Goal: Task Accomplishment & Management: Manage account settings

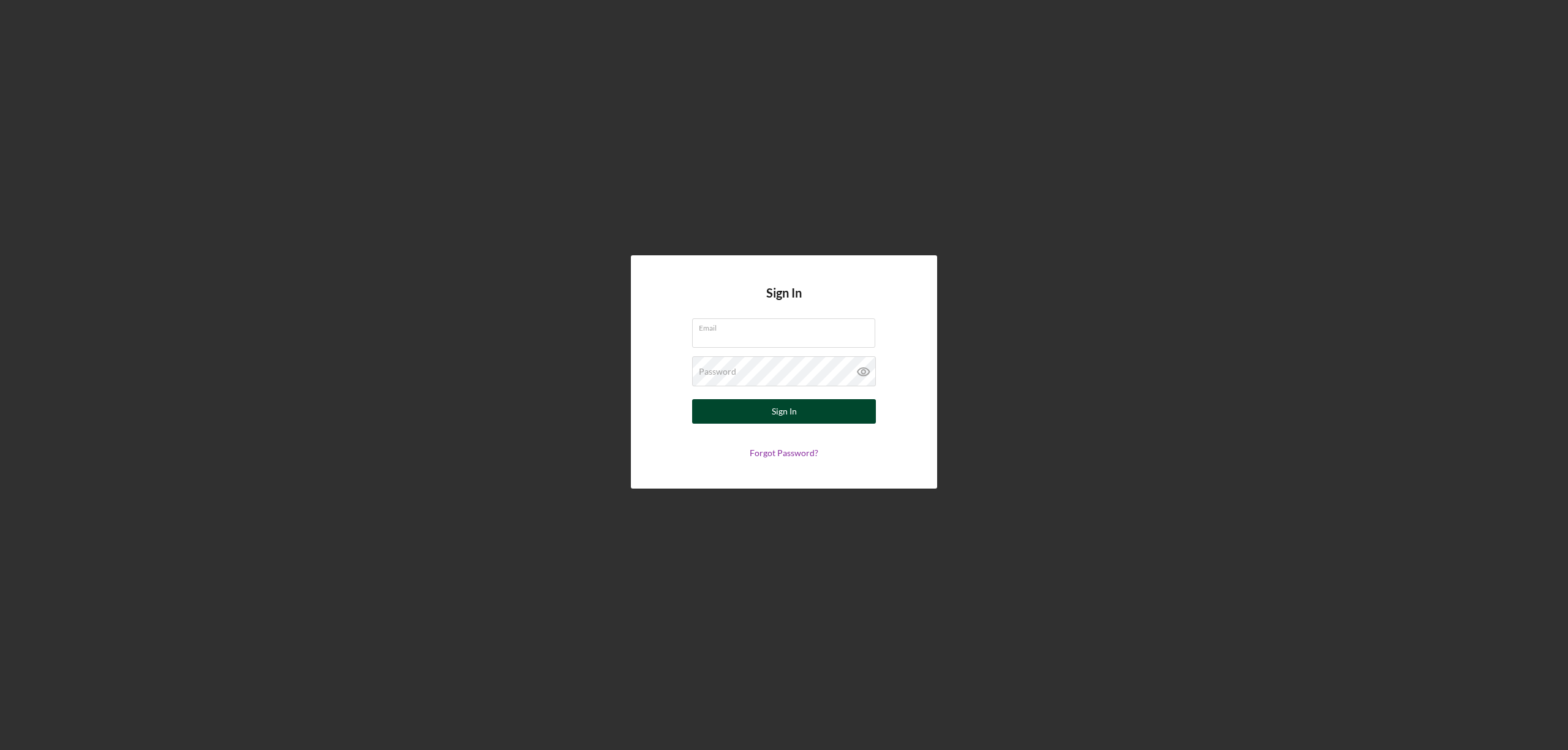
type input "aenriquez@pcvmail.org"
click at [809, 412] on button "Sign In" at bounding box center [784, 411] width 184 height 25
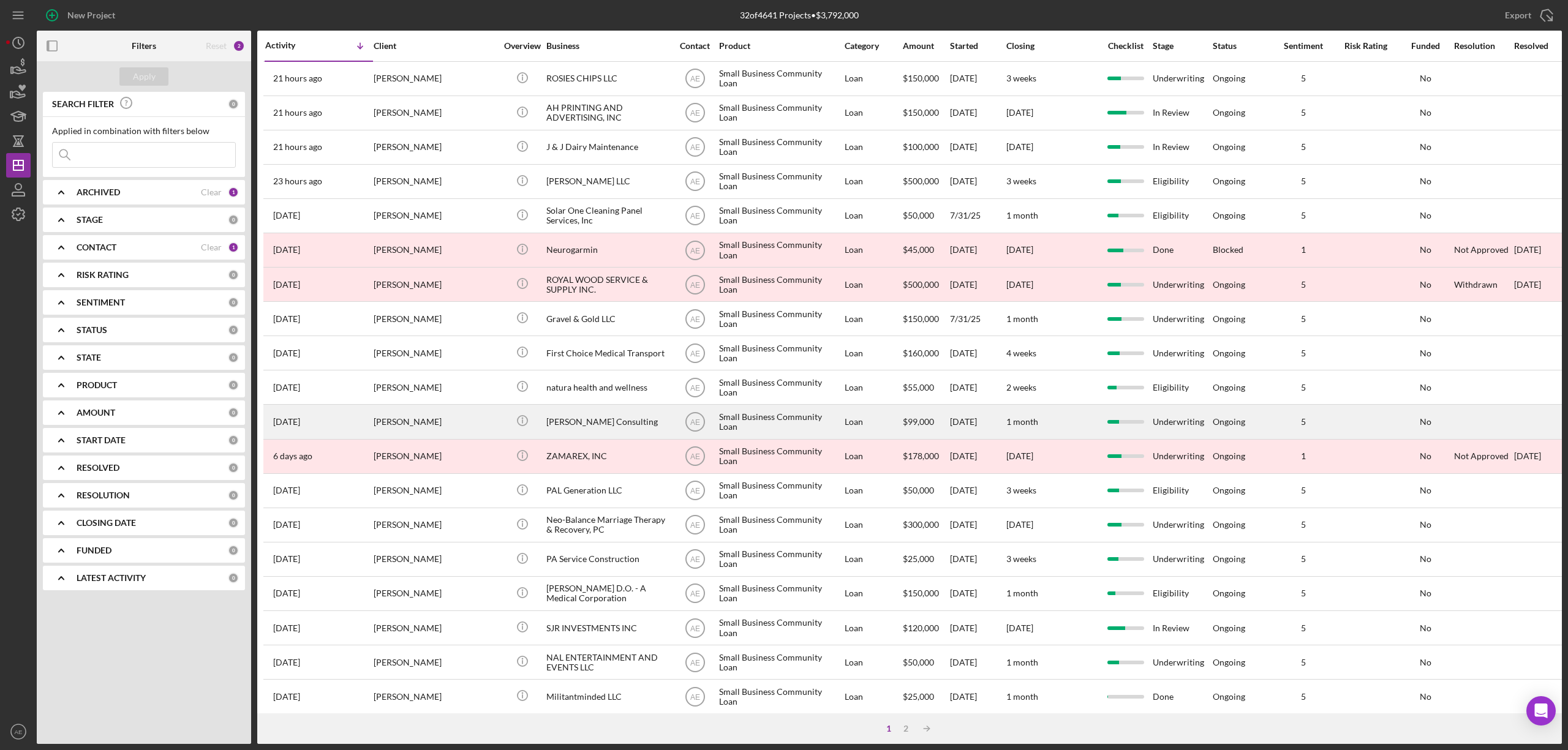
click at [599, 419] on div "[PERSON_NAME] Consulting" at bounding box center [607, 421] width 123 height 32
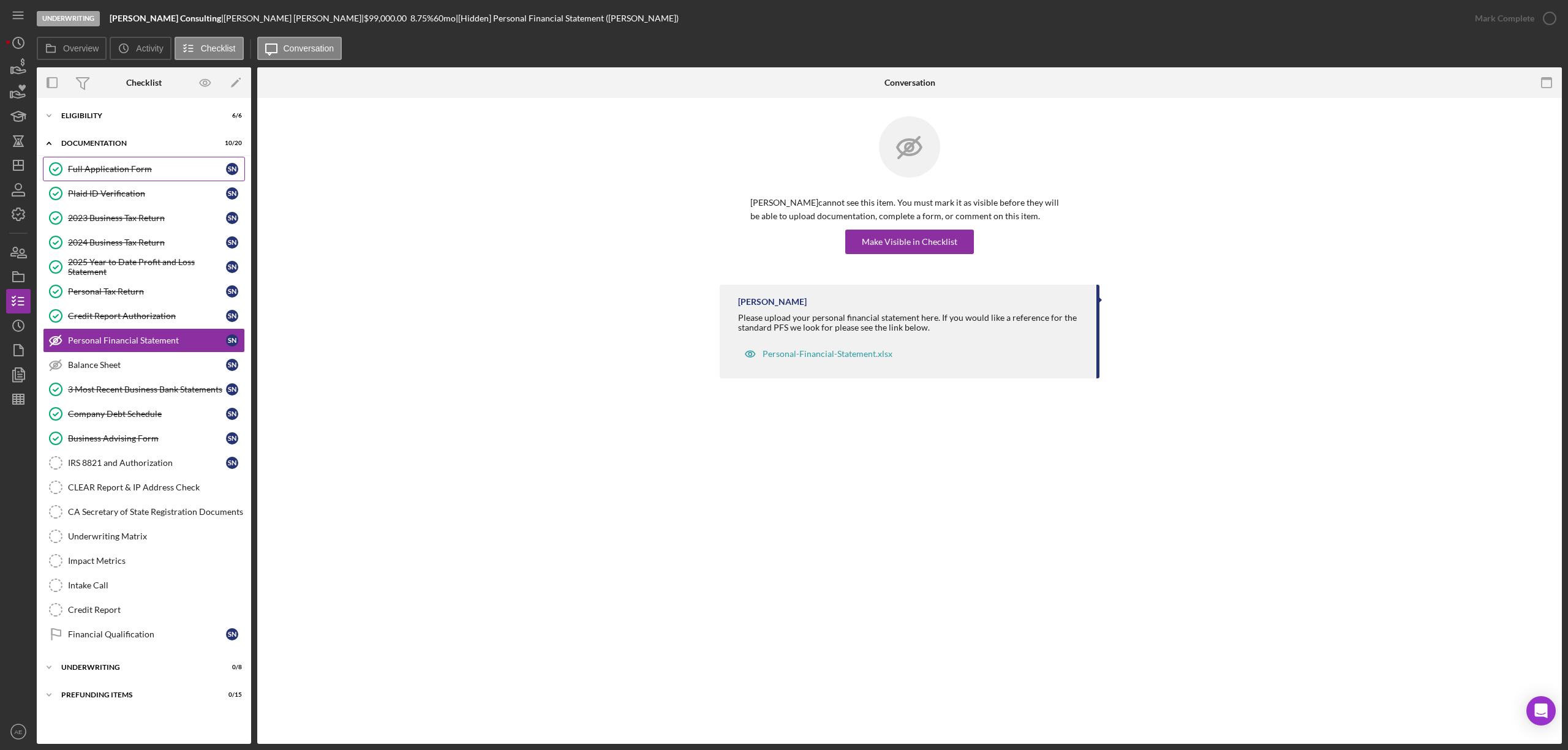
click at [121, 178] on link "Full Application Form Full Application Form s n" at bounding box center [144, 169] width 202 height 25
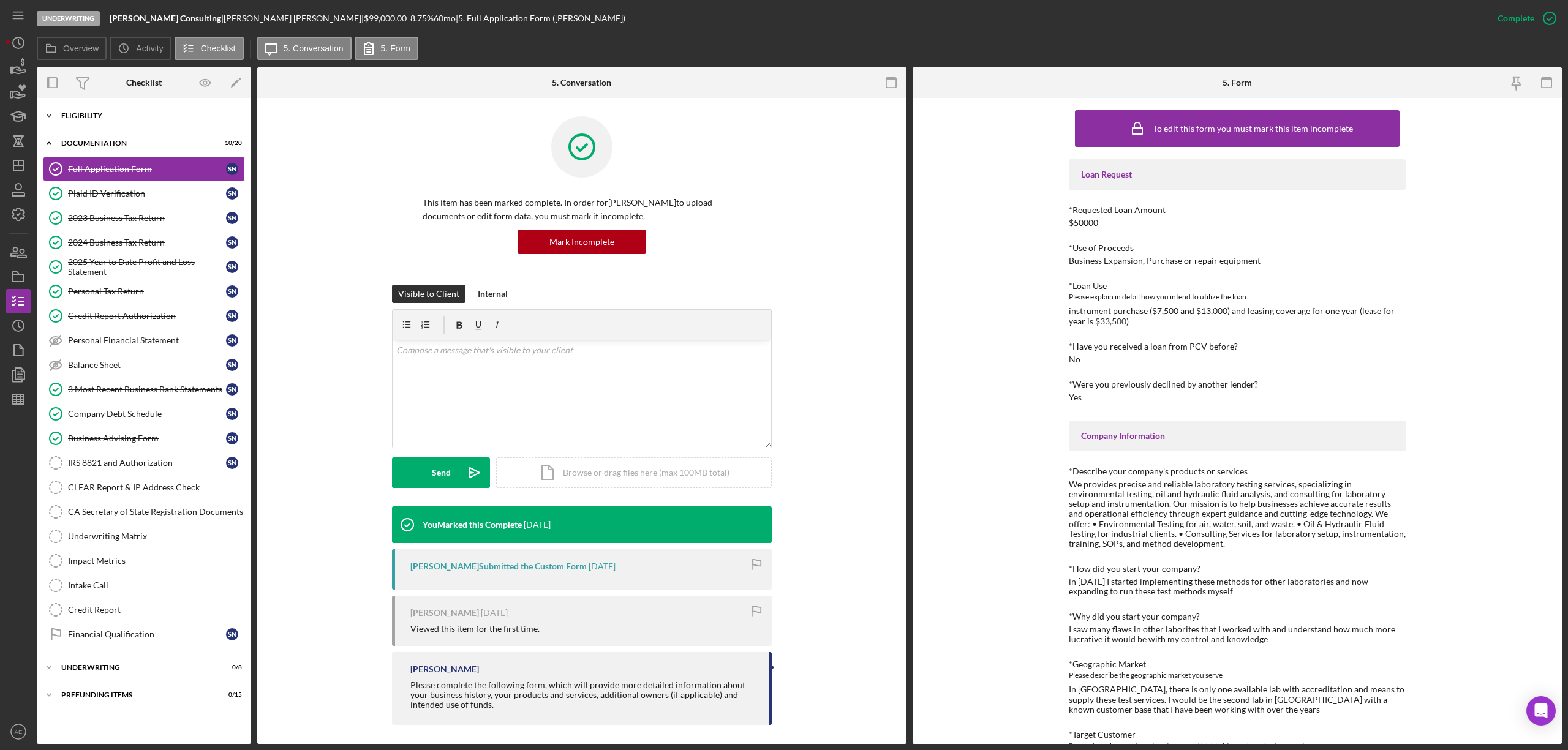
click at [118, 106] on div "Icon/Expander Eligibility 6 / 6" at bounding box center [144, 116] width 215 height 25
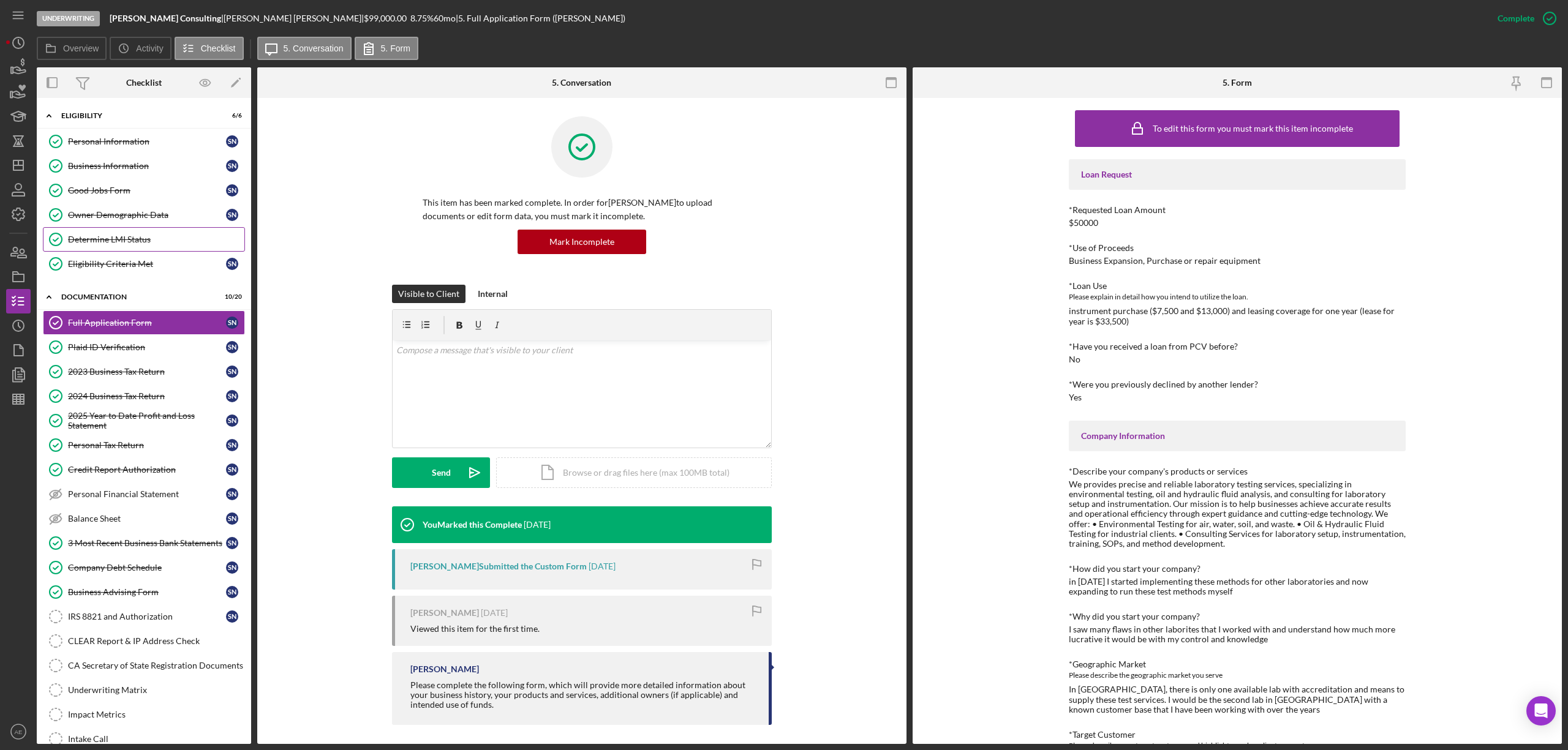
click at [135, 241] on div "Determine LMI Status" at bounding box center [156, 239] width 177 height 9
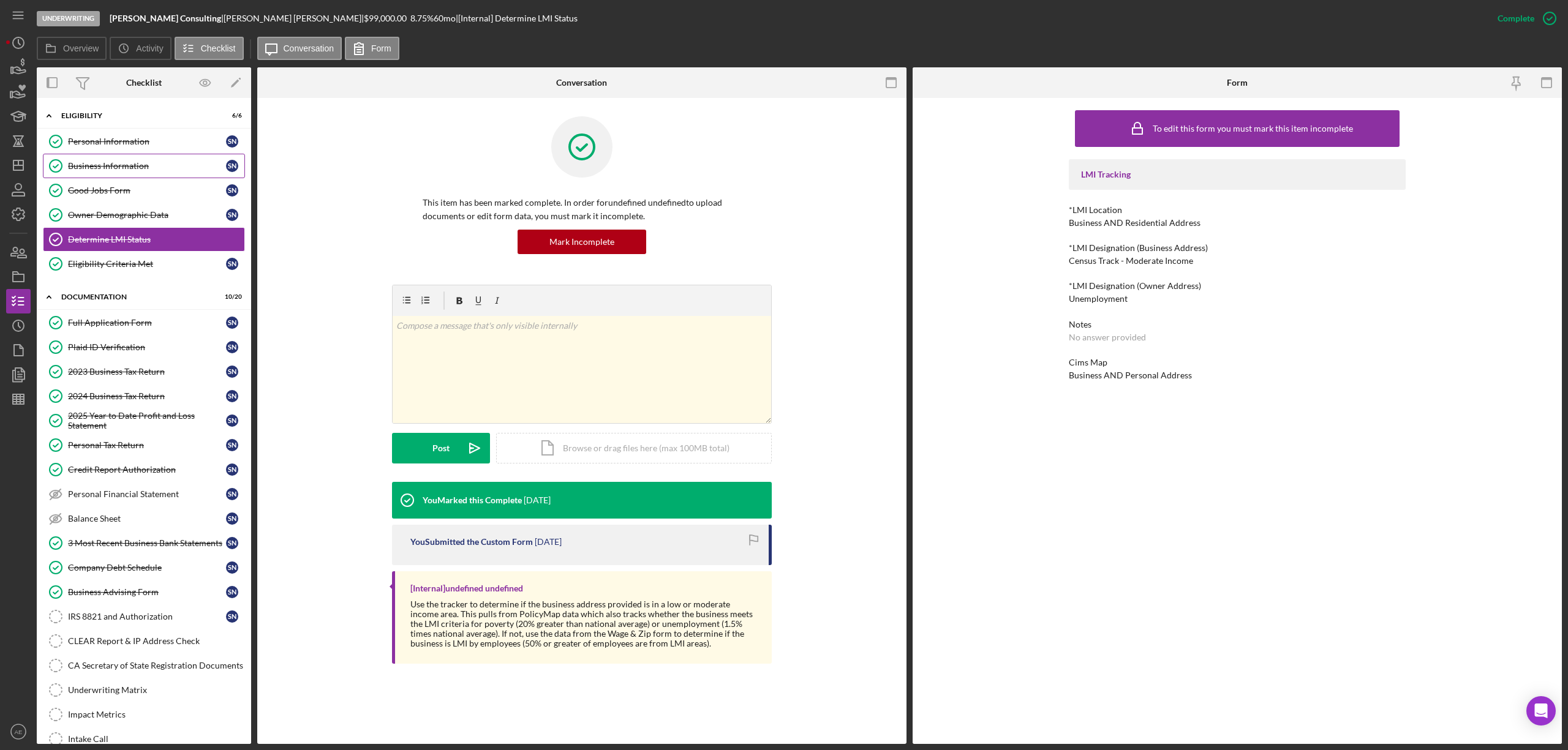
click at [123, 172] on link "Business Information Business Information s n" at bounding box center [144, 166] width 202 height 25
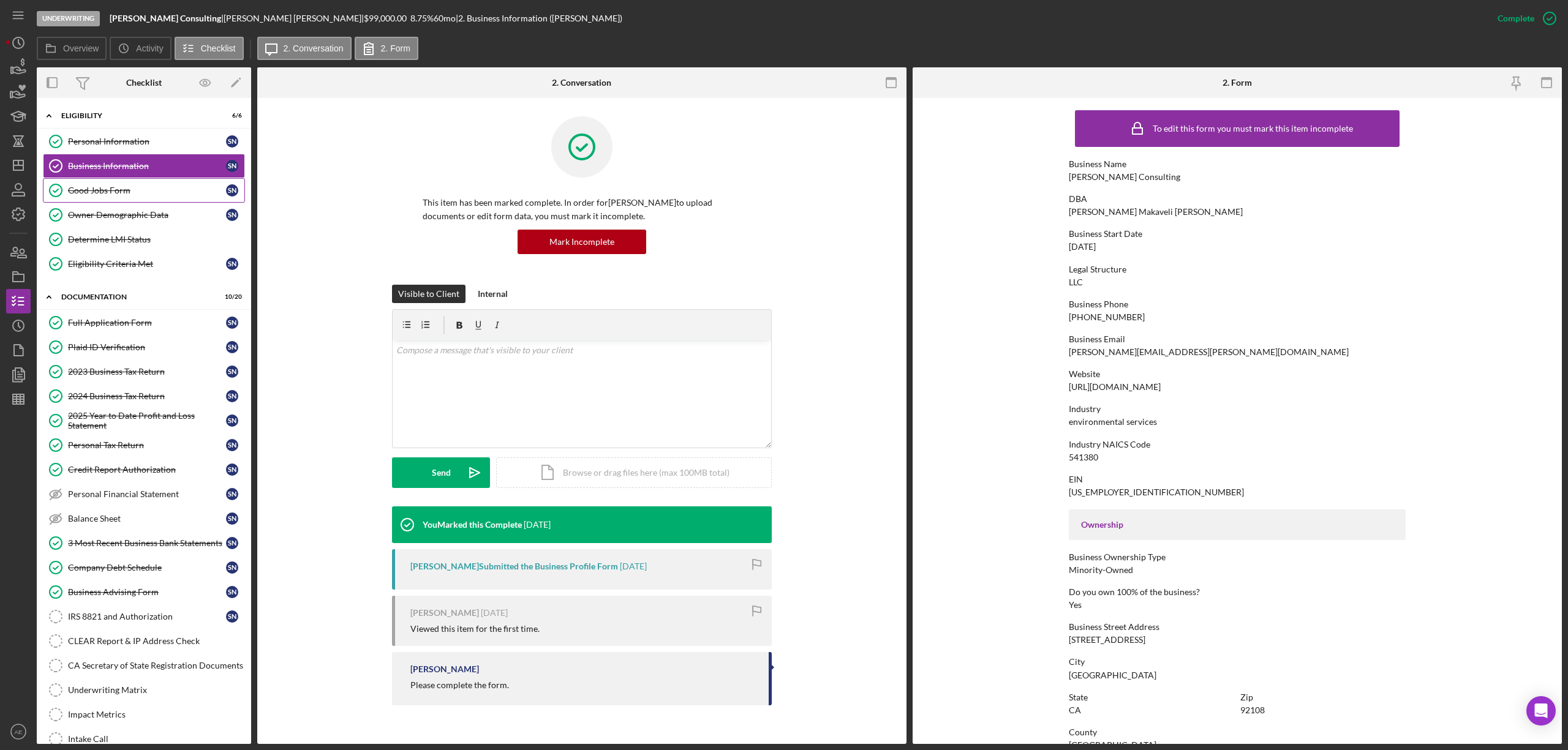
click at [127, 197] on link "Good Jobs Form Good Jobs Form s n" at bounding box center [144, 190] width 202 height 25
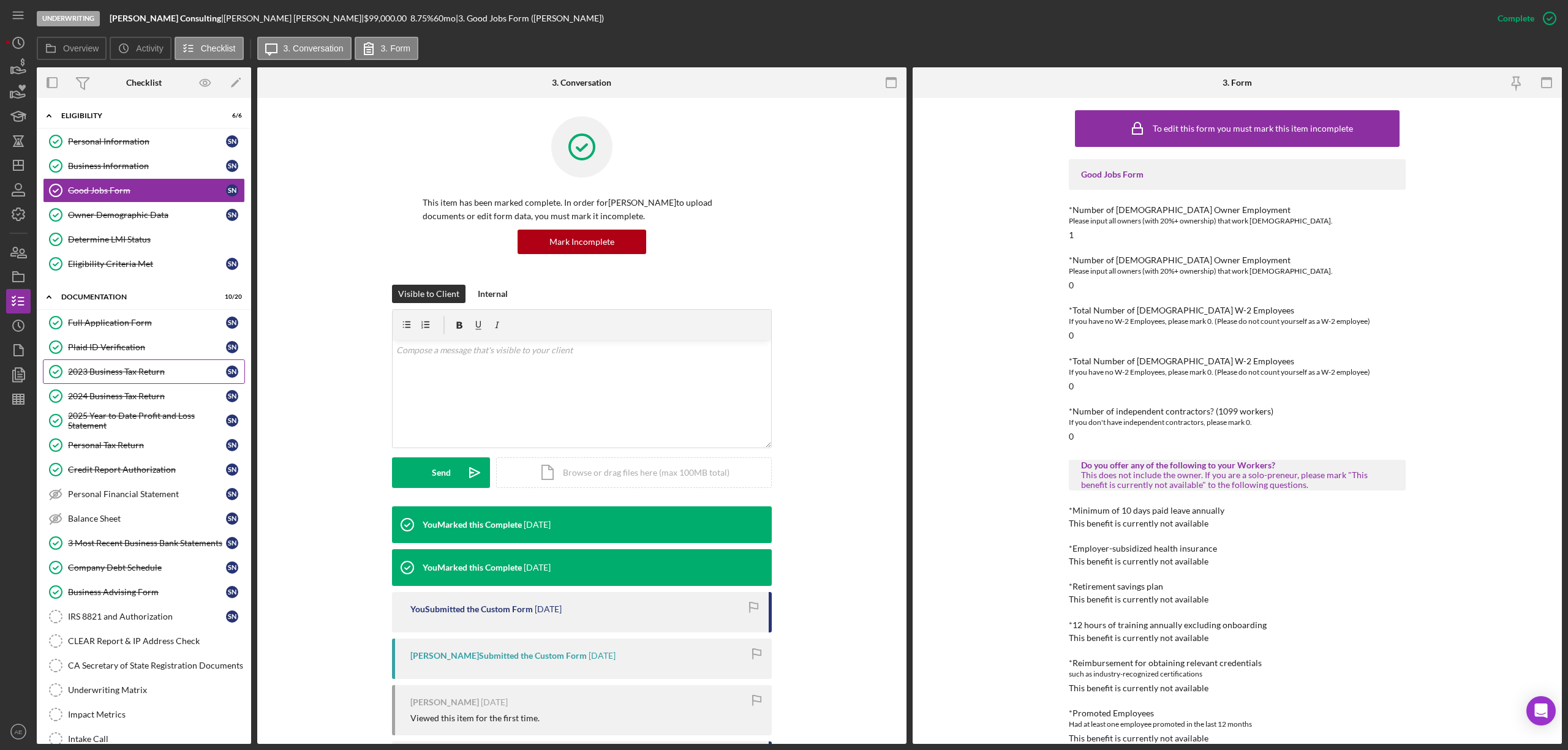
drag, startPoint x: 140, startPoint y: 371, endPoint x: 185, endPoint y: 381, distance: 46.1
click at [140, 371] on div "2023 Business Tax Return" at bounding box center [147, 371] width 158 height 9
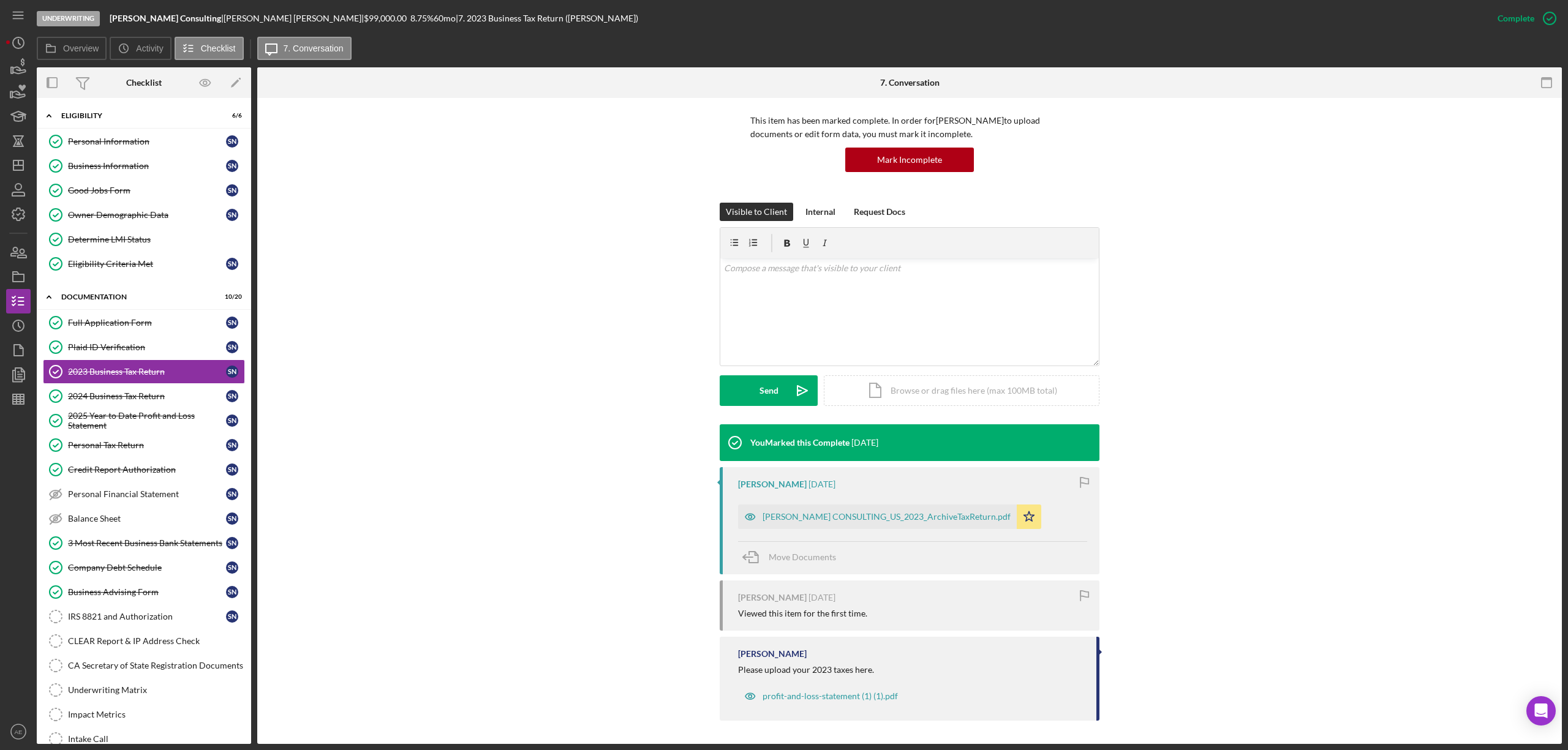
scroll to position [83, 0]
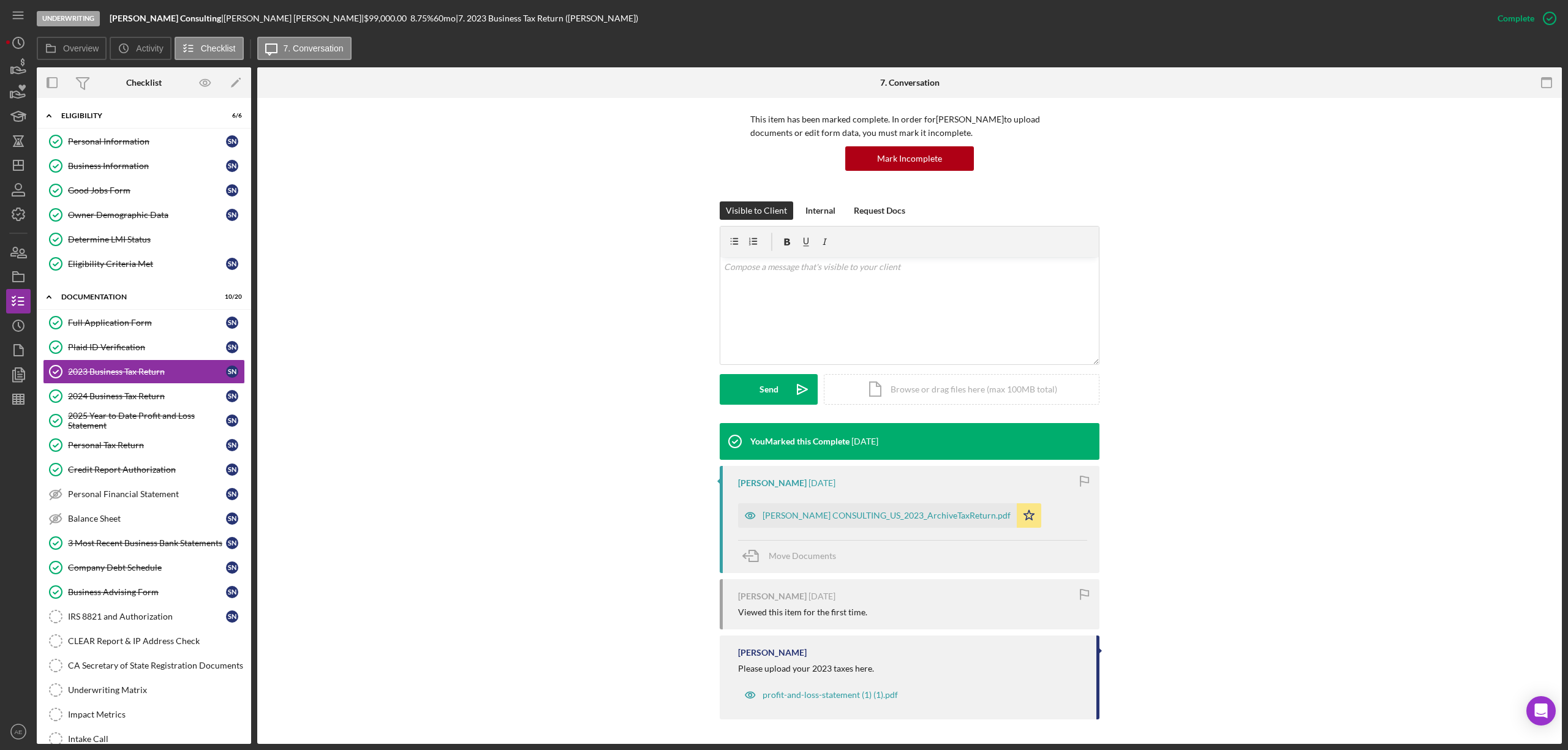
click at [824, 502] on div "NAJJAR CONSULTING_US_2023_ArchiveTaxReturn.pdf Icon/Star" at bounding box center [892, 512] width 309 height 30
click at [830, 512] on div "NAJJAR CONSULTING_US_2023_ArchiveTaxReturn.pdf" at bounding box center [887, 515] width 248 height 9
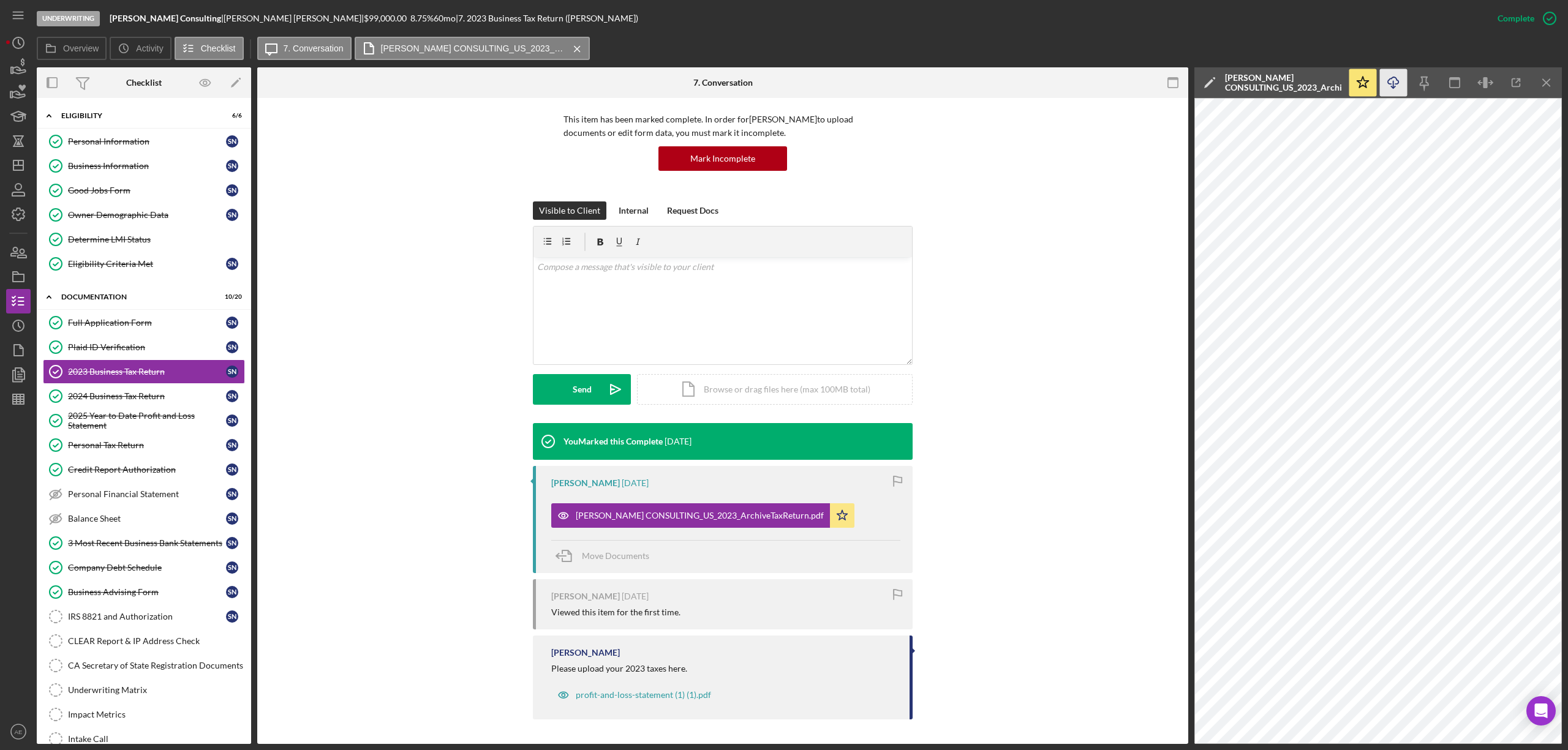
click at [1384, 86] on icon "Icon/Download" at bounding box center [1394, 83] width 28 height 28
click at [1398, 79] on icon "Icon/Download" at bounding box center [1394, 83] width 28 height 28
click at [170, 397] on div "2024 Business Tax Return" at bounding box center [147, 396] width 158 height 9
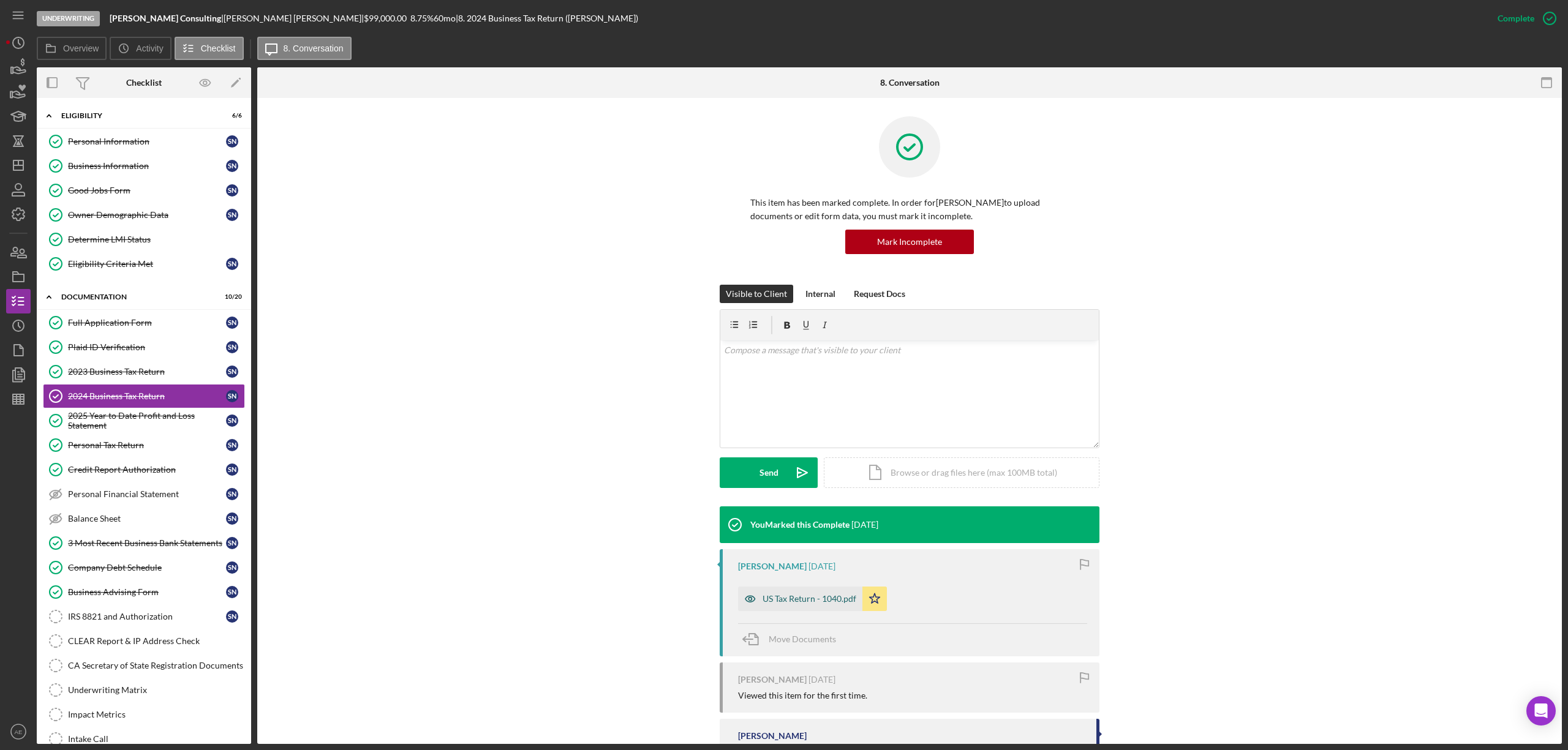
click at [835, 591] on div "US Tax Return - 1040.pdf" at bounding box center [800, 598] width 125 height 25
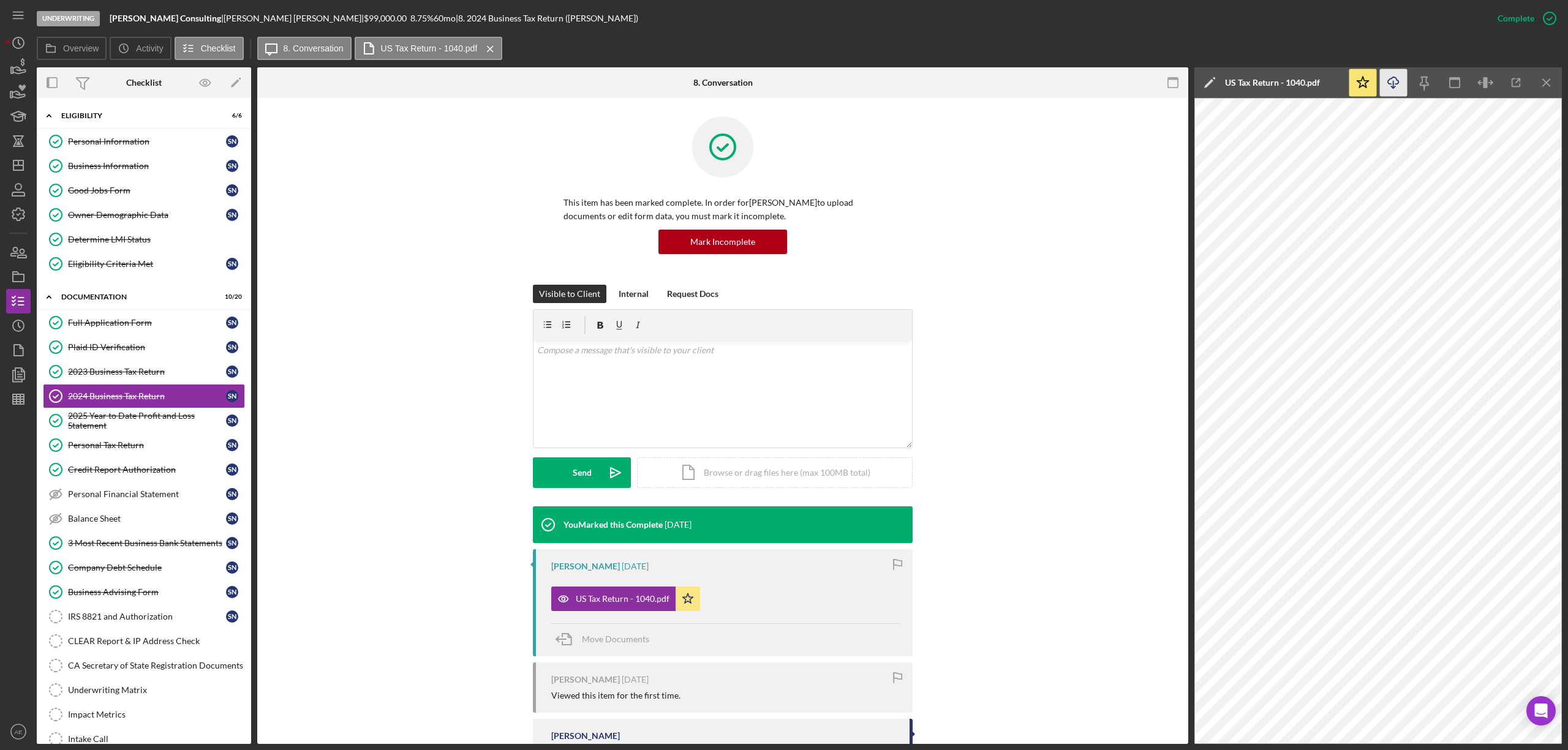
click at [1385, 84] on icon "Icon/Download" at bounding box center [1394, 83] width 28 height 28
click at [158, 414] on div "2025 Year to Date Profit and Loss Statement" at bounding box center [147, 421] width 158 height 20
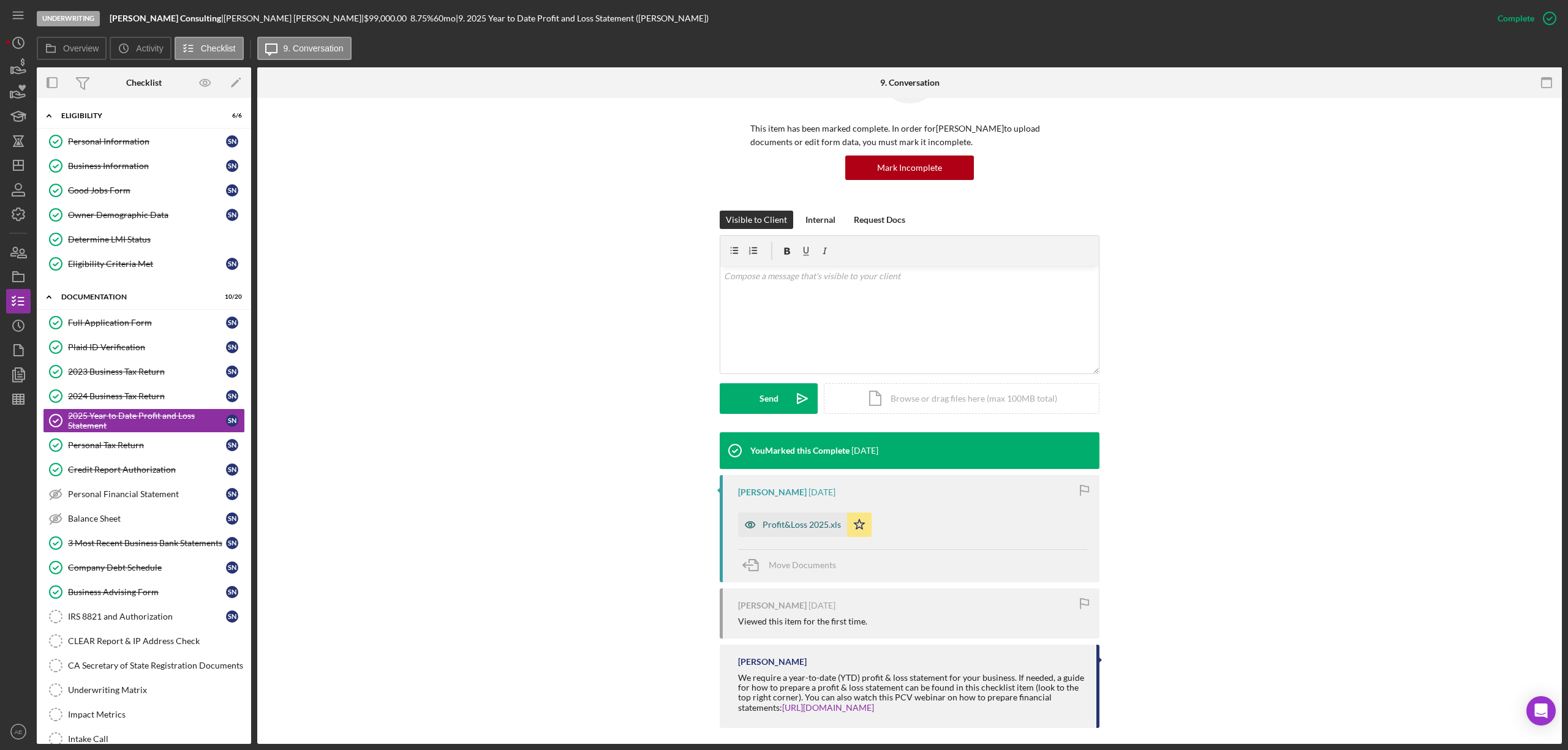
scroll to position [82, 0]
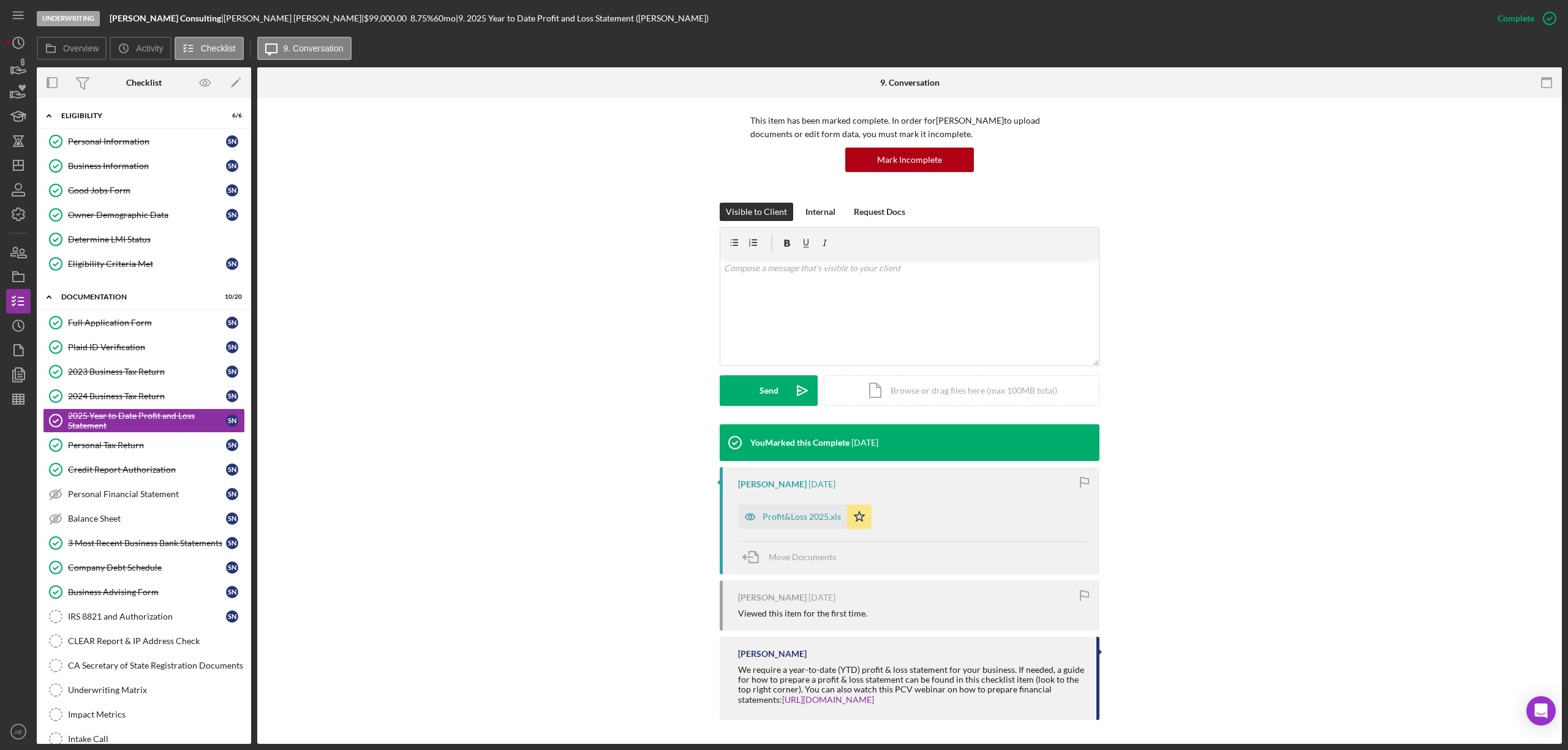
click at [823, 503] on div "Profit&Loss 2025.xls Icon/Star" at bounding box center [807, 513] width 140 height 30
click at [823, 512] on div "Profit&Loss 2025.xls" at bounding box center [802, 516] width 78 height 9
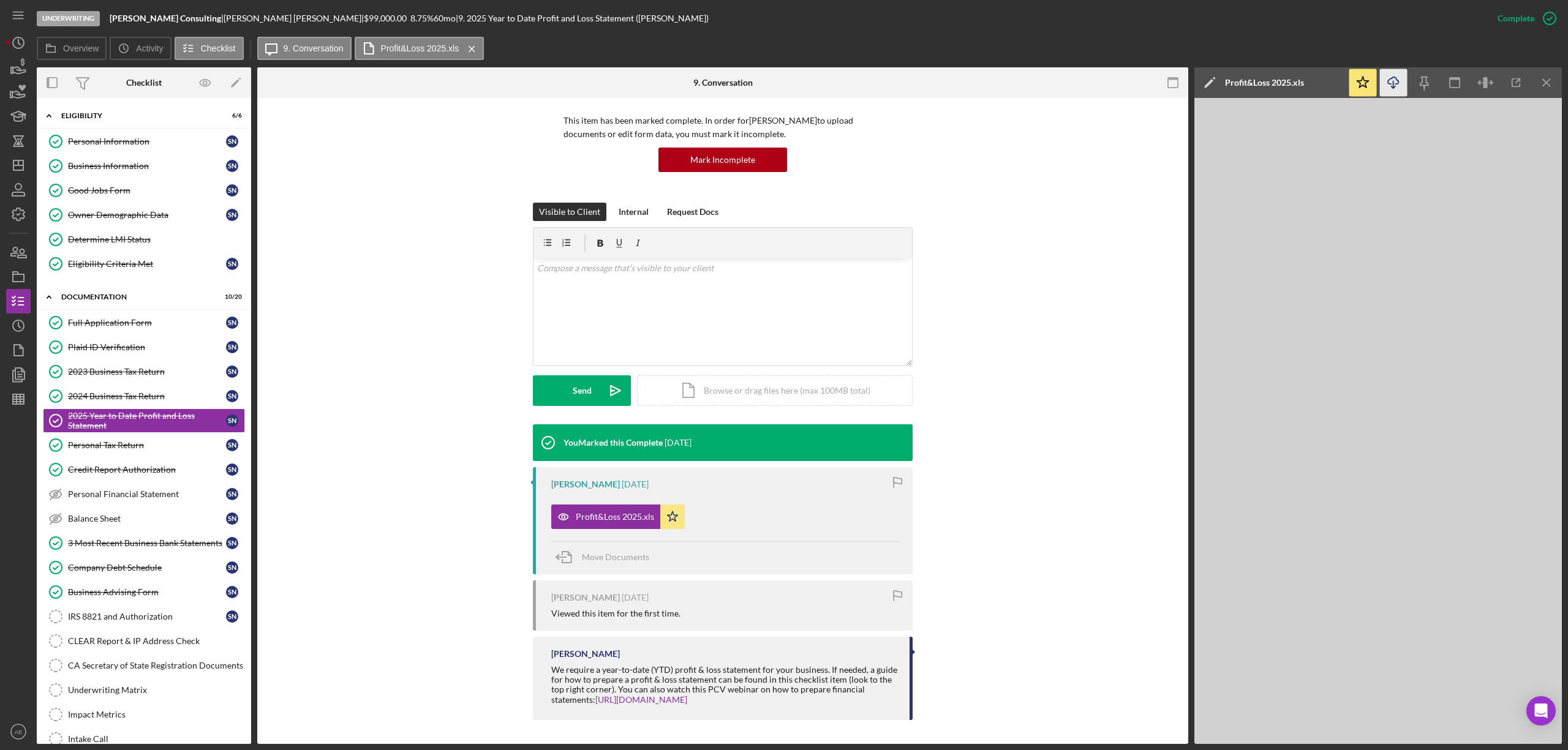
click at [1388, 82] on icon "button" at bounding box center [1393, 80] width 10 height 7
click at [82, 170] on div "Business Information" at bounding box center [147, 166] width 158 height 9
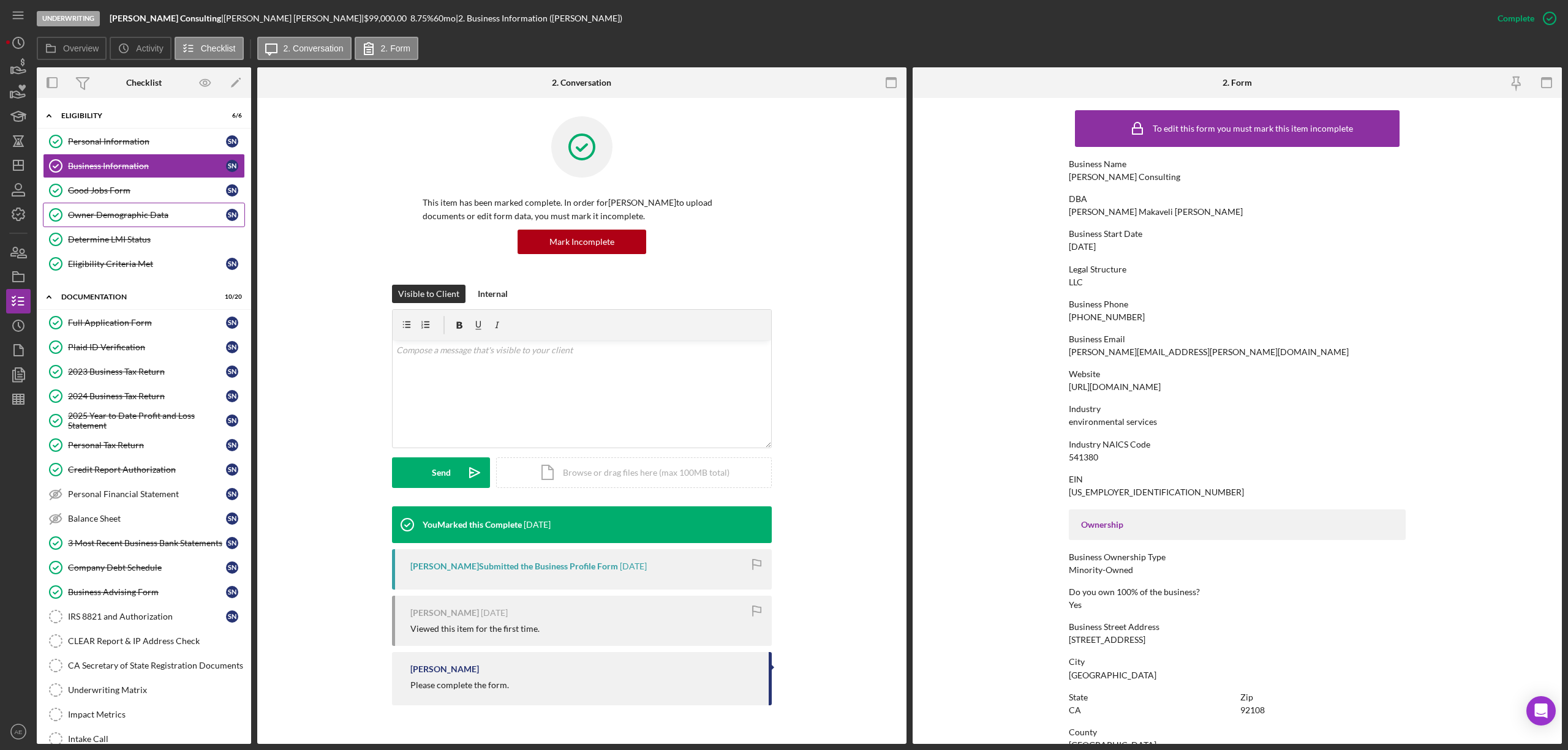
click at [123, 223] on link "Owner Demographic Data Owner Demographic Data s n" at bounding box center [144, 214] width 202 height 25
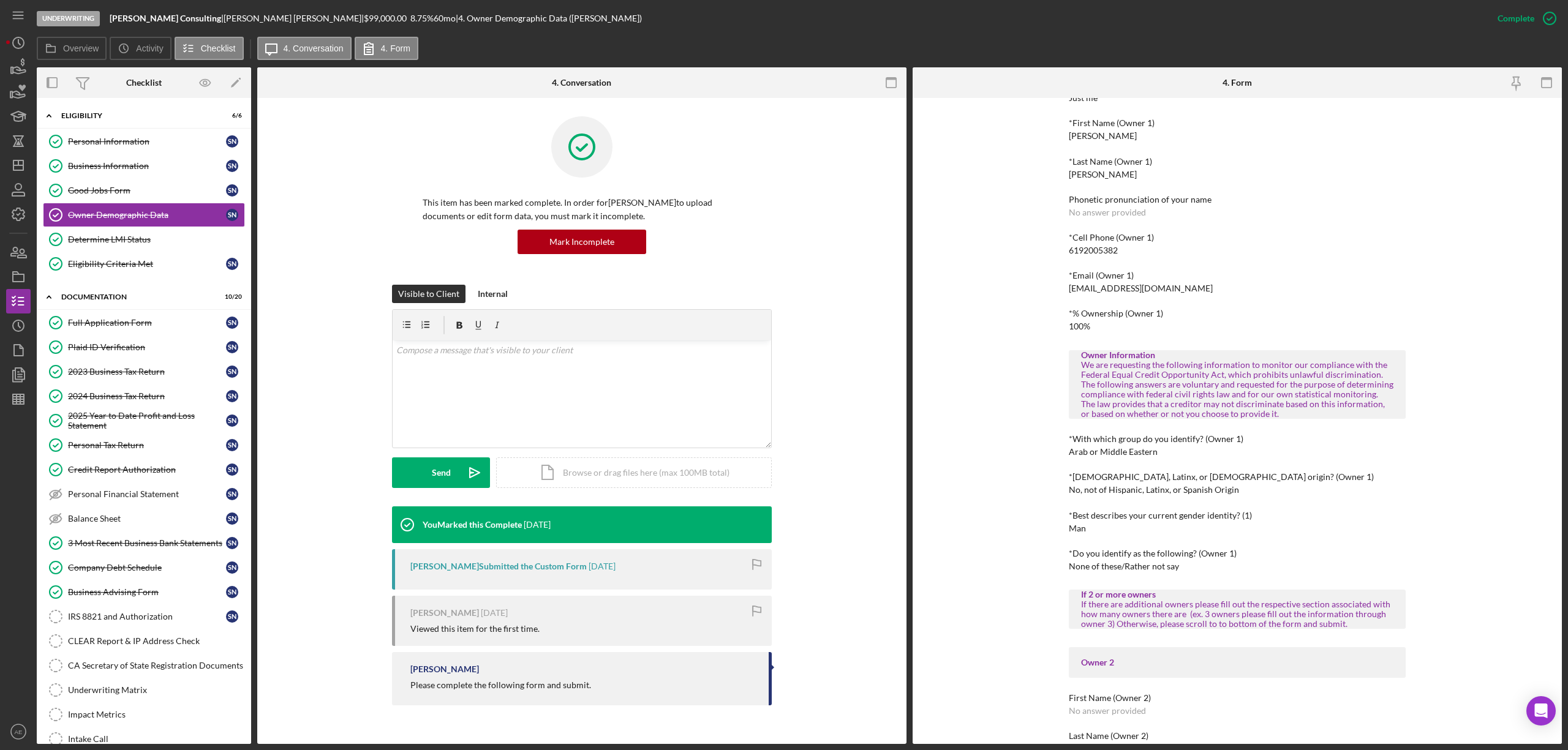
scroll to position [245, 0]
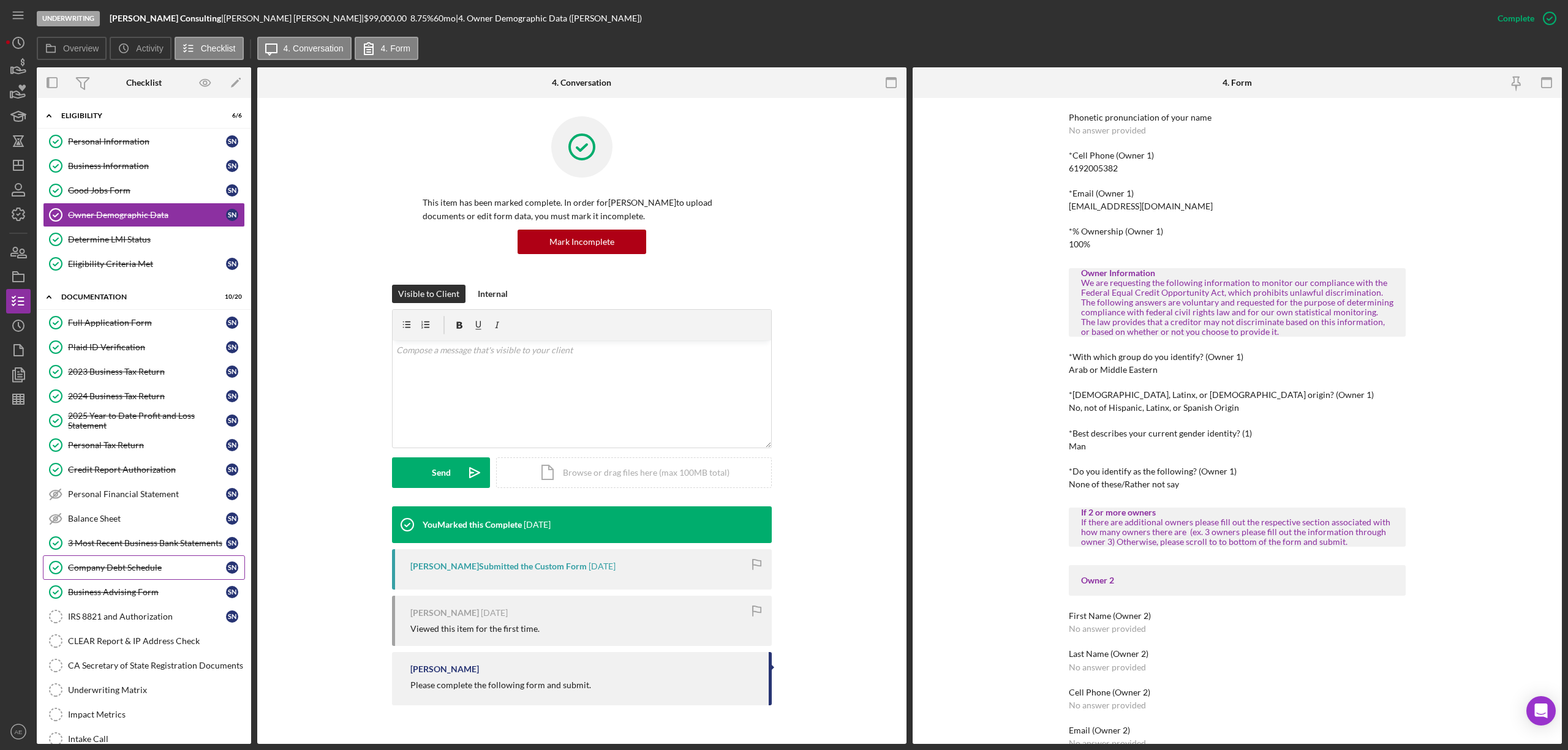
click at [155, 572] on div "Company Debt Schedule" at bounding box center [147, 567] width 158 height 9
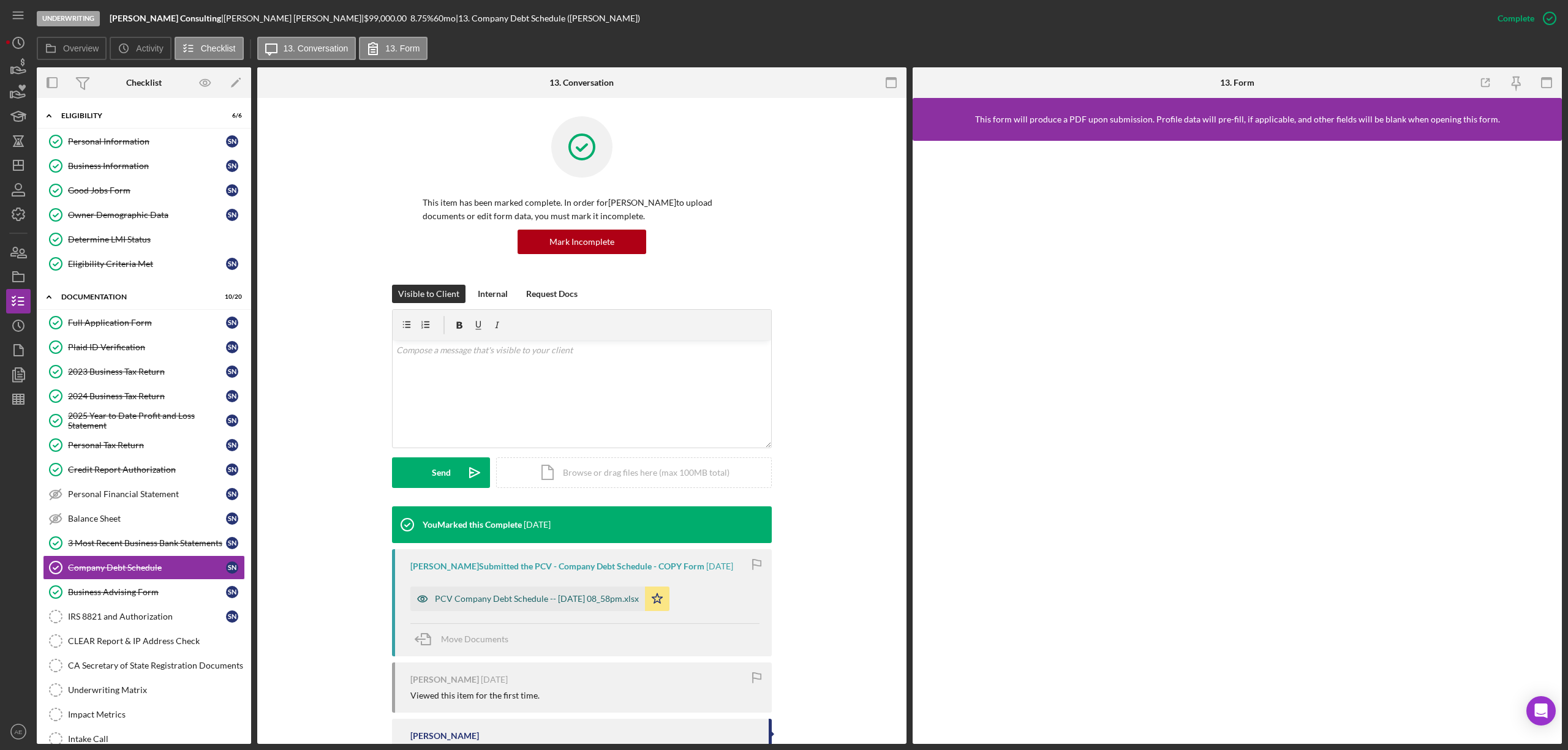
click at [419, 590] on icon "button" at bounding box center [423, 598] width 25 height 25
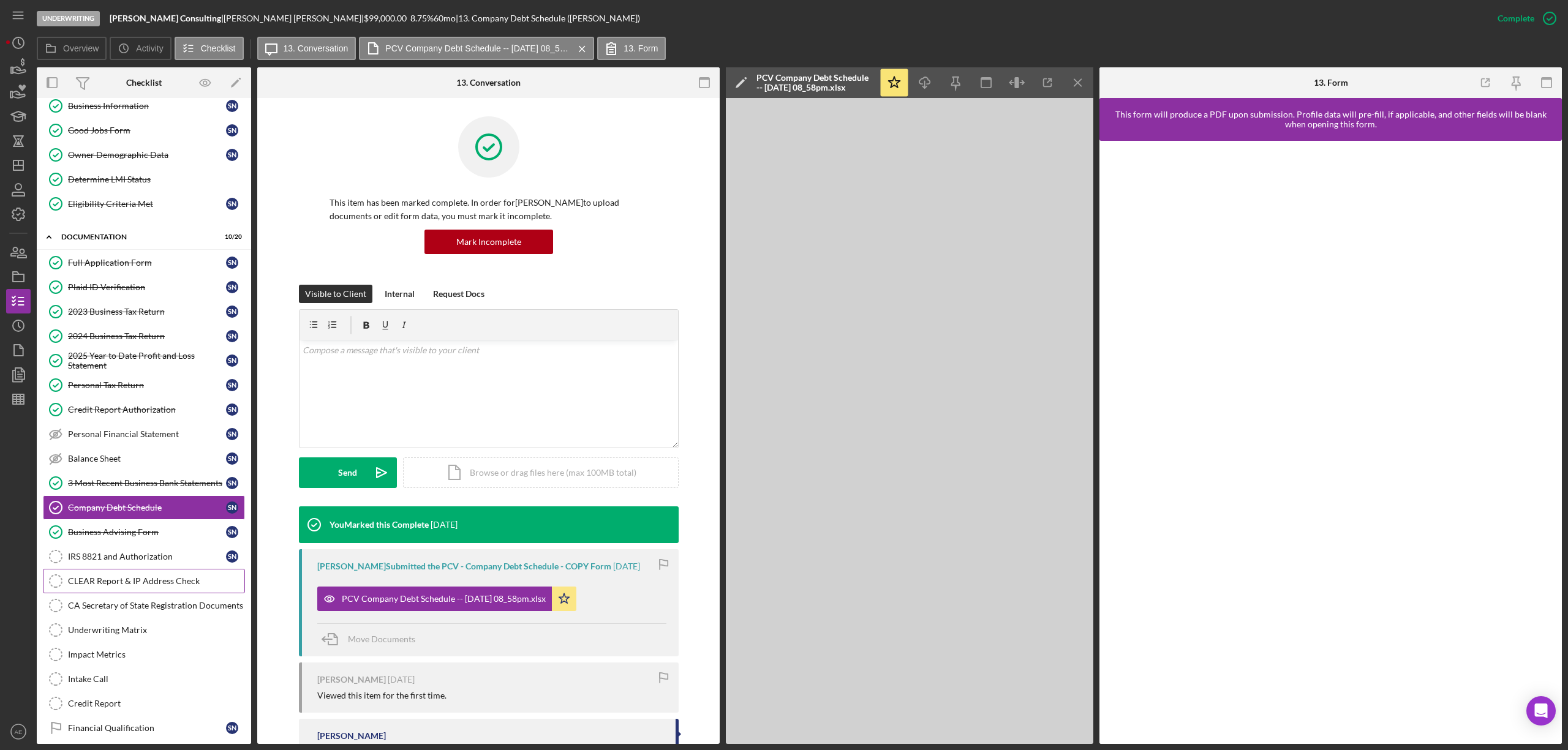
scroll to position [133, 0]
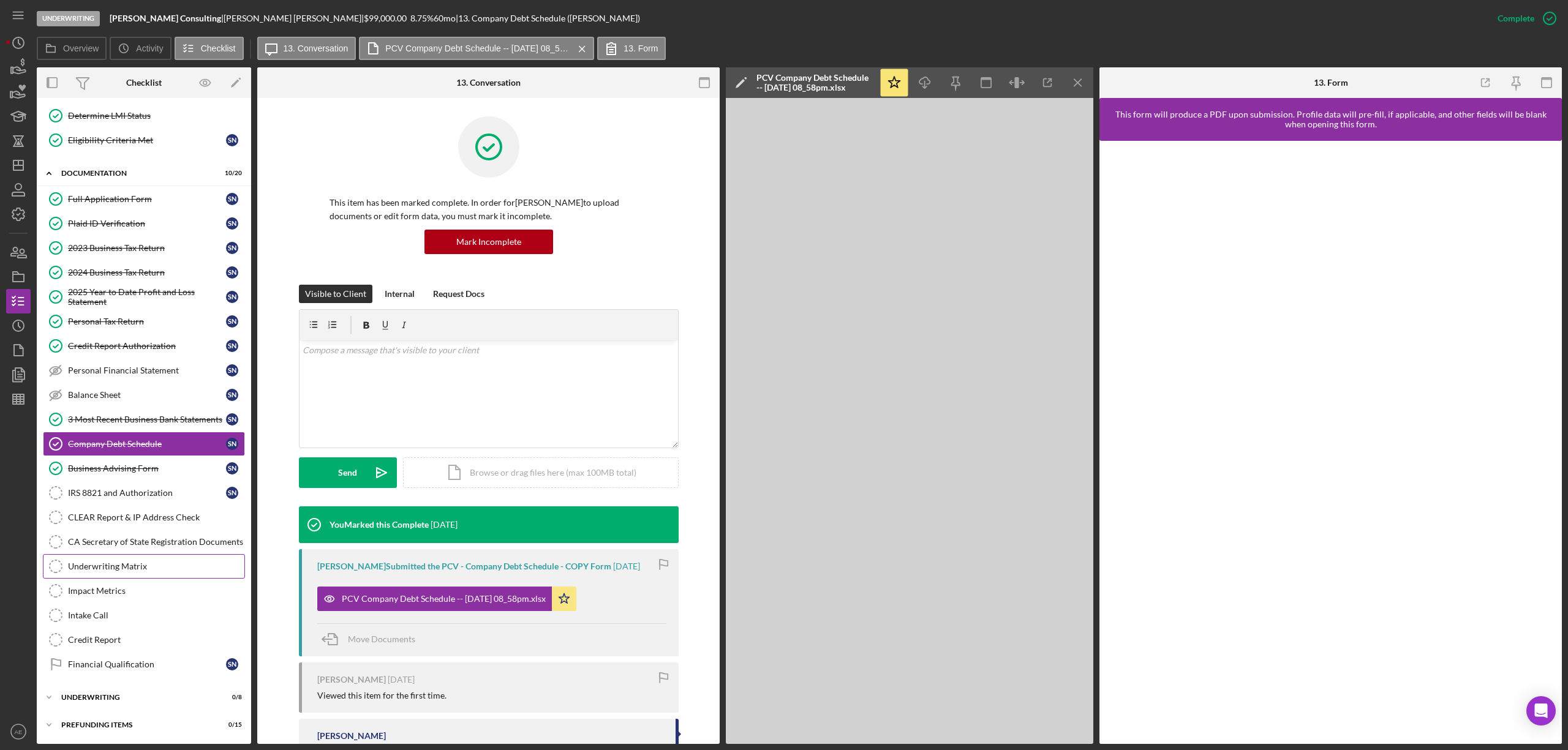
click at [143, 562] on div "Underwriting Matrix" at bounding box center [156, 566] width 177 height 9
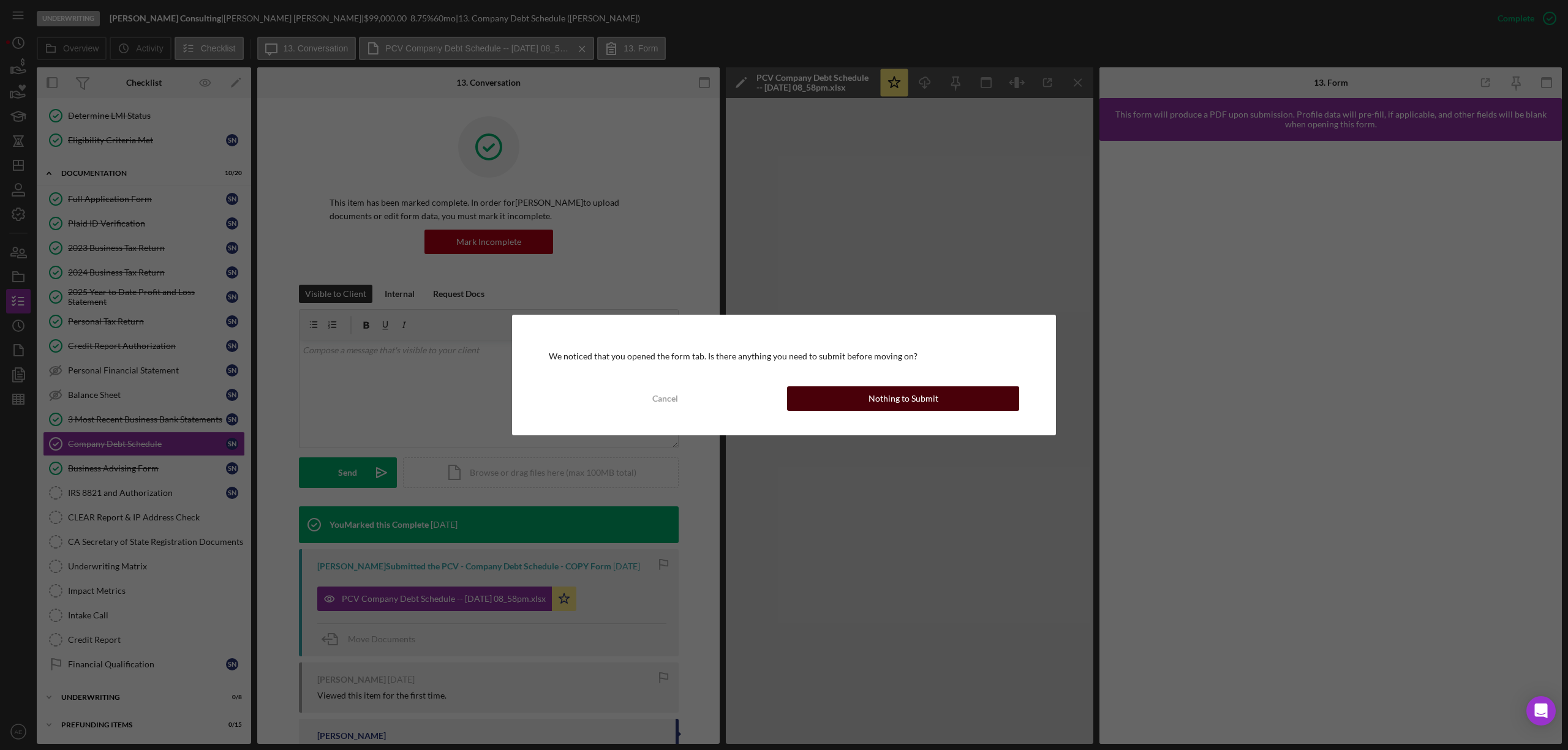
click at [849, 402] on button "Nothing to Submit" at bounding box center [903, 398] width 232 height 25
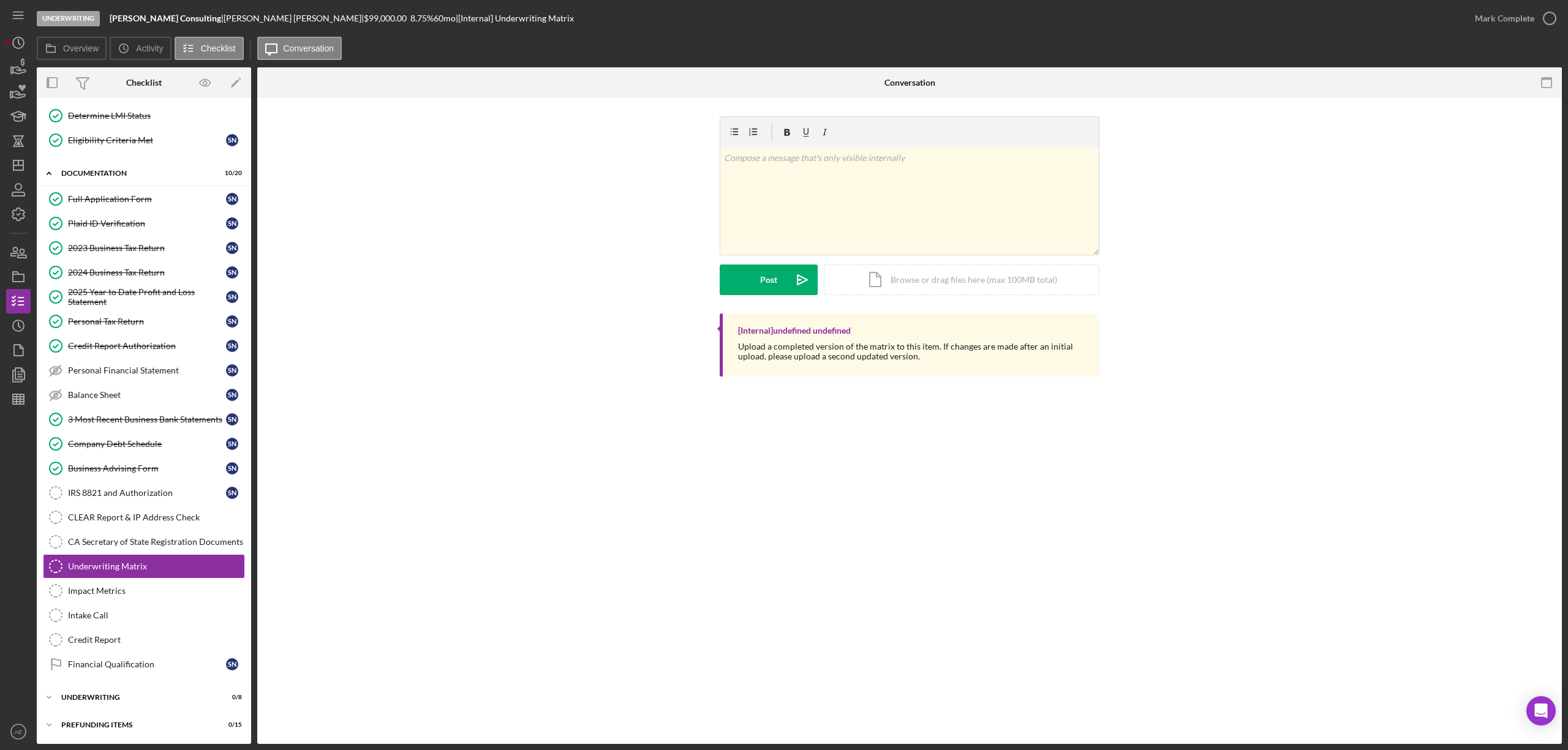
scroll to position [133, 0]
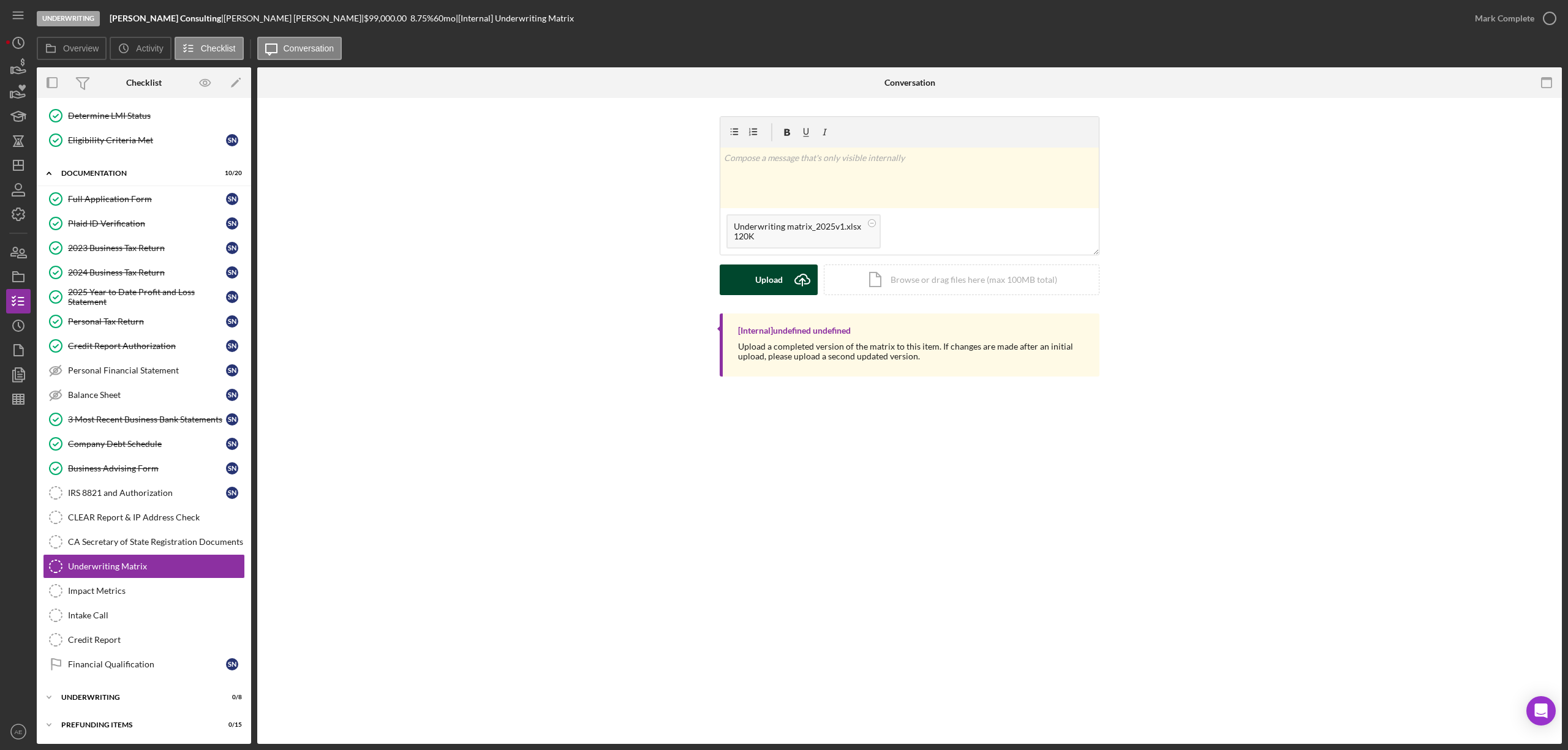
click at [795, 279] on icon "submit" at bounding box center [802, 279] width 15 height 9
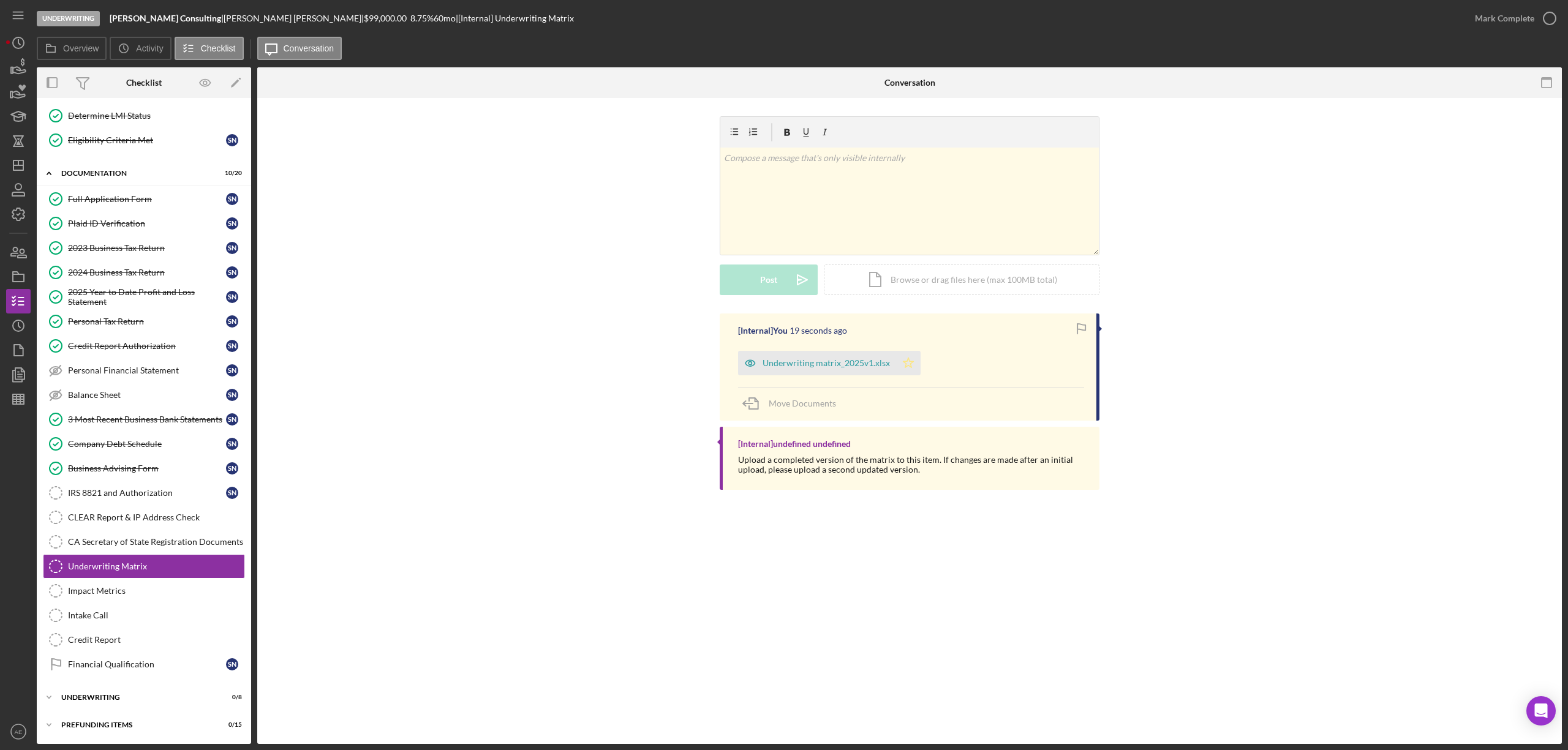
click at [902, 366] on icon "Icon/Star" at bounding box center [908, 363] width 25 height 25
click at [1487, 29] on div "Mark Complete" at bounding box center [1505, 18] width 59 height 25
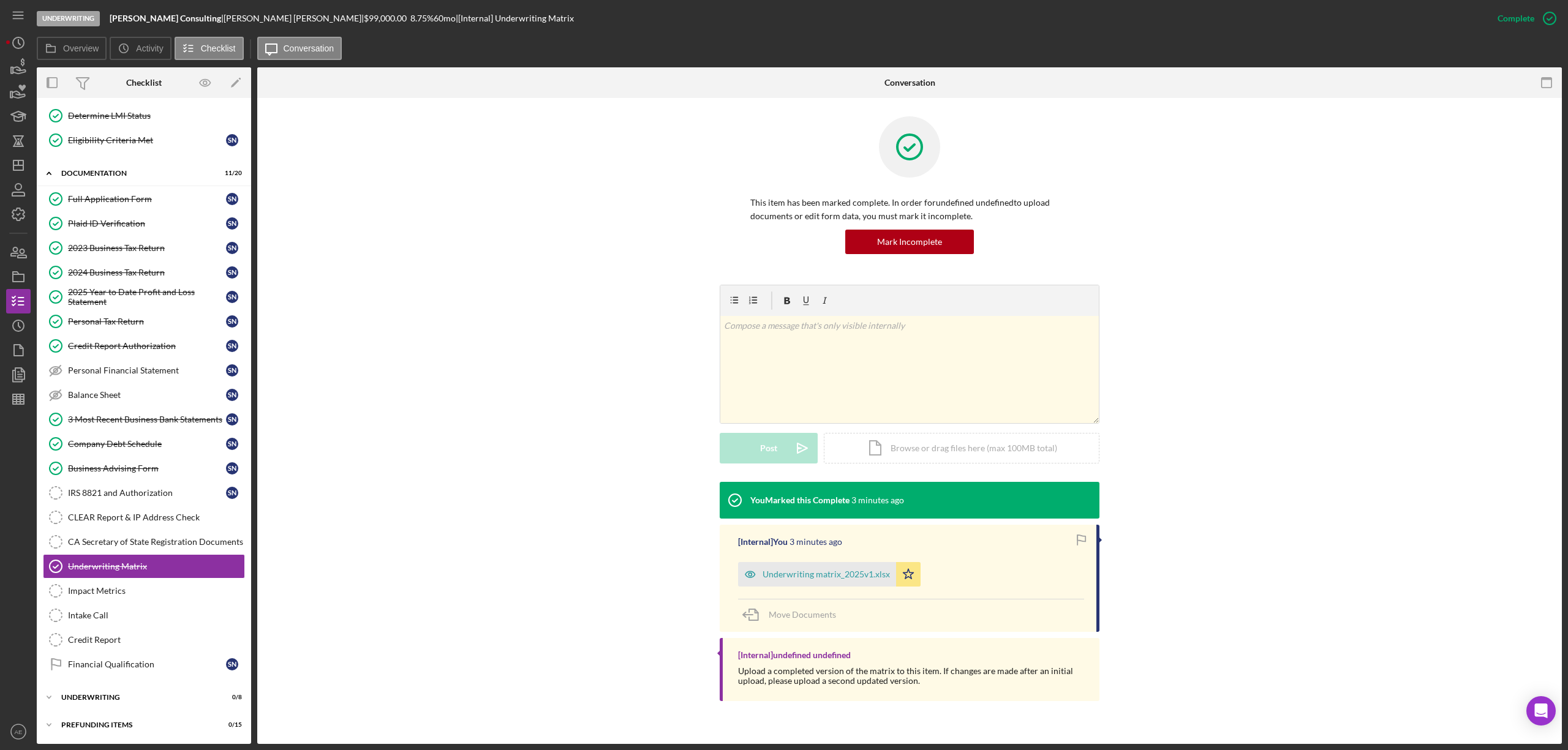
click at [139, 663] on div "Financial Qualification" at bounding box center [147, 664] width 158 height 9
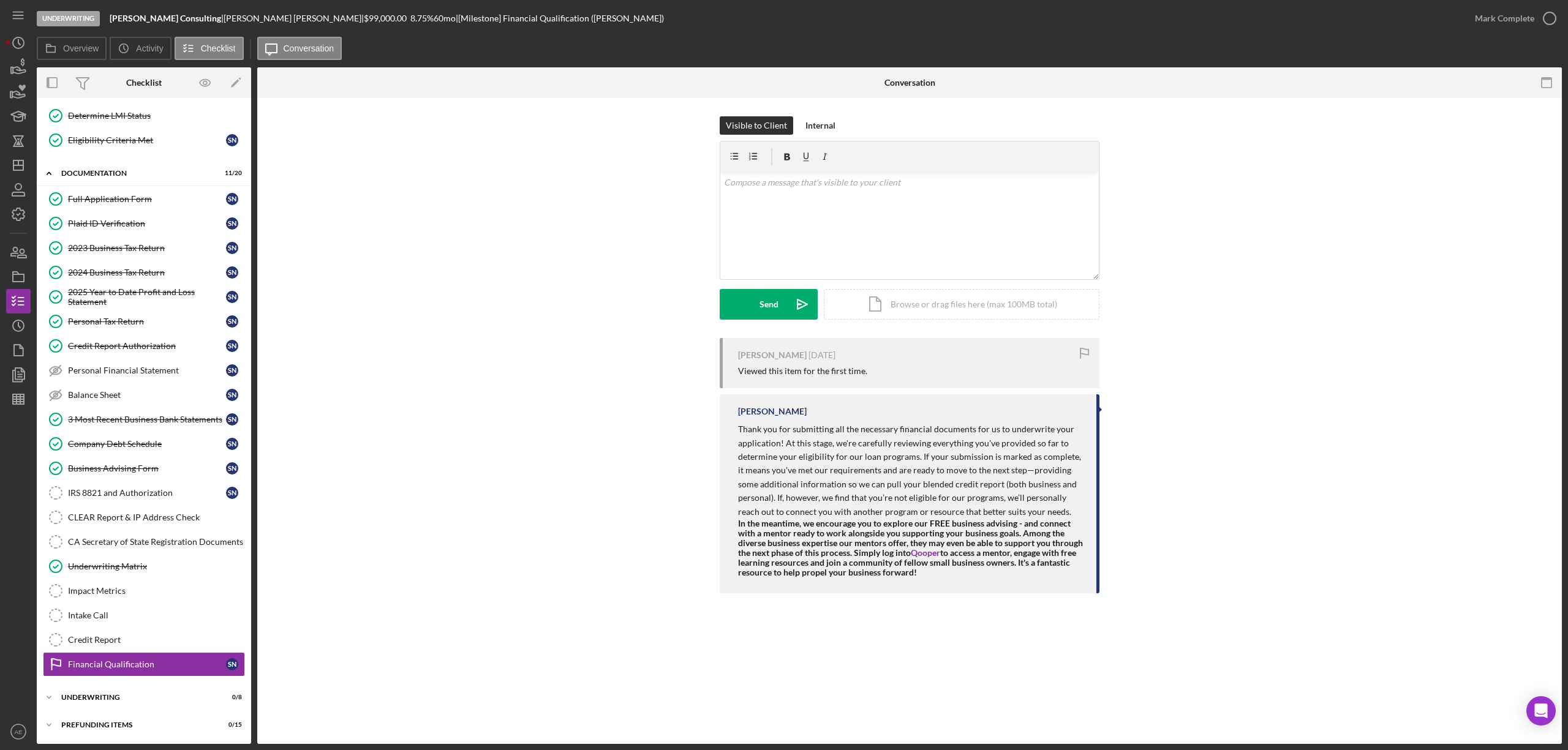
scroll to position [133, 0]
click at [755, 220] on div "v Color teal Color pink Remove color Add row above Add row below Add column bef…" at bounding box center [909, 225] width 378 height 107
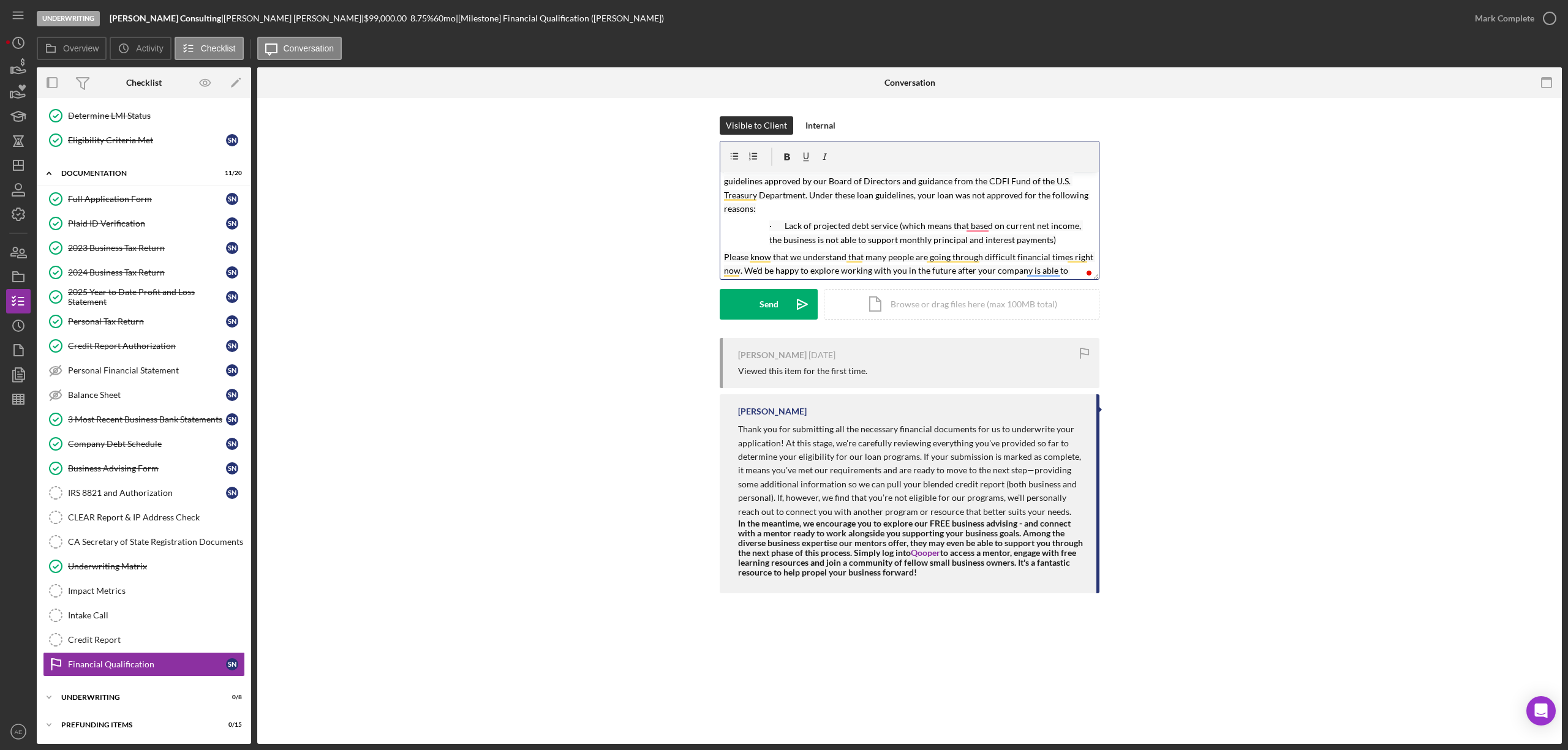
scroll to position [0, 0]
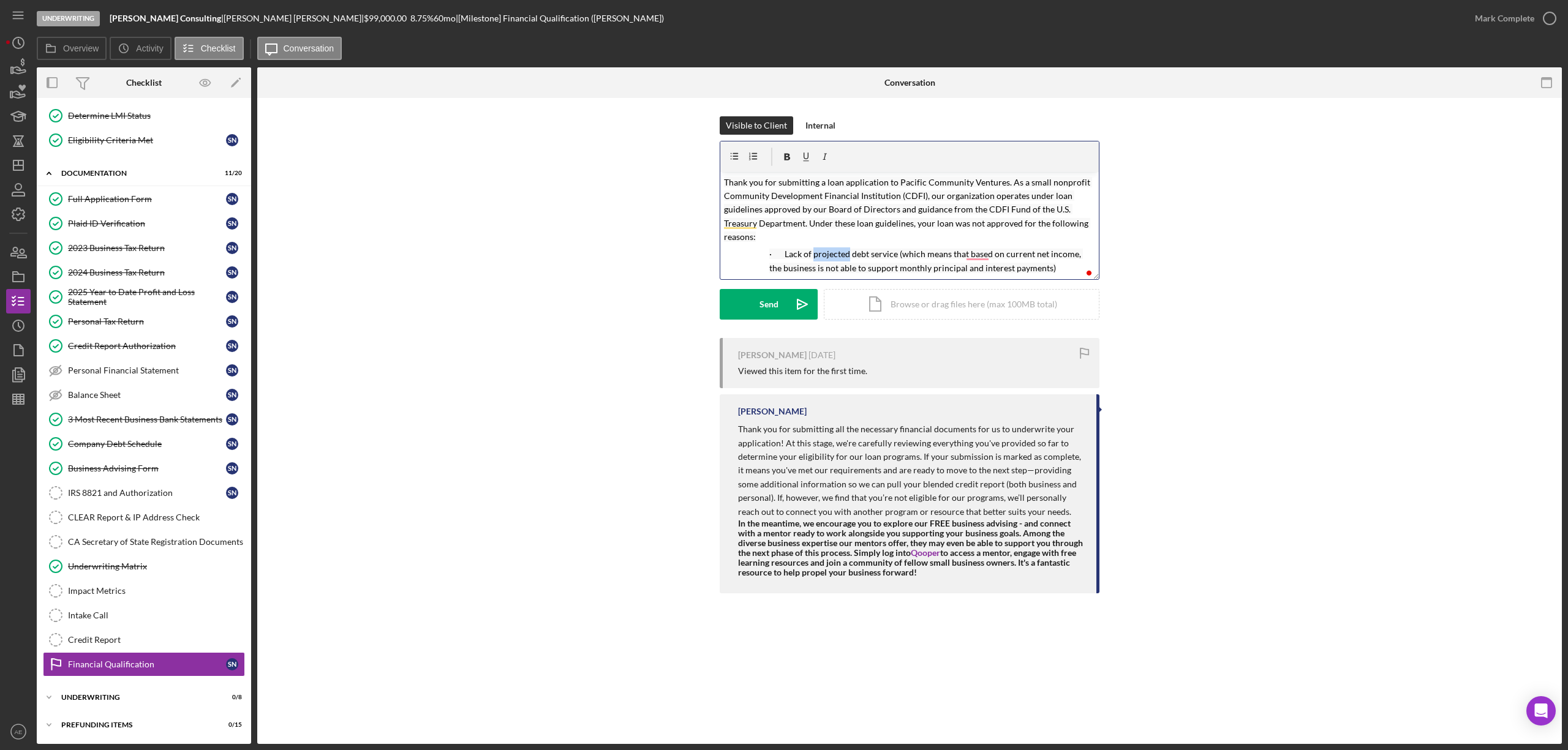
drag, startPoint x: 846, startPoint y: 252, endPoint x: 811, endPoint y: 252, distance: 35.0
click at [811, 252] on mark "Lack of projected debt service (which means that based on current net income, t…" at bounding box center [926, 261] width 314 height 25
click at [1029, 255] on mark "Lack of historical debt service (which means that based on current net income, …" at bounding box center [926, 261] width 313 height 25
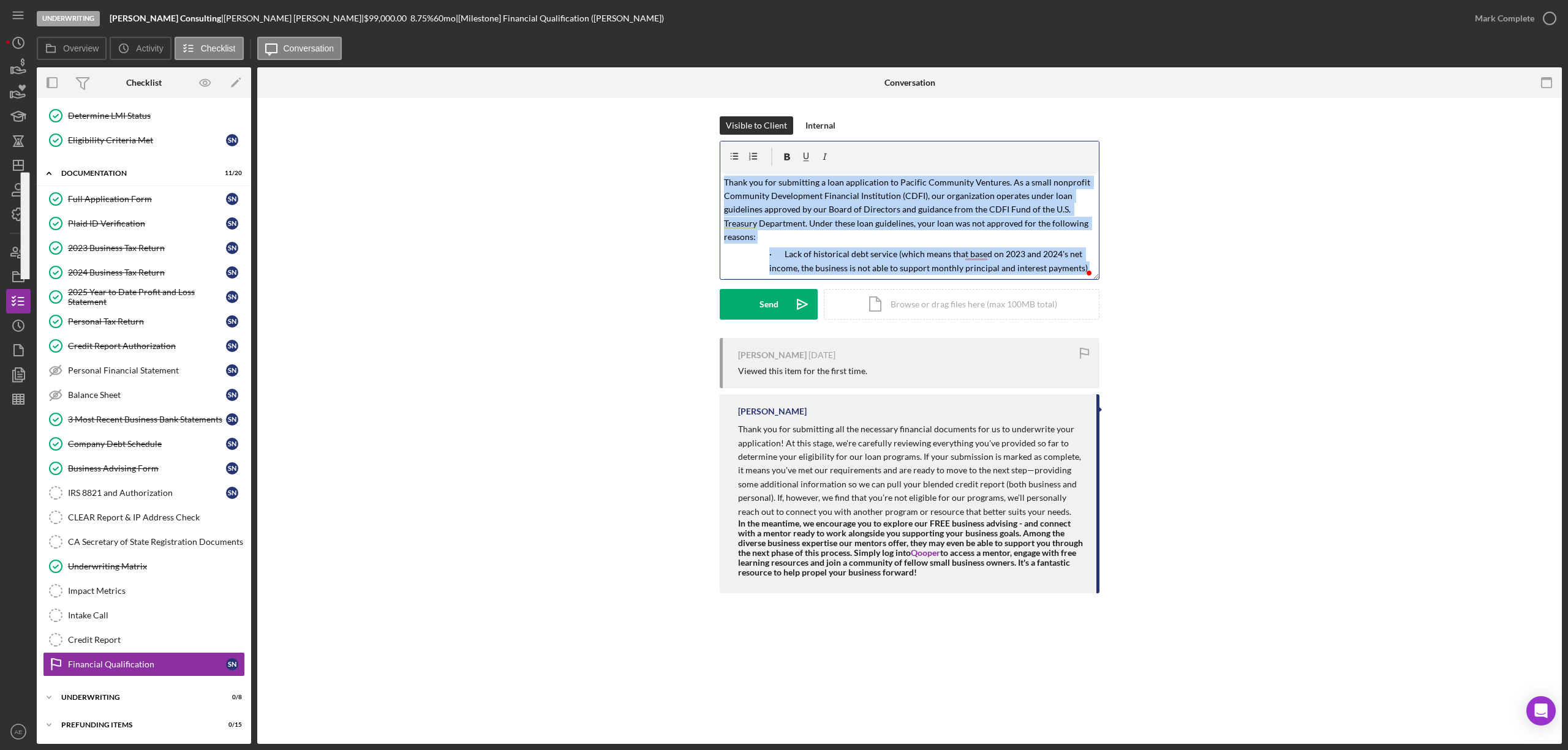
drag, startPoint x: 833, startPoint y: 266, endPoint x: 723, endPoint y: 183, distance: 137.8
click at [723, 183] on div "v Color teal Color pink Remove color Add row above Add row below Add column bef…" at bounding box center [909, 225] width 378 height 107
copy div "Thank you for submitting a loan application to Pacific Community Ventures. As a…"
click at [888, 240] on p "Thank you for submitting a loan application to Pacific Community Ventures. As a…" at bounding box center [910, 210] width 372 height 68
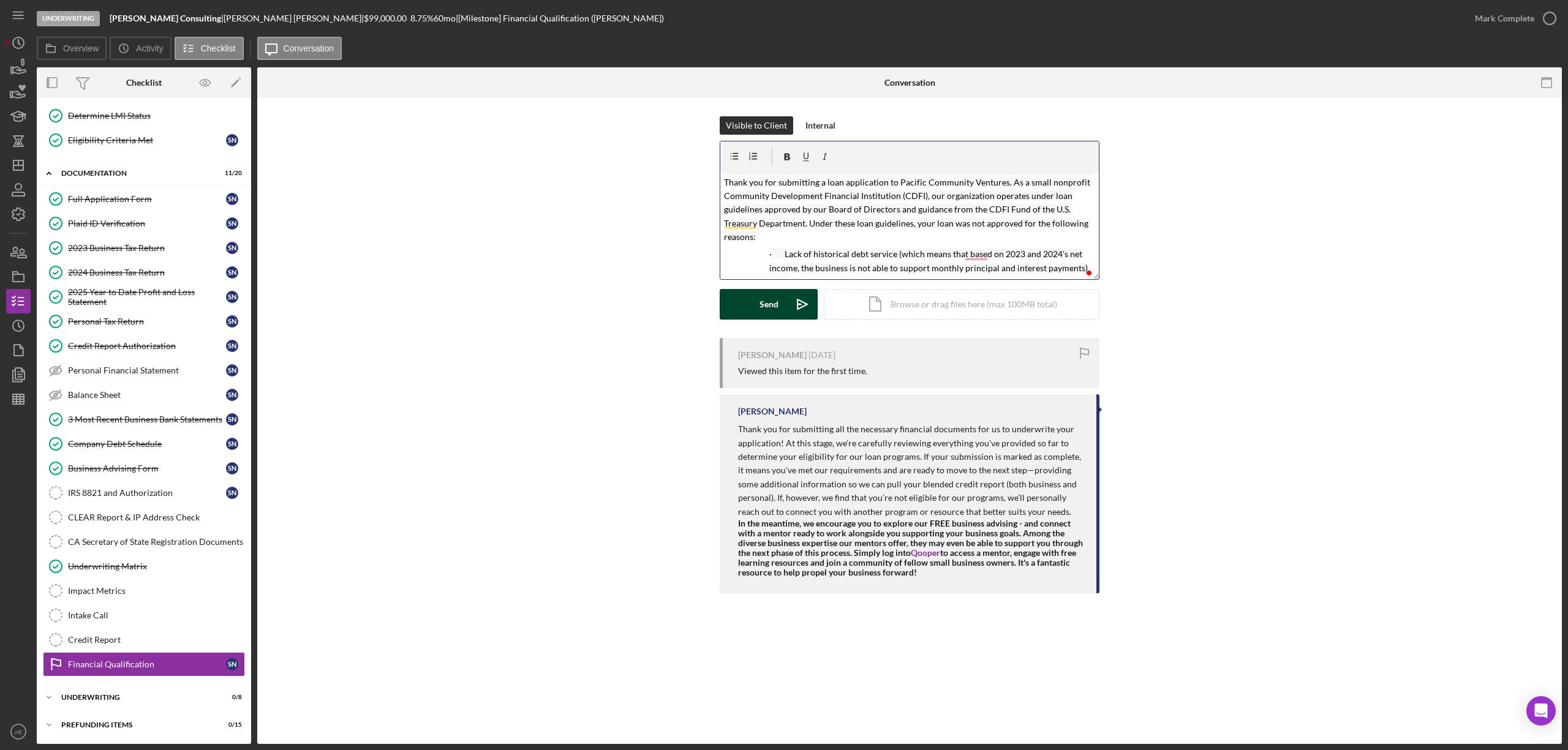
click at [768, 307] on div "Send" at bounding box center [769, 304] width 19 height 30
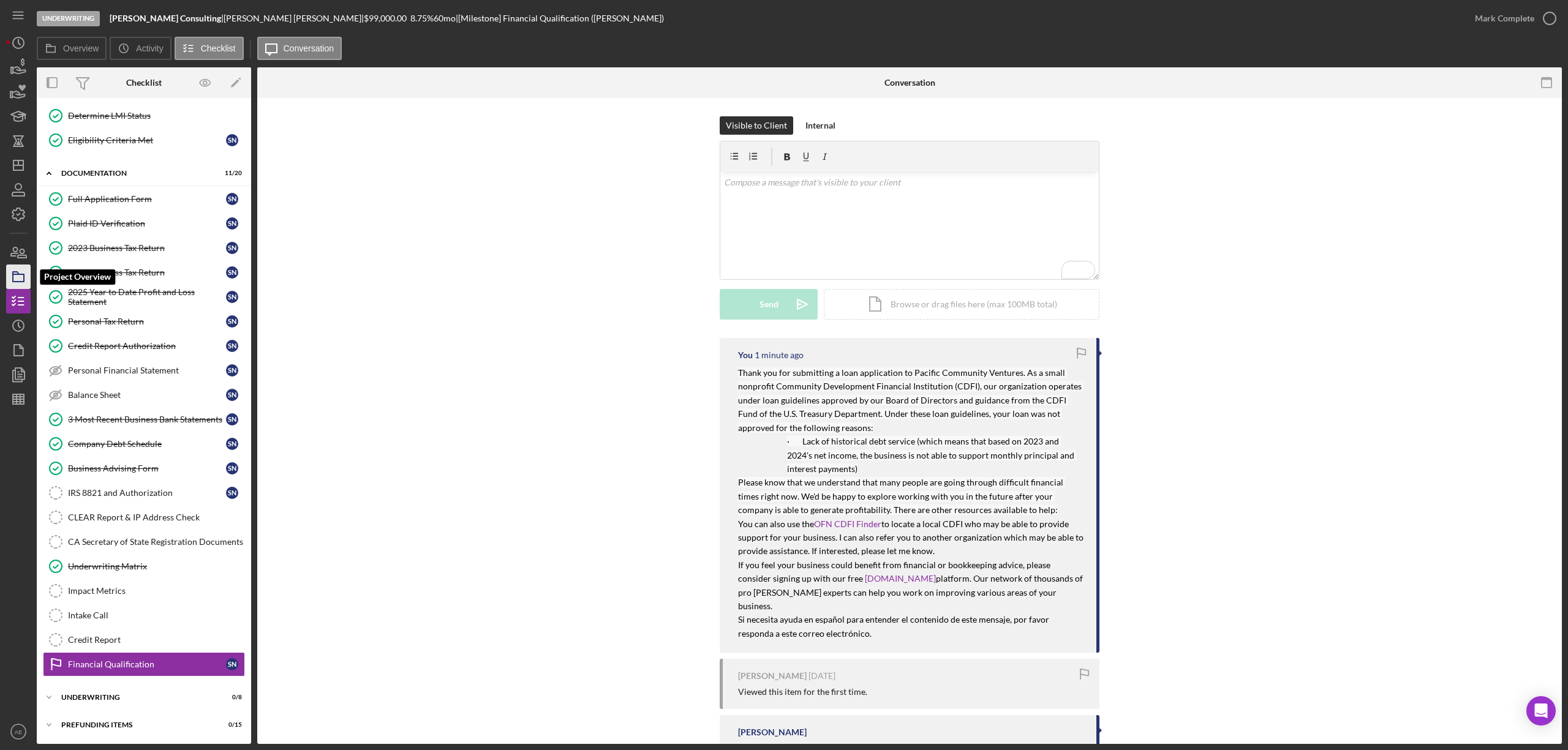
click at [23, 273] on icon "button" at bounding box center [18, 276] width 30 height 30
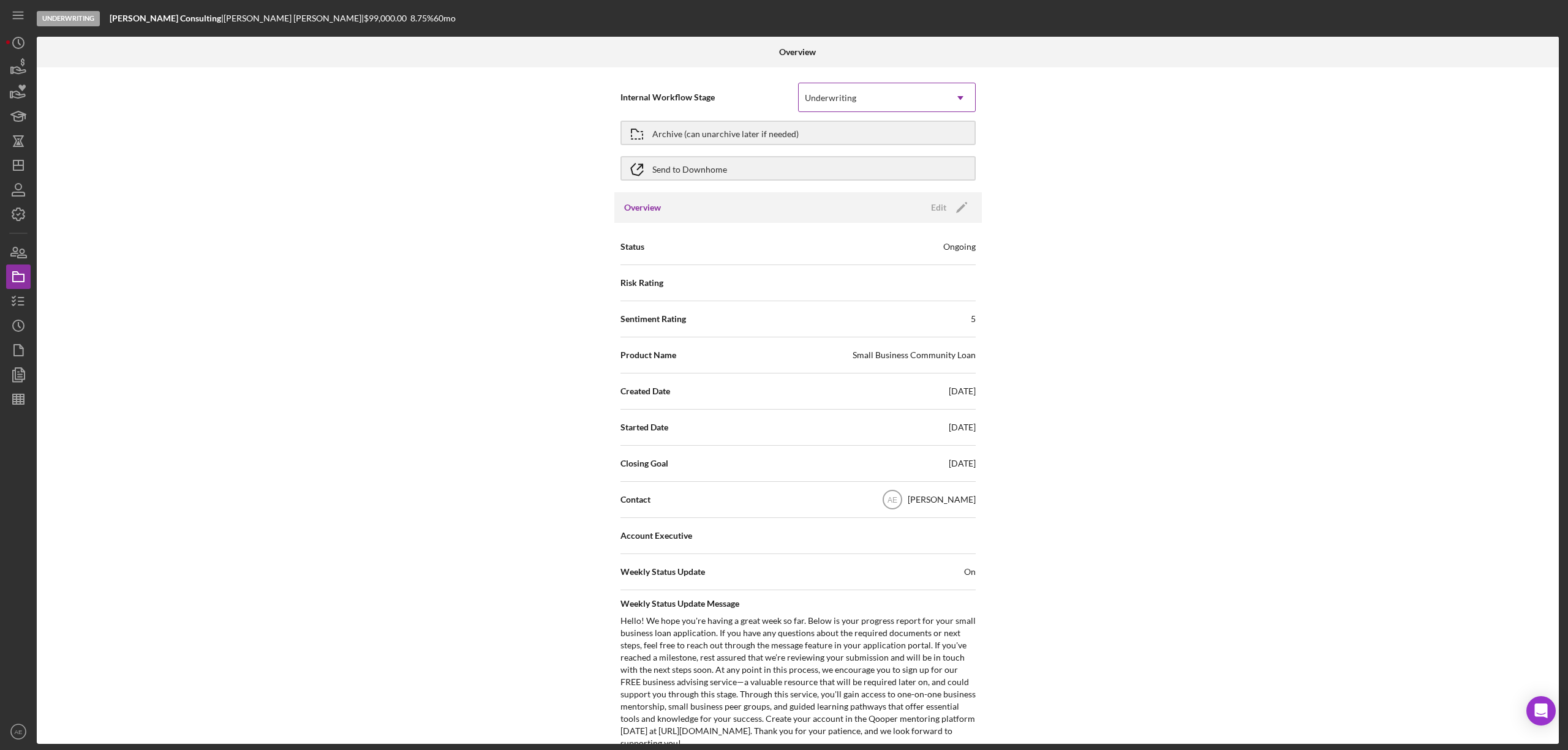
click at [821, 103] on div "Underwriting" at bounding box center [830, 97] width 51 height 9
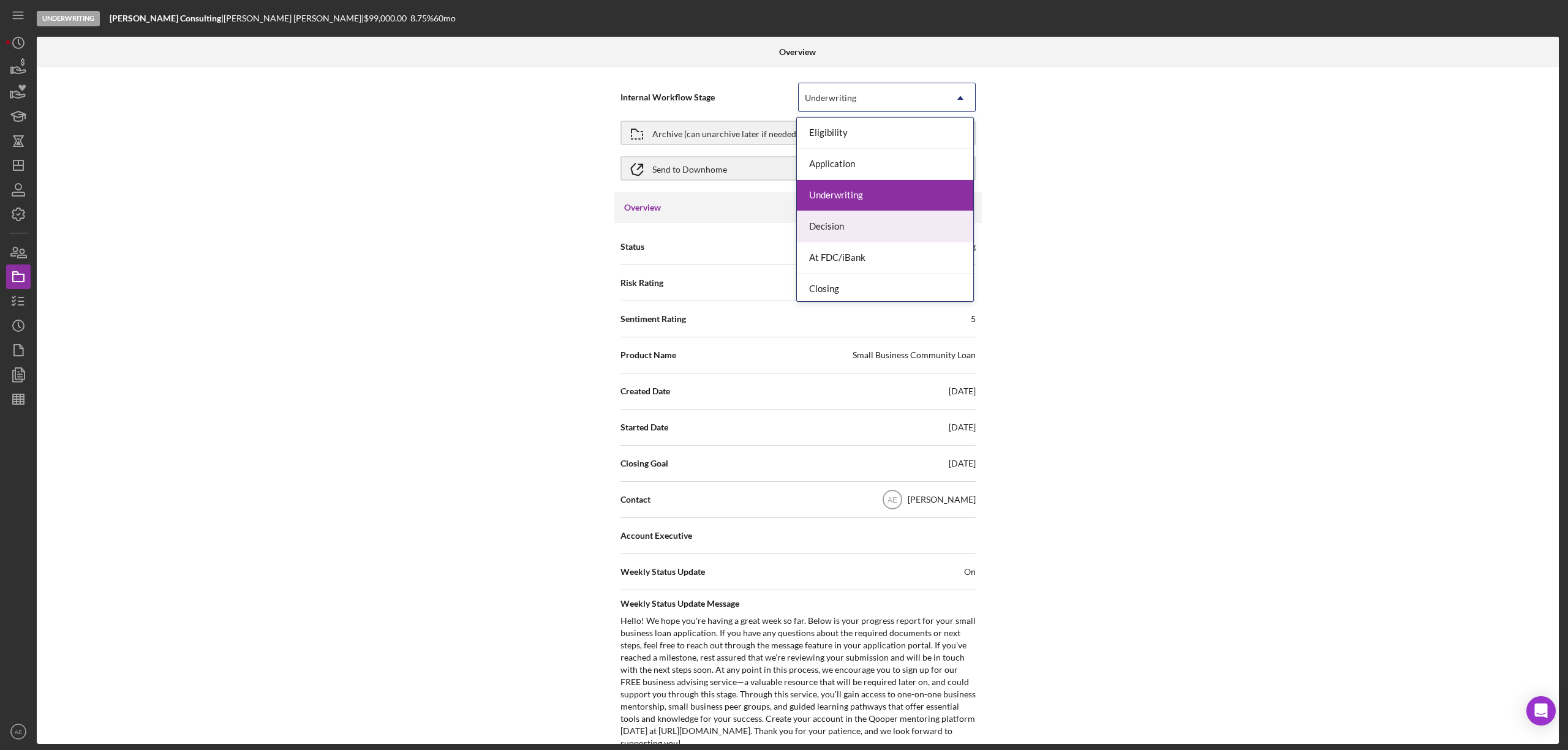
scroll to position [37, 0]
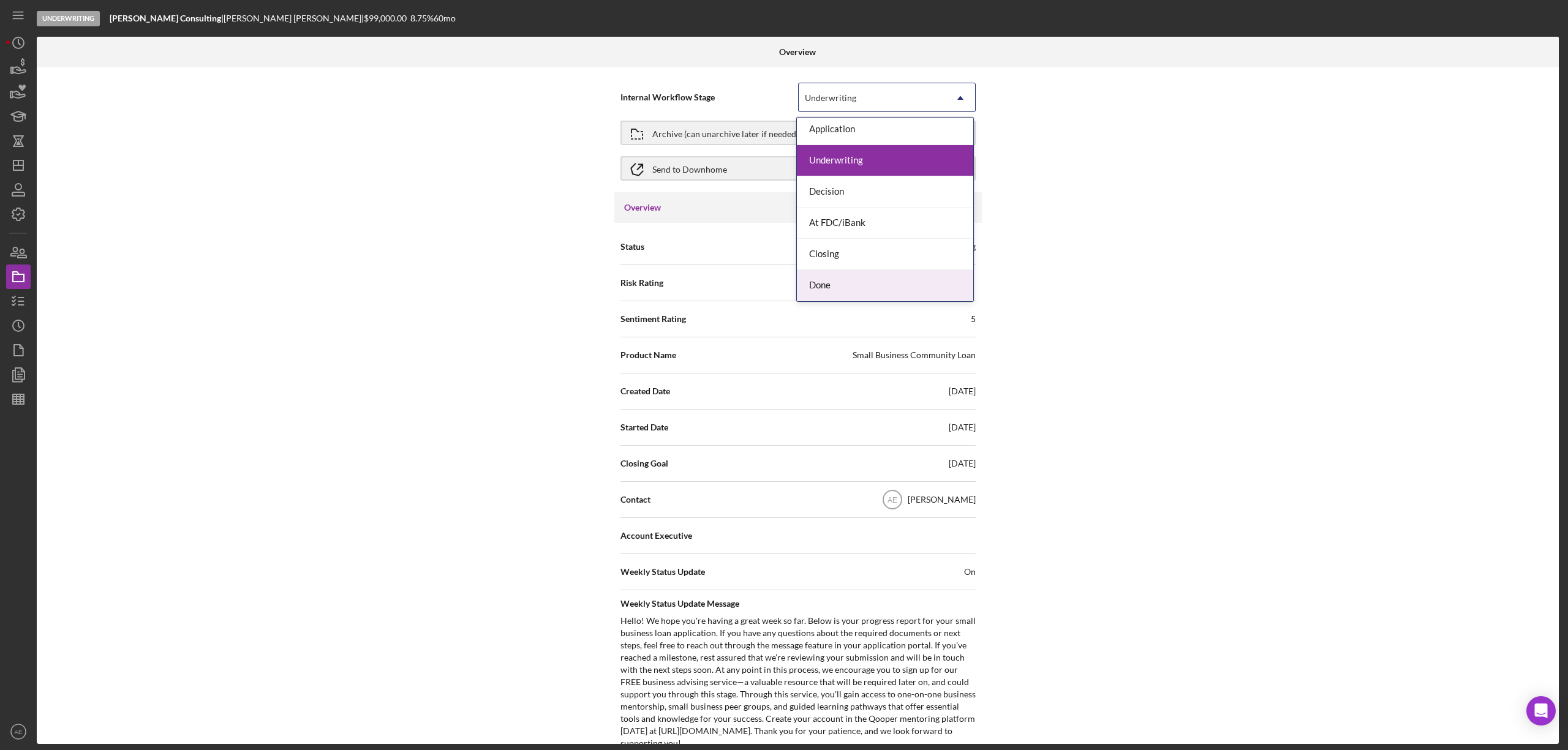
click at [855, 280] on div "Done" at bounding box center [885, 285] width 177 height 31
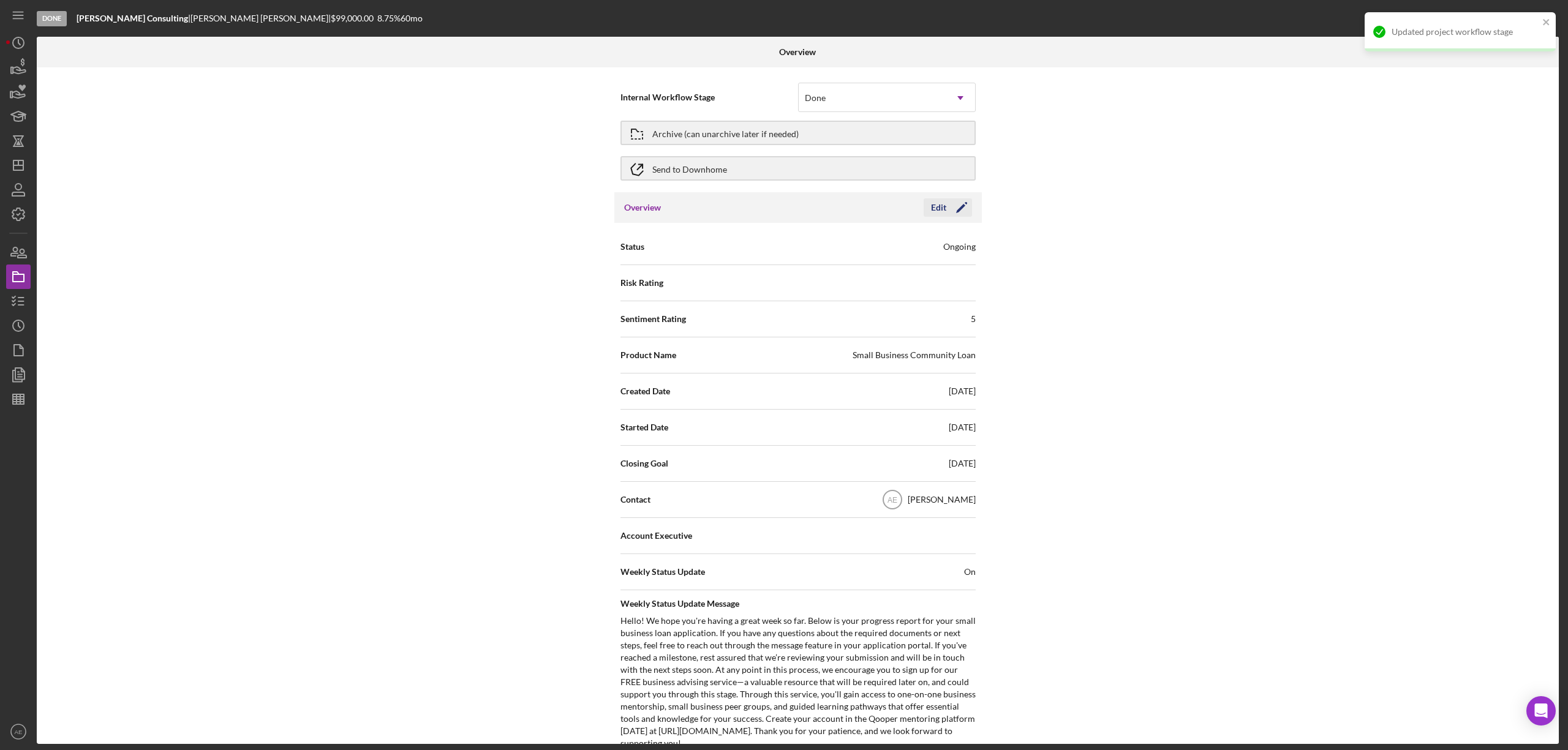
click at [936, 211] on div "Edit" at bounding box center [938, 207] width 15 height 18
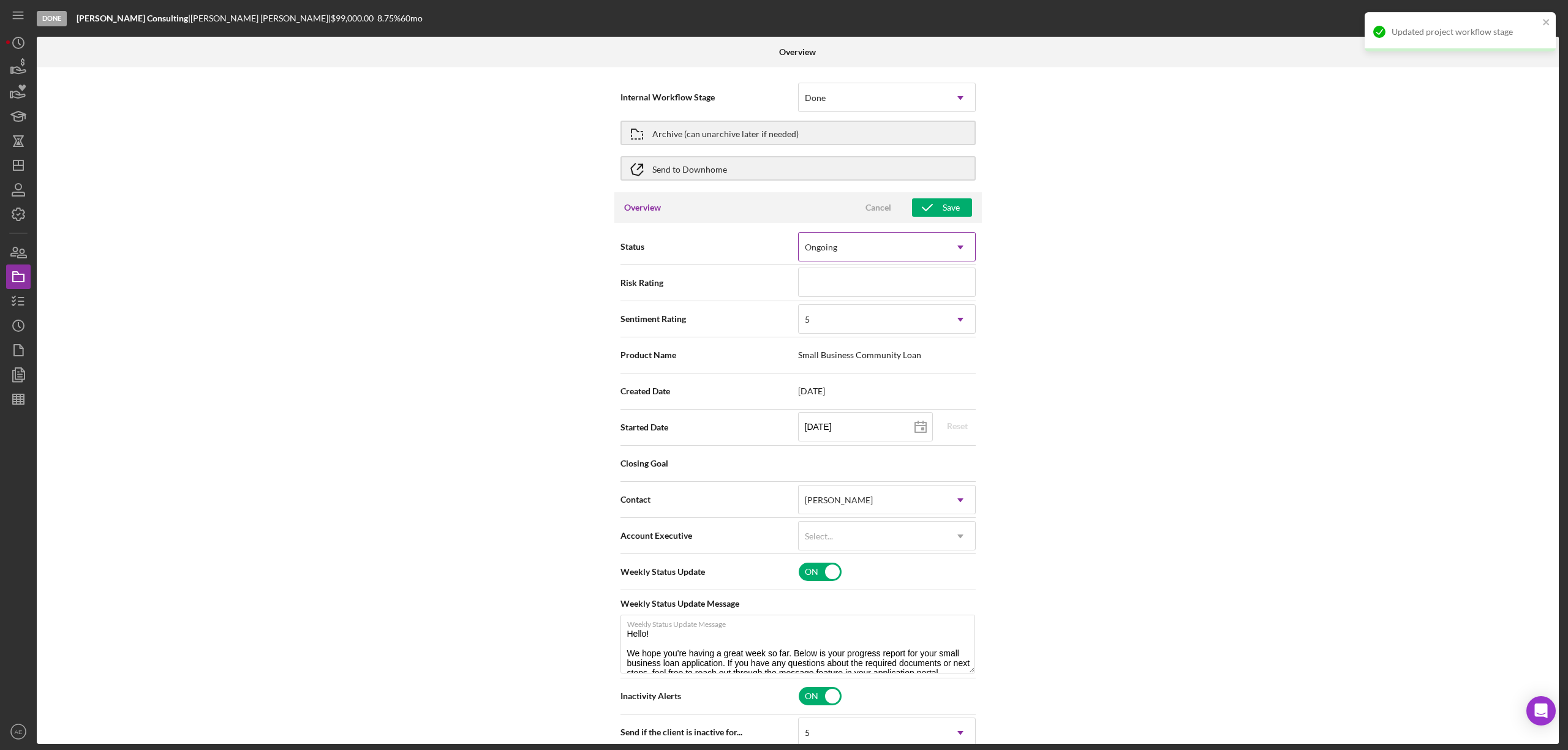
click at [843, 252] on div "Ongoing" at bounding box center [872, 247] width 147 height 28
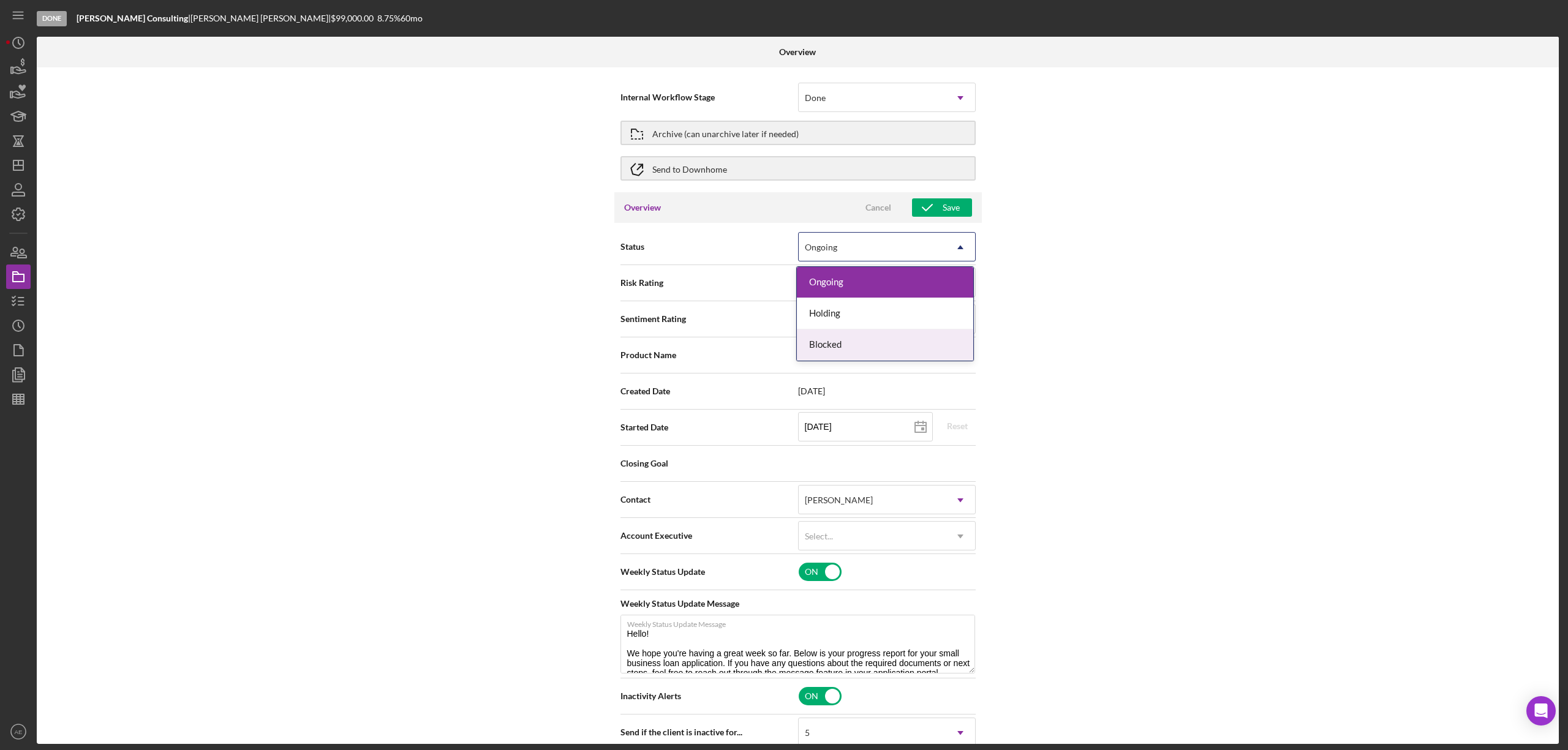
click at [852, 345] on div "Blocked" at bounding box center [885, 345] width 177 height 31
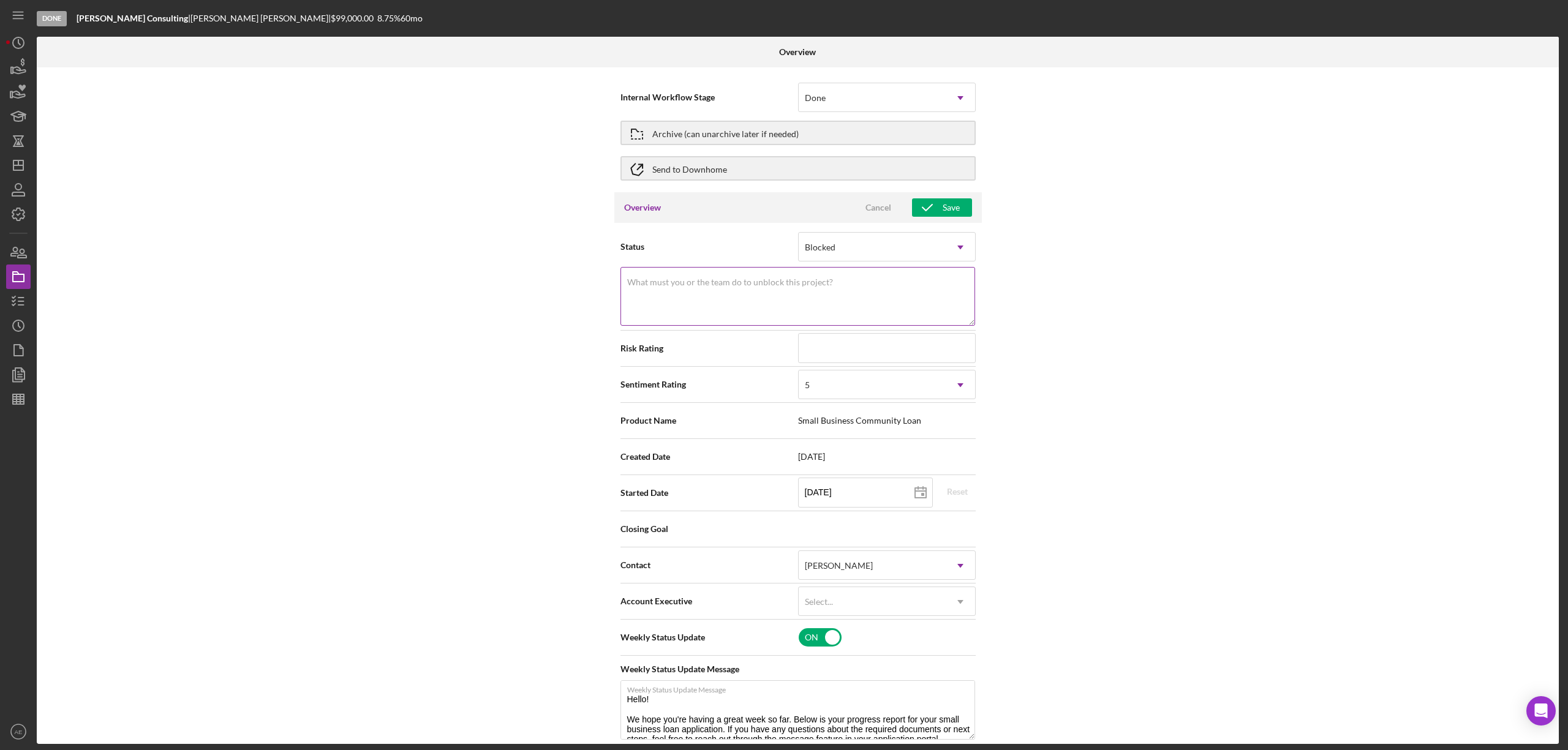
click at [796, 295] on textarea "What must you or the team do to unblock this project?" at bounding box center [798, 296] width 354 height 59
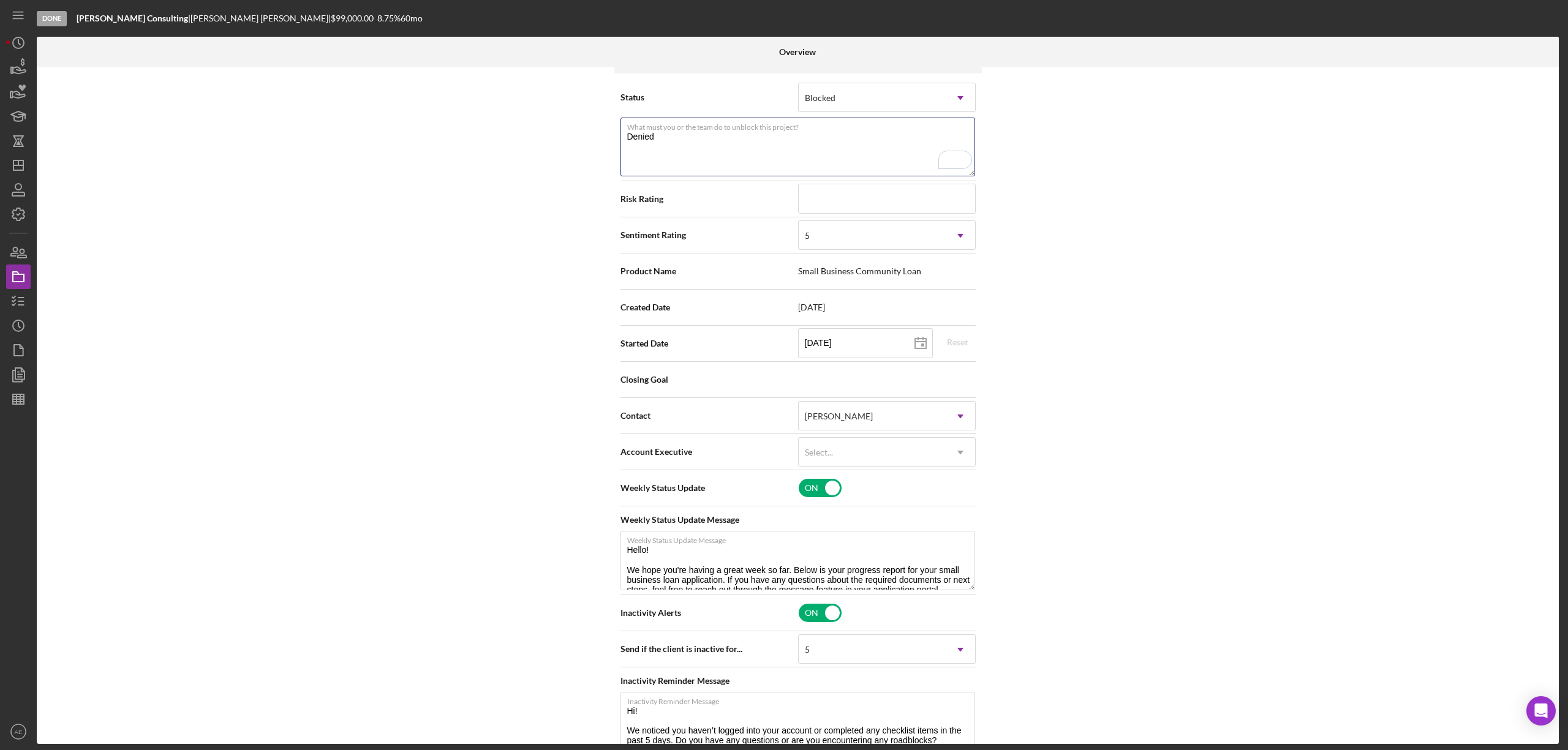
scroll to position [163, 0]
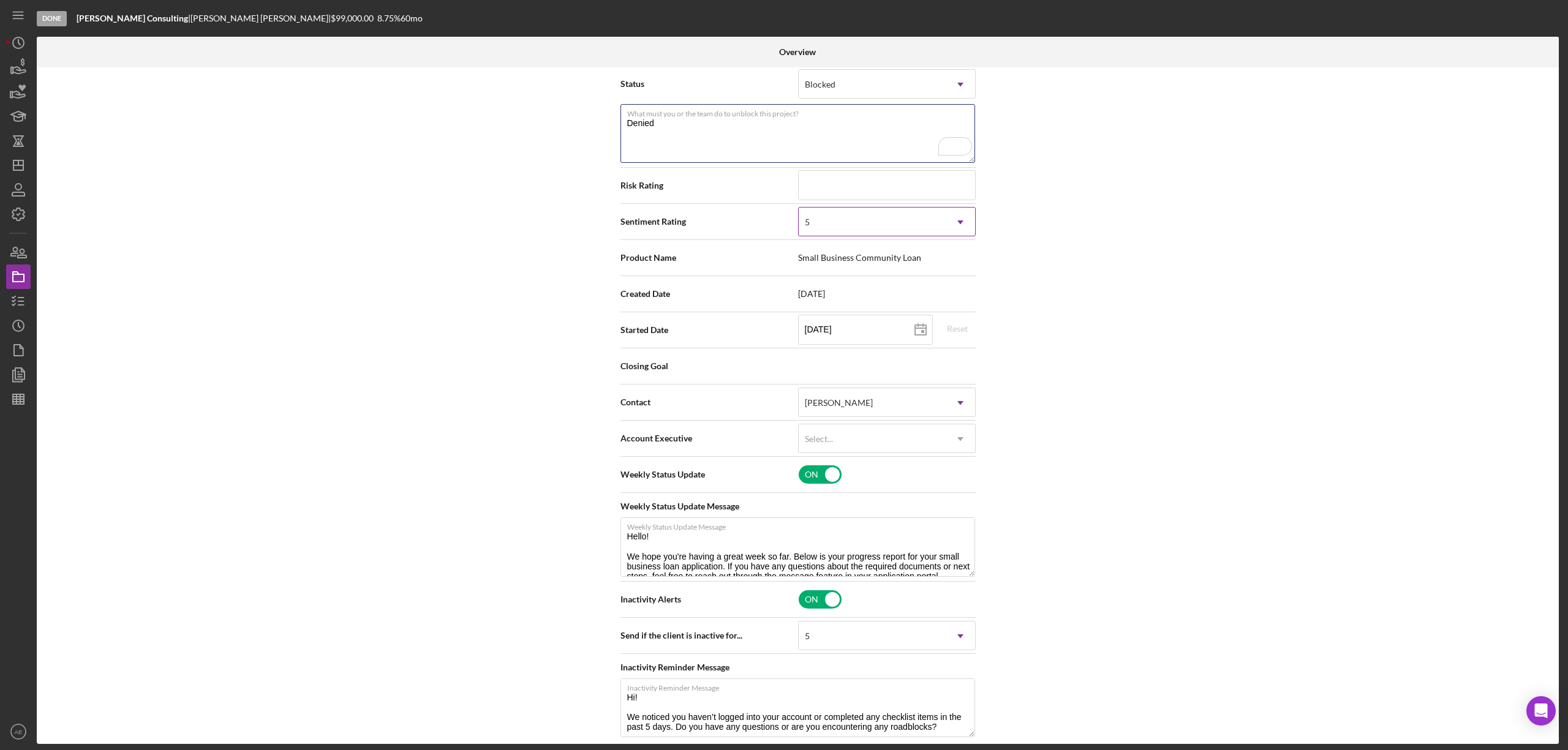
type textarea "Denied"
click at [819, 223] on div "5" at bounding box center [872, 222] width 147 height 28
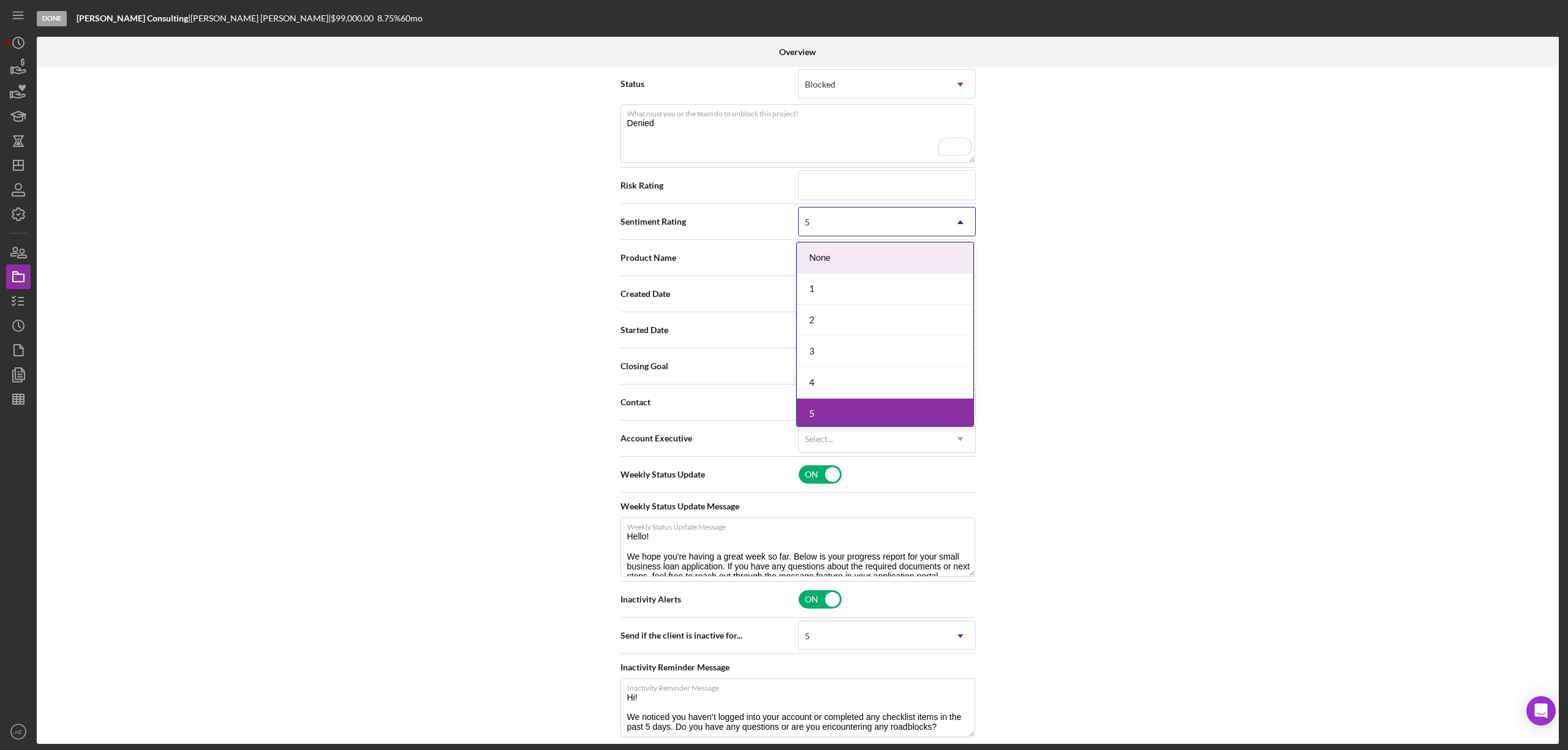
click at [819, 245] on div "None" at bounding box center [885, 257] width 177 height 31
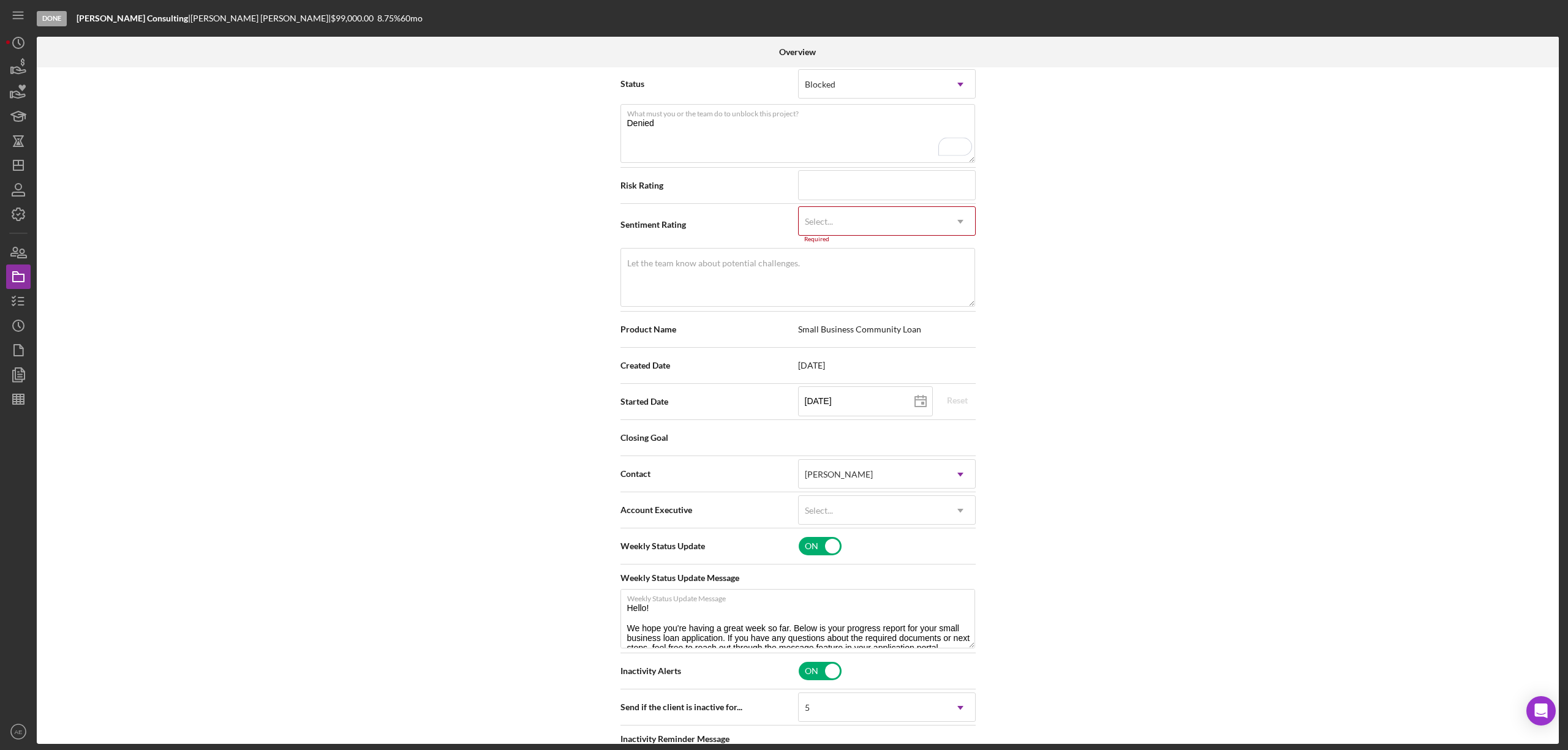
click at [821, 221] on div "Select..." at bounding box center [819, 221] width 28 height 9
click at [824, 288] on div "1" at bounding box center [885, 288] width 177 height 31
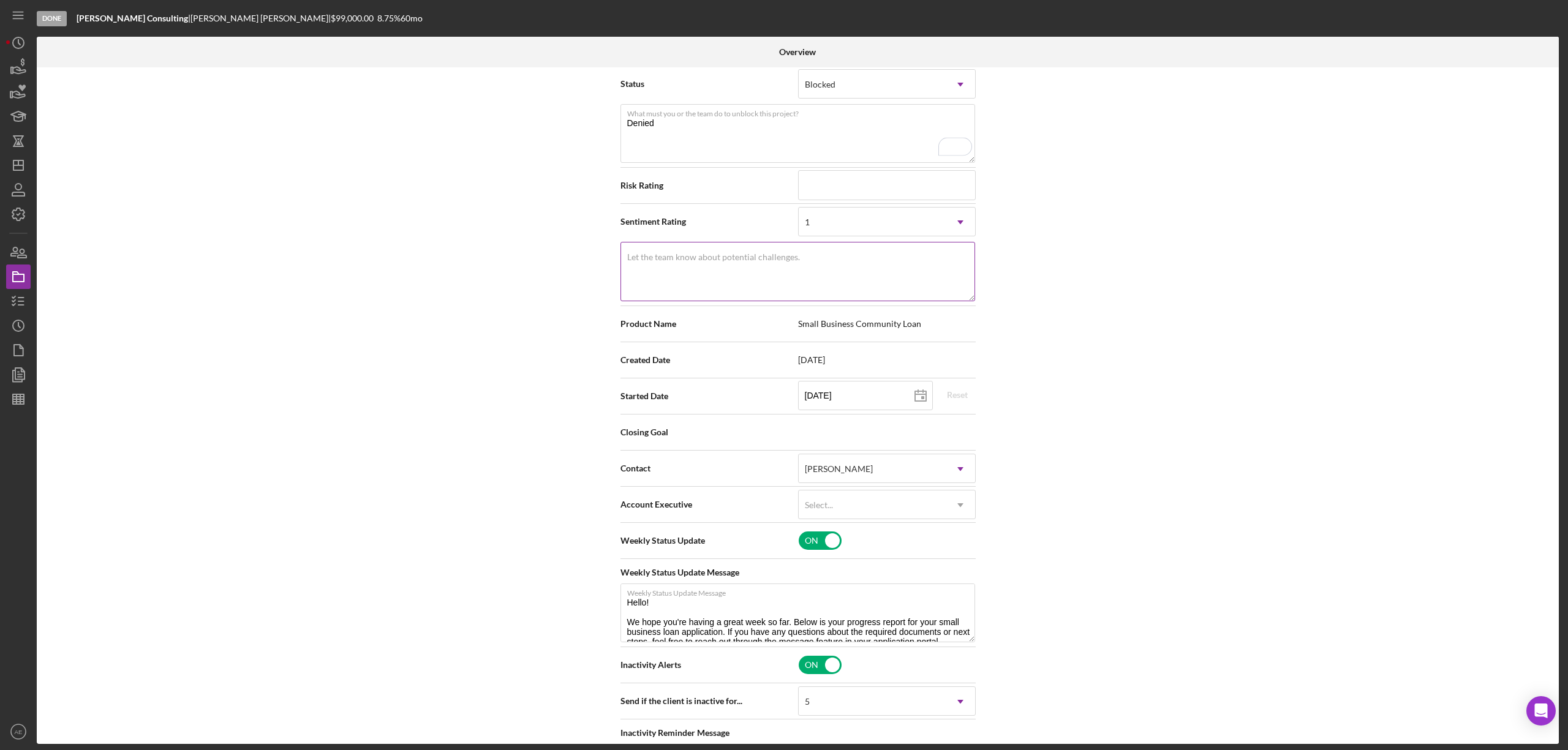
click at [734, 270] on textarea "Let the team know about potential challenges." at bounding box center [798, 271] width 354 height 59
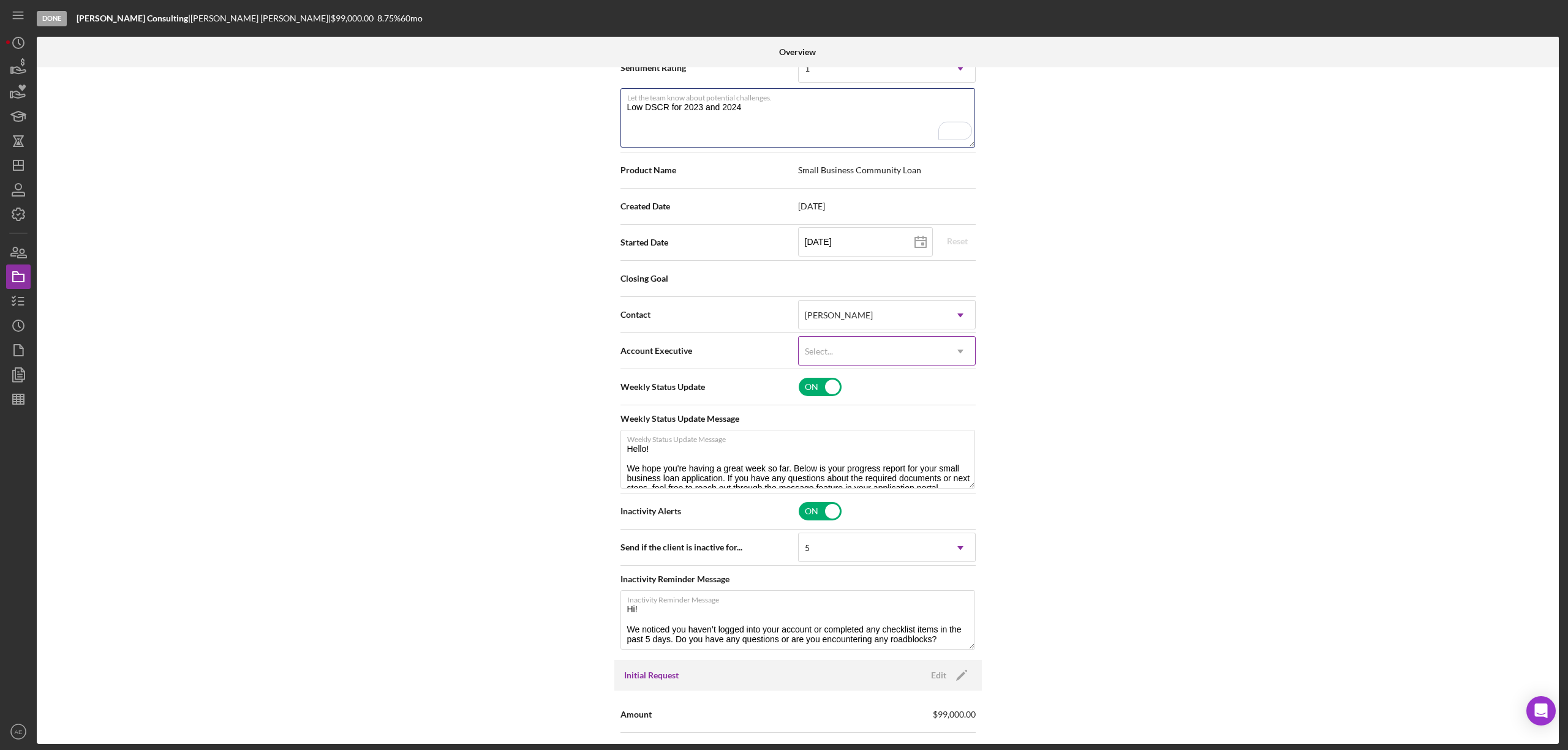
scroll to position [326, 0]
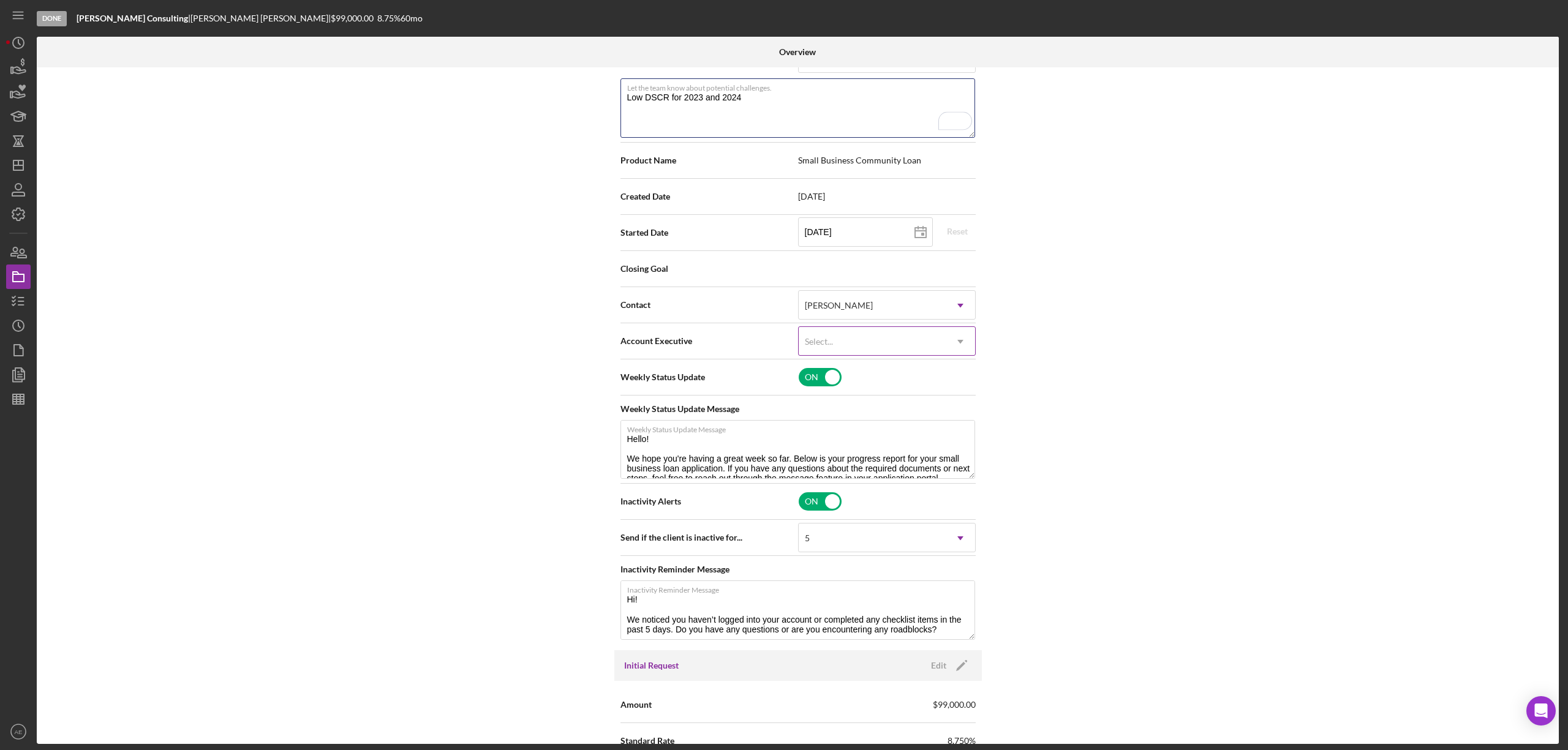
type textarea "Low DSCR for 2023 and 2024"
click at [849, 349] on div "Select..." at bounding box center [872, 341] width 147 height 28
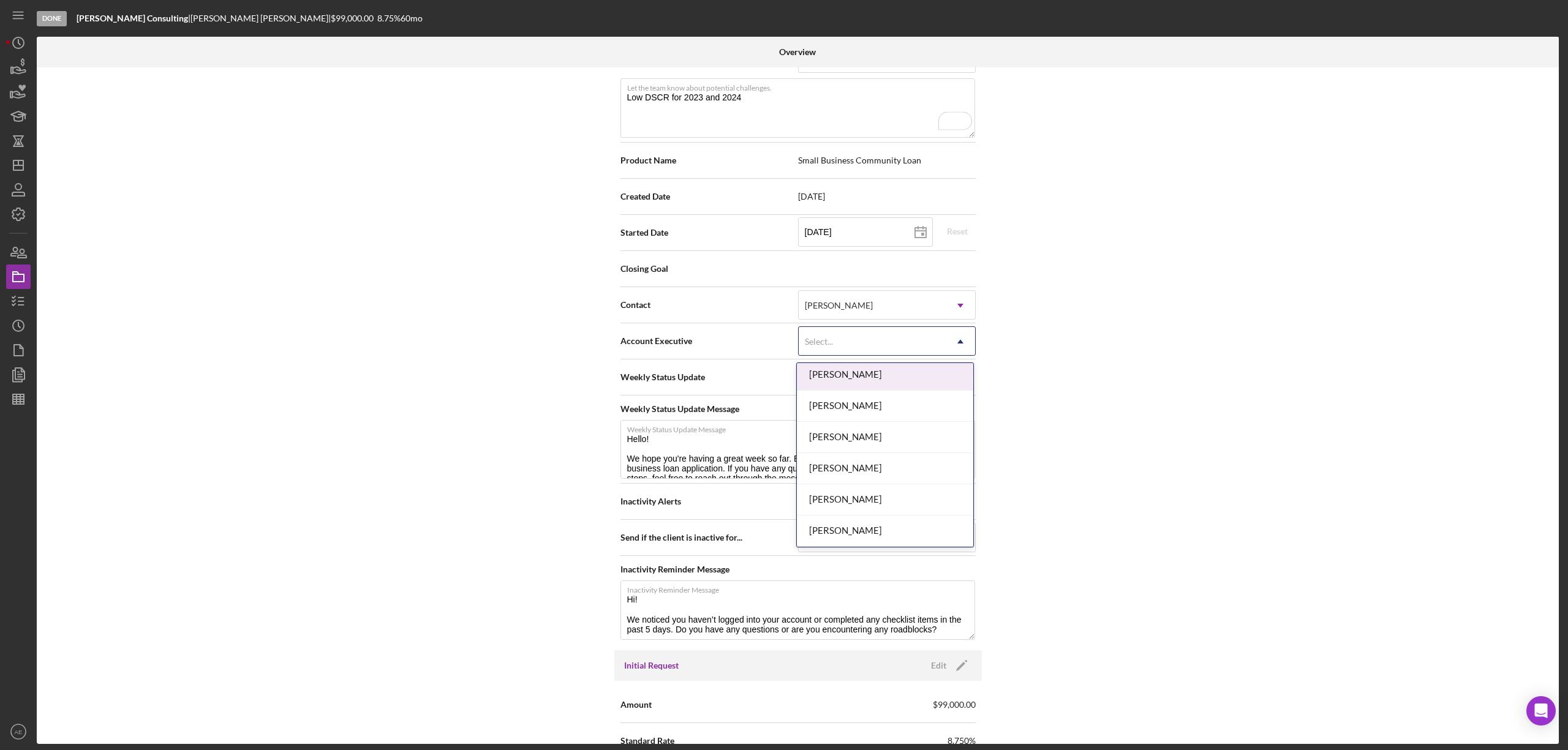
scroll to position [414, 0]
click at [907, 495] on div "[PERSON_NAME]" at bounding box center [885, 500] width 177 height 31
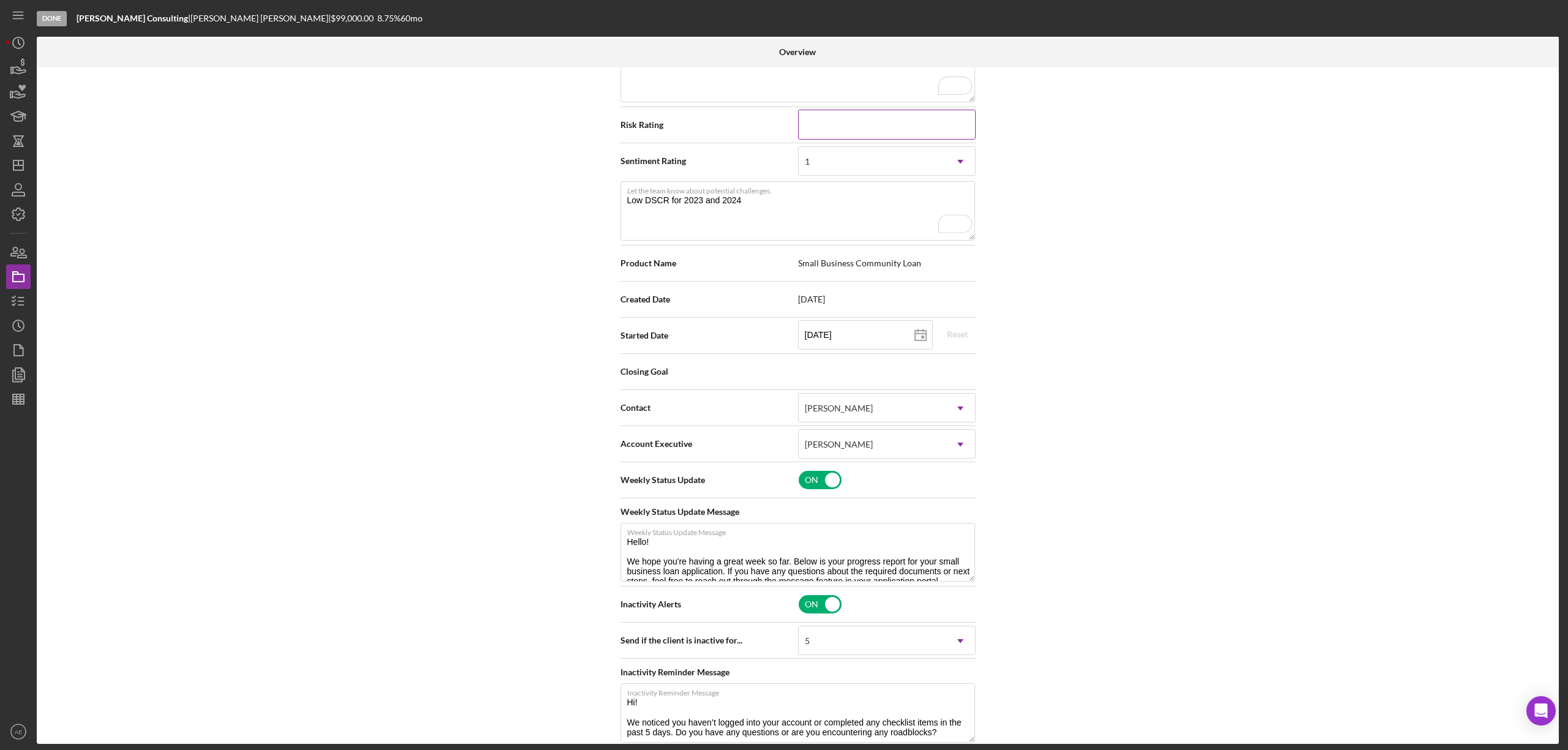
scroll to position [0, 0]
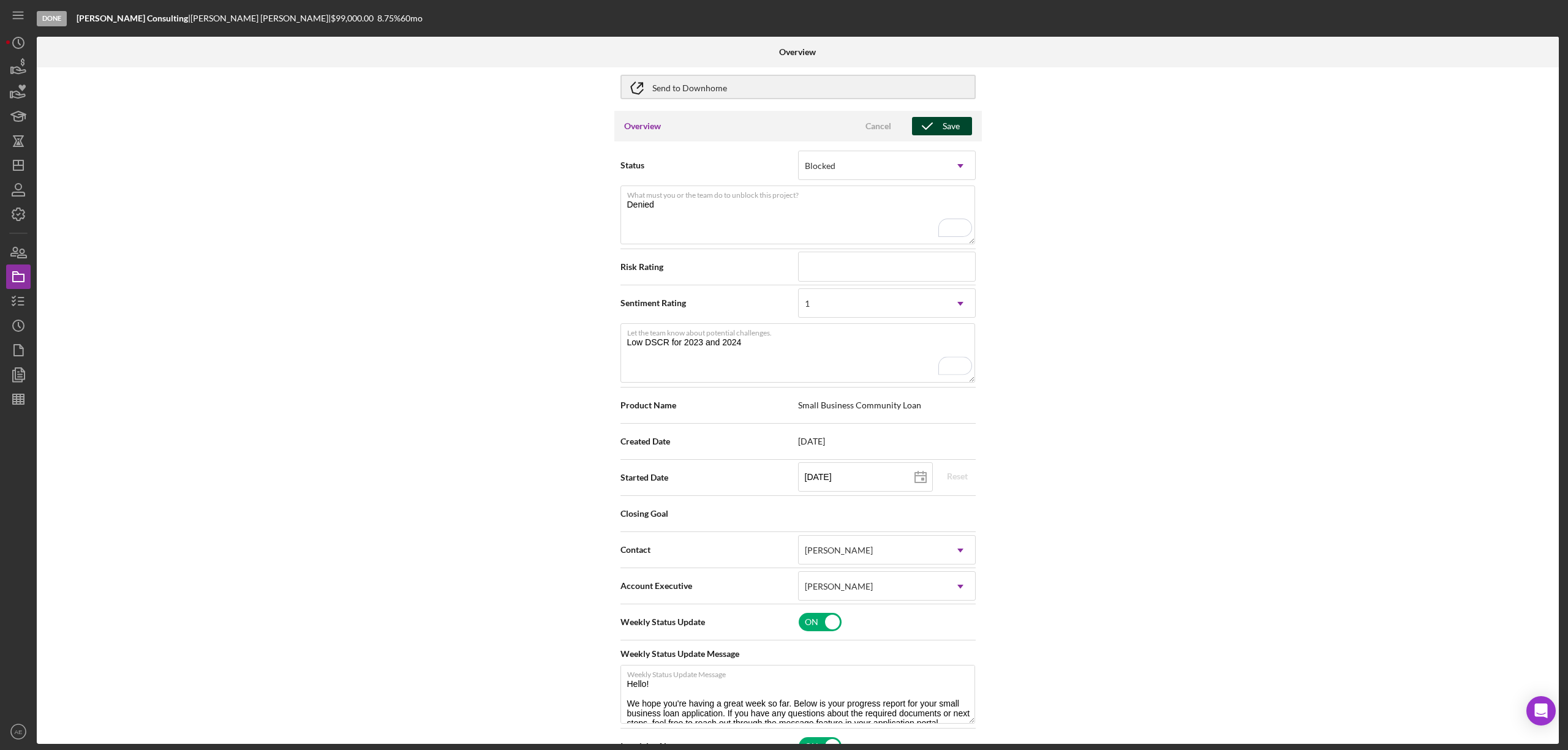
click at [934, 133] on icon "button" at bounding box center [927, 126] width 30 height 30
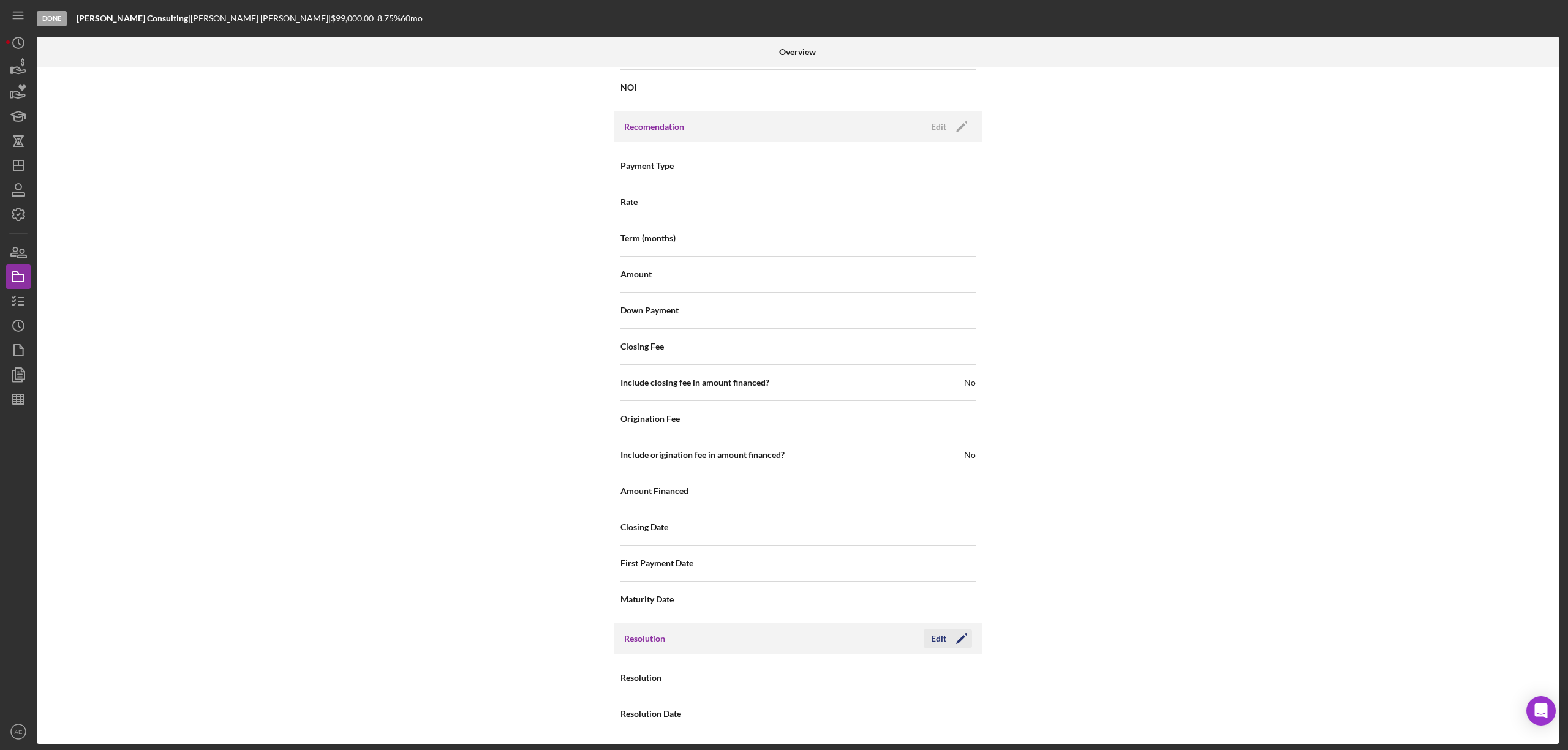
click at [932, 637] on div "Edit" at bounding box center [938, 638] width 15 height 18
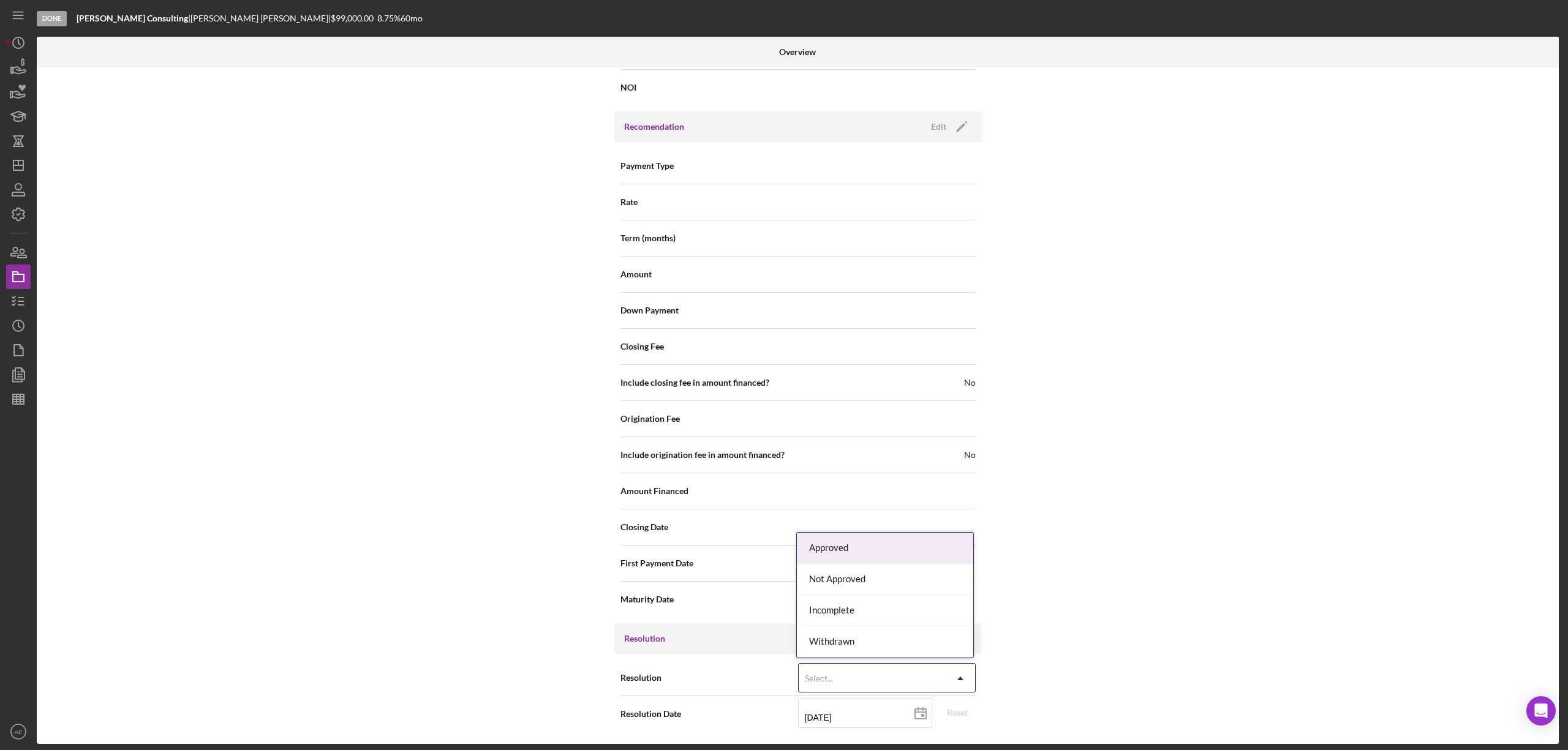
click at [872, 674] on div "Select..." at bounding box center [872, 678] width 147 height 28
click at [851, 579] on div "Not Approved" at bounding box center [885, 579] width 177 height 31
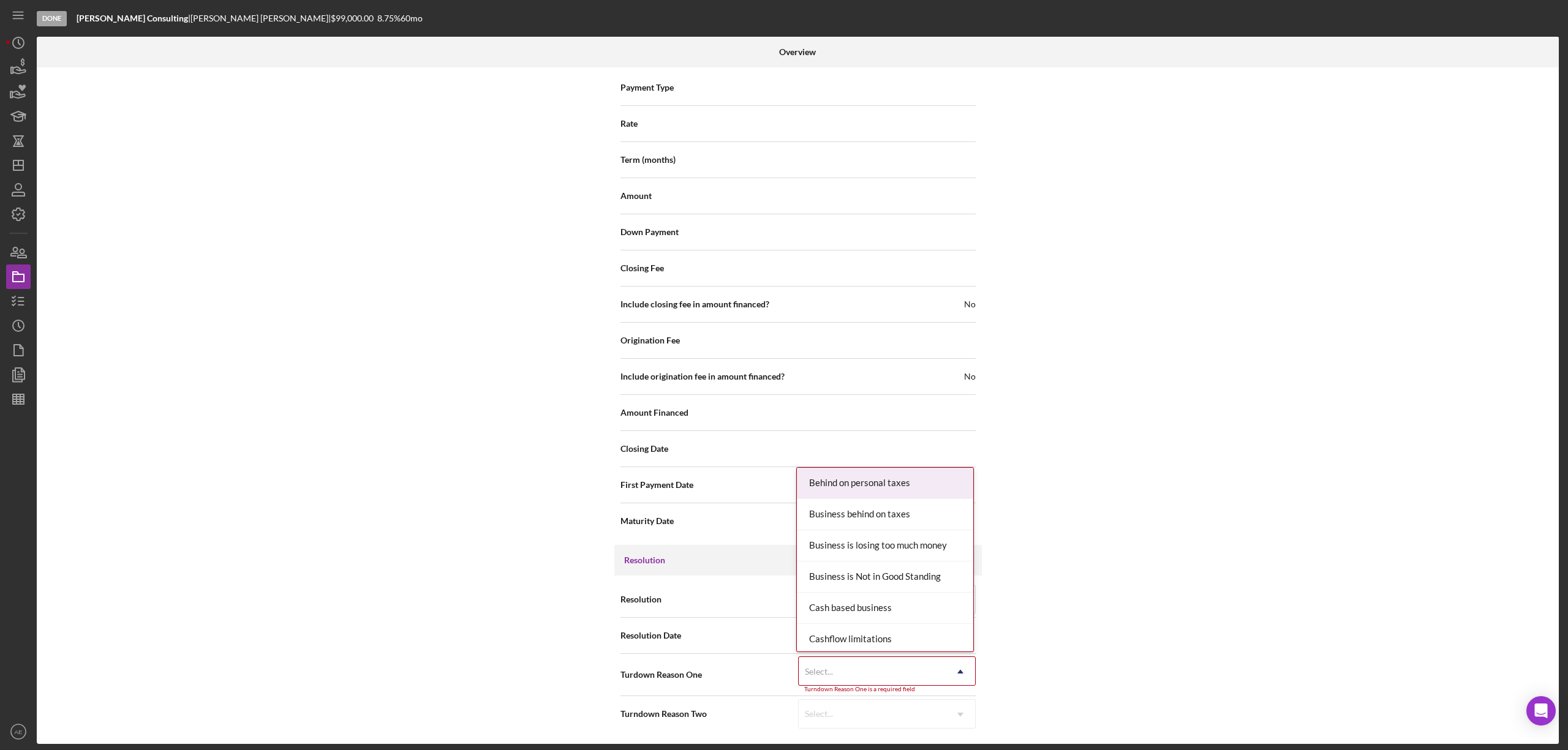
click at [873, 679] on div "Select..." at bounding box center [872, 672] width 147 height 28
click at [903, 544] on div "Insufficient debt to income ratio" at bounding box center [885, 543] width 177 height 31
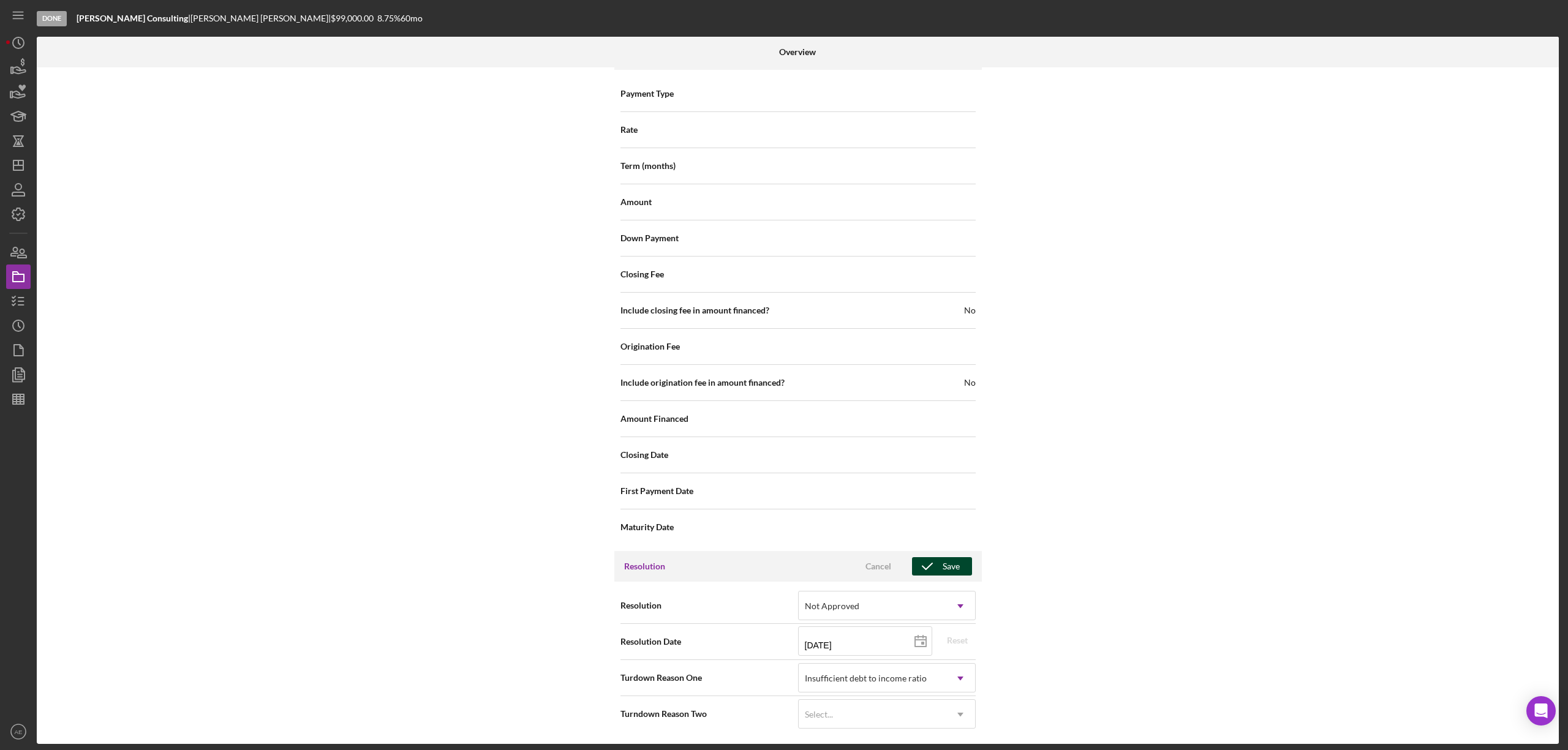
click at [945, 566] on div "Save" at bounding box center [951, 566] width 17 height 18
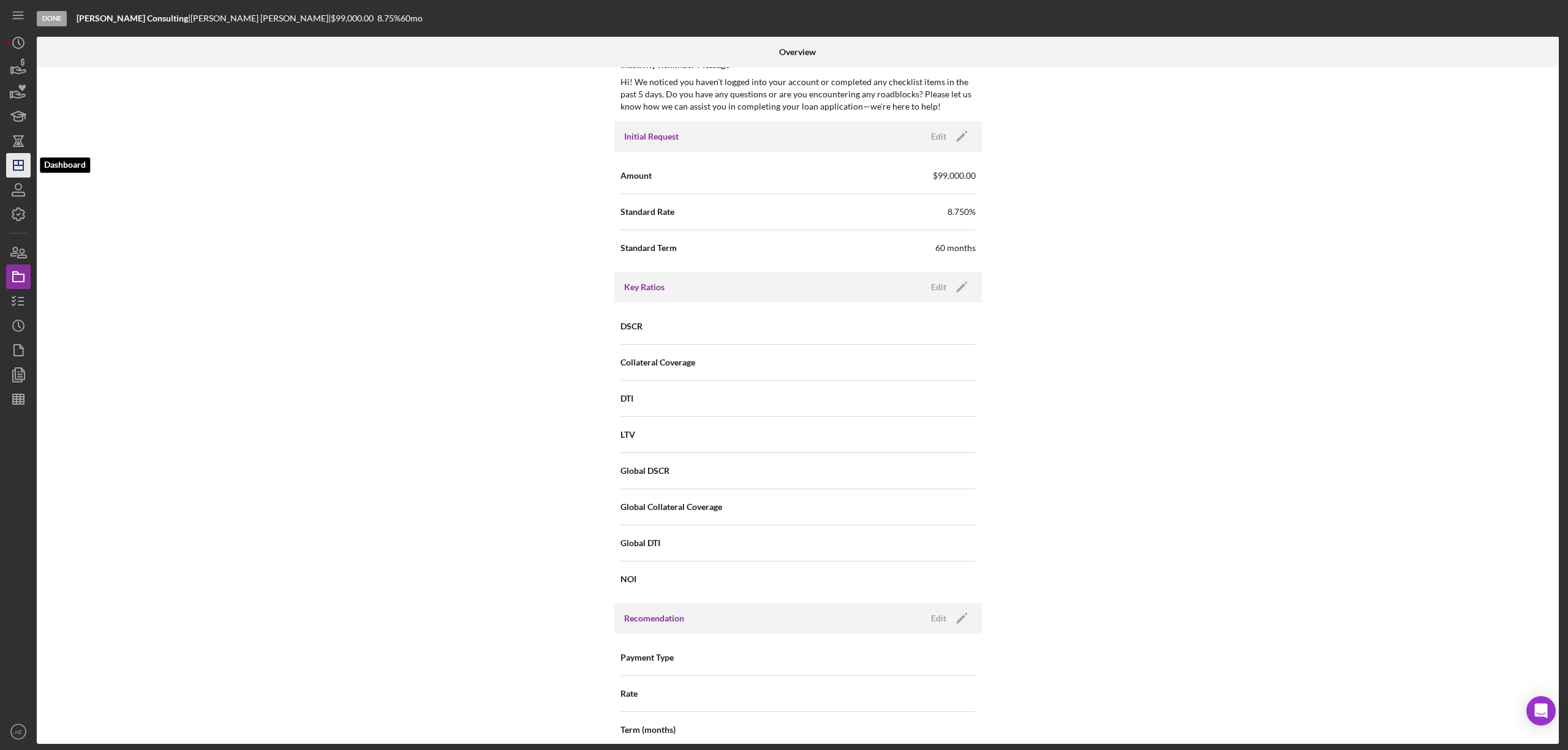
click at [17, 173] on icon "Icon/Dashboard" at bounding box center [18, 165] width 30 height 30
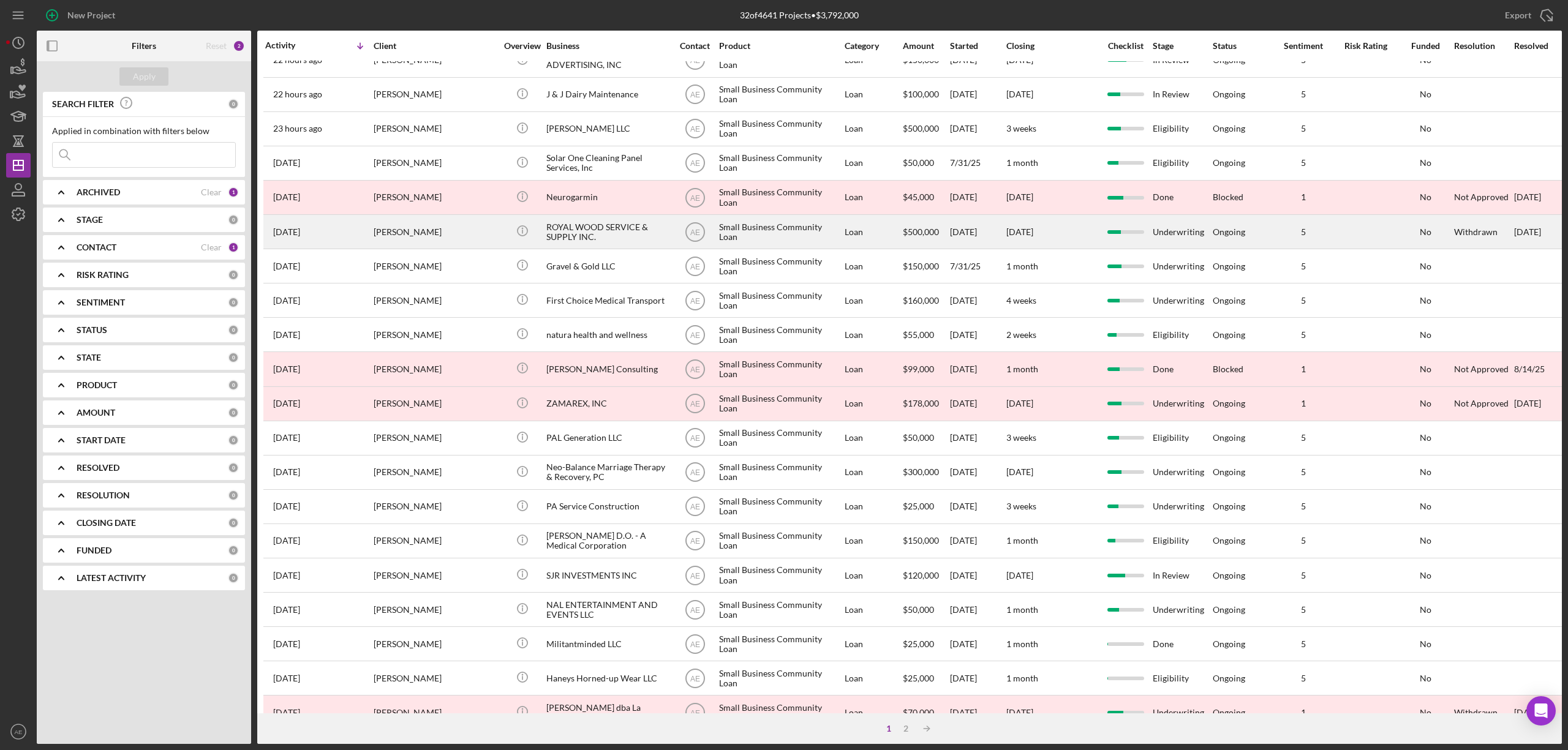
scroll to position [82, 0]
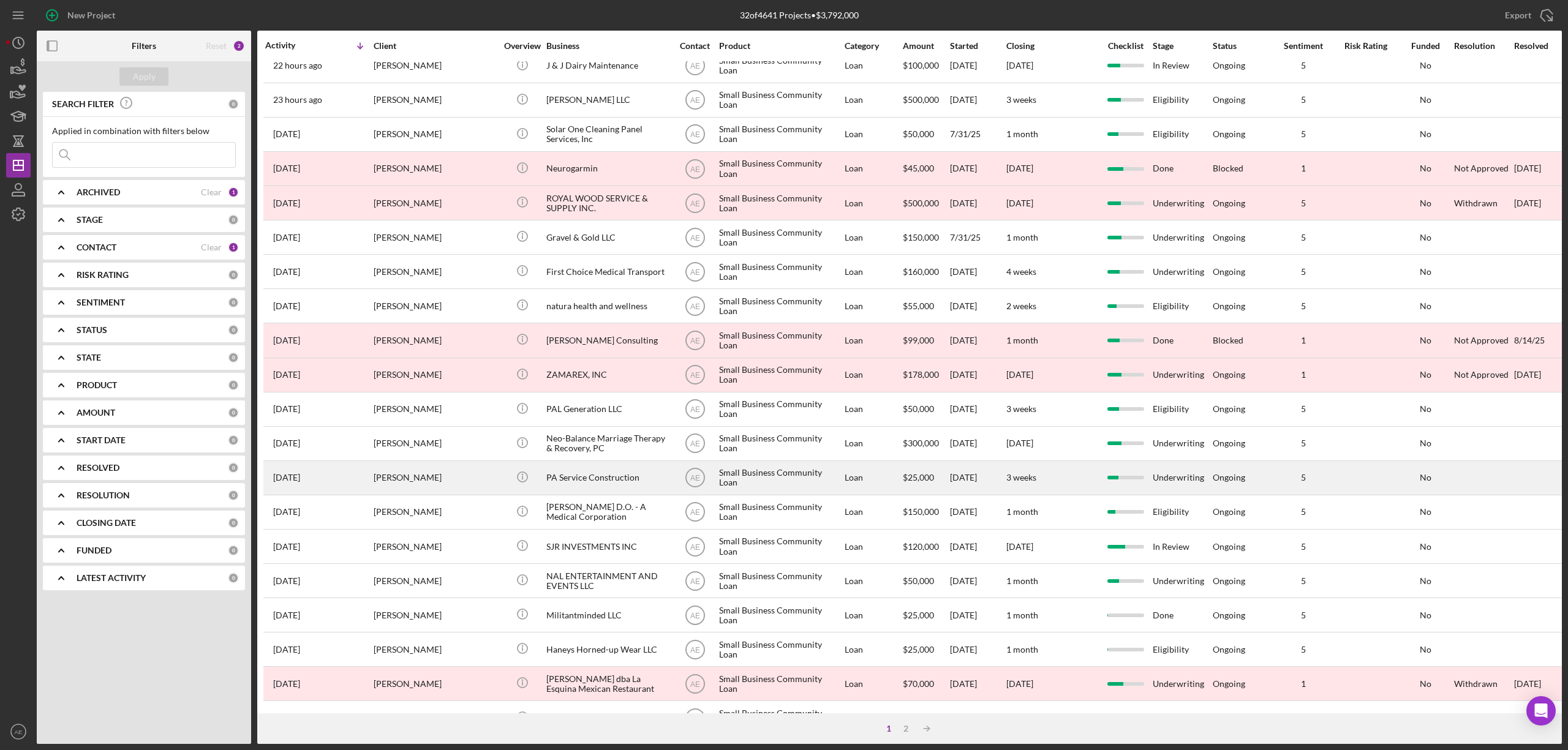
click at [591, 474] on div "PA Service Construction" at bounding box center [607, 477] width 123 height 32
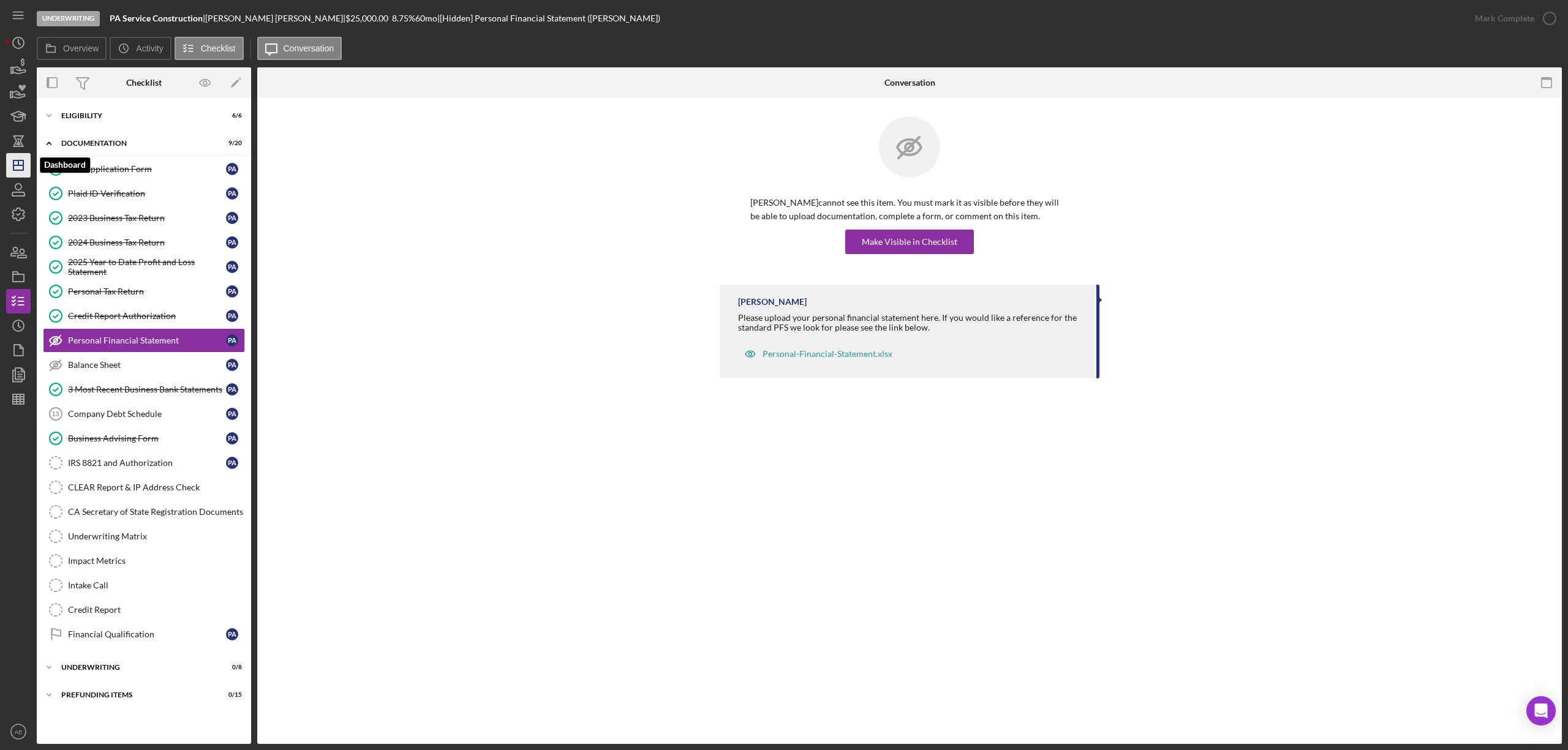
click at [23, 161] on polygon "button" at bounding box center [18, 165] width 9 height 9
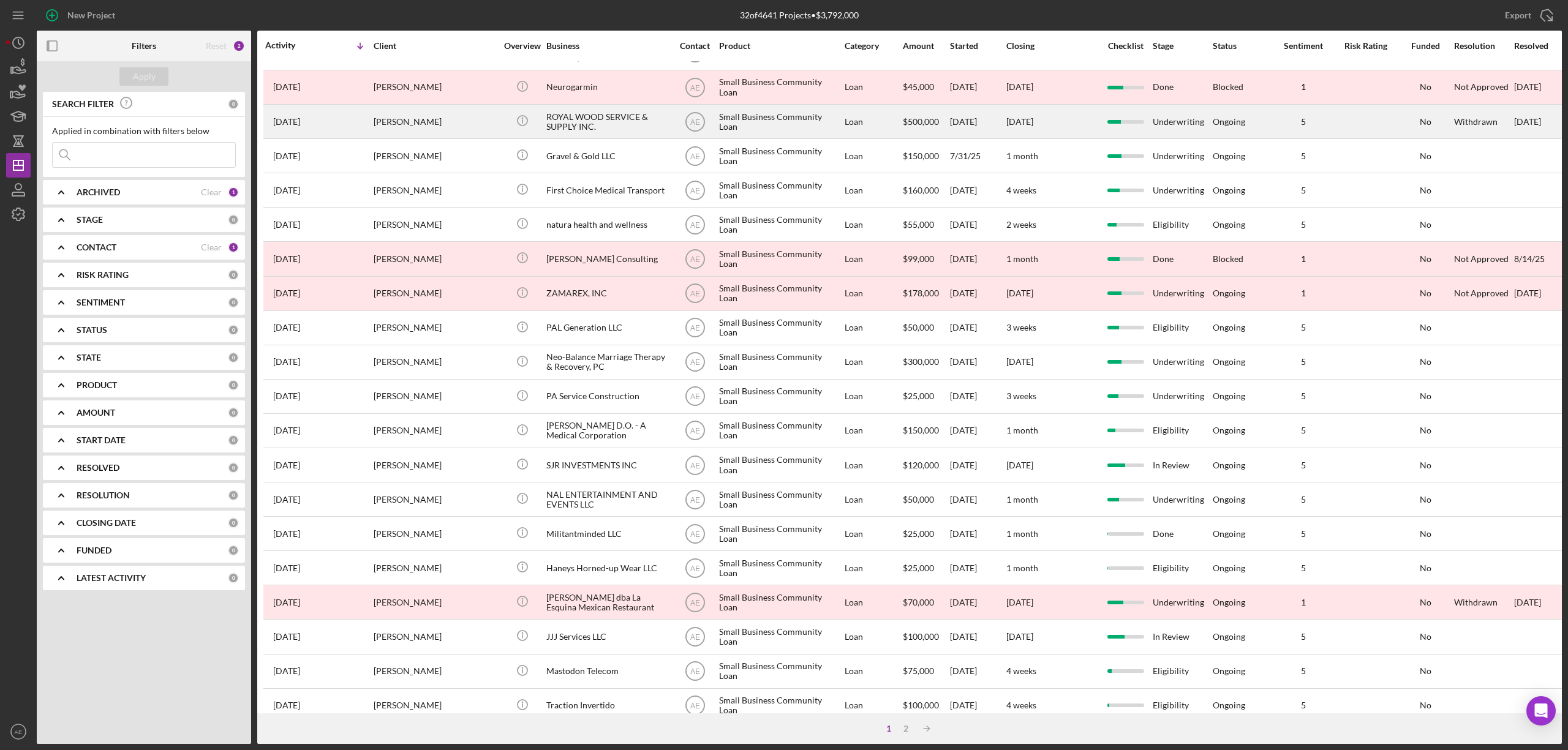
scroll to position [224, 0]
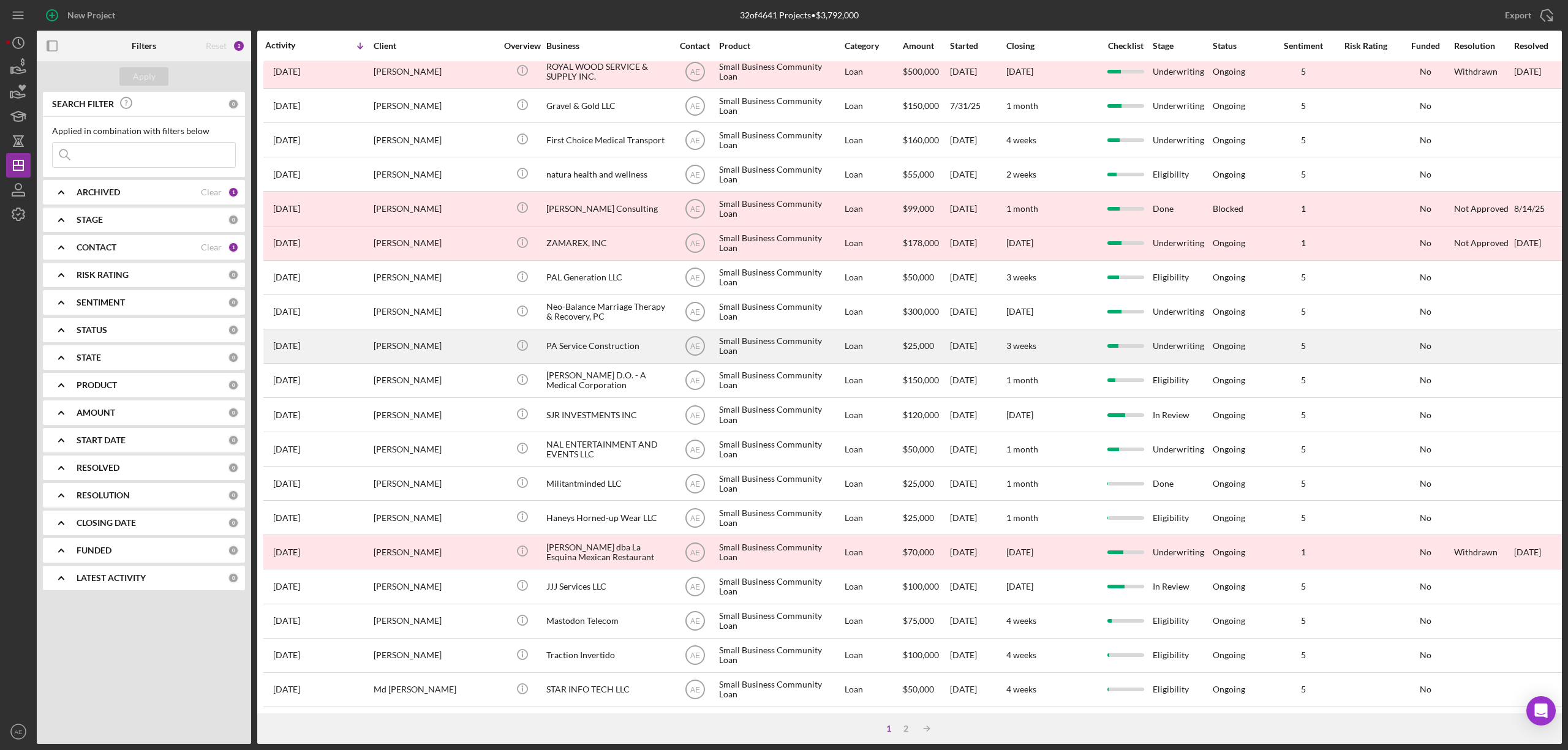
click at [623, 335] on div "PA Service Construction" at bounding box center [607, 346] width 123 height 32
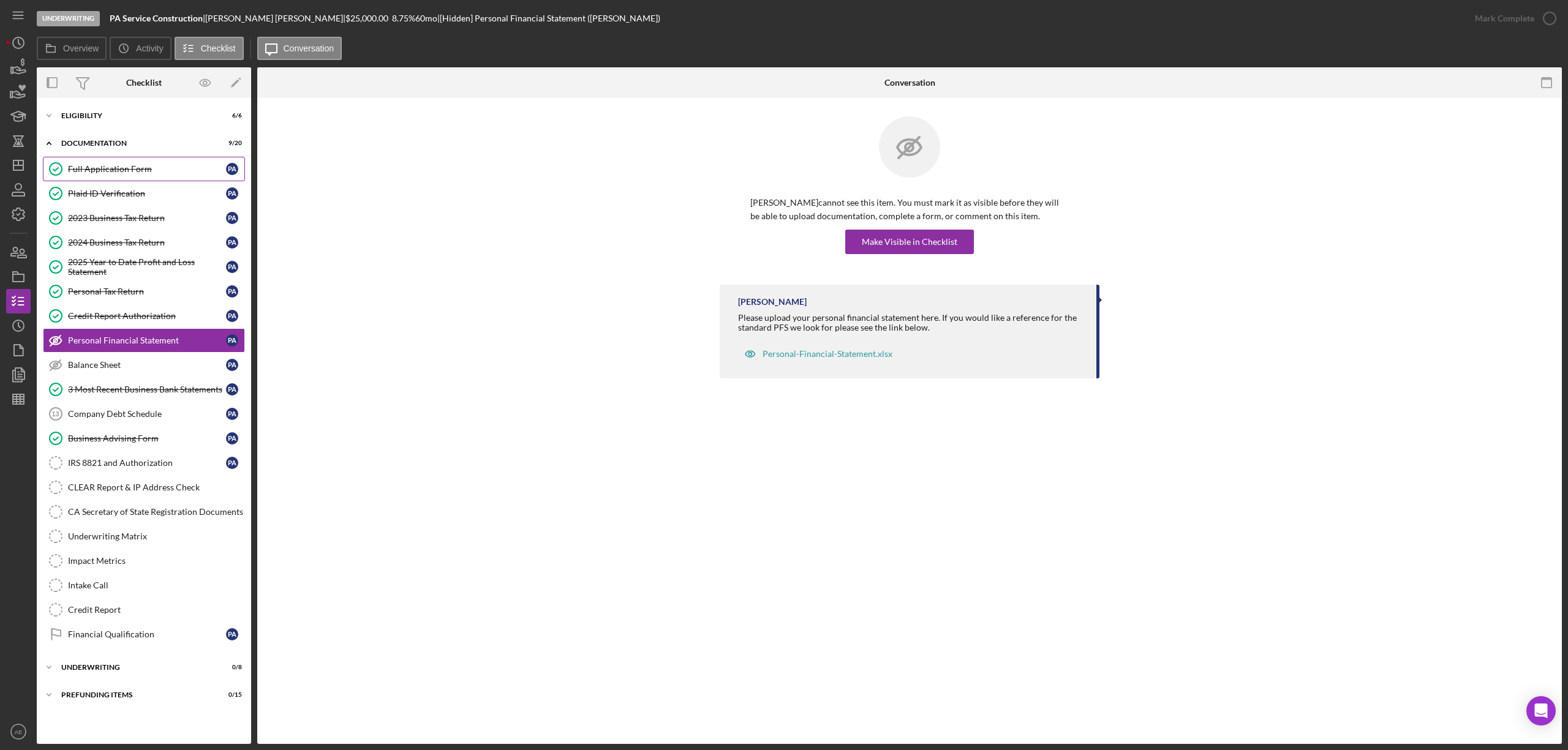
drag, startPoint x: 141, startPoint y: 175, endPoint x: 159, endPoint y: 179, distance: 18.4
click at [141, 175] on link "Full Application Form Full Application Form P A" at bounding box center [144, 169] width 202 height 25
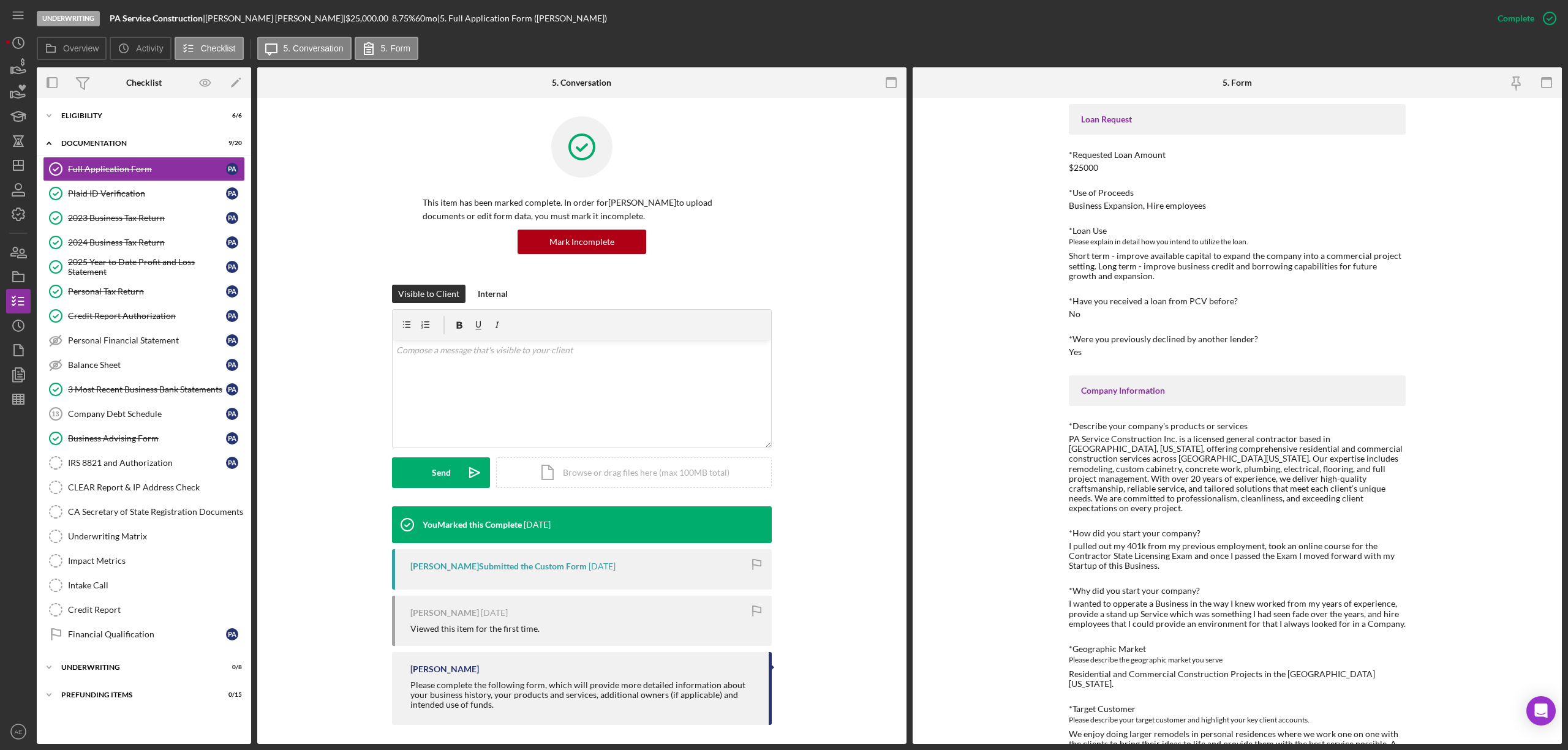
scroll to position [82, 0]
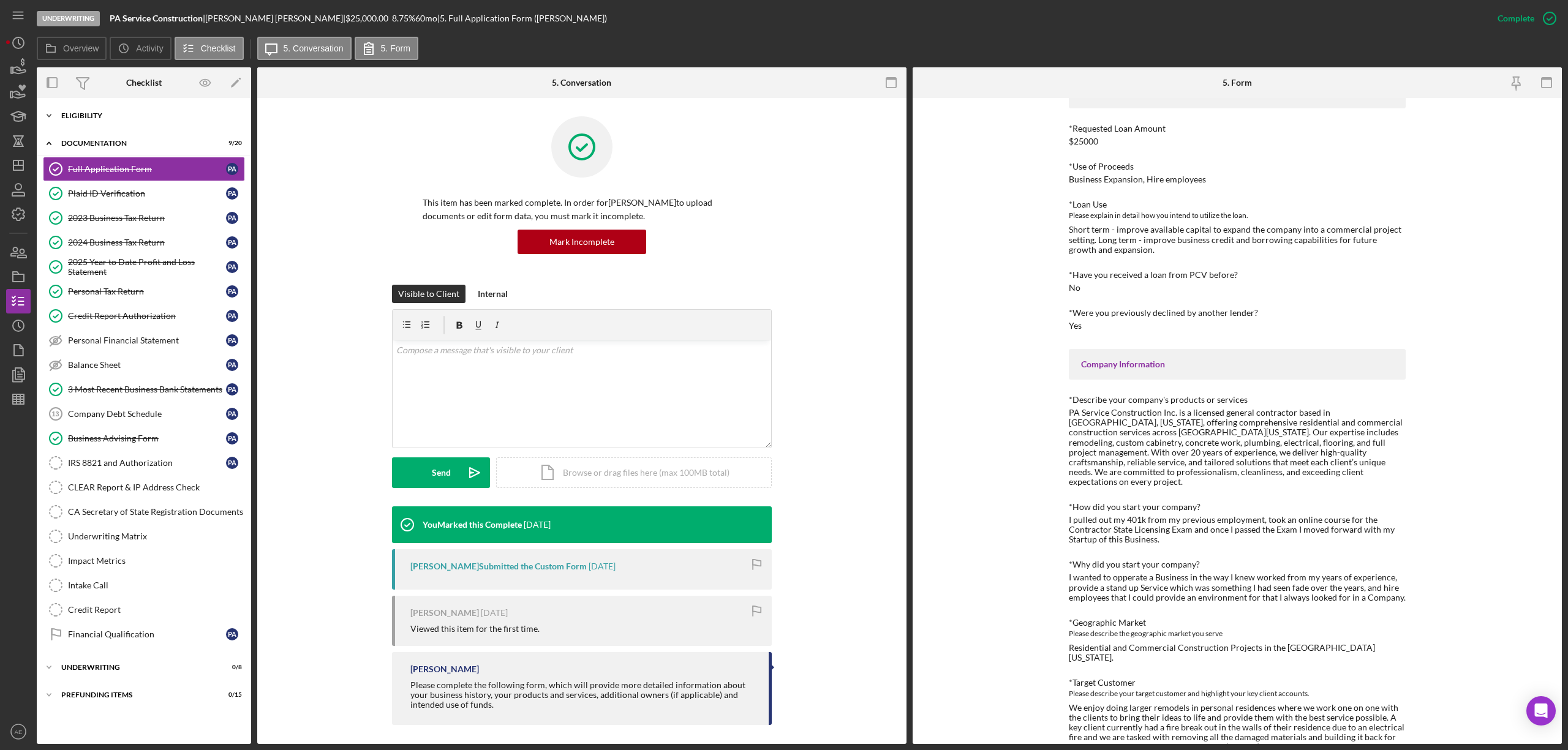
drag, startPoint x: 105, startPoint y: 101, endPoint x: 102, endPoint y: 108, distance: 7.6
click at [105, 101] on div "Icon/Expander Eligibility 6 / 6 Icon/Expander Documentation 9 / 20 Full Applica…" at bounding box center [144, 421] width 215 height 646
click at [98, 114] on div "Eligibility" at bounding box center [149, 116] width 175 height 8
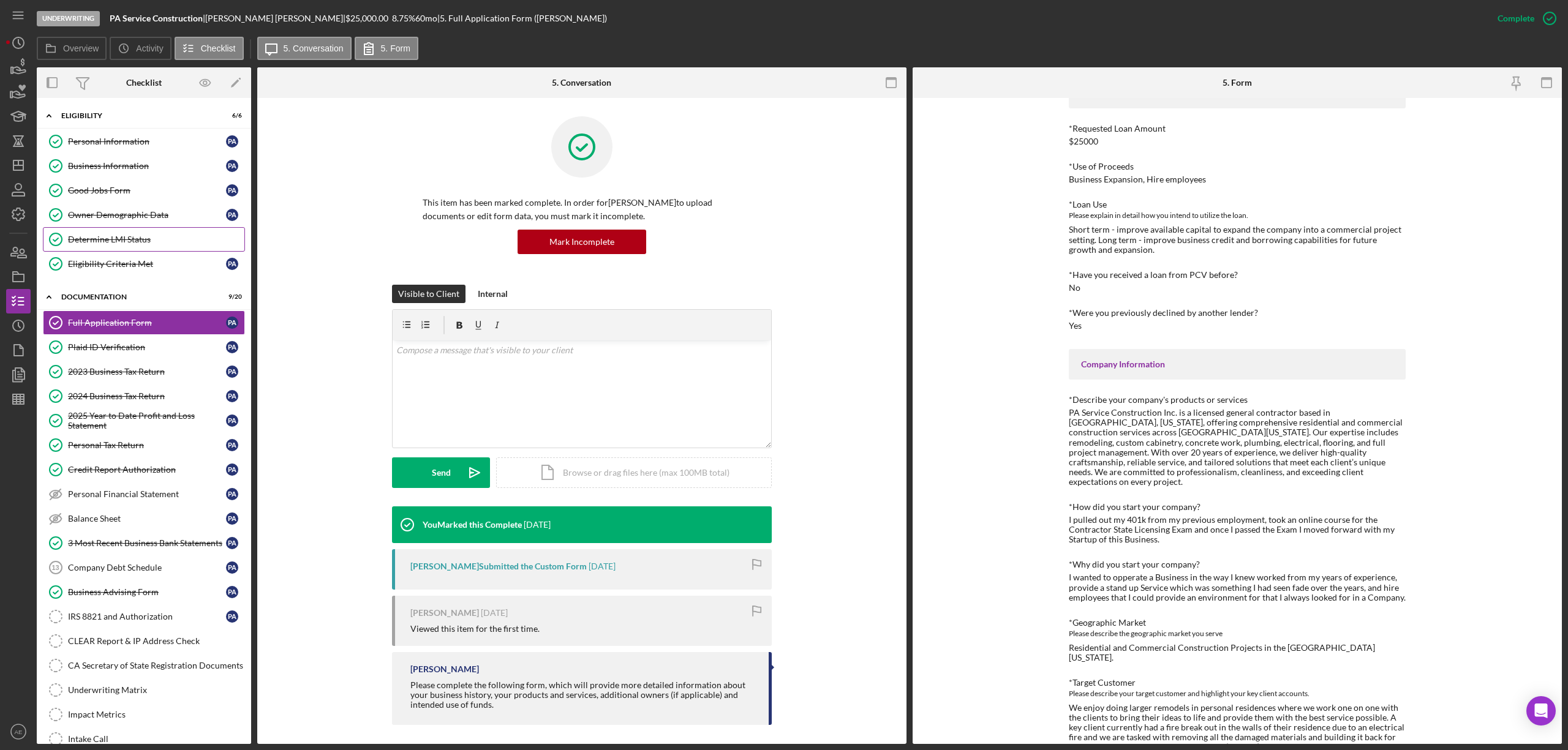
click at [125, 233] on link "Determine LMI Status Determine LMI Status" at bounding box center [144, 239] width 202 height 25
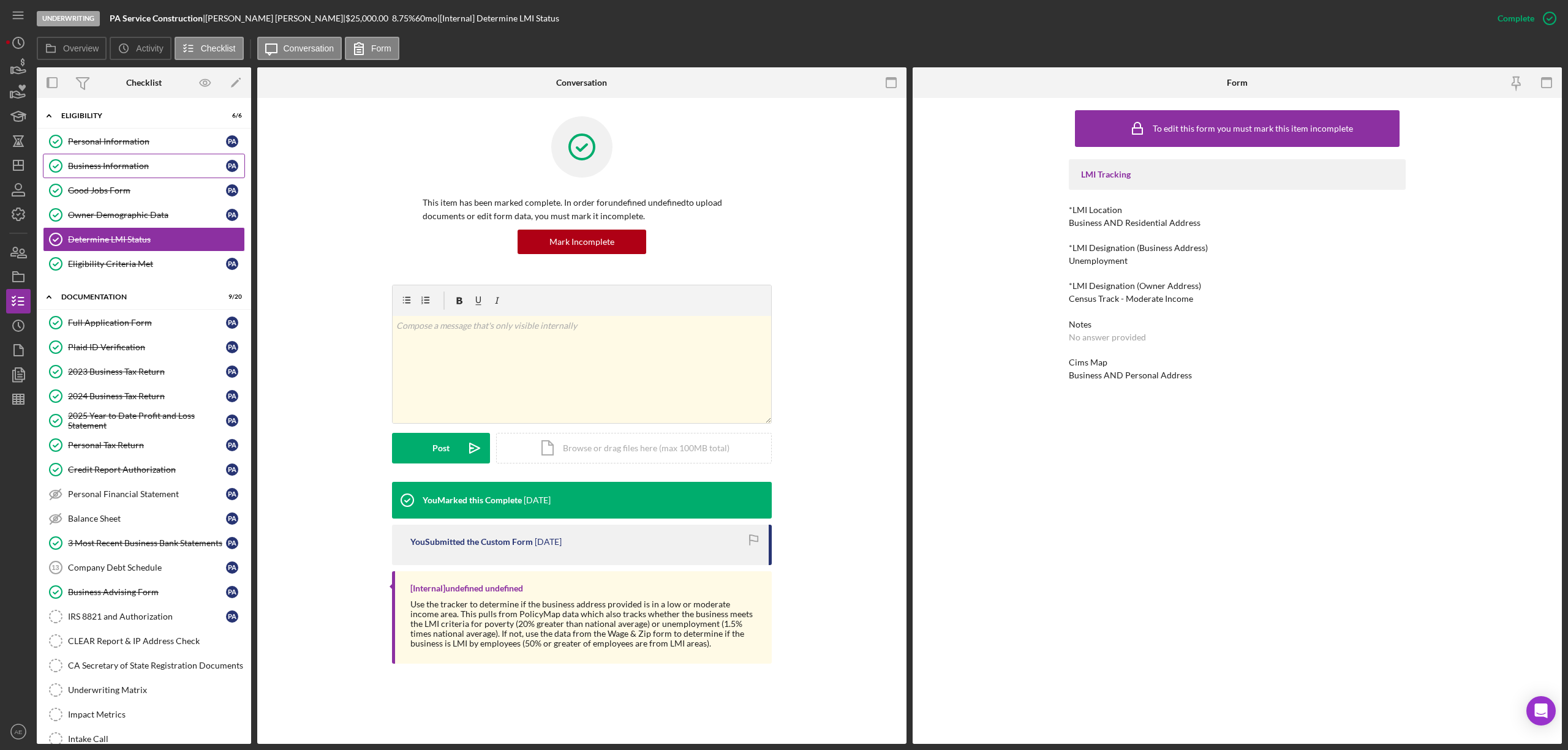
click at [144, 175] on link "Business Information Business Information P A" at bounding box center [144, 166] width 202 height 25
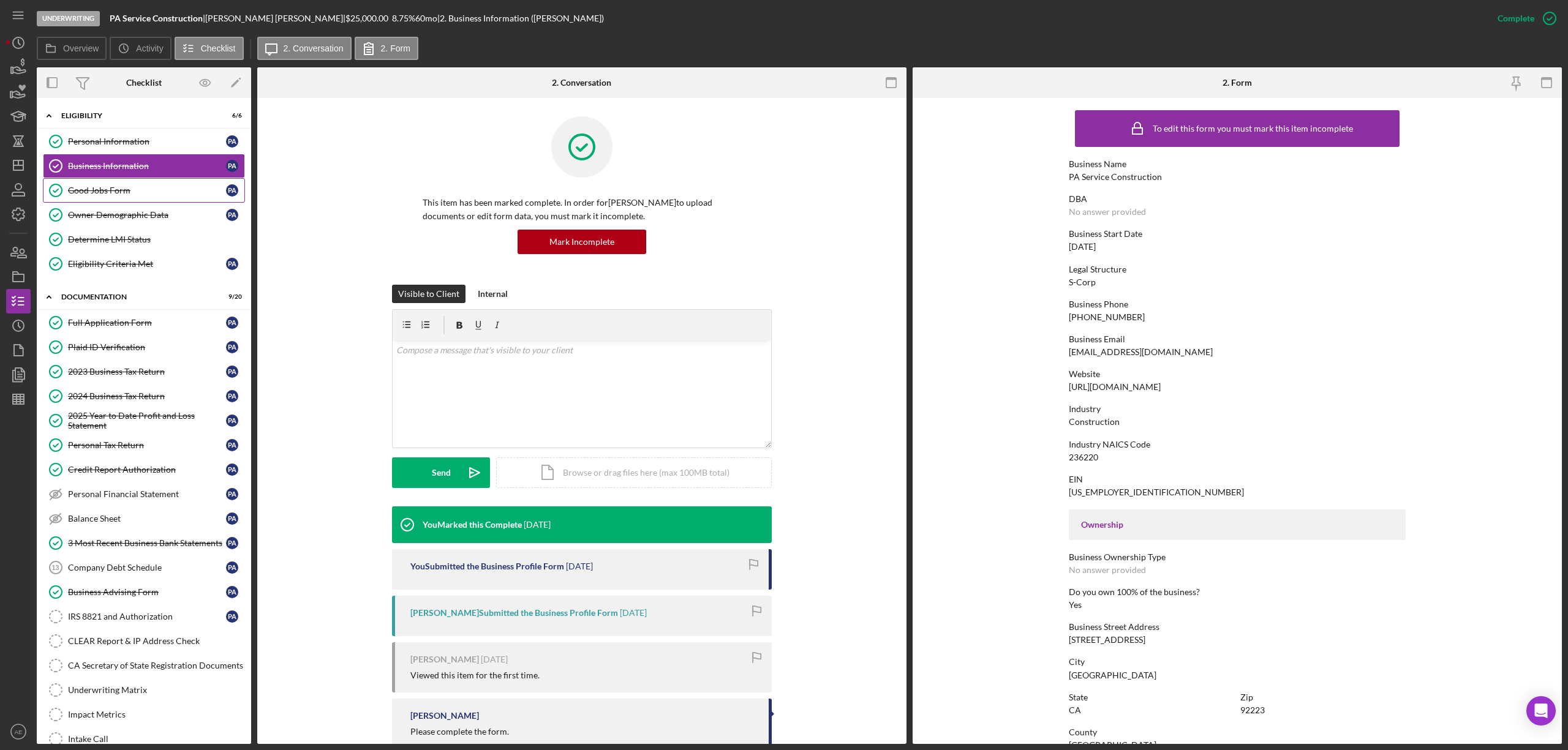
click at [130, 197] on link "Good Jobs Form Good Jobs Form P A" at bounding box center [144, 190] width 202 height 25
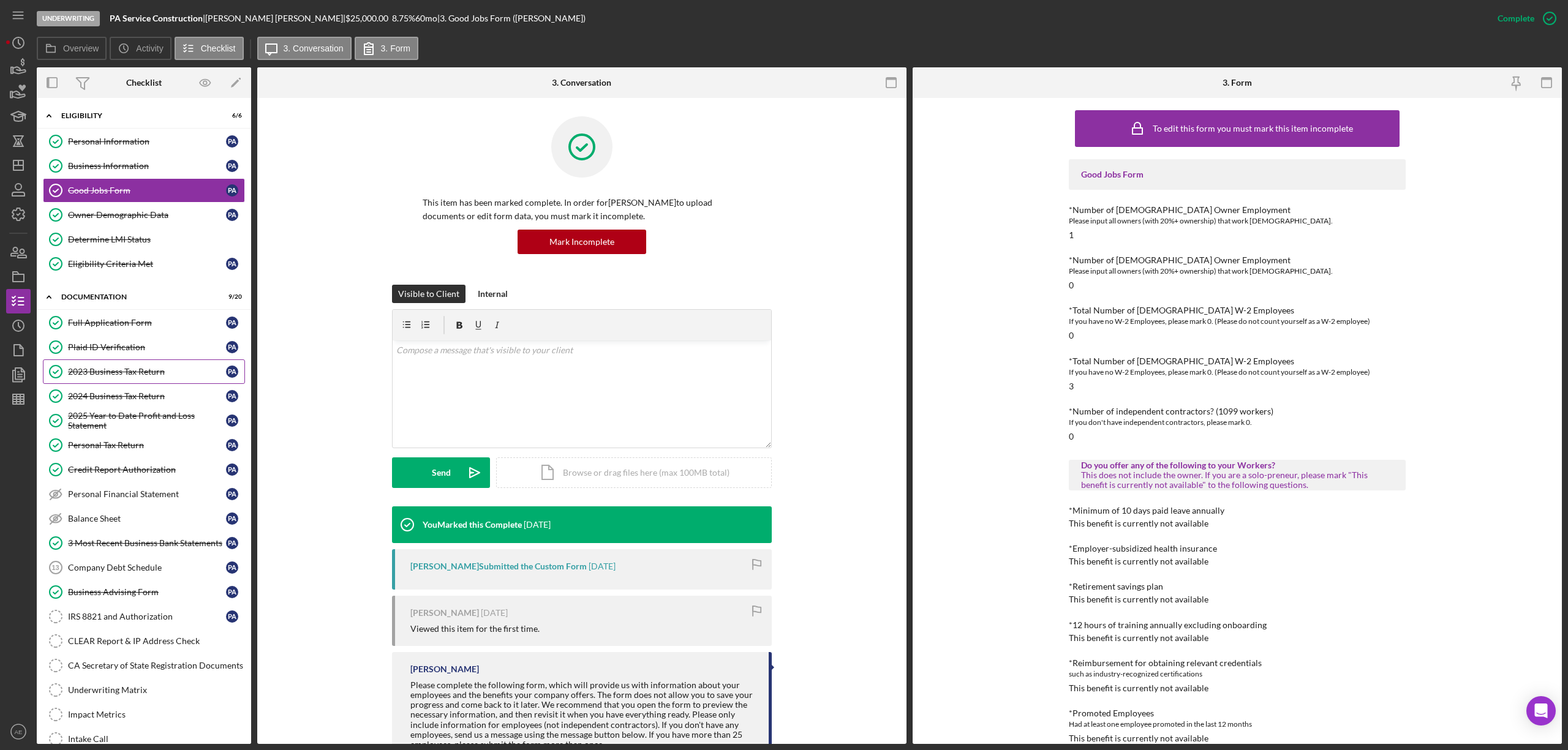
click at [155, 369] on link "2023 Business Tax Return 2023 Business Tax Return P A" at bounding box center [144, 371] width 202 height 25
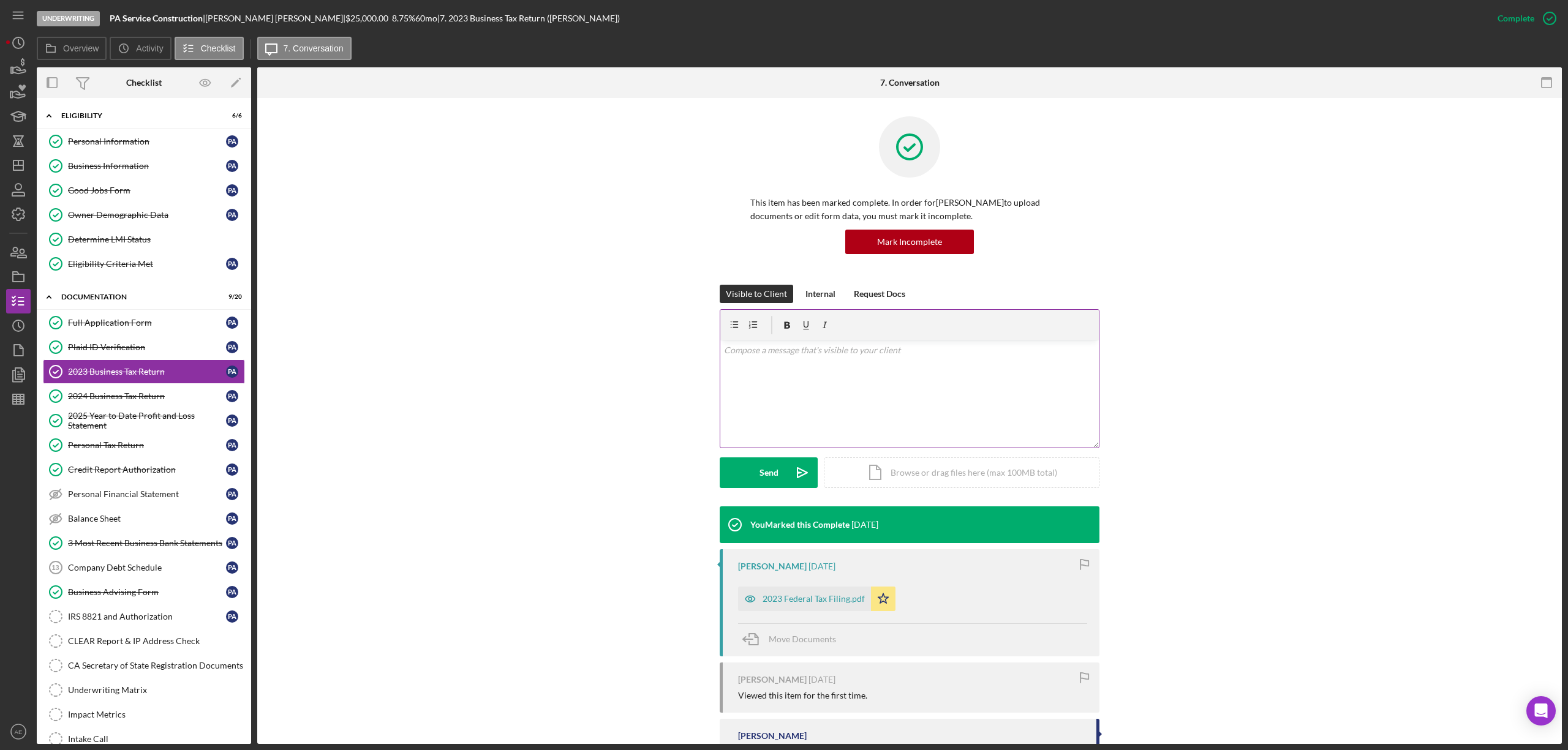
scroll to position [83, 0]
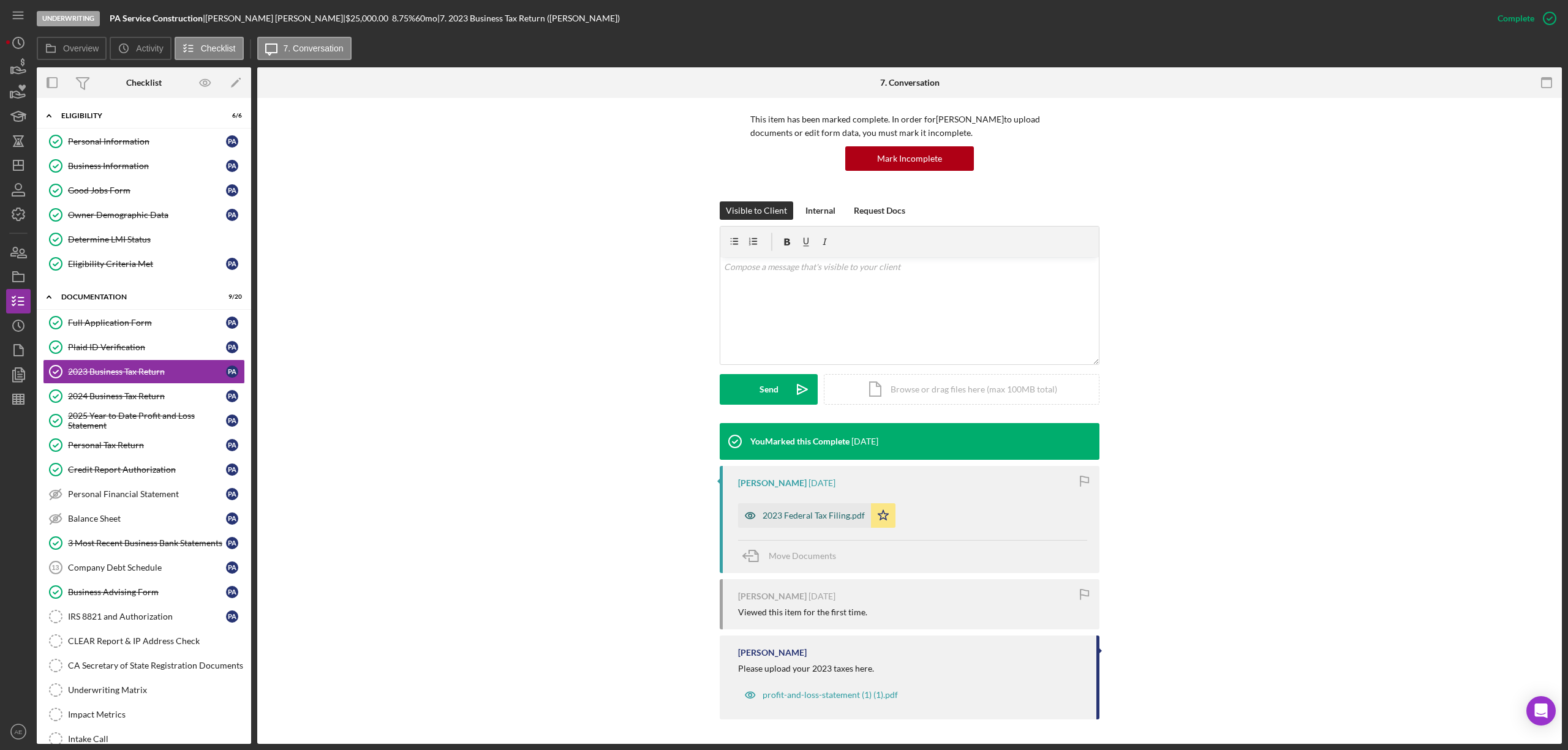
click at [814, 514] on div "2023 Federal Tax Filing.pdf" at bounding box center [814, 515] width 103 height 9
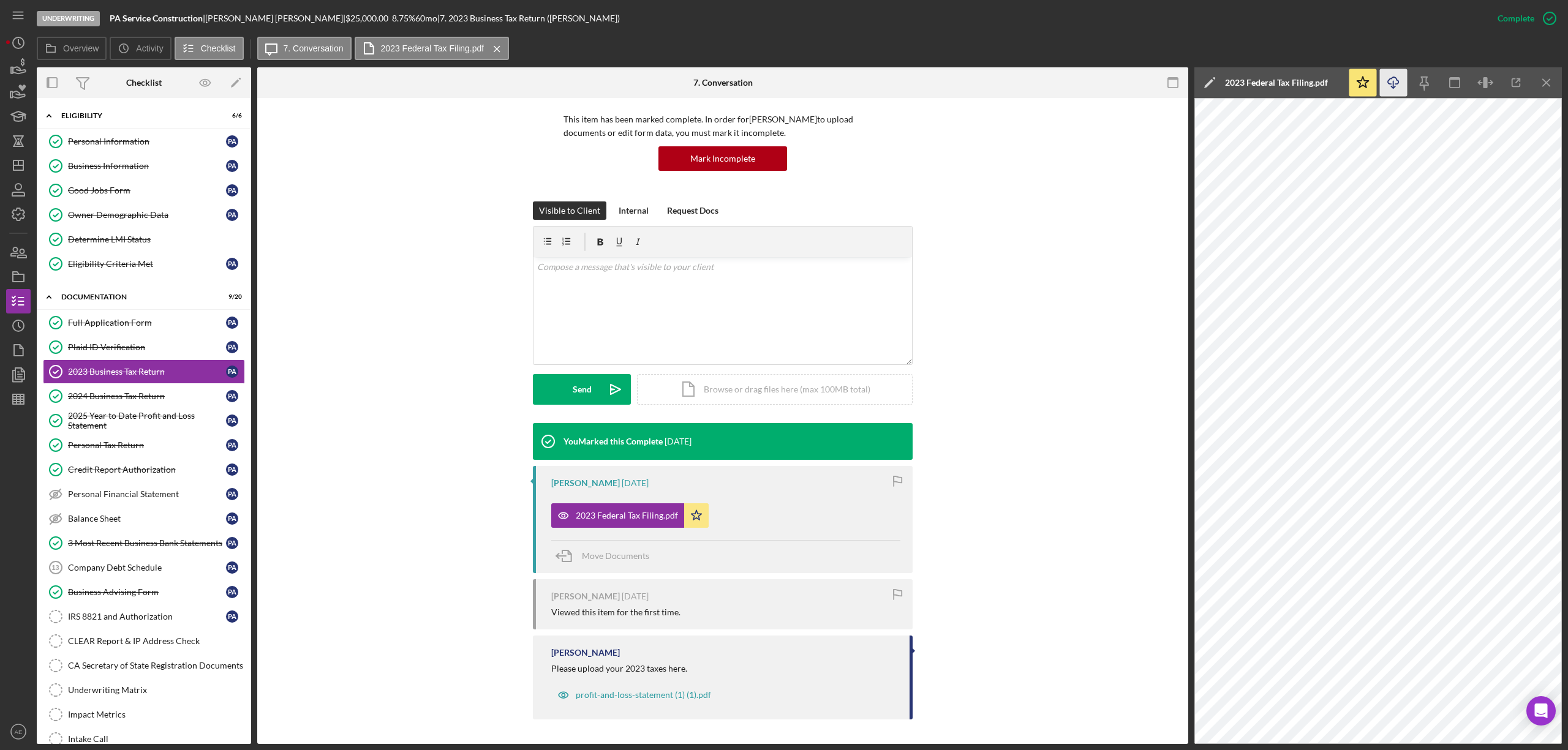
click at [1383, 78] on icon "Icon/Download" at bounding box center [1394, 83] width 28 height 28
click at [1545, 23] on icon "close" at bounding box center [1546, 22] width 6 height 6
click at [1402, 73] on icon "Icon/Download" at bounding box center [1394, 83] width 28 height 28
click at [1177, 43] on div "Overview Icon/History Activity Checklist Icon/Message 7. Conversation 2023 Fede…" at bounding box center [799, 49] width 1525 height 25
click at [1388, 87] on icon "Icon/Download" at bounding box center [1394, 83] width 28 height 28
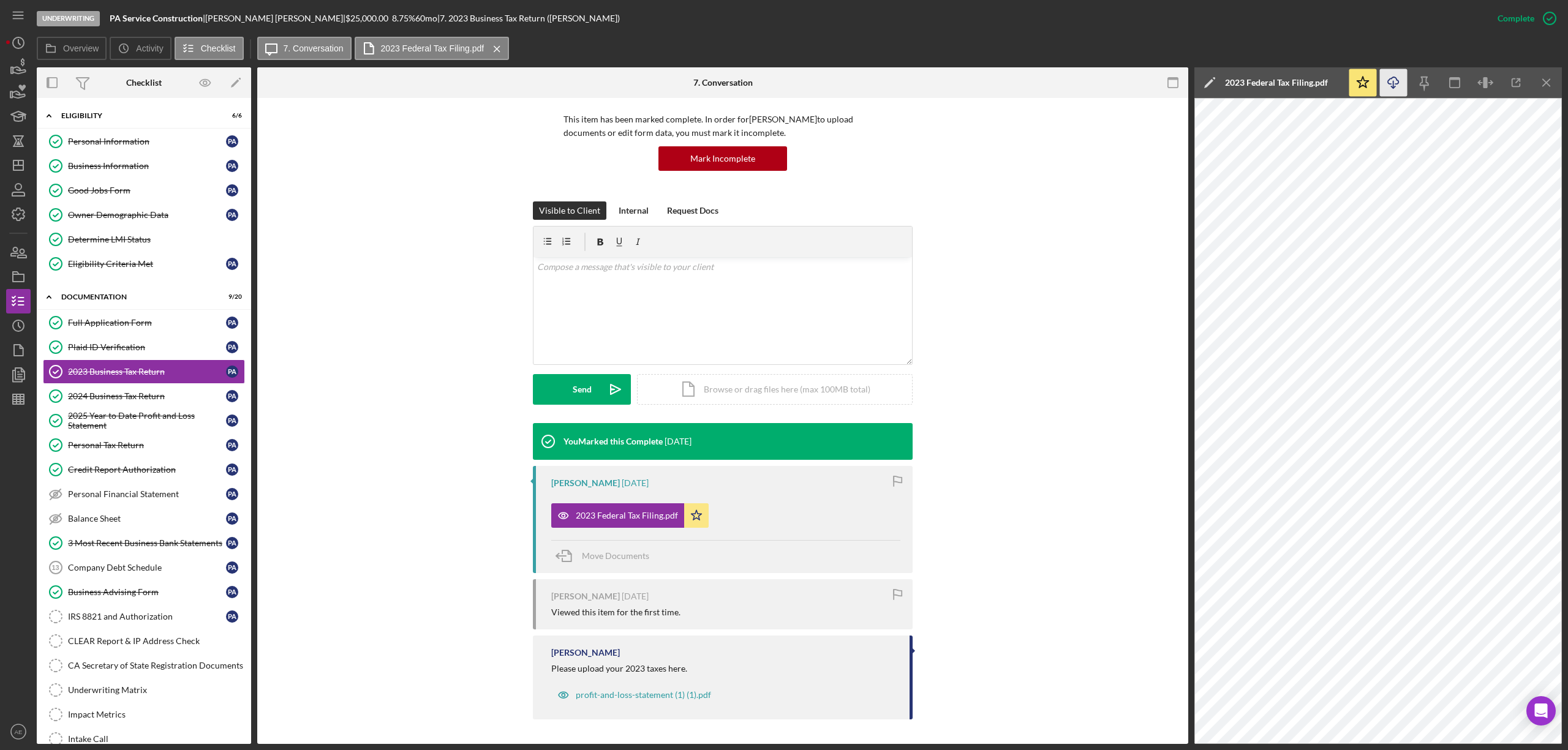
click at [1390, 86] on icon "Icon/Download" at bounding box center [1394, 83] width 28 height 28
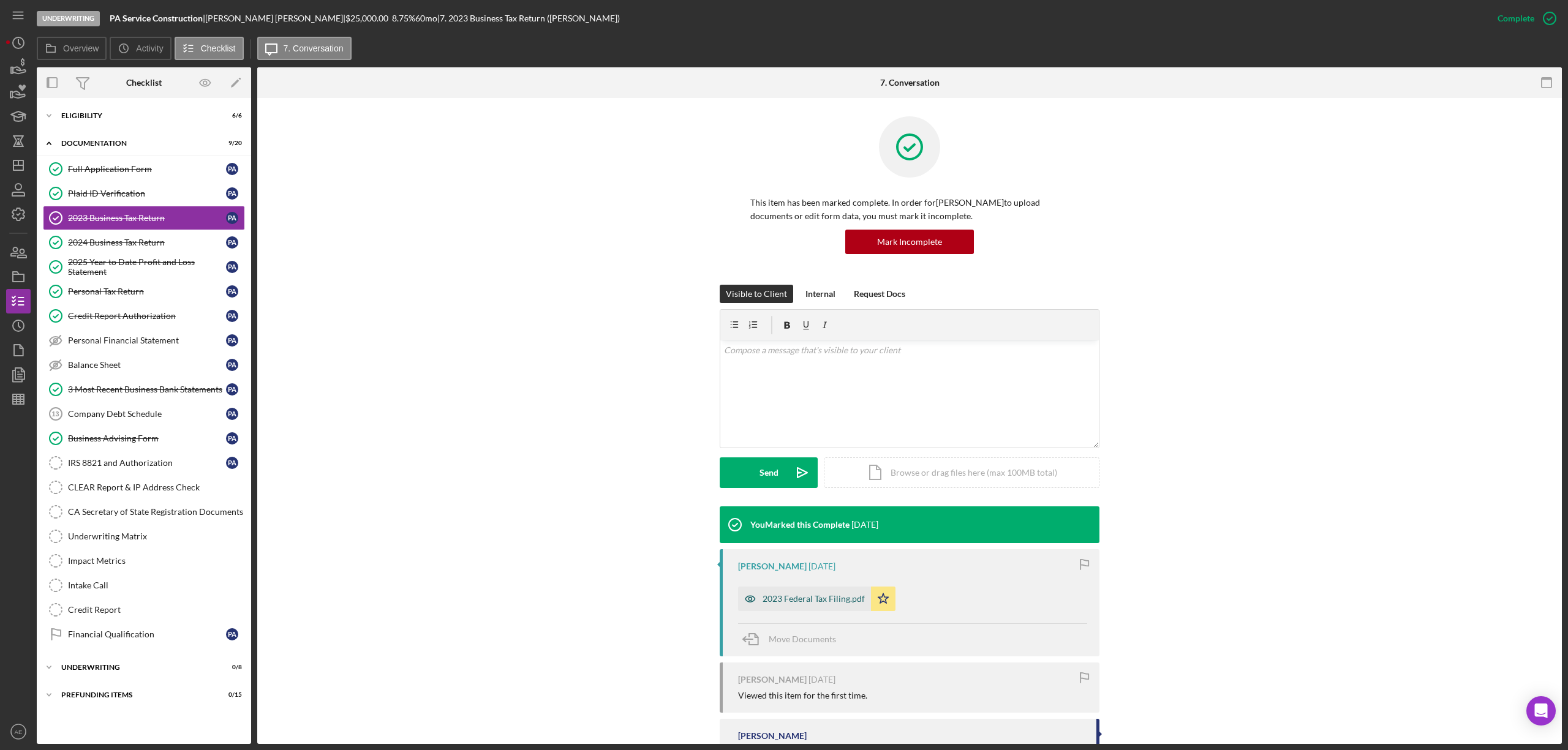
click at [824, 605] on div "2023 Federal Tax Filing.pdf" at bounding box center [804, 598] width 133 height 25
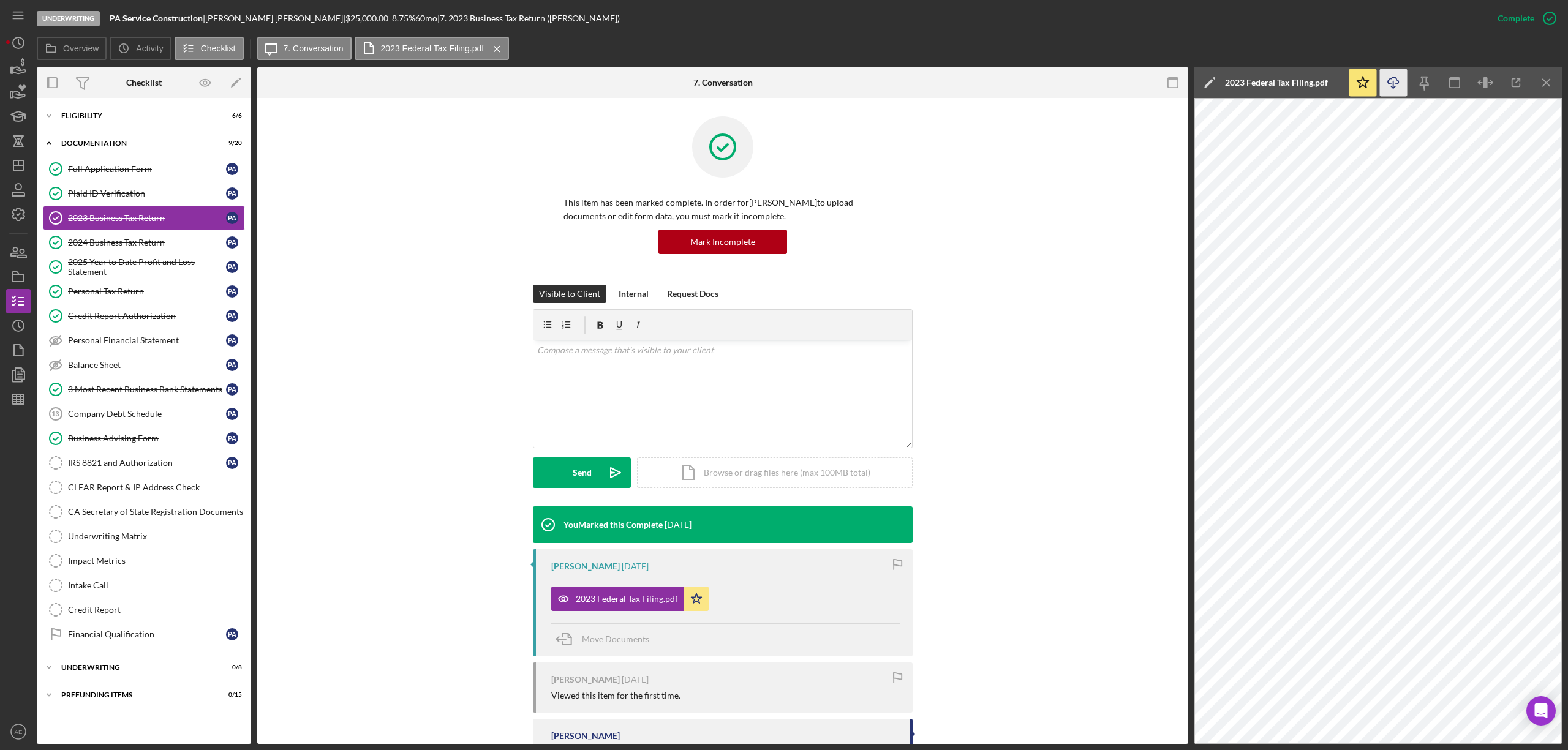
click at [1387, 79] on icon "Icon/Download" at bounding box center [1394, 83] width 28 height 28
click at [171, 233] on link "2024 Business Tax Return 2024 Business Tax Return P A" at bounding box center [144, 242] width 202 height 25
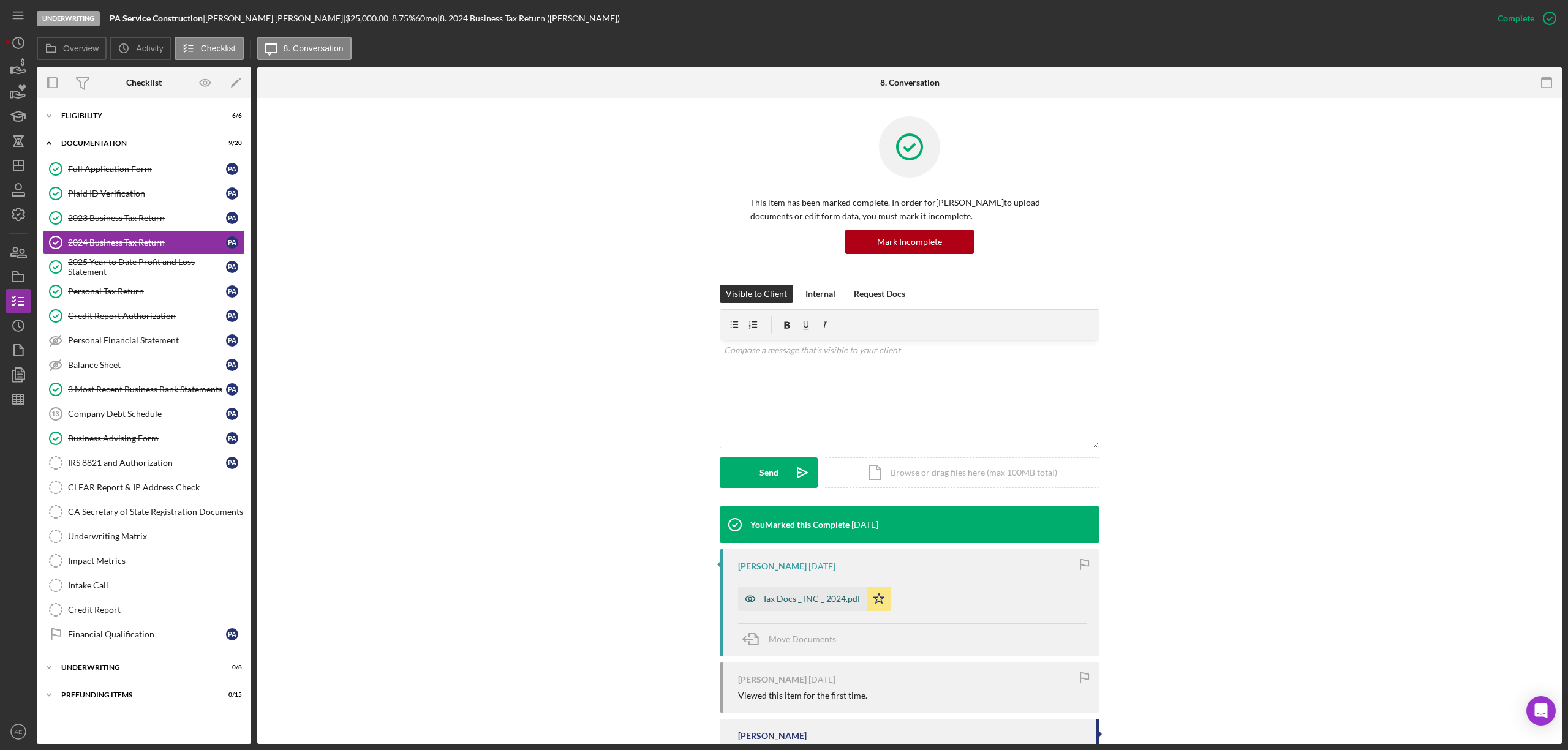
click at [804, 598] on div "Tax Docs _ INC _ 2024.pdf" at bounding box center [811, 598] width 98 height 9
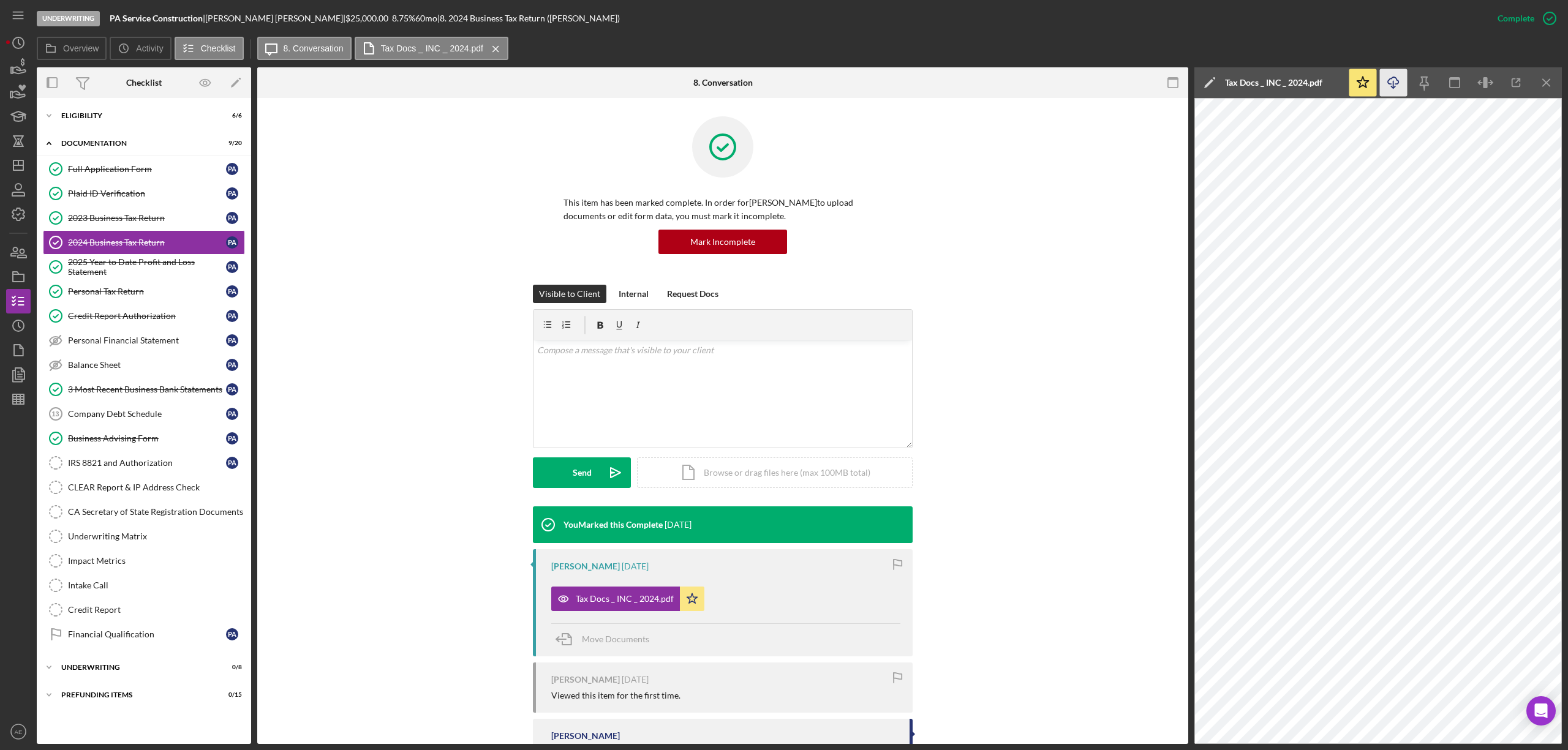
drag, startPoint x: 1387, startPoint y: 76, endPoint x: 1390, endPoint y: 90, distance: 14.3
click at [1387, 76] on icon "Icon/Download" at bounding box center [1394, 83] width 28 height 28
click at [135, 419] on div "Company Debt Schedule" at bounding box center [147, 414] width 158 height 9
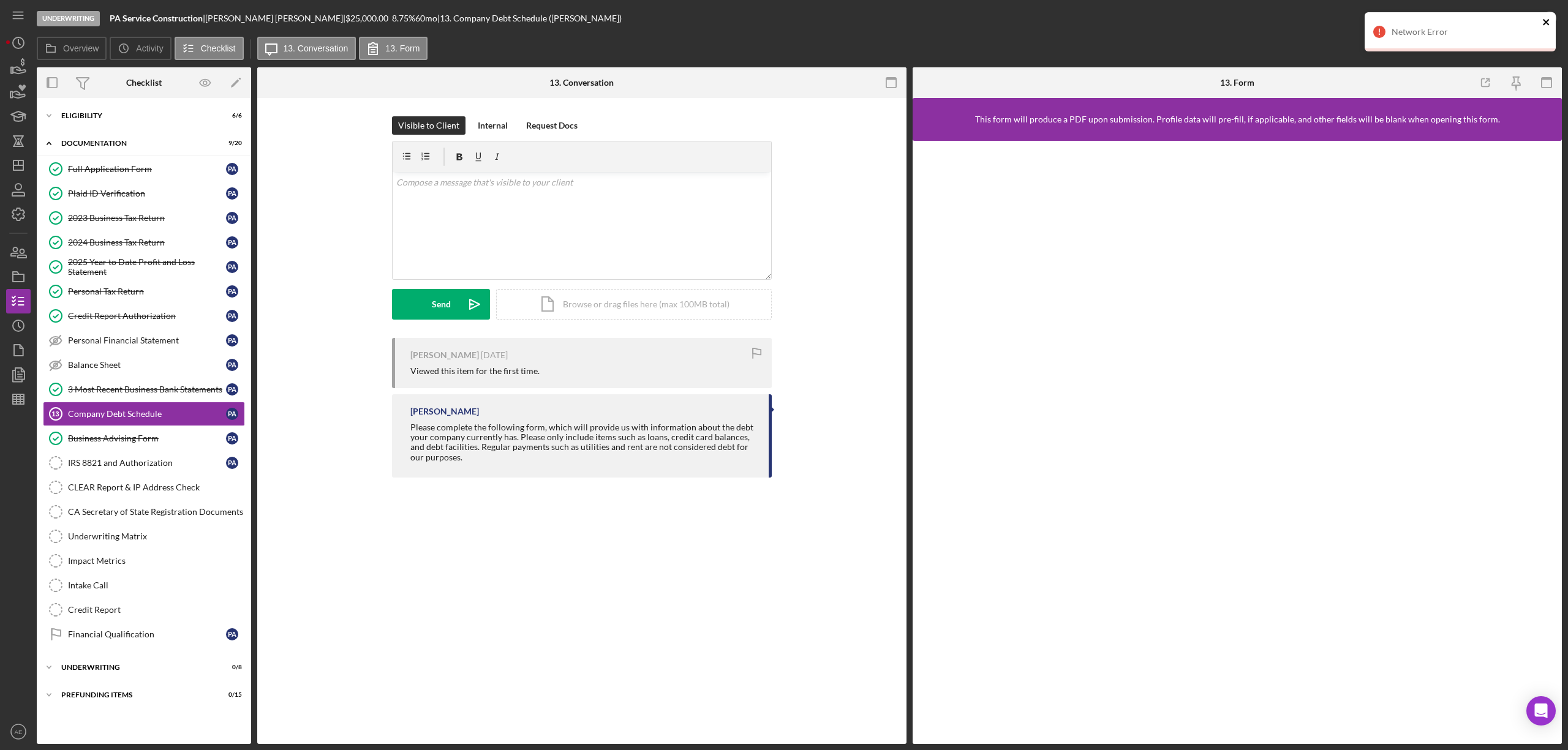
click at [1546, 20] on icon "close" at bounding box center [1546, 22] width 9 height 9
click at [132, 224] on link "2023 Business Tax Return 2023 Business Tax Return P A" at bounding box center [144, 218] width 202 height 25
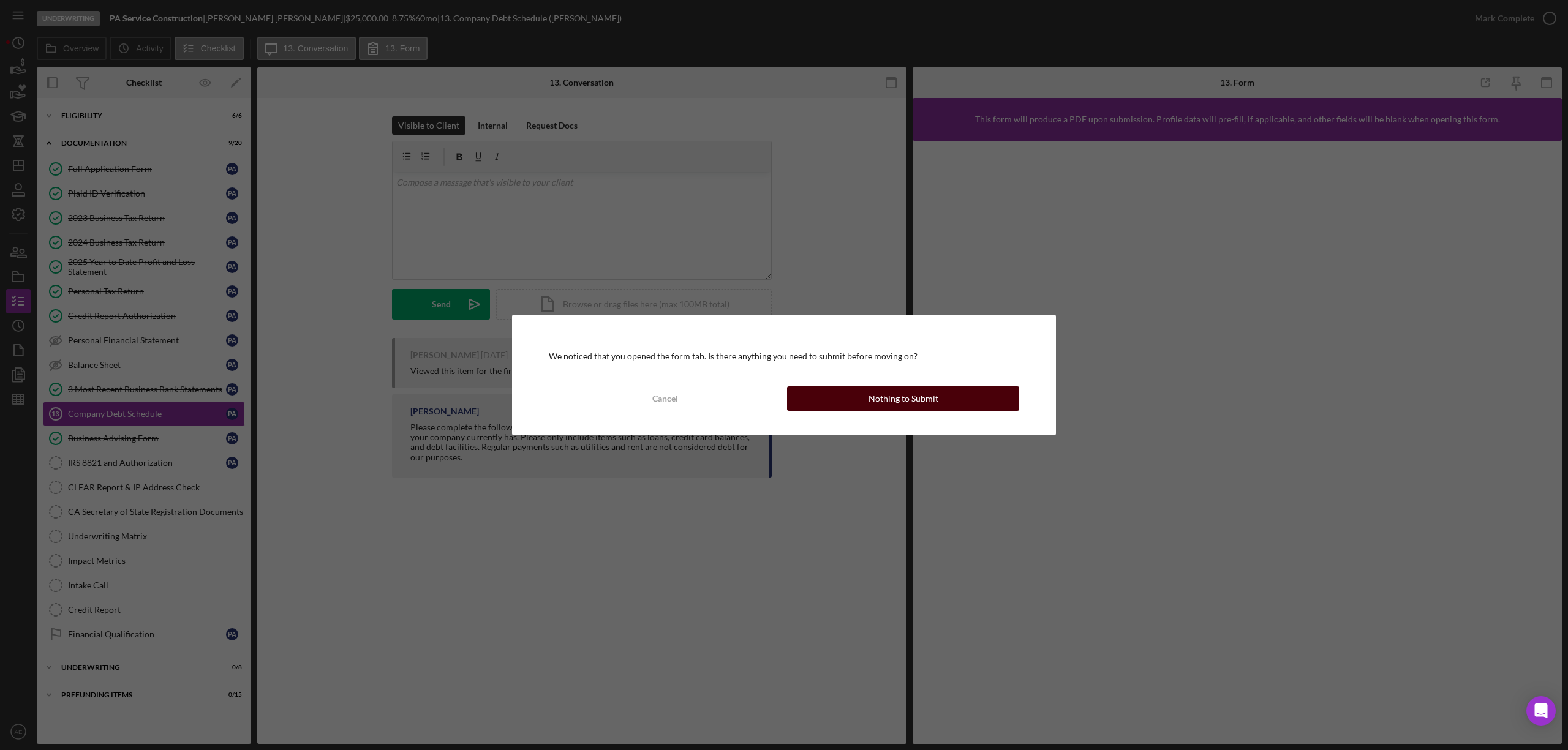
click at [855, 395] on button "Nothing to Submit" at bounding box center [903, 398] width 232 height 25
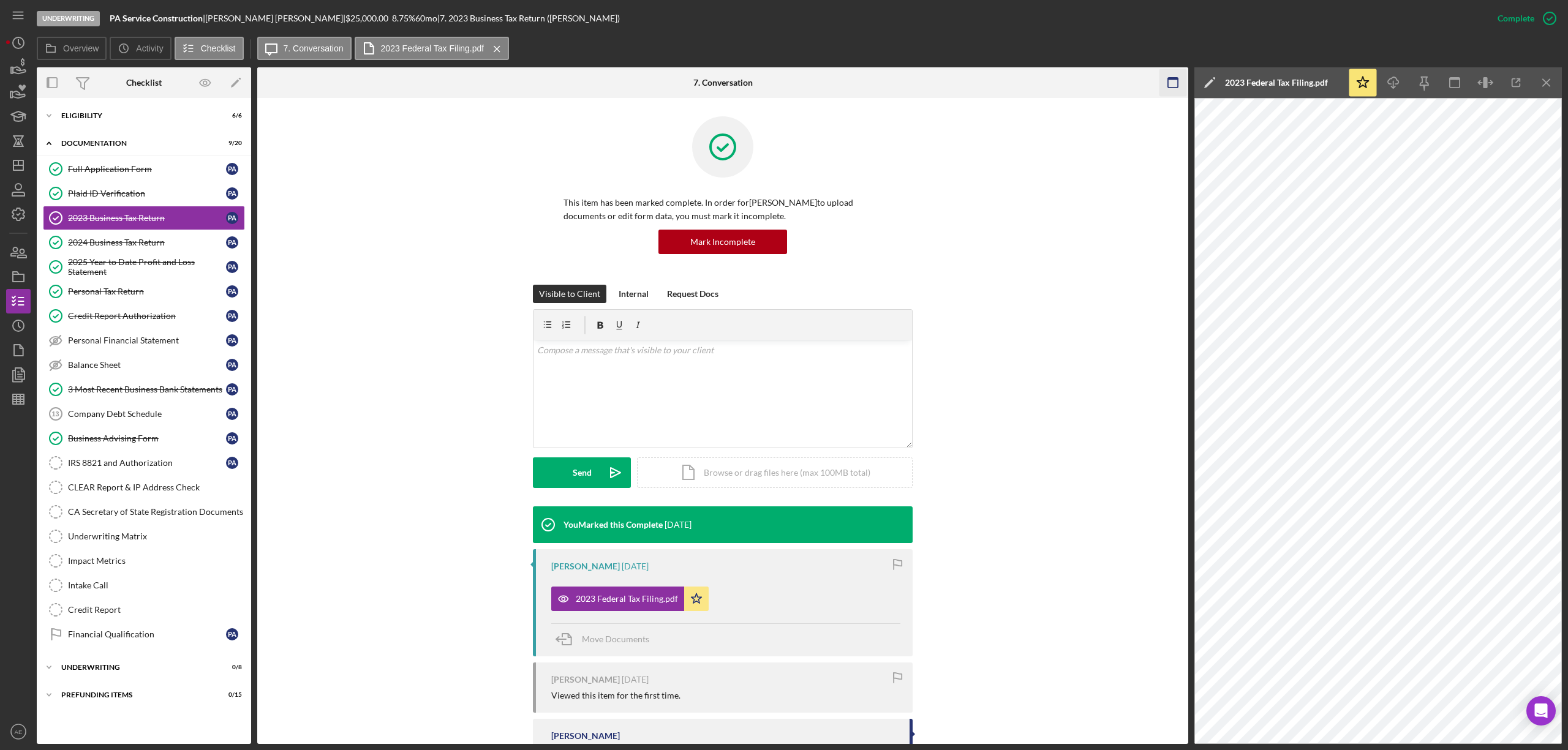
click at [1174, 82] on icon "button" at bounding box center [1173, 83] width 28 height 28
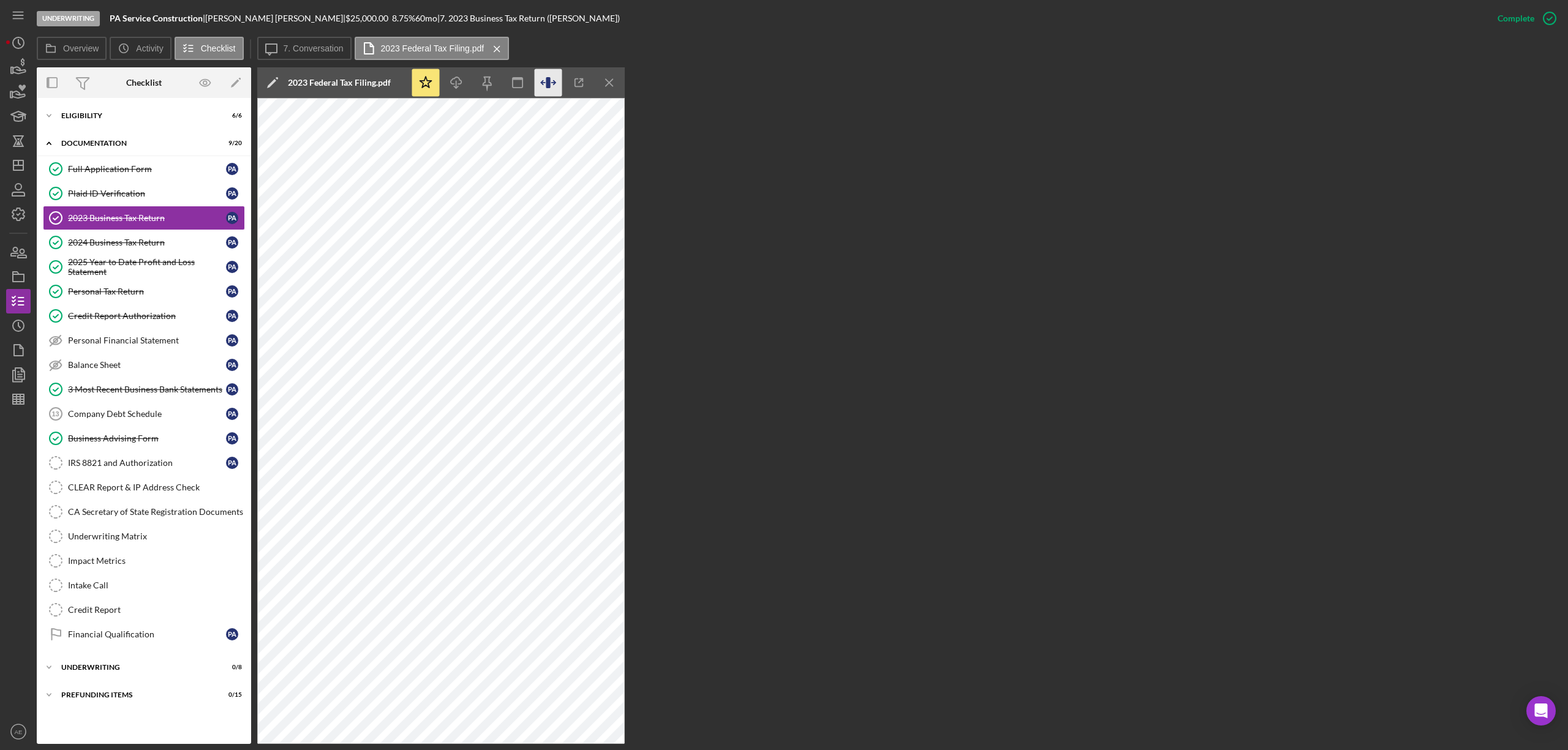
click at [554, 78] on icon "button" at bounding box center [549, 83] width 28 height 28
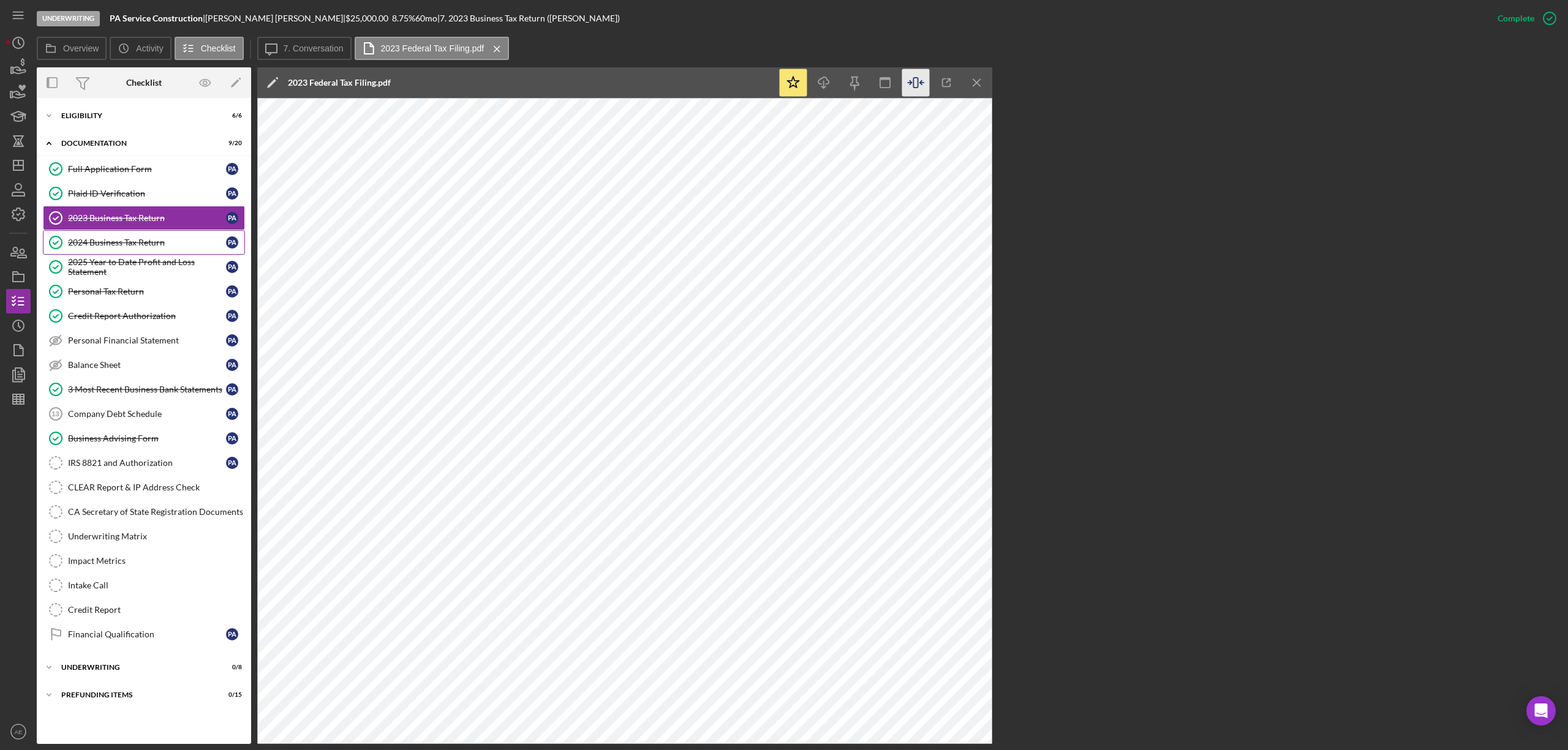
click at [133, 247] on div "2024 Business Tax Return" at bounding box center [147, 242] width 158 height 9
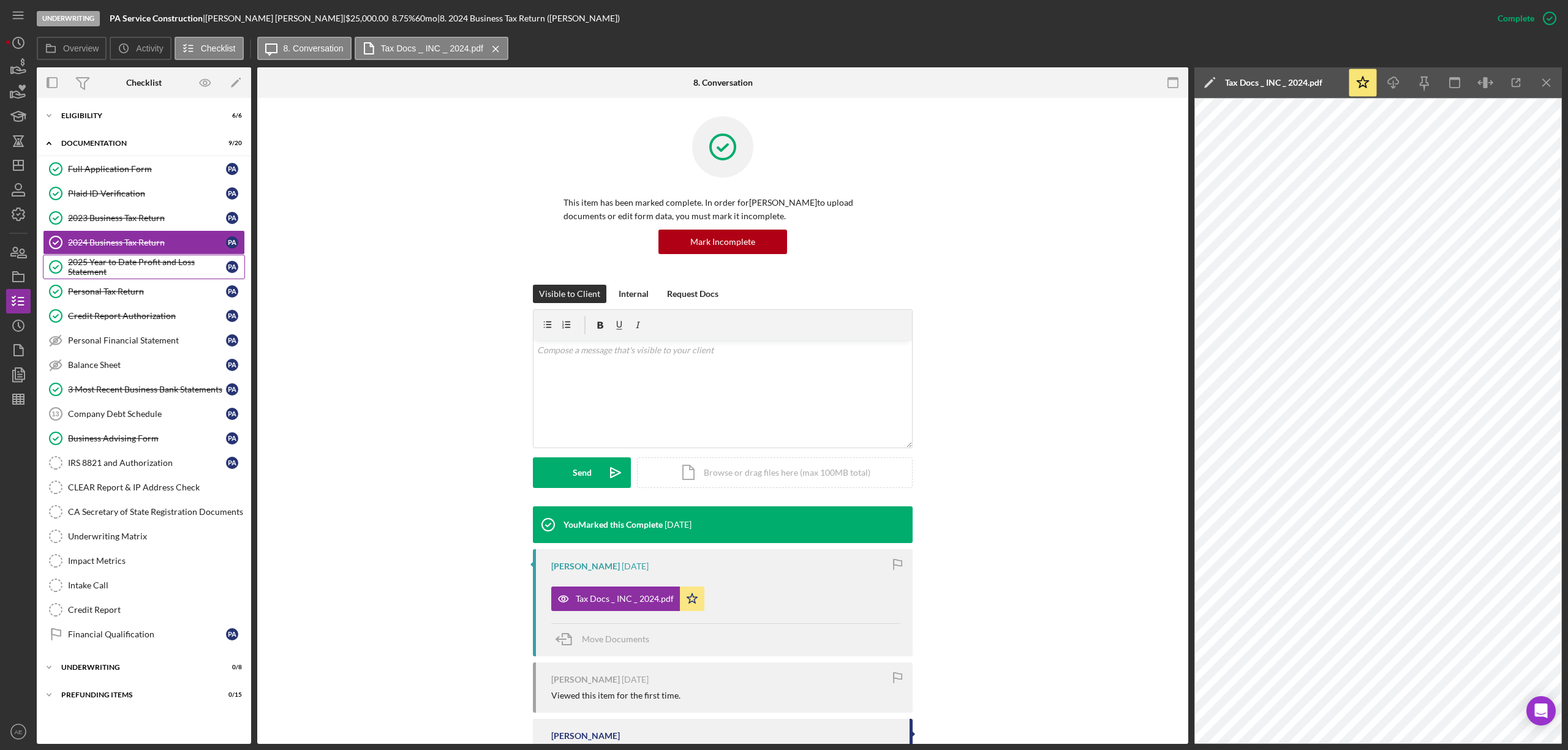
click at [134, 267] on div "2025 Year to Date Profit and Loss Statement" at bounding box center [147, 267] width 158 height 20
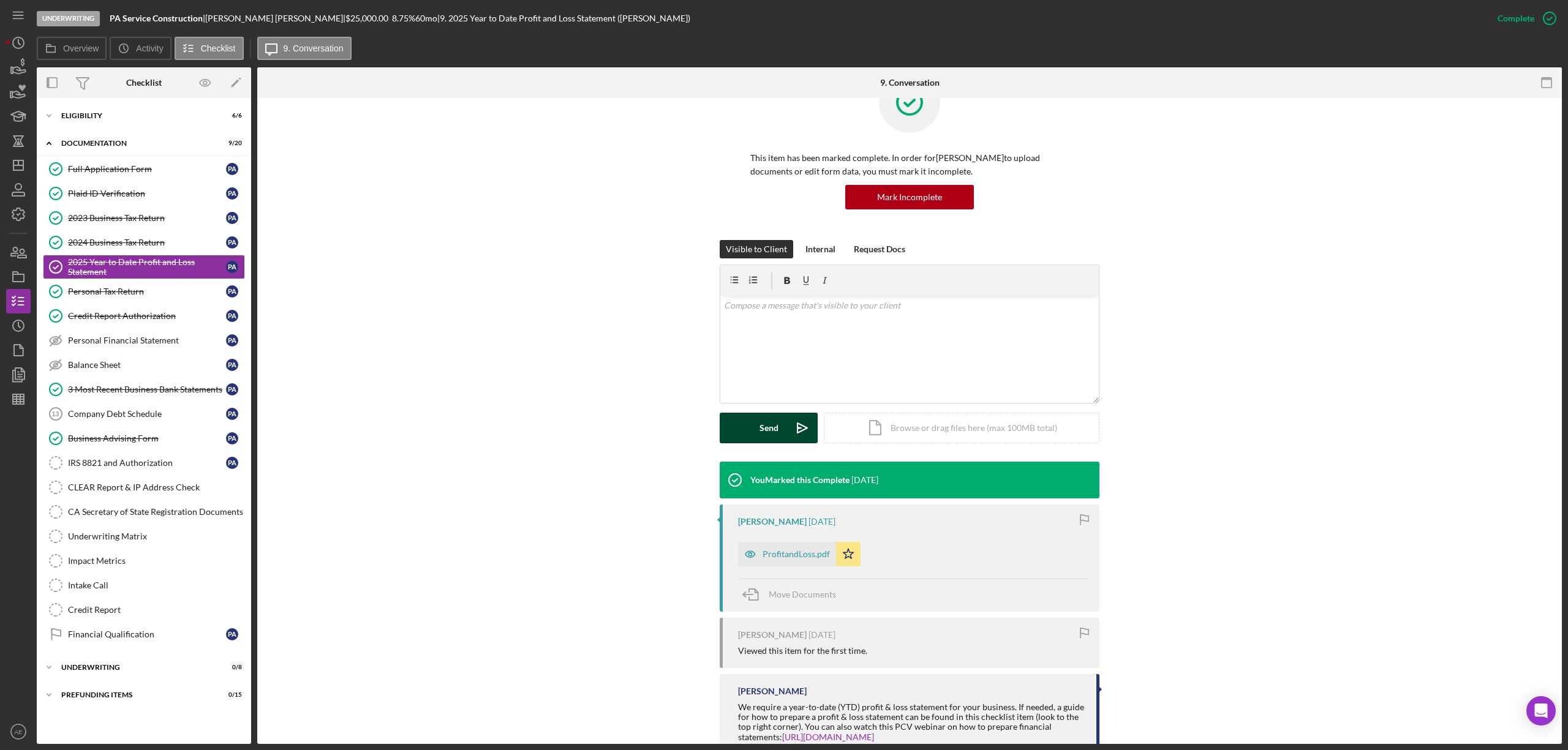
scroll to position [82, 0]
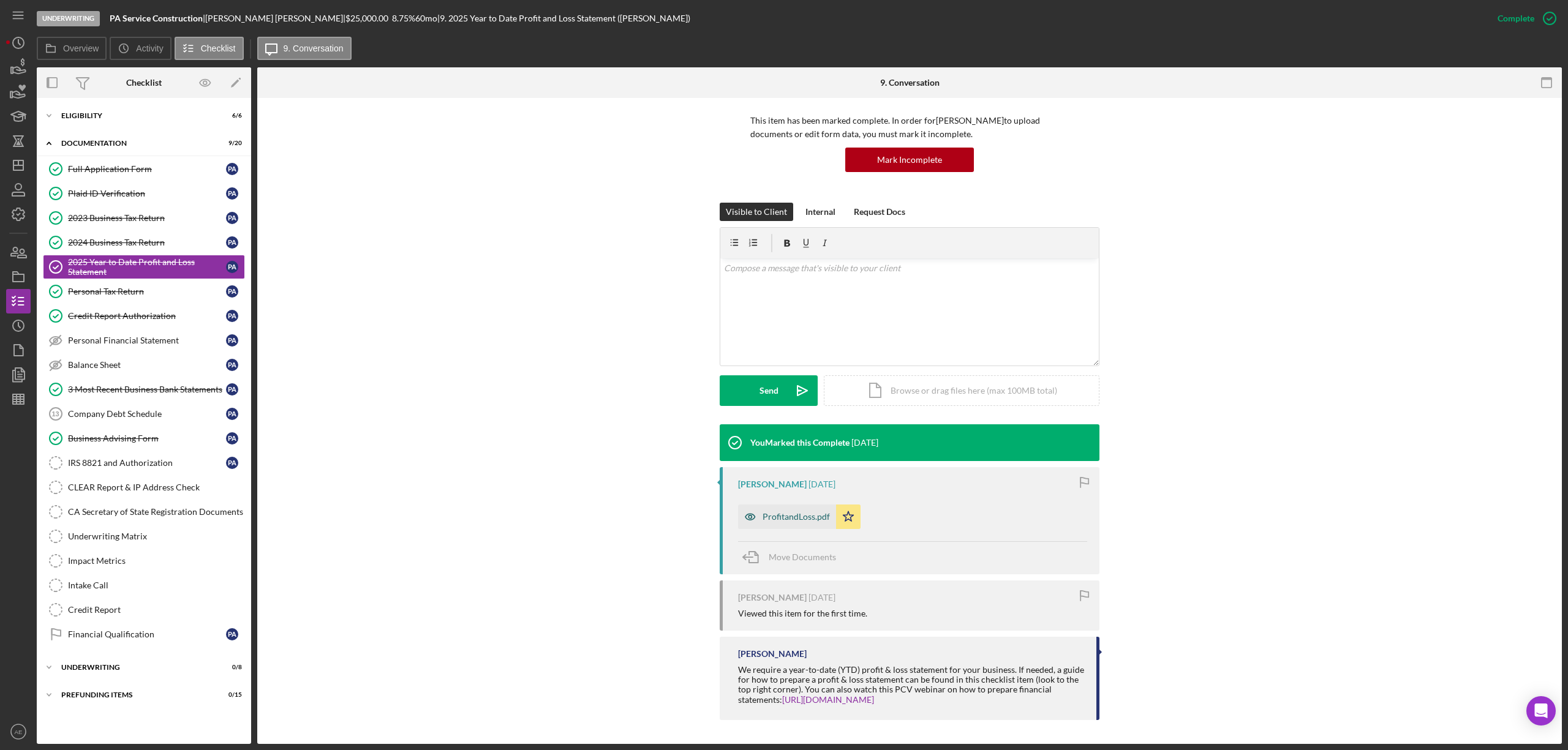
click at [797, 515] on div "ProfitandLoss.pdf" at bounding box center [796, 516] width 67 height 9
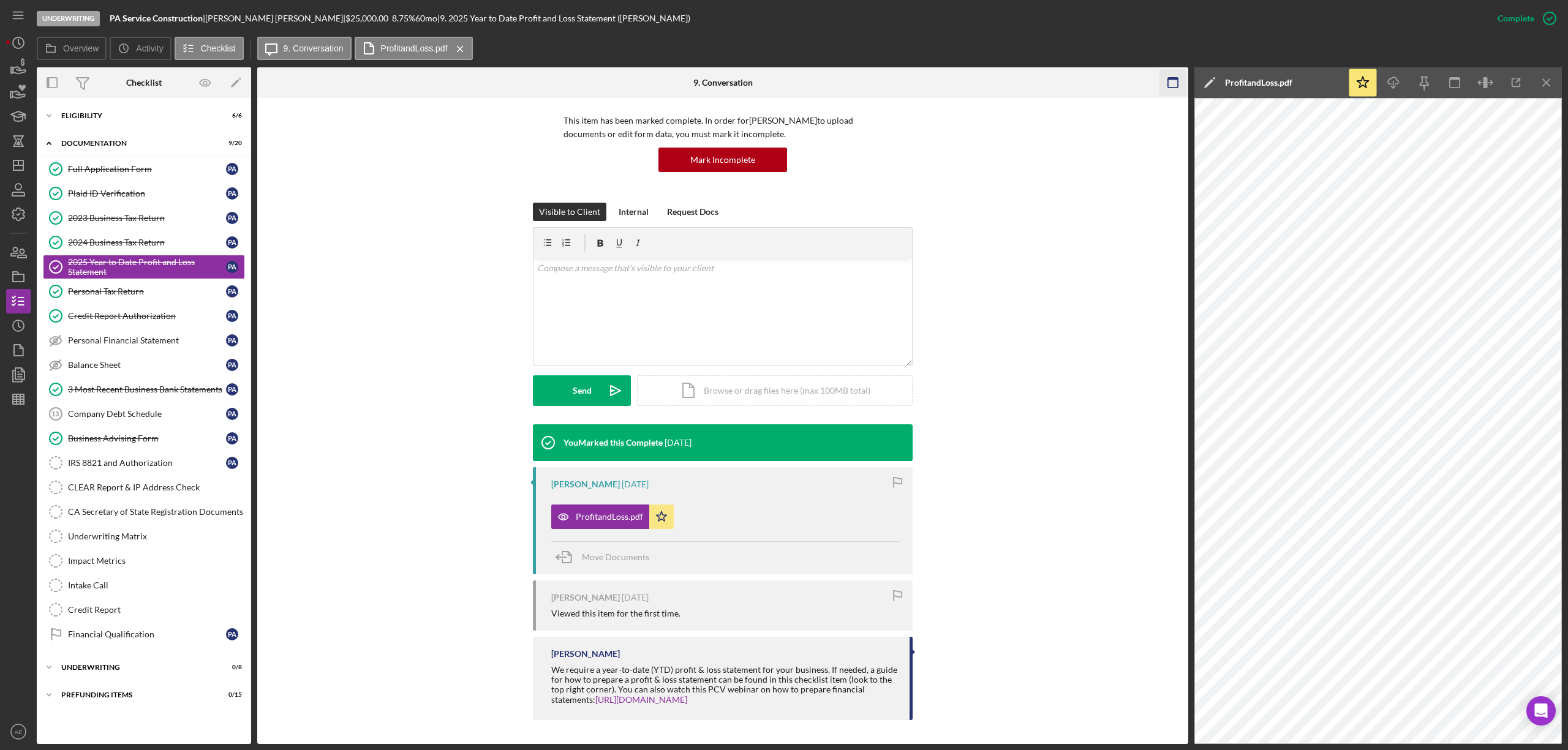
click at [1169, 80] on rect "button" at bounding box center [1173, 79] width 9 height 3
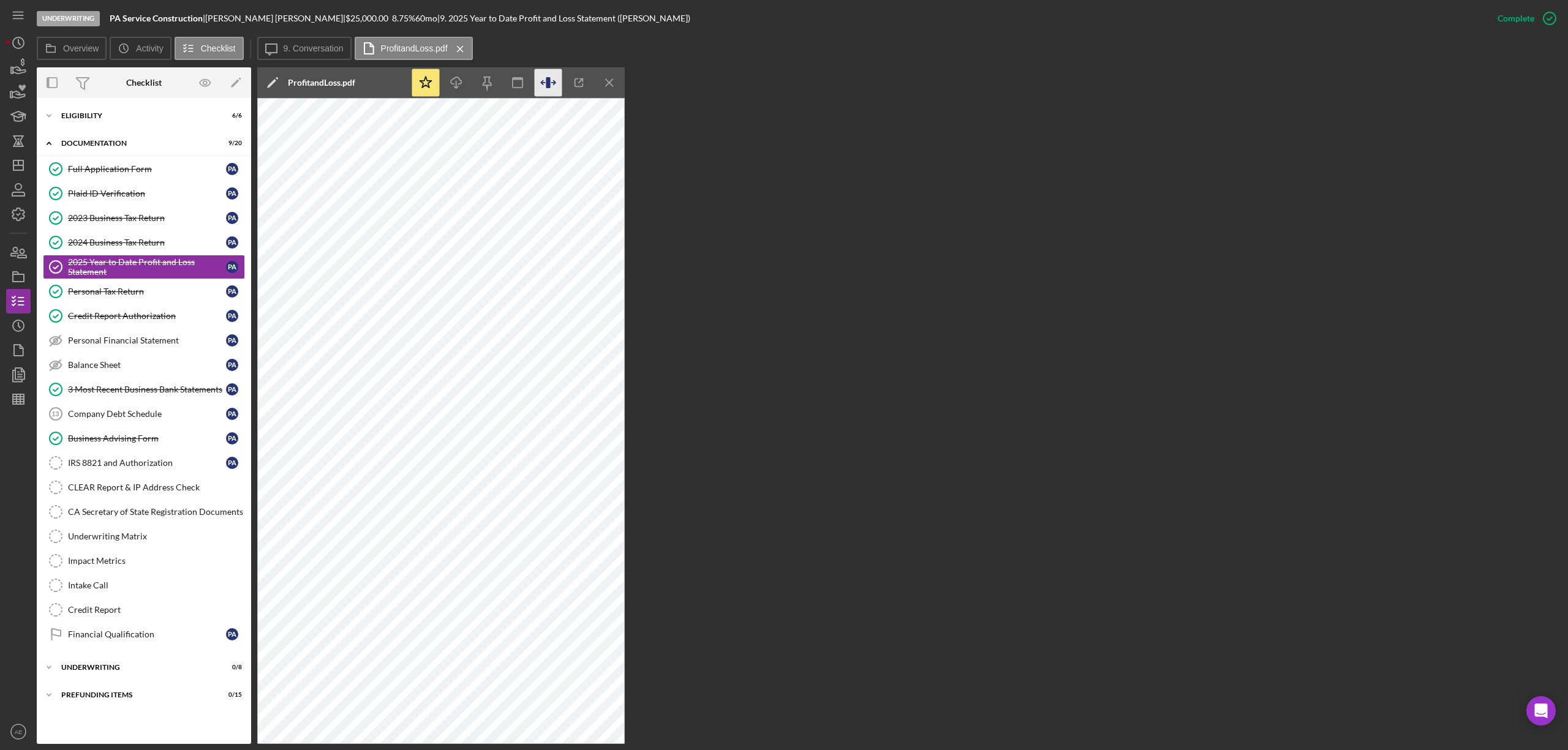
click at [551, 77] on icon "button" at bounding box center [549, 83] width 28 height 28
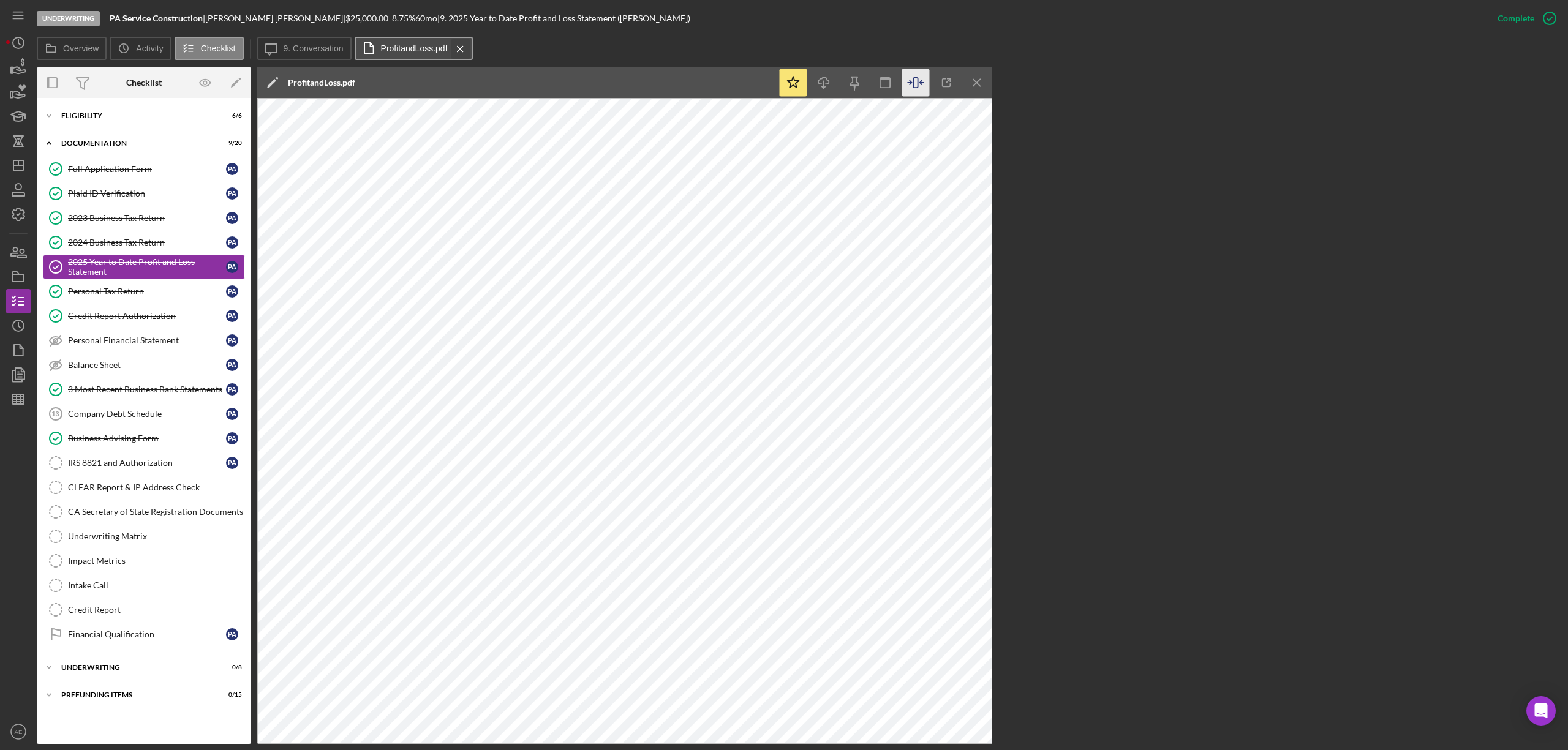
click at [456, 46] on icon "Icon/Menu Close" at bounding box center [461, 49] width 22 height 30
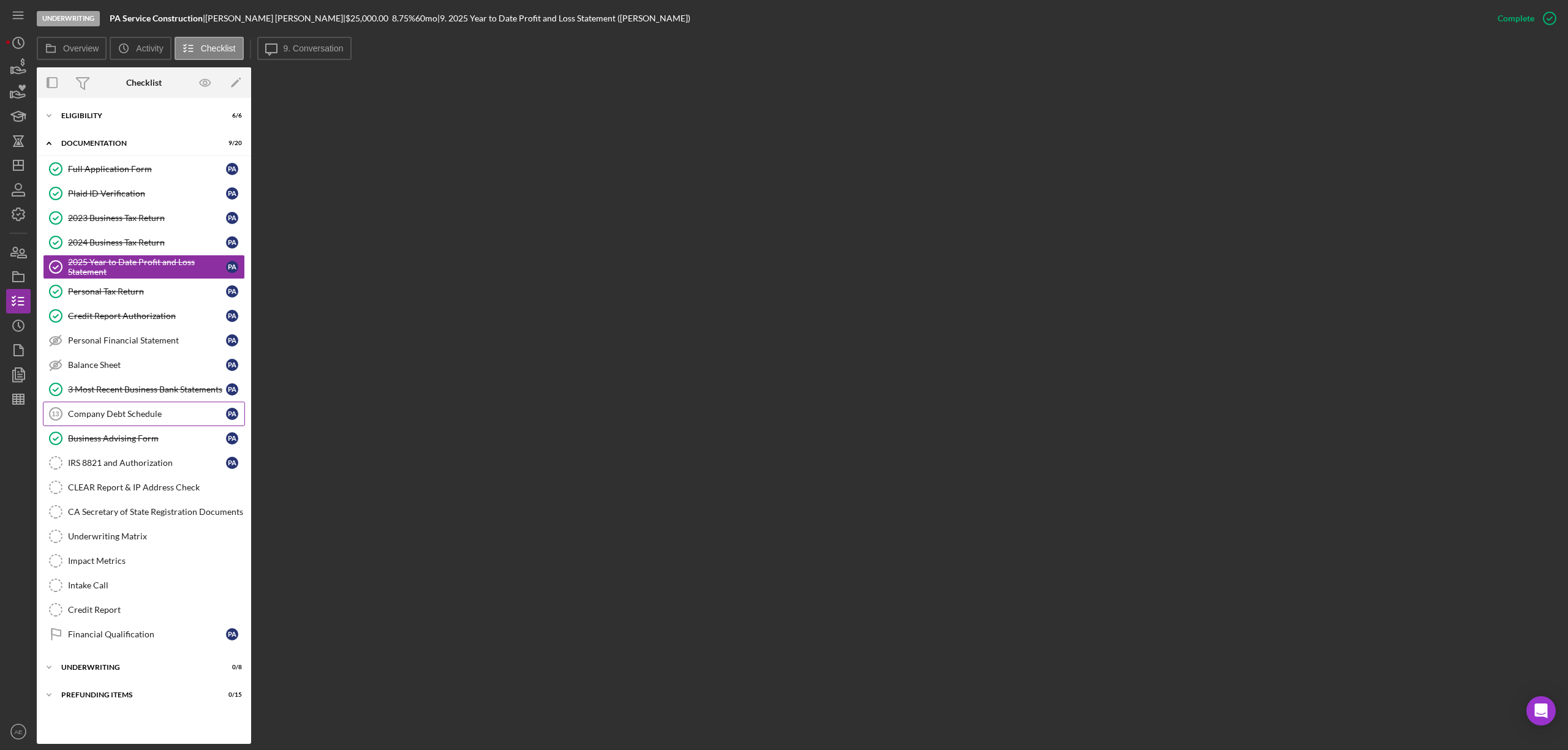
click at [121, 414] on div "Company Debt Schedule" at bounding box center [147, 414] width 158 height 9
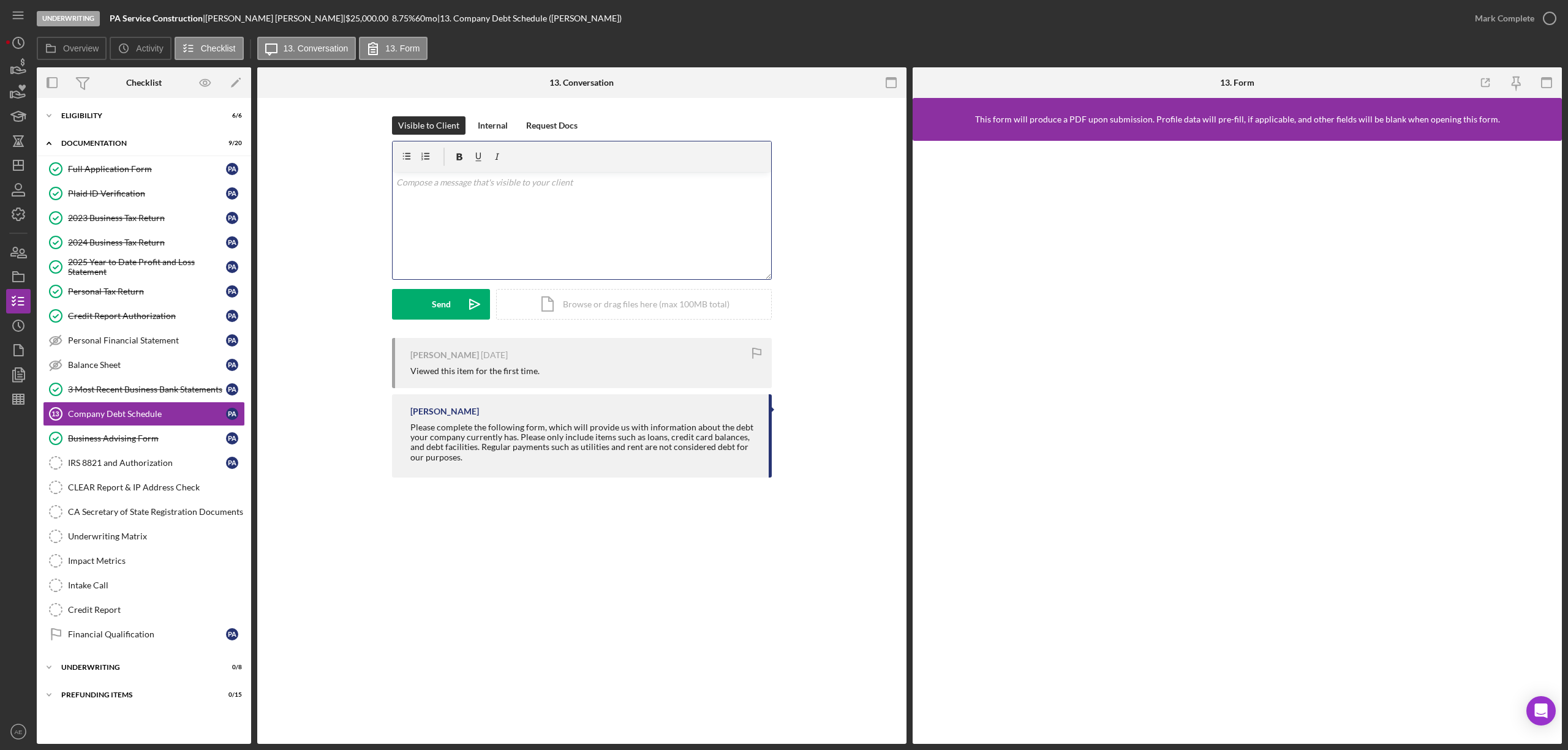
click at [586, 203] on div "v Color teal Color pink Remove color Add row above Add row below Add column bef…" at bounding box center [582, 225] width 378 height 107
click at [449, 297] on div "Send" at bounding box center [441, 304] width 19 height 30
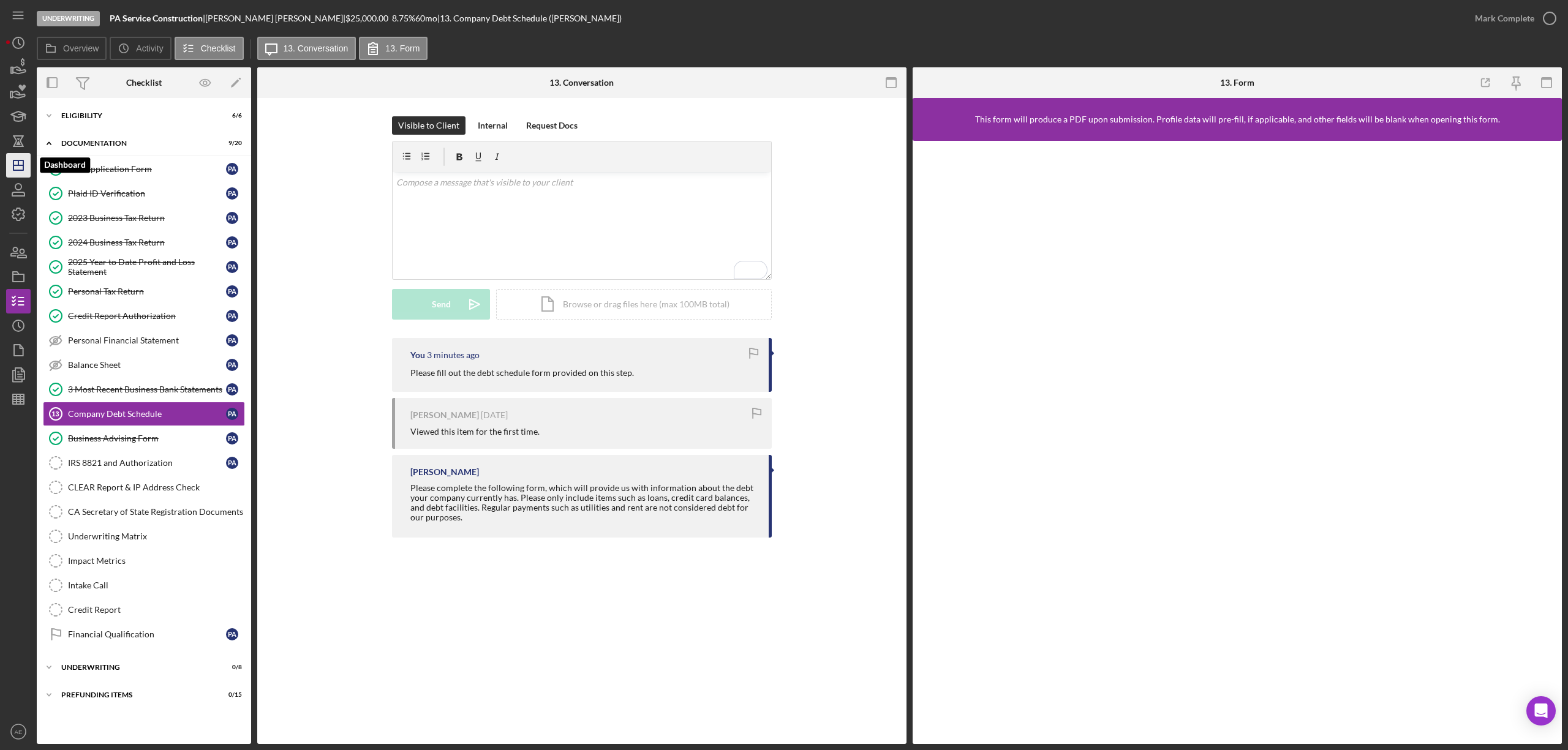
click at [20, 162] on icon "Icon/Dashboard" at bounding box center [18, 165] width 30 height 30
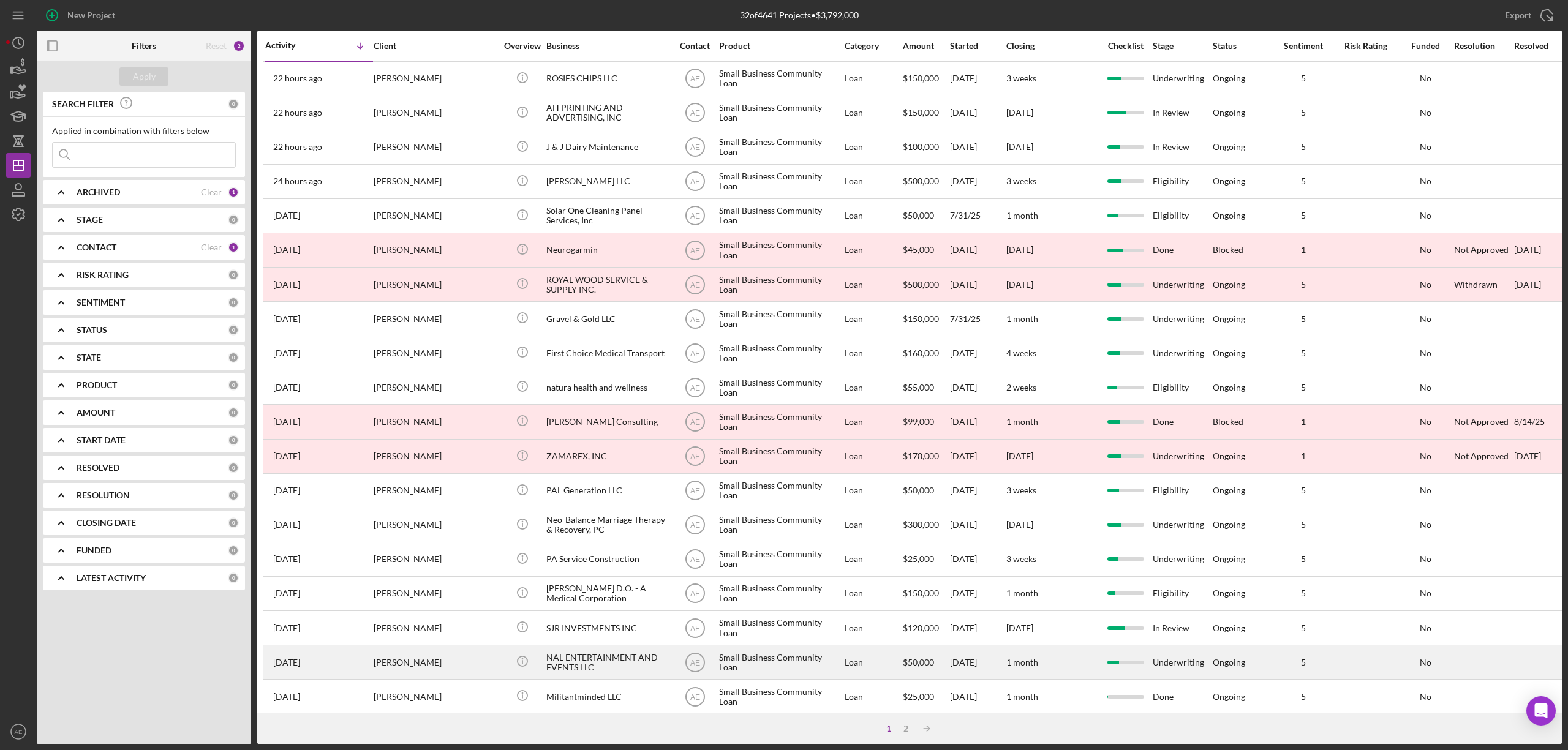
scroll to position [224, 0]
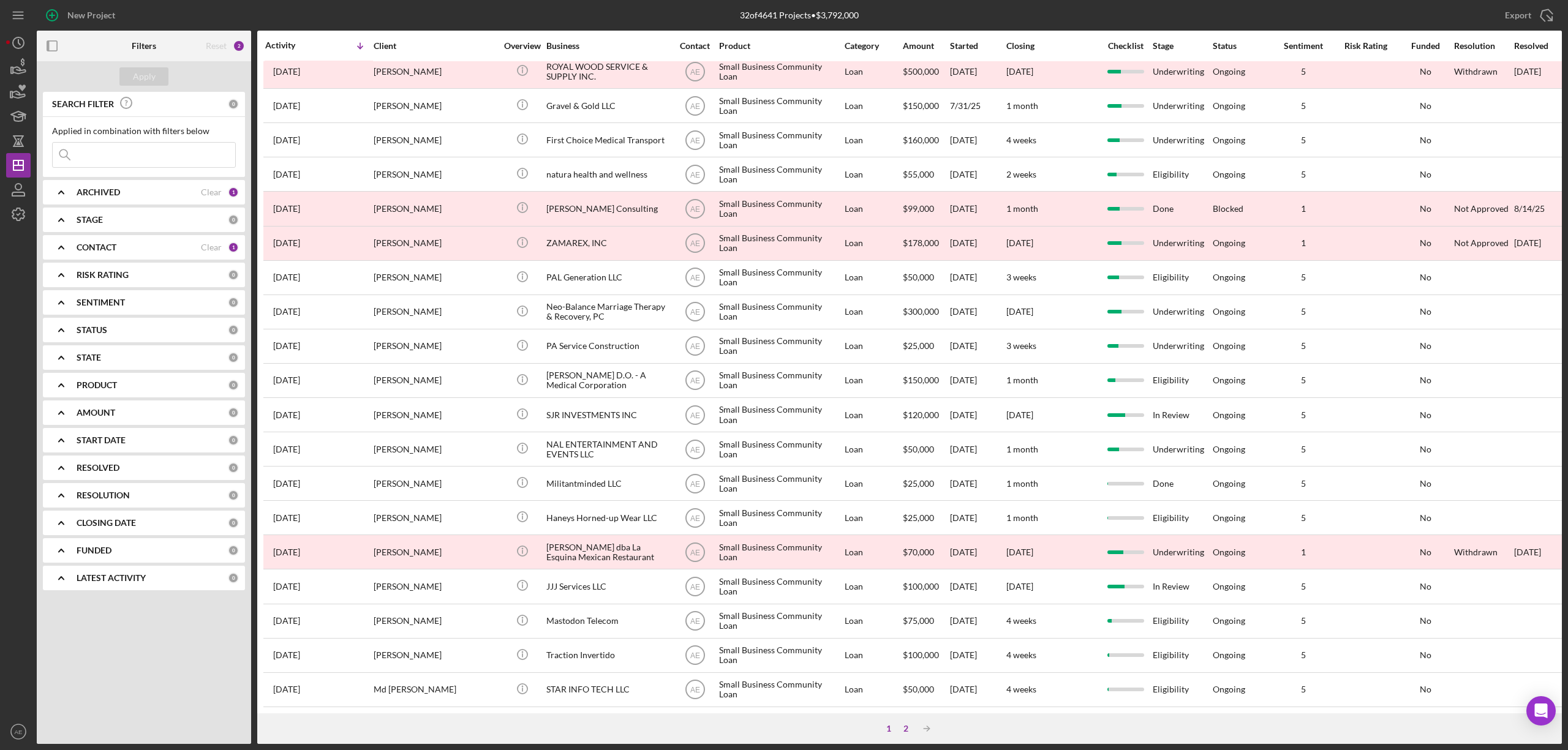
click at [907, 732] on div "2" at bounding box center [905, 728] width 17 height 9
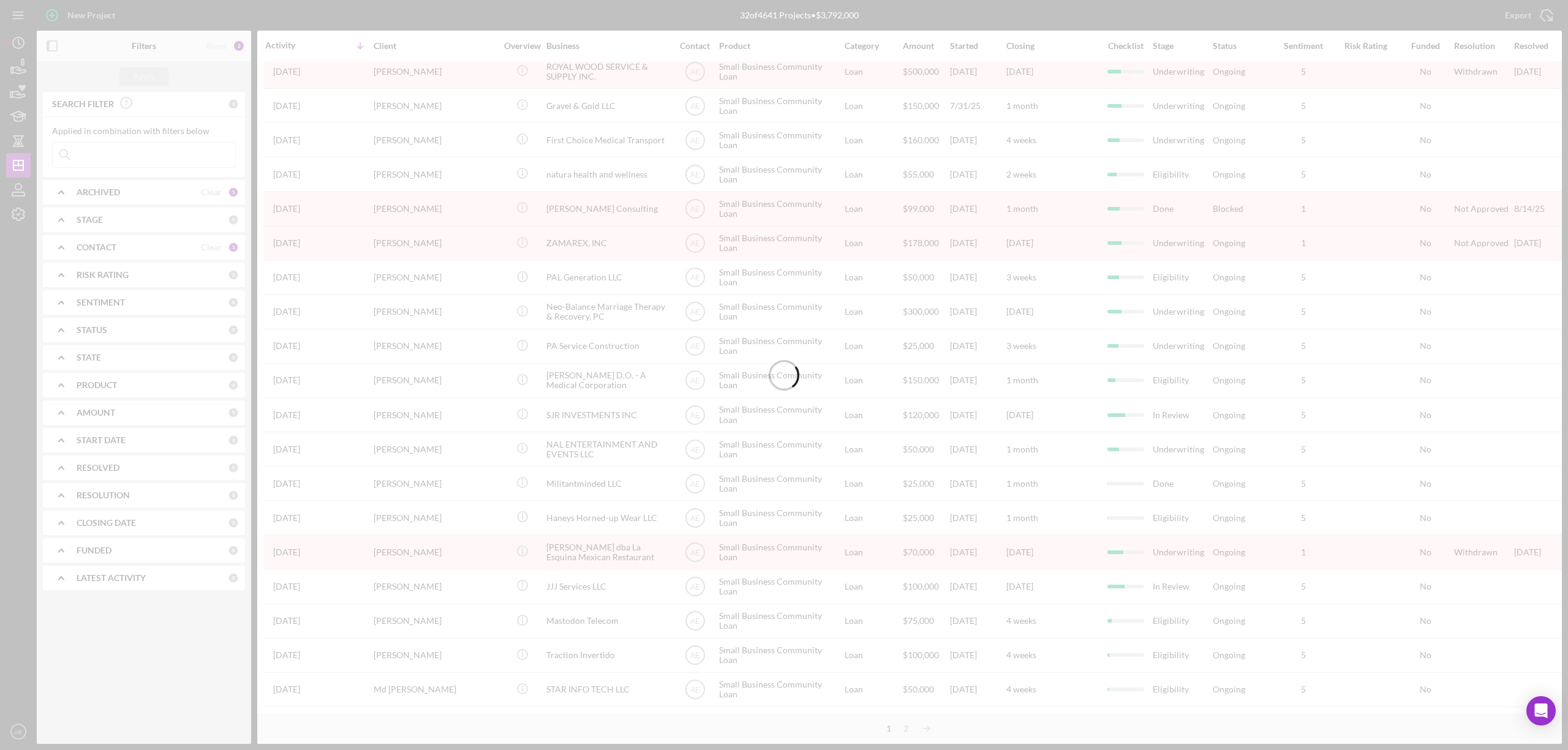
scroll to position [0, 0]
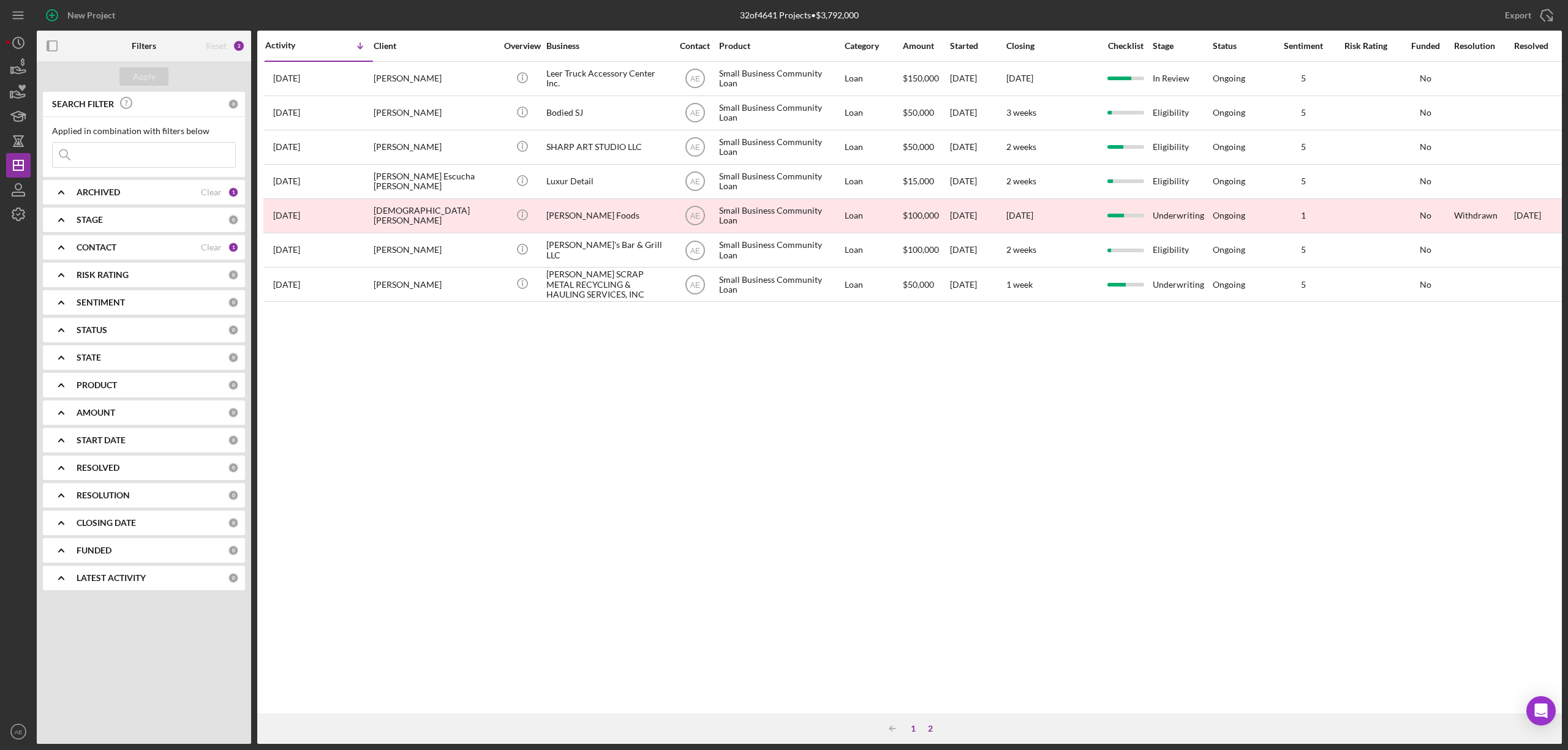
click at [914, 727] on div "1" at bounding box center [913, 728] width 17 height 9
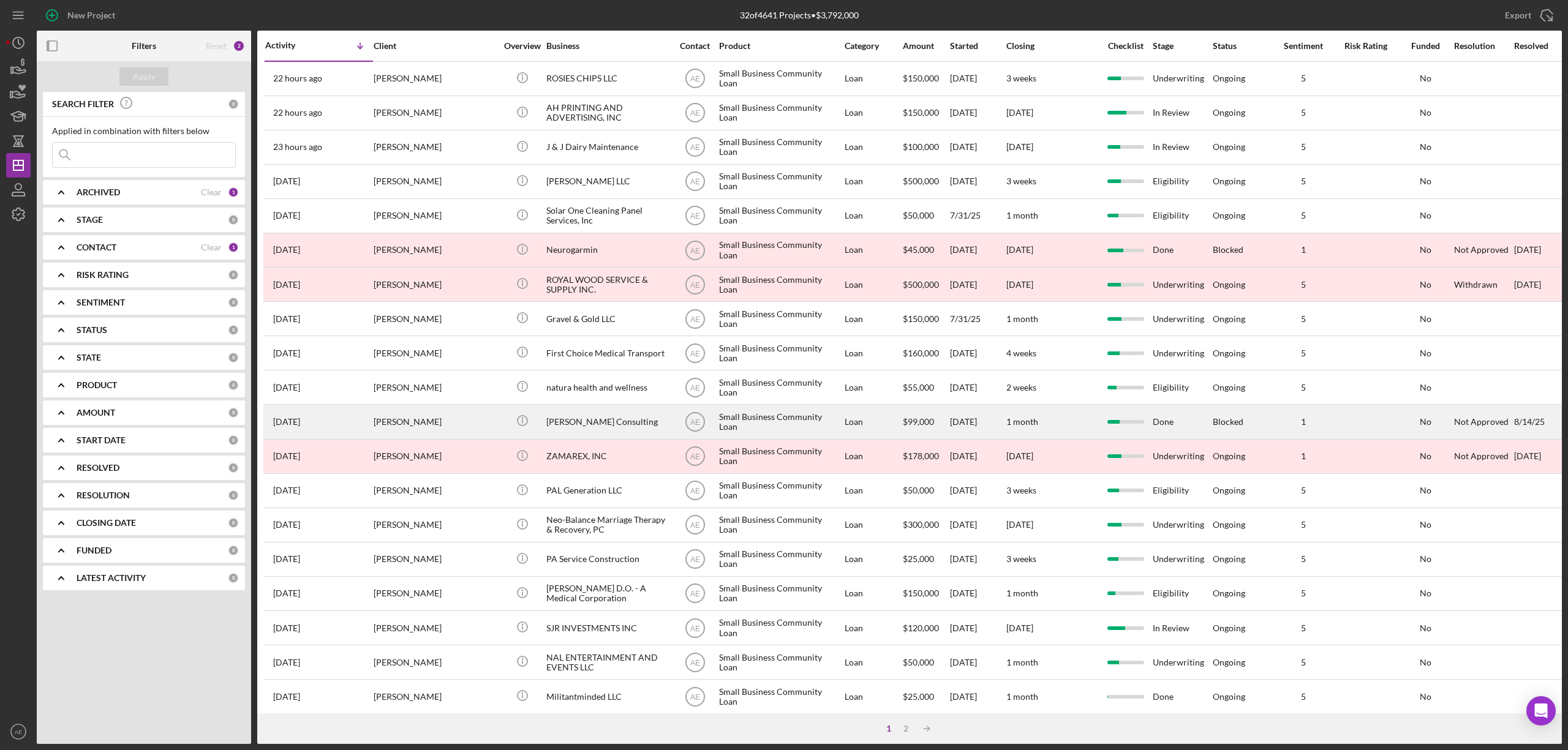
click at [597, 407] on div "Najjar Consulting" at bounding box center [607, 421] width 123 height 32
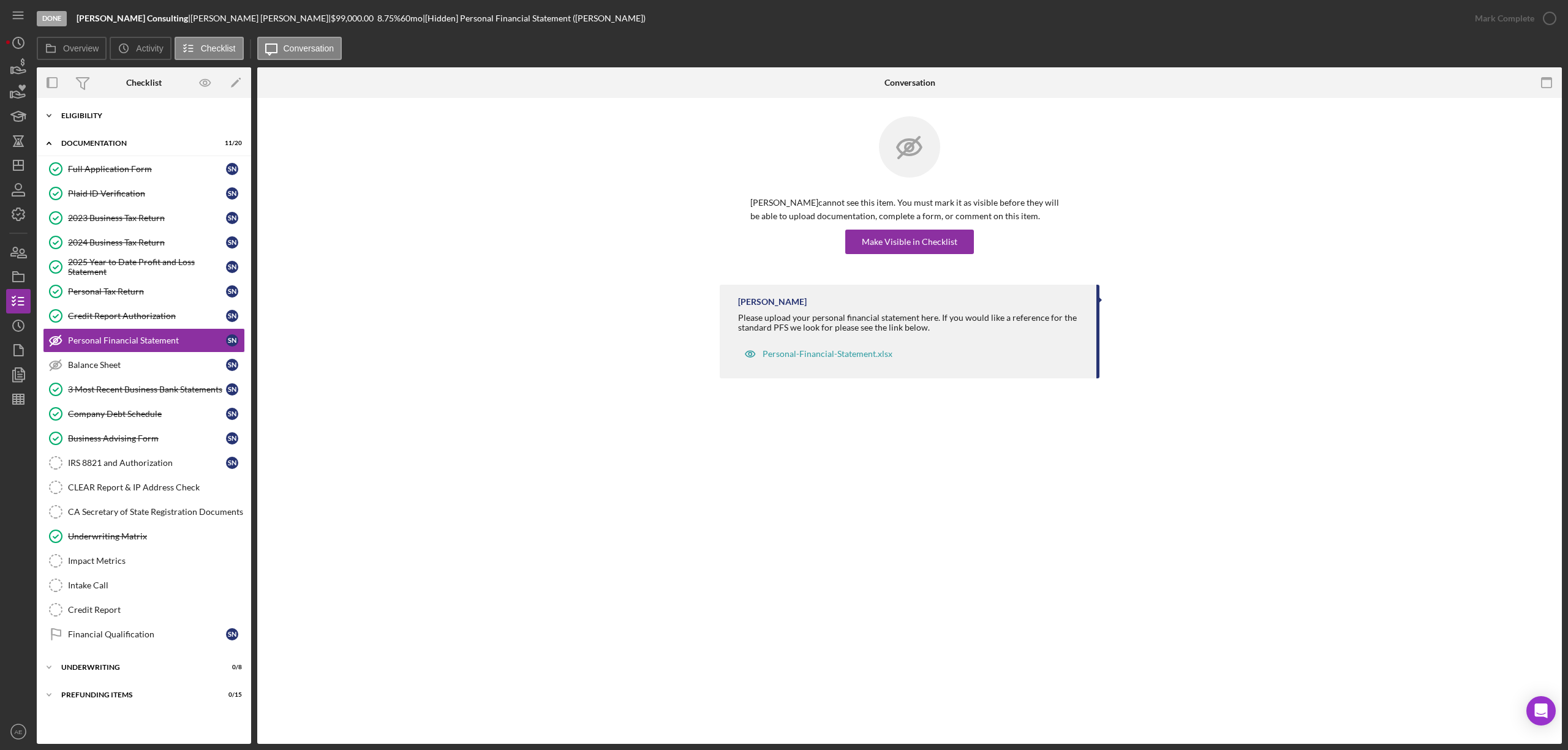
click at [89, 116] on div "Eligibility" at bounding box center [149, 116] width 175 height 8
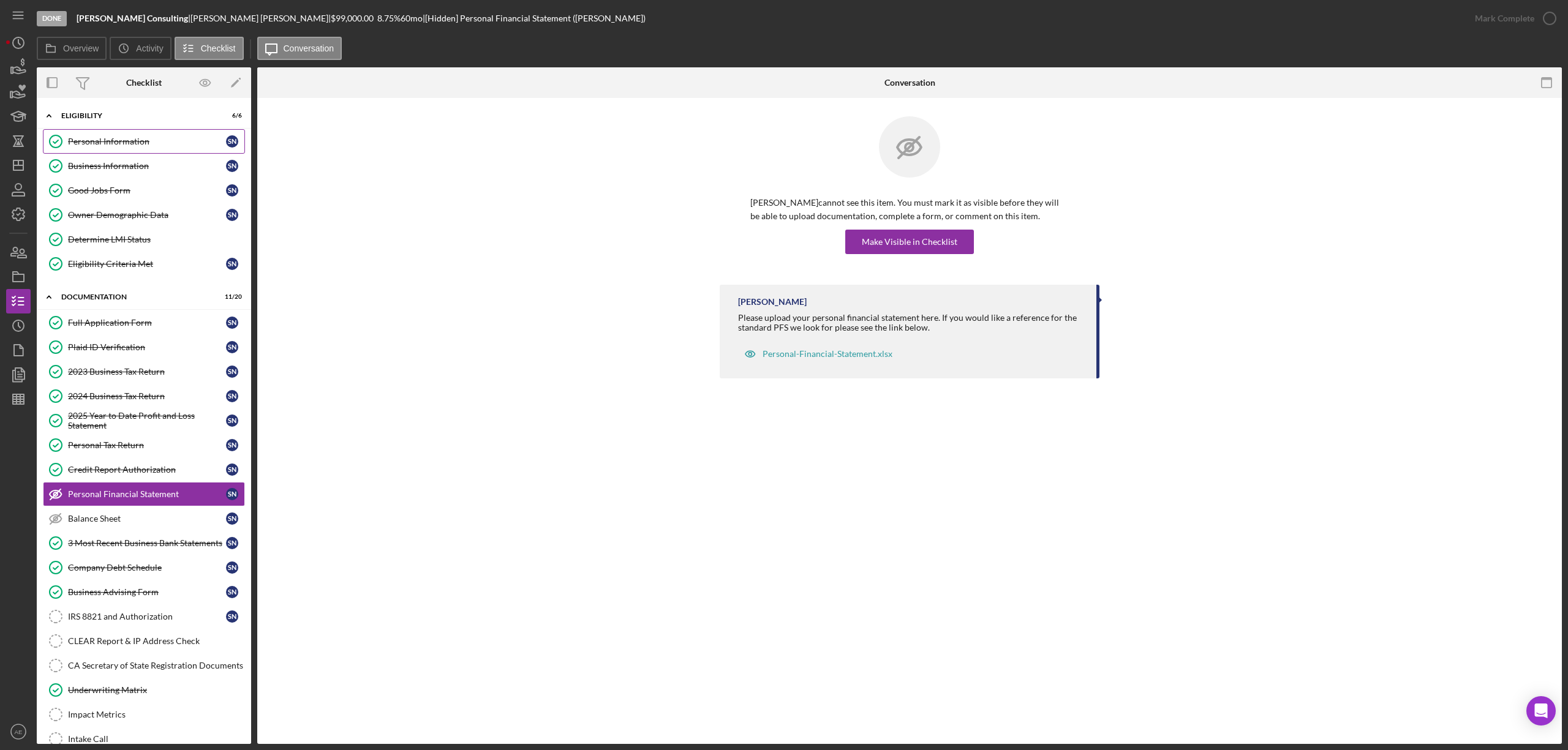
click at [105, 147] on link "Personal Information Personal Information s n" at bounding box center [144, 141] width 202 height 25
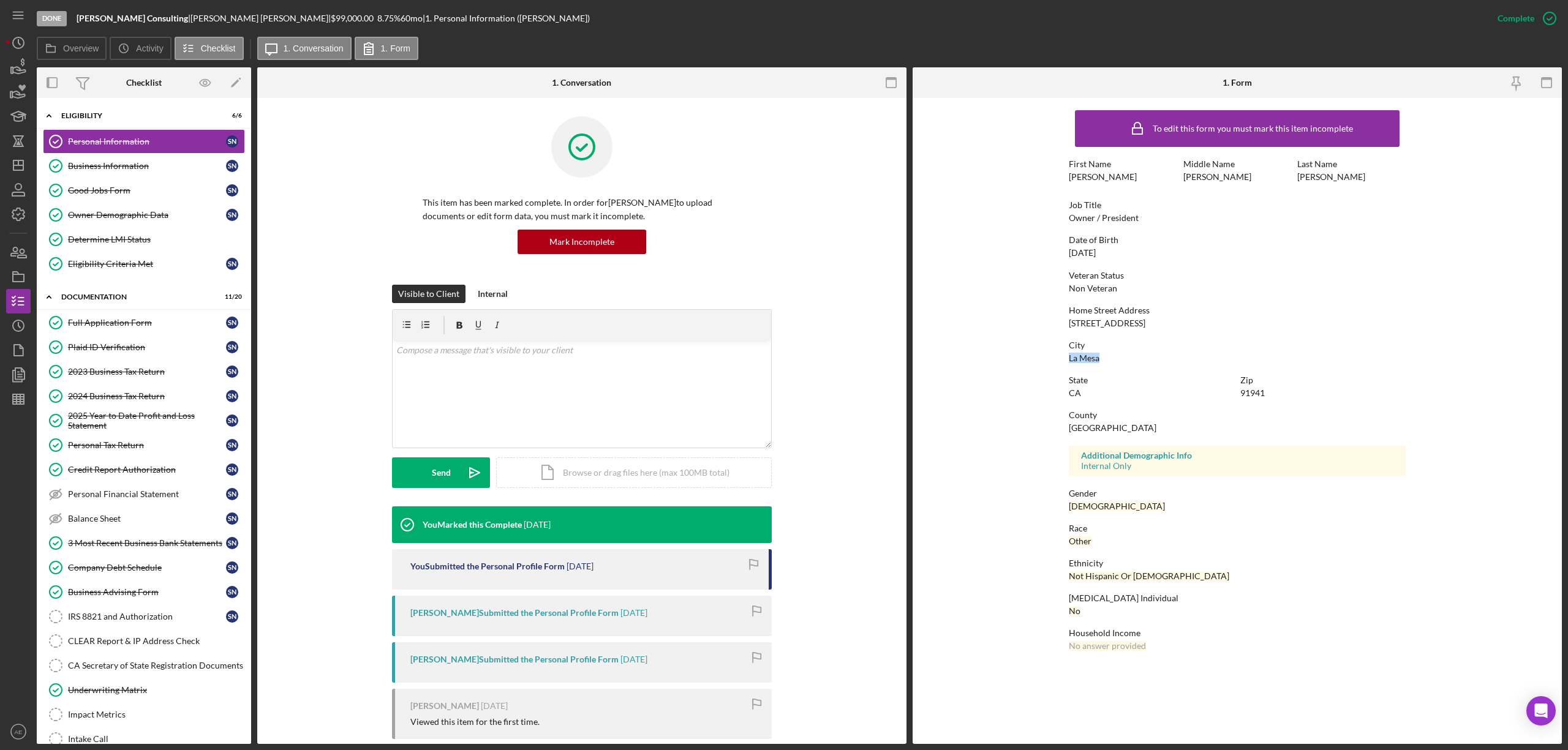
drag, startPoint x: 1064, startPoint y: 361, endPoint x: 1113, endPoint y: 358, distance: 49.1
click at [1113, 358] on form "To edit this form you must mark this item incomplete First Name sean Middle Nam…" at bounding box center [1237, 383] width 649 height 571
click at [1113, 359] on div "City La Mesa" at bounding box center [1237, 352] width 337 height 23
drag, startPoint x: 172, startPoint y: 211, endPoint x: 215, endPoint y: 217, distance: 43.4
click at [172, 211] on div "Owner Demographic Data" at bounding box center [147, 214] width 158 height 9
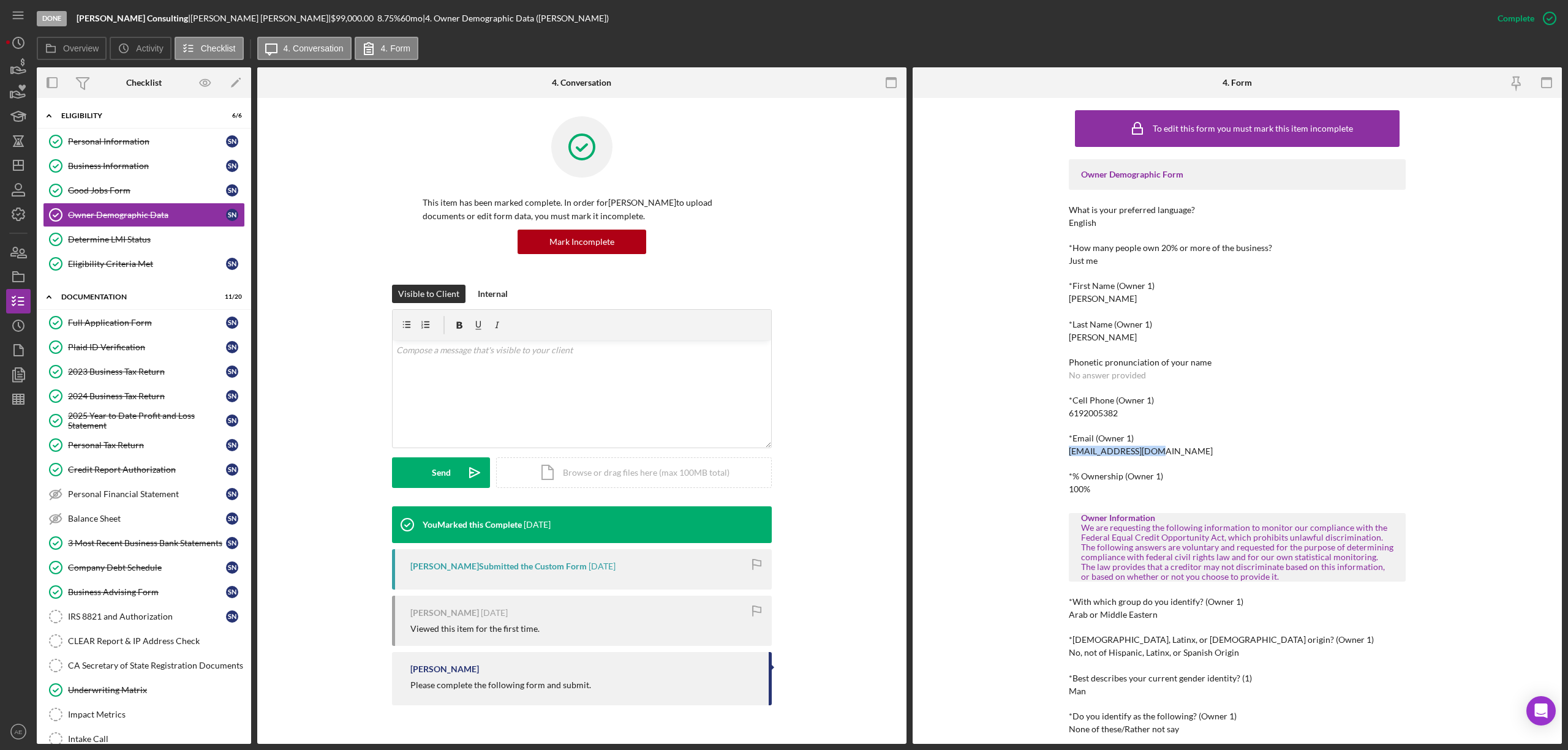
drag, startPoint x: 1066, startPoint y: 451, endPoint x: 333, endPoint y: 445, distance: 733.0
click at [1169, 452] on div "*Email (Owner 1) seannajor@gmail.com" at bounding box center [1237, 445] width 337 height 23
copy div "seannajor@gmail.com"
drag, startPoint x: 140, startPoint y: 332, endPoint x: 156, endPoint y: 332, distance: 16.0
click at [140, 332] on link "Full Application Form Full Application Form s n" at bounding box center [144, 323] width 202 height 25
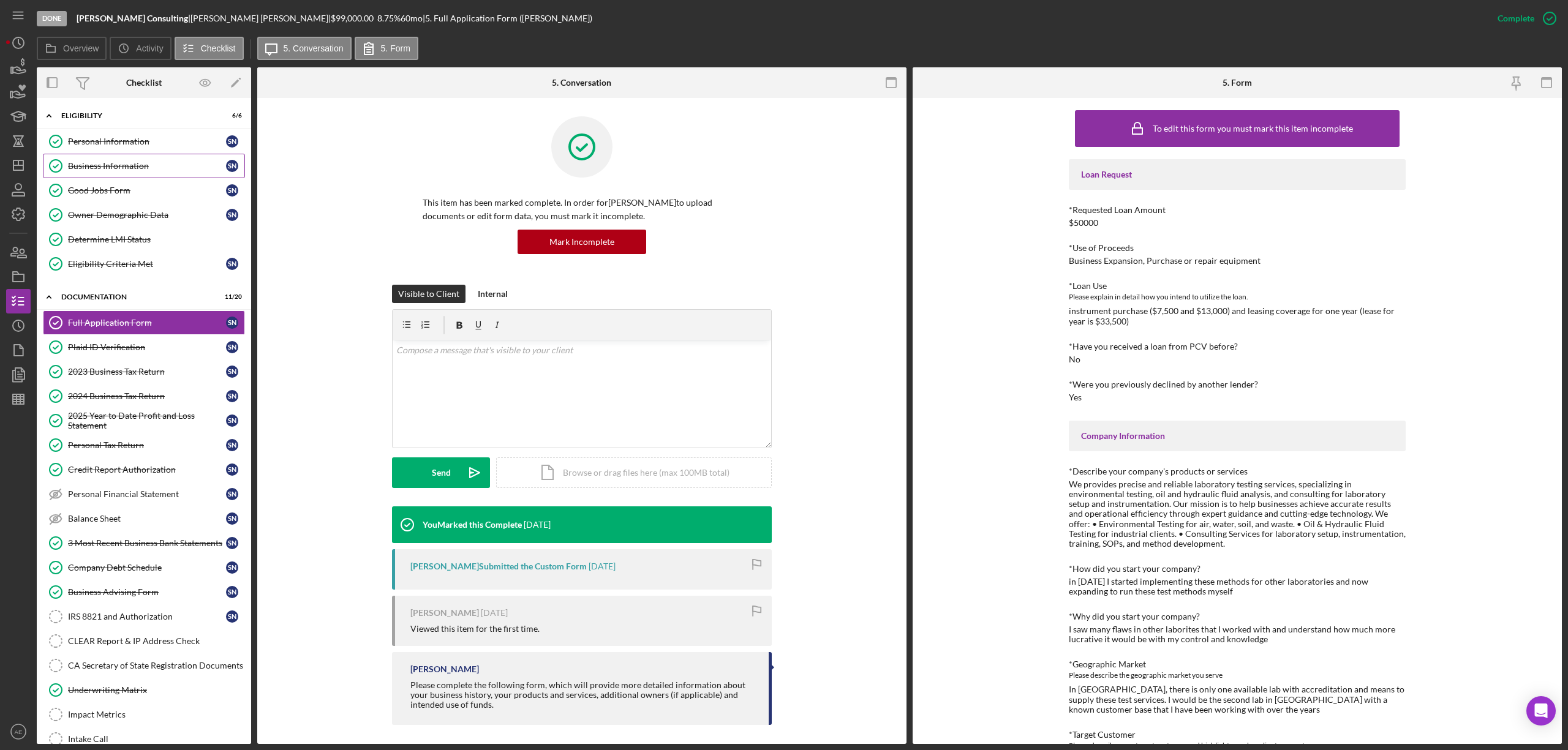
click at [138, 157] on link "Business Information Business Information s n" at bounding box center [144, 166] width 202 height 25
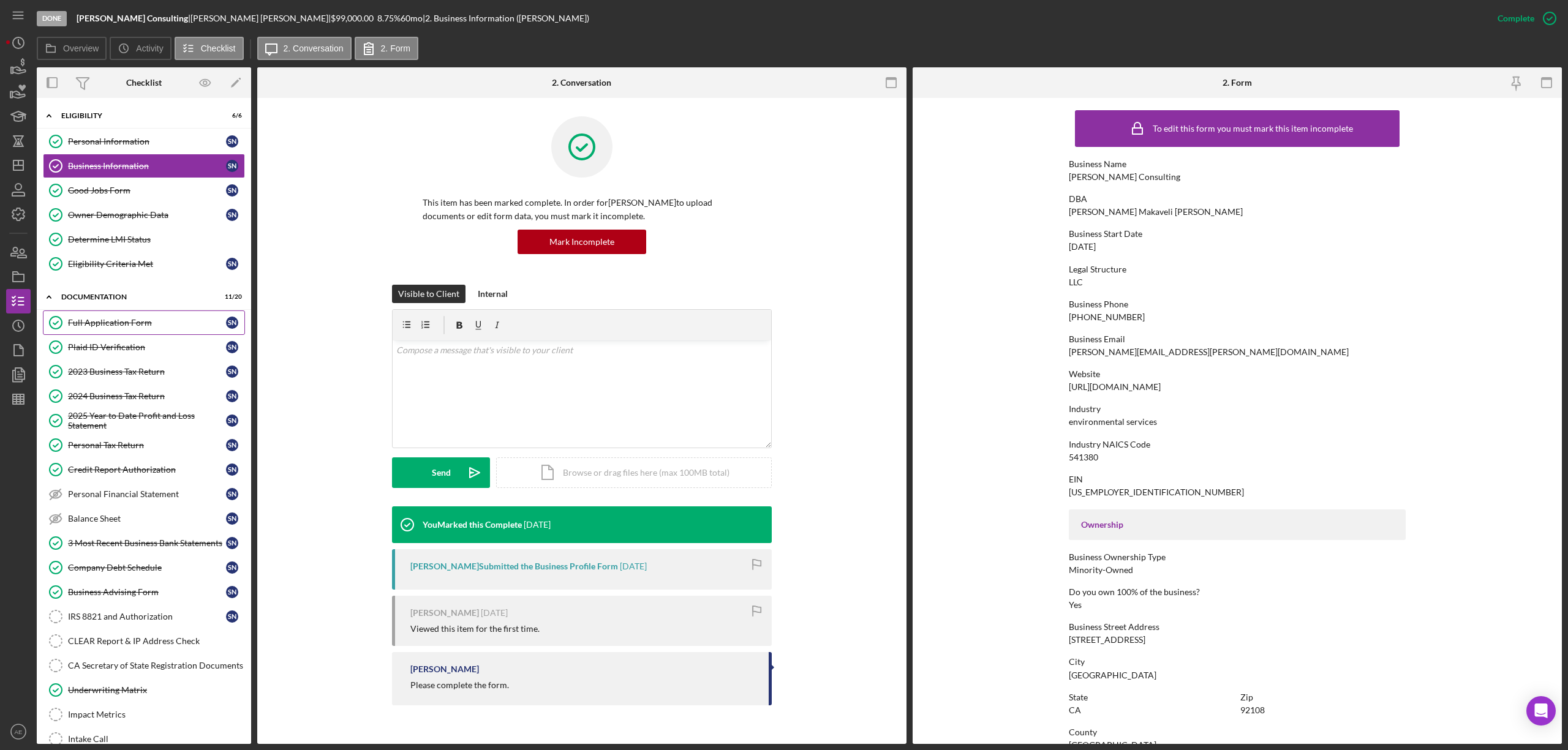
click at [174, 319] on div "Full Application Form" at bounding box center [147, 322] width 158 height 9
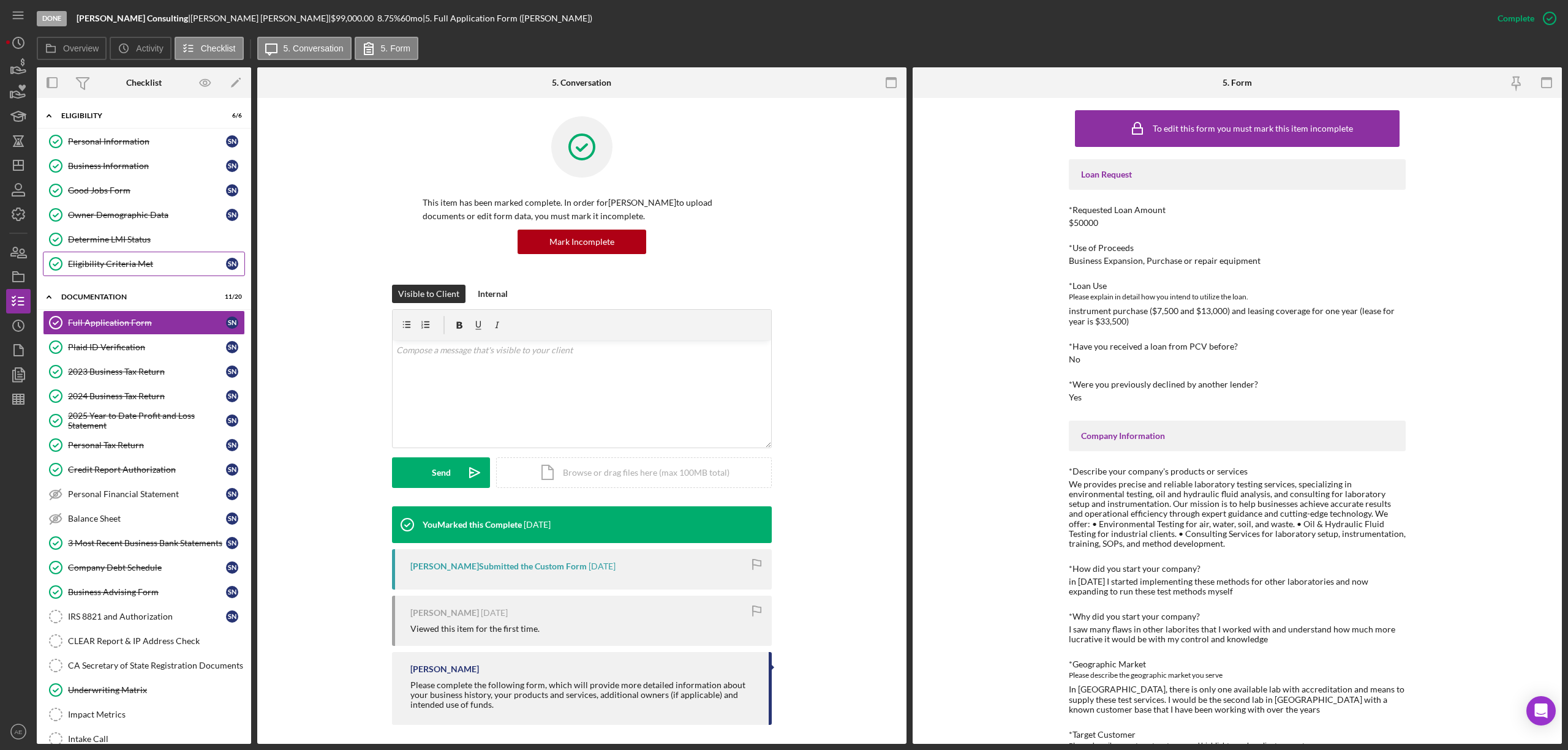
drag, startPoint x: 145, startPoint y: 171, endPoint x: 146, endPoint y: 259, distance: 88.0
click at [145, 171] on div "Business Information" at bounding box center [147, 166] width 158 height 9
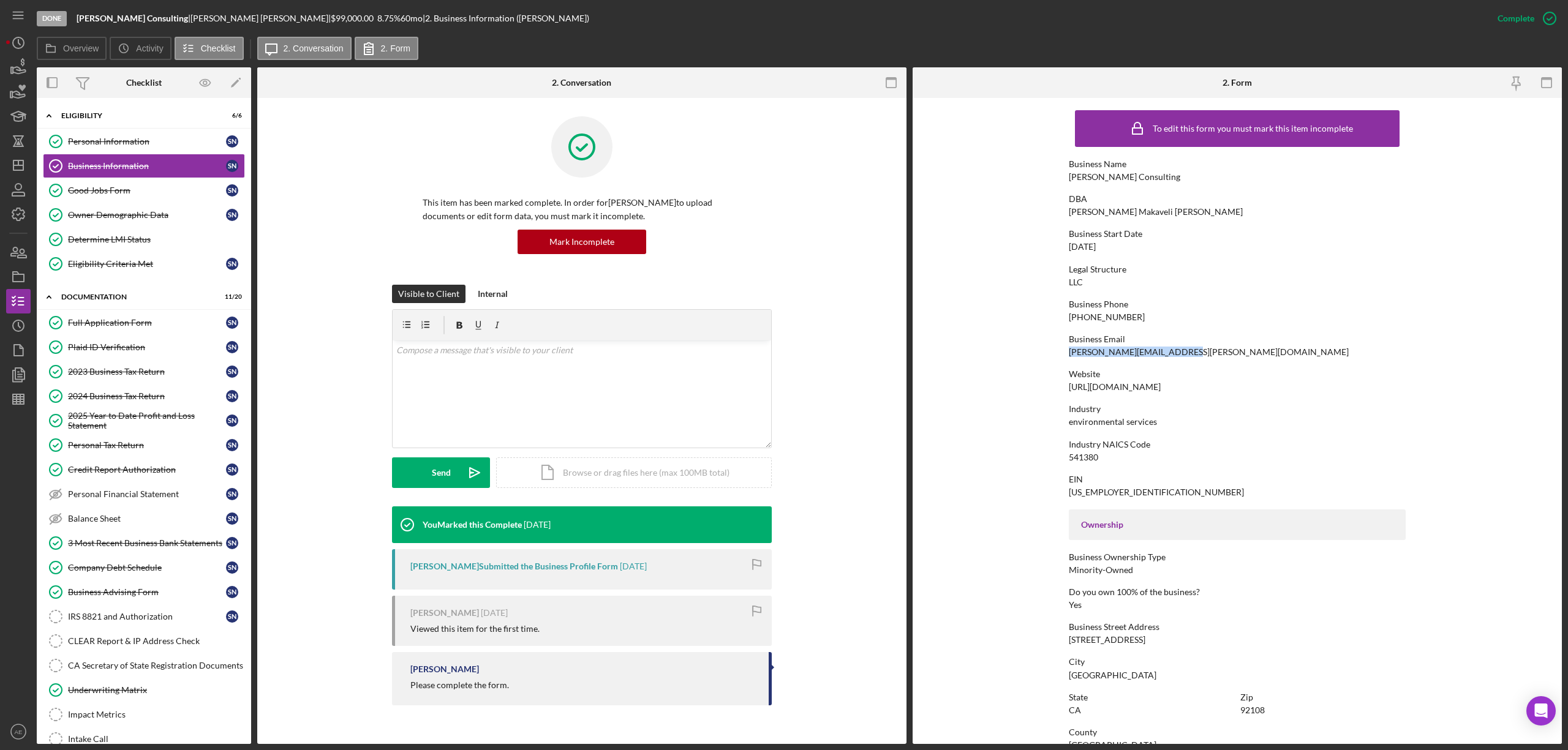
drag, startPoint x: 1066, startPoint y: 353, endPoint x: 1169, endPoint y: 353, distance: 103.0
click at [1169, 353] on form "To edit this form you must mark this item incomplete Business Name Najjar Consu…" at bounding box center [1237, 421] width 649 height 646
click at [154, 220] on div "Owner Demographic Data" at bounding box center [147, 214] width 158 height 9
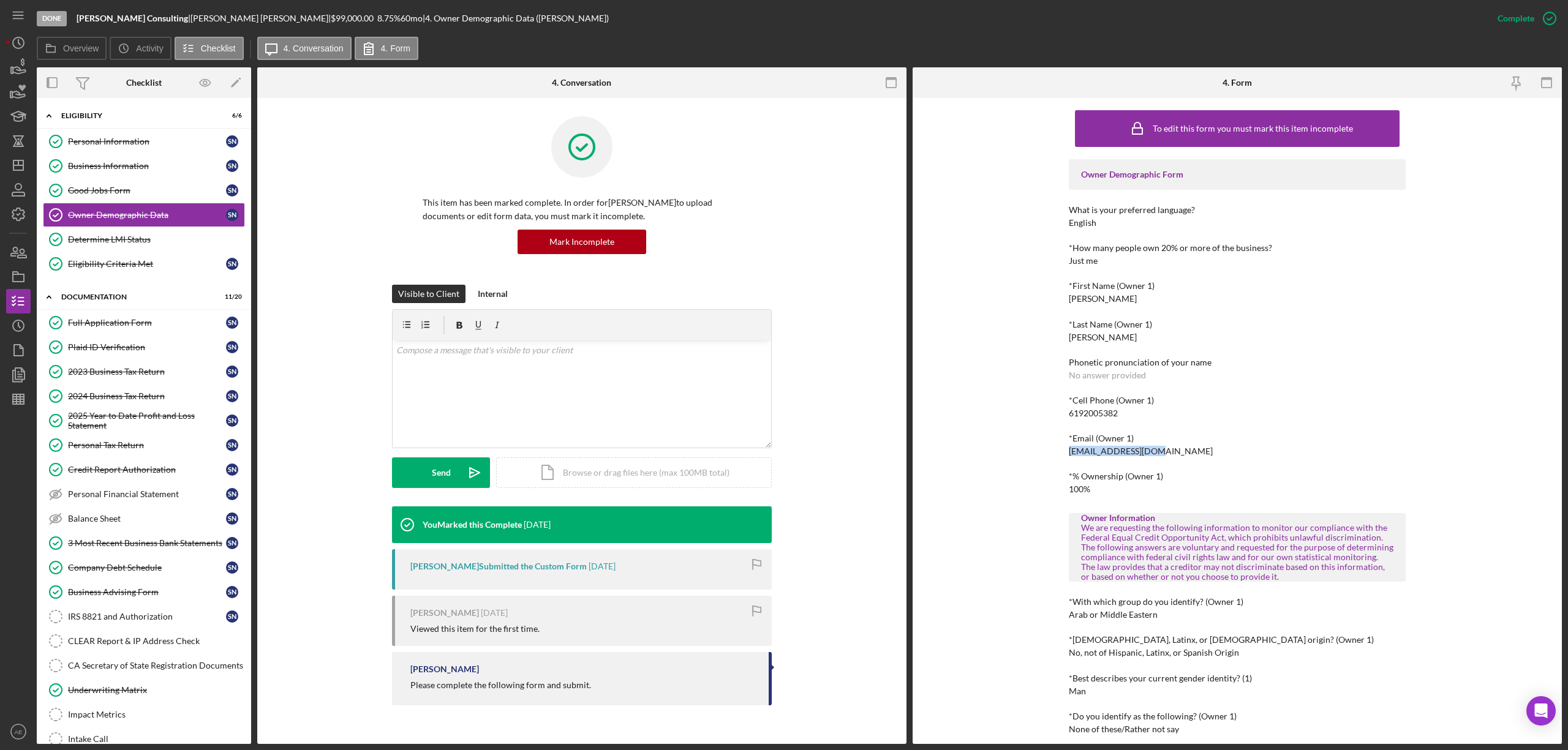
drag, startPoint x: 1066, startPoint y: 450, endPoint x: 1182, endPoint y: 450, distance: 116.0
click at [1182, 450] on div "To edit this form you must mark this item incomplete Owner Demographic Form Wha…" at bounding box center [1237, 421] width 649 height 646
copy div "seannajor@gmail.com"
click at [18, 158] on icon "Icon/Dashboard" at bounding box center [18, 165] width 30 height 30
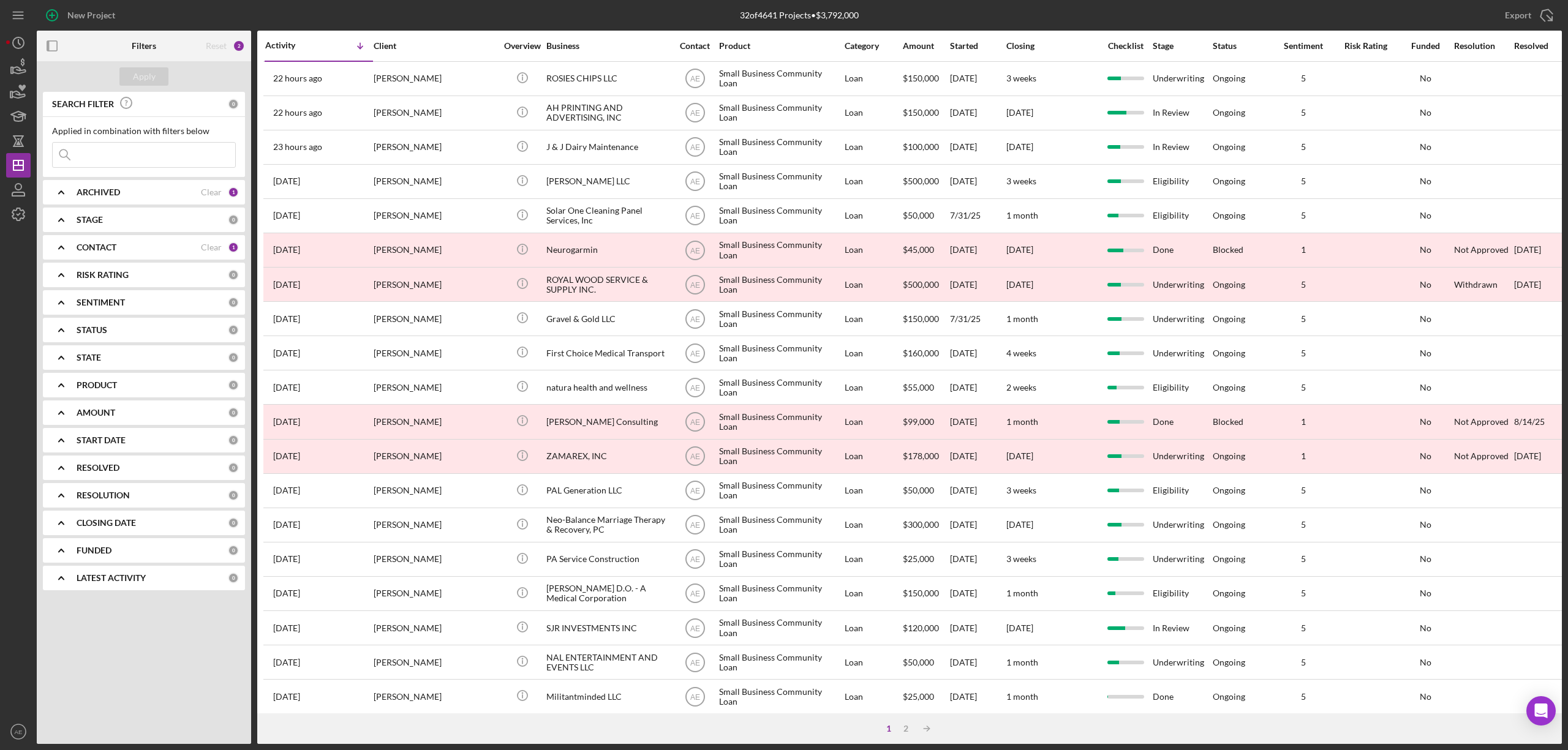
click at [152, 240] on div "CONTACT Clear 1" at bounding box center [158, 247] width 163 height 25
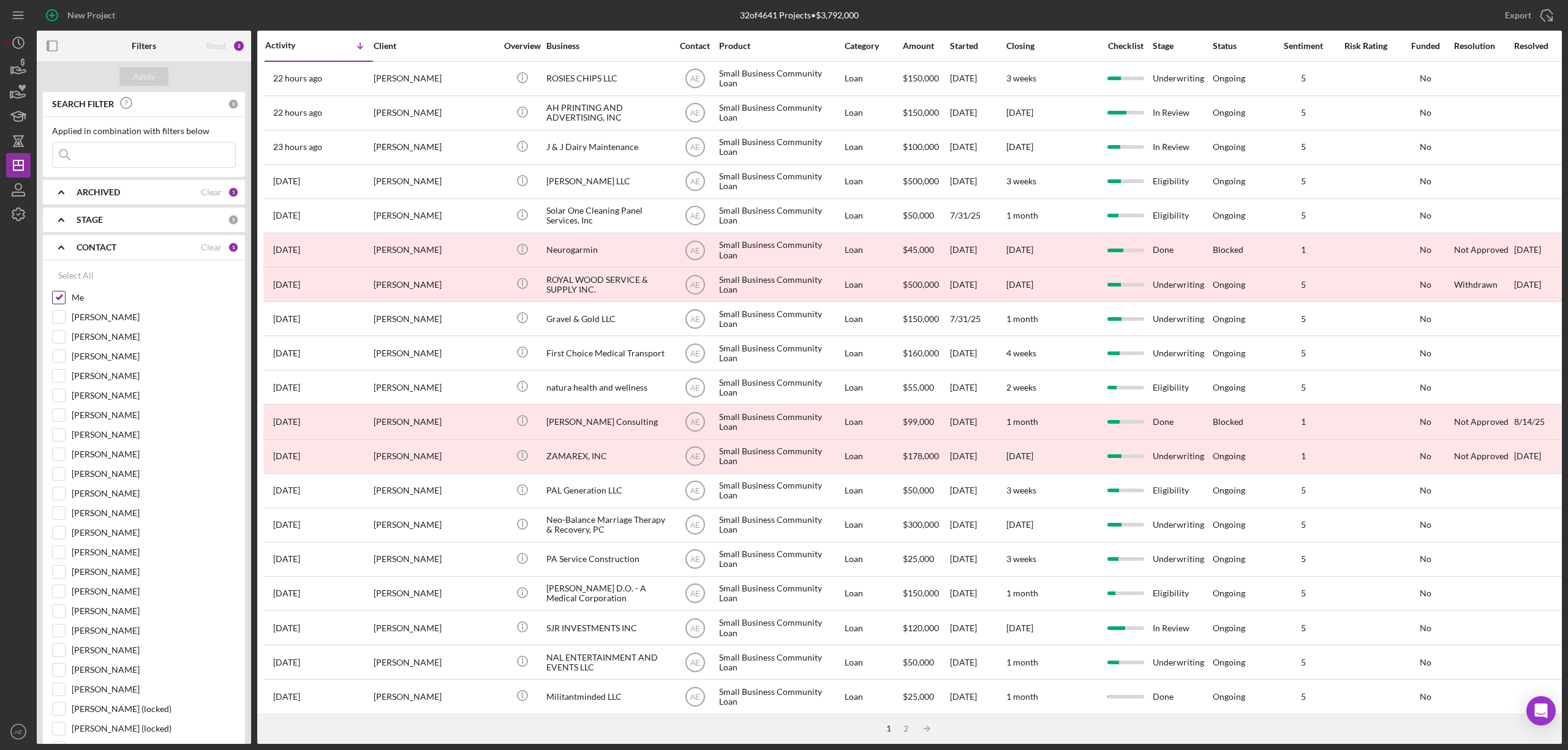
click at [63, 300] on input "Me" at bounding box center [58, 297] width 12 height 12
checkbox input "false"
click at [65, 478] on input "Yash Abichandani" at bounding box center [58, 474] width 12 height 12
click at [144, 72] on div "Apply" at bounding box center [144, 76] width 23 height 18
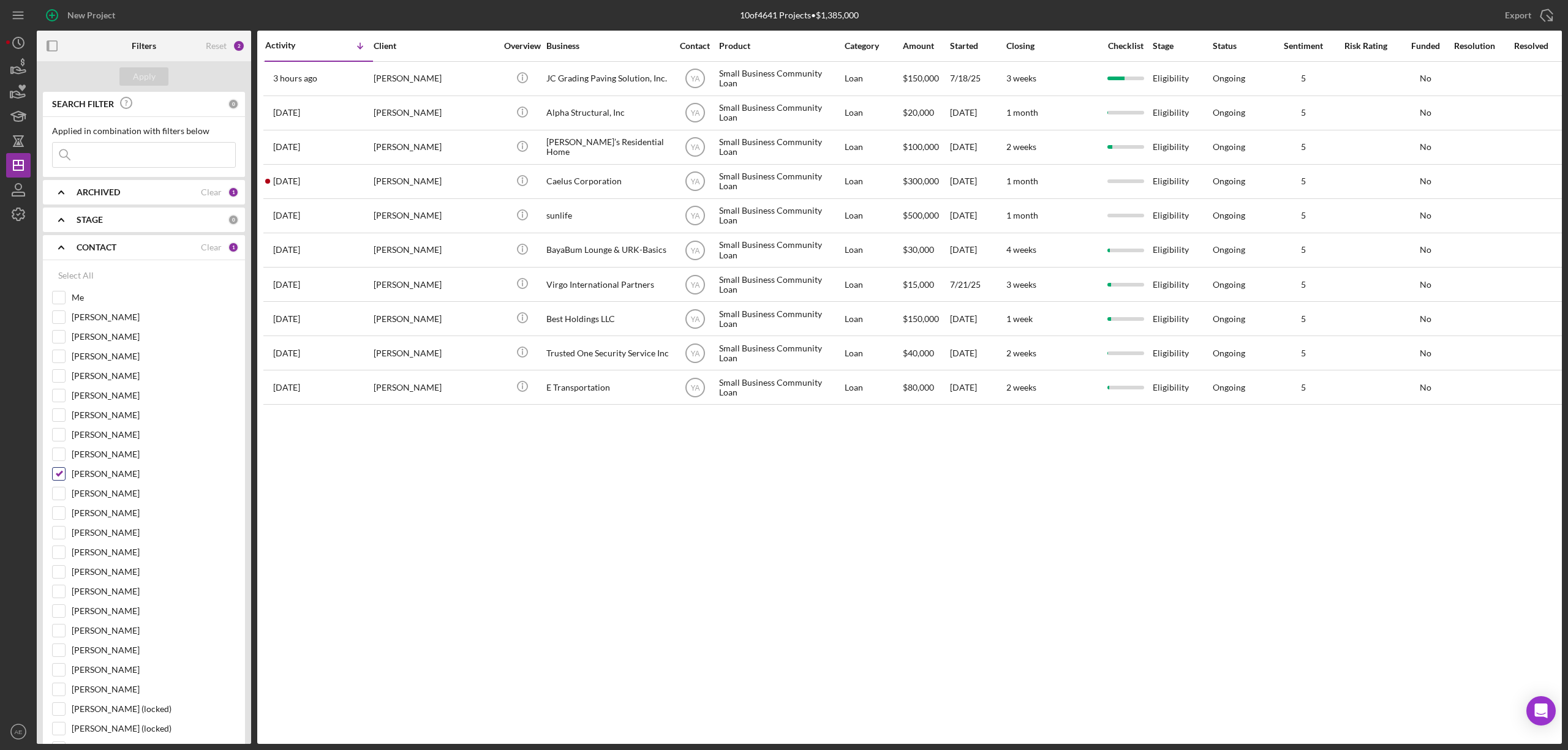
click at [54, 476] on input "Yash Abichandani" at bounding box center [58, 474] width 12 height 12
checkbox input "false"
click at [65, 297] on div at bounding box center [58, 297] width 13 height 13
click at [54, 295] on input "Me" at bounding box center [58, 297] width 12 height 12
checkbox input "true"
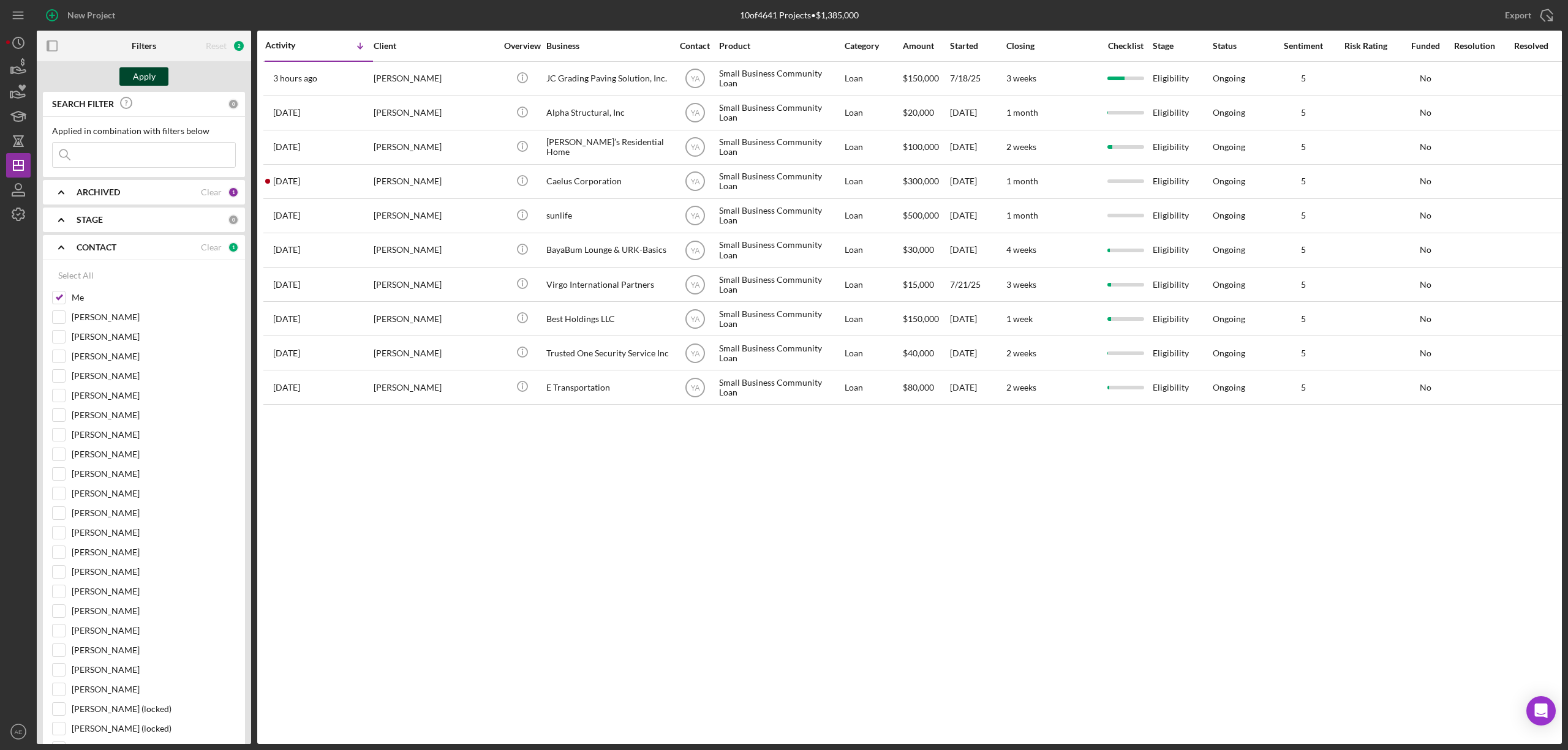
click at [142, 78] on div "Apply" at bounding box center [144, 76] width 23 height 18
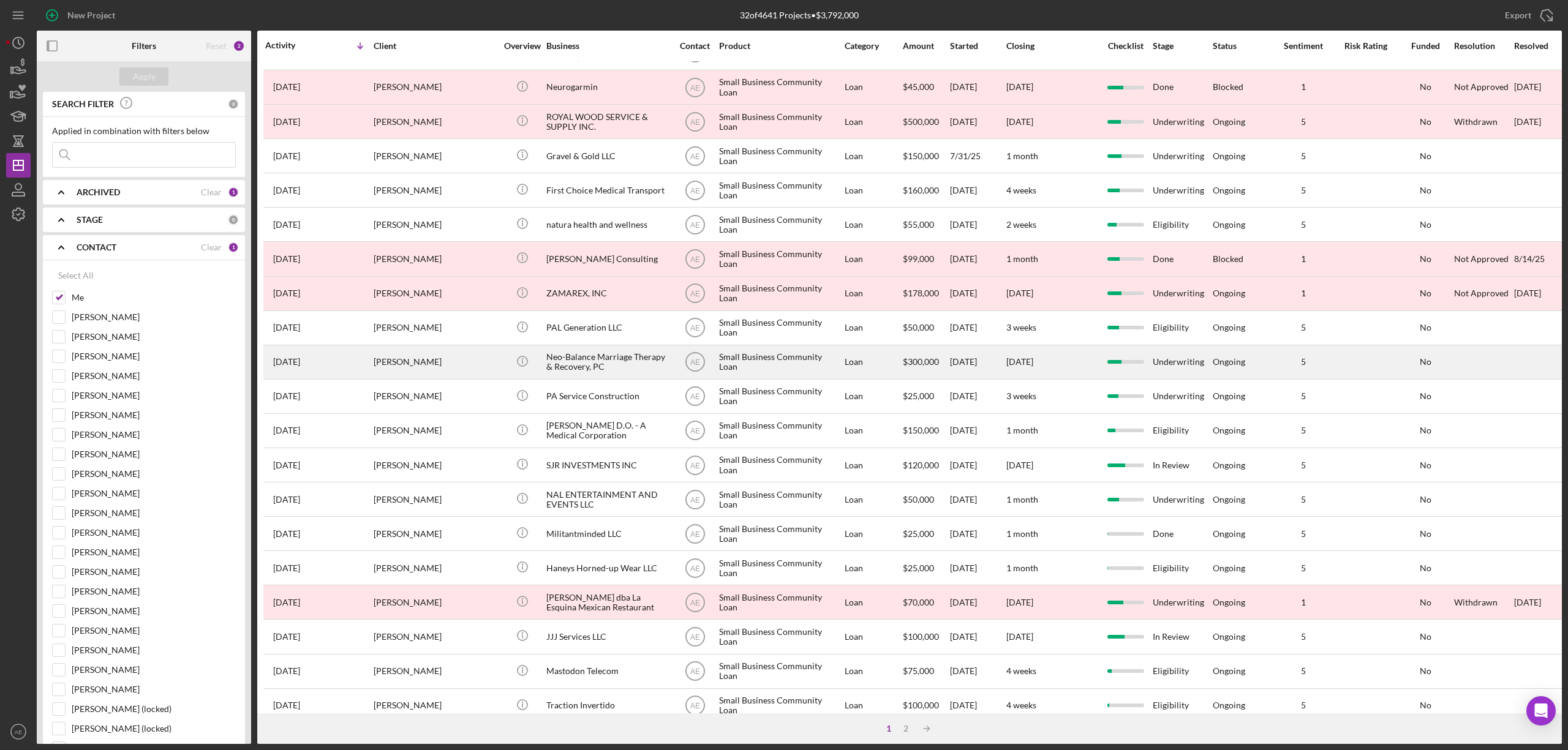
scroll to position [224, 0]
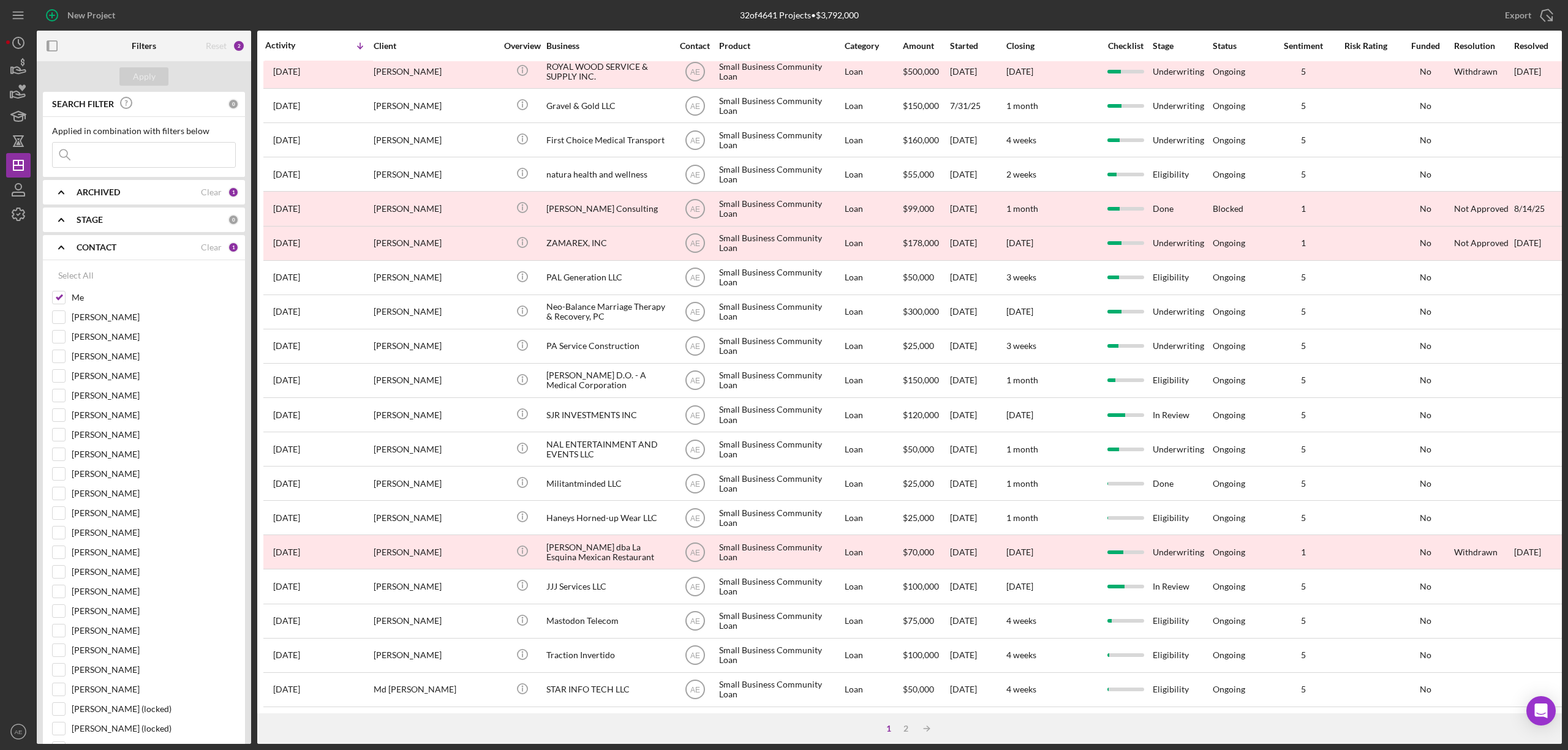
click at [911, 737] on div "1 2 Icon/Table Sort Arrow" at bounding box center [910, 728] width 1305 height 30
click at [907, 734] on div "1 2 Icon/Table Sort Arrow" at bounding box center [910, 728] width 1305 height 30
click at [904, 727] on div "2" at bounding box center [905, 728] width 17 height 9
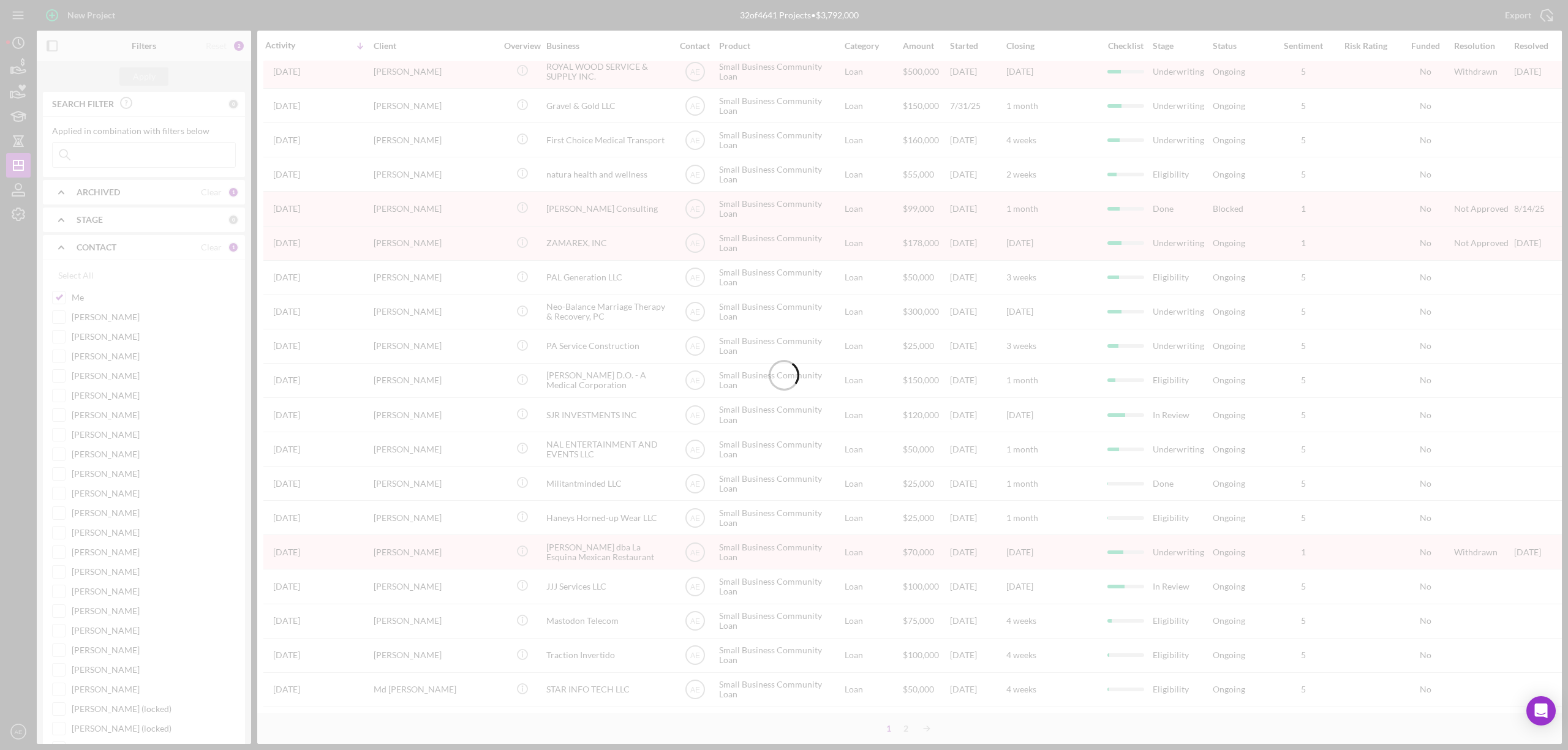
scroll to position [0, 0]
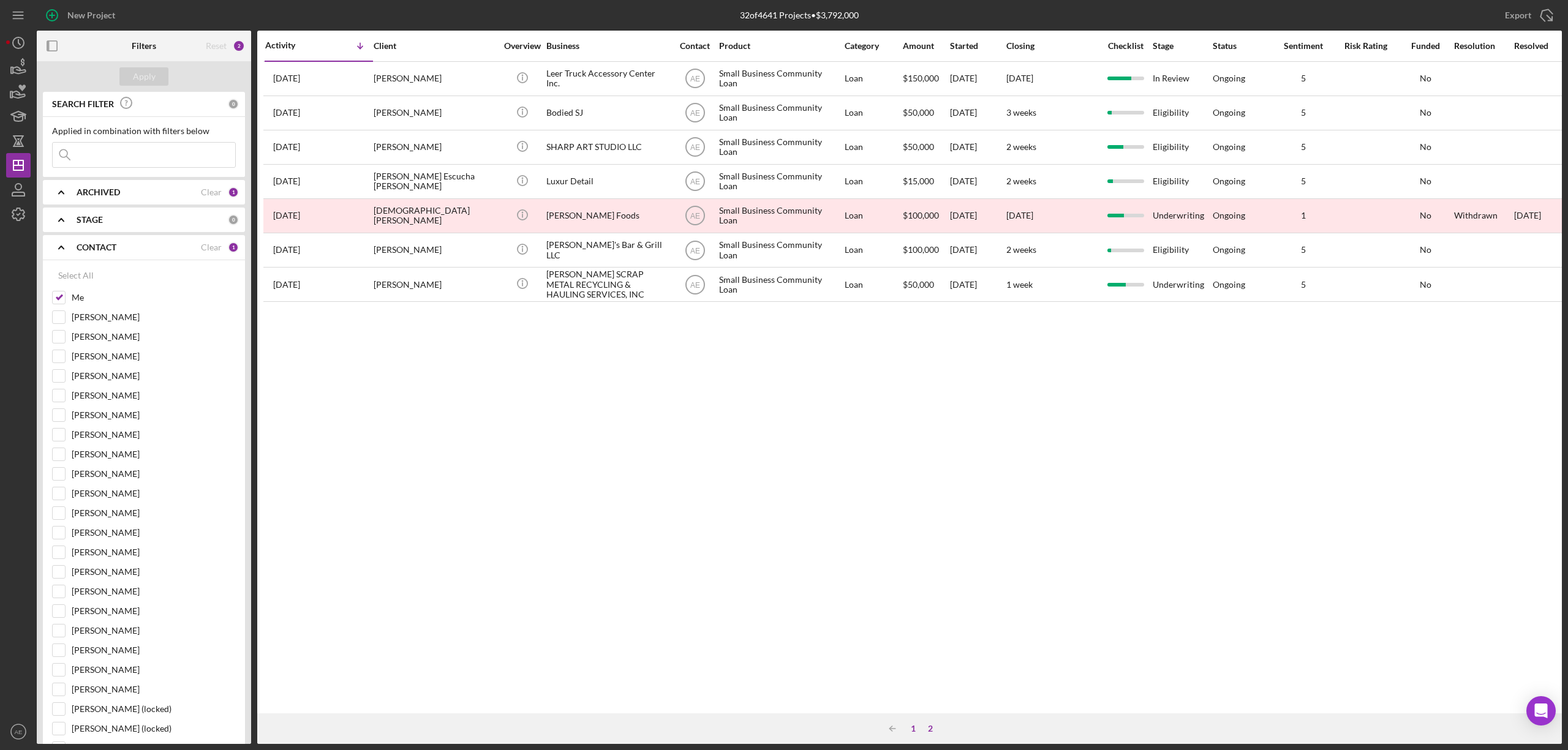
click at [916, 728] on div "1" at bounding box center [913, 728] width 17 height 9
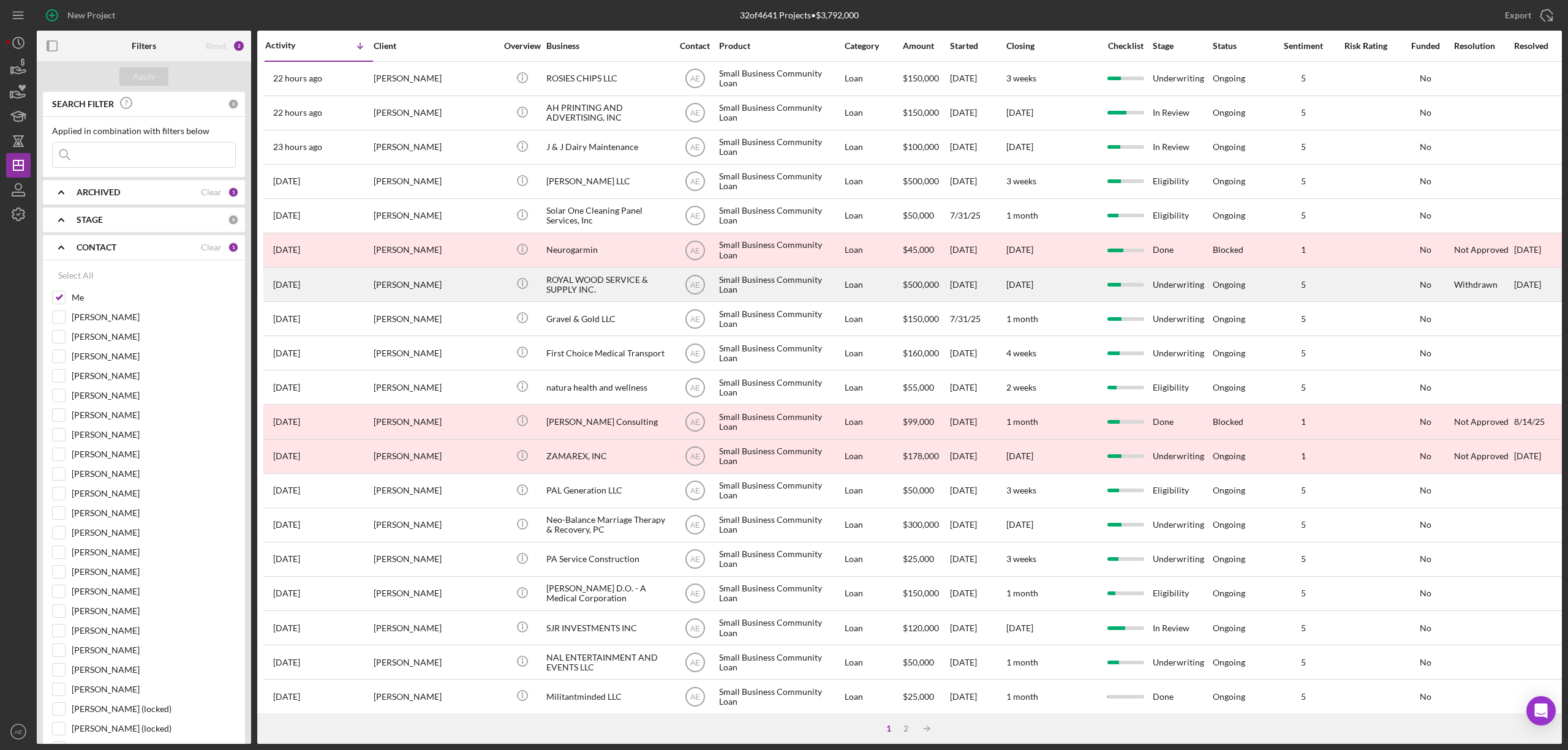
click at [453, 284] on div "[PERSON_NAME]" at bounding box center [435, 284] width 123 height 32
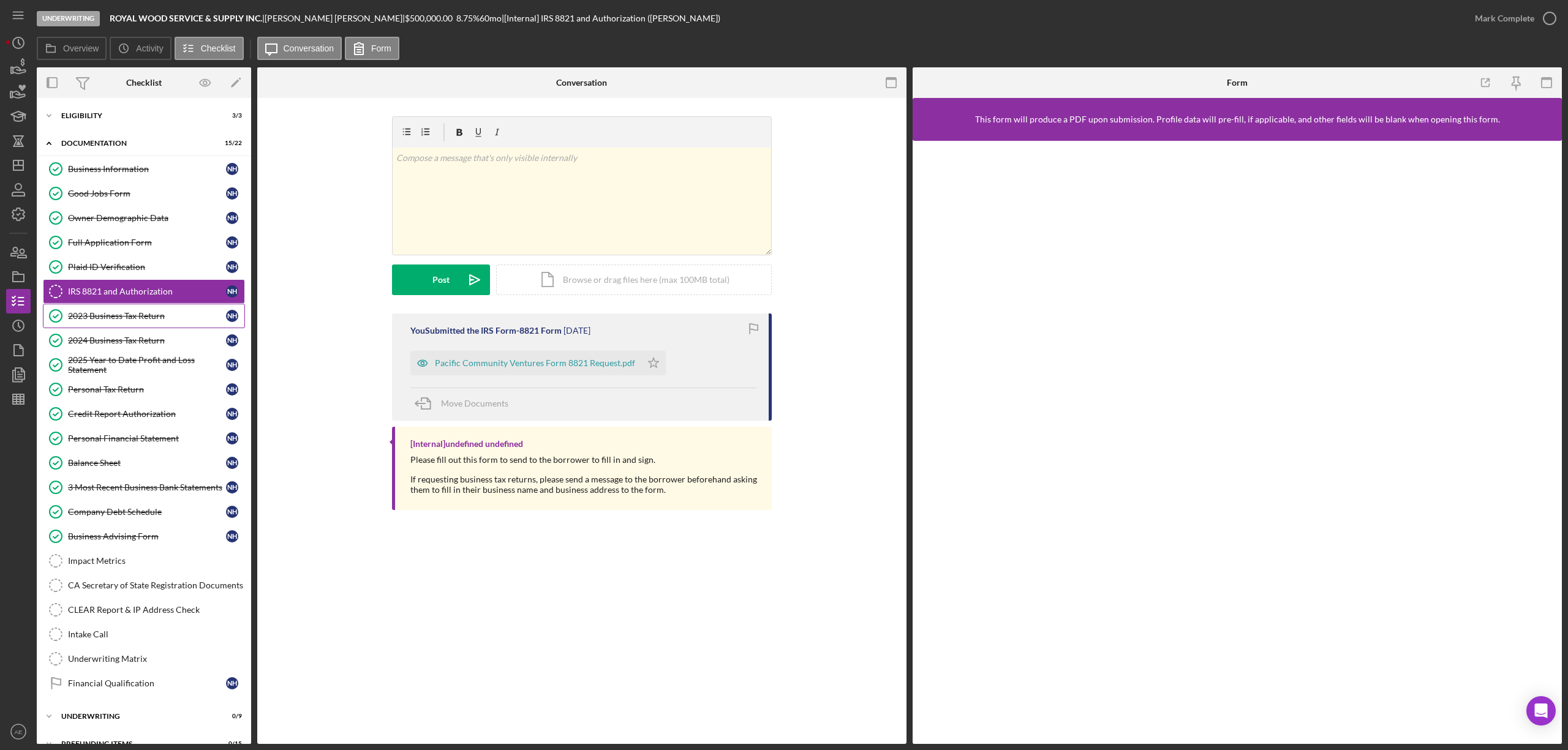
click at [121, 321] on div "2023 Business Tax Return" at bounding box center [147, 316] width 158 height 9
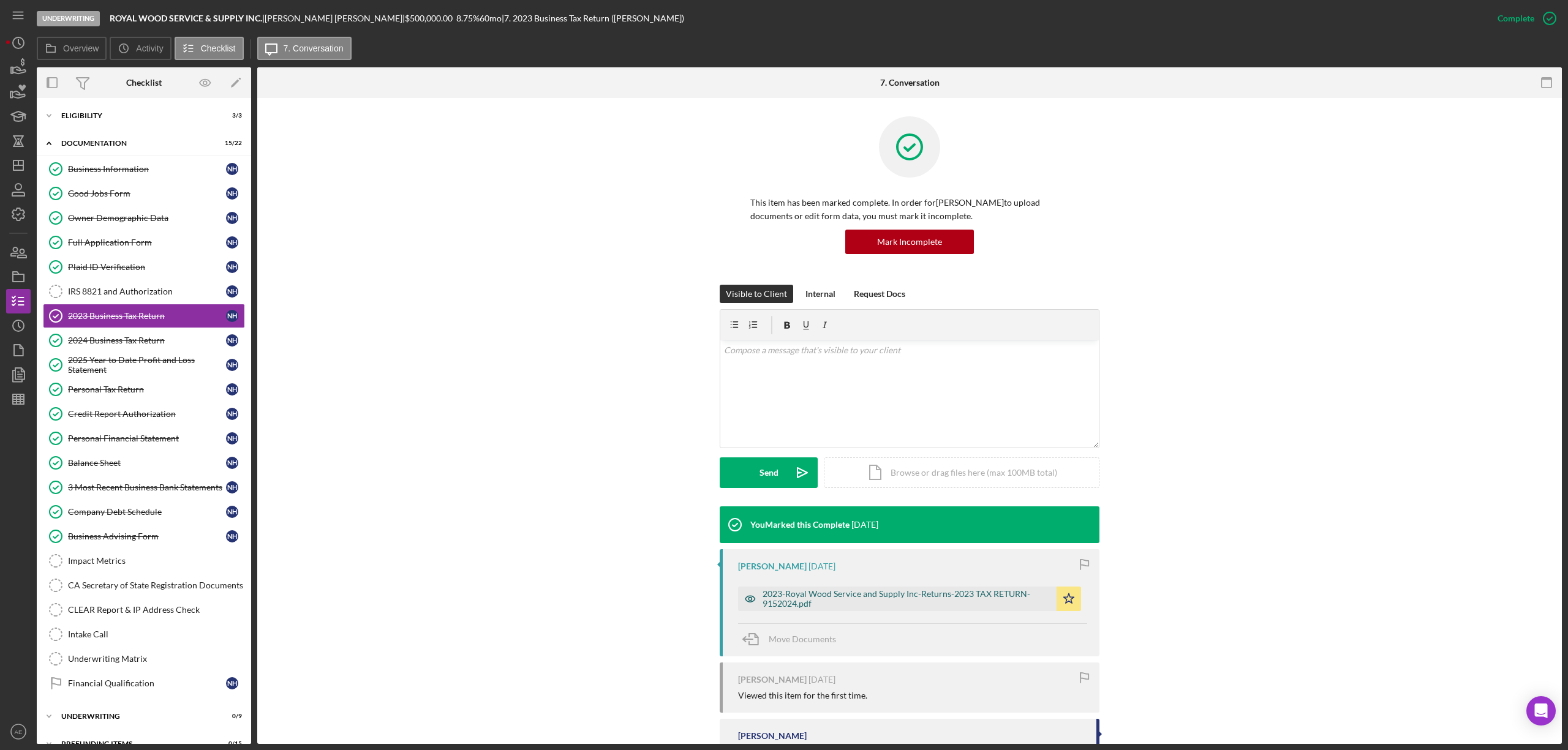
click at [738, 603] on icon "button" at bounding box center [750, 598] width 25 height 25
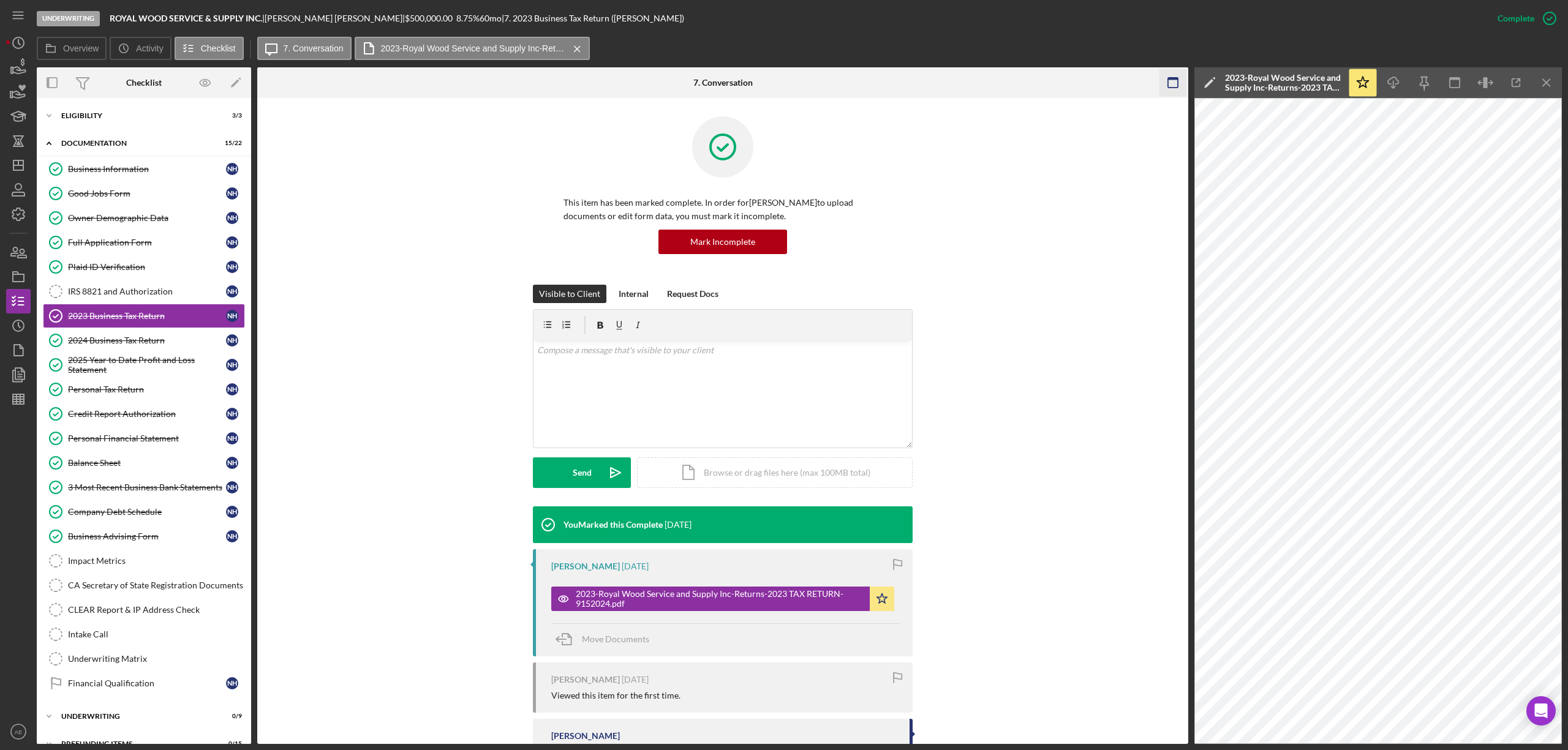
click at [1177, 84] on icon "button" at bounding box center [1173, 83] width 28 height 28
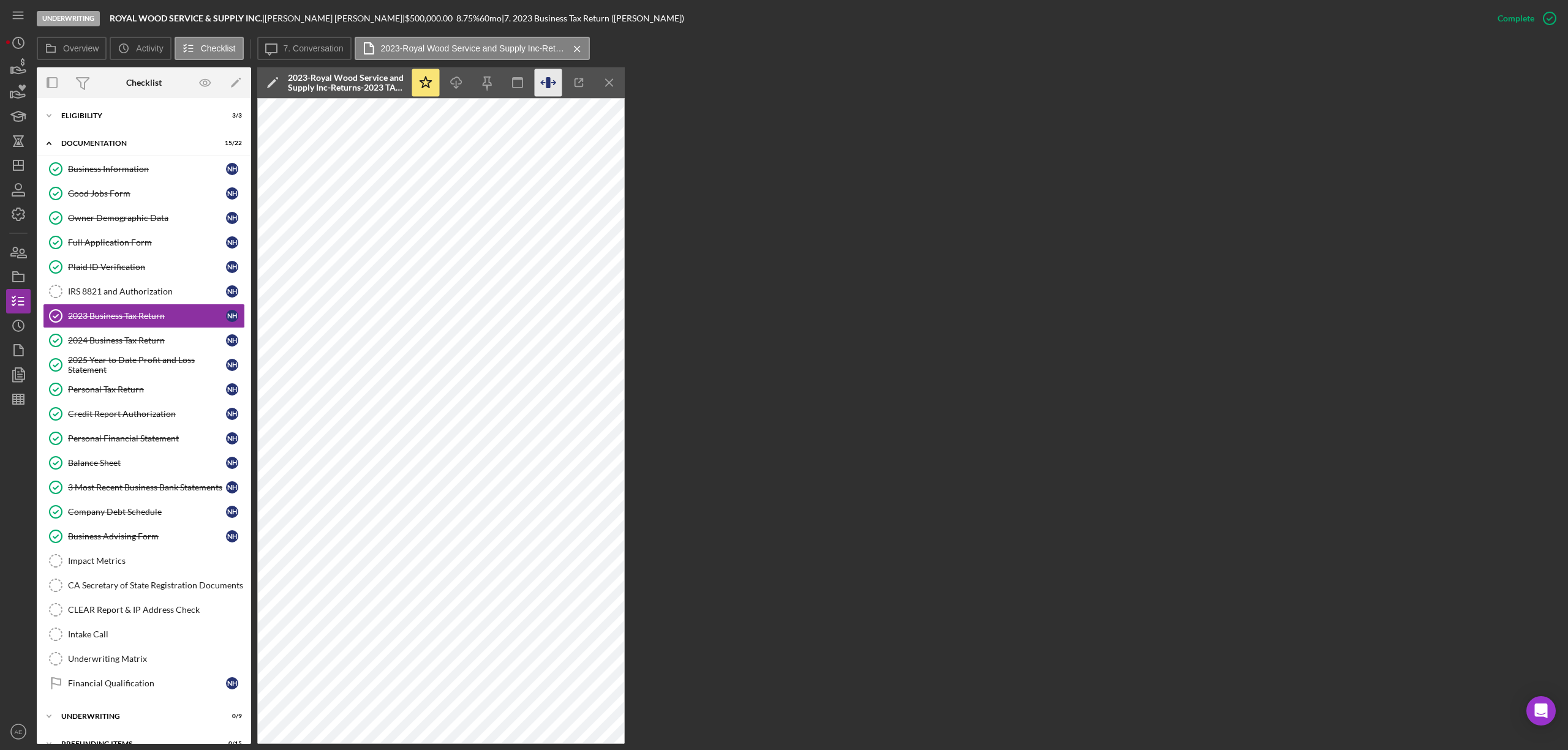
click at [554, 86] on icon "button" at bounding box center [549, 83] width 28 height 28
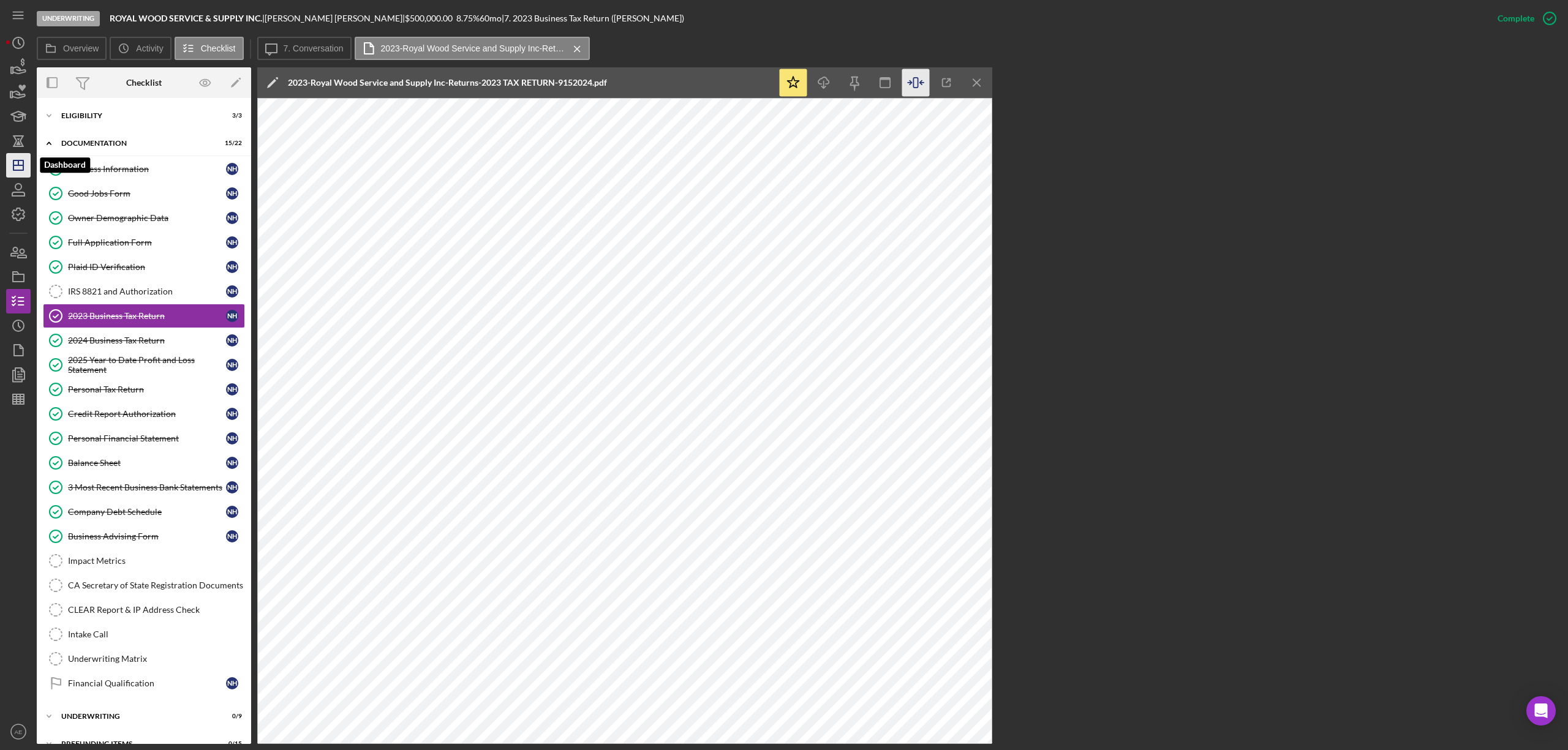
click at [12, 162] on icon "Icon/Dashboard" at bounding box center [18, 165] width 30 height 30
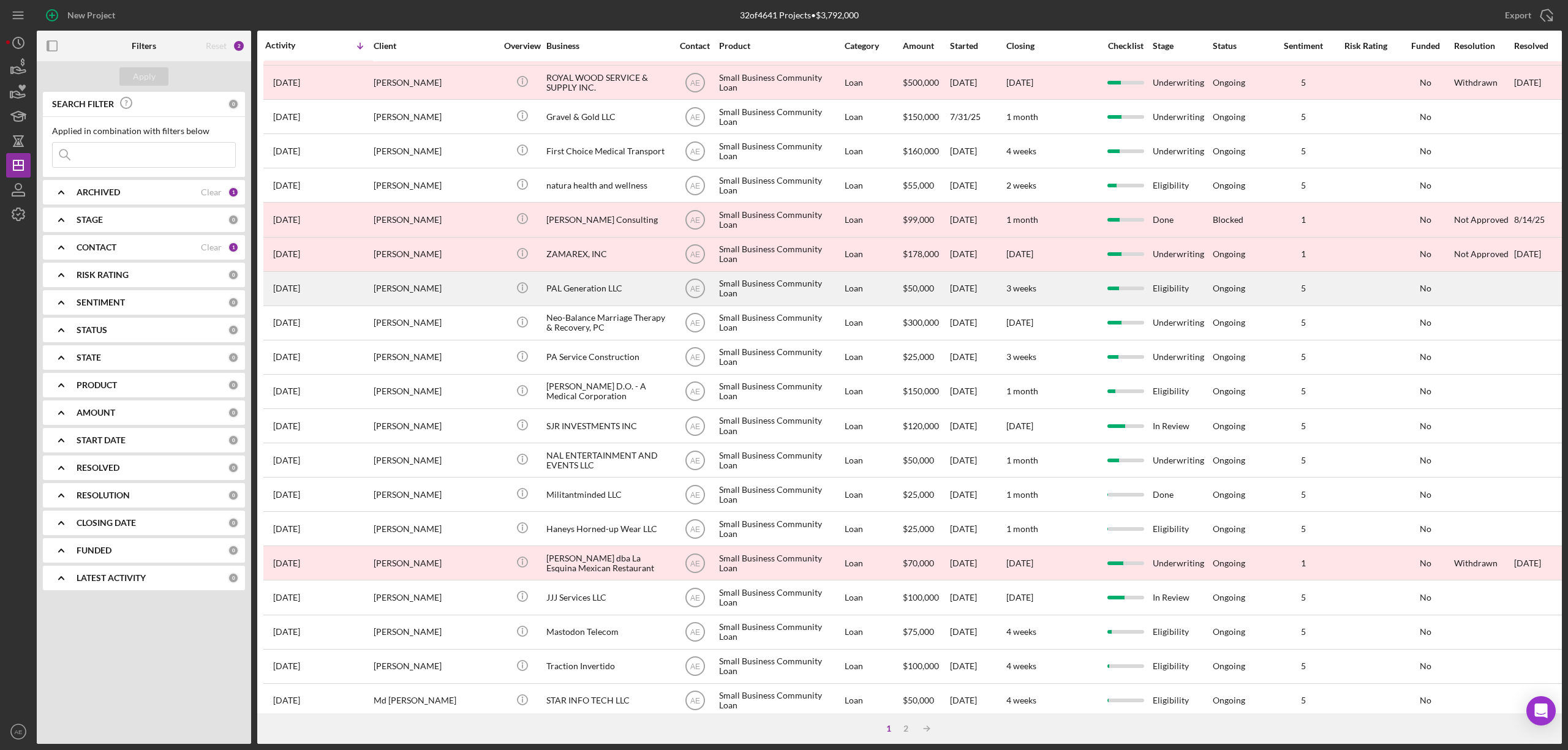
scroll to position [224, 0]
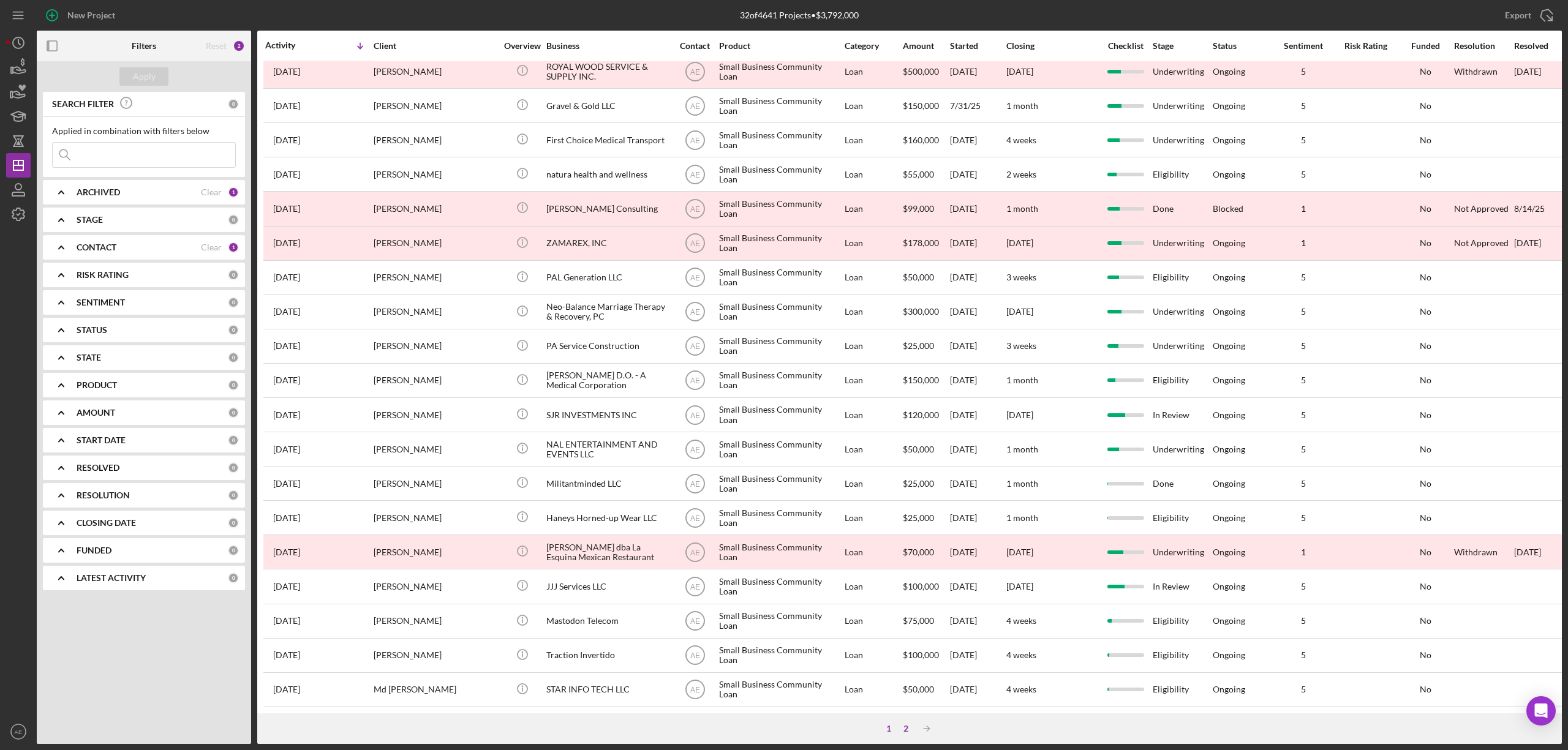
click at [904, 733] on div "2" at bounding box center [905, 728] width 17 height 9
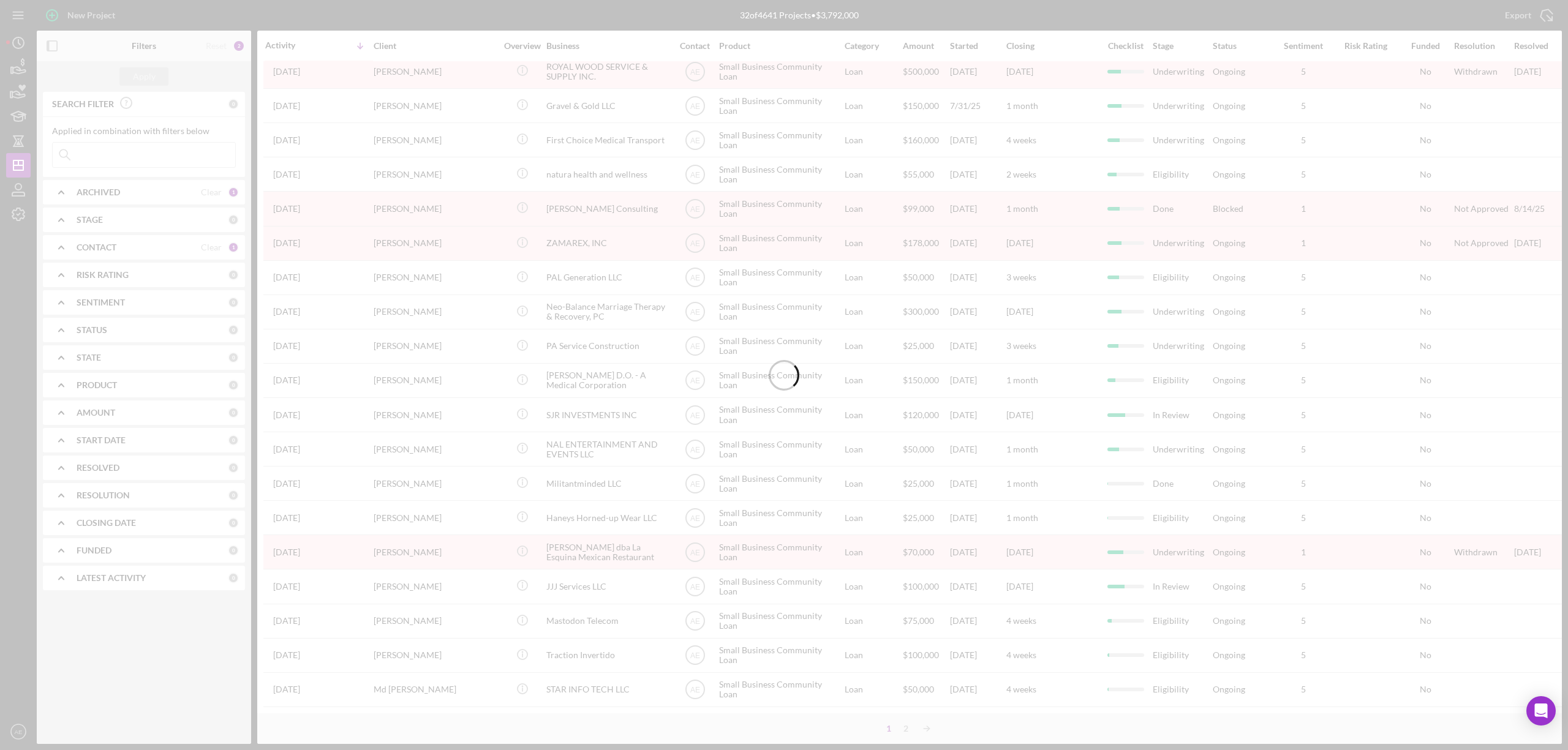
scroll to position [0, 0]
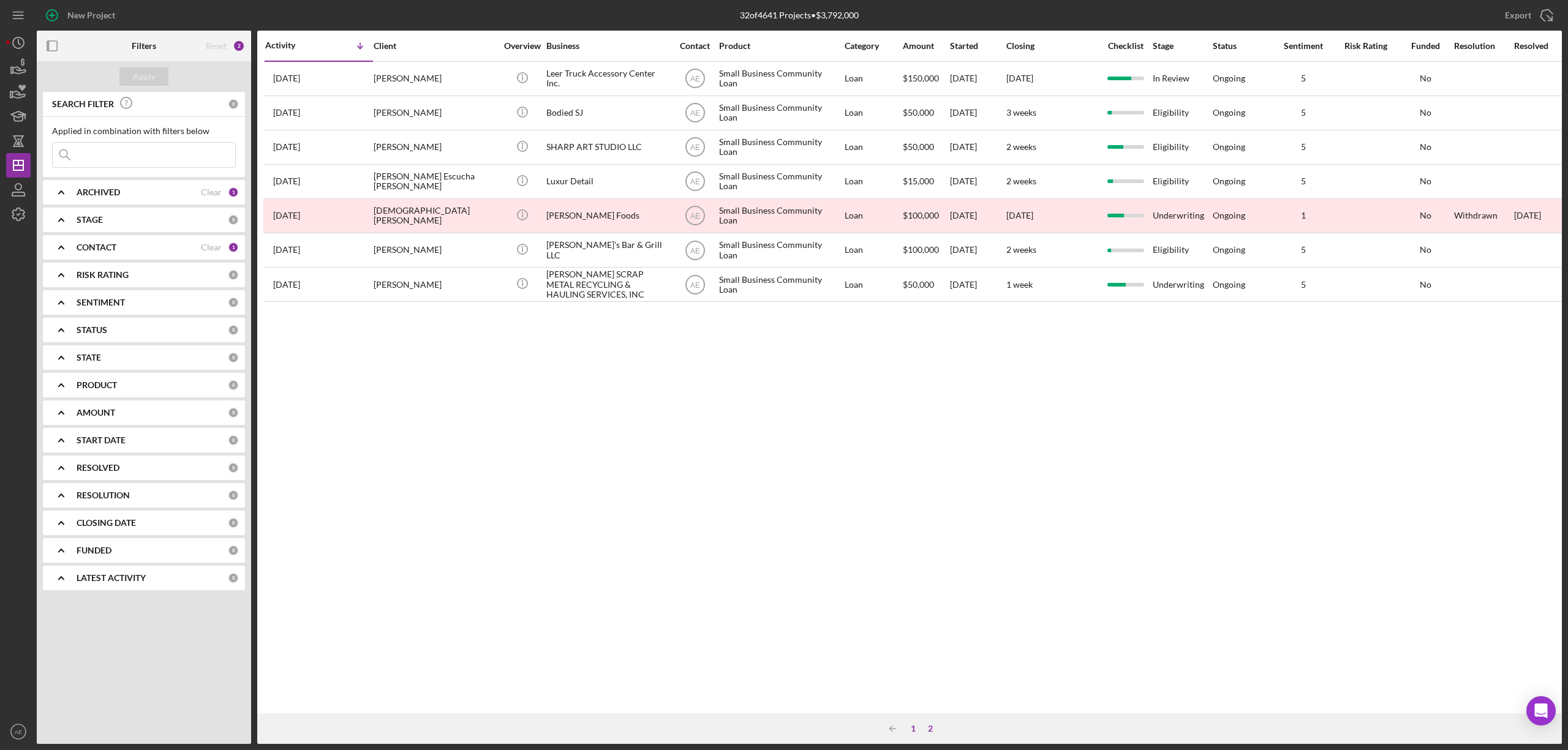
click at [914, 730] on div "1" at bounding box center [913, 728] width 17 height 9
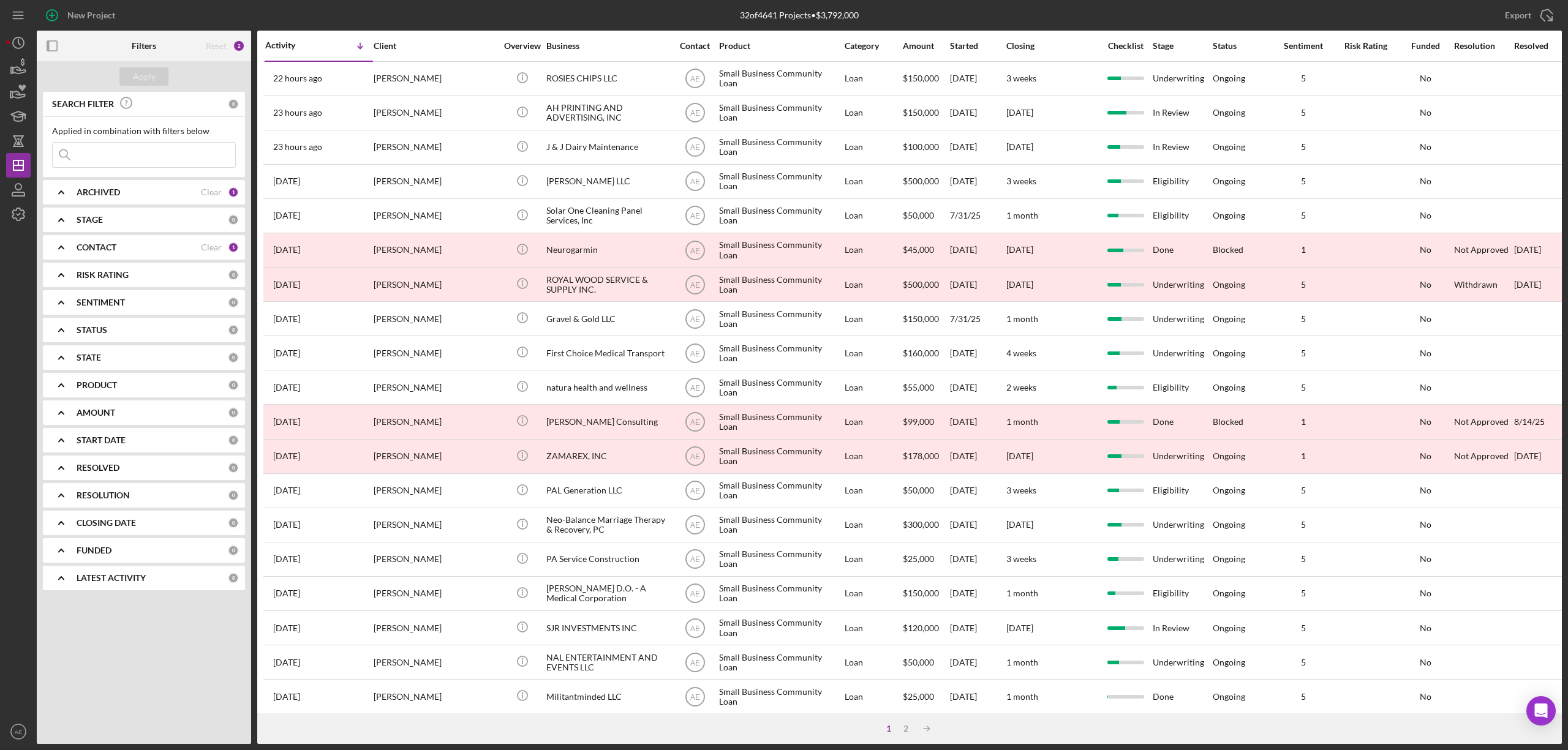
click at [104, 255] on div "CONTACT Clear 1" at bounding box center [158, 247] width 163 height 25
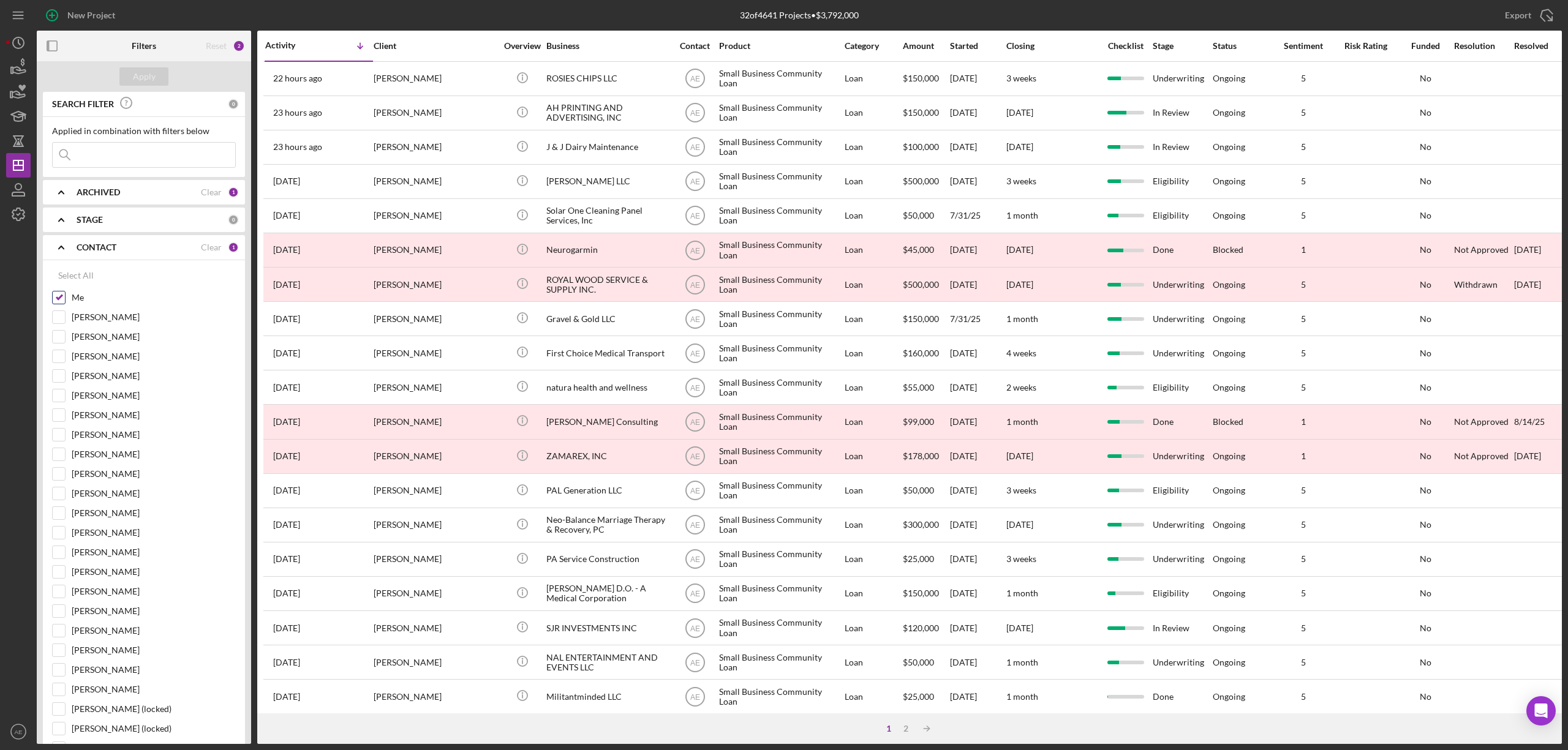
click at [59, 302] on input "Me" at bounding box center [58, 297] width 12 height 12
checkbox input "false"
click at [58, 379] on input "Stephanie Simotas" at bounding box center [58, 376] width 12 height 12
checkbox input "true"
click at [147, 79] on div "Apply" at bounding box center [144, 76] width 23 height 18
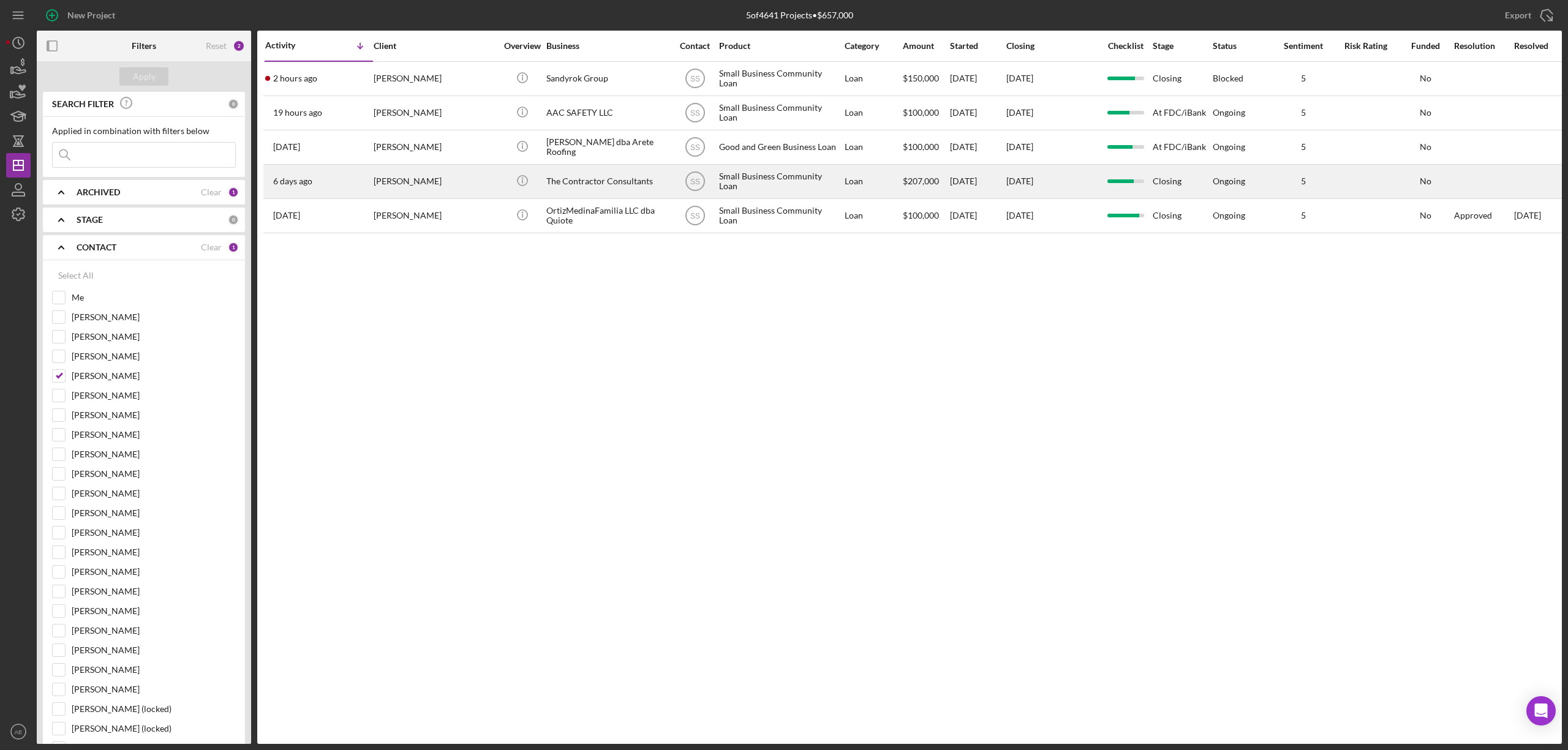
click at [586, 180] on div "The Contractor Consultants" at bounding box center [607, 181] width 123 height 32
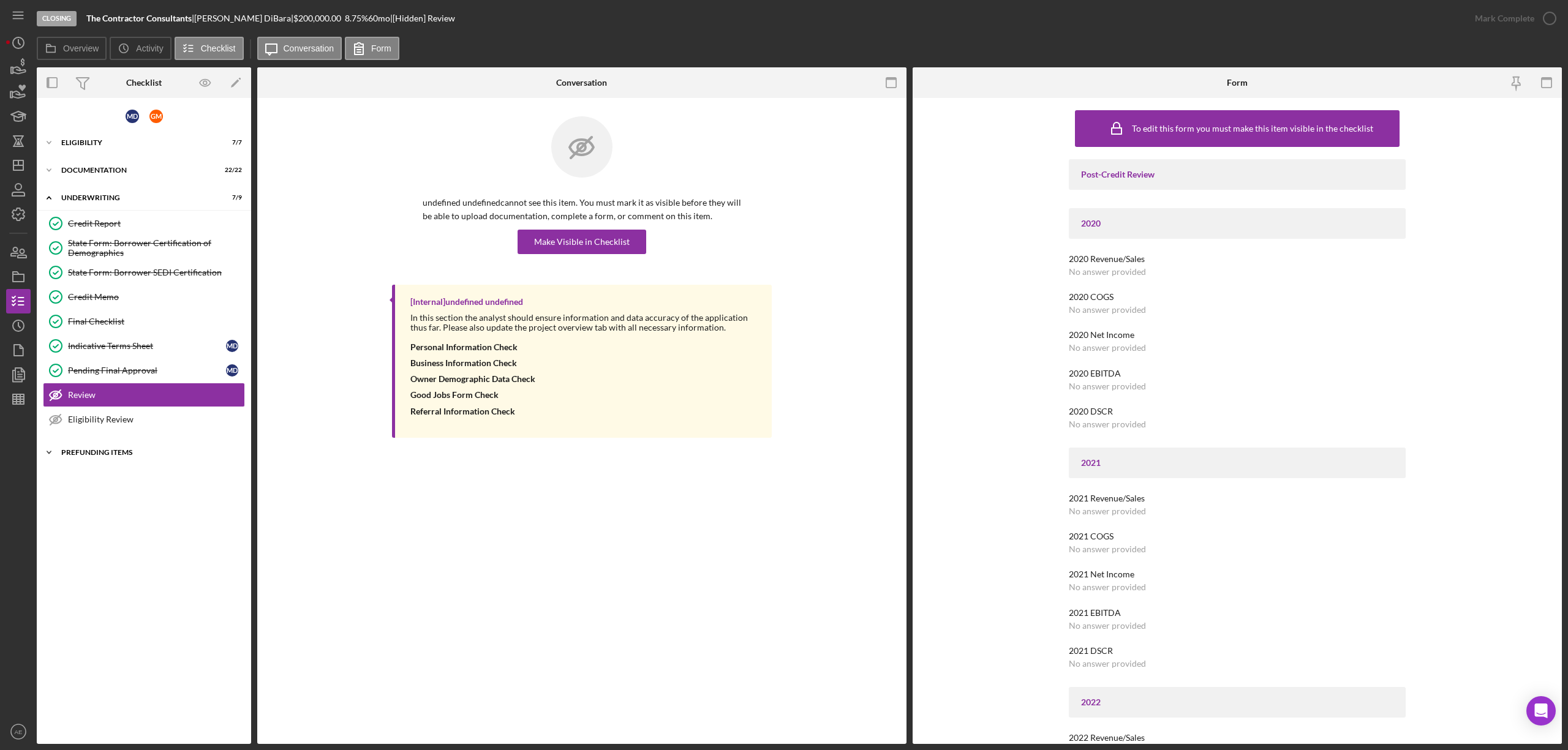
click at [133, 452] on div "Prefunding Items" at bounding box center [149, 453] width 175 height 8
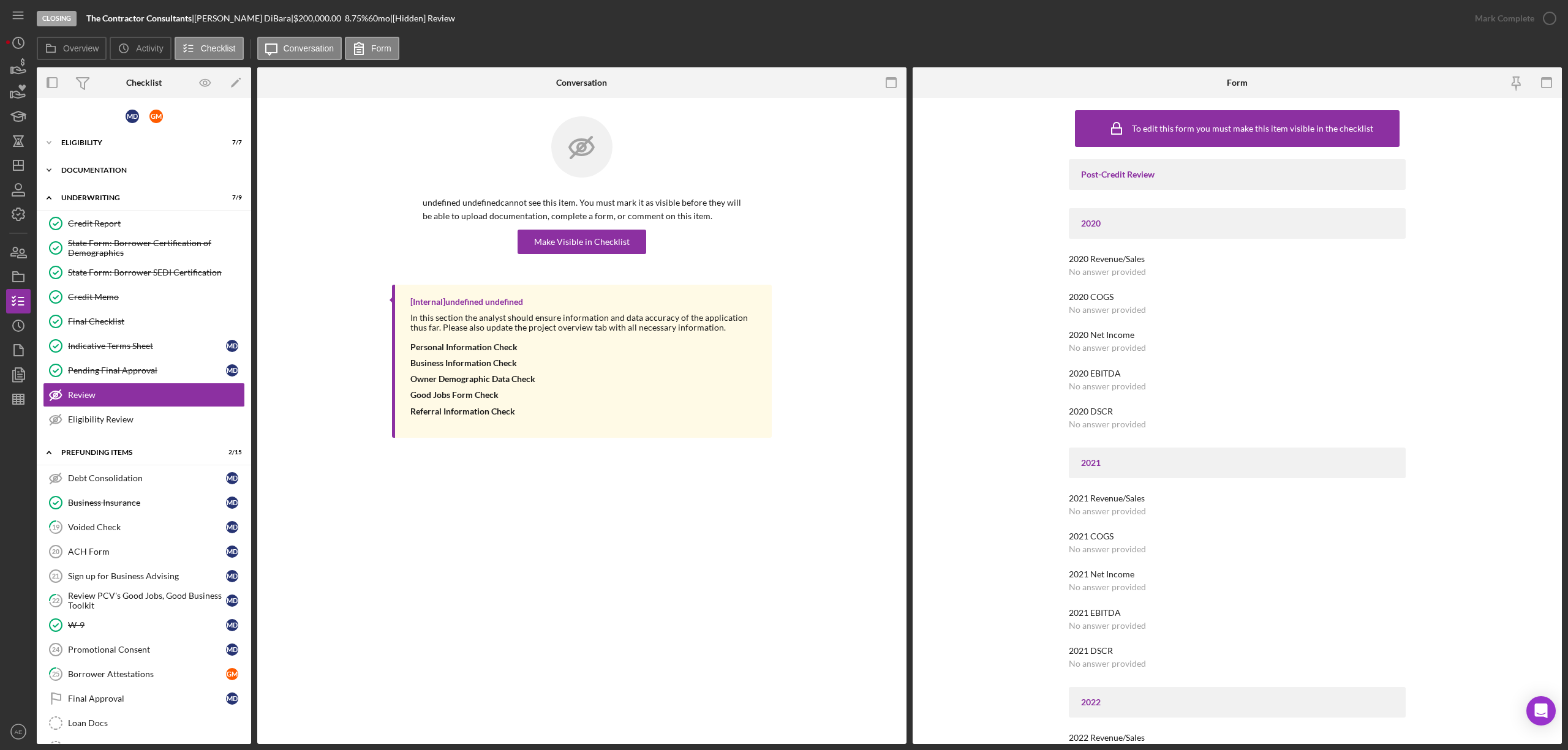
click at [101, 172] on div "Documentation" at bounding box center [149, 170] width 175 height 8
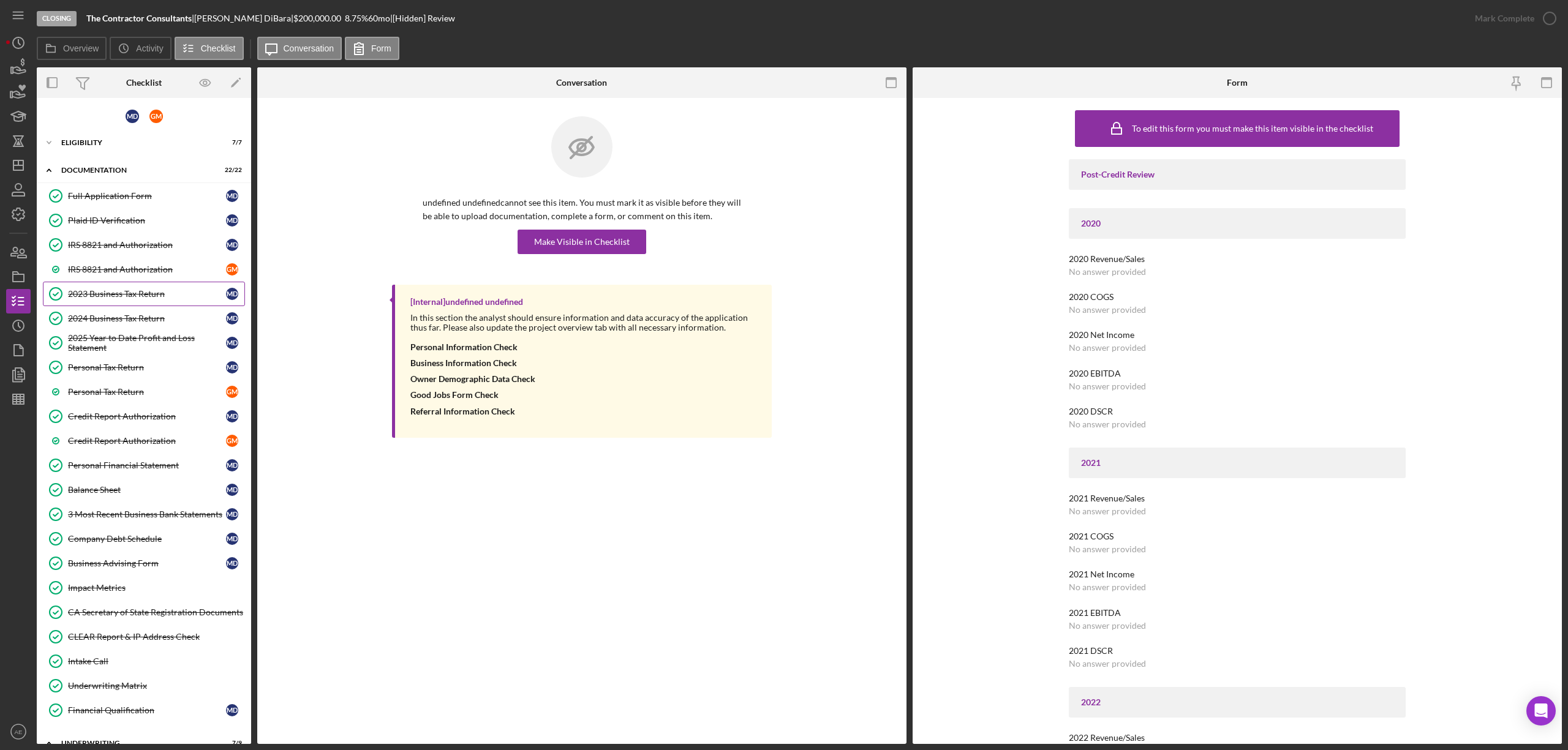
click at [127, 292] on div "2023 Business Tax Return" at bounding box center [147, 293] width 158 height 9
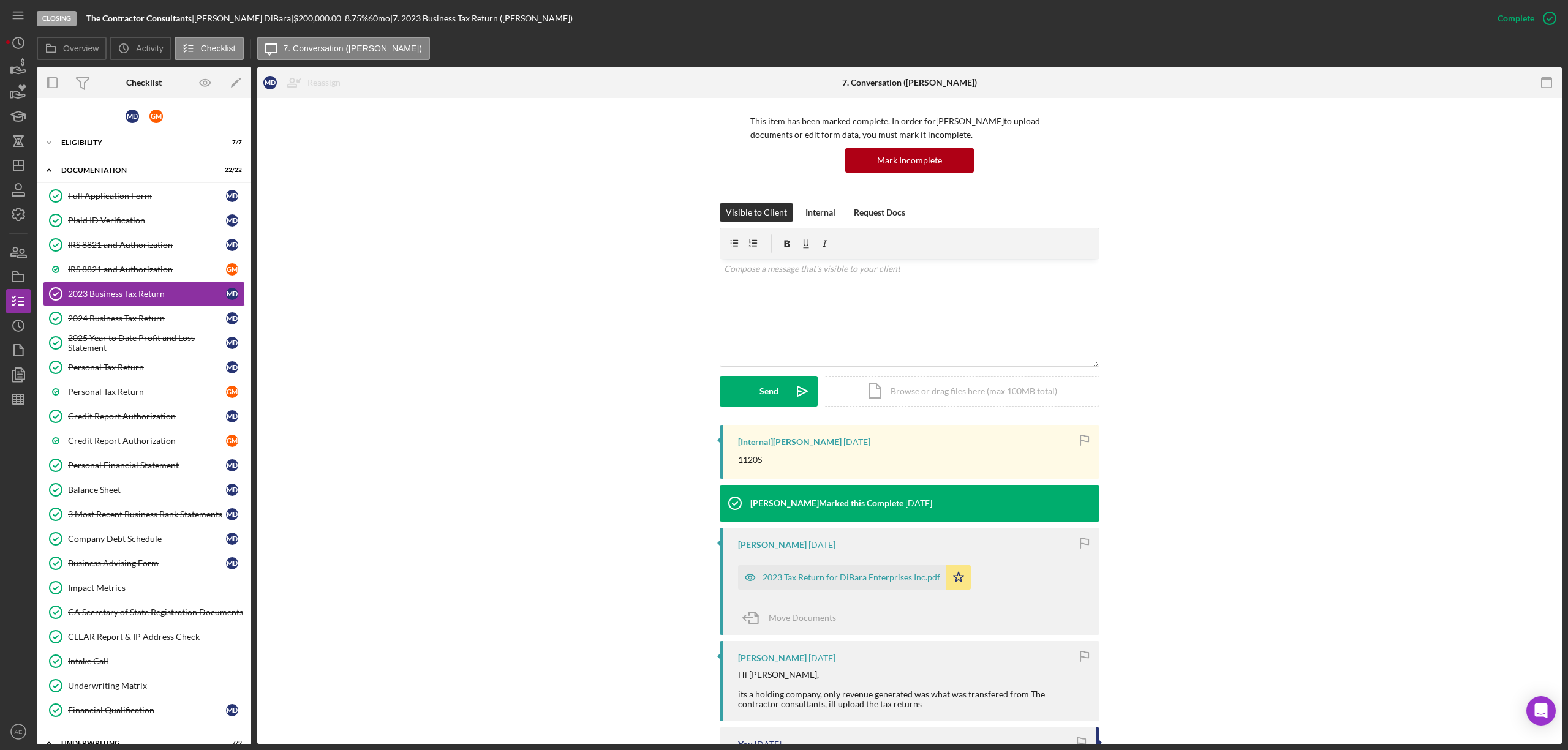
scroll to position [163, 0]
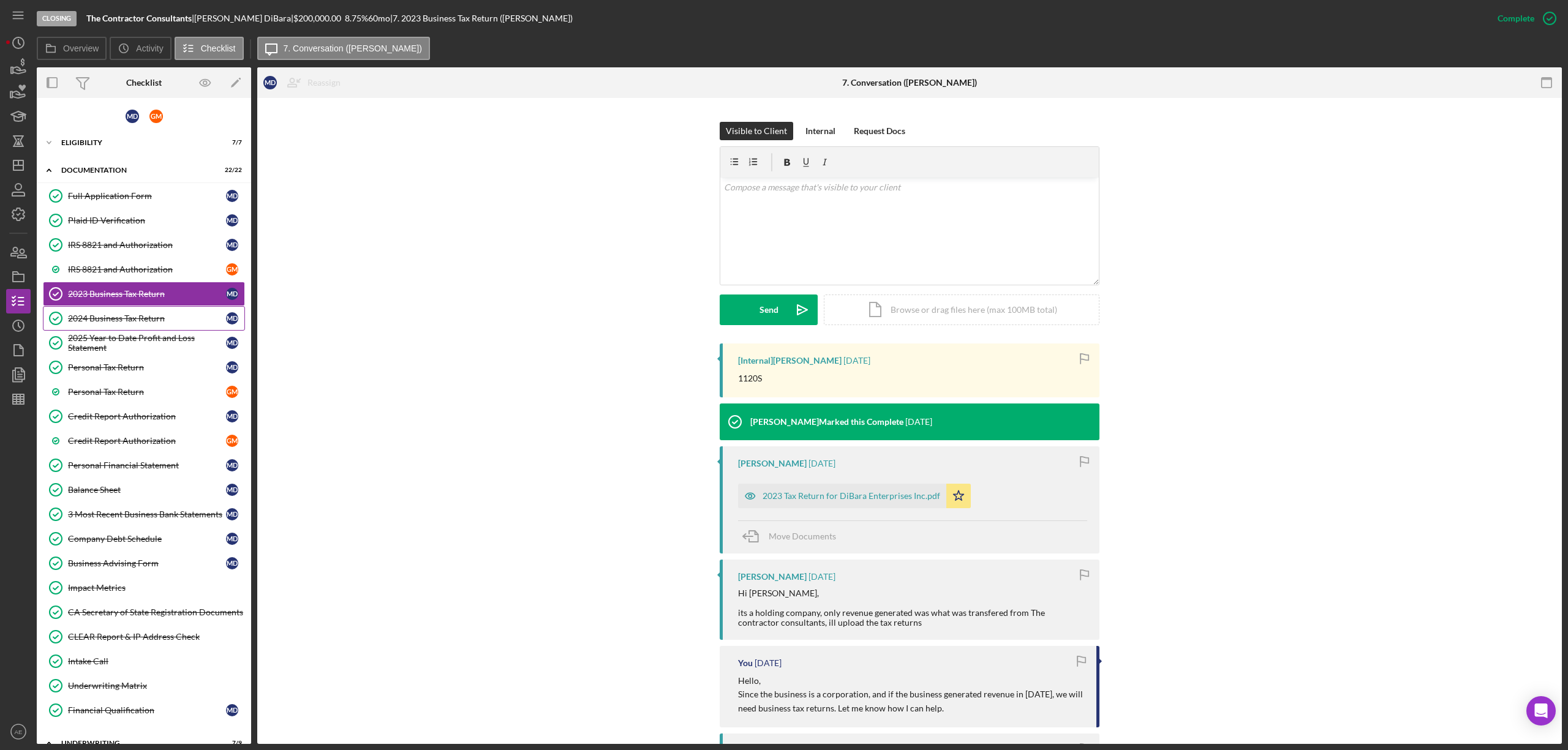
click at [177, 312] on link "2024 Business Tax Return 2024 Business Tax Return M D" at bounding box center [144, 318] width 202 height 25
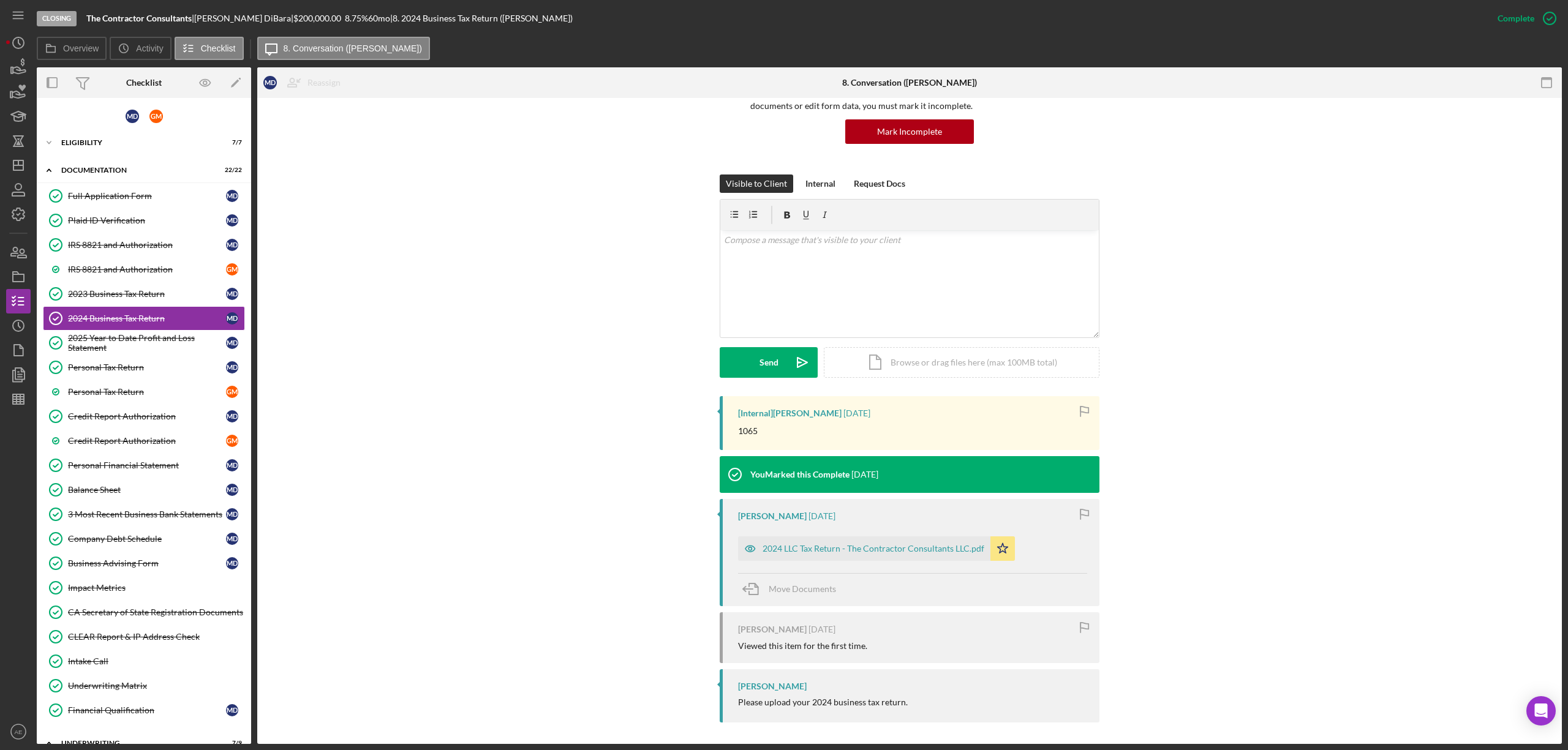
scroll to position [113, 0]
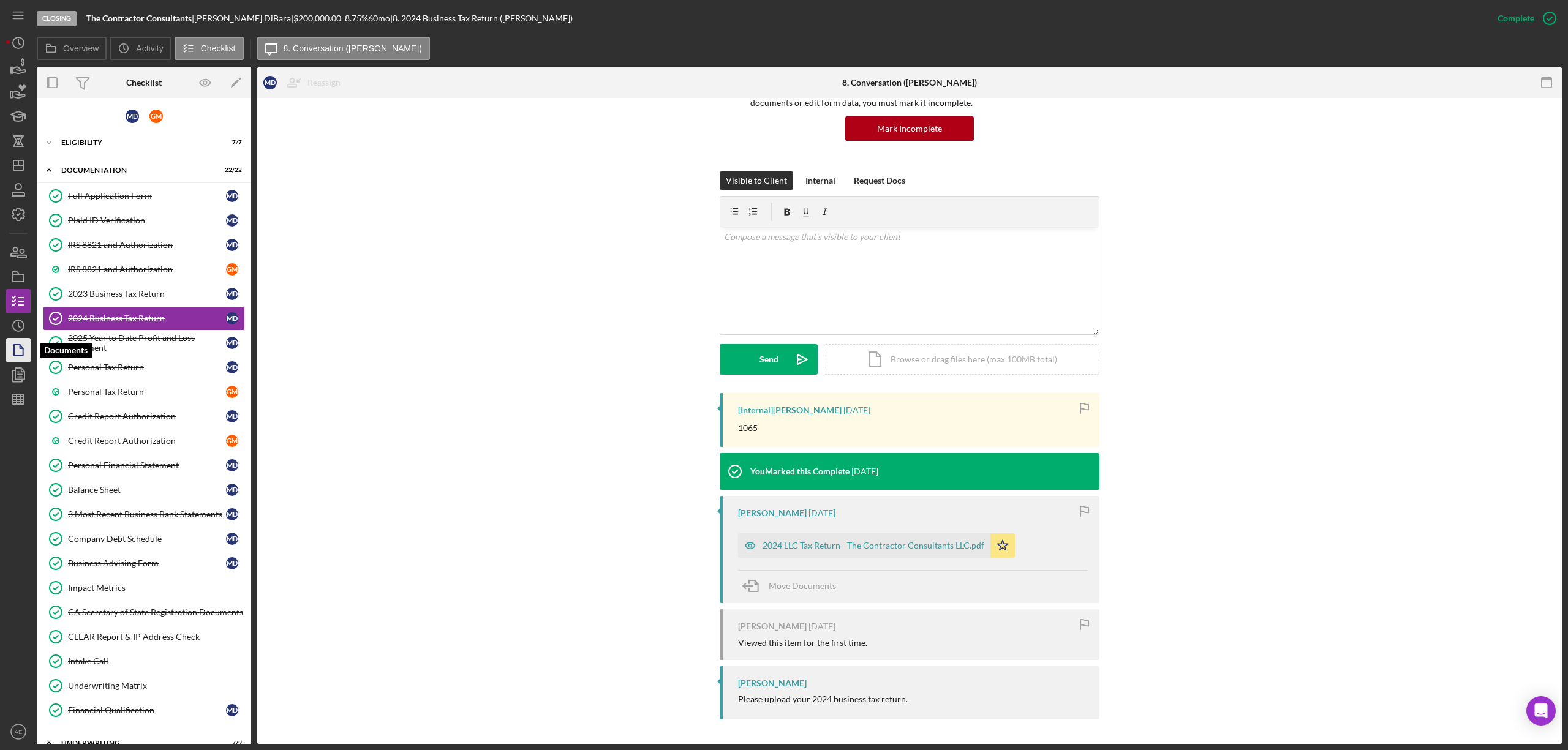
click at [17, 354] on icon "button" at bounding box center [18, 350] width 30 height 30
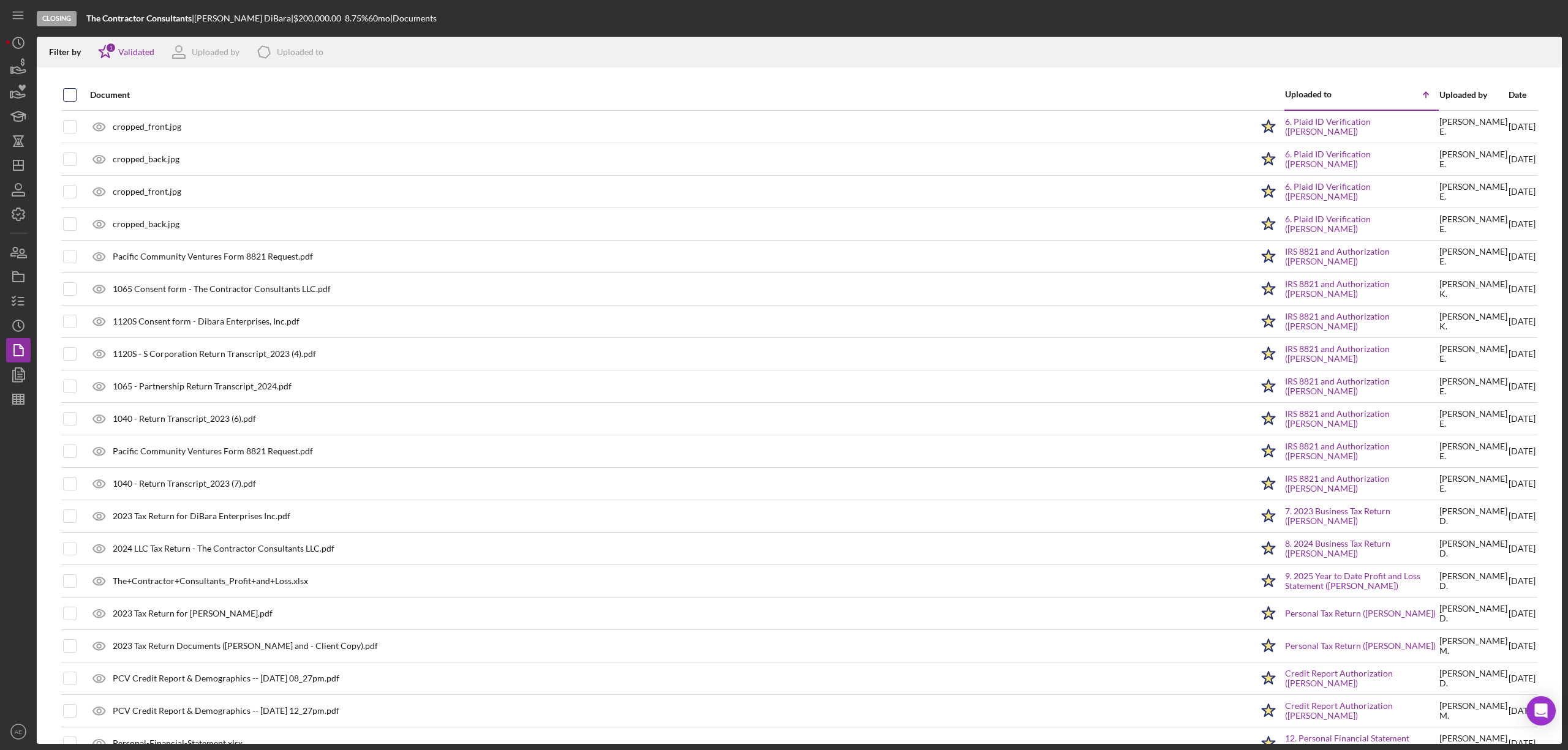
click at [70, 91] on input "checkbox" at bounding box center [70, 94] width 12 height 12
checkbox input "true"
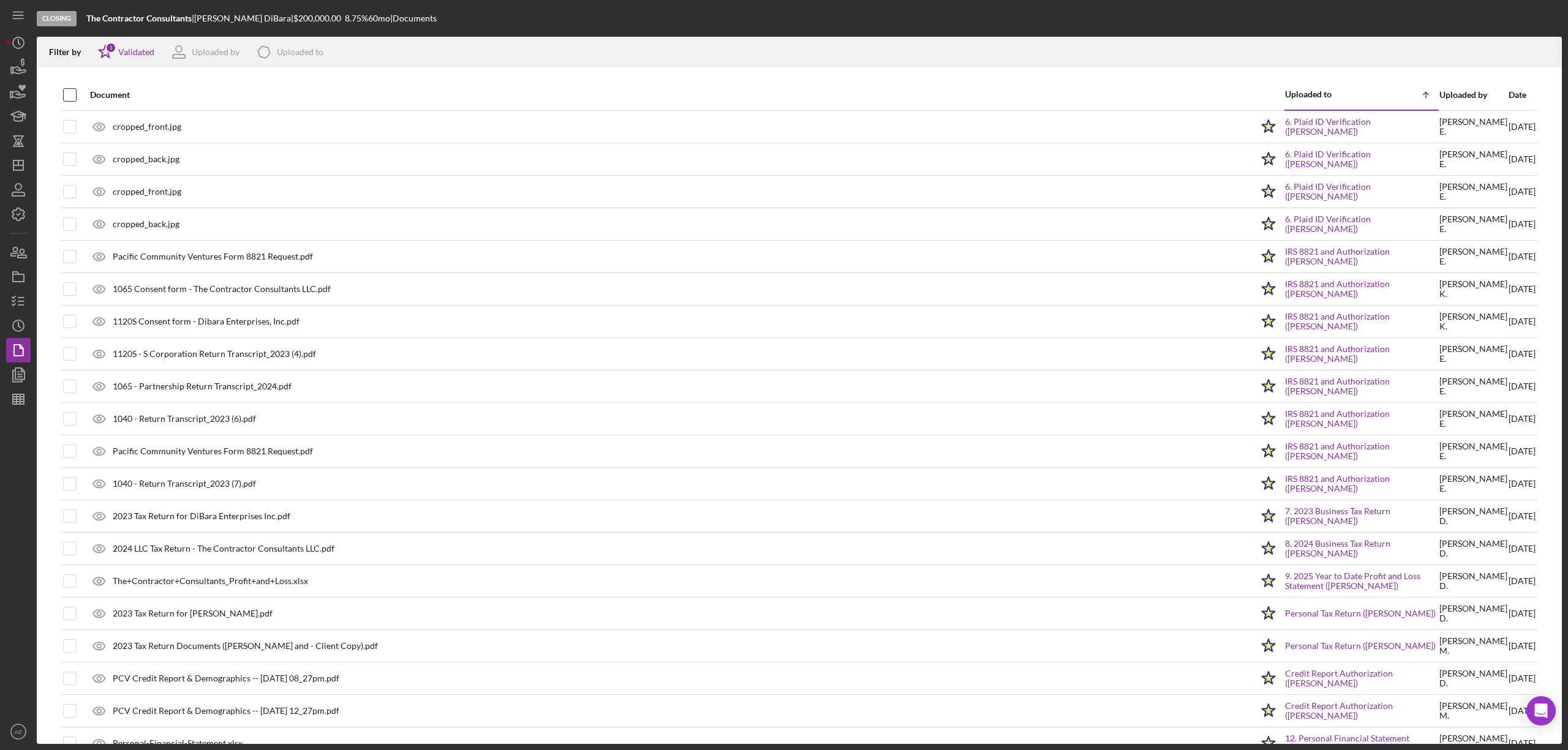
checkbox input "true"
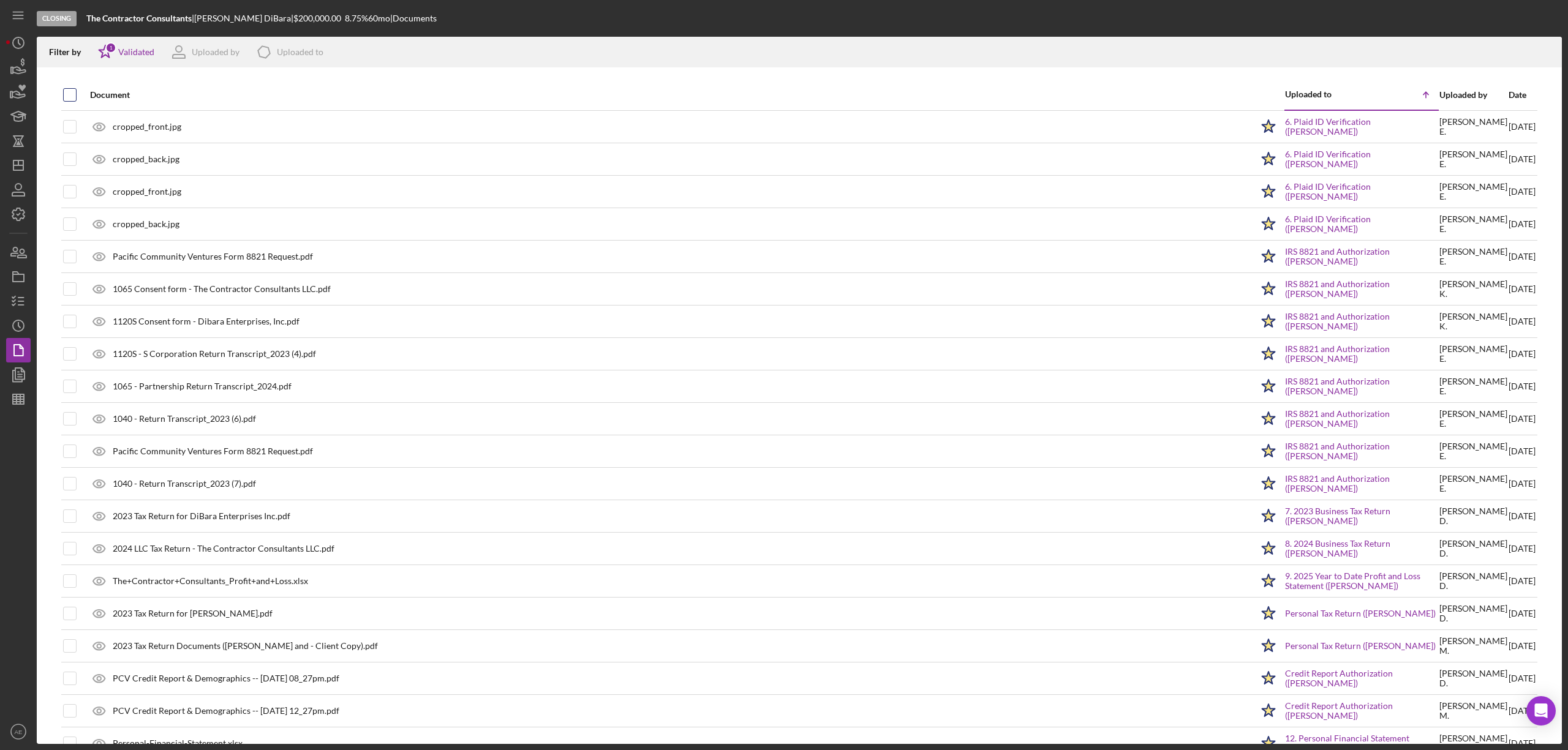
checkbox input "true"
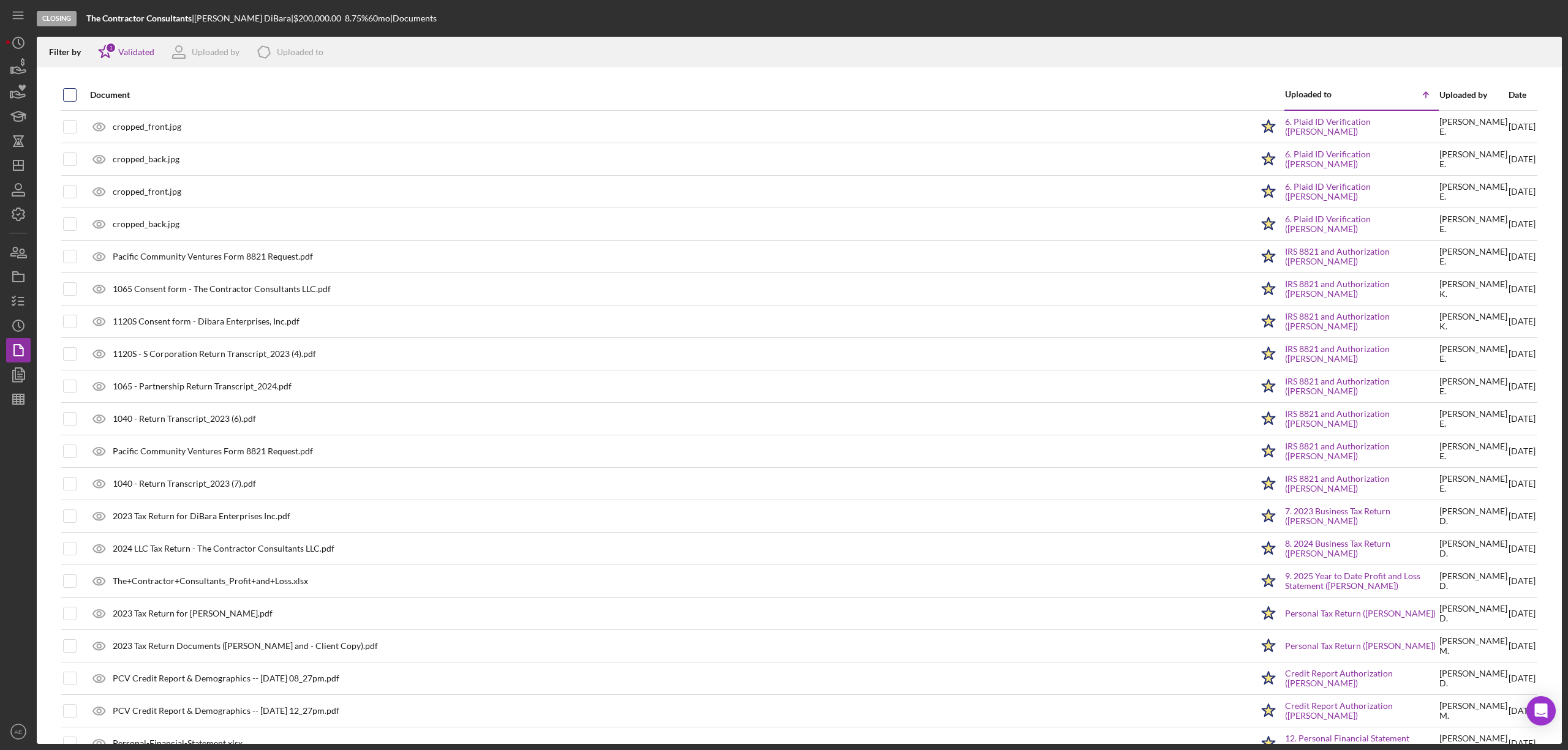
checkbox input "true"
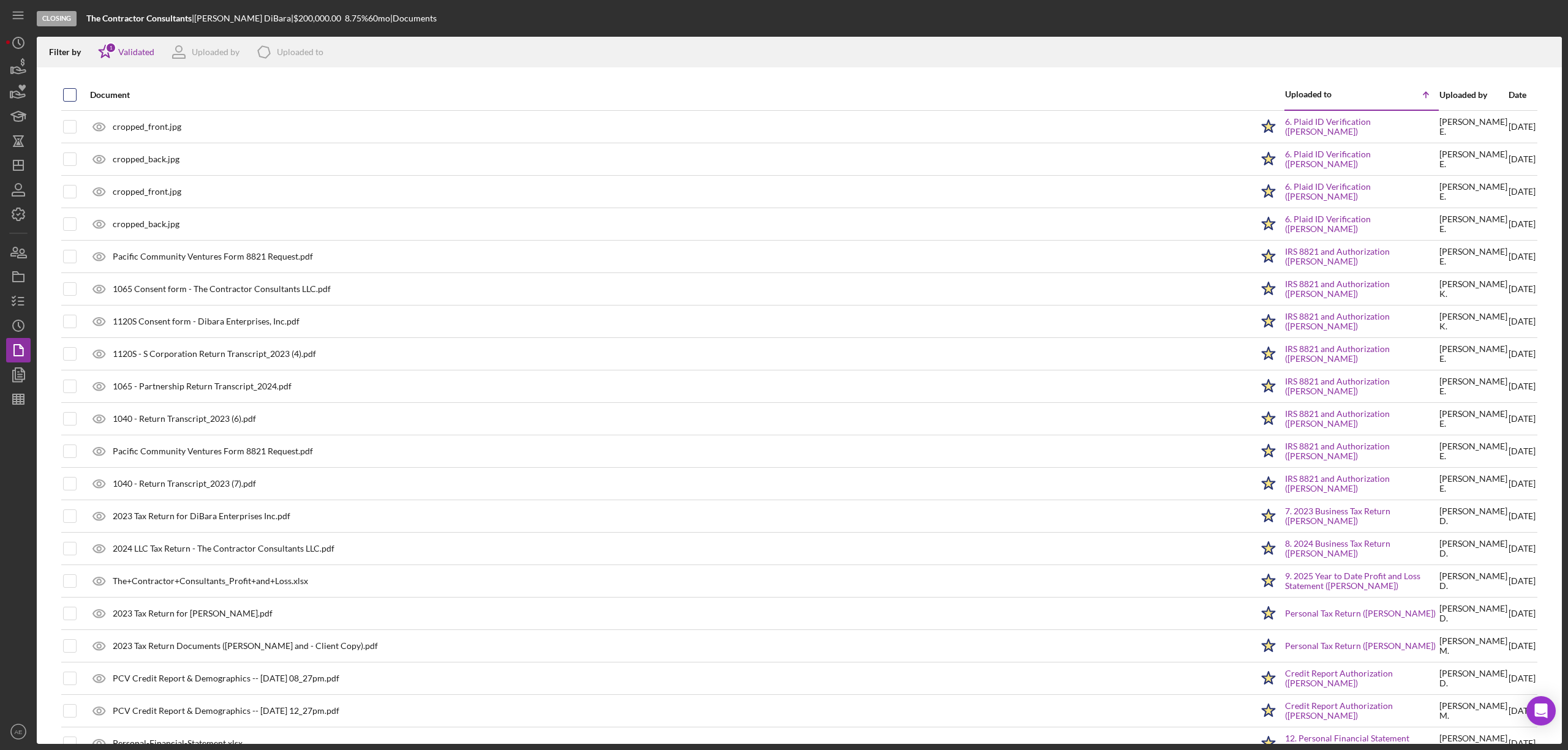
checkbox input "true"
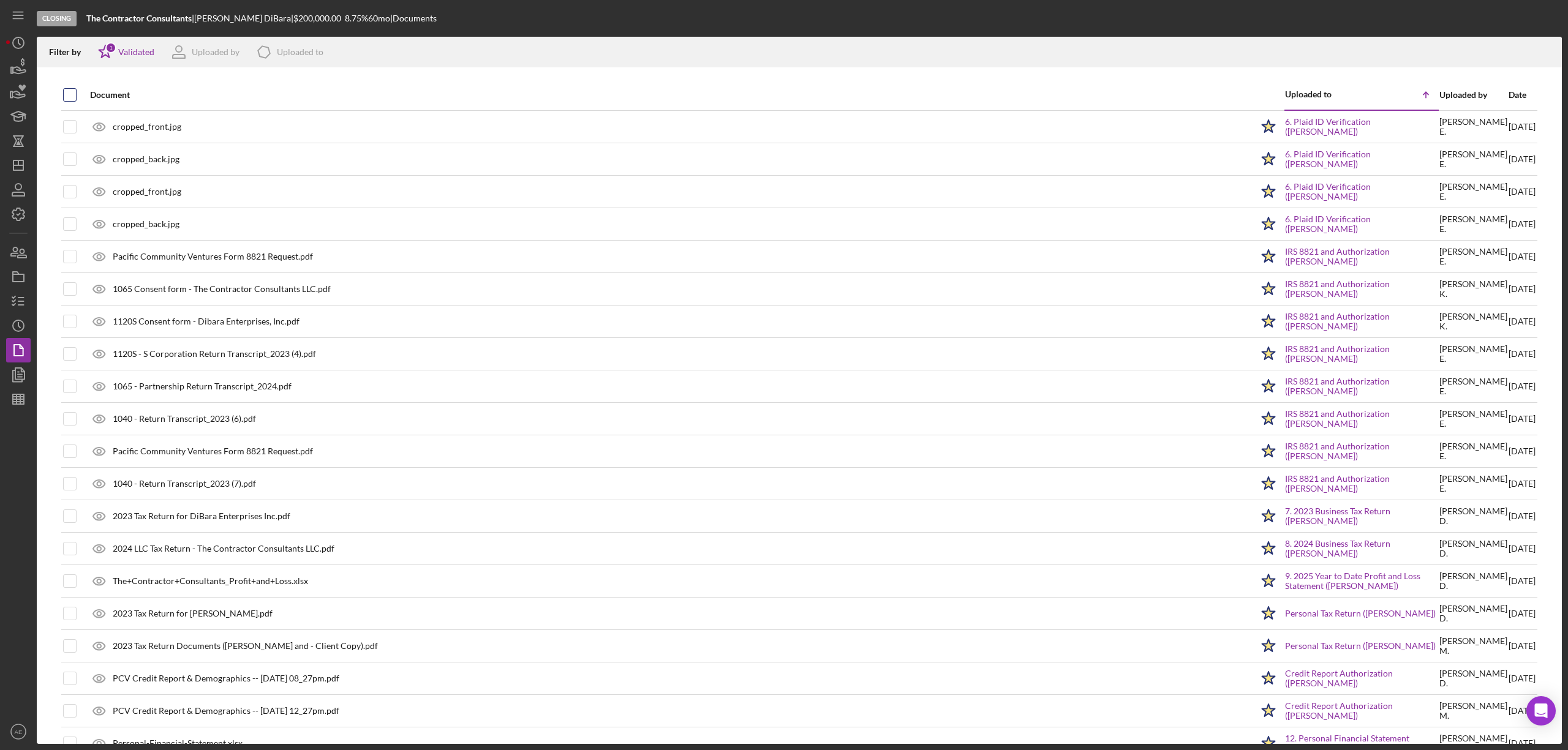
checkbox input "true"
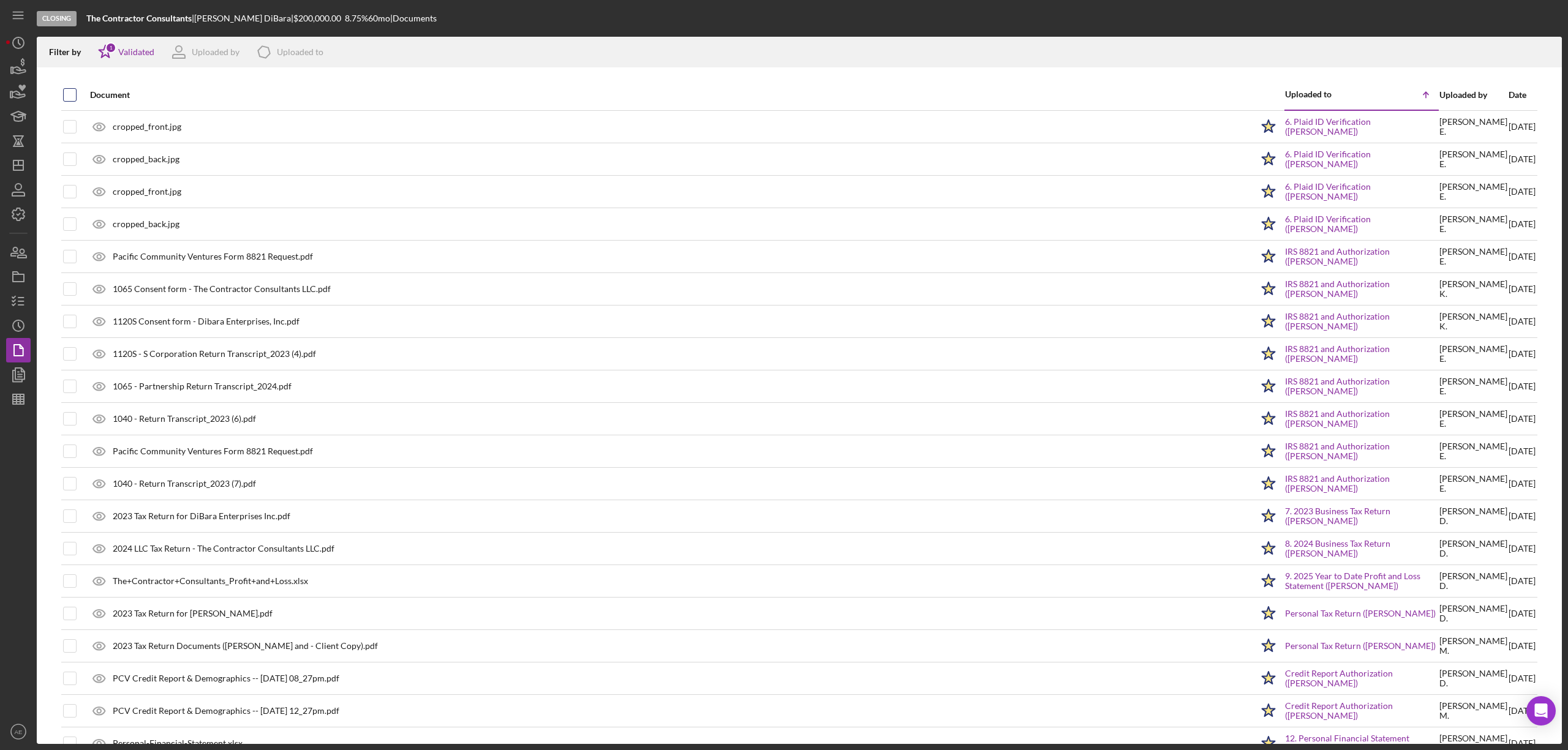
checkbox input "true"
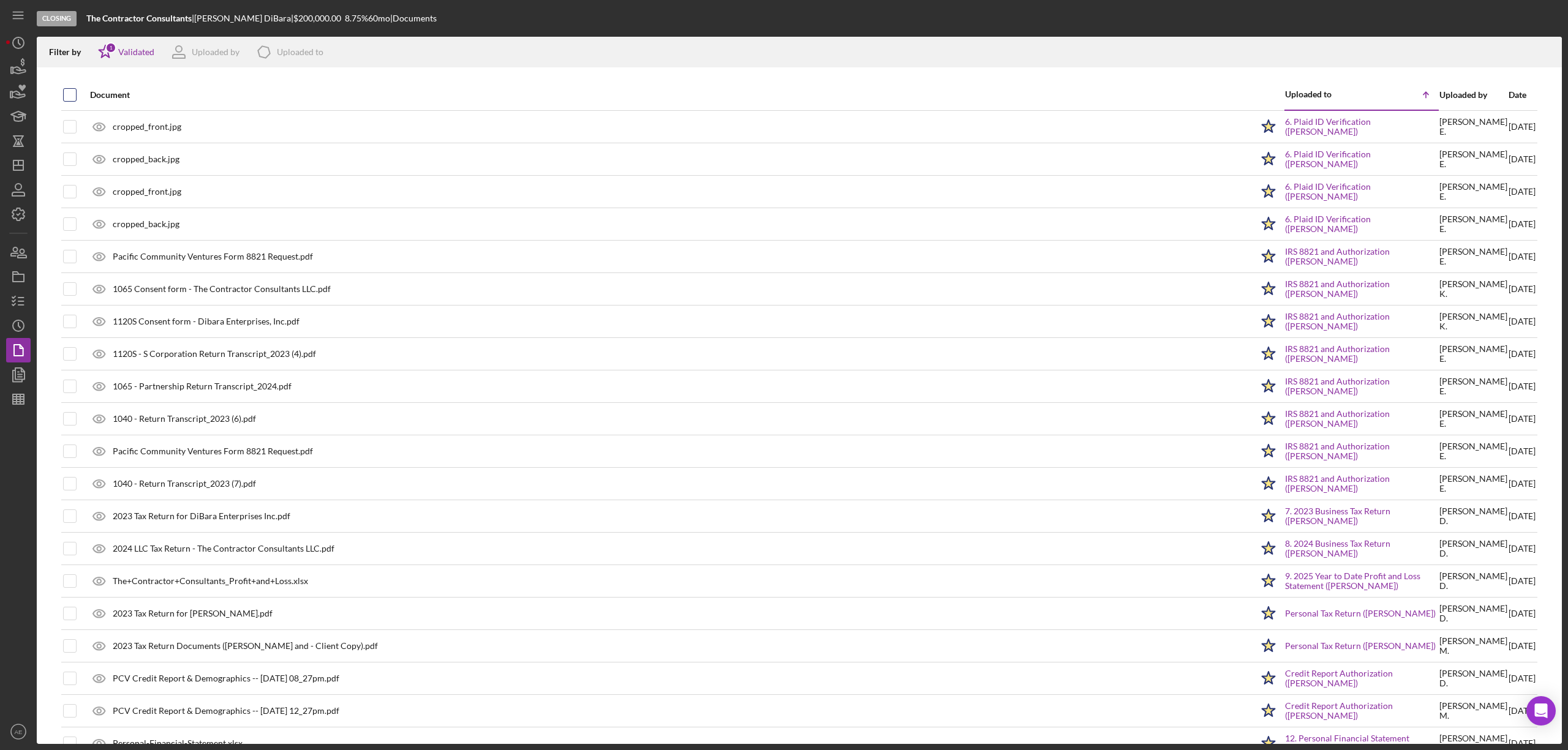
checkbox input "true"
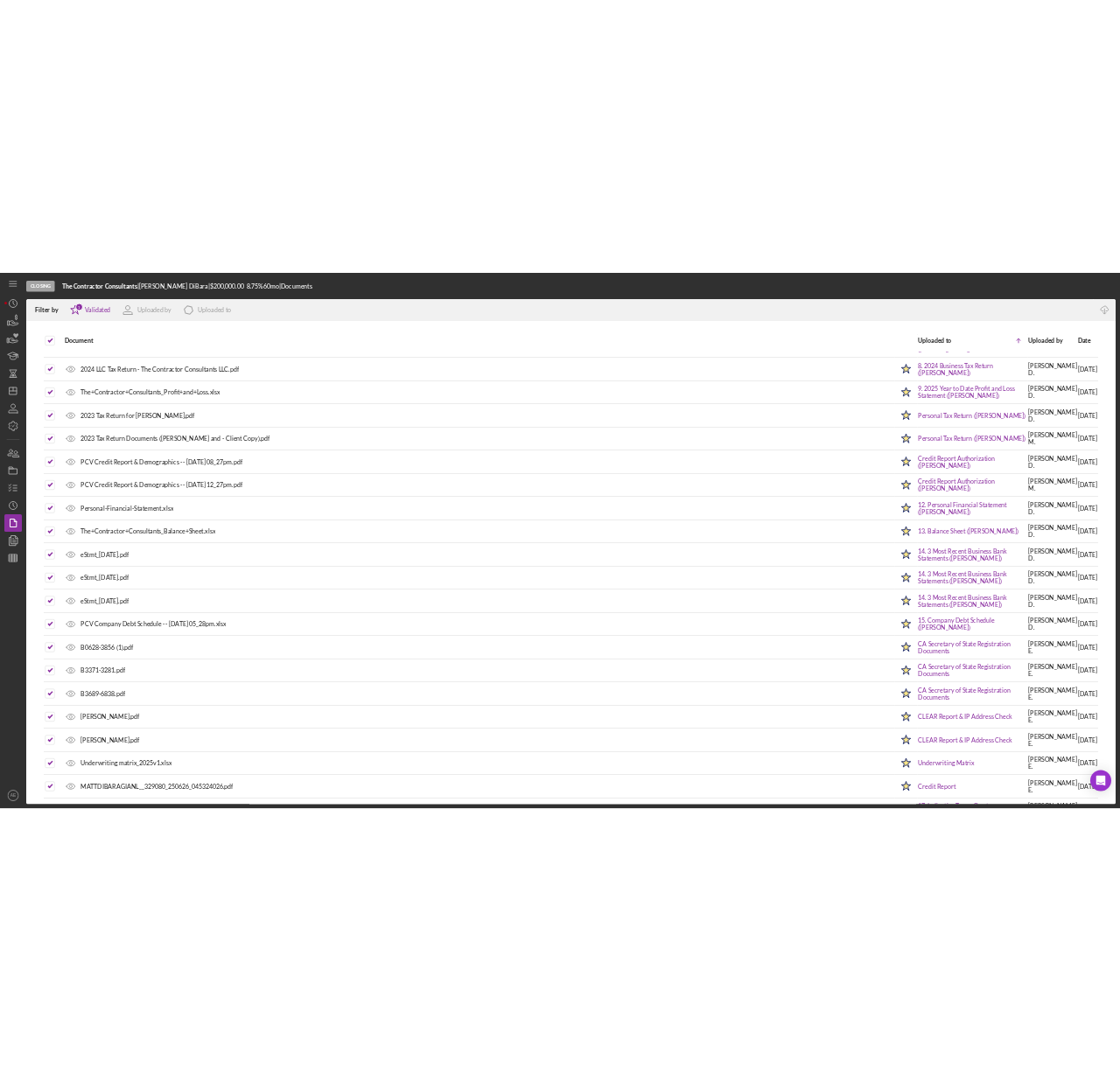
scroll to position [746, 0]
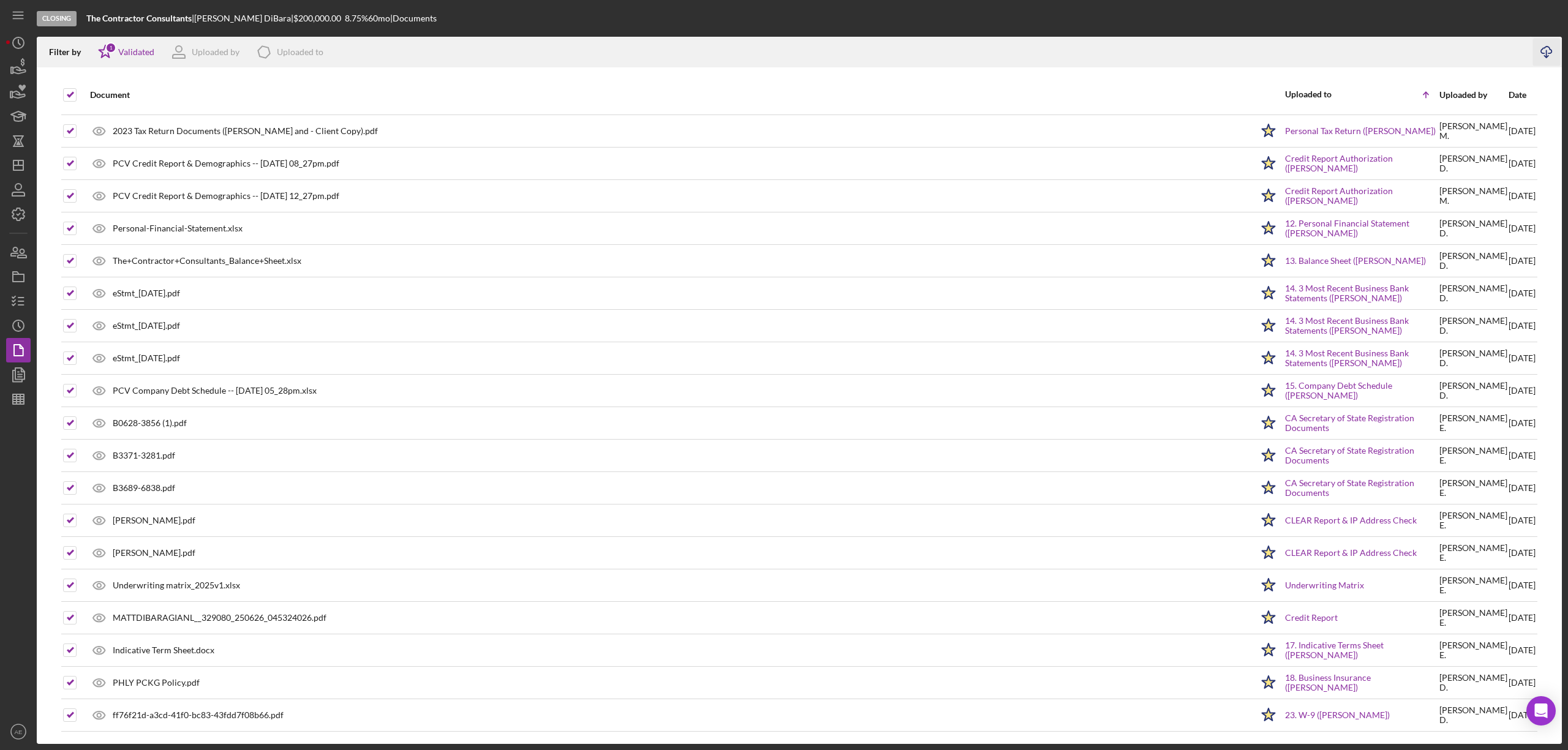
click at [1543, 56] on icon "Icon/Download" at bounding box center [1547, 52] width 28 height 28
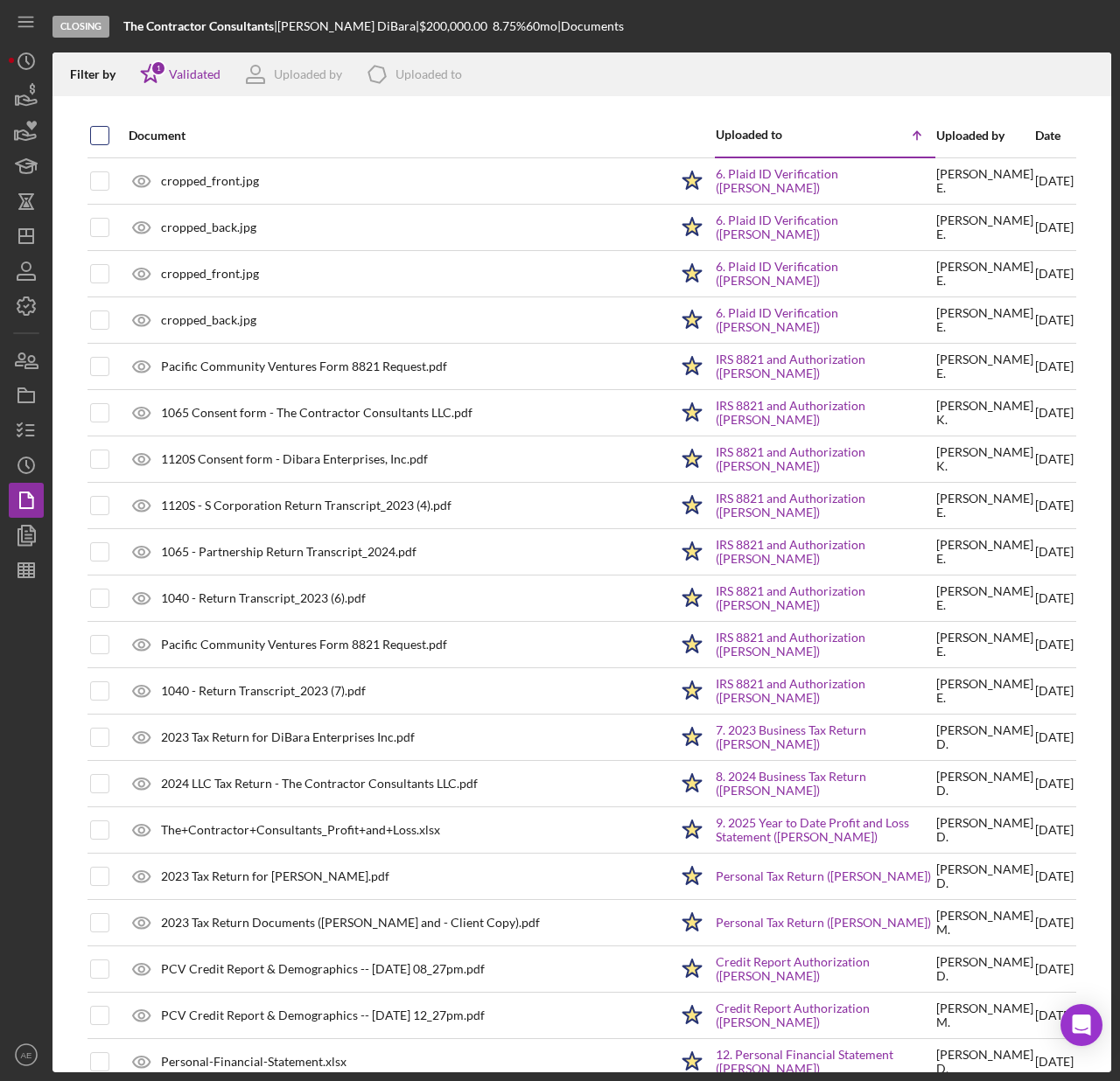
click at [99, 133] on input "checkbox" at bounding box center [99, 135] width 17 height 17
checkbox input "true"
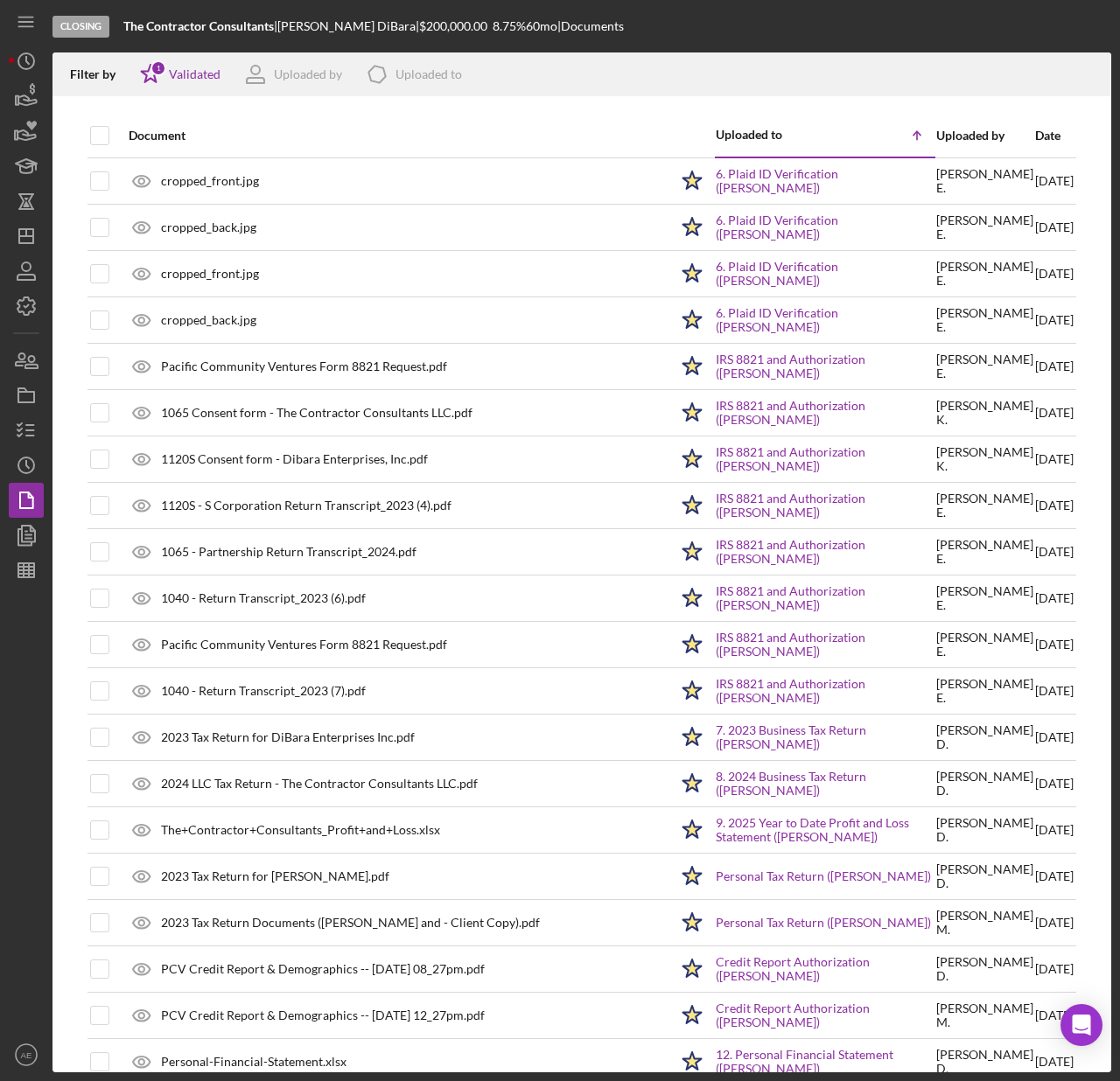
checkbox input "true"
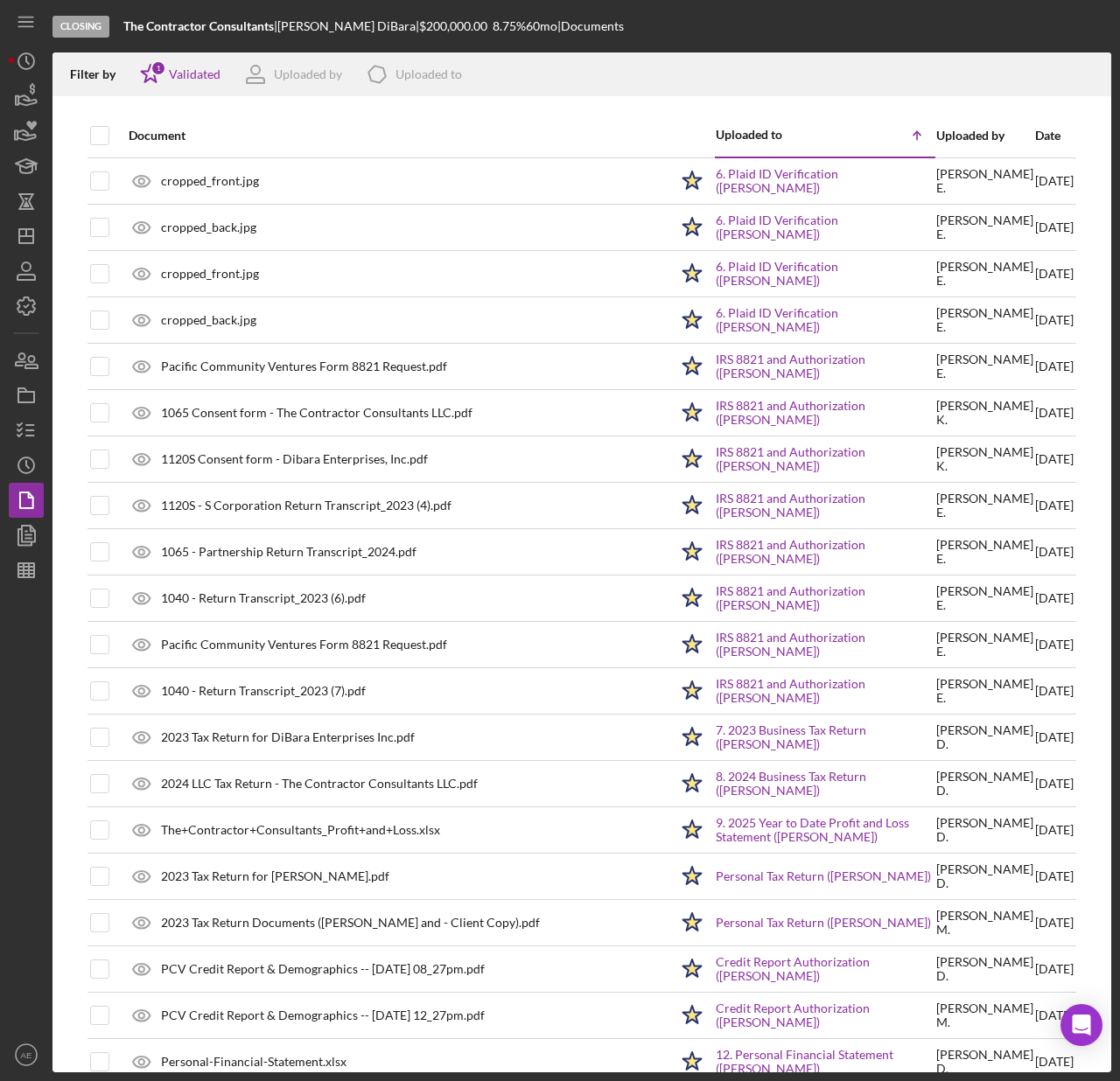
checkbox input "true"
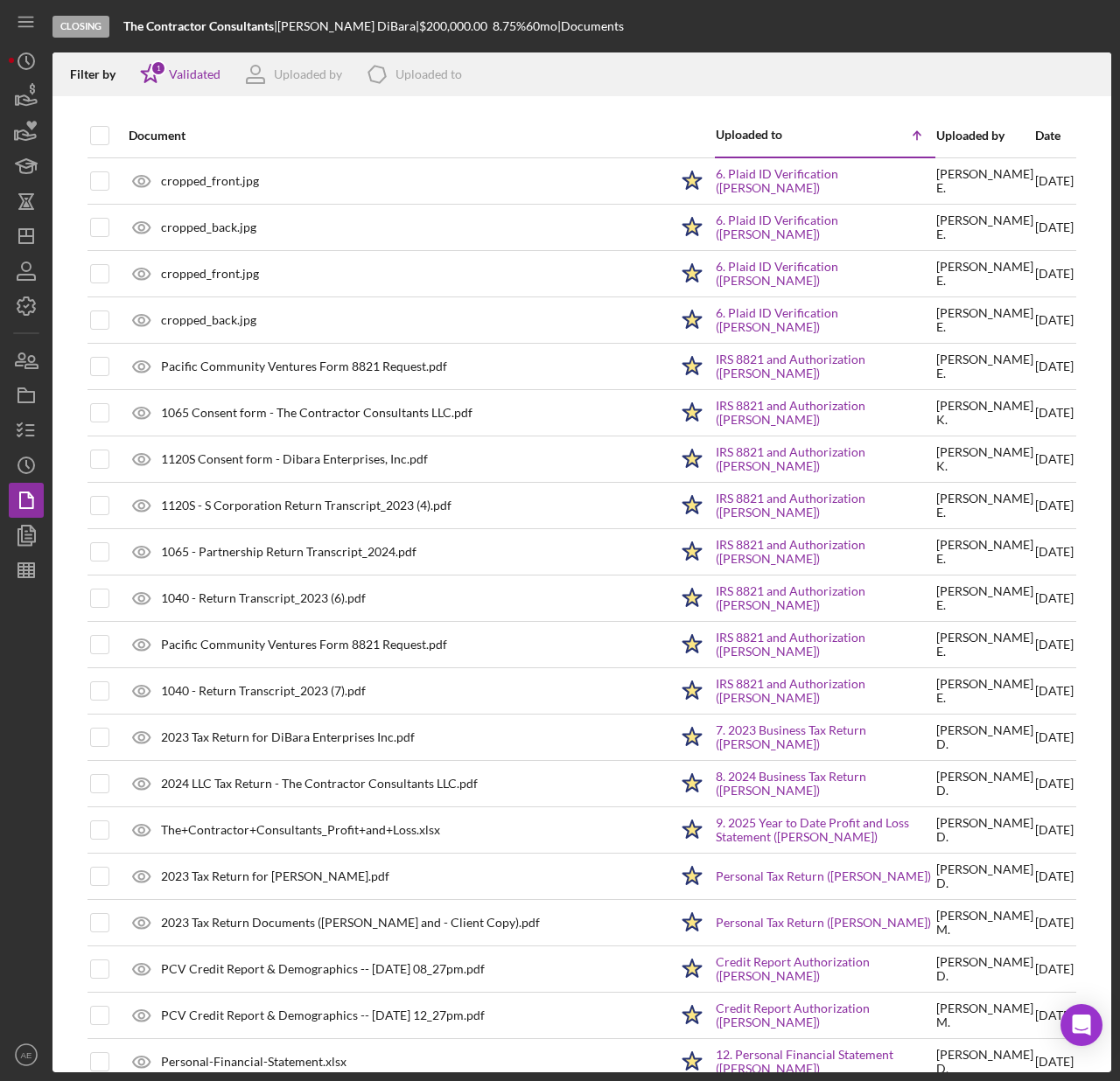
checkbox input "true"
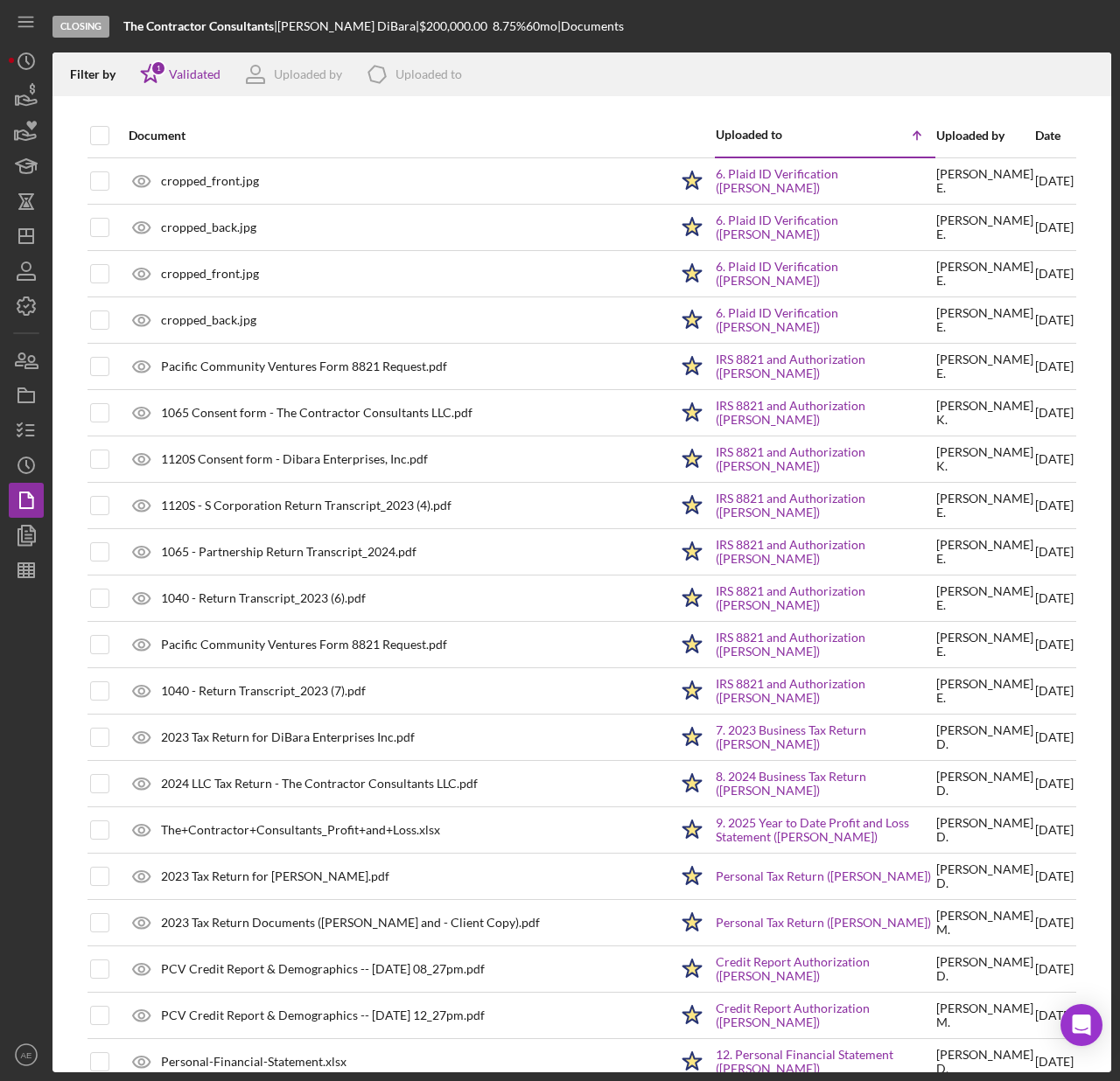
checkbox input "true"
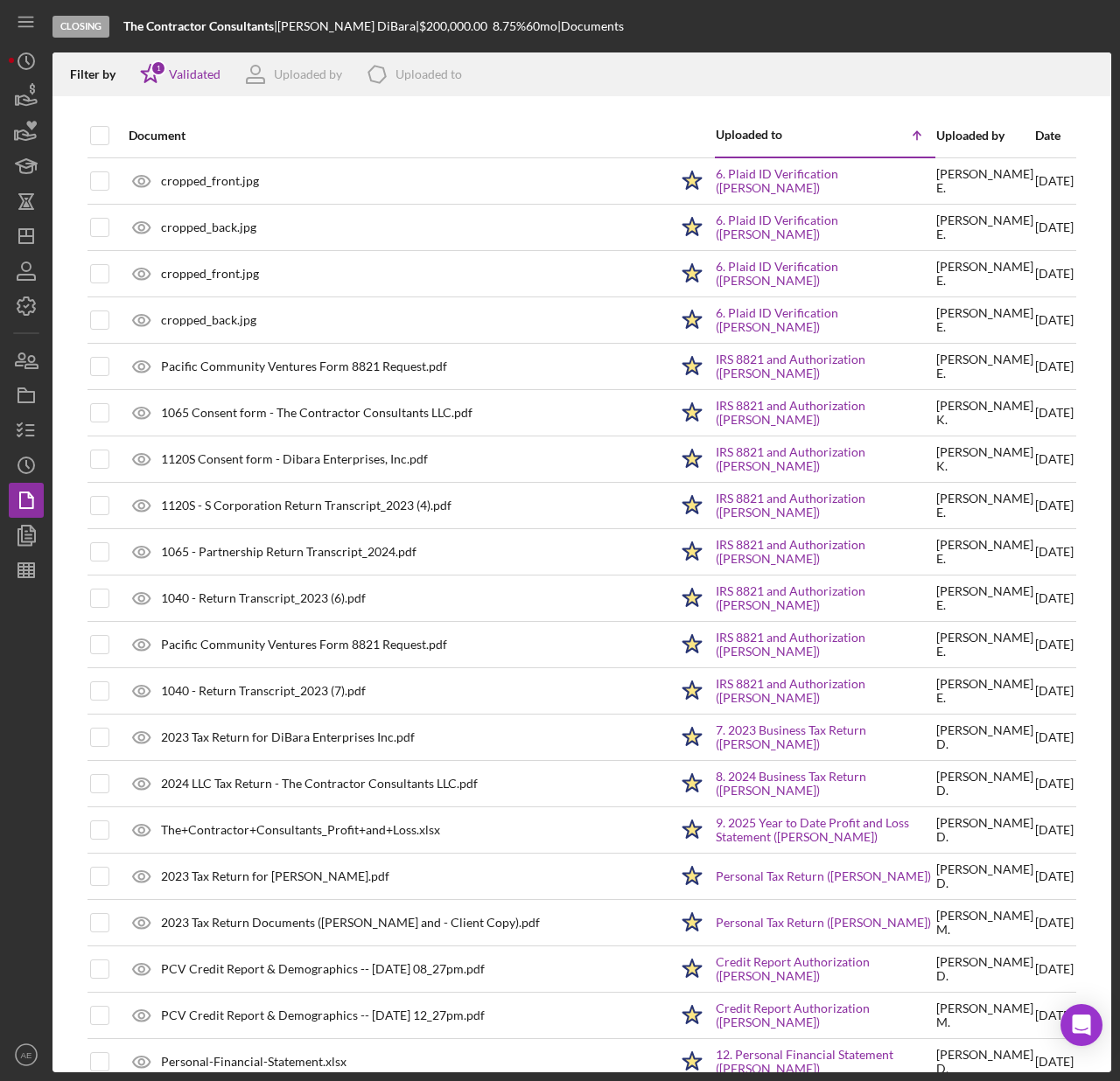
checkbox input "true"
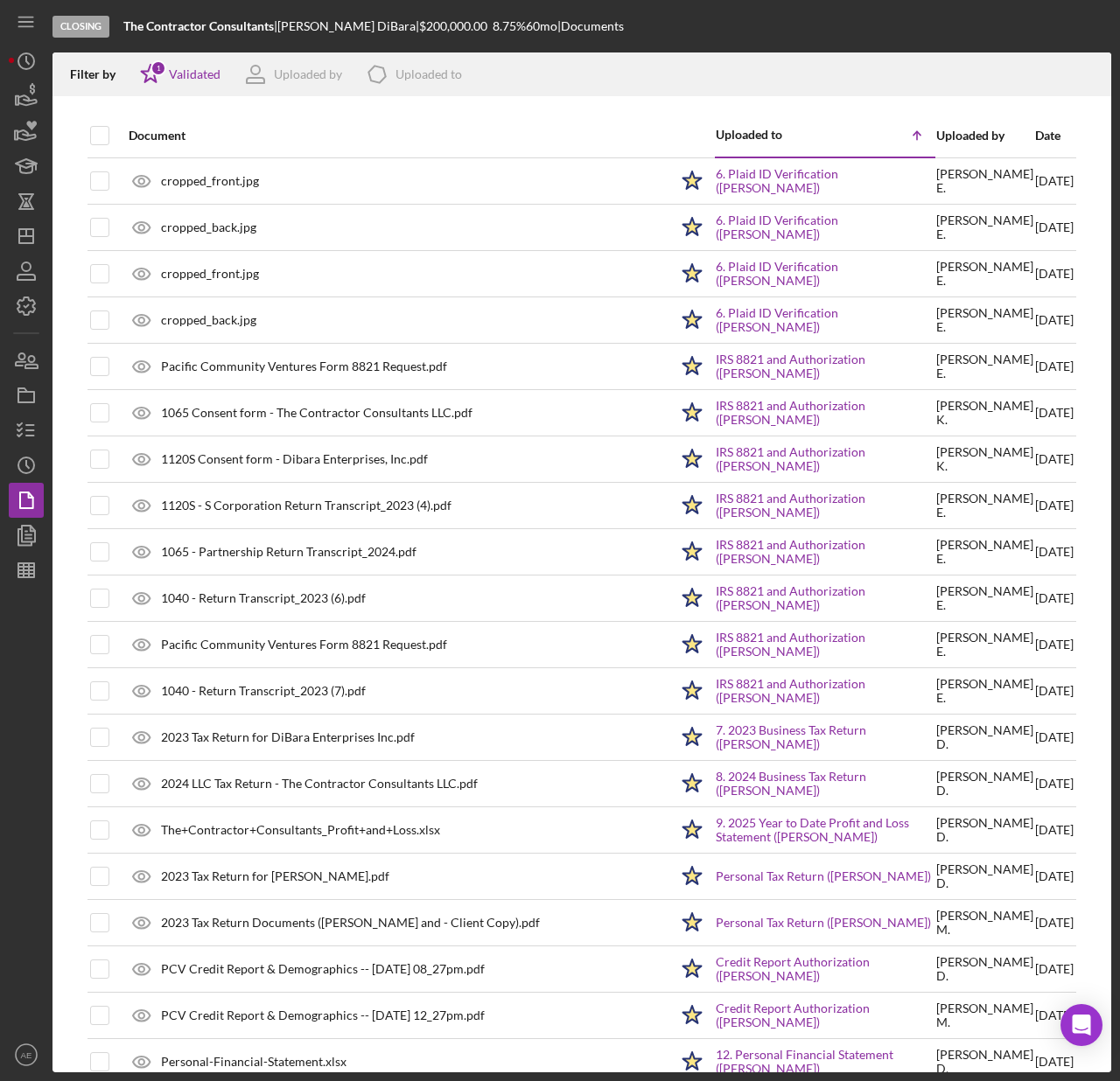
checkbox input "true"
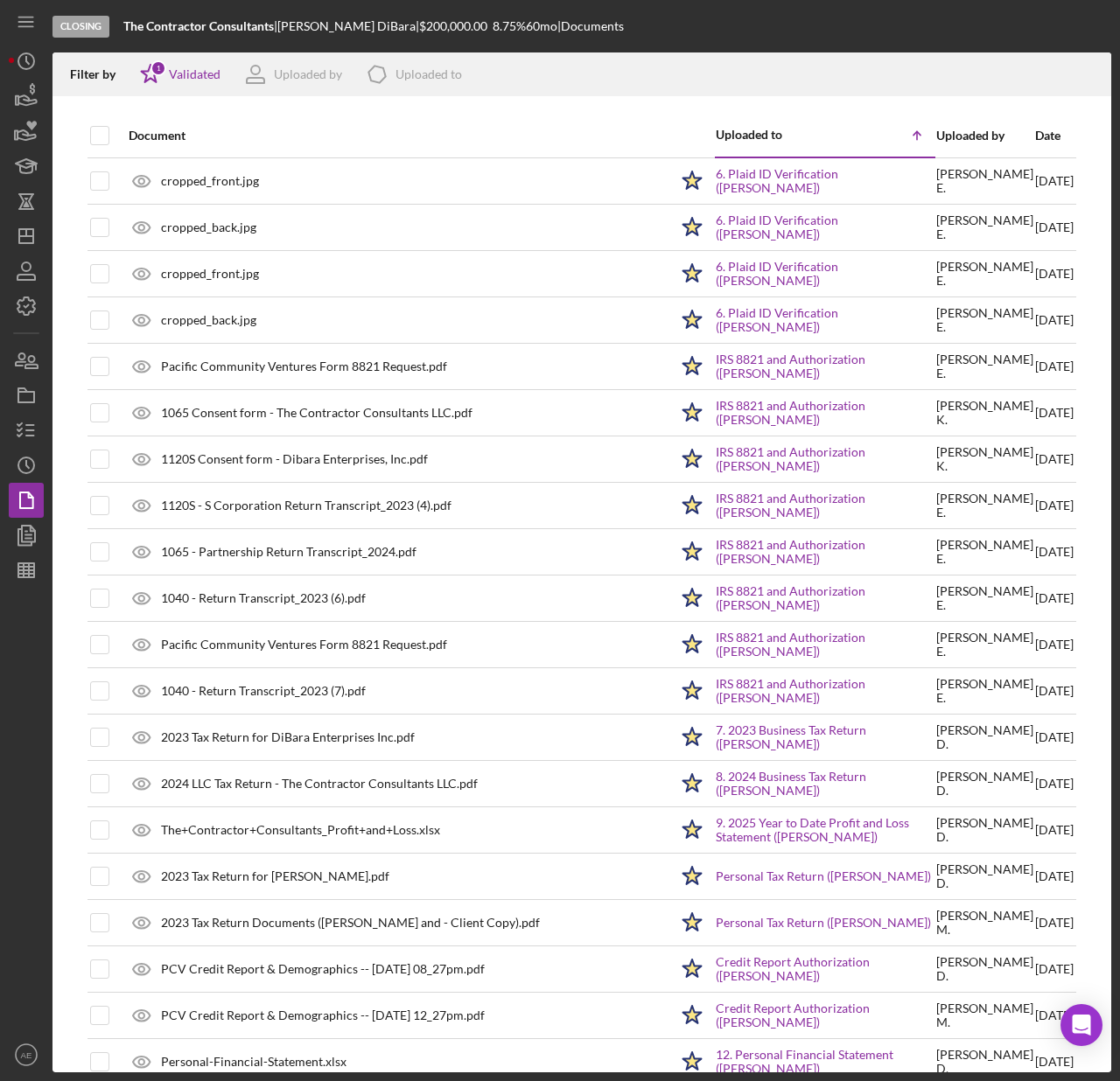
checkbox input "true"
click at [1083, 75] on icon "button" at bounding box center [1088, 71] width 14 height 10
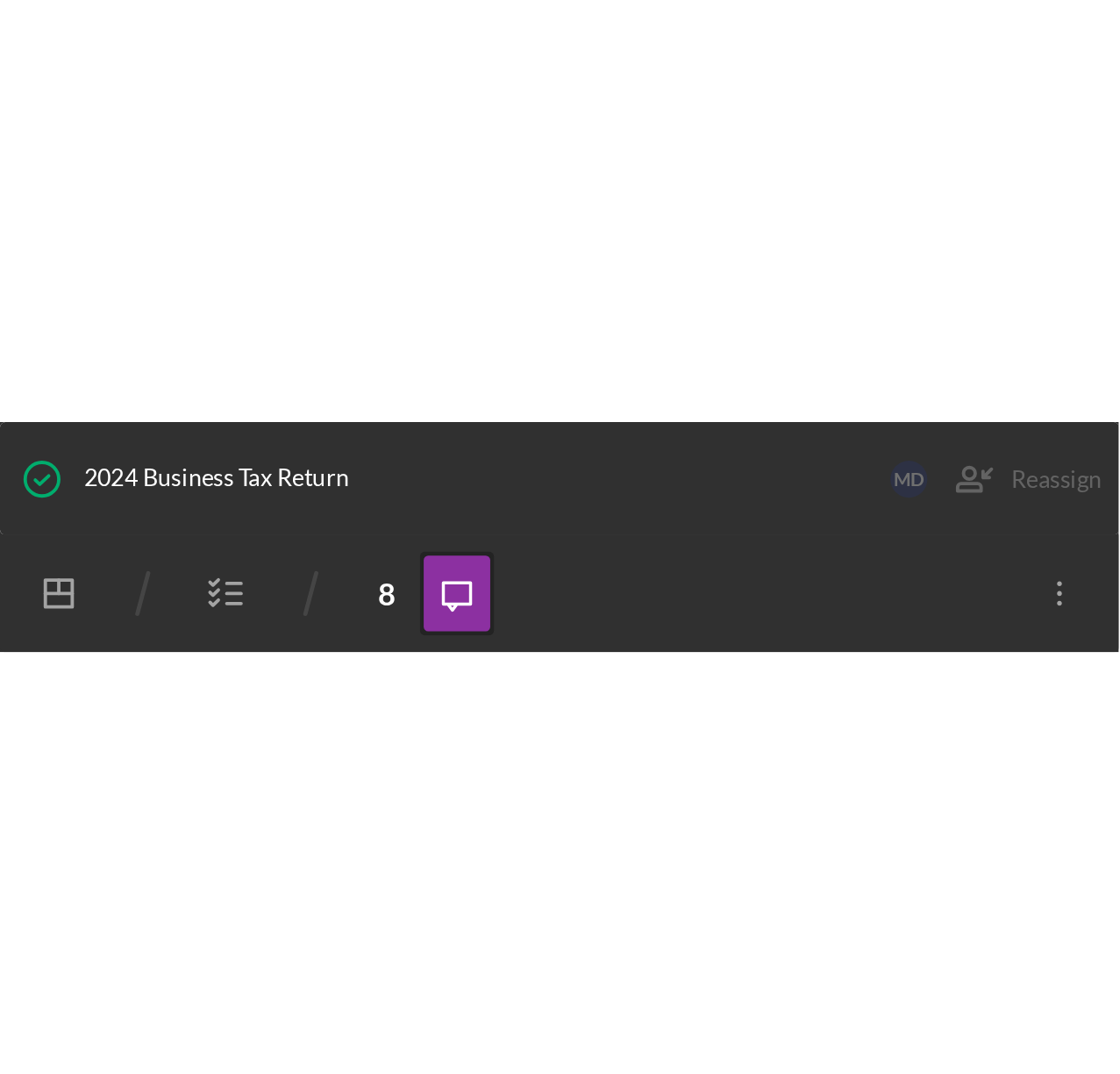
scroll to position [671, 0]
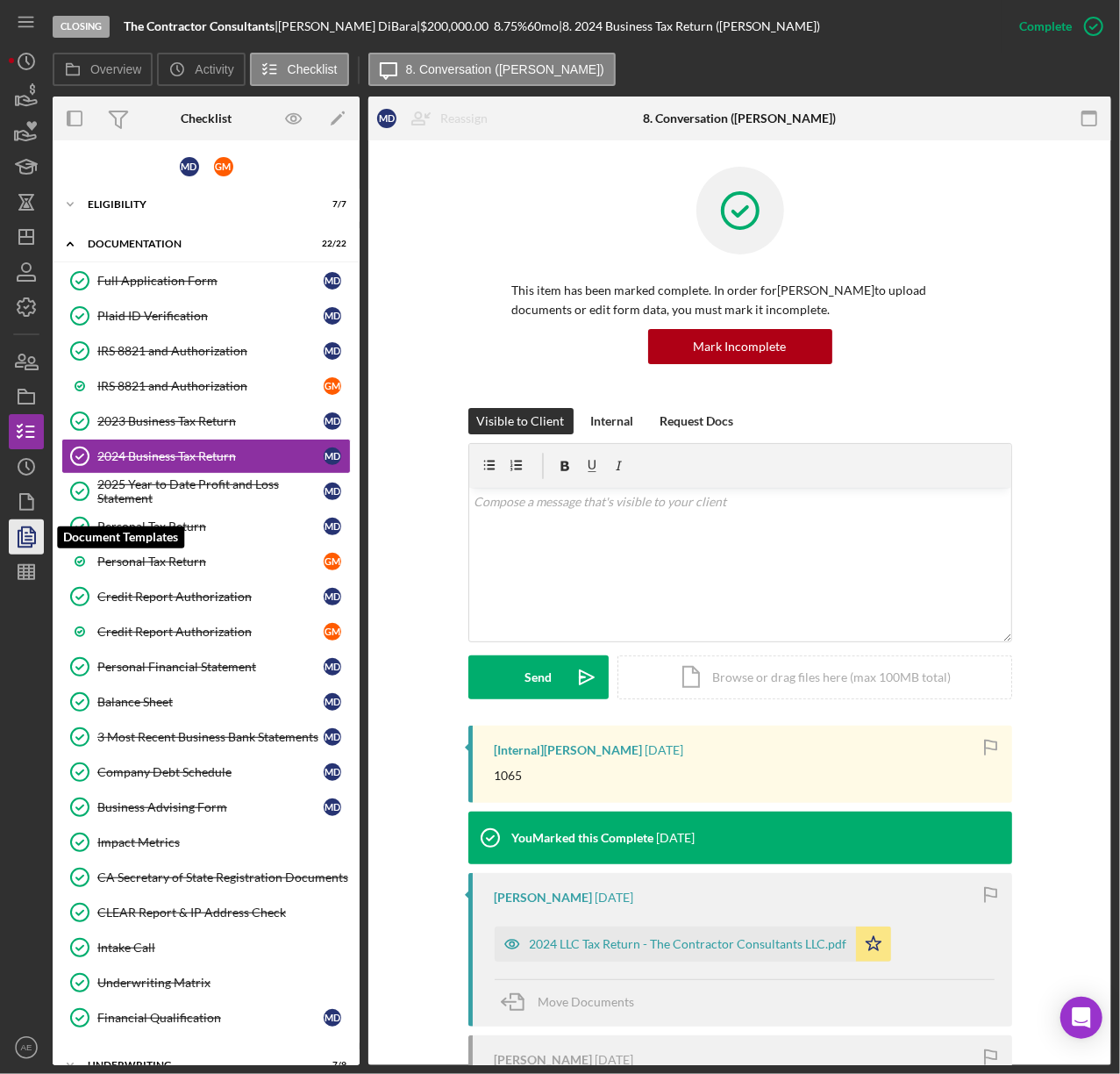
click at [24, 527] on polygon "button" at bounding box center [28, 535] width 14 height 15
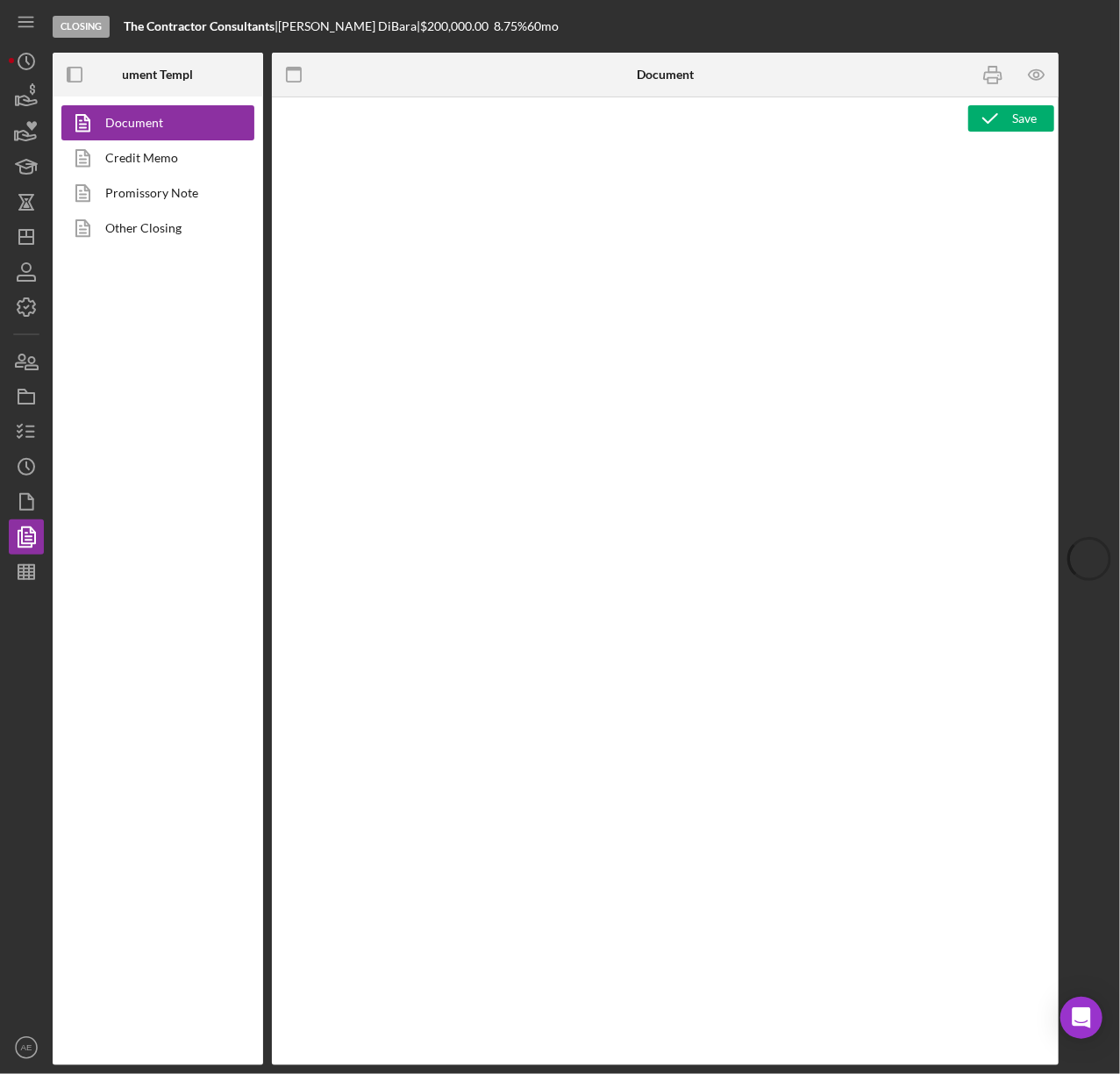
type textarea "<h1 style="text-align: center;">Full Application Form</h1> <h2 style="text-alig…"
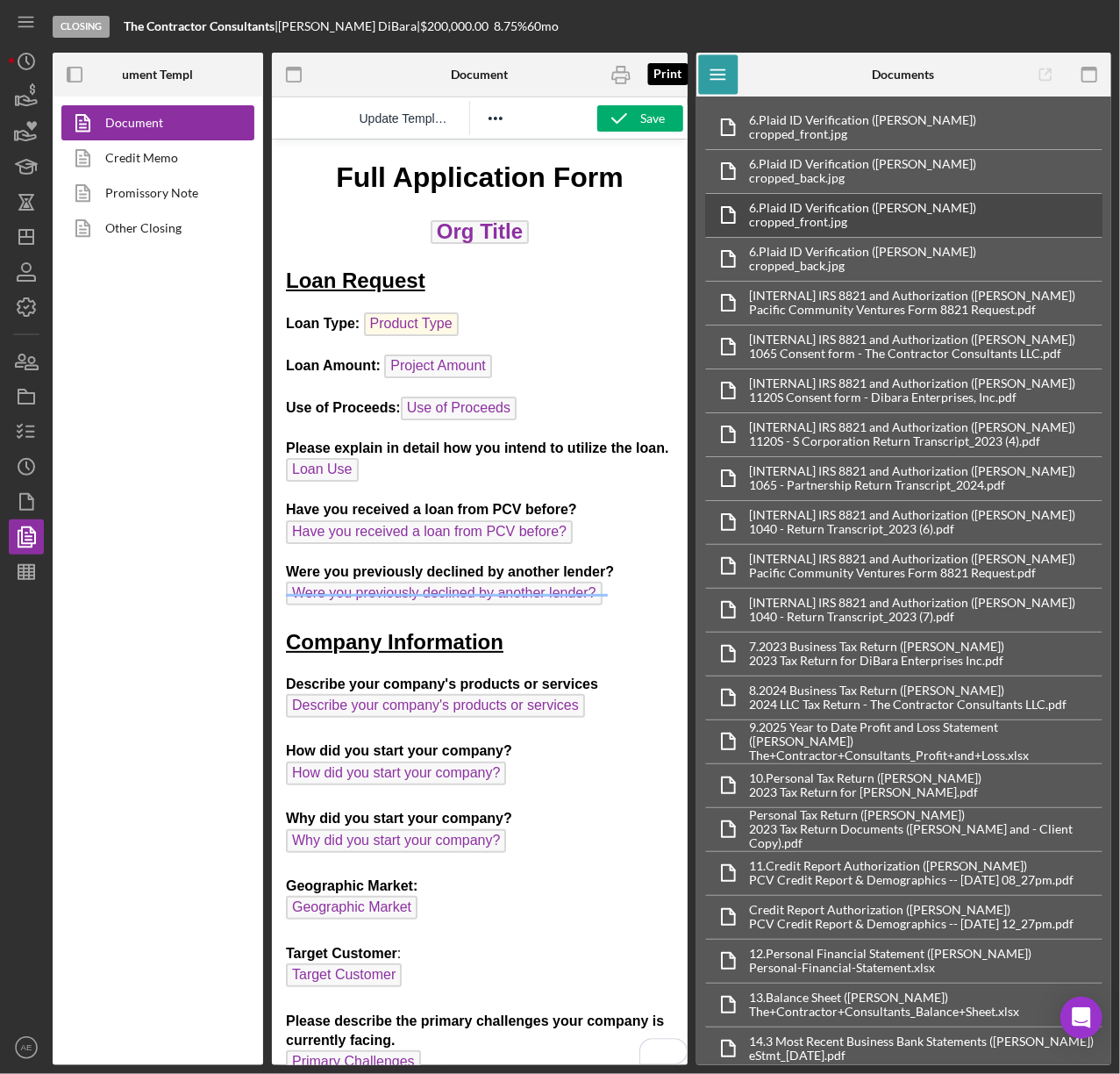
drag, startPoint x: 624, startPoint y: 71, endPoint x: 884, endPoint y: 198, distance: 289.4
click at [624, 71] on icon "button" at bounding box center [622, 75] width 40 height 40
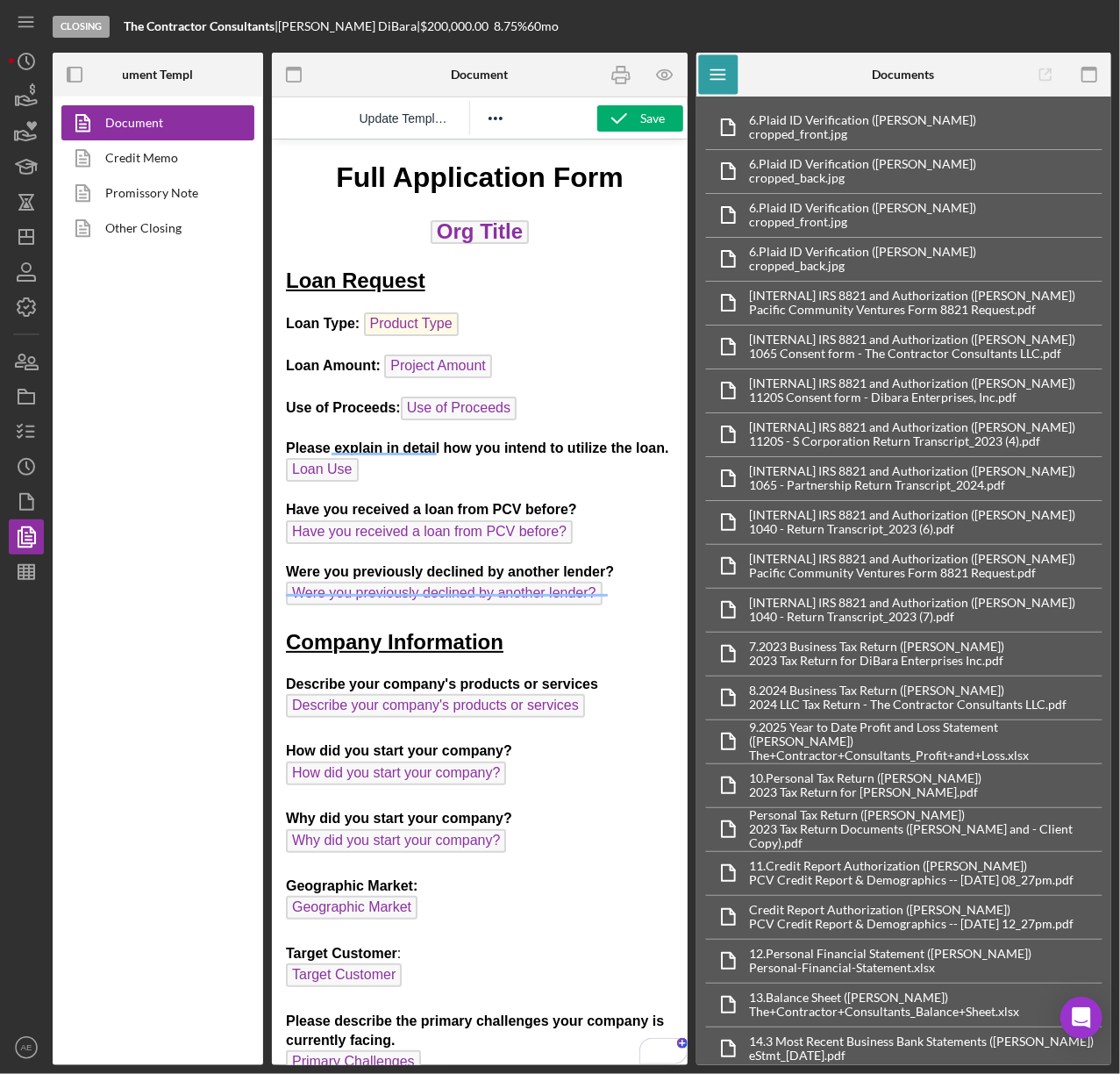
click at [137, 194] on link "Promissory Note" at bounding box center [153, 193] width 184 height 35
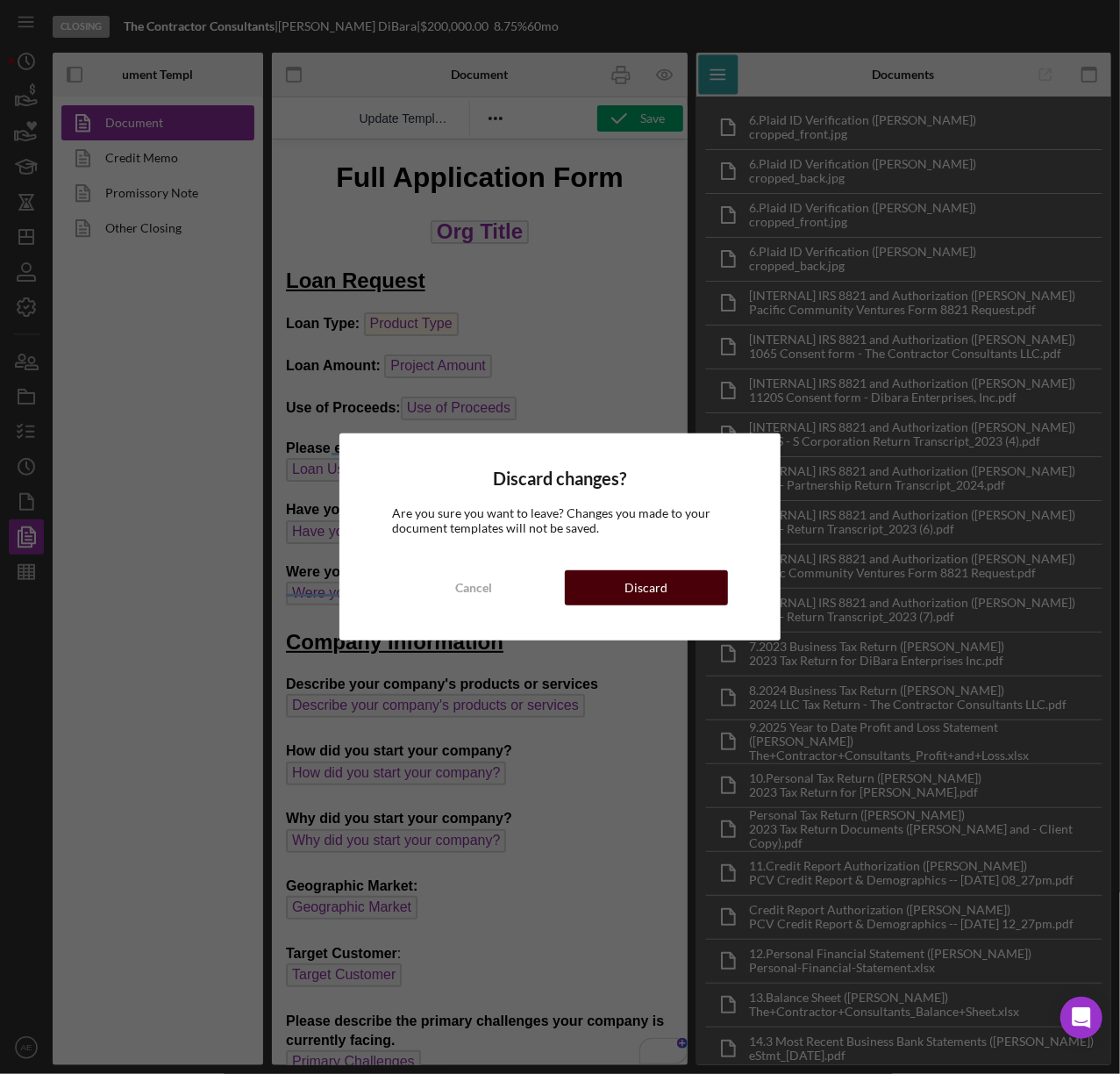
drag, startPoint x: 613, startPoint y: 585, endPoint x: 328, endPoint y: 434, distance: 322.5
click at [613, 585] on button "Discard" at bounding box center [646, 587] width 164 height 35
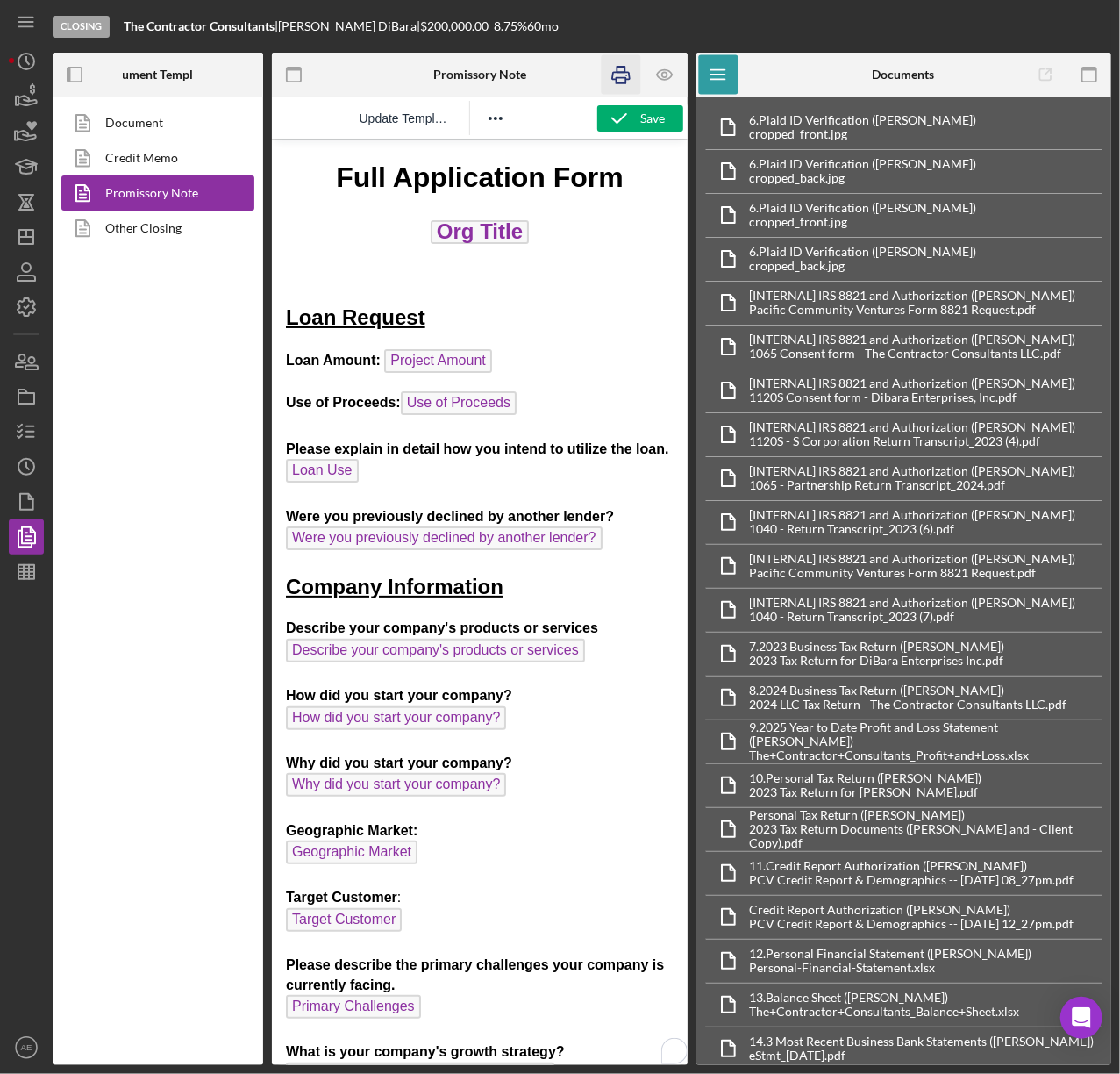
drag, startPoint x: 615, startPoint y: 78, endPoint x: 65, endPoint y: 53, distance: 550.6
click at [615, 78] on icon "button" at bounding box center [622, 75] width 40 height 40
click at [127, 233] on link "Other Closing" at bounding box center [153, 227] width 184 height 35
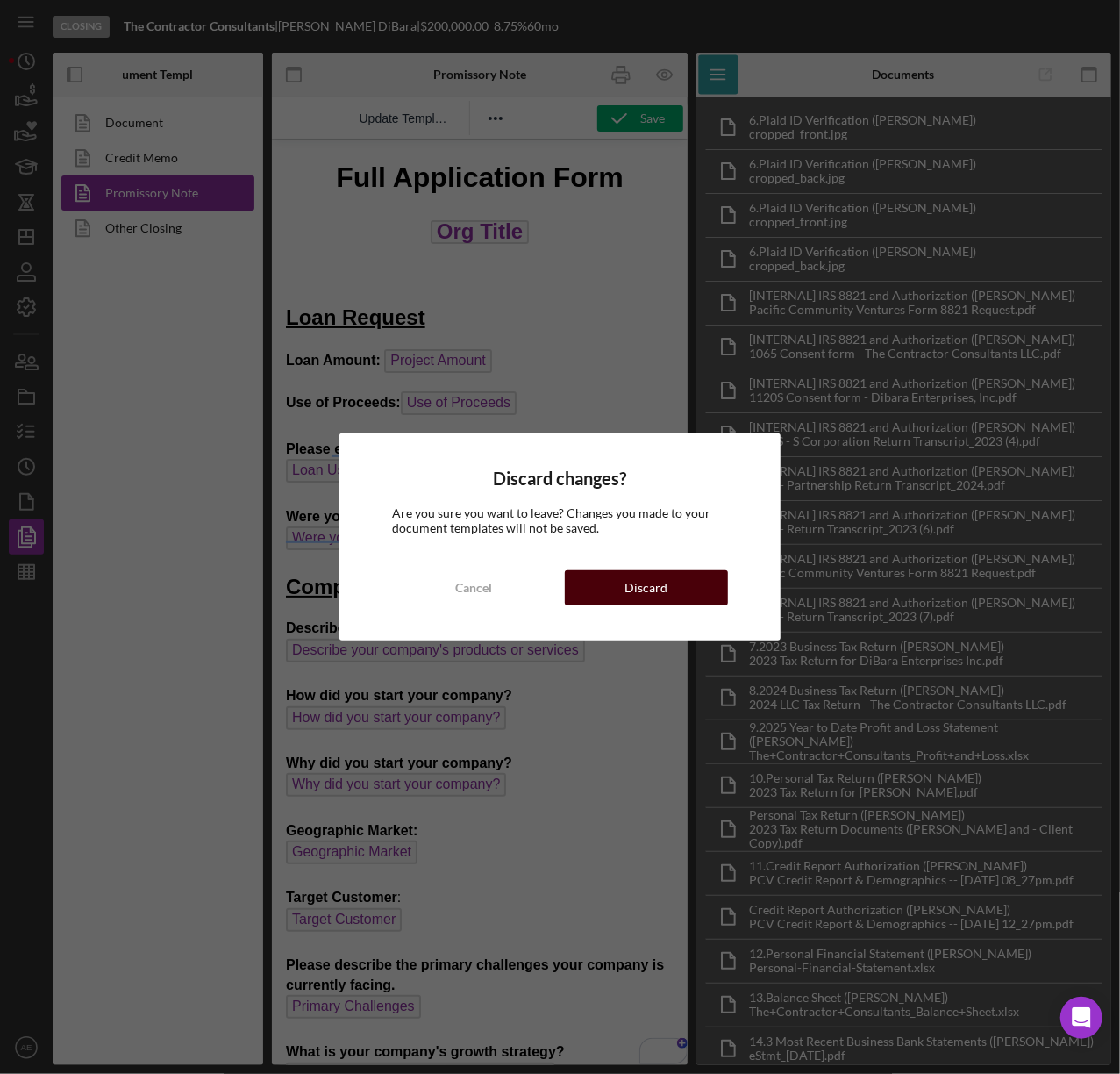
click at [615, 587] on button "Discard" at bounding box center [646, 587] width 164 height 35
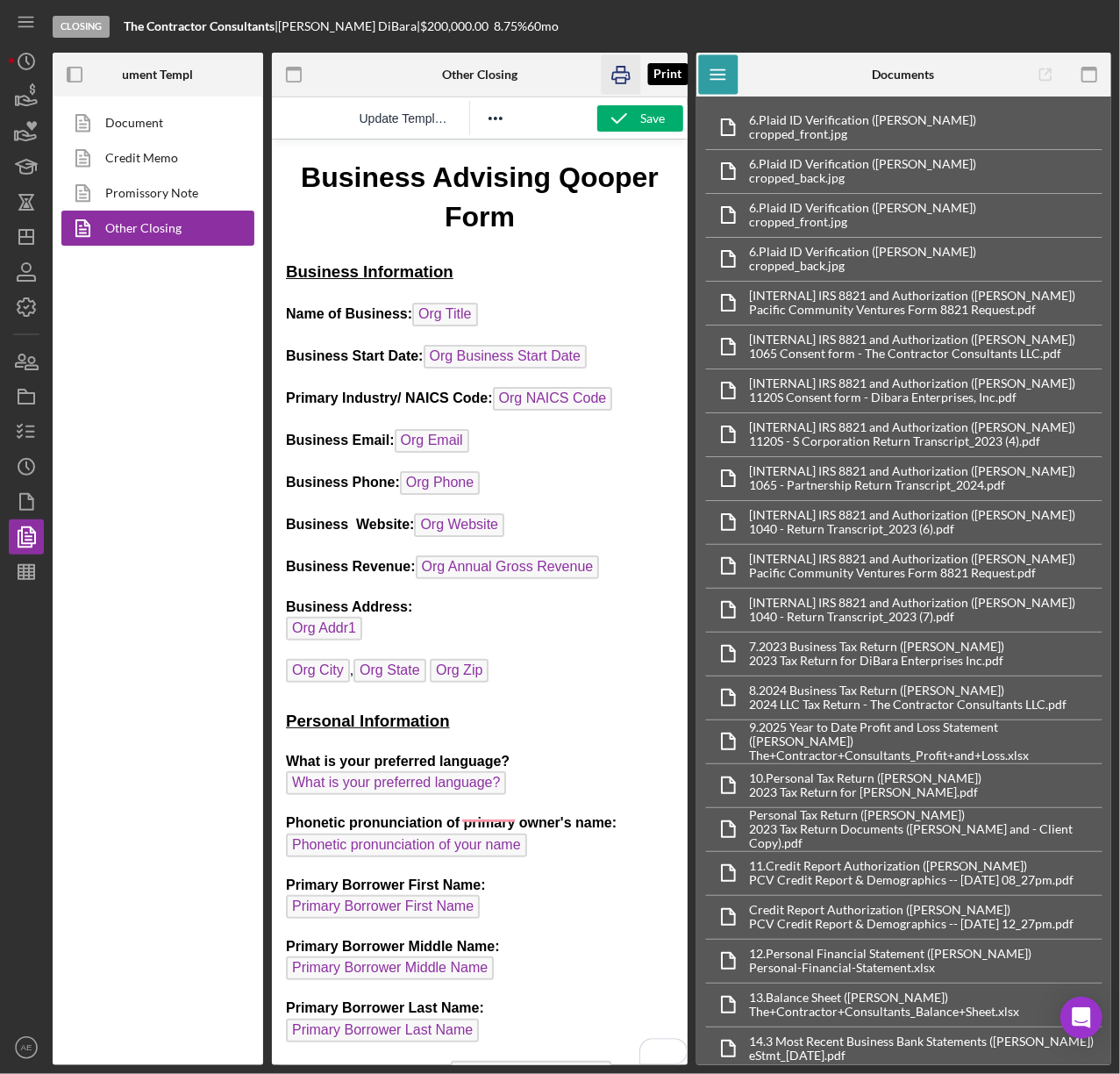
click at [619, 69] on icon "button" at bounding box center [622, 75] width 40 height 40
click at [26, 467] on polyline "button" at bounding box center [27, 466] width 3 height 7
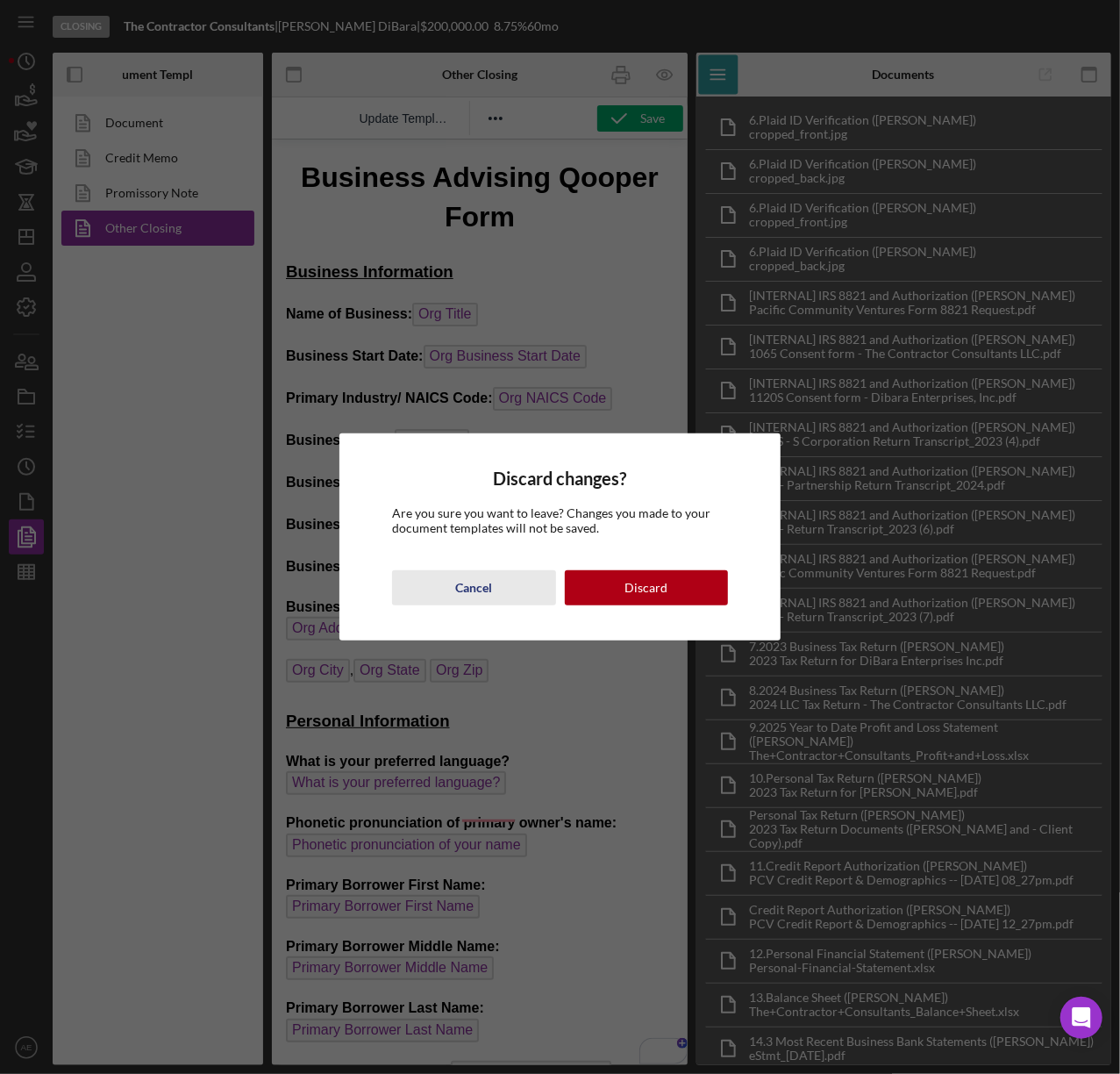
click at [452, 573] on button "Cancel" at bounding box center [474, 587] width 164 height 35
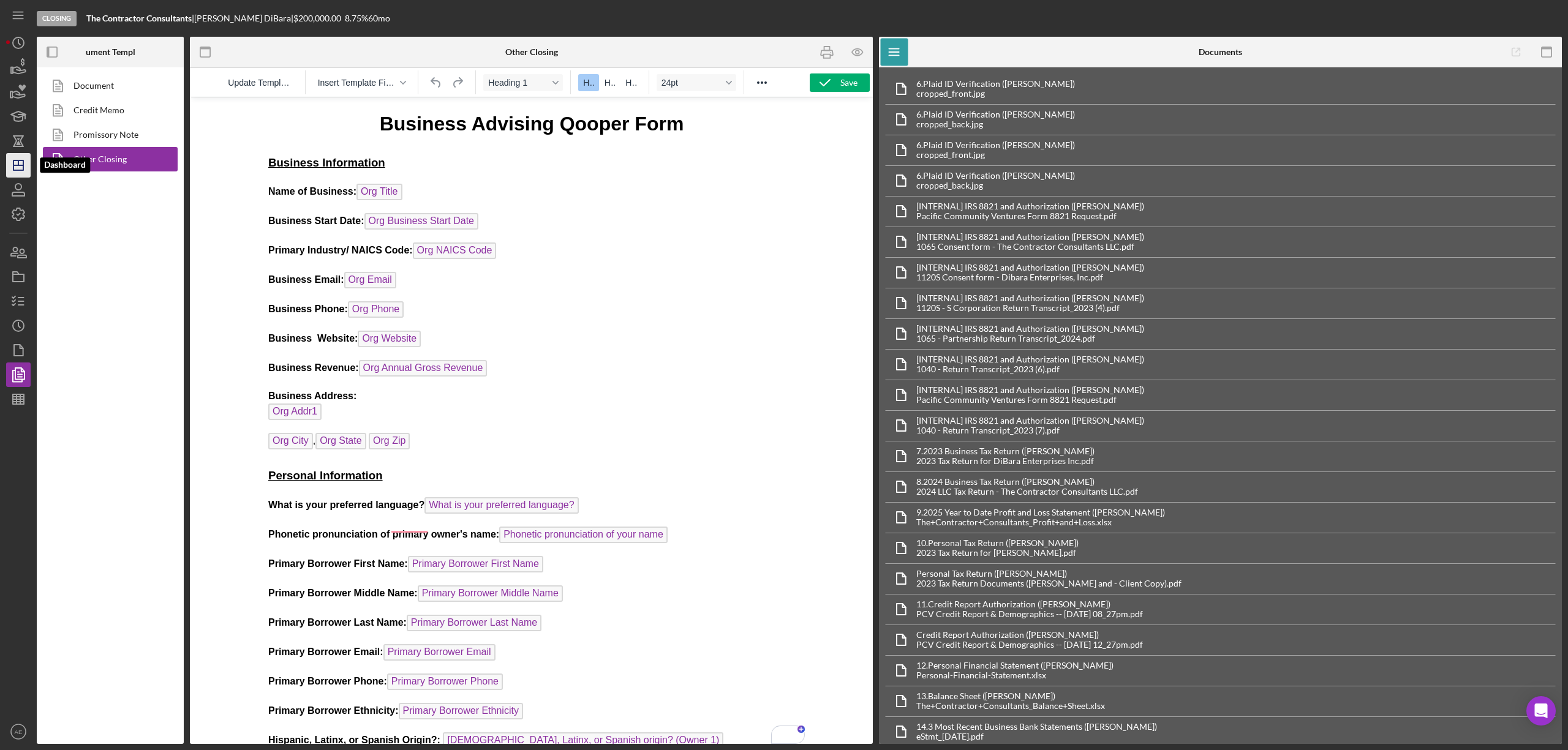
click at [25, 165] on icon "Icon/Dashboard" at bounding box center [18, 165] width 30 height 30
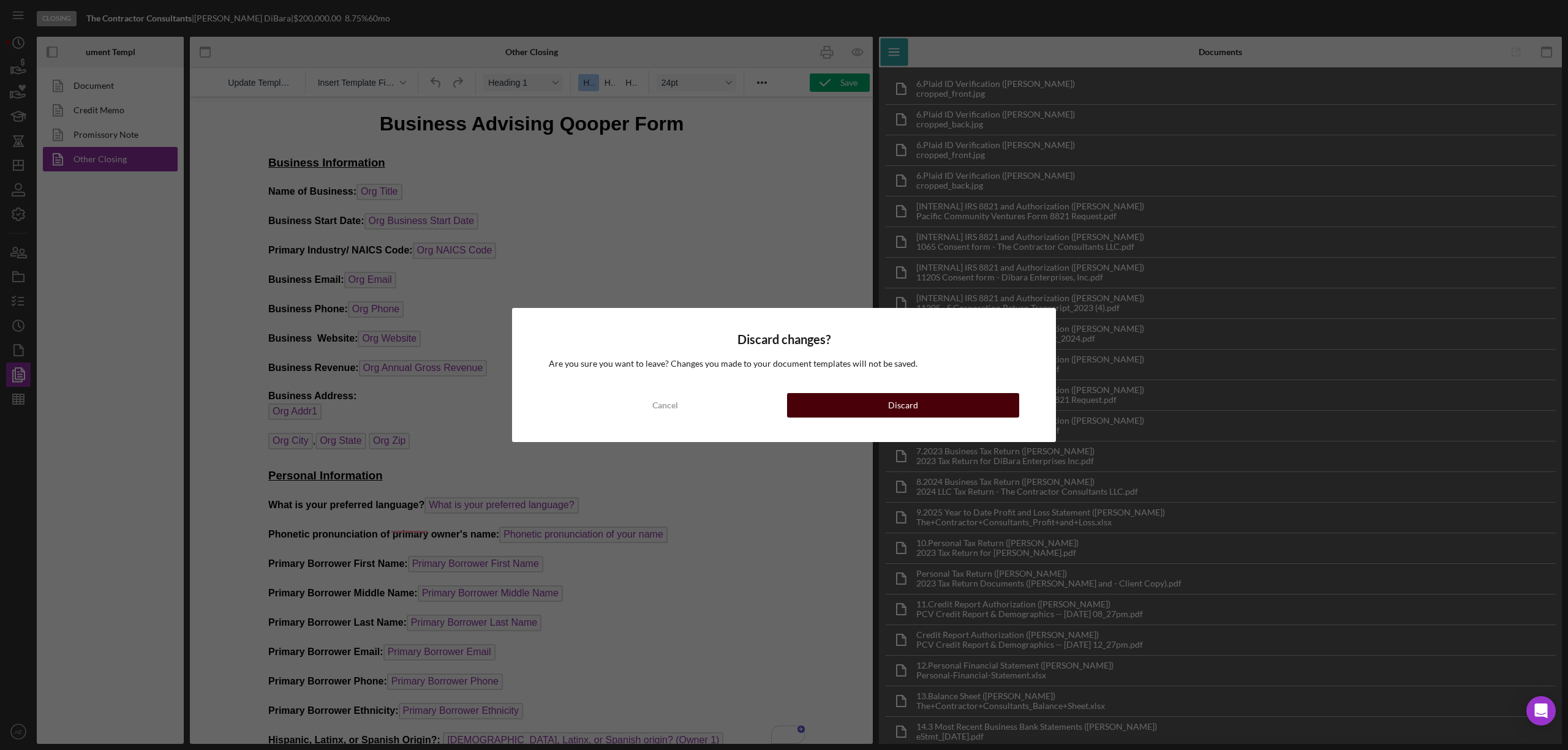
click at [885, 404] on button "Discard" at bounding box center [903, 405] width 232 height 25
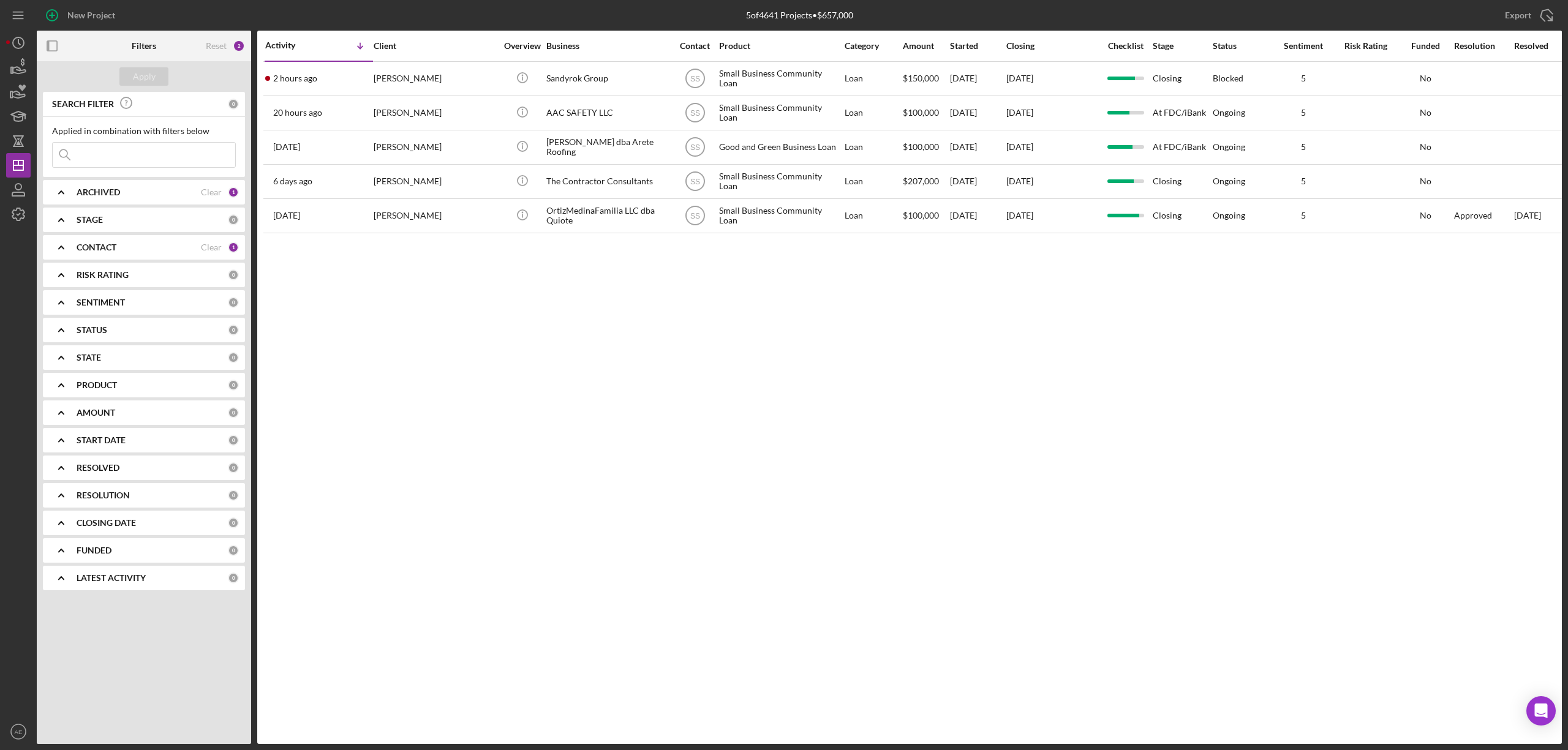
click at [150, 250] on div "CONTACT" at bounding box center [139, 247] width 125 height 9
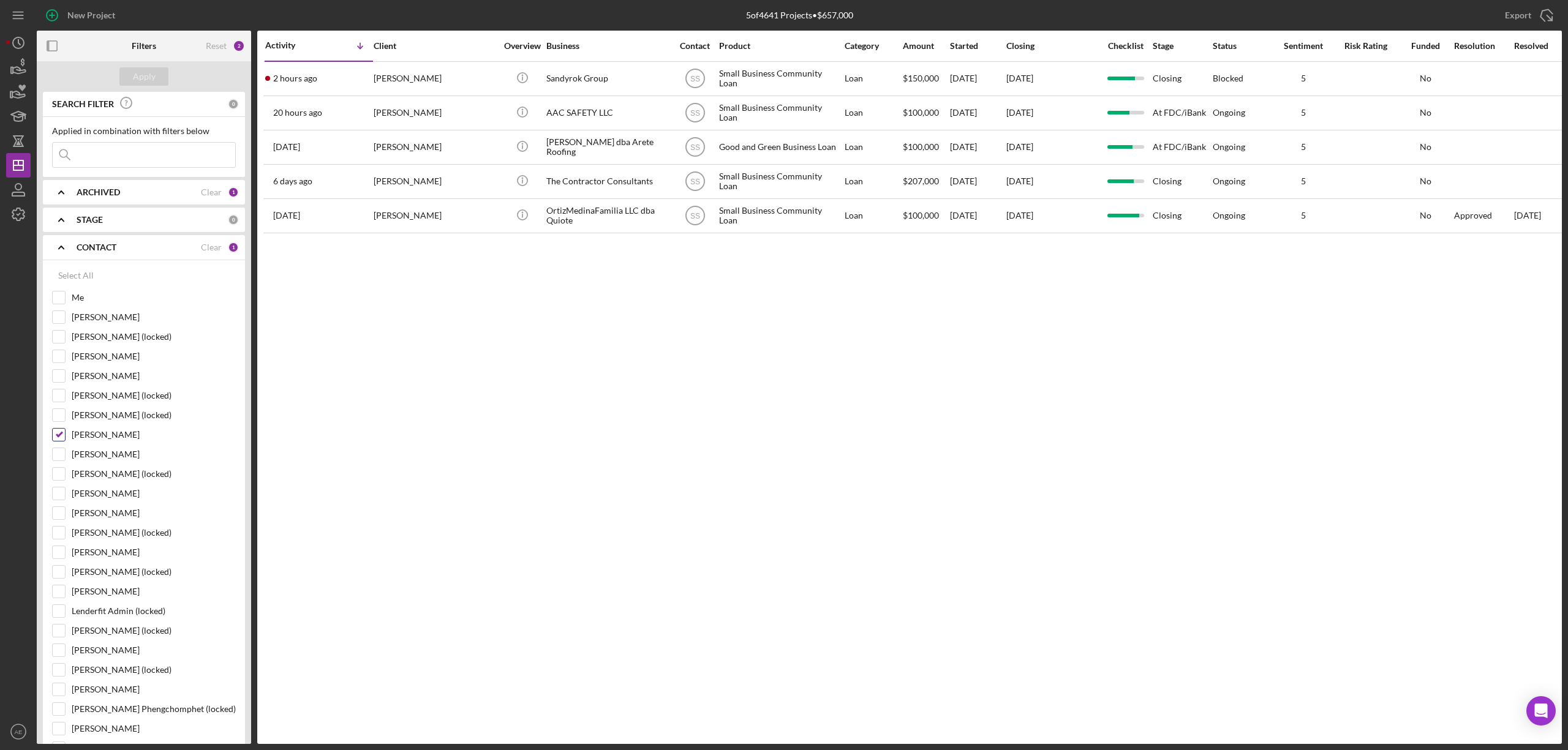
click at [61, 438] on input "Stephanie Simotas" at bounding box center [58, 434] width 12 height 12
checkbox input "false"
click at [59, 292] on div at bounding box center [58, 297] width 13 height 13
click at [61, 297] on input "Me" at bounding box center [58, 297] width 12 height 12
checkbox input "true"
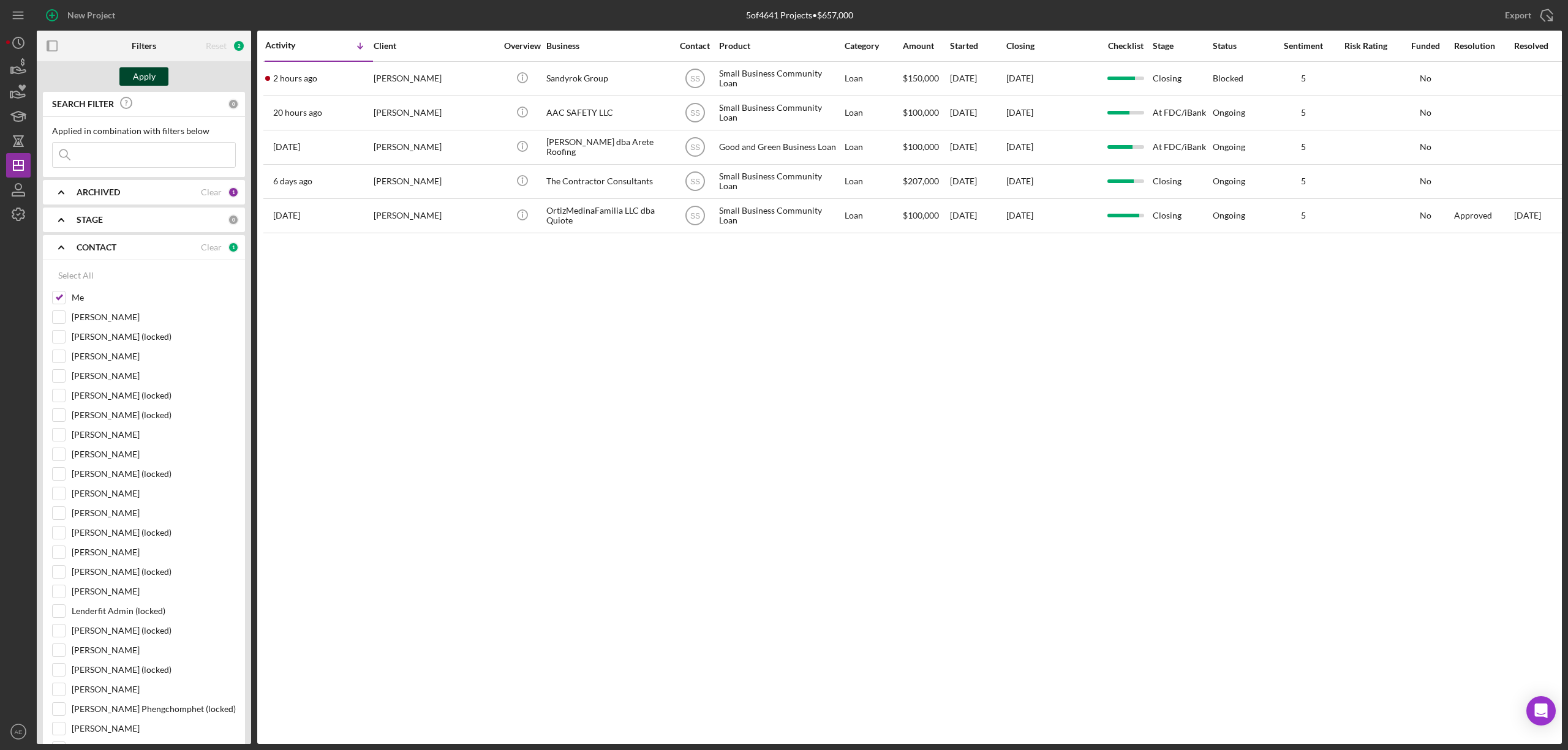
click at [145, 71] on div "Apply" at bounding box center [144, 76] width 23 height 18
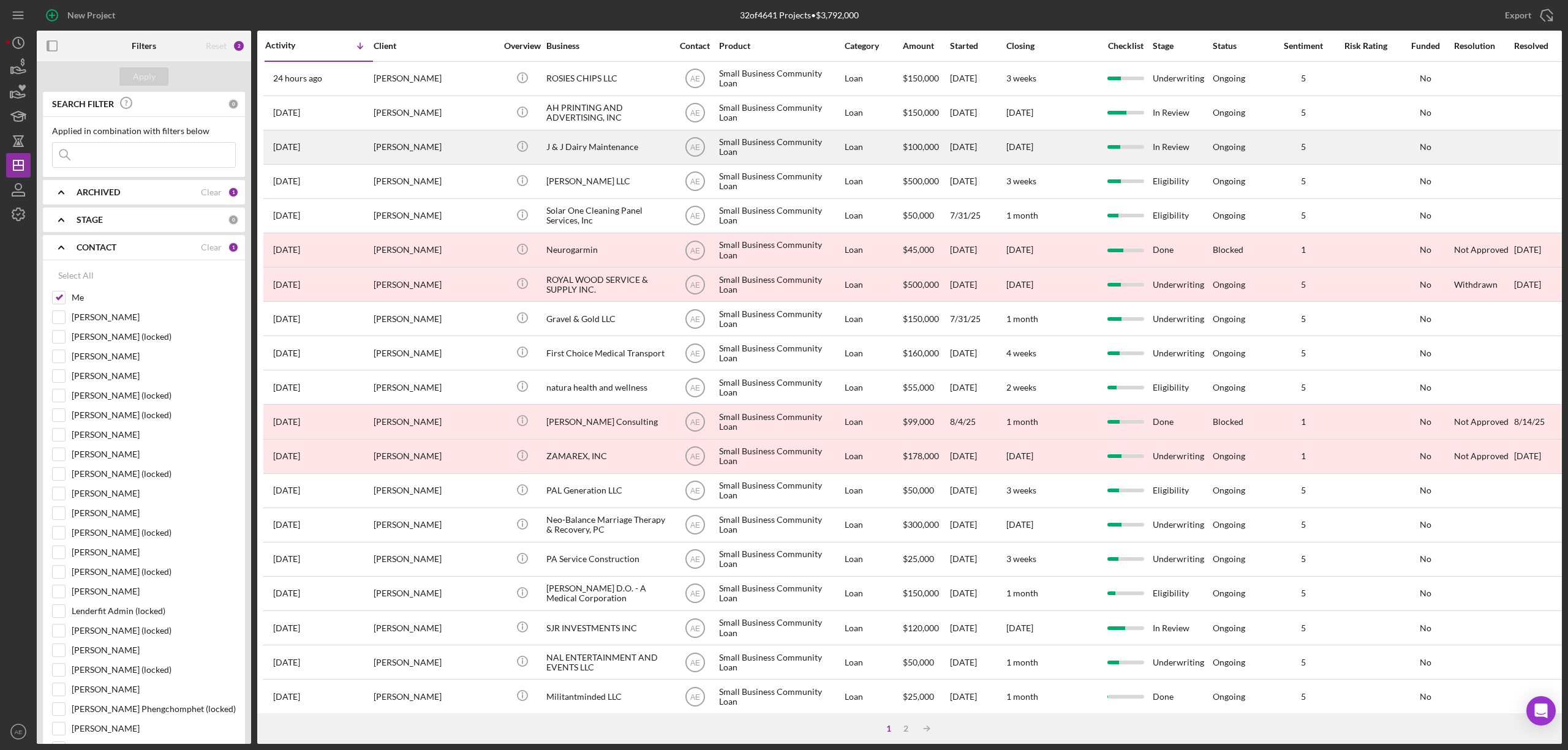
click at [588, 155] on div "J & J Dairy Maintenance" at bounding box center [607, 147] width 123 height 32
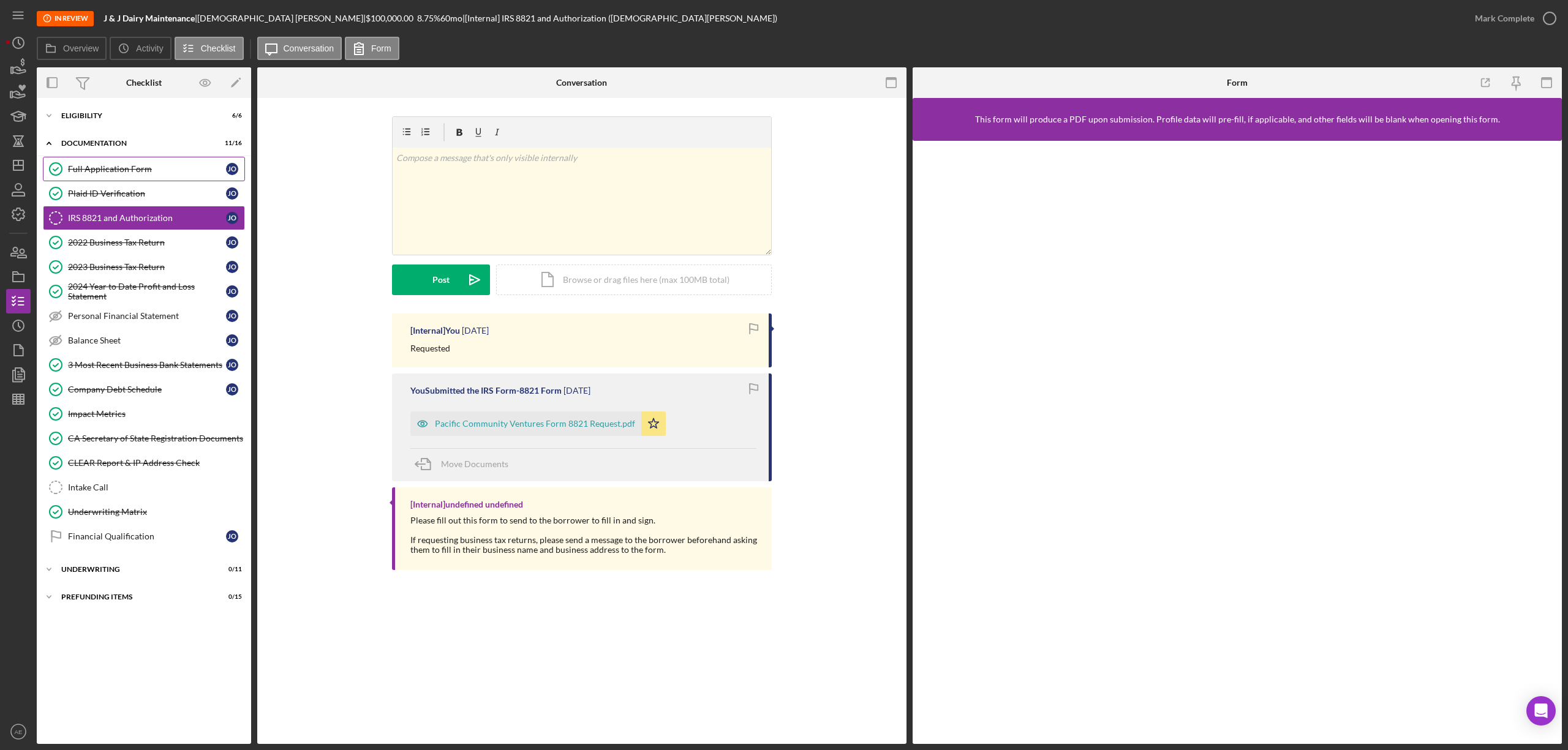
click at [152, 167] on div "Full Application Form" at bounding box center [147, 168] width 158 height 9
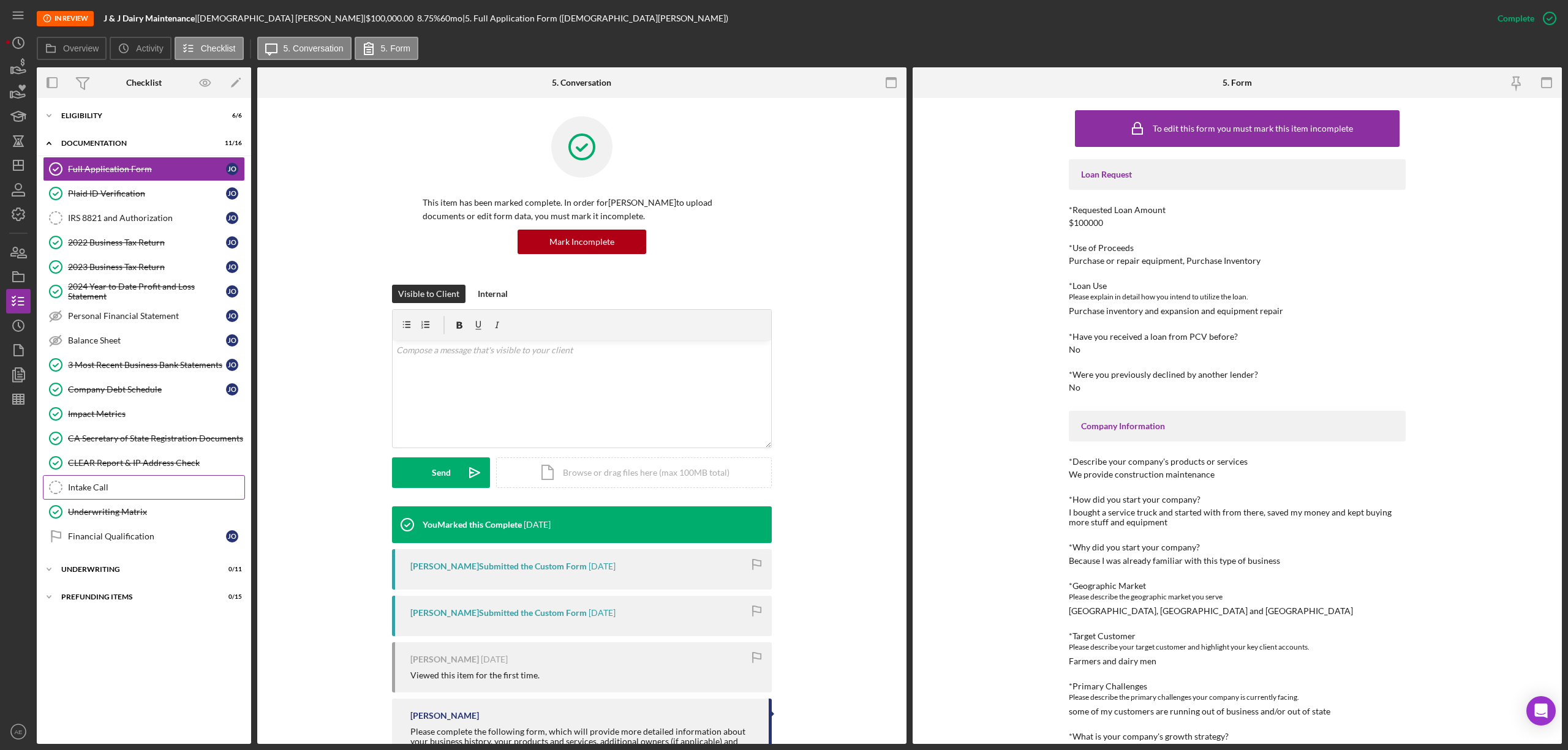
click at [168, 500] on link "Intake Call Intake Call" at bounding box center [144, 487] width 202 height 25
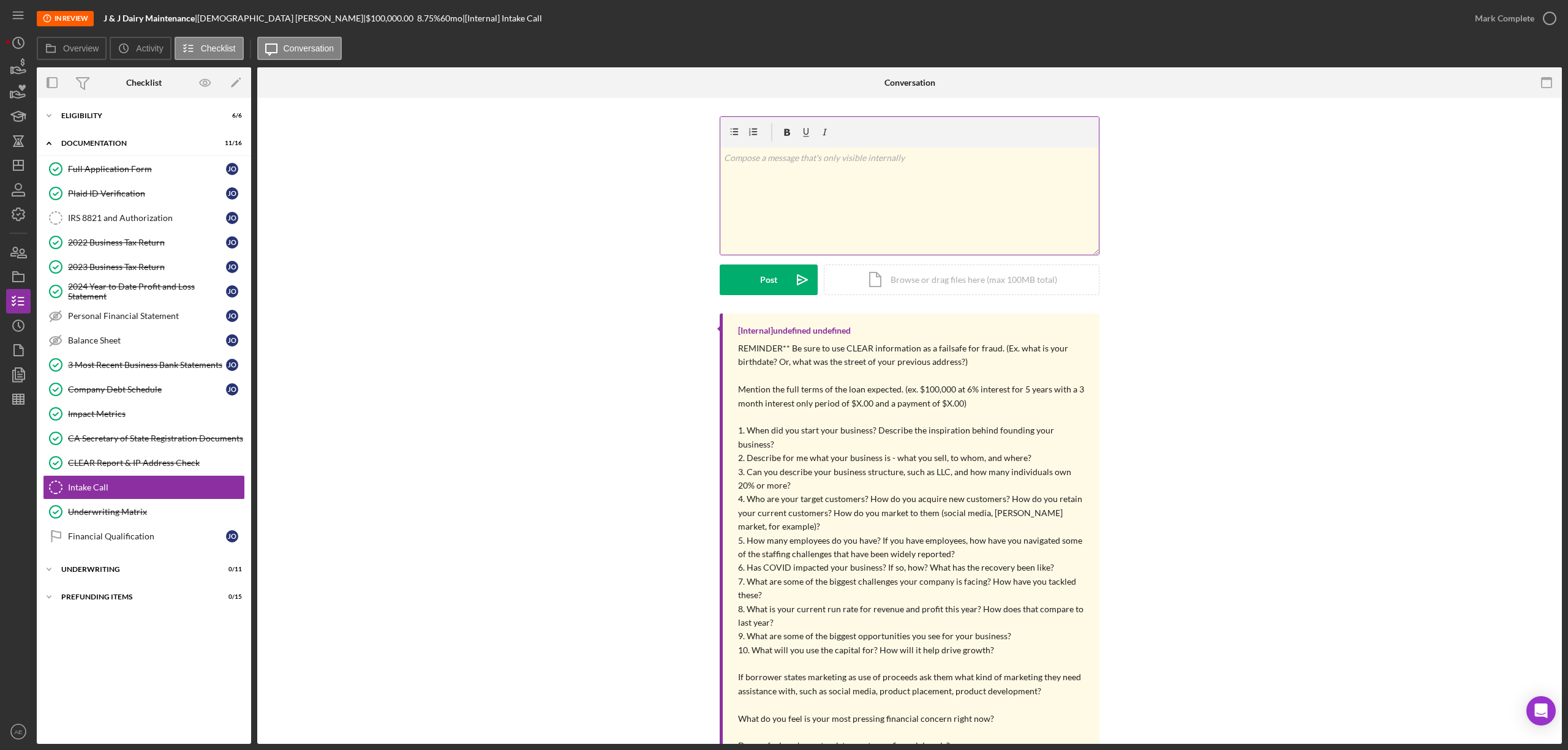
click at [875, 154] on p at bounding box center [910, 157] width 372 height 13
drag, startPoint x: 783, startPoint y: 292, endPoint x: 684, endPoint y: 307, distance: 100.1
click at [782, 292] on button "Post Icon/icon-invite-send" at bounding box center [768, 280] width 98 height 30
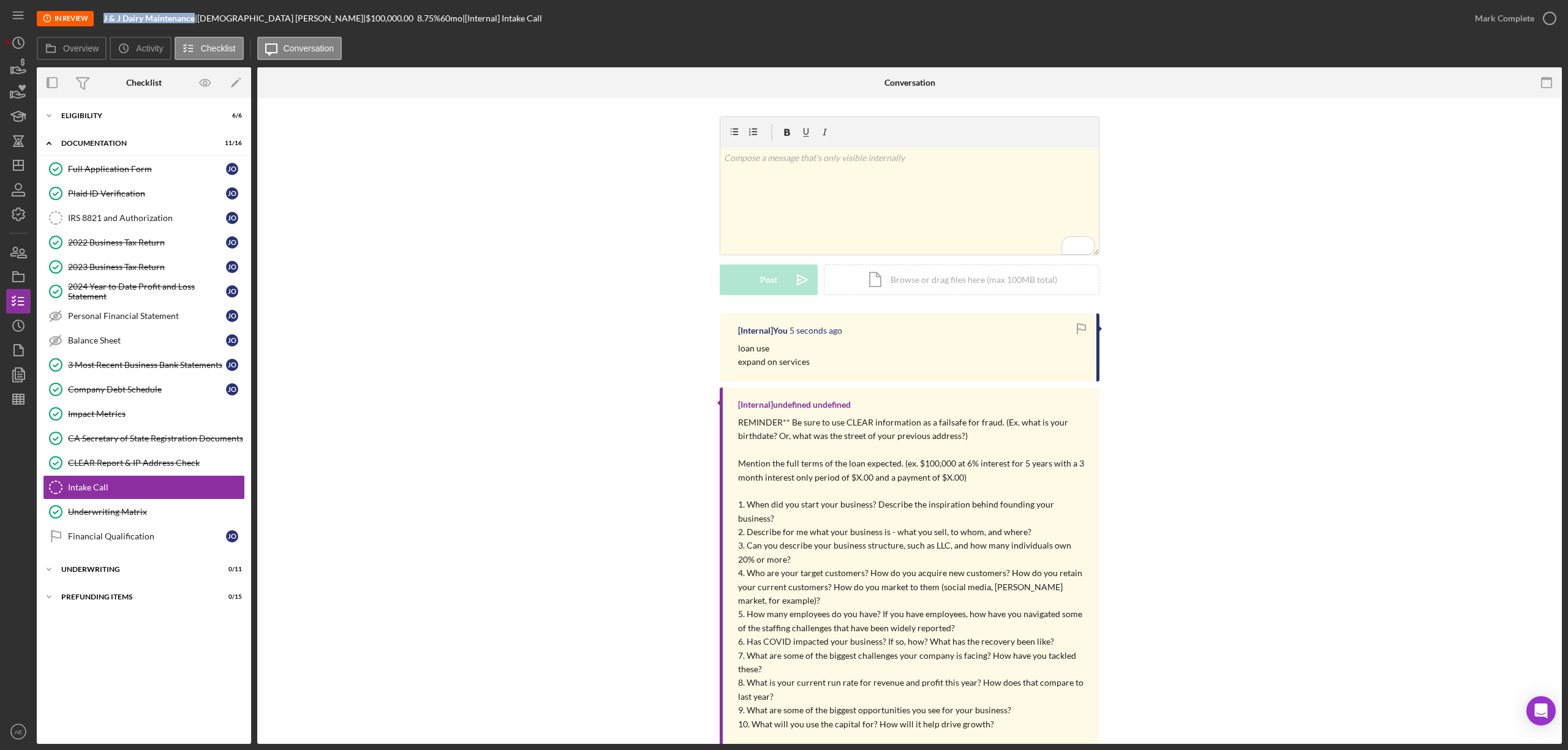
drag, startPoint x: 104, startPoint y: 18, endPoint x: 196, endPoint y: 17, distance: 92.0
click at [195, 17] on b "J & J Dairy Maintenance" at bounding box center [149, 18] width 91 height 10
copy b "J & J Dairy Maintenance"
click at [118, 123] on div "Icon/Expander Eligibility 6 / 6" at bounding box center [144, 116] width 215 height 25
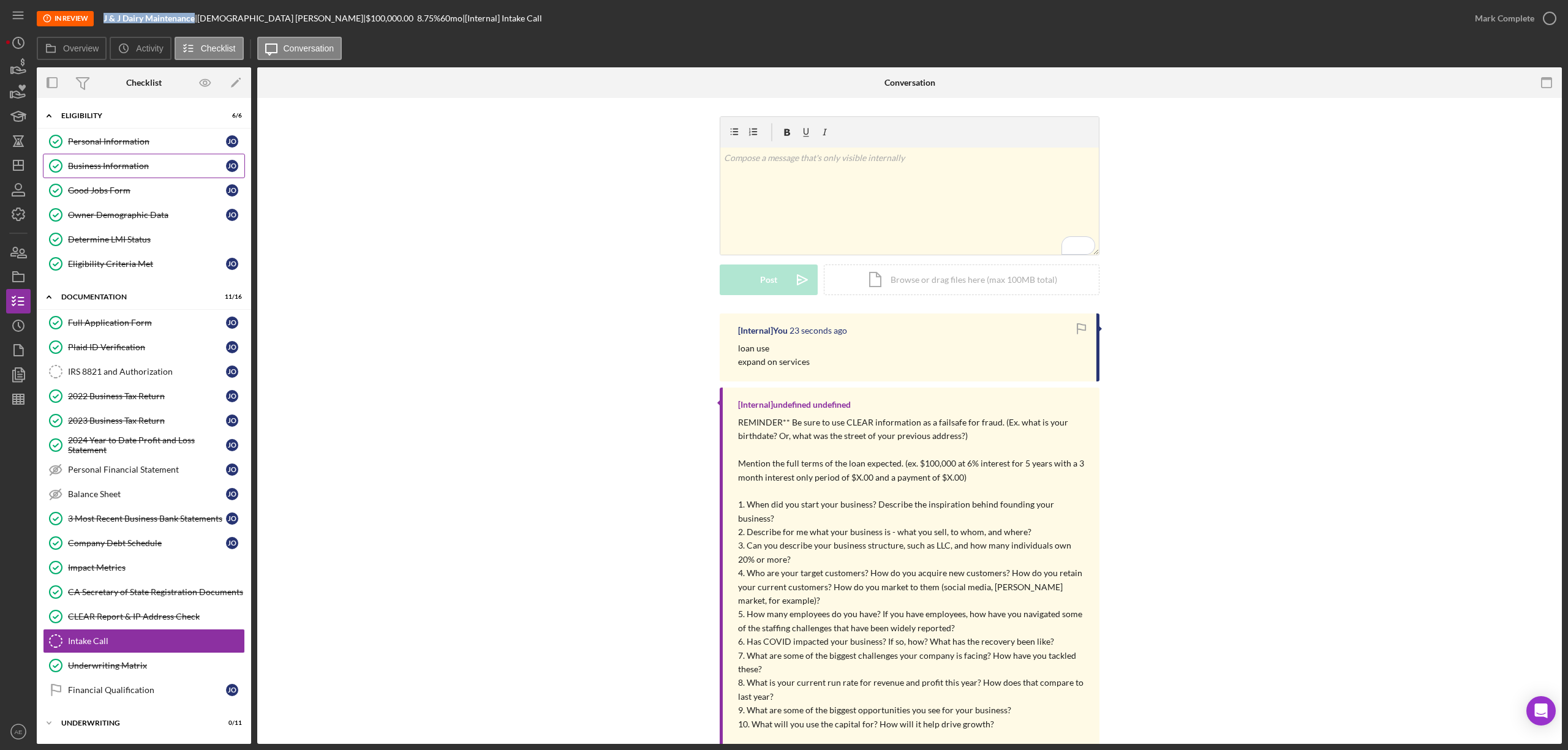
click at [125, 158] on link "Business Information Business Information J O" at bounding box center [144, 166] width 202 height 25
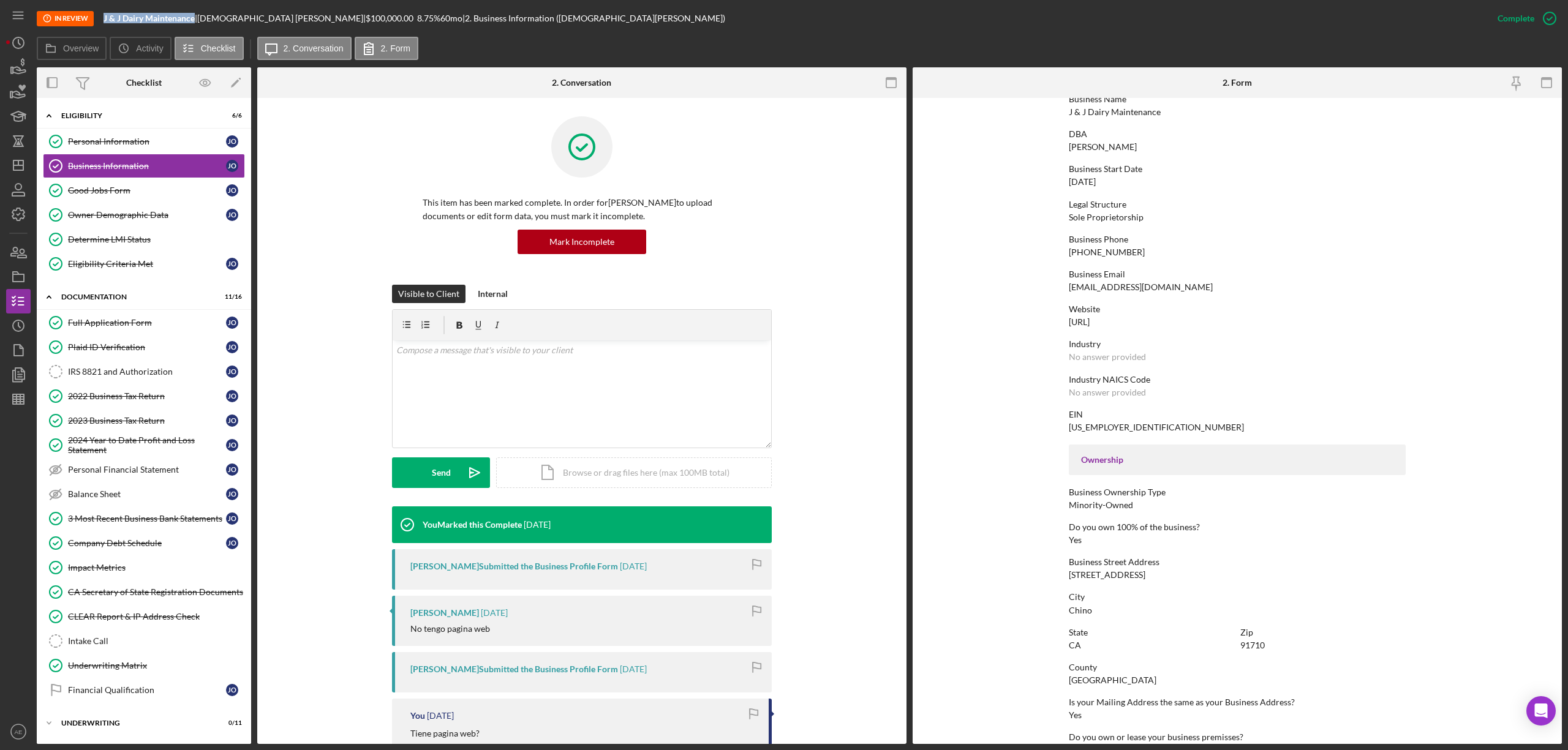
scroll to position [163, 0]
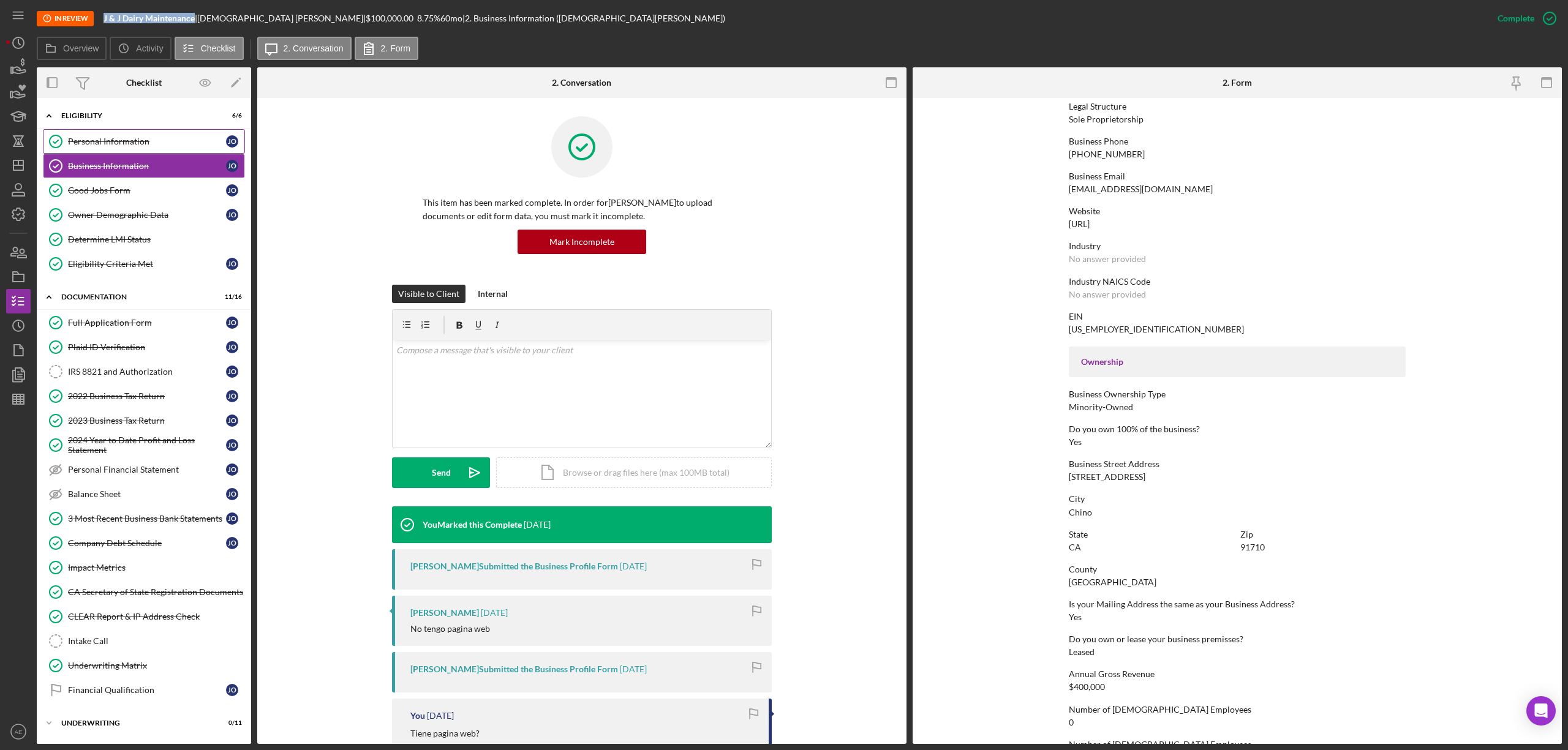
click at [128, 145] on div "Personal Information" at bounding box center [147, 141] width 158 height 9
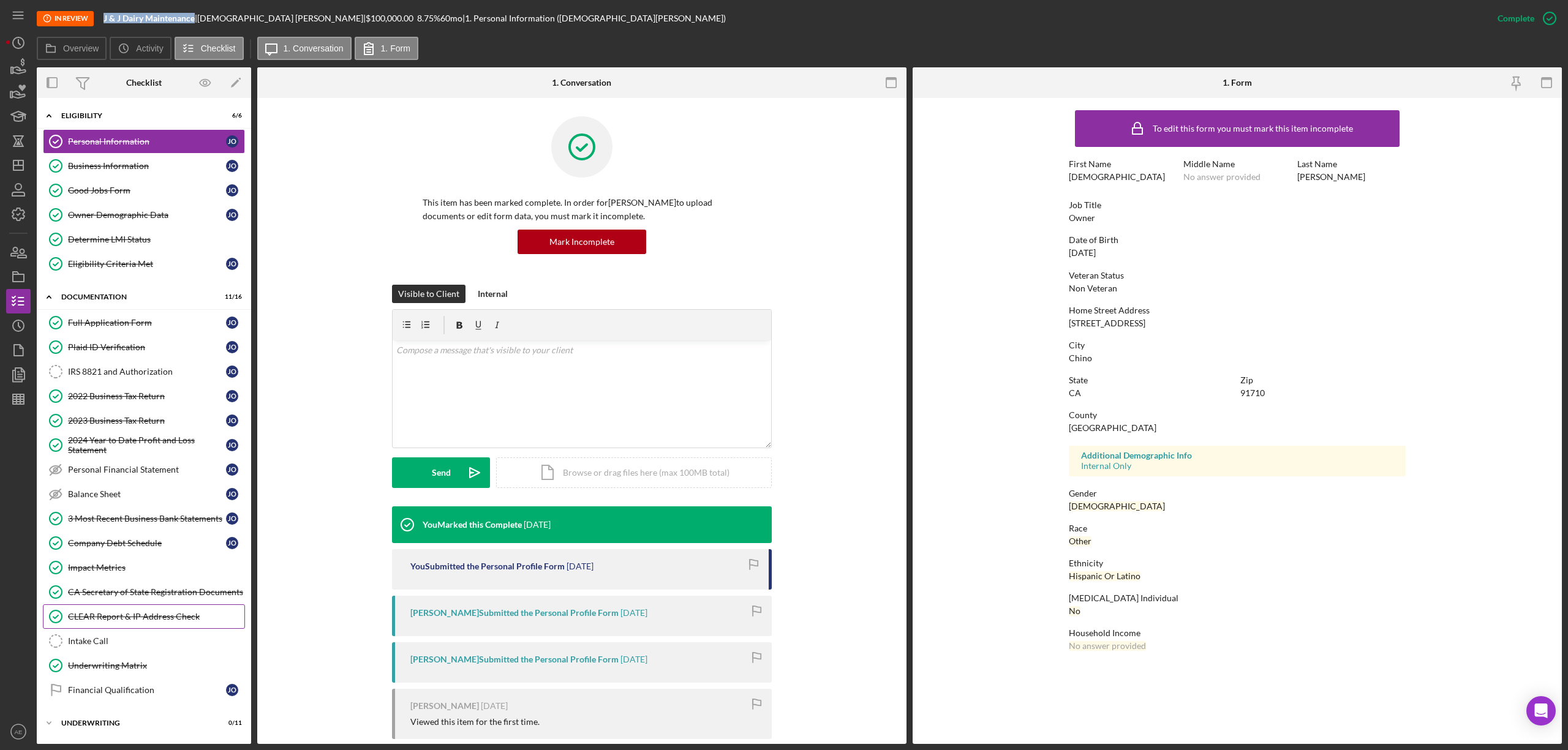
click at [149, 638] on link "Intake Call Intake Call" at bounding box center [144, 641] width 202 height 25
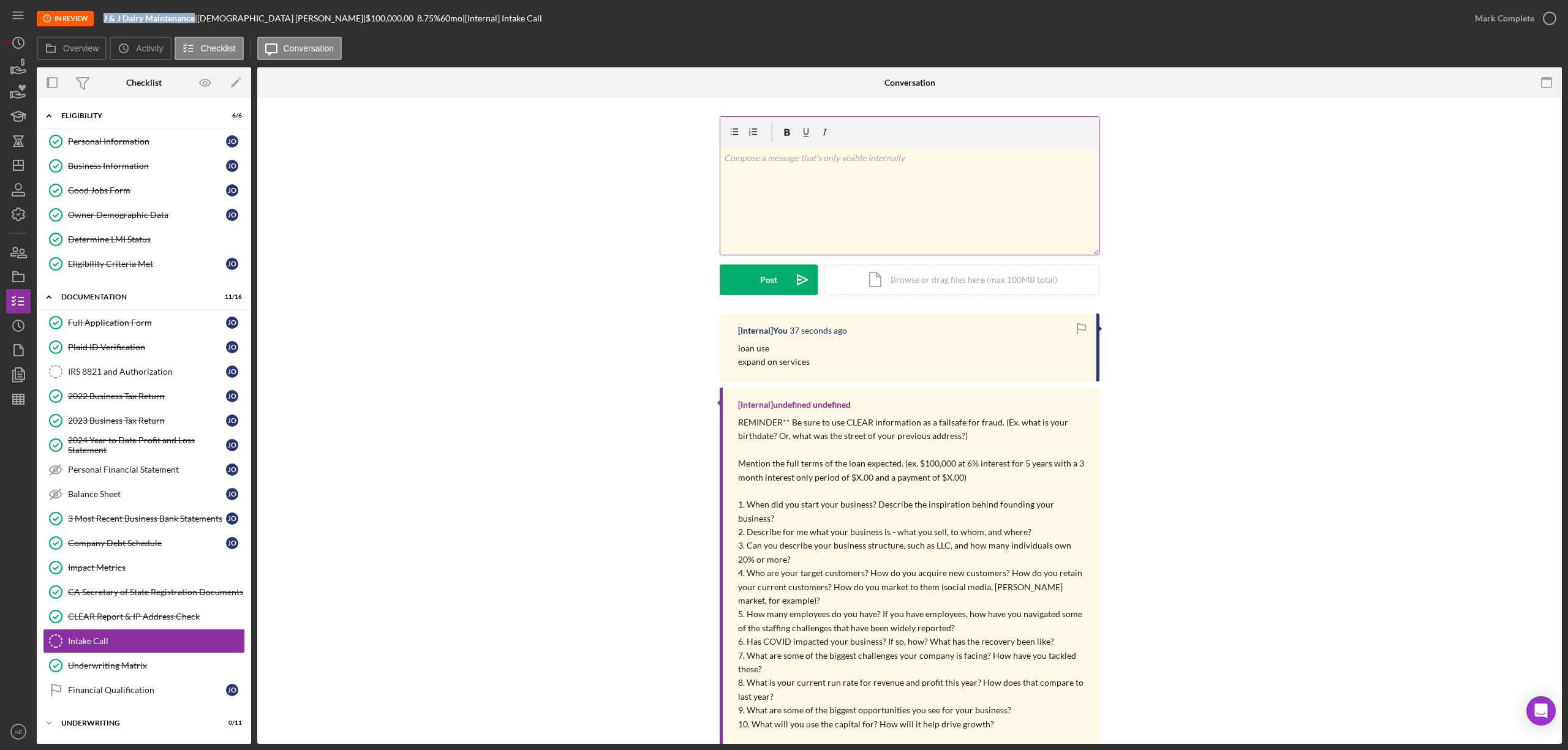
click at [742, 204] on div "v Color teal Color pink Remove color Add row above Add row below Add column bef…" at bounding box center [909, 200] width 378 height 107
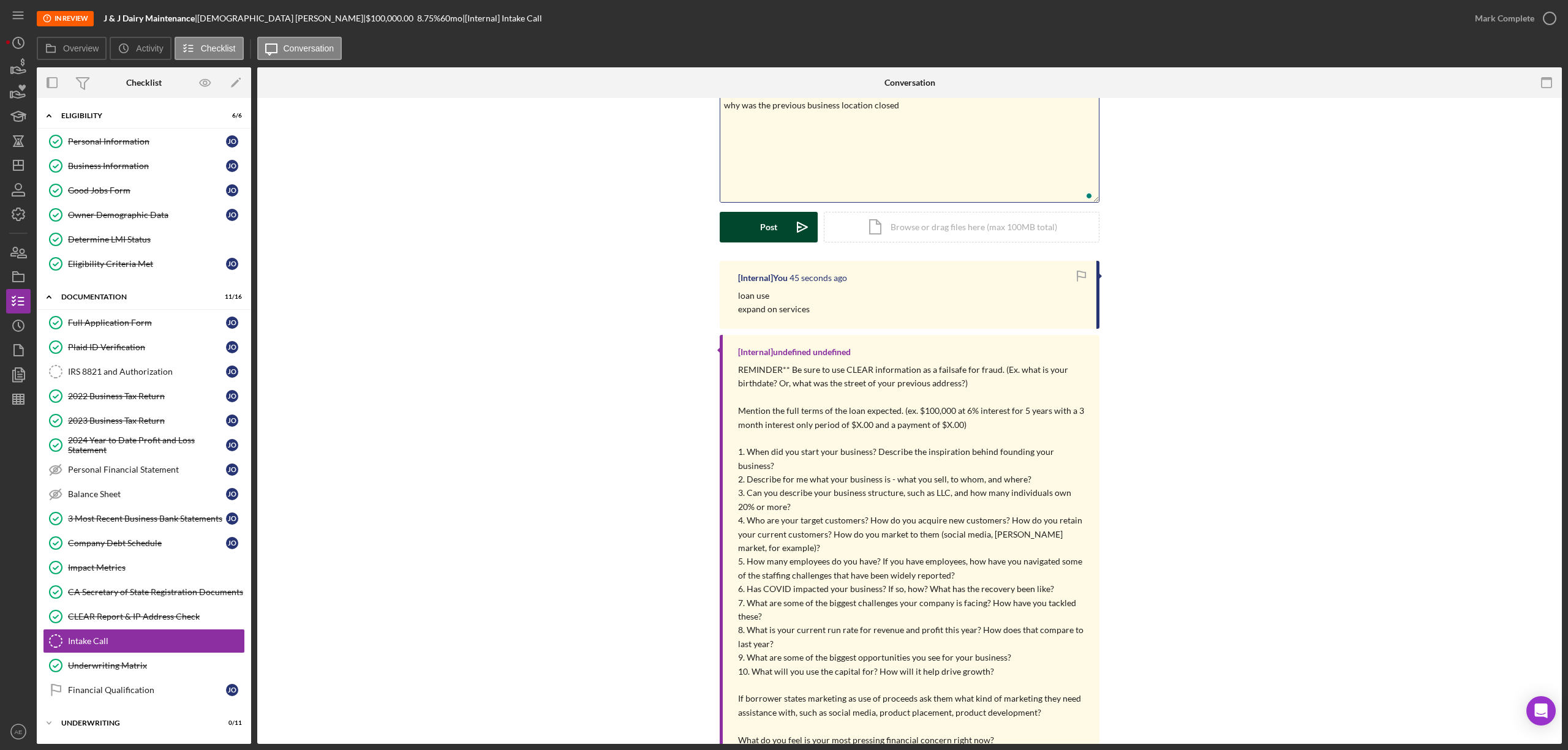
scroll to position [82, 0]
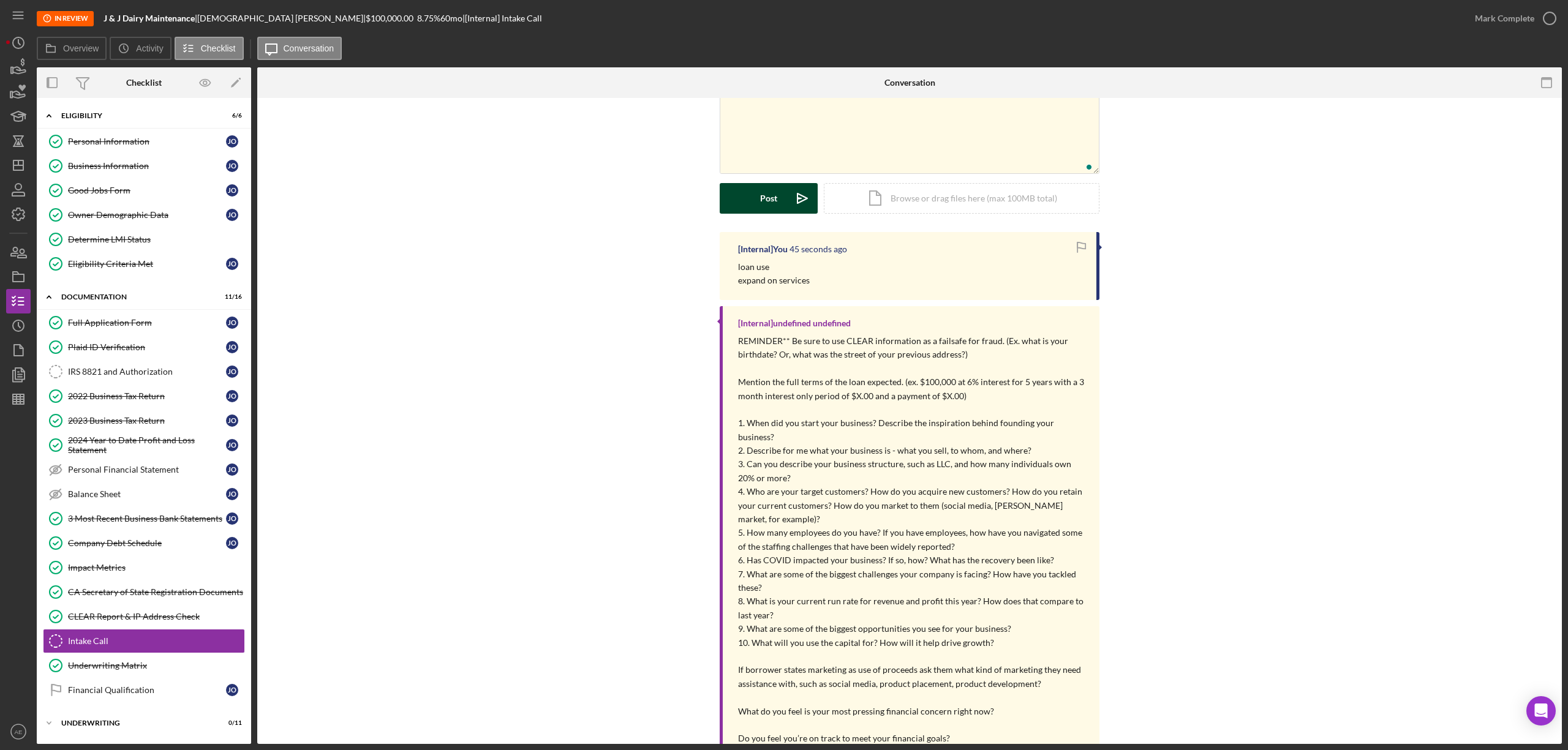
click at [745, 203] on button "Post Icon/icon-invite-send" at bounding box center [768, 198] width 98 height 30
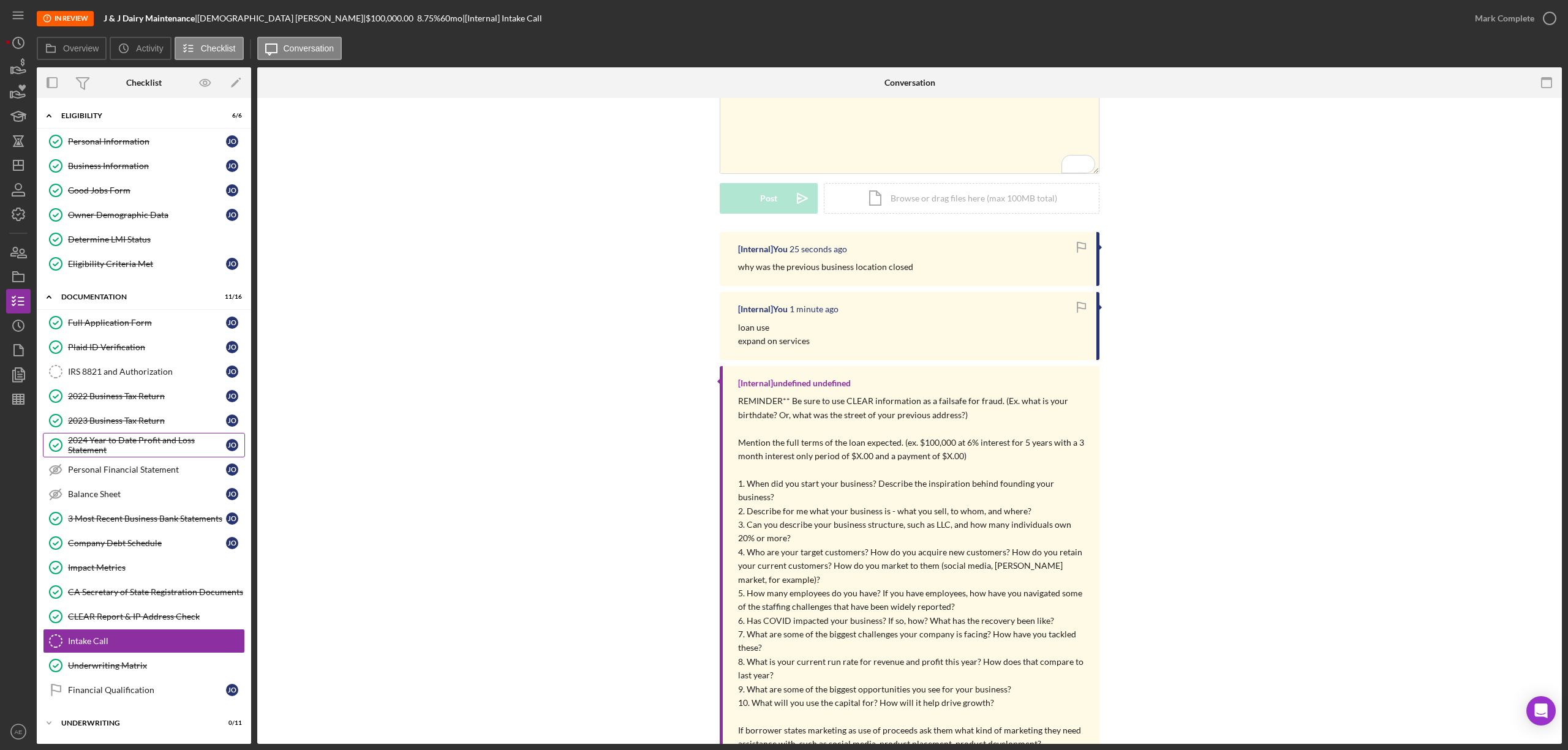
click at [138, 442] on div "2024 Year to Date Profit and Loss Statement" at bounding box center [147, 445] width 158 height 20
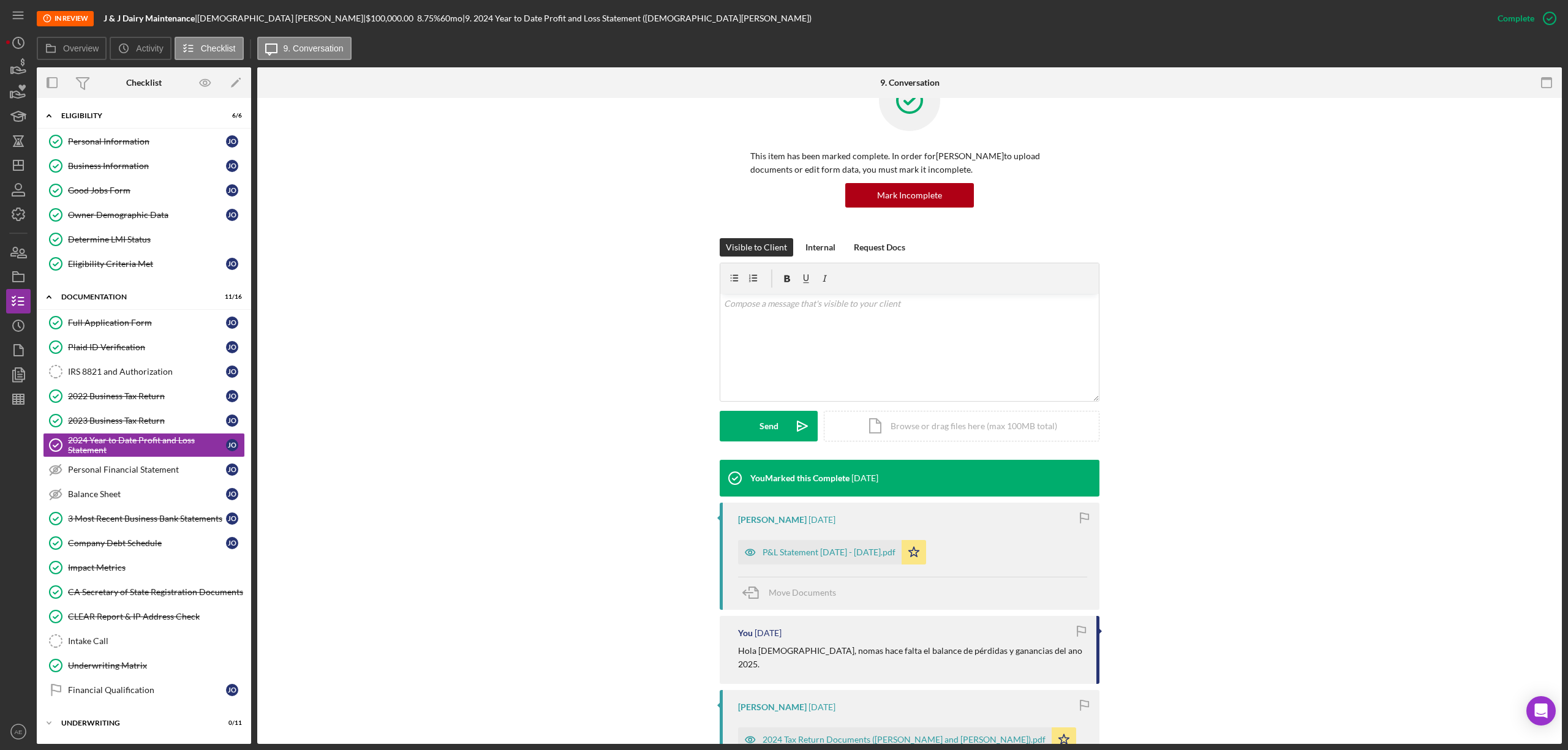
scroll to position [245, 0]
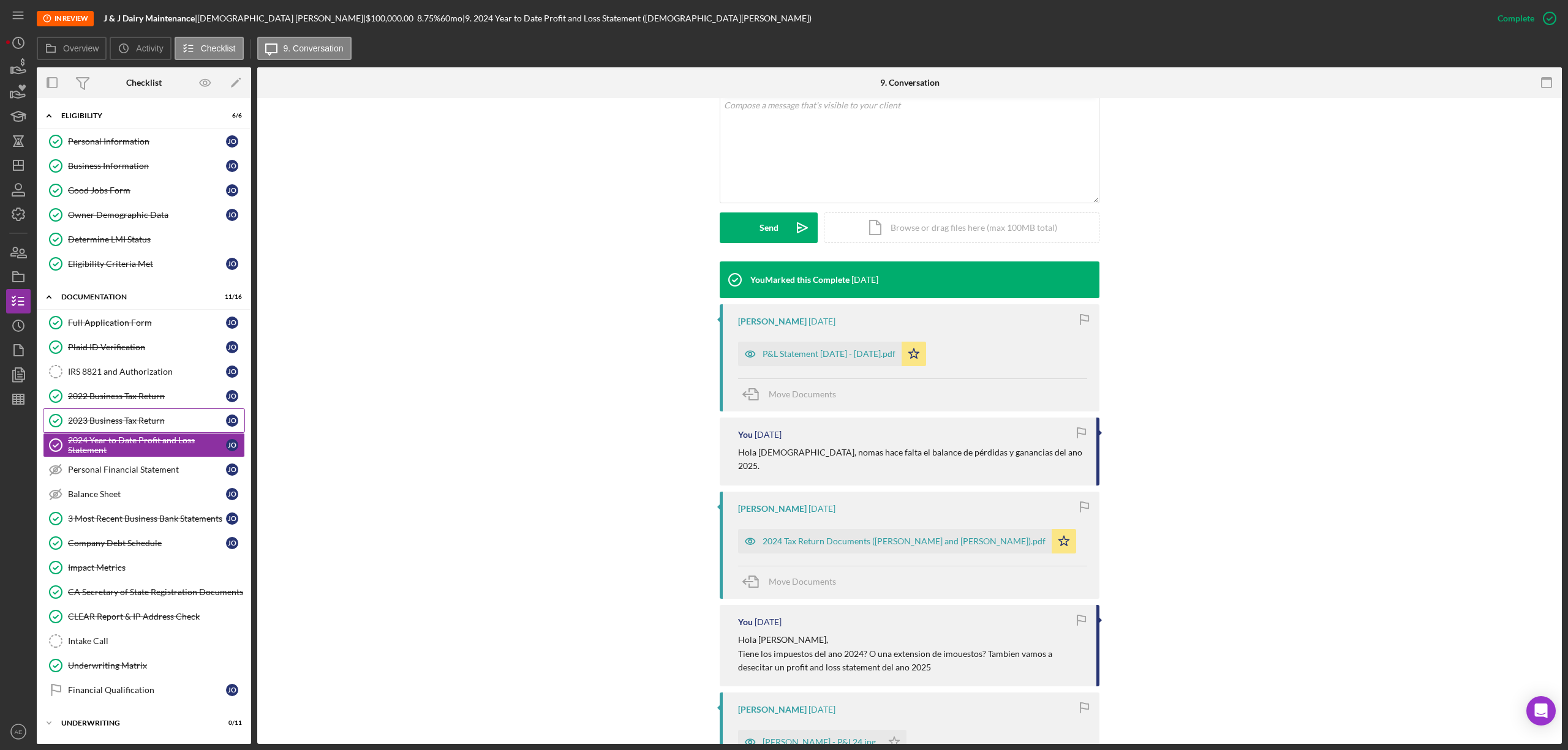
click at [140, 417] on link "2023 Business Tax Return 2023 Business Tax Return J O" at bounding box center [144, 421] width 202 height 25
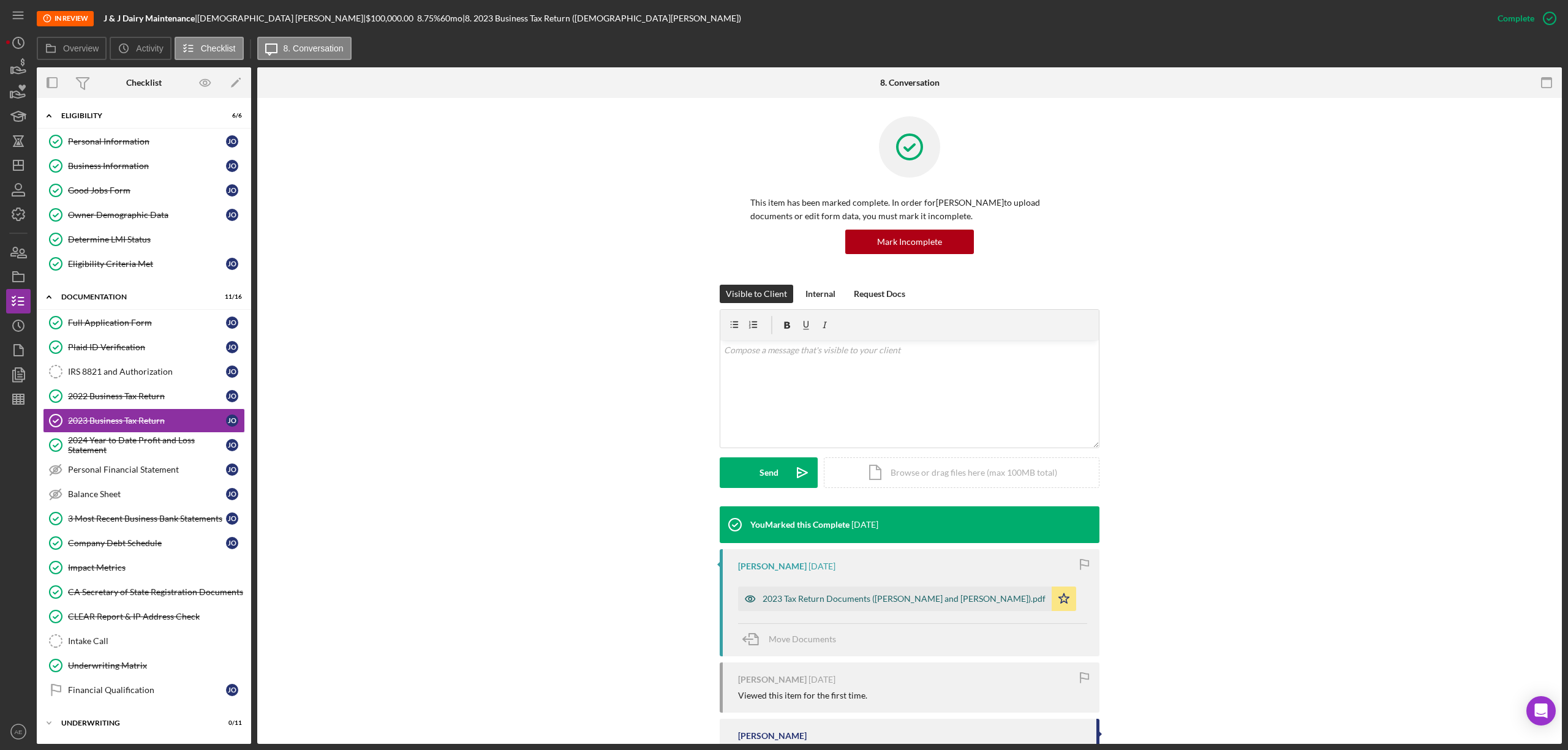
click at [748, 599] on icon "button" at bounding box center [750, 598] width 25 height 25
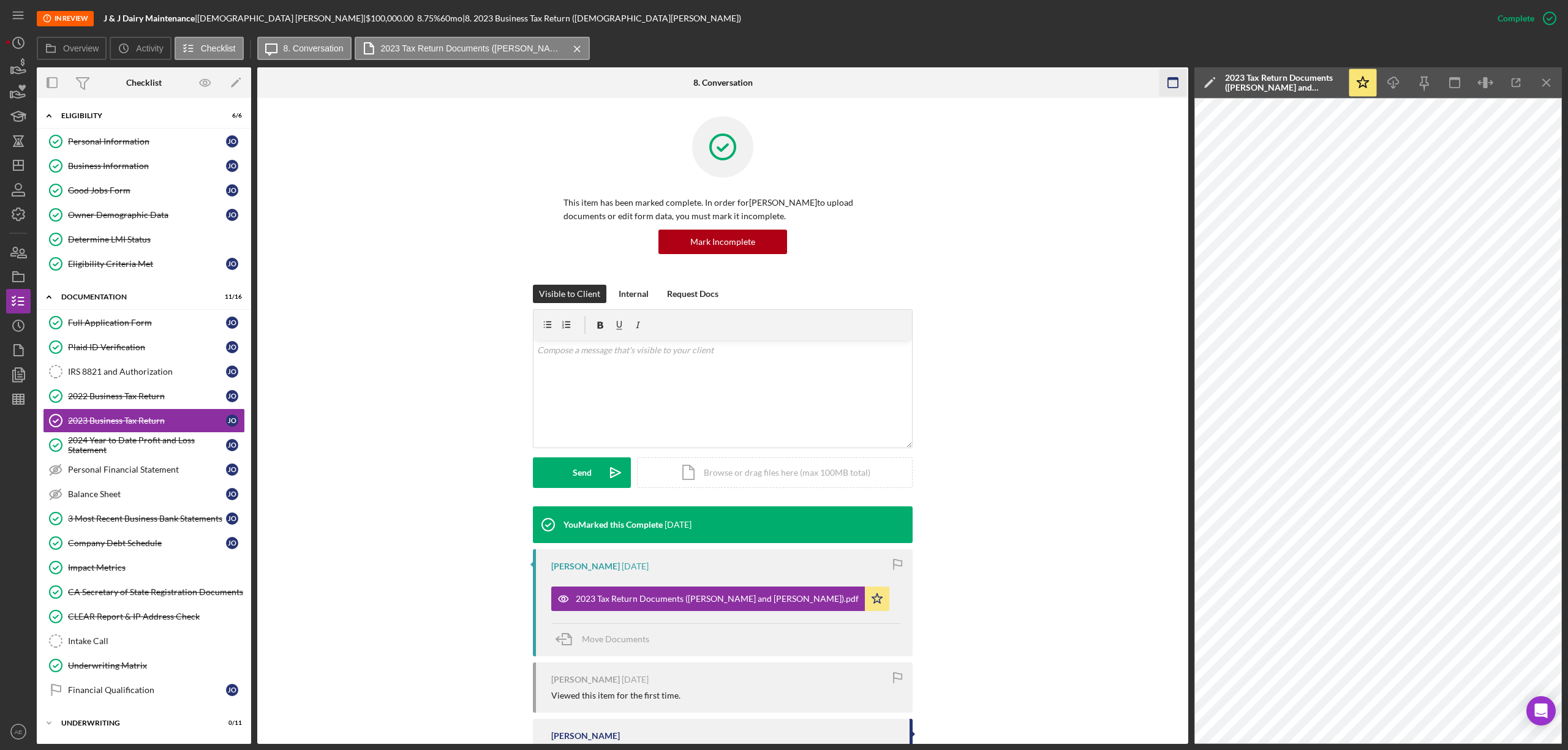
click at [1171, 81] on icon "button" at bounding box center [1173, 83] width 28 height 28
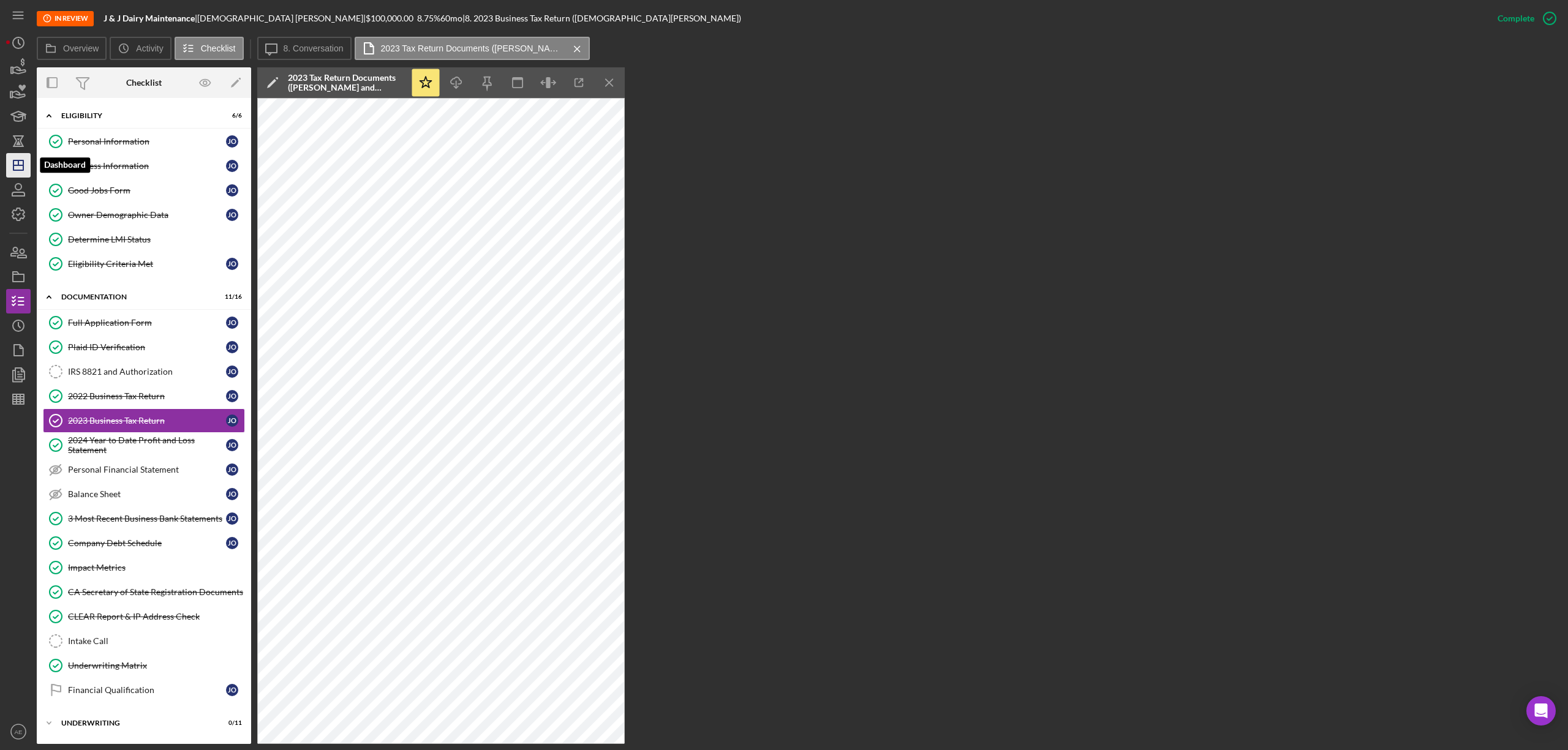
click at [18, 161] on line "button" at bounding box center [18, 163] width 0 height 5
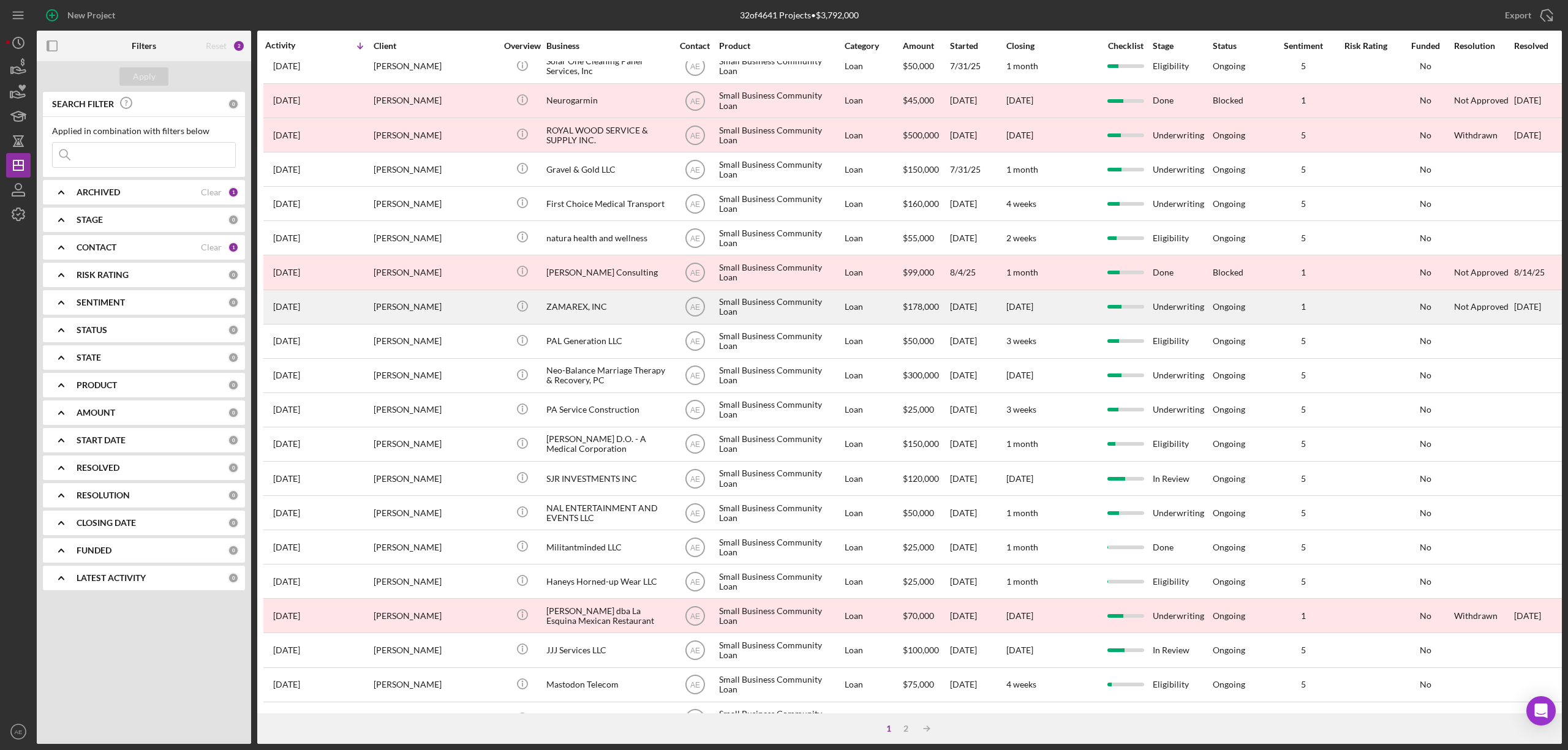
scroll to position [163, 0]
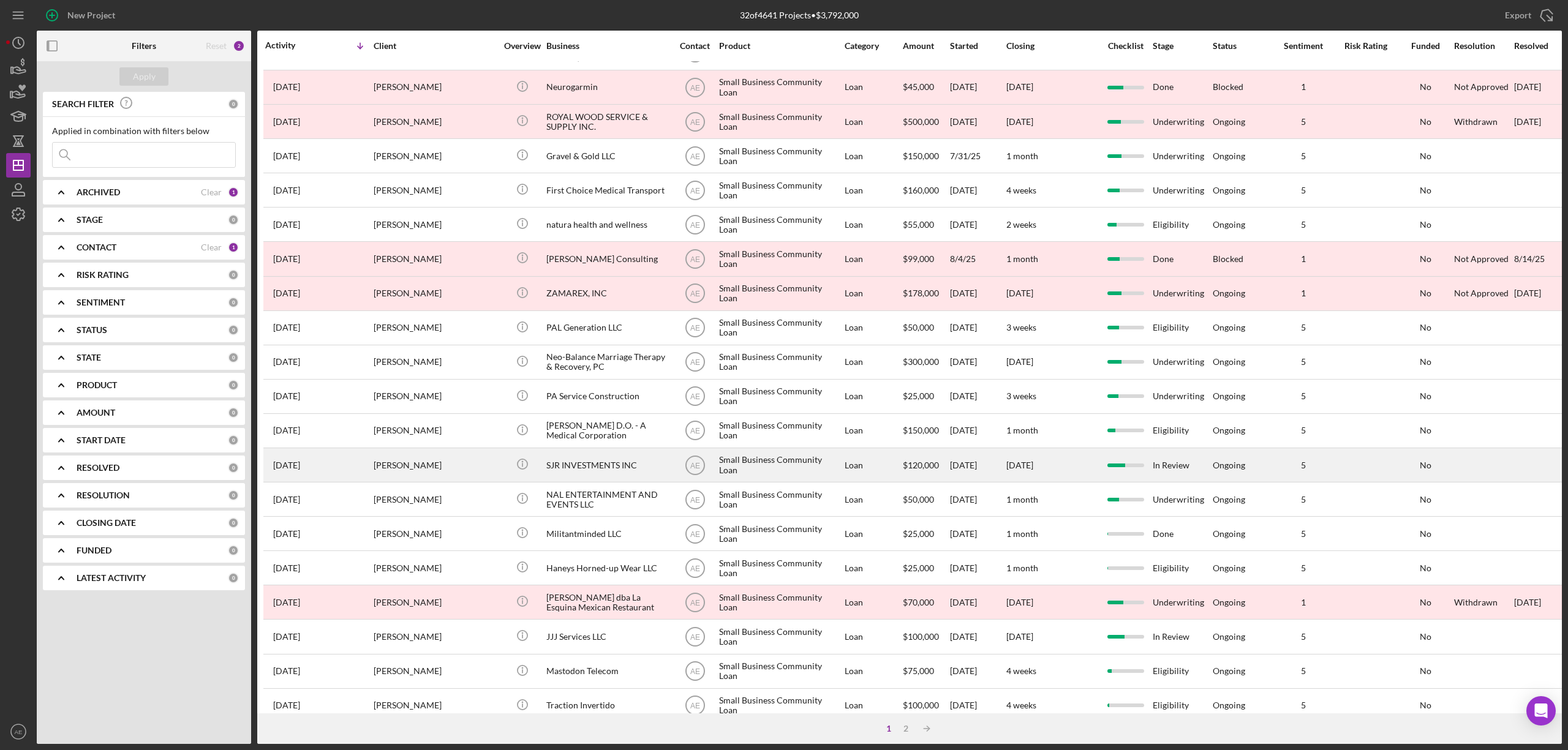
click at [550, 455] on div "SJR INVESTMENTS INC" at bounding box center [607, 465] width 123 height 32
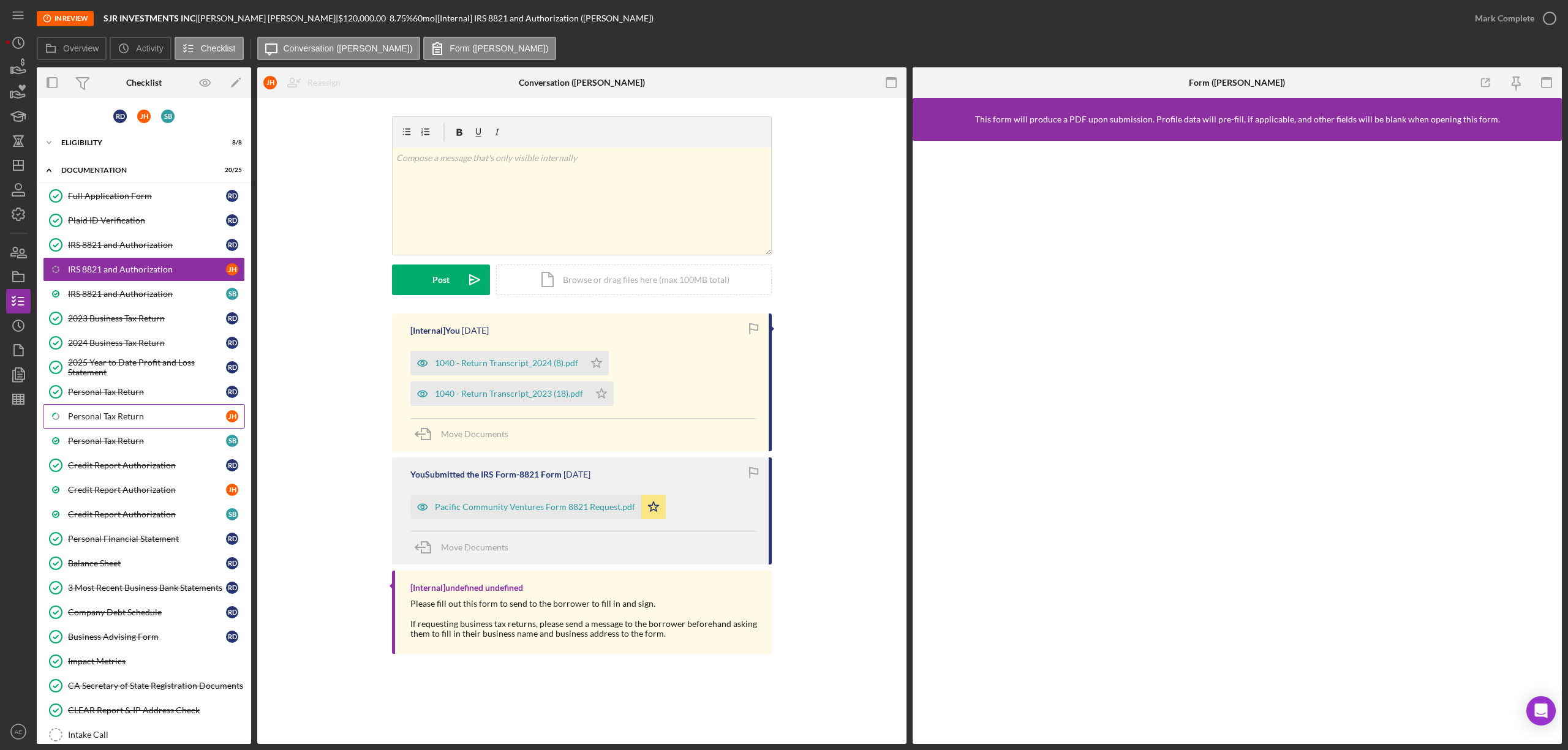
click at [160, 417] on div "Personal Tax Return" at bounding box center [147, 416] width 158 height 9
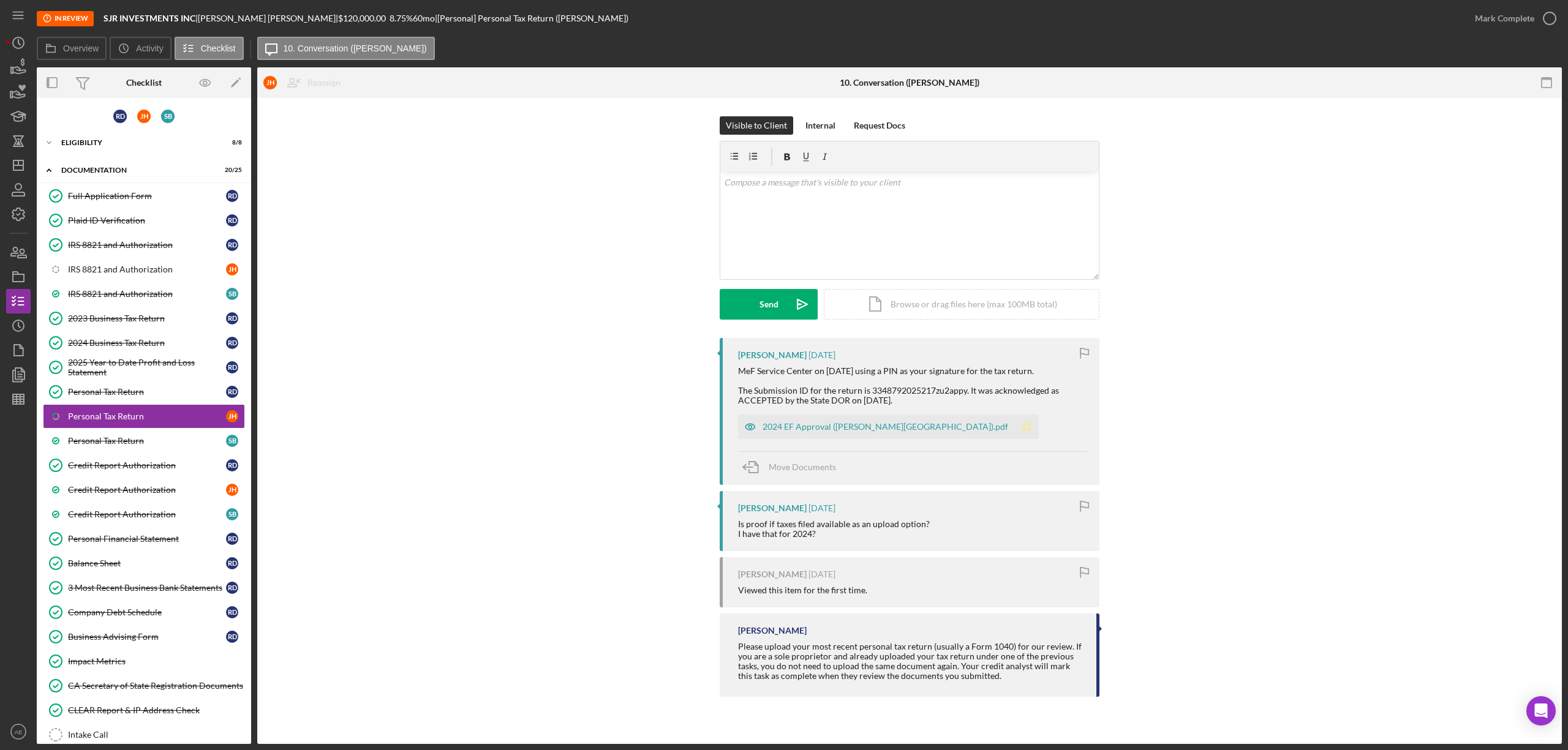
click at [1014, 434] on icon "Icon/Star" at bounding box center [1026, 426] width 25 height 25
click at [132, 271] on div "IRS 8821 and Authorization" at bounding box center [147, 269] width 158 height 9
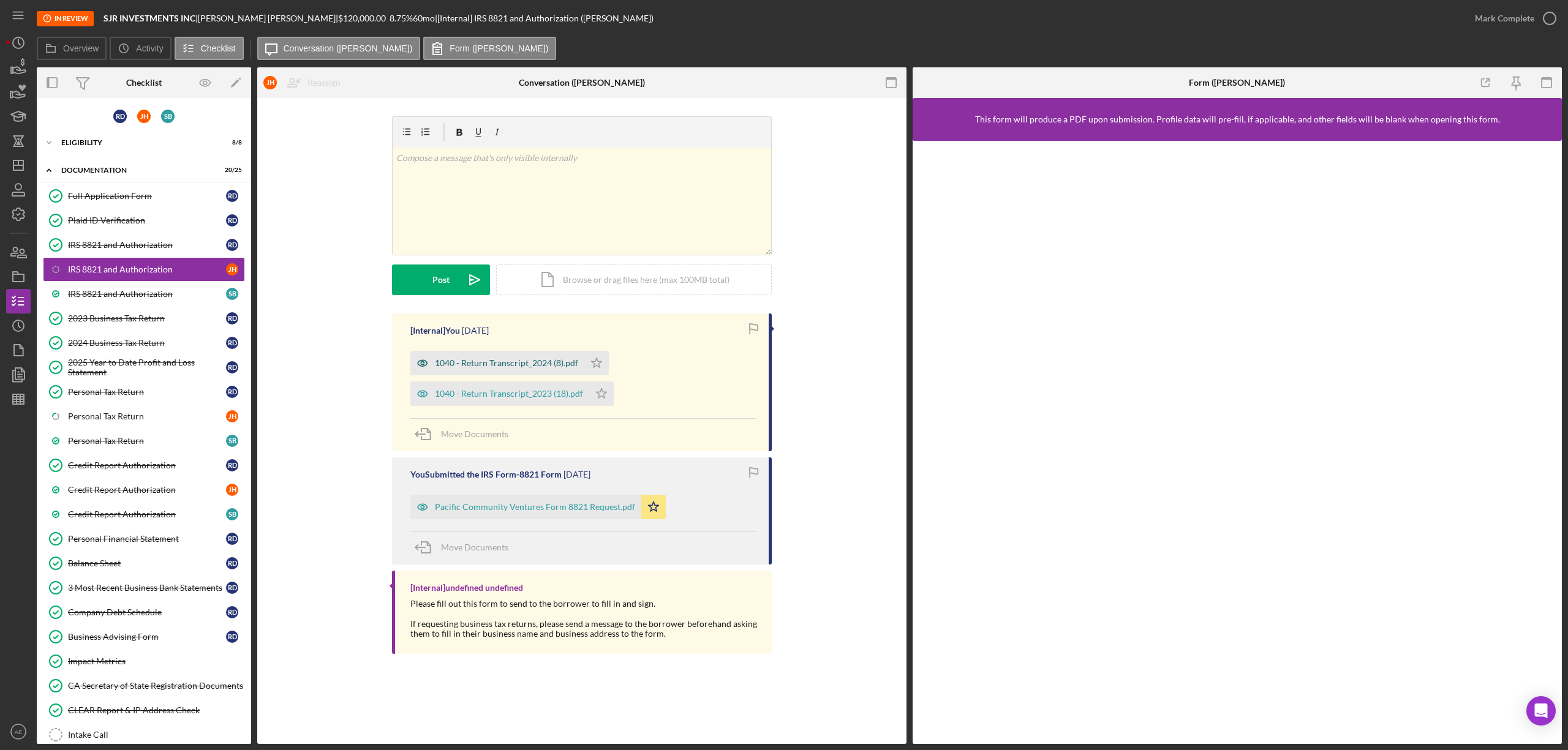
click at [421, 365] on icon "button" at bounding box center [422, 363] width 3 height 3
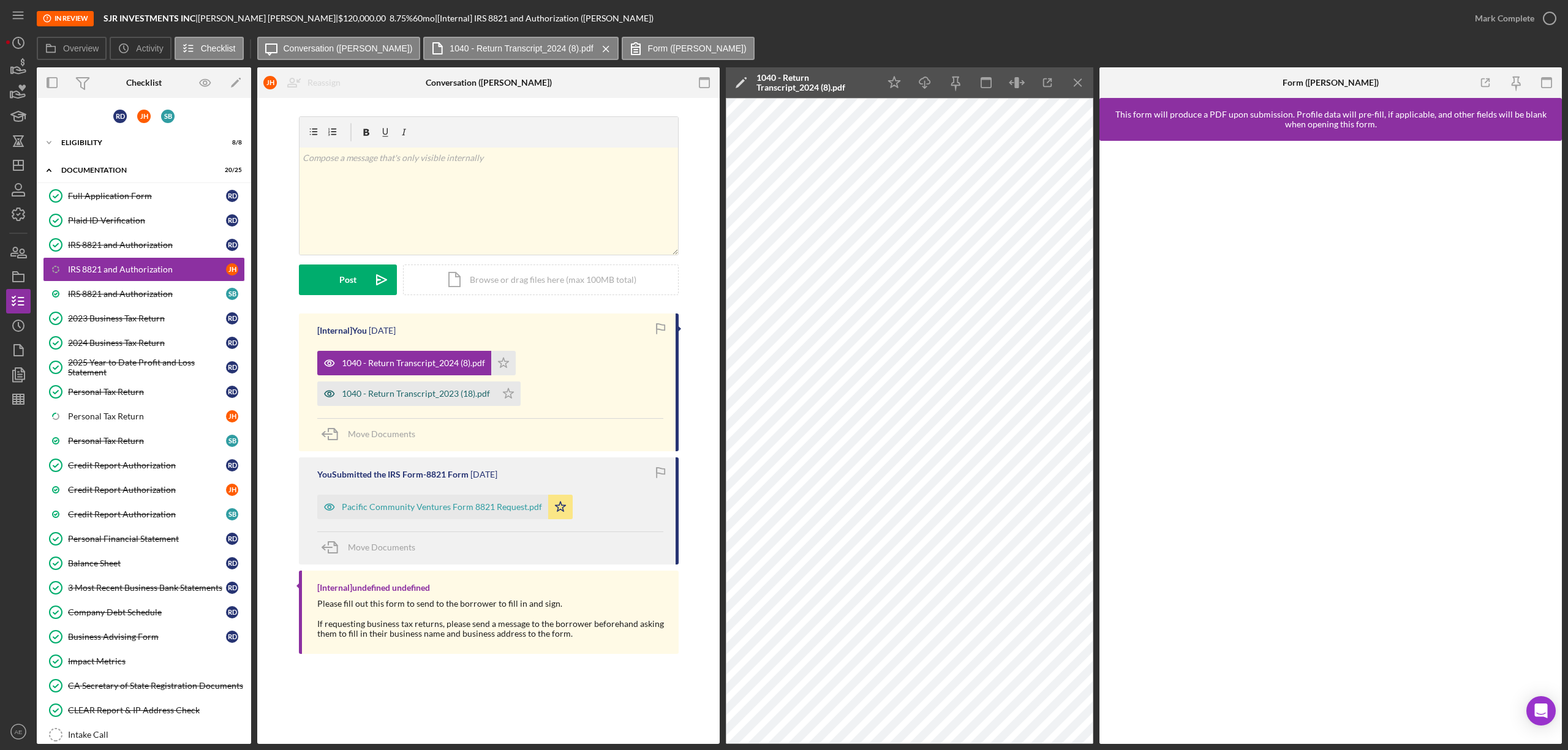
click at [325, 397] on icon "button" at bounding box center [329, 393] width 25 height 25
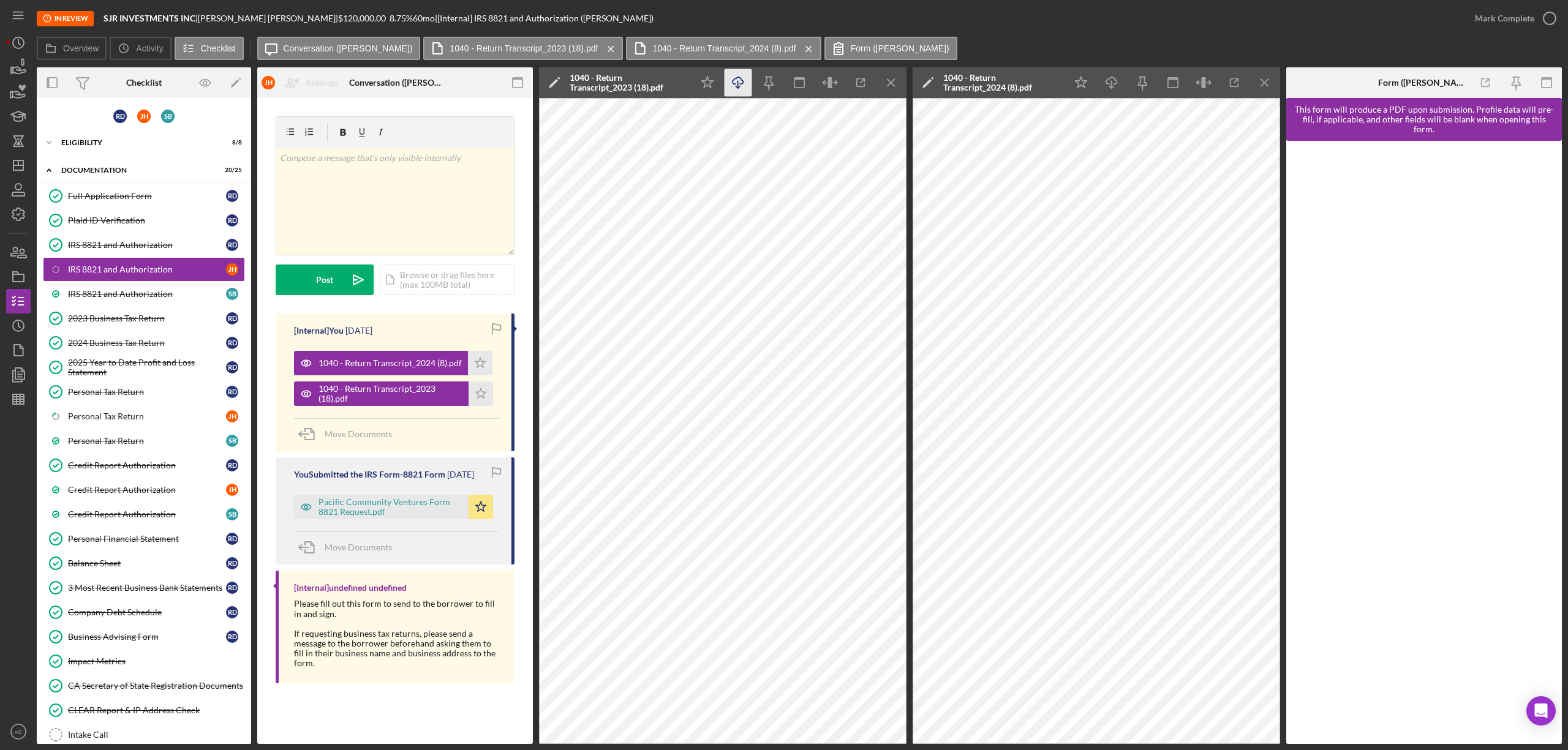
click at [745, 71] on icon "Icon/Download" at bounding box center [738, 83] width 28 height 28
click at [169, 298] on div "IRS 8821 and Authorization" at bounding box center [147, 293] width 158 height 9
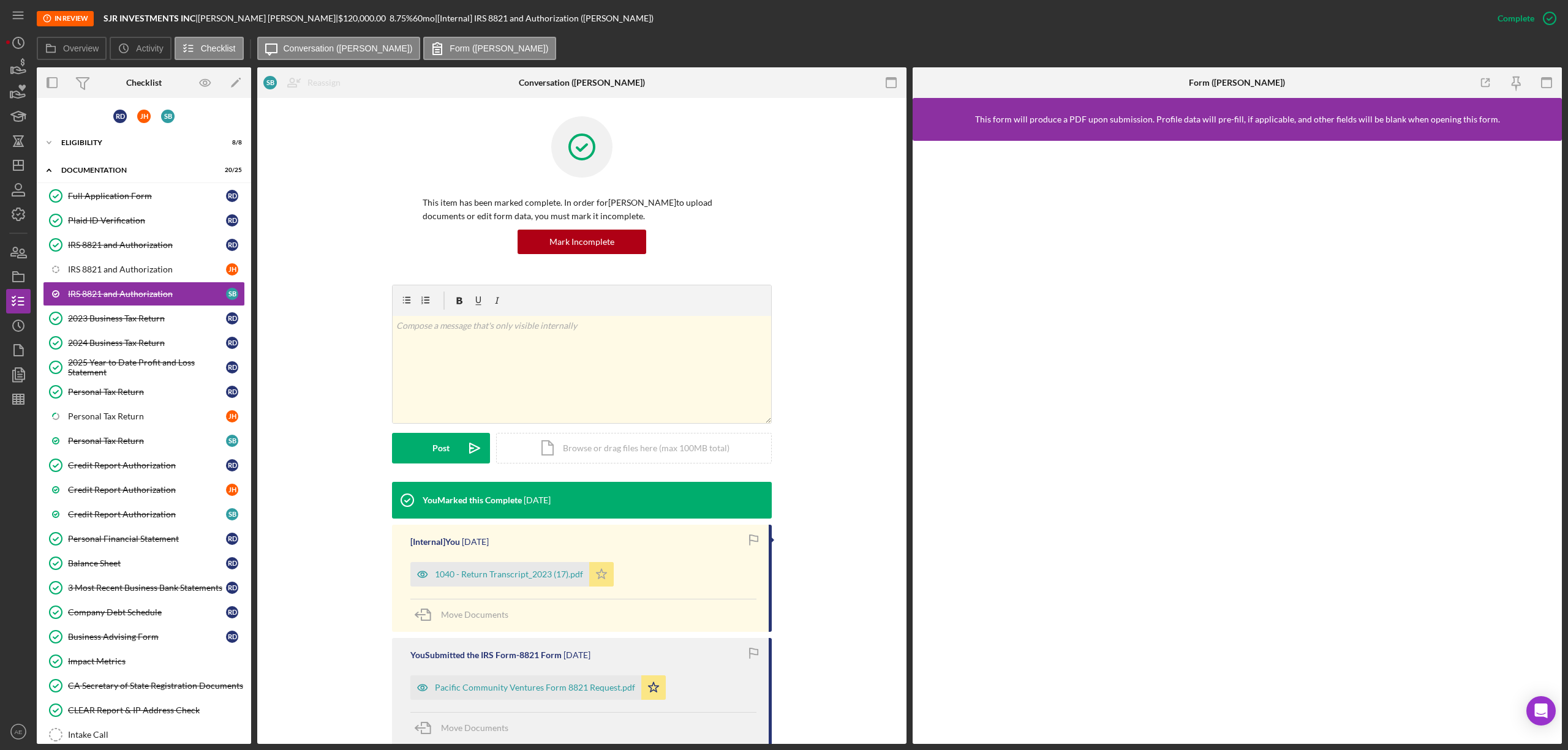
scroll to position [115, 0]
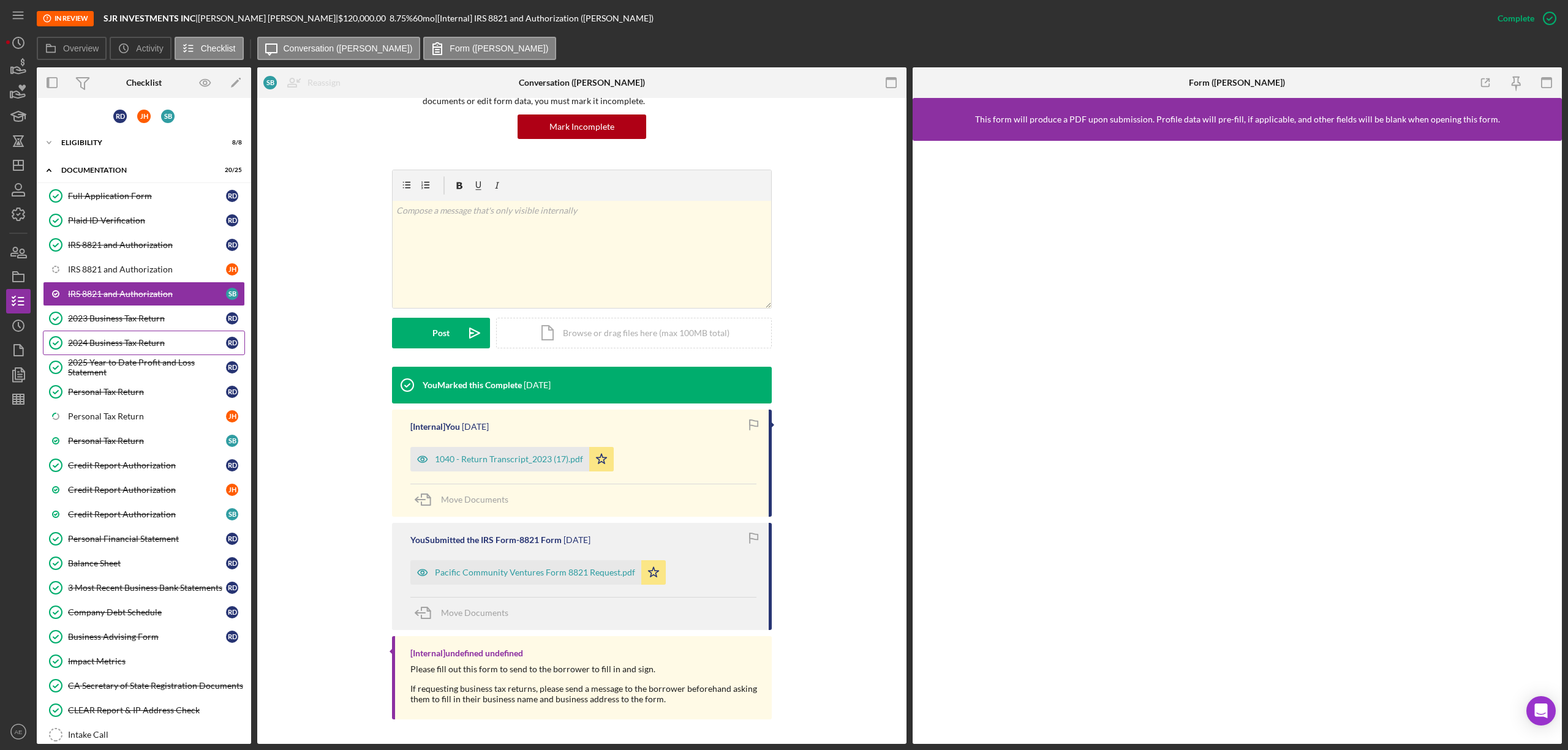
click at [144, 340] on div "2024 Business Tax Return" at bounding box center [147, 342] width 158 height 9
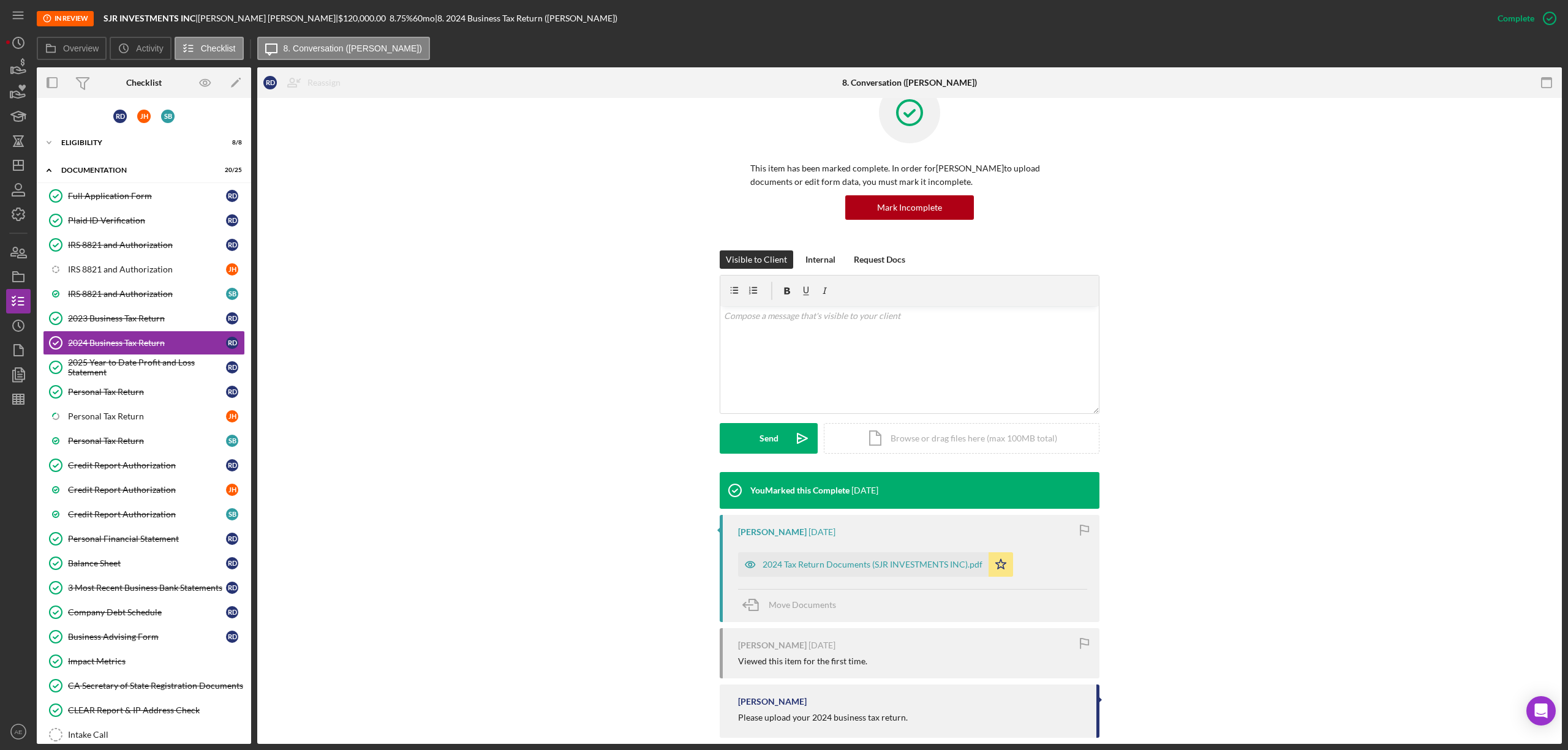
scroll to position [52, 0]
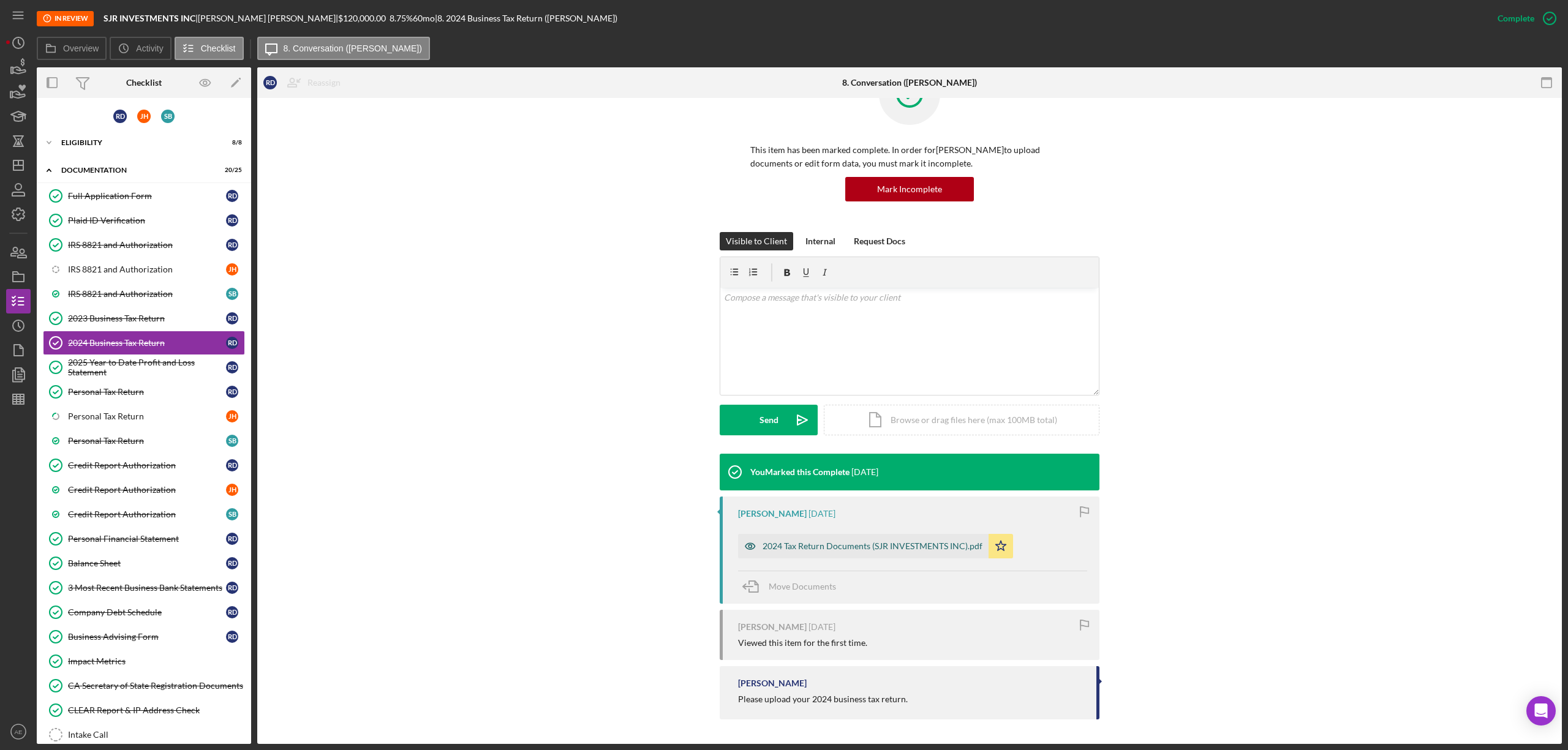
click at [750, 537] on icon "button" at bounding box center [750, 546] width 25 height 25
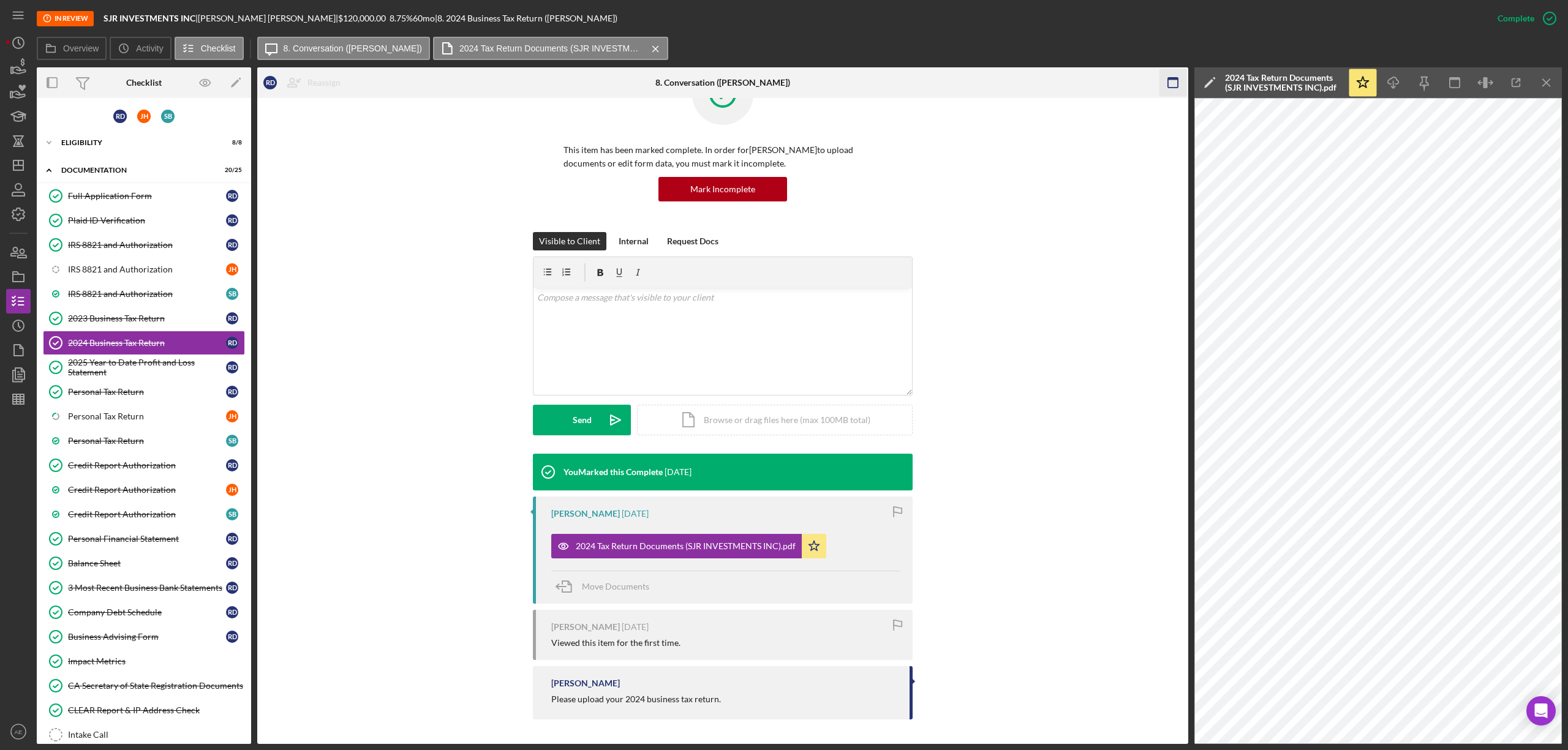
click at [1165, 79] on icon "button" at bounding box center [1173, 83] width 28 height 28
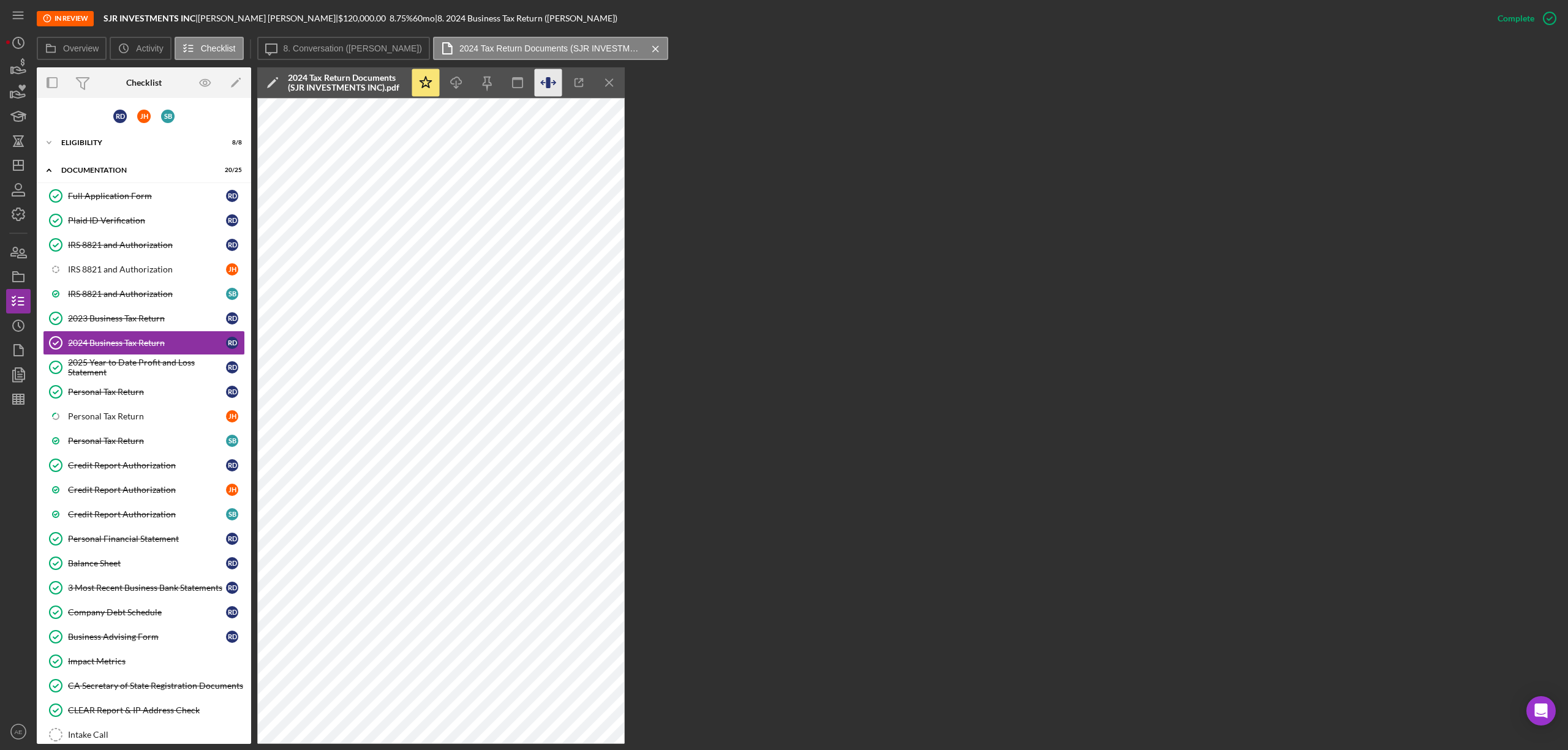
drag, startPoint x: 544, startPoint y: 80, endPoint x: 549, endPoint y: 89, distance: 10.3
click at [545, 80] on icon "button" at bounding box center [549, 83] width 28 height 28
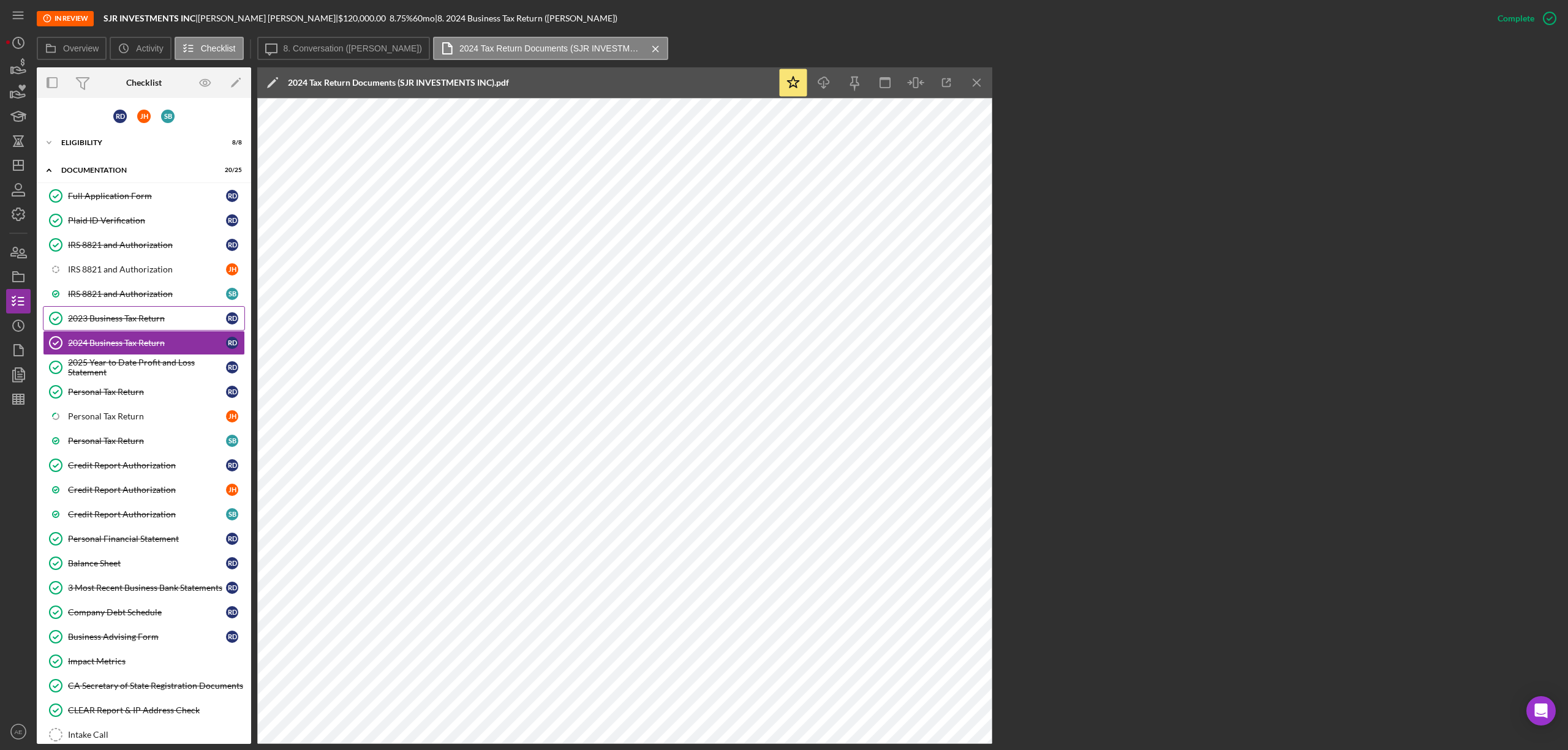
click at [151, 309] on link "2023 Business Tax Return 2023 Business Tax Return R D" at bounding box center [144, 318] width 202 height 25
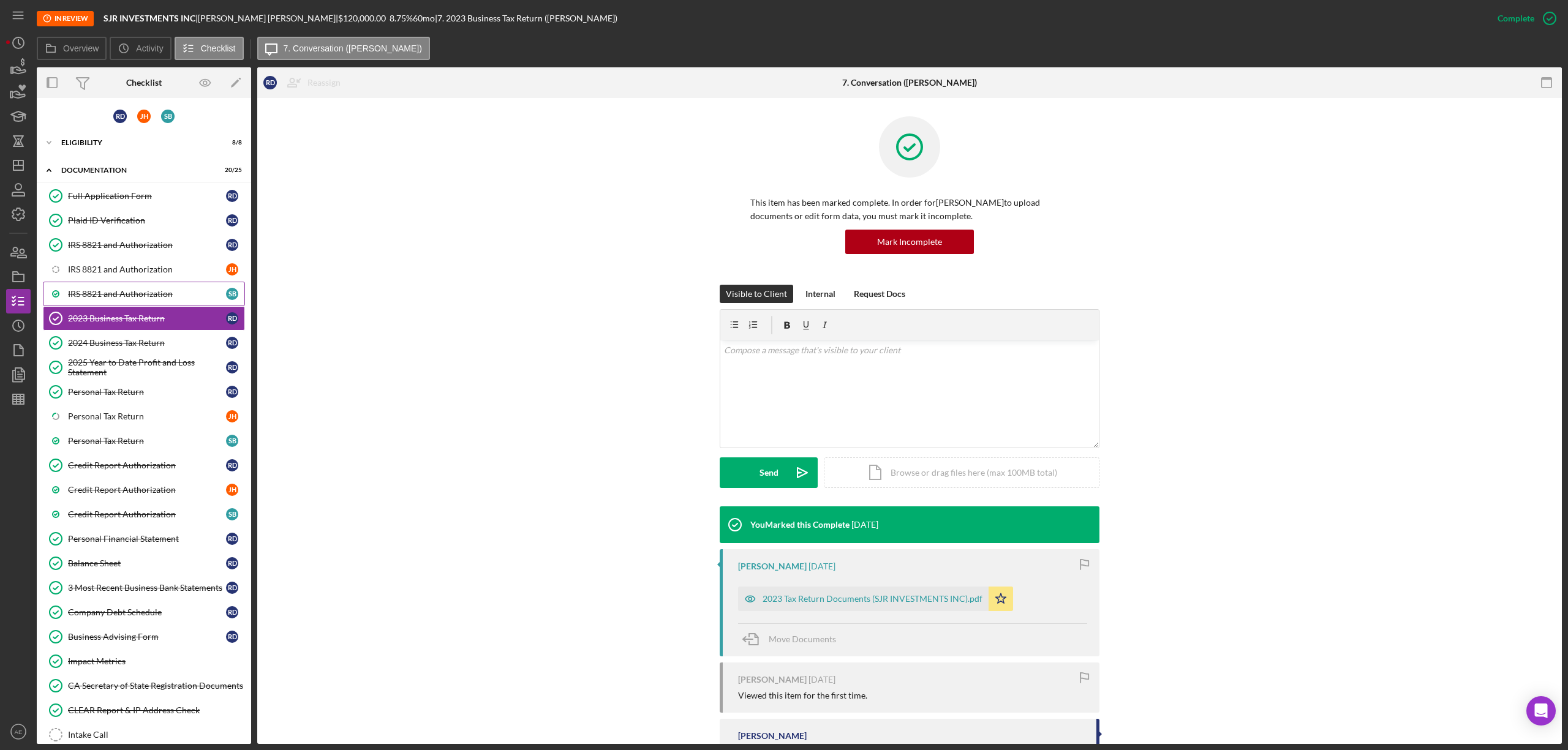
click at [136, 292] on div "IRS 8821 and Authorization" at bounding box center [147, 293] width 158 height 9
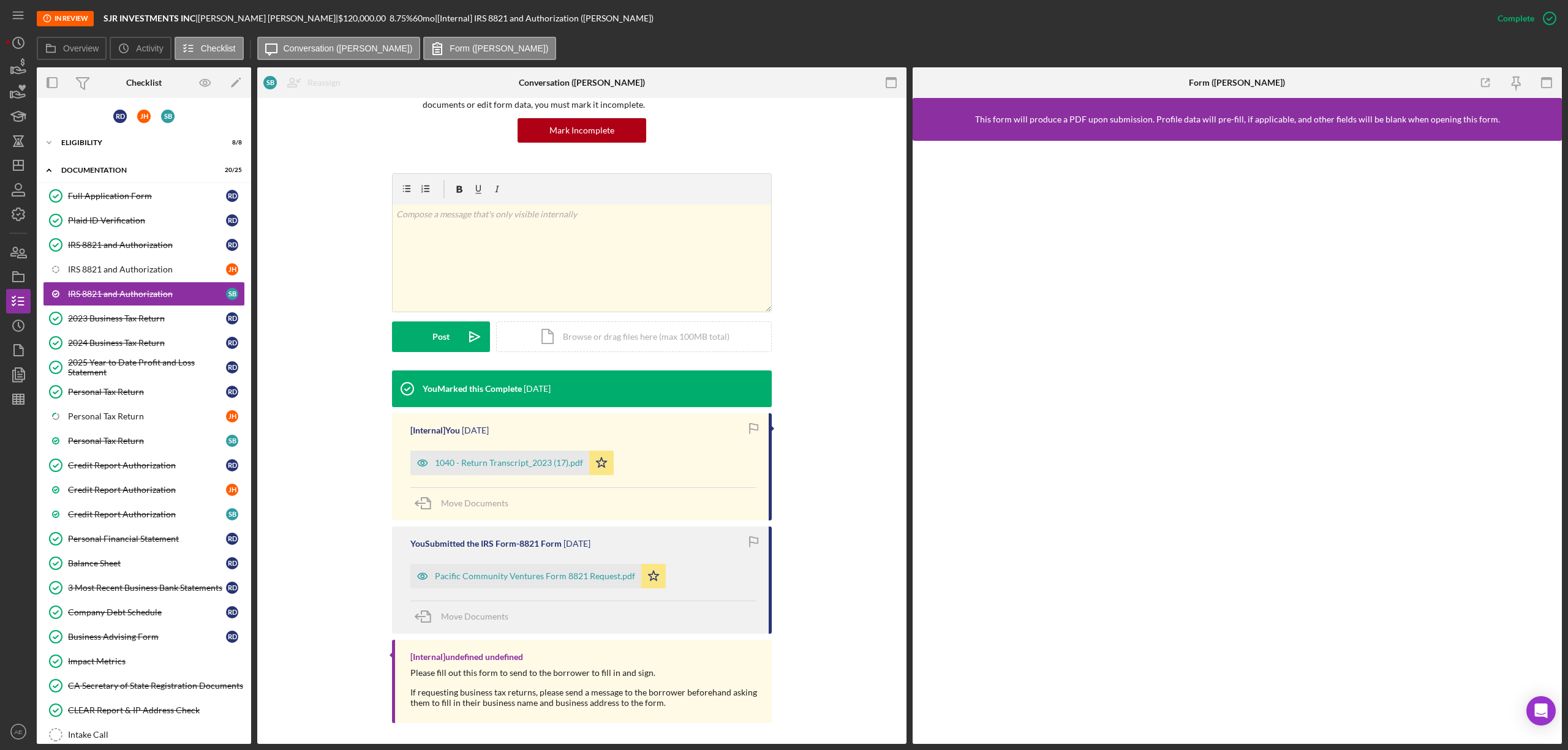
scroll to position [115, 0]
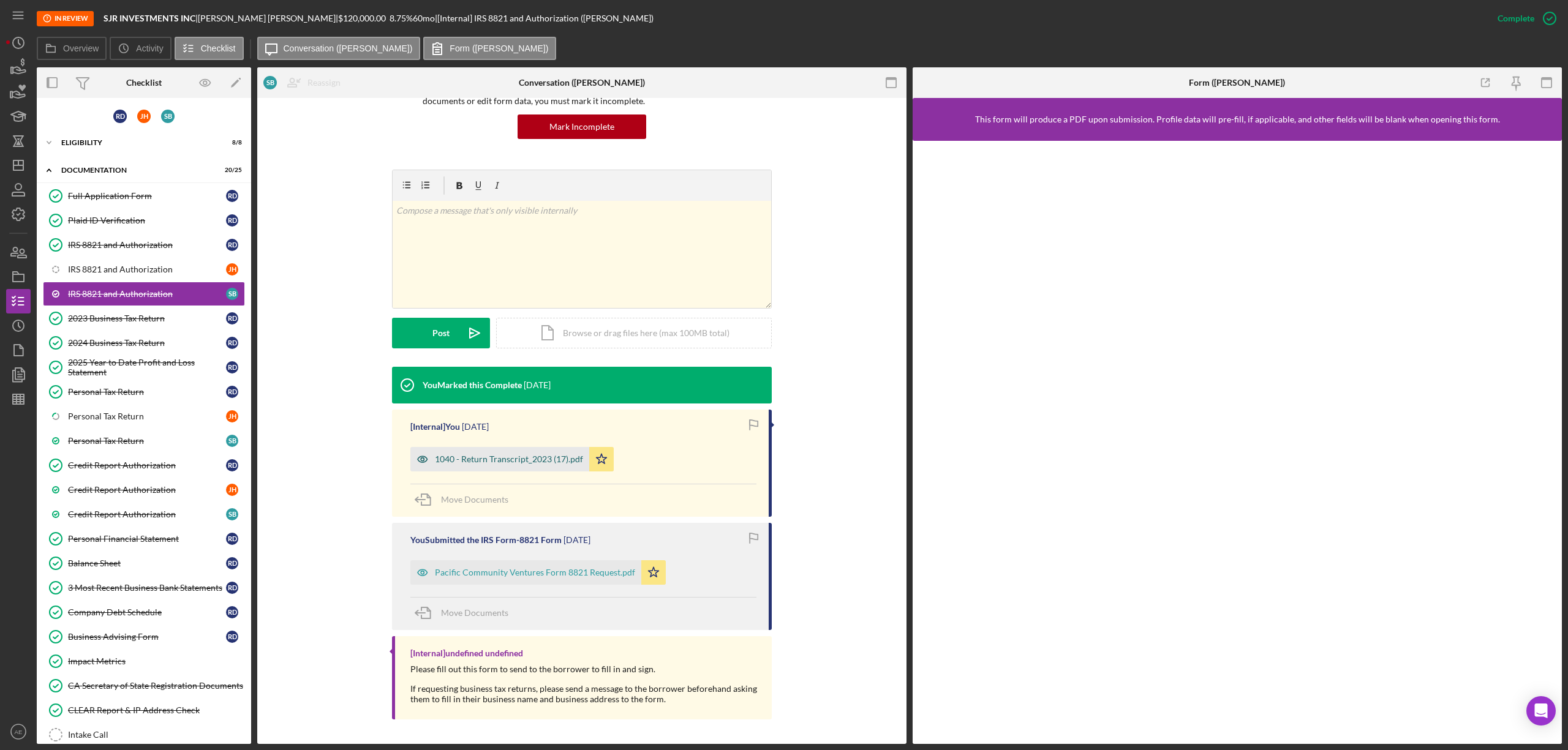
click at [415, 460] on icon "button" at bounding box center [423, 459] width 25 height 25
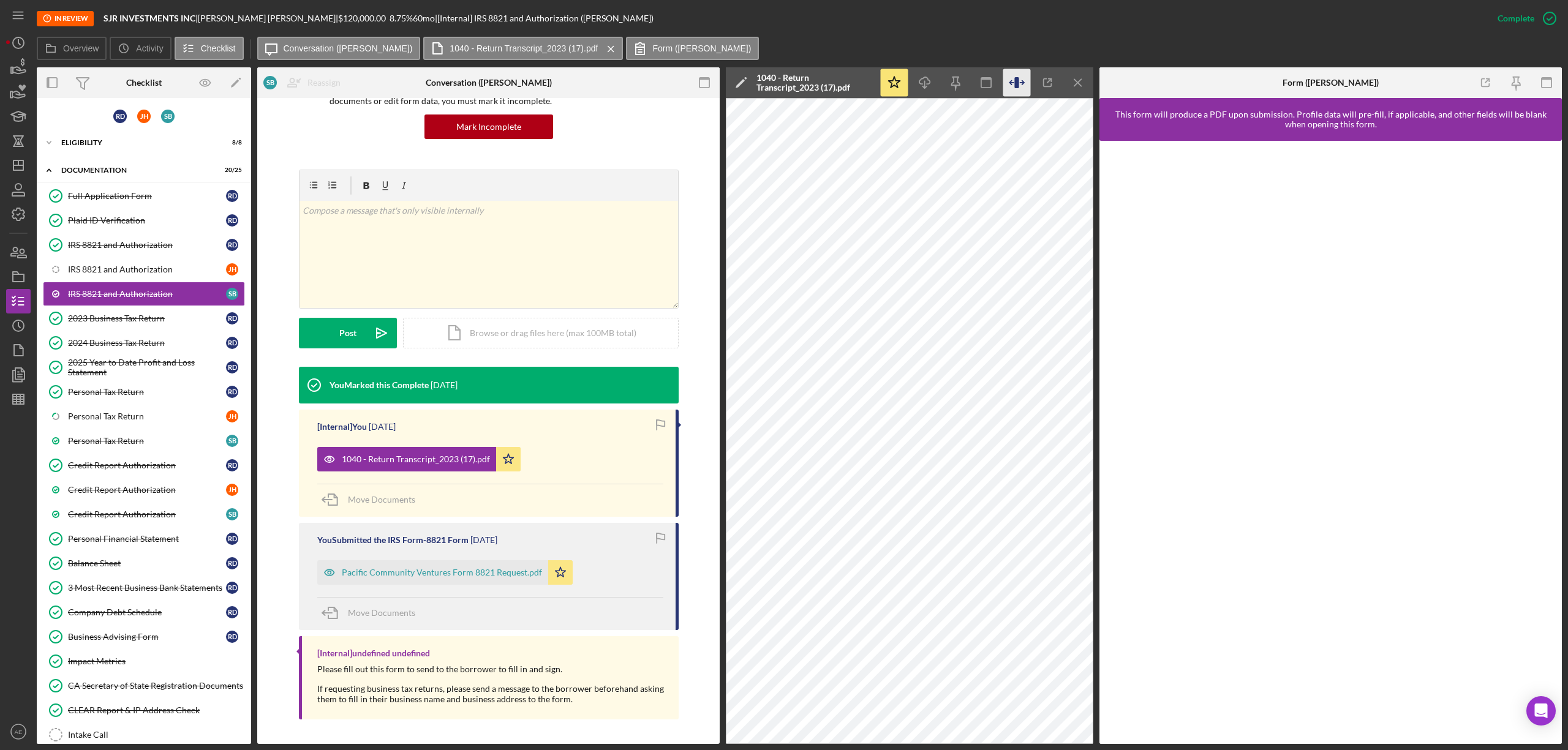
click at [1011, 85] on icon "button" at bounding box center [1011, 83] width 4 height 4
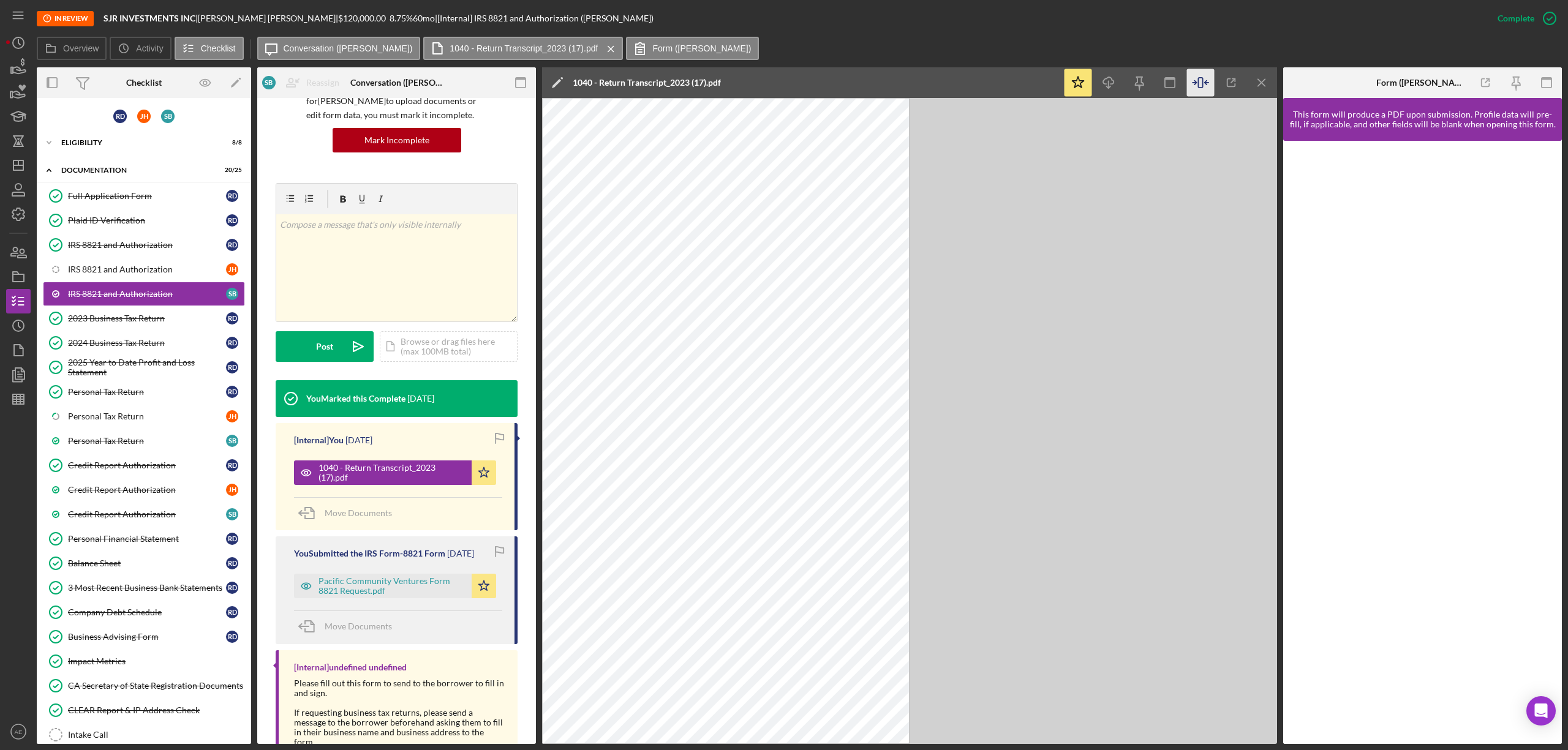
scroll to position [128, 0]
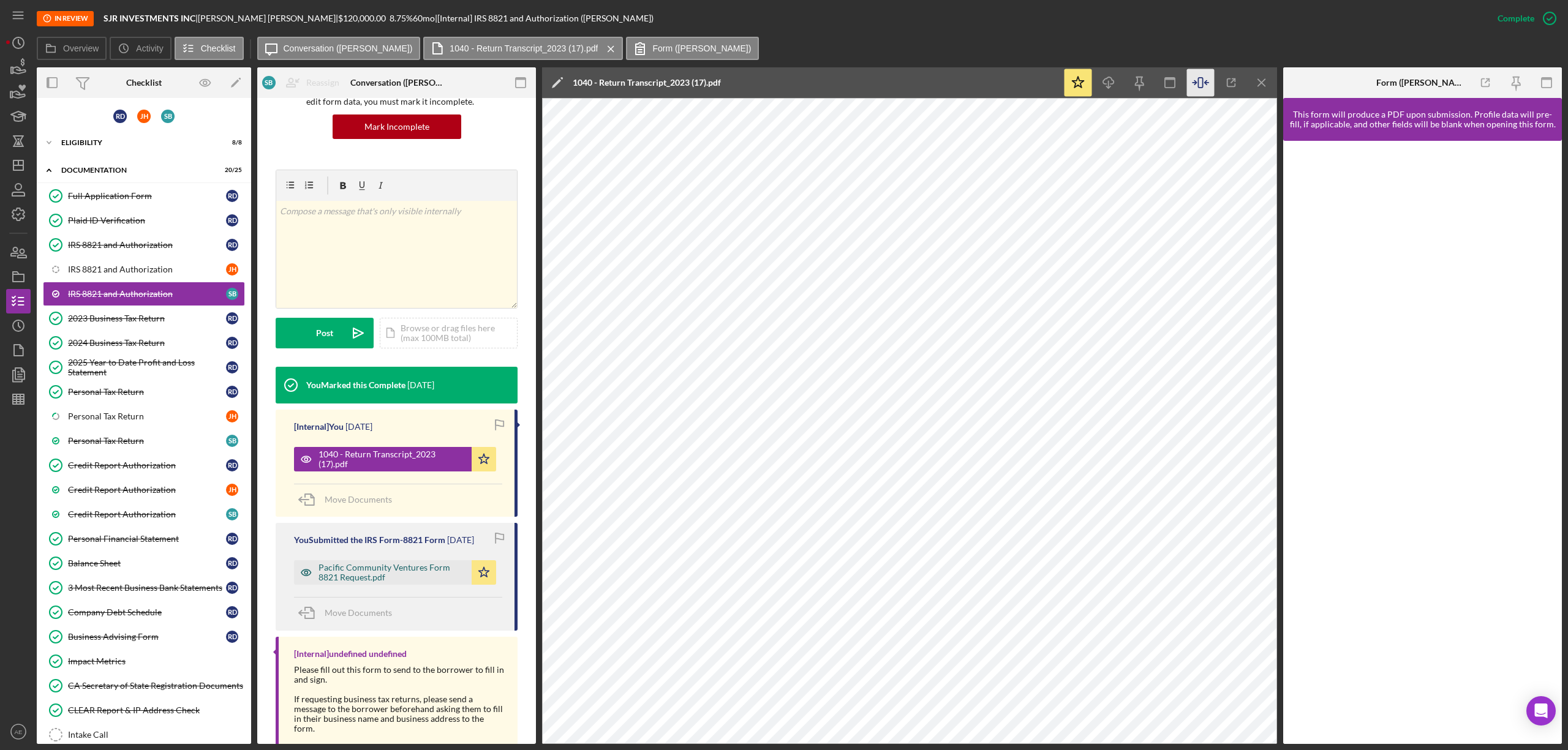
drag, startPoint x: 301, startPoint y: 584, endPoint x: 321, endPoint y: 576, distance: 21.5
click at [302, 584] on icon "button" at bounding box center [306, 572] width 25 height 25
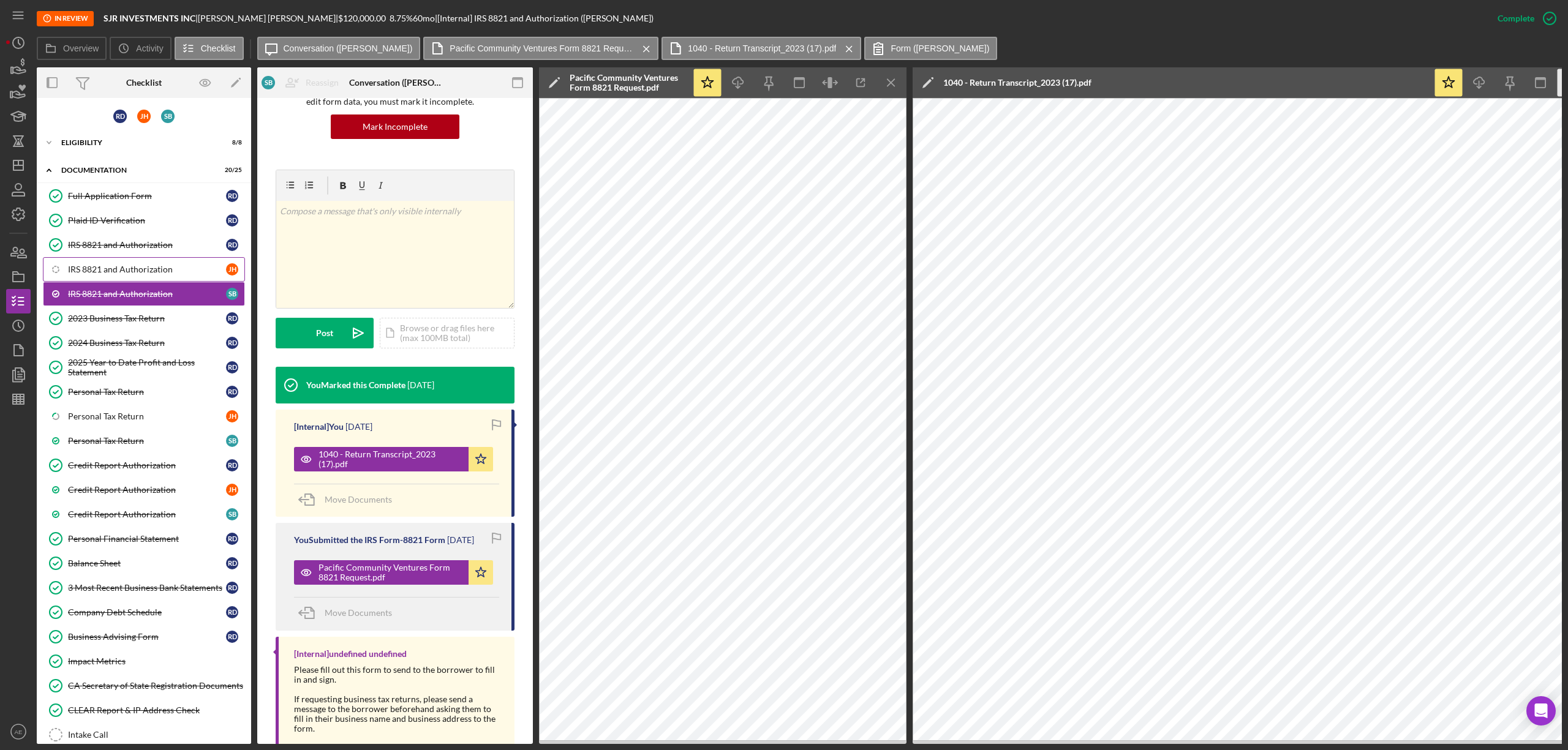
click at [113, 273] on div "IRS 8821 and Authorization" at bounding box center [147, 269] width 158 height 9
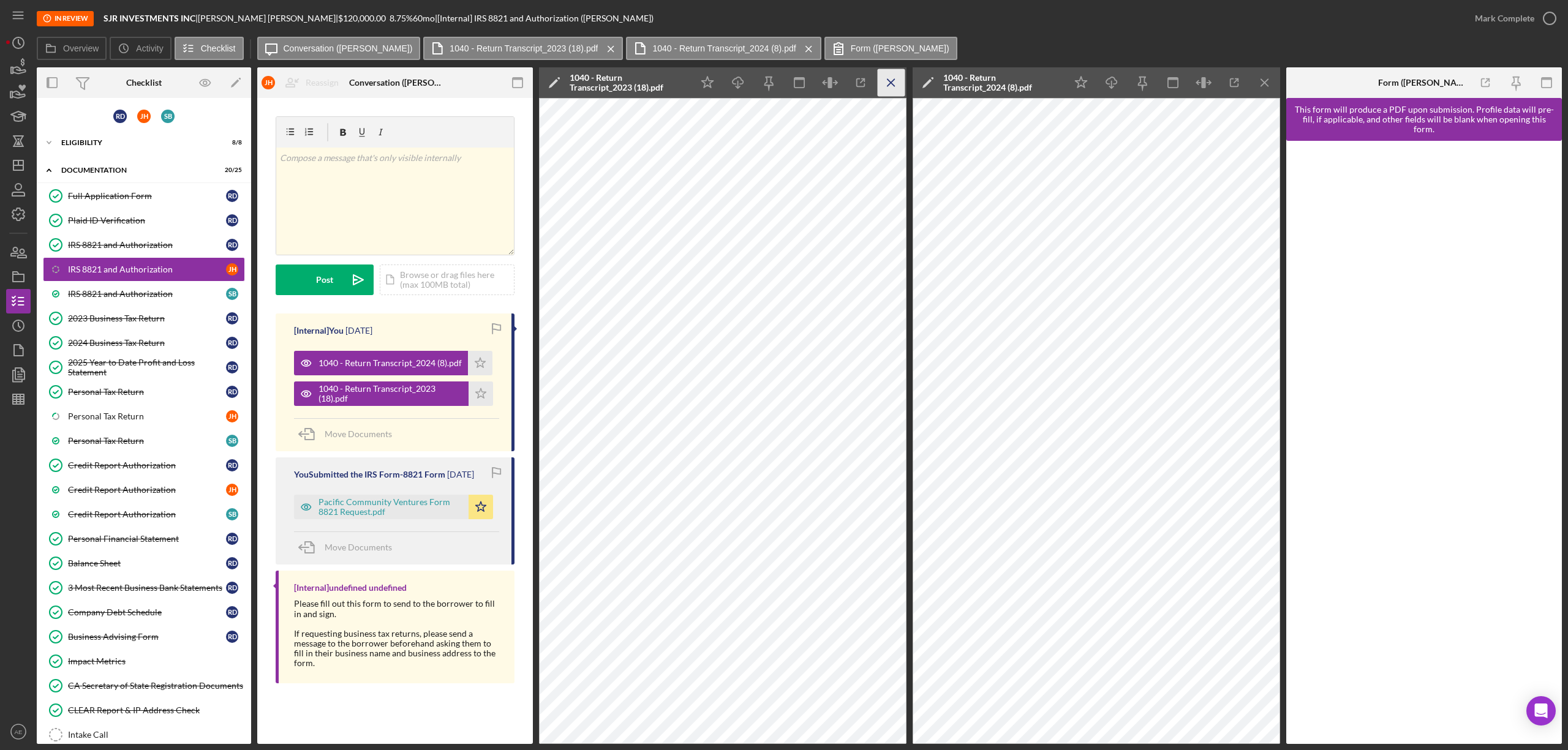
click at [885, 78] on icon "Icon/Menu Close" at bounding box center [892, 83] width 28 height 28
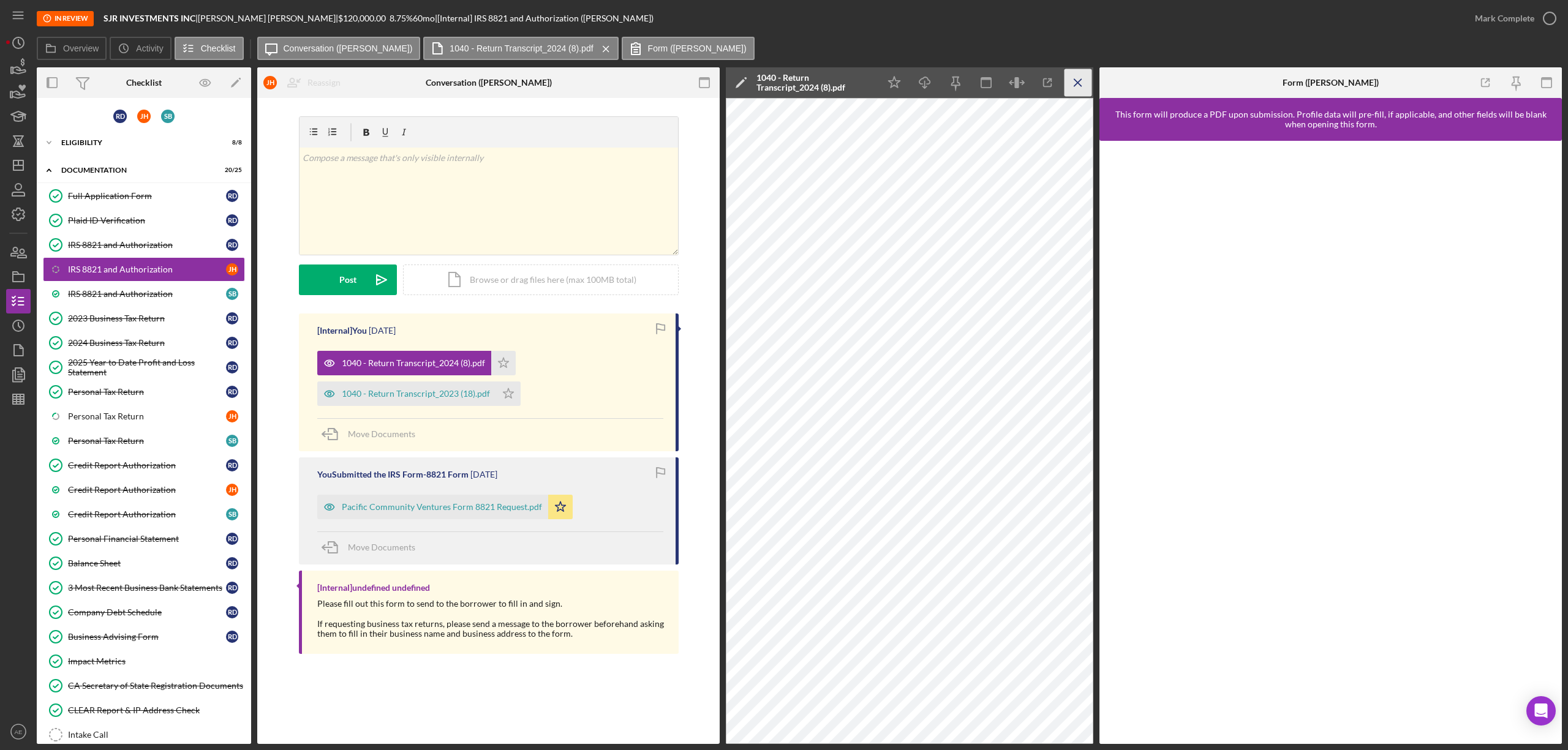
click at [1074, 79] on line "button" at bounding box center [1078, 82] width 7 height 7
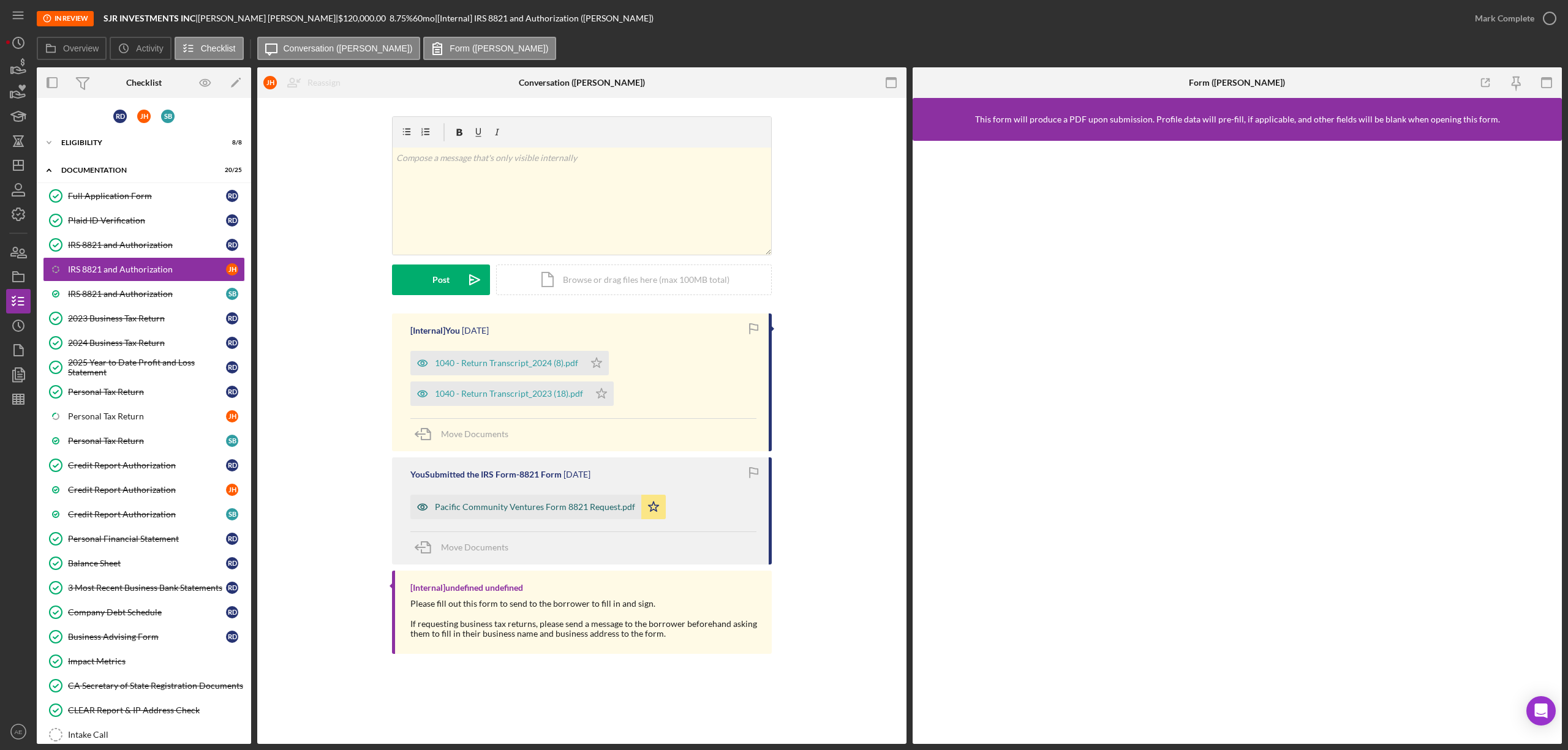
click at [488, 501] on div "Pacific Community Ventures Form 8821 Request.pdf" at bounding box center [526, 507] width 231 height 25
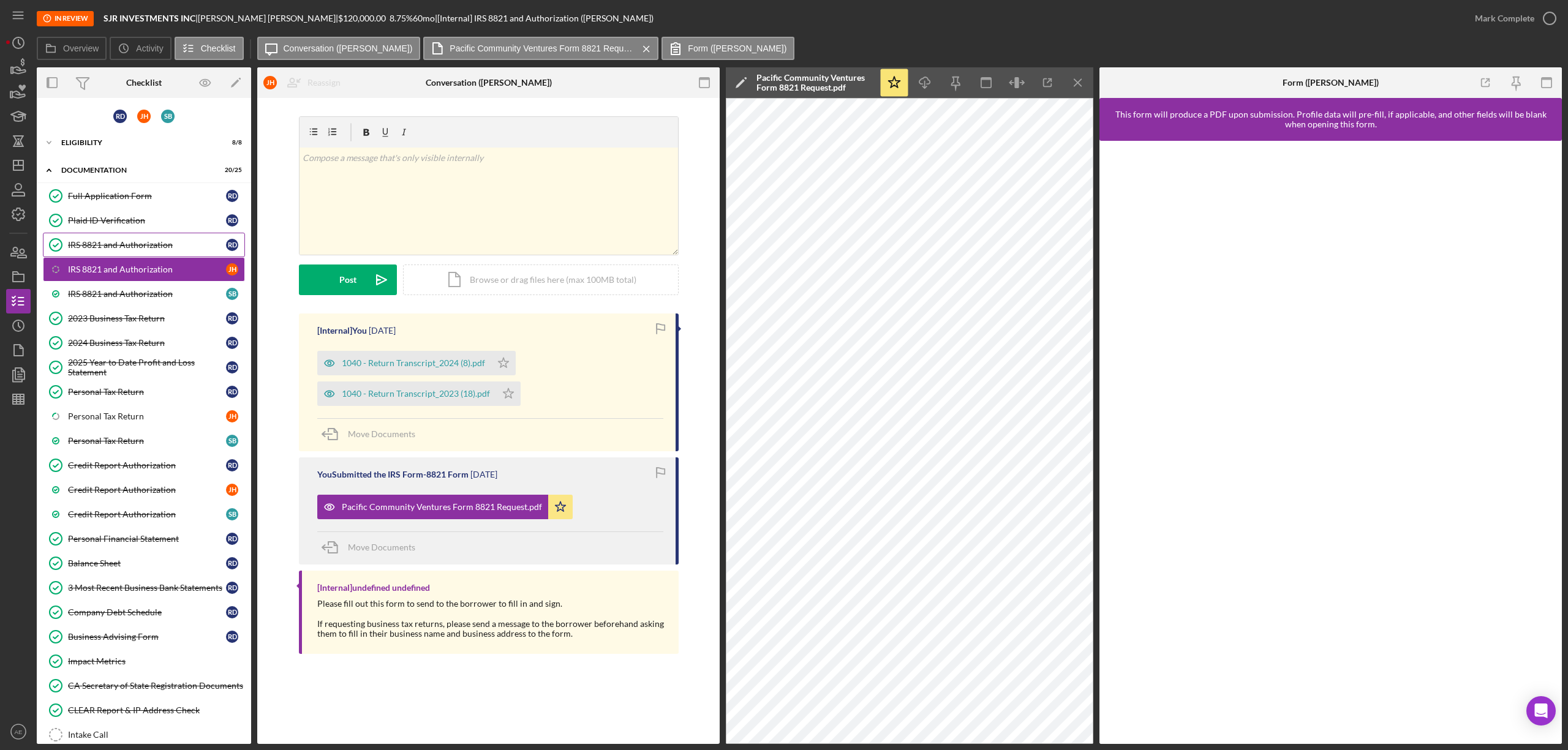
click at [134, 239] on link "IRS 8821 and Authorization IRS 8821 and Authorization R D" at bounding box center [144, 245] width 202 height 25
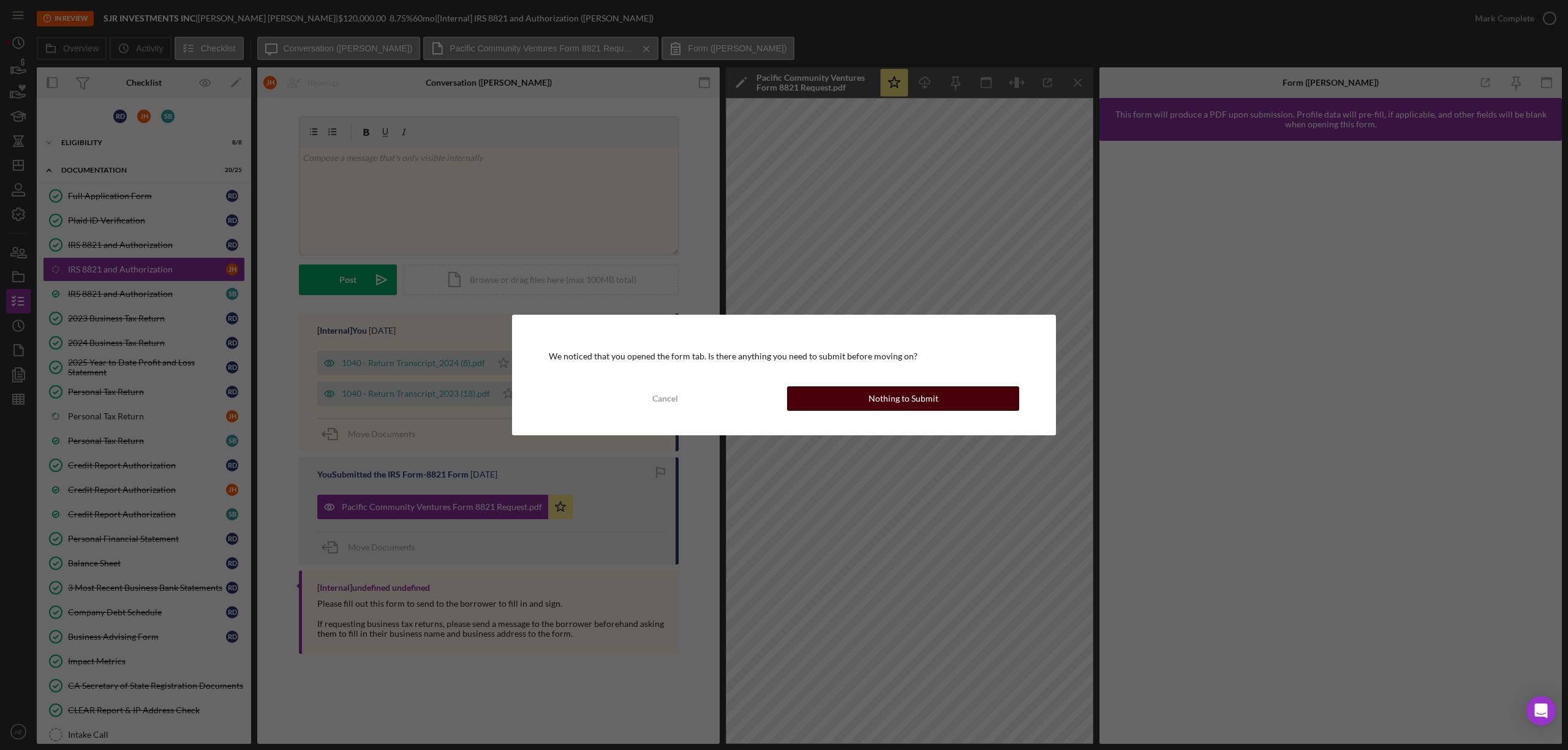
click at [910, 407] on div "Nothing to Submit" at bounding box center [904, 398] width 70 height 25
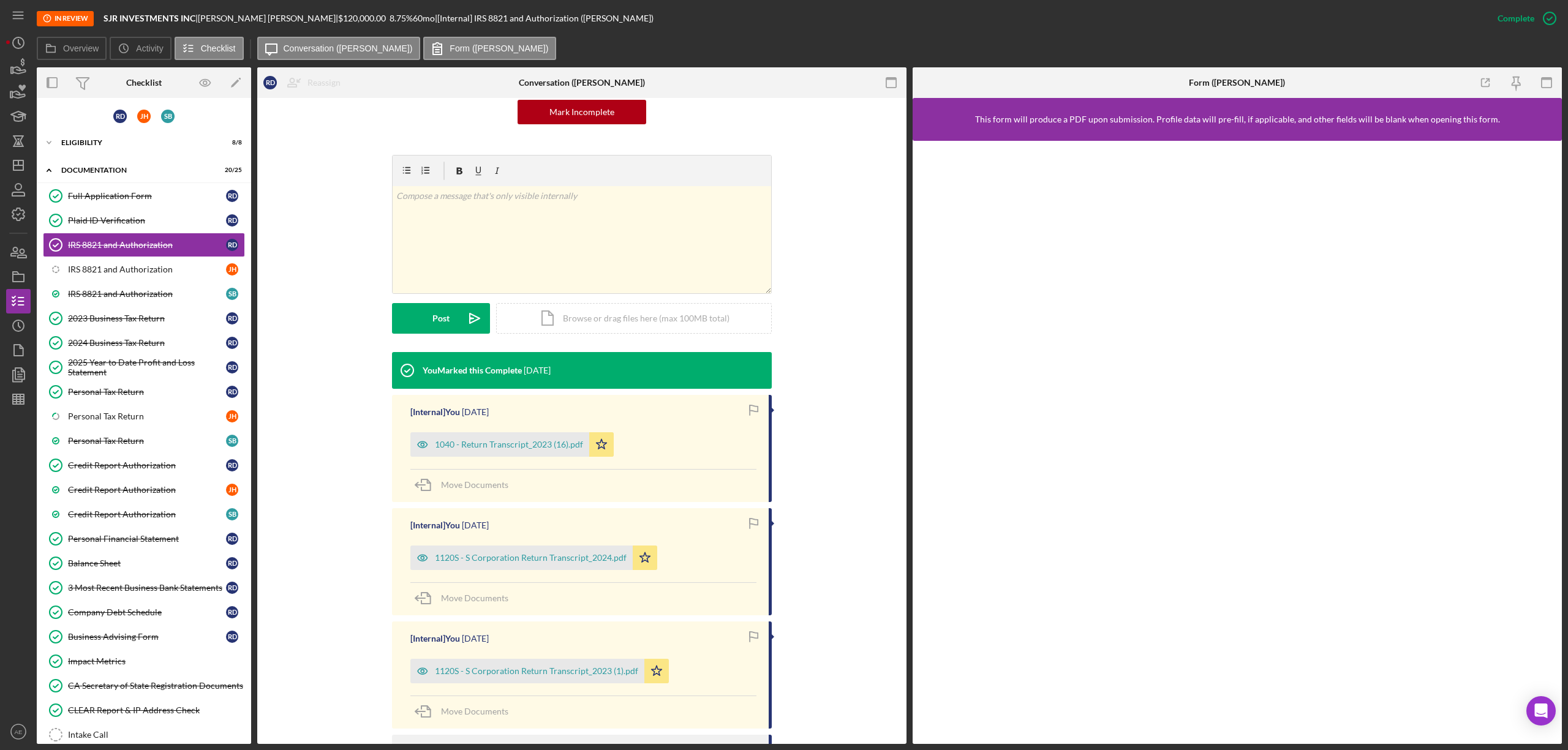
scroll to position [326, 0]
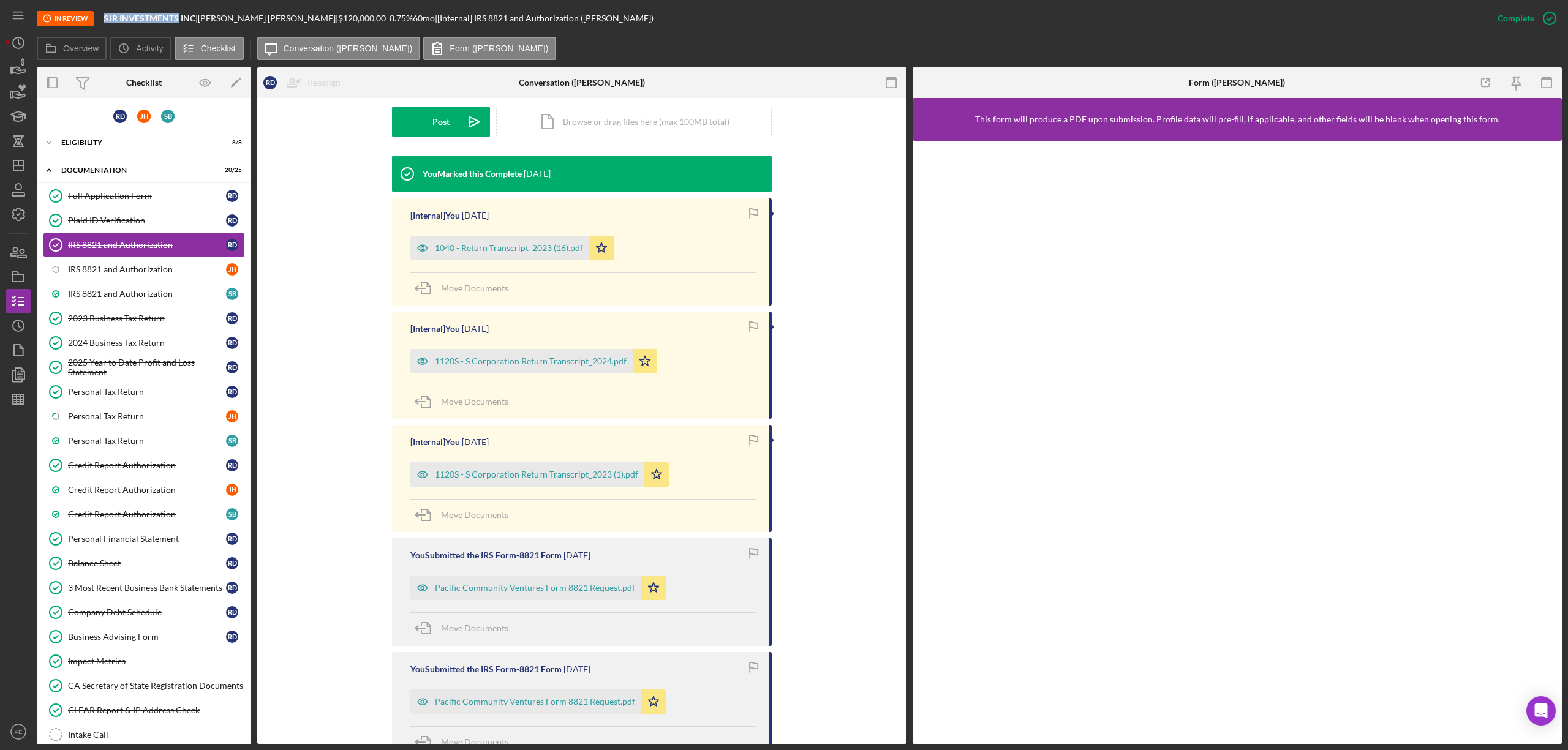
drag, startPoint x: 103, startPoint y: 18, endPoint x: 180, endPoint y: 22, distance: 77.1
click at [180, 22] on div "In Review SJR INVESTMENTS INC | Randy Davis | $120,000.00 8.75 % 60 mo | [Inter…" at bounding box center [761, 18] width 1448 height 37
copy b "SJR INVESTMENTS"
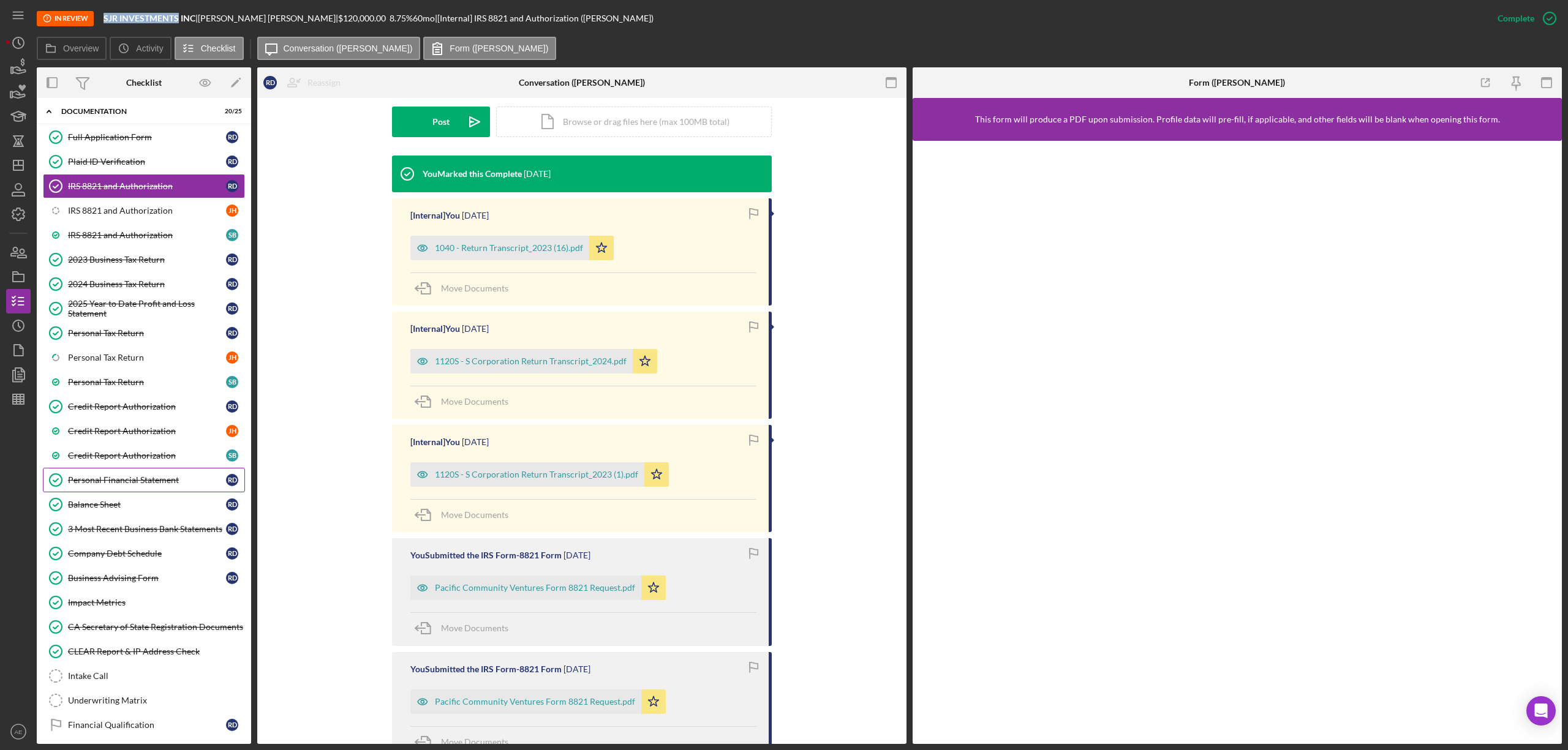
scroll to position [128, 0]
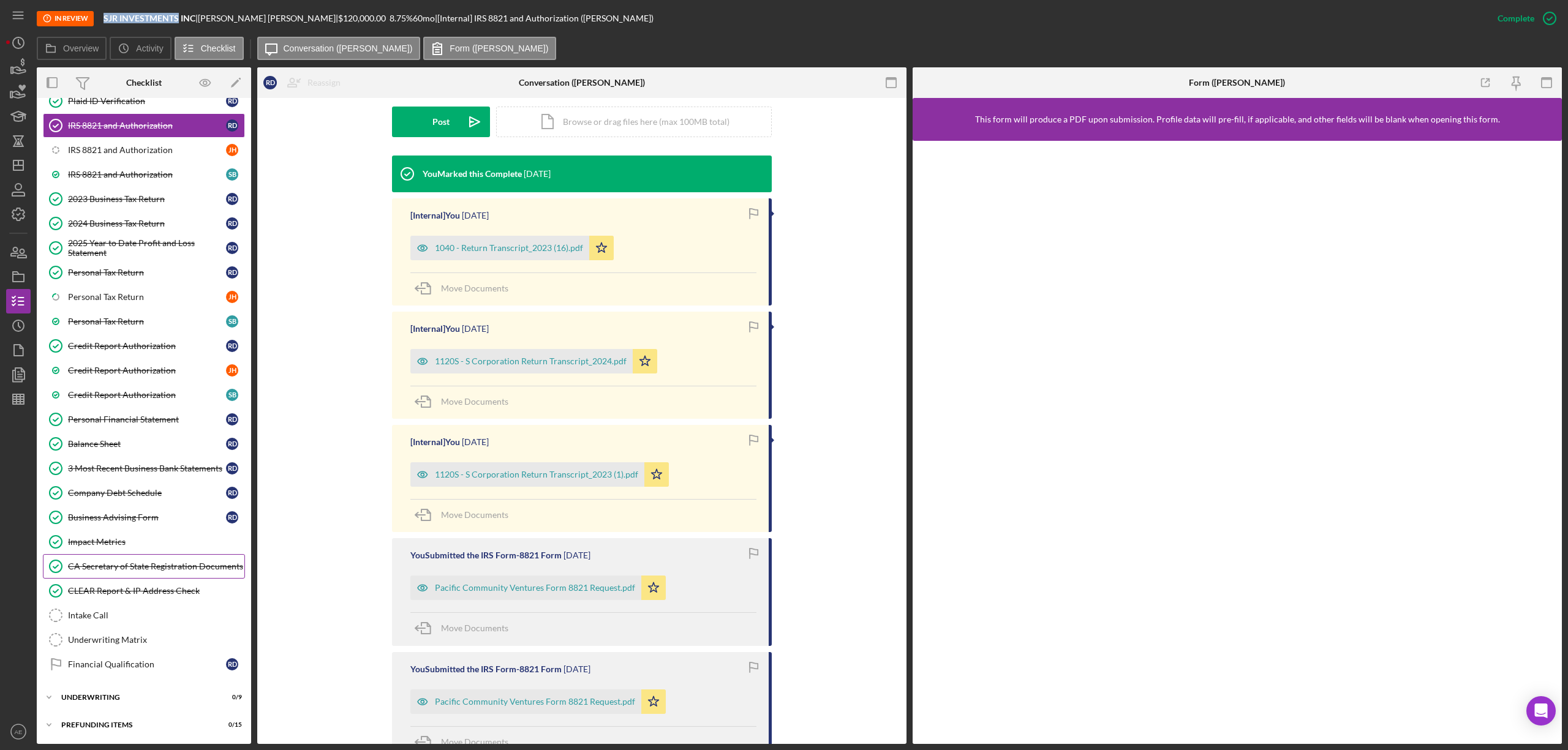
click at [132, 570] on div "CA Secretary of State Registration Documents" at bounding box center [156, 566] width 177 height 9
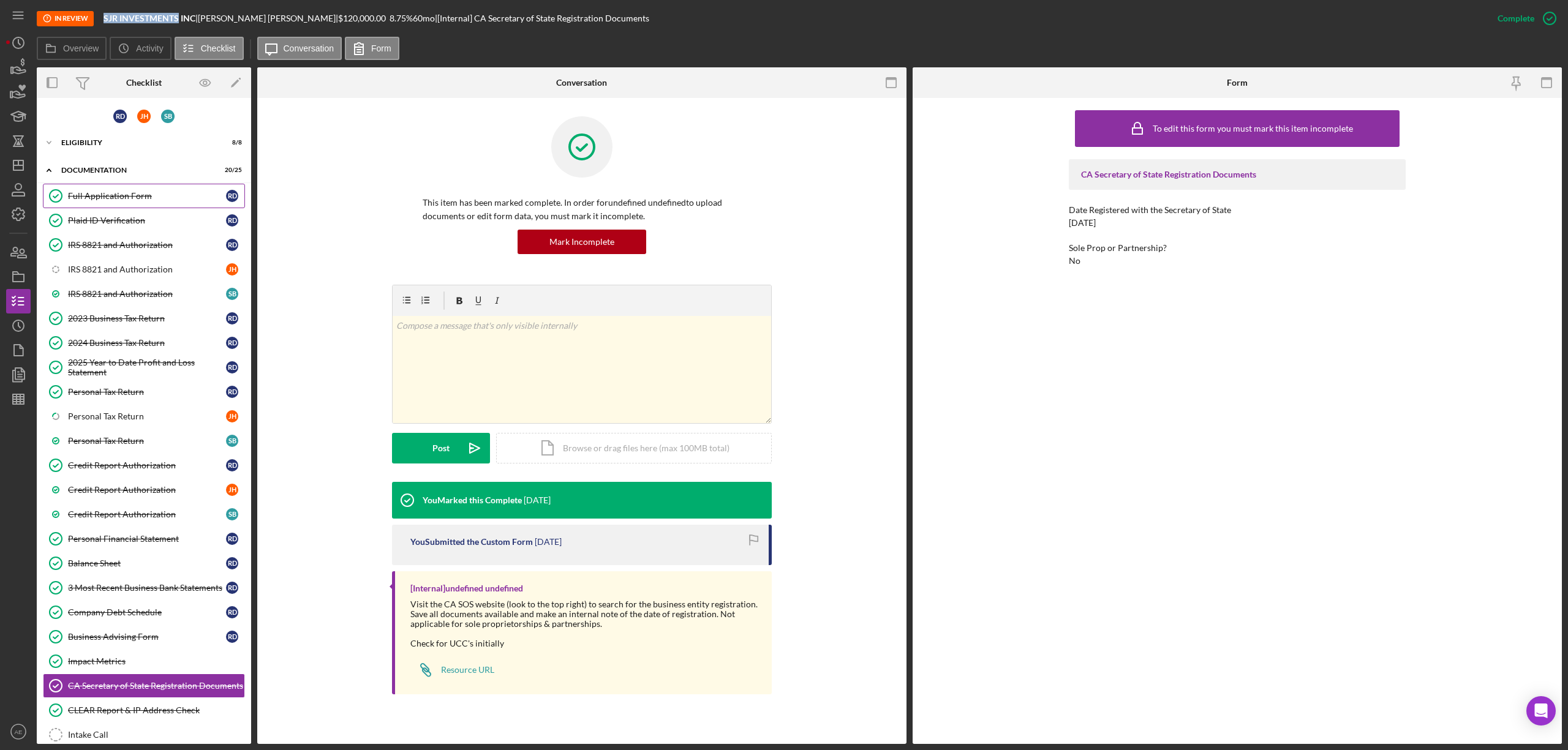
click at [144, 201] on link "Full Application Form Full Application Form R D" at bounding box center [144, 195] width 202 height 25
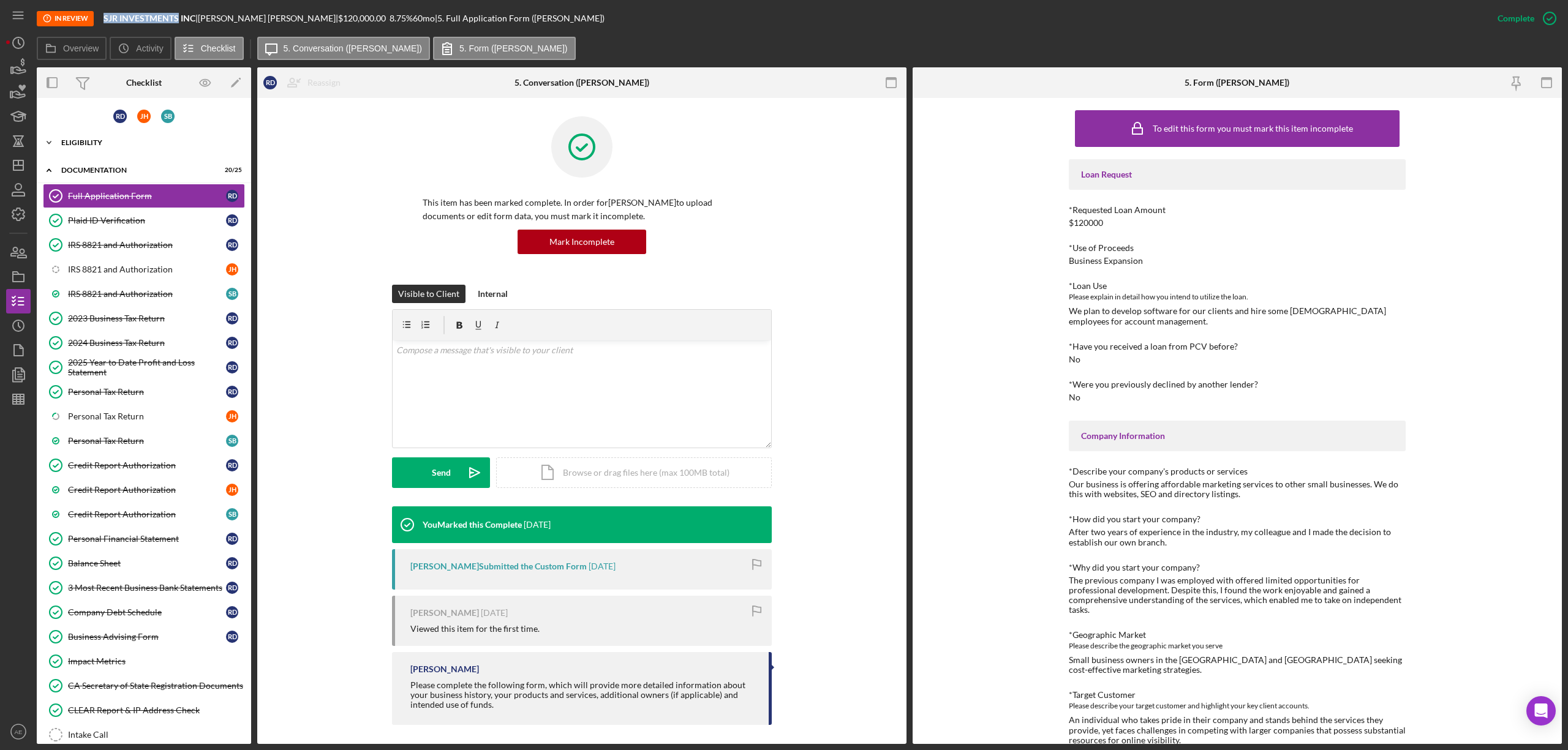
click at [114, 142] on div "Eligibility" at bounding box center [149, 143] width 175 height 8
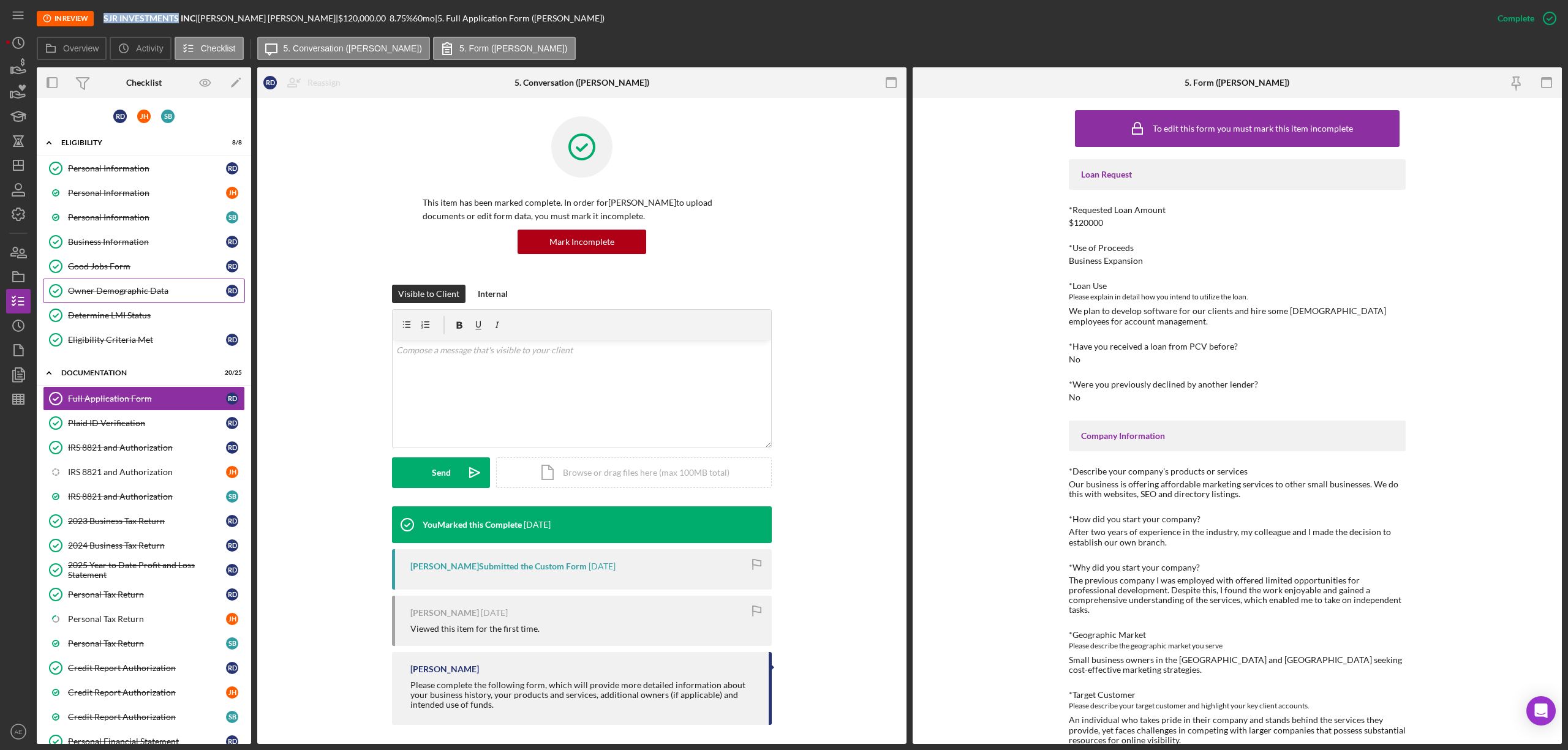
click at [142, 295] on div "Owner Demographic Data" at bounding box center [147, 290] width 158 height 9
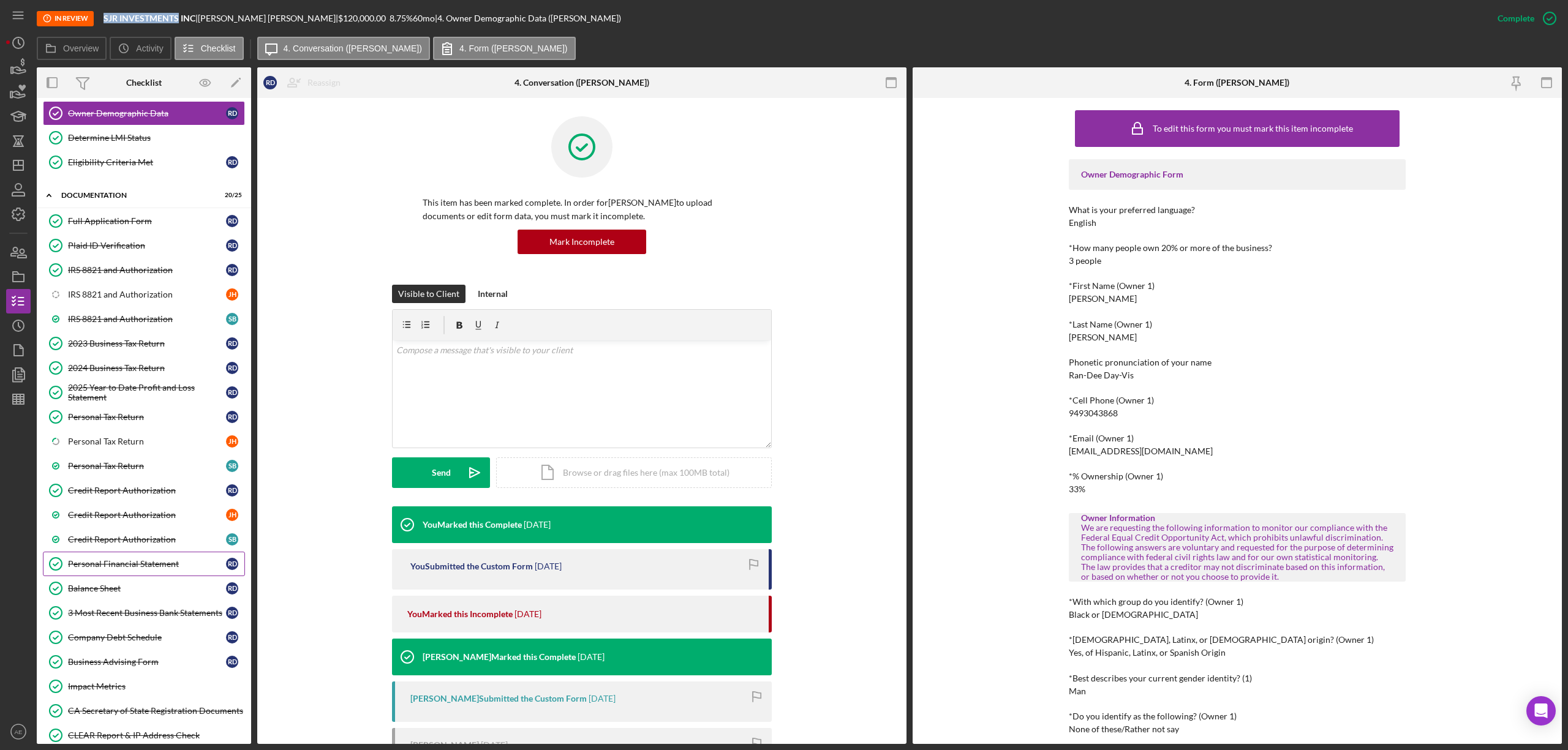
scroll to position [335, 0]
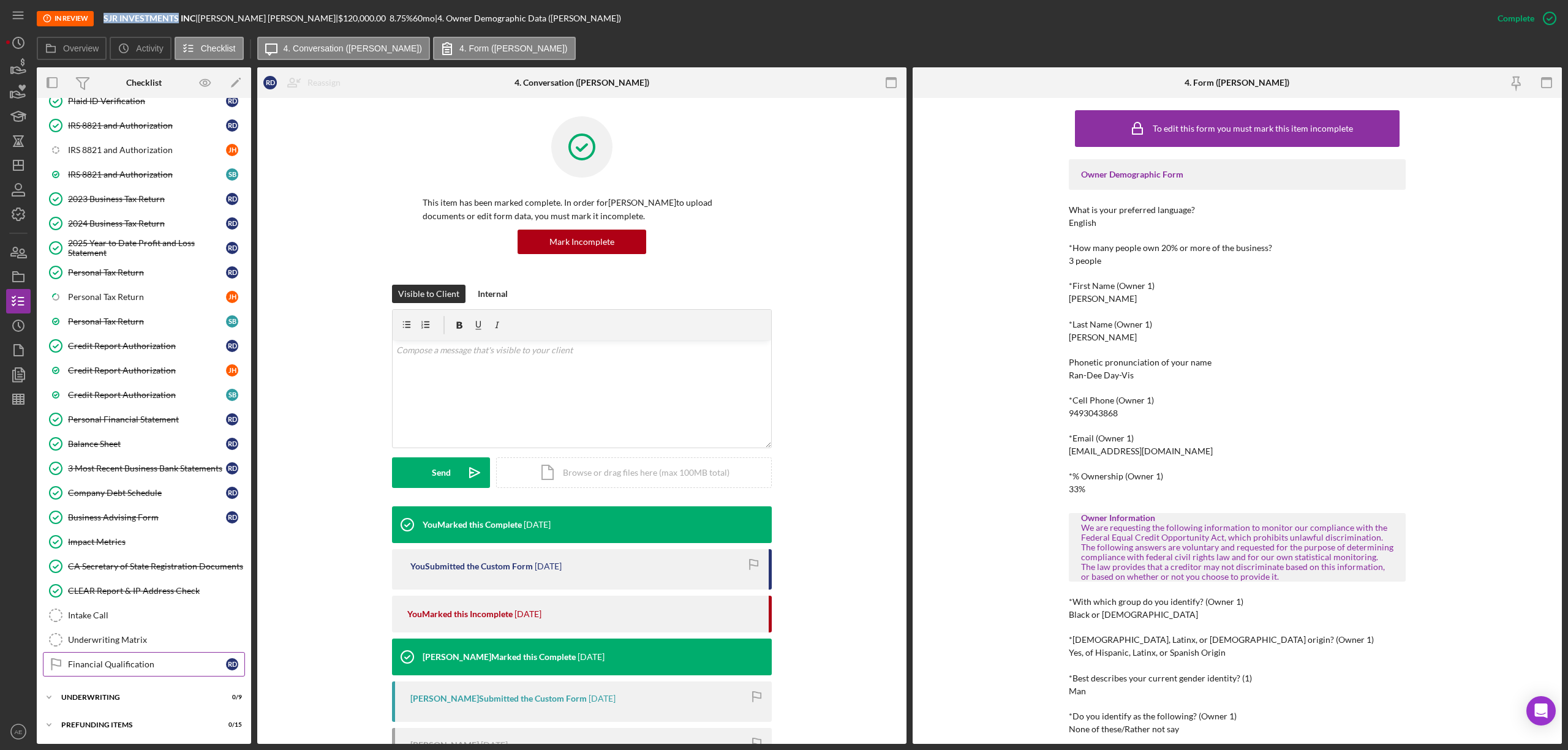
drag, startPoint x: 165, startPoint y: 661, endPoint x: 220, endPoint y: 653, distance: 55.6
click at [165, 660] on div "Financial Qualification" at bounding box center [147, 664] width 158 height 9
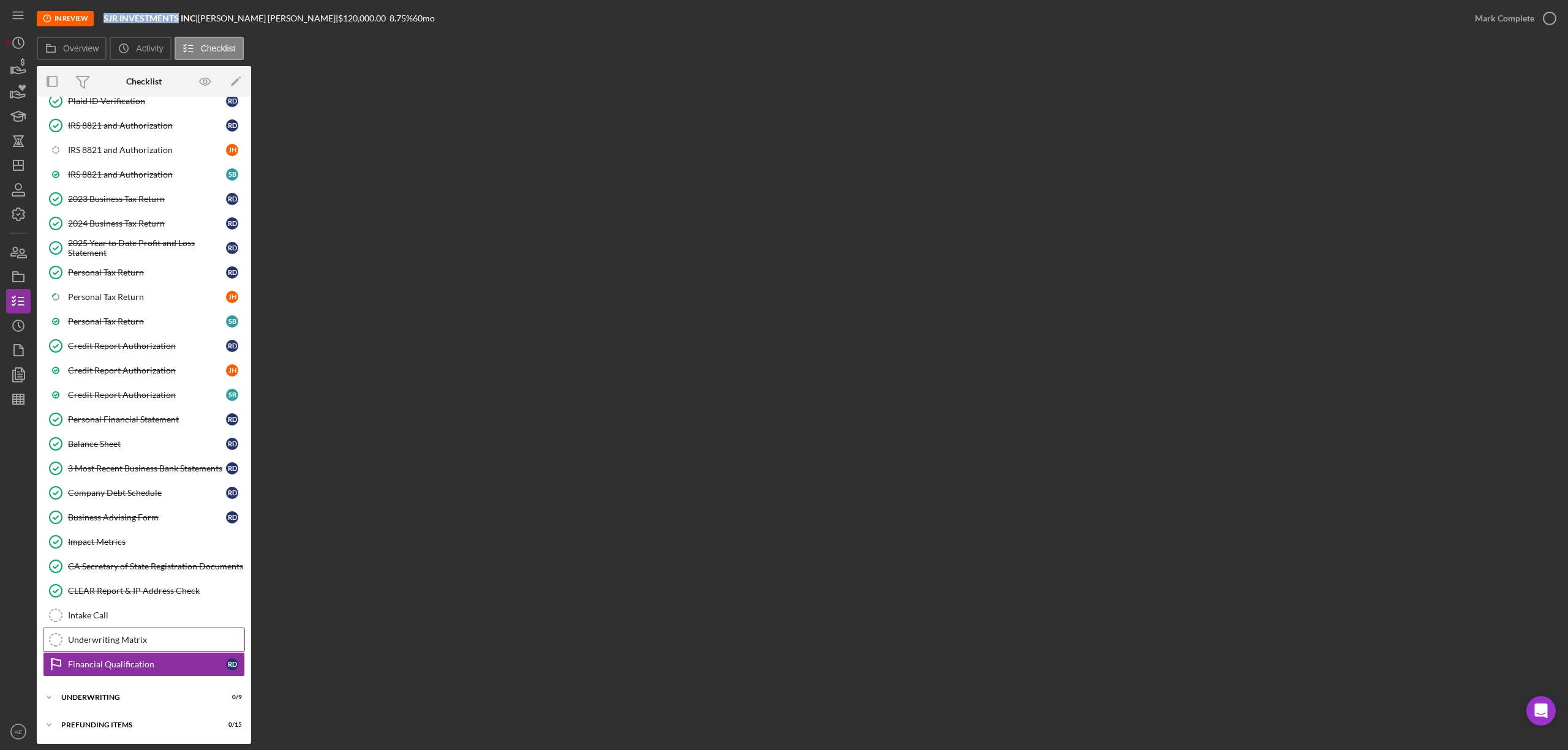
scroll to position [335, 0]
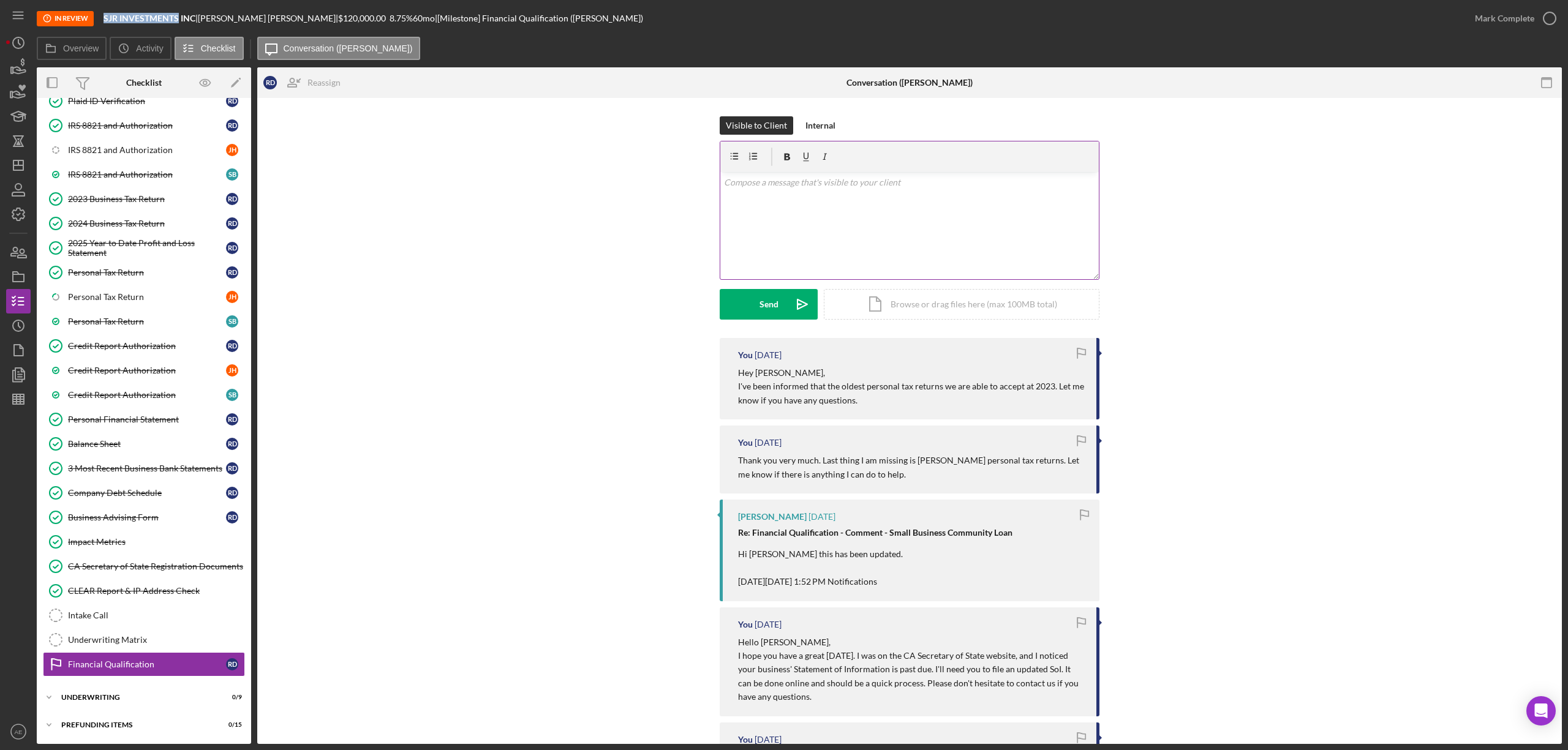
click at [819, 176] on p at bounding box center [910, 182] width 372 height 13
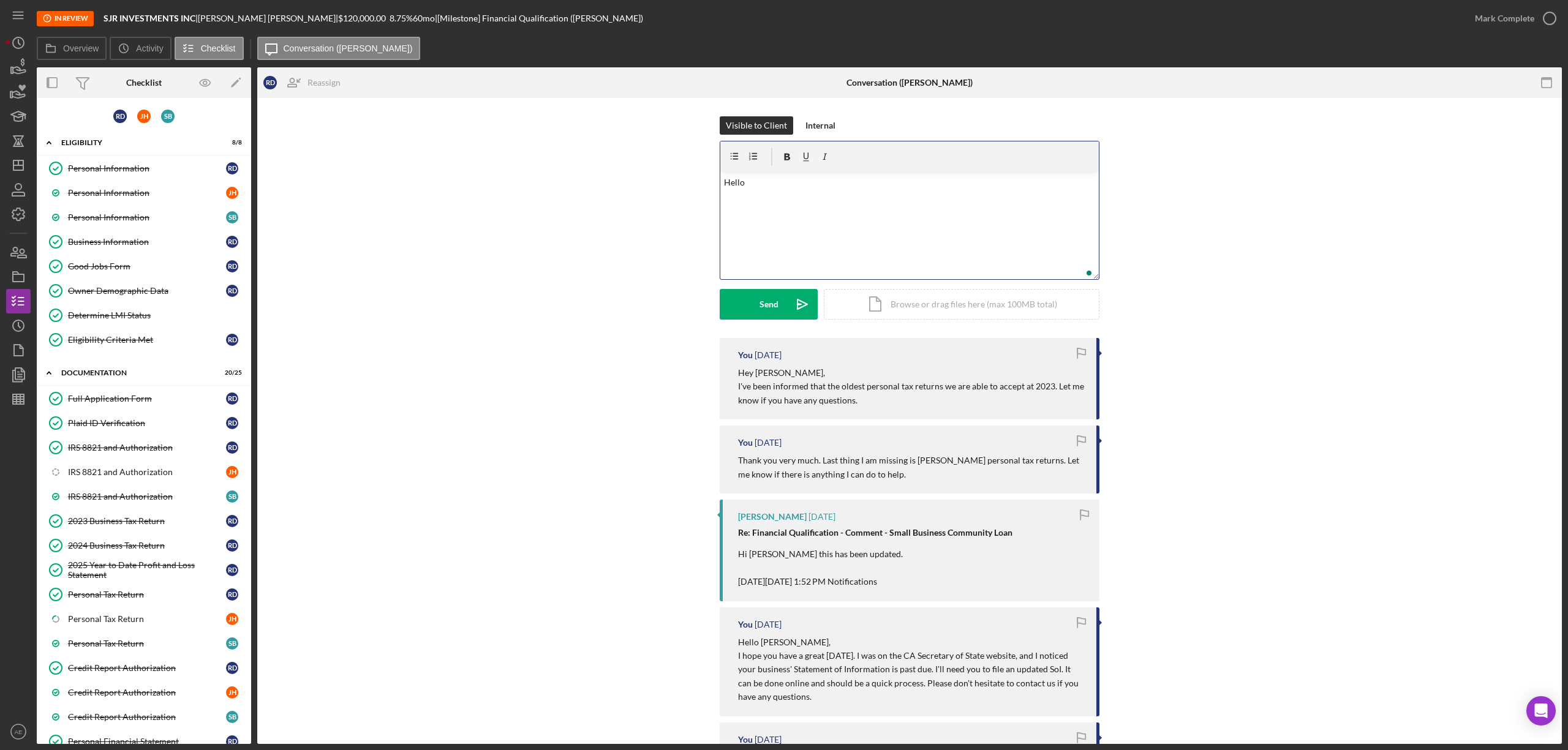
scroll to position [335, 0]
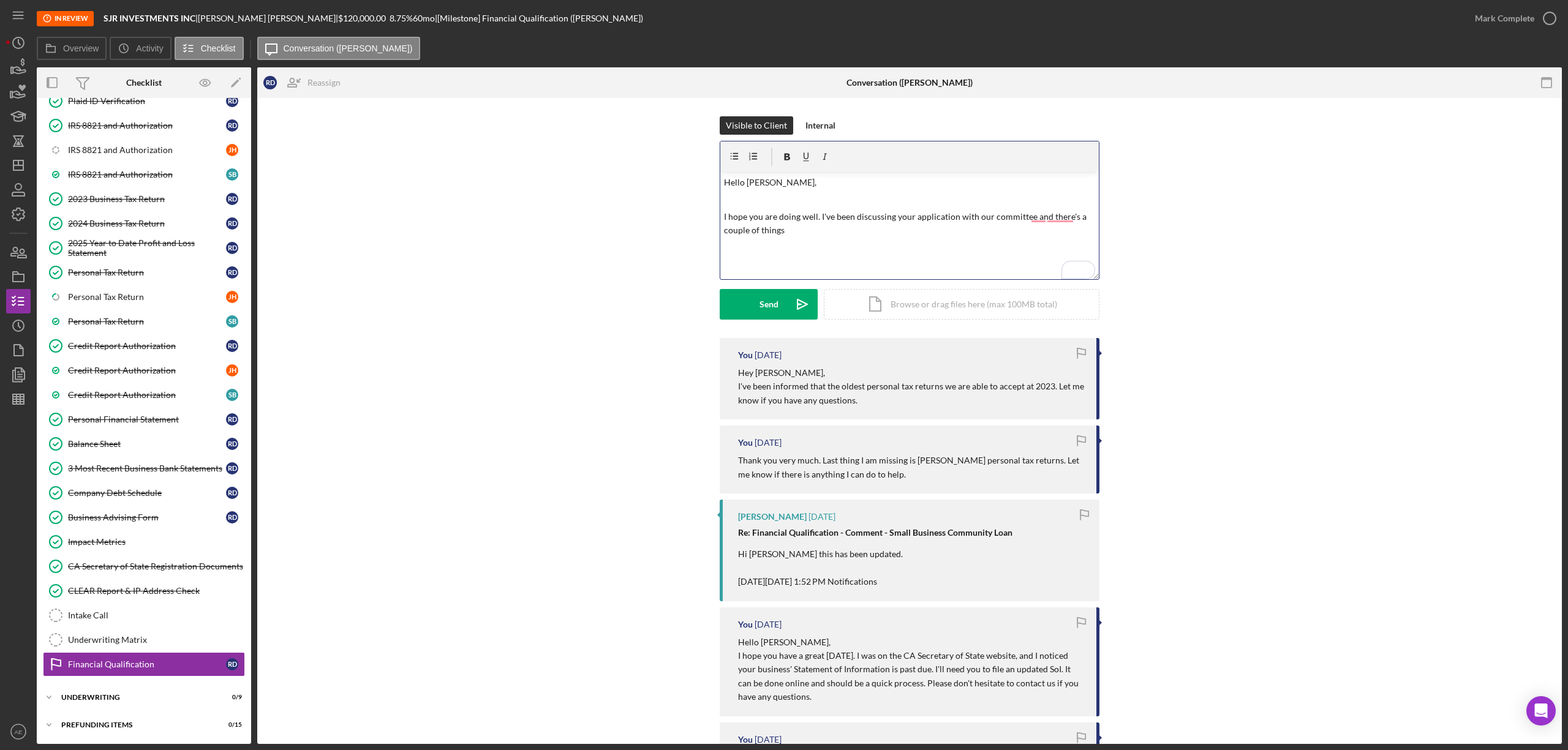
click at [1031, 211] on p "I hope you are doing well. I've been discussing your application with our commi…" at bounding box center [910, 224] width 372 height 28
click at [1034, 214] on p "I hope you are doing well. I've been discussing your application with our commi…" at bounding box center [910, 224] width 372 height 28
click at [1055, 216] on p "I hope you are doing well. I've been discussing your application with our commi…" at bounding box center [910, 224] width 372 height 28
click at [1062, 216] on p "I hope you are doing well. I've been discussing your application with our commi…" at bounding box center [910, 224] width 372 height 28
click at [821, 228] on p "I hope you are doing well. I've been discussing your application with our commi…" at bounding box center [910, 224] width 372 height 28
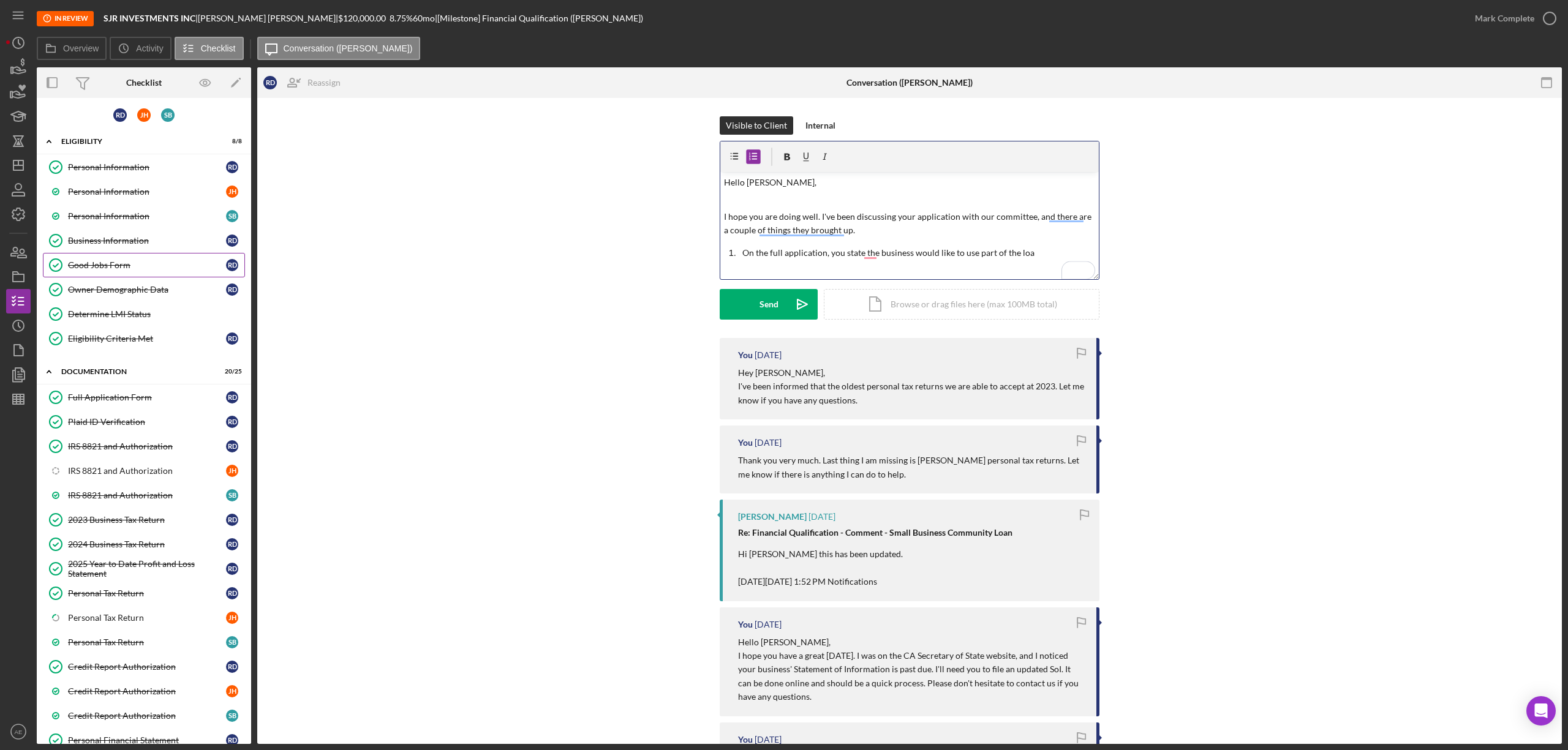
scroll to position [0, 0]
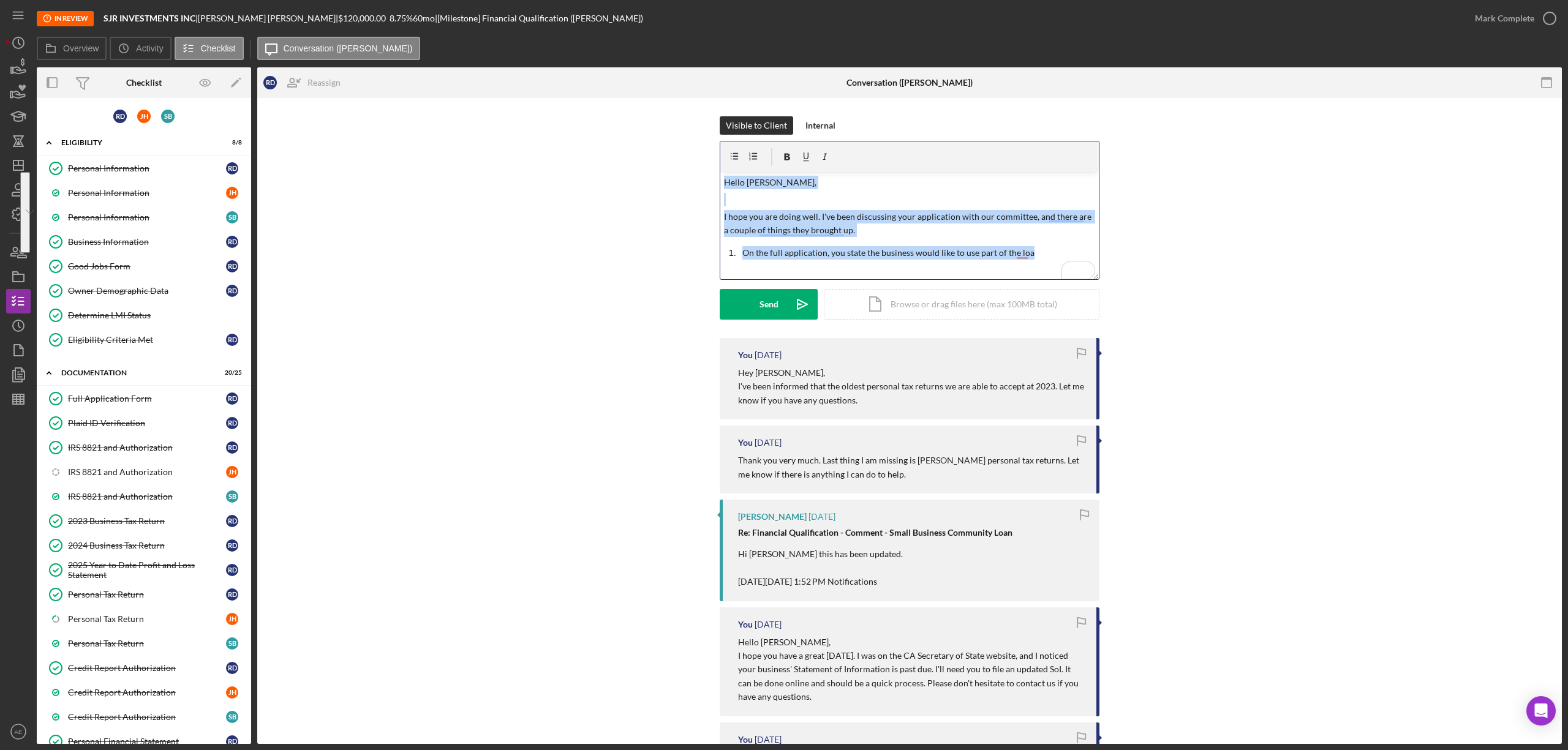
drag, startPoint x: 1033, startPoint y: 253, endPoint x: 713, endPoint y: 173, distance: 329.8
click at [713, 173] on div "Visible to Client Internal v Color teal Color pink Remove color Add row above A…" at bounding box center [910, 227] width 1268 height 221
copy div "Hello [PERSON_NAME], I hope you are doing well. I've been discussing your appli…"
click at [146, 398] on div "Full Application Form" at bounding box center [147, 398] width 158 height 9
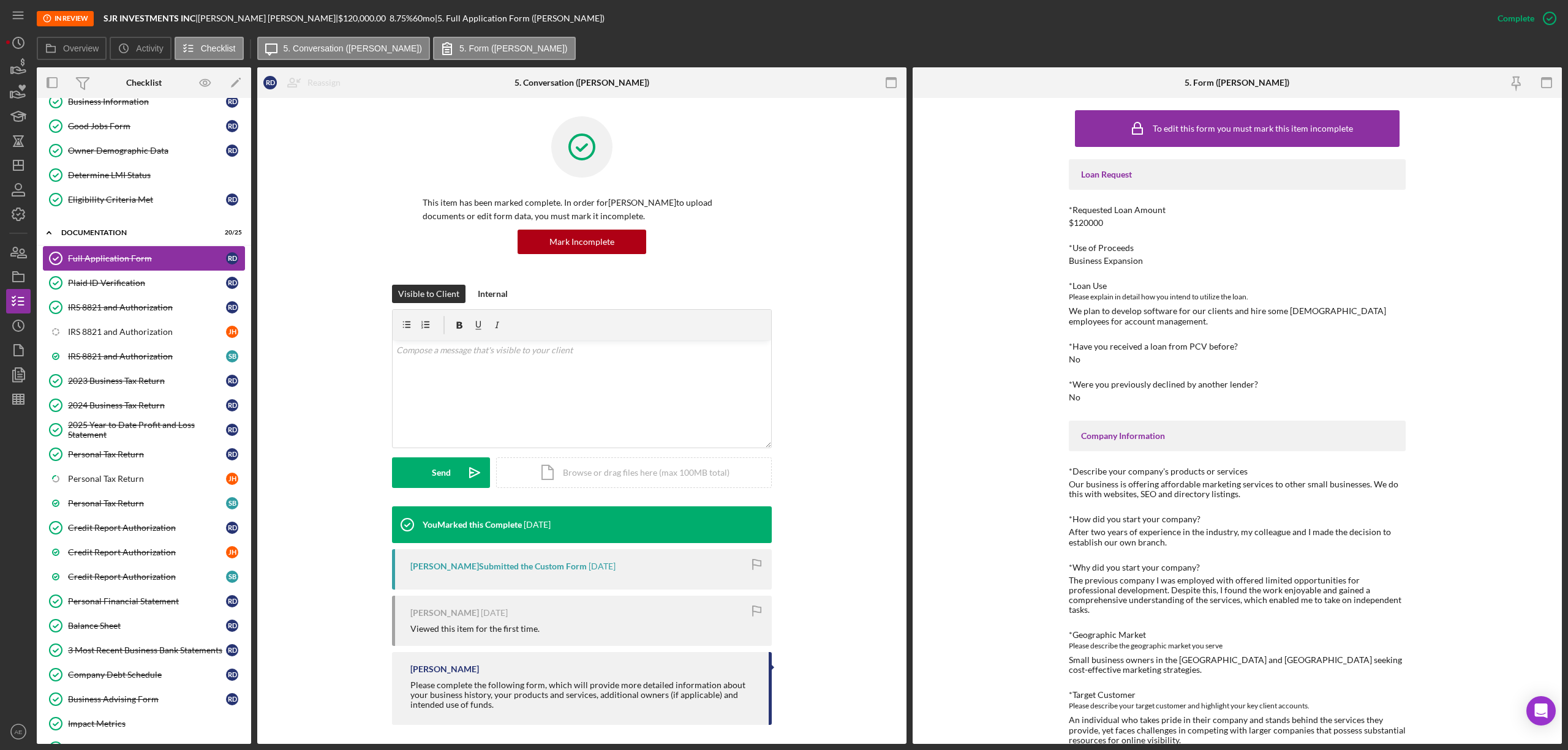
scroll to position [335, 0]
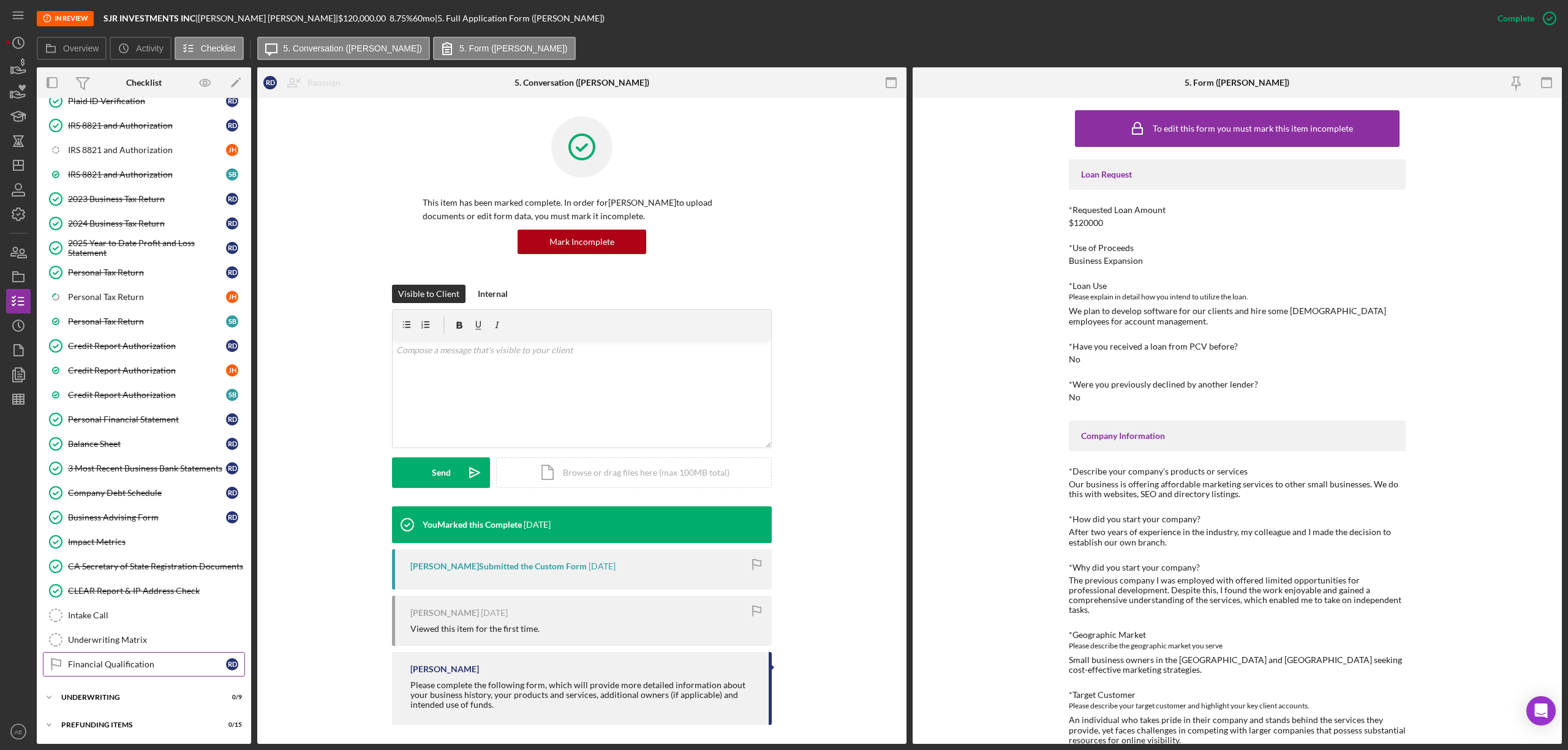
click at [148, 663] on div "Financial Qualification" at bounding box center [147, 664] width 158 height 9
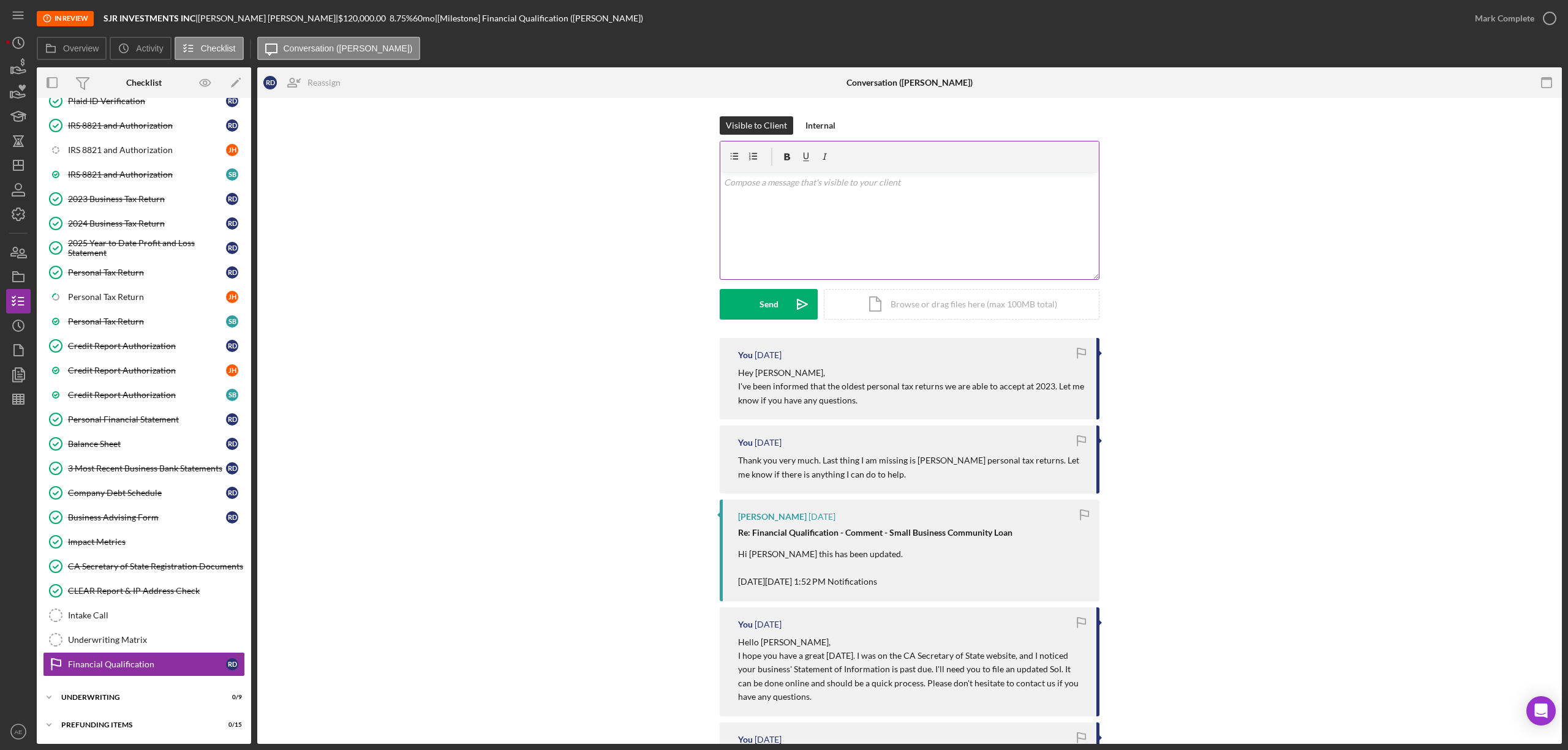
click at [838, 236] on div "v Color teal Color pink Remove color Add row above Add row below Add column bef…" at bounding box center [909, 225] width 378 height 107
paste div "To enrich screen reader interactions, please activate Accessibility in Grammarl…"
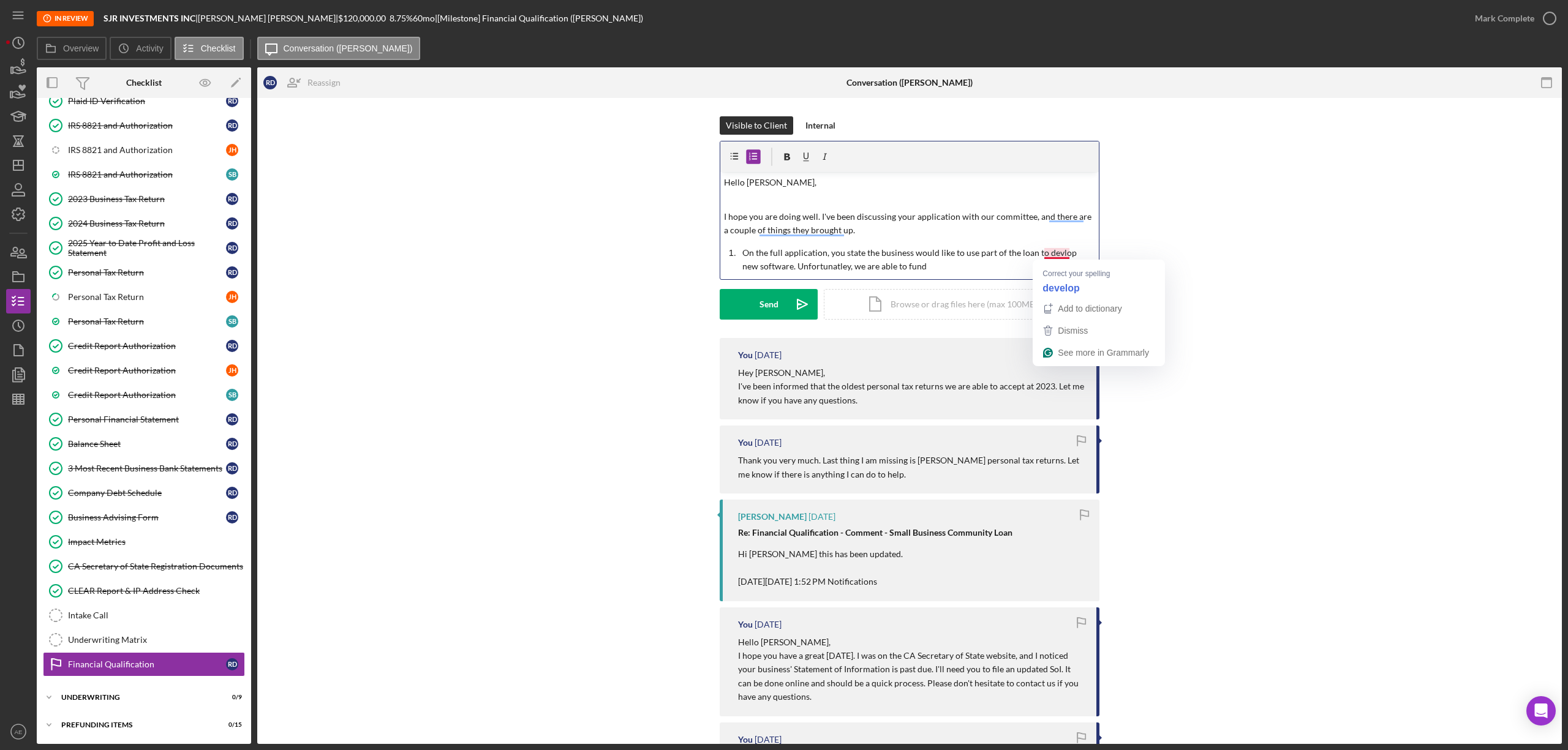
click at [1062, 253] on p "On the full application, you state the business would like to use part of the l…" at bounding box center [919, 260] width 354 height 28
drag, startPoint x: 952, startPoint y: 265, endPoint x: 923, endPoint y: 266, distance: 29.0
click at [923, 266] on p "On the full application, you state the business would like to use part of the l…" at bounding box center [919, 257] width 354 height 28
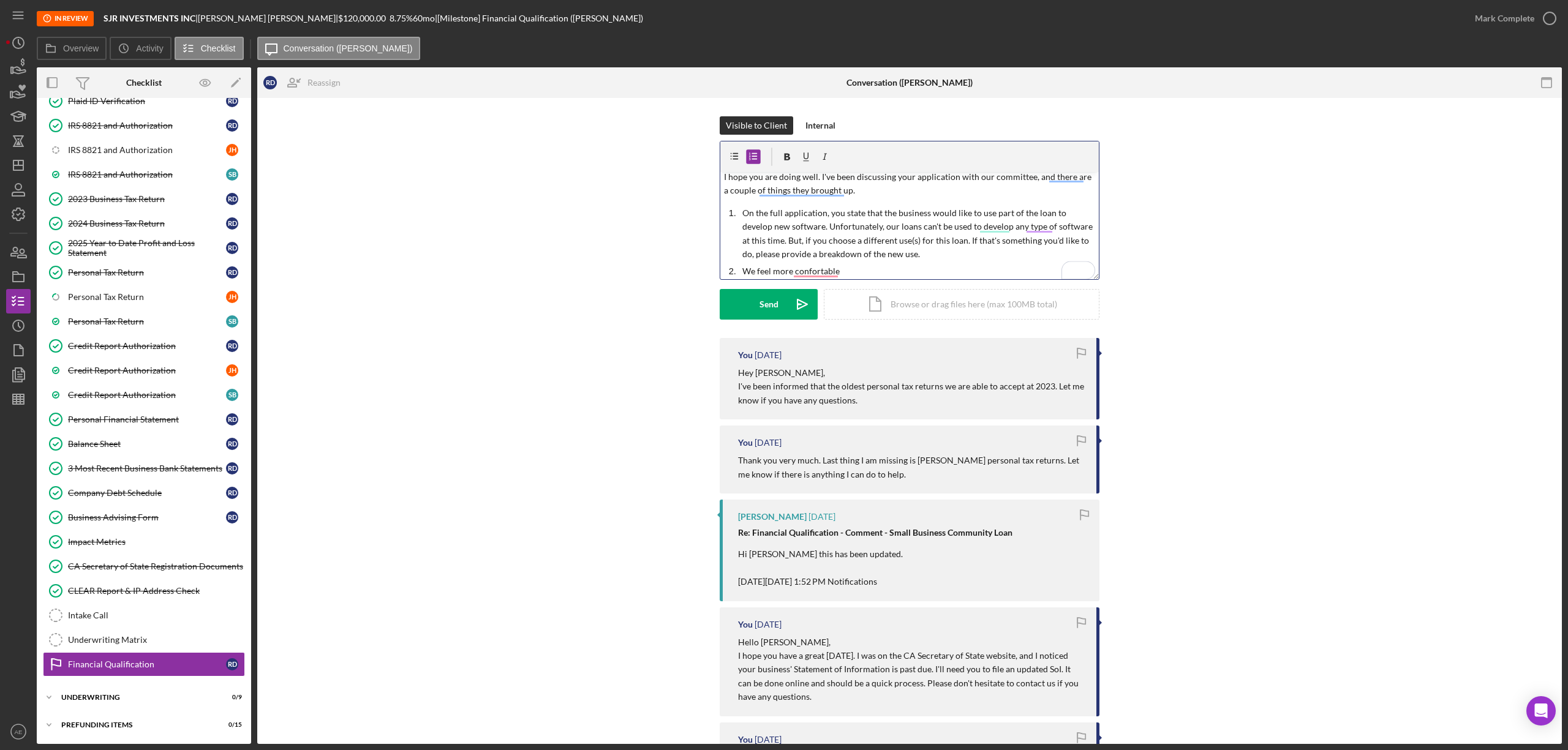
scroll to position [48, 0]
drag, startPoint x: 865, startPoint y: 268, endPoint x: 744, endPoint y: 272, distance: 121.1
click at [744, 272] on div "v Color teal Color pink Remove color Add row above Add row below Add column bef…" at bounding box center [909, 225] width 378 height 107
click at [902, 260] on p "We believe the loan amount we feel most comforable with lies between $50,000 - …" at bounding box center [919, 263] width 354 height 13
click at [1086, 261] on p "We believe the loan amount we feel most comfortable with lies between $50,000 -…" at bounding box center [919, 263] width 354 height 13
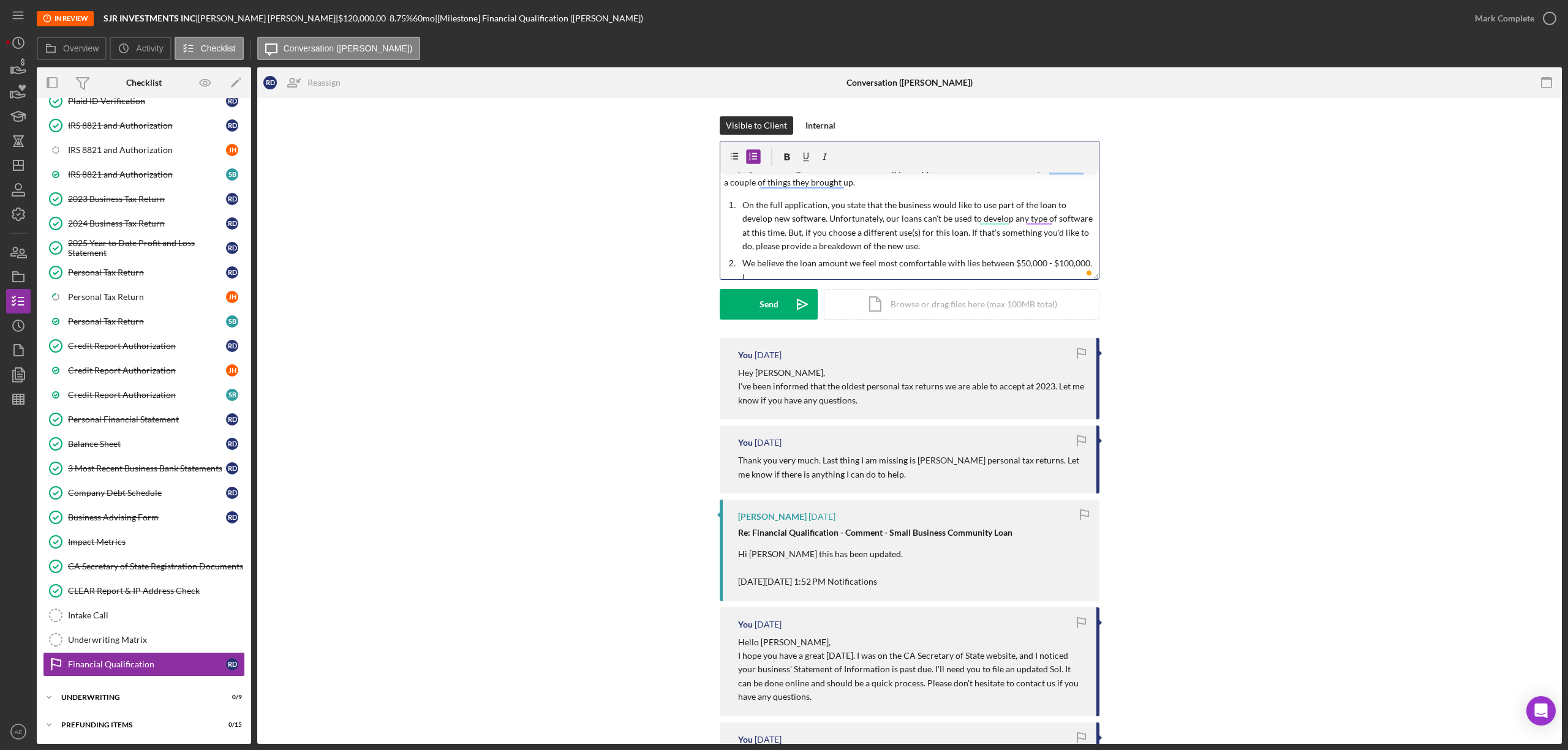
scroll to position [52, 0]
click at [773, 297] on div "Send" at bounding box center [769, 304] width 19 height 30
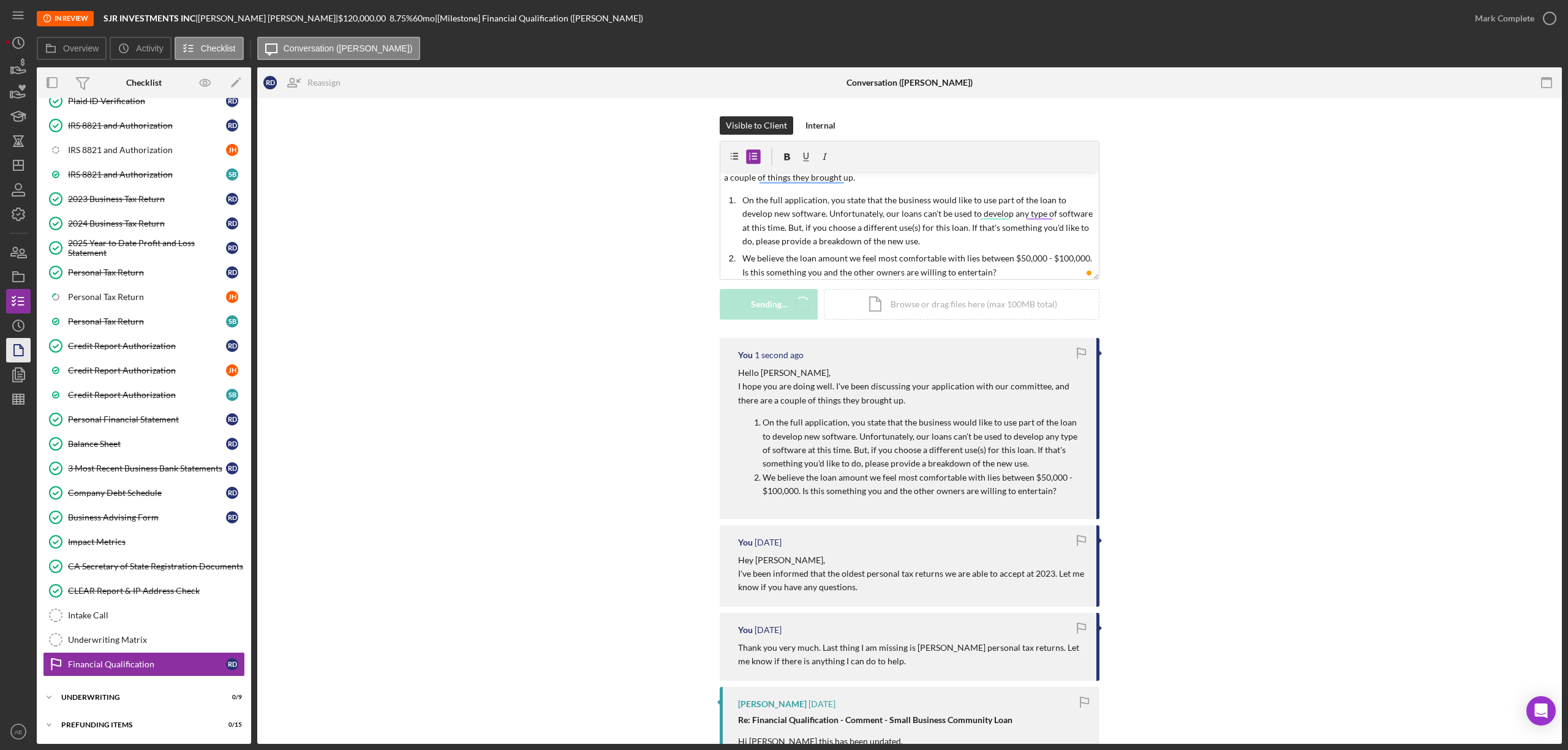
scroll to position [0, 0]
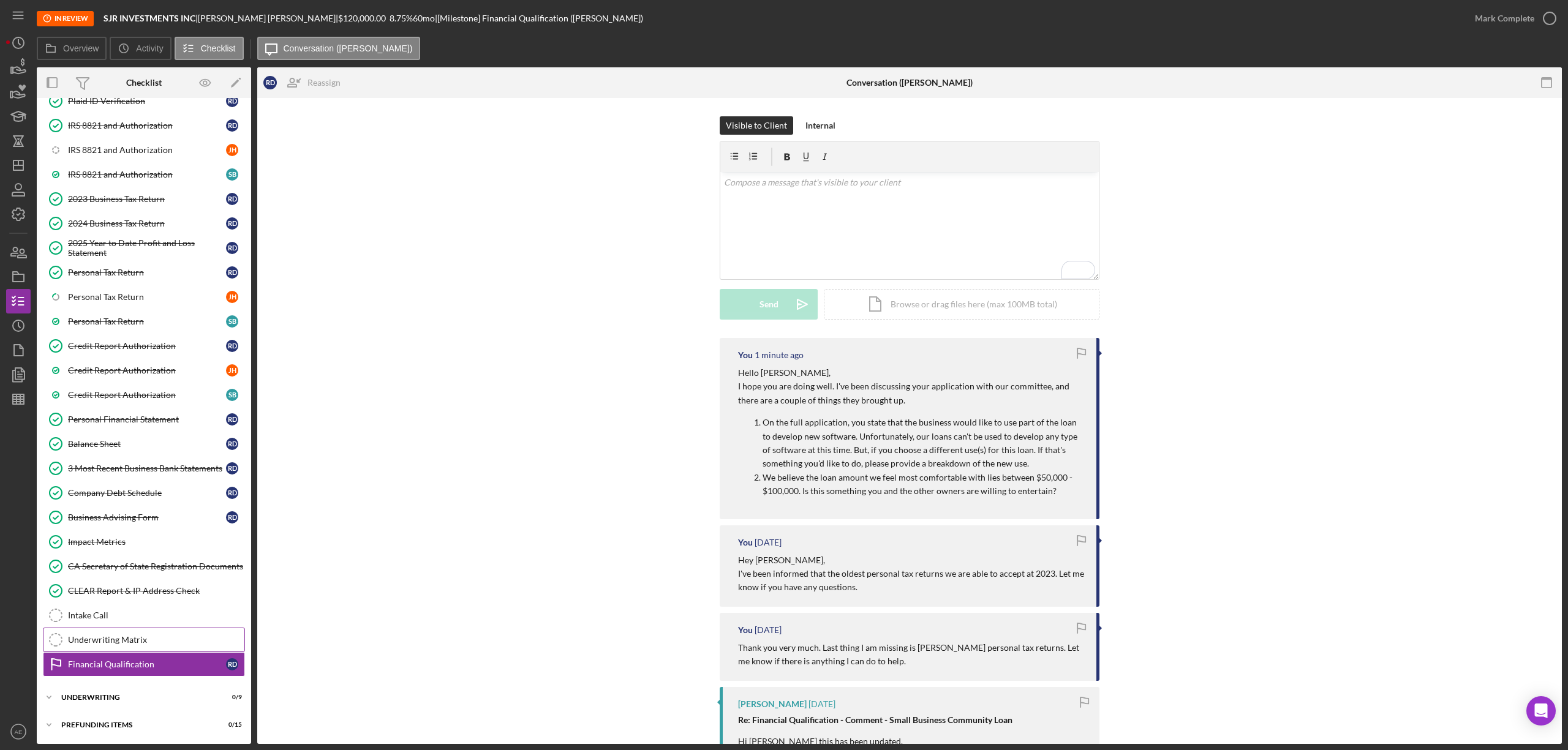
drag, startPoint x: 163, startPoint y: 641, endPoint x: 169, endPoint y: 640, distance: 6.1
click at [163, 641] on div "Underwriting Matrix" at bounding box center [156, 639] width 177 height 9
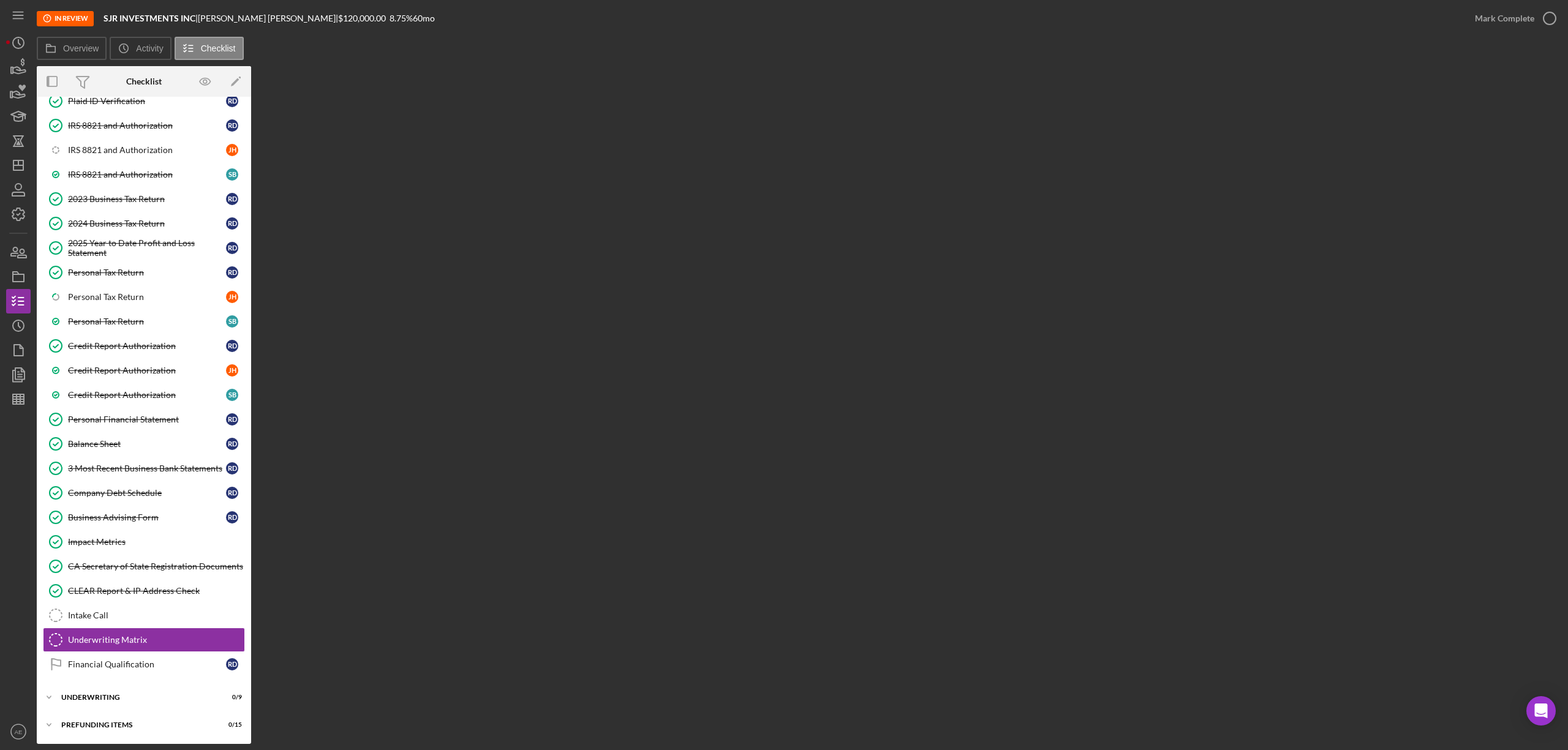
scroll to position [335, 0]
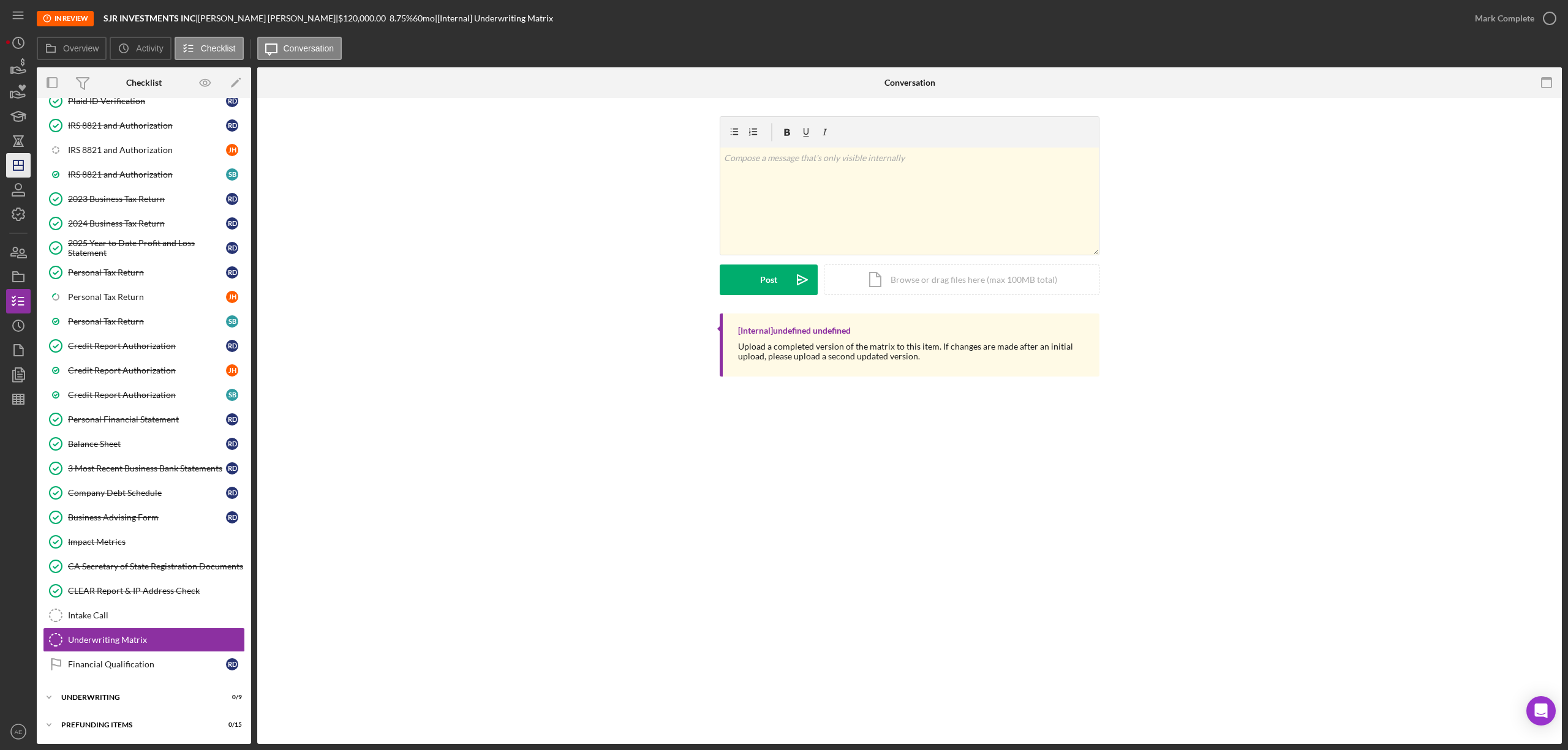
click at [27, 164] on icon "Icon/Dashboard" at bounding box center [18, 165] width 30 height 30
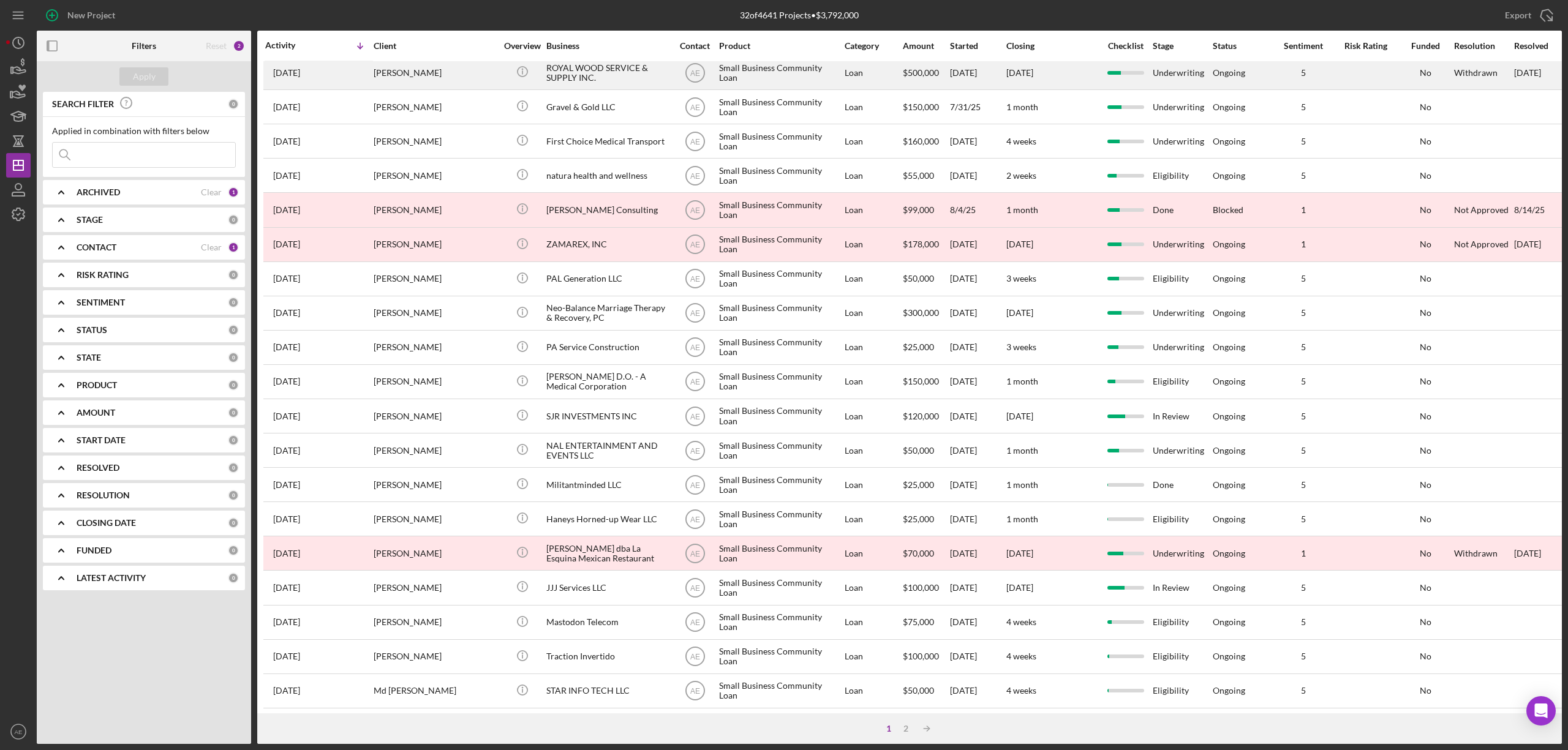
scroll to position [224, 0]
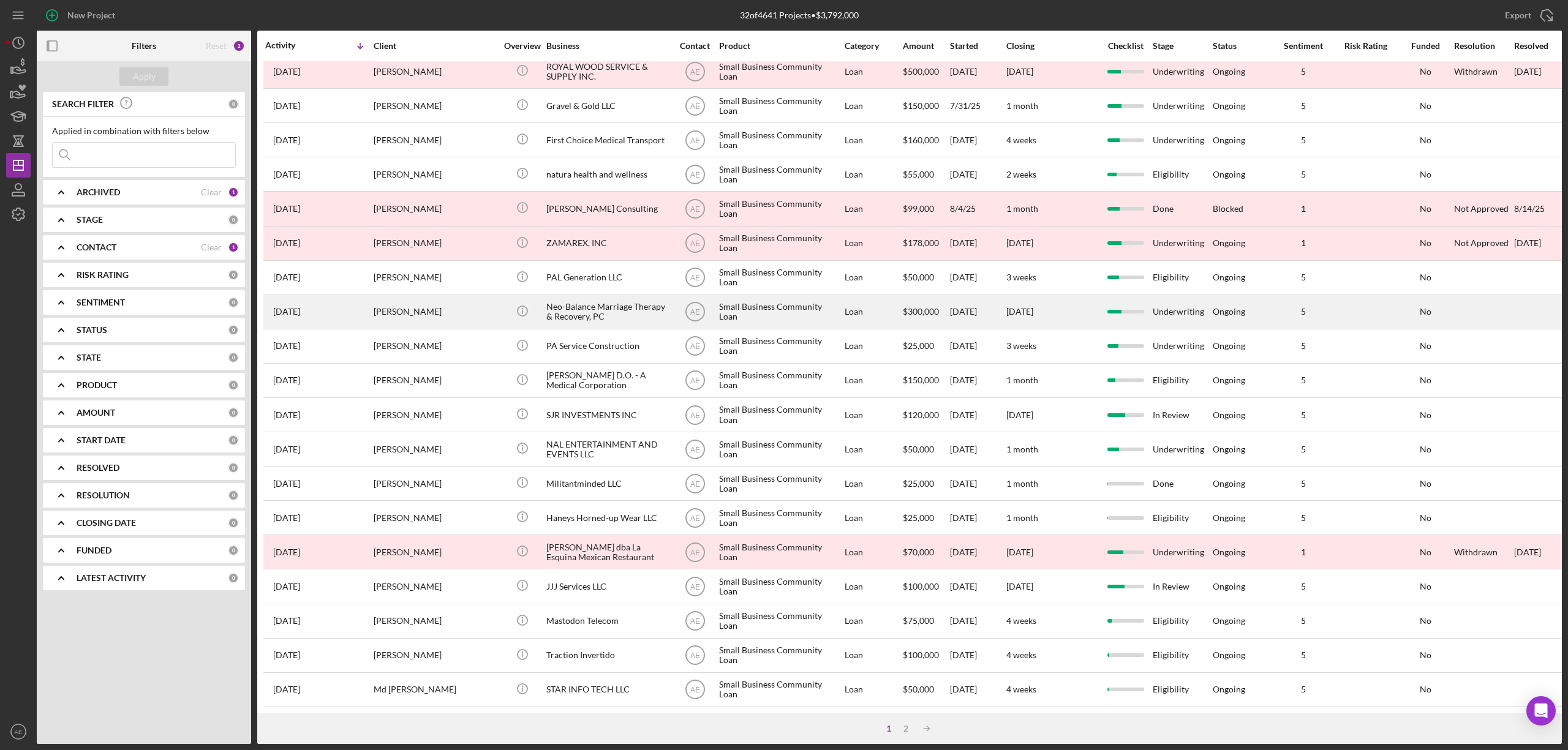
click at [590, 304] on div "Neo-Balance Marriage Therapy & Recovery, PC" at bounding box center [607, 312] width 123 height 32
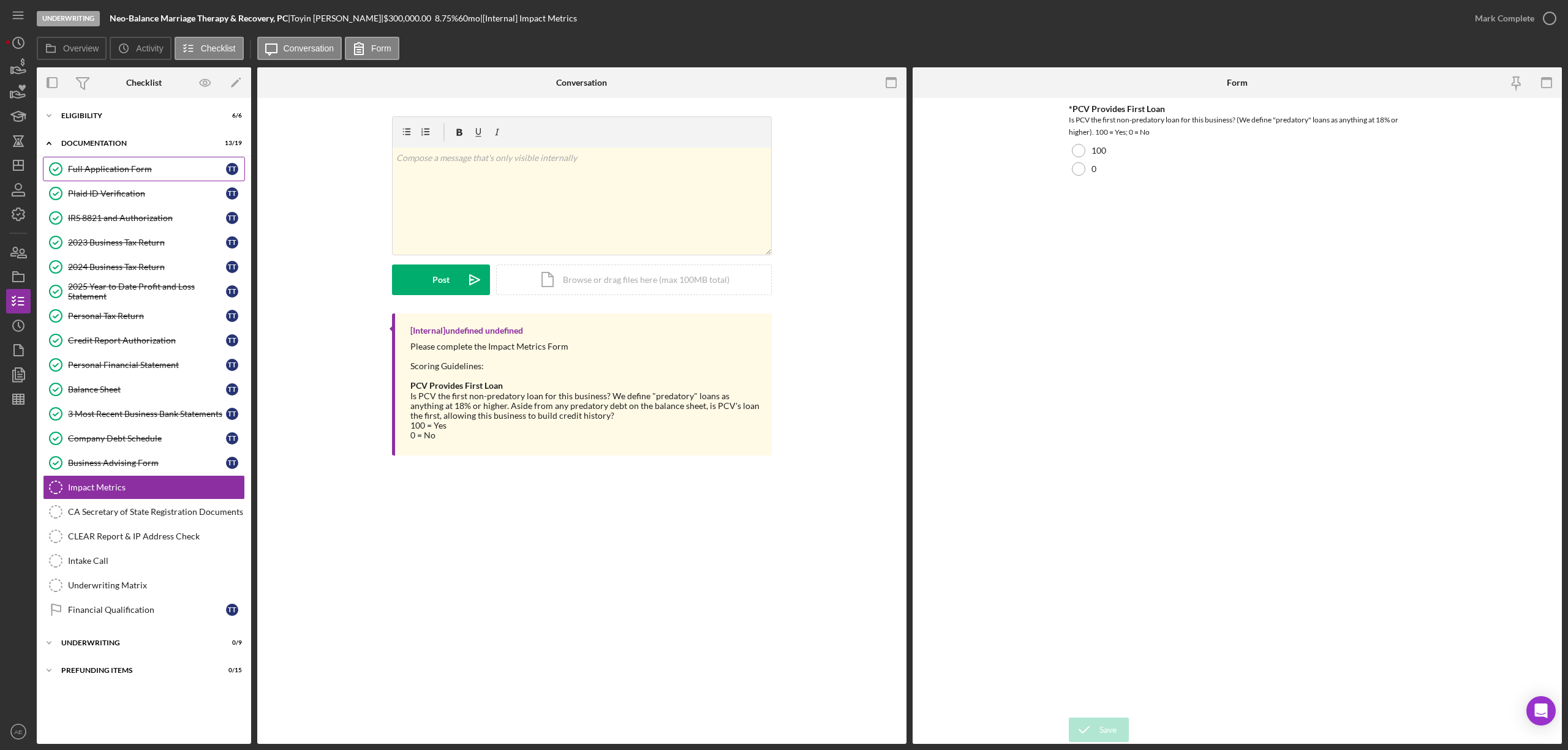
click at [130, 167] on div "Full Application Form" at bounding box center [147, 168] width 158 height 9
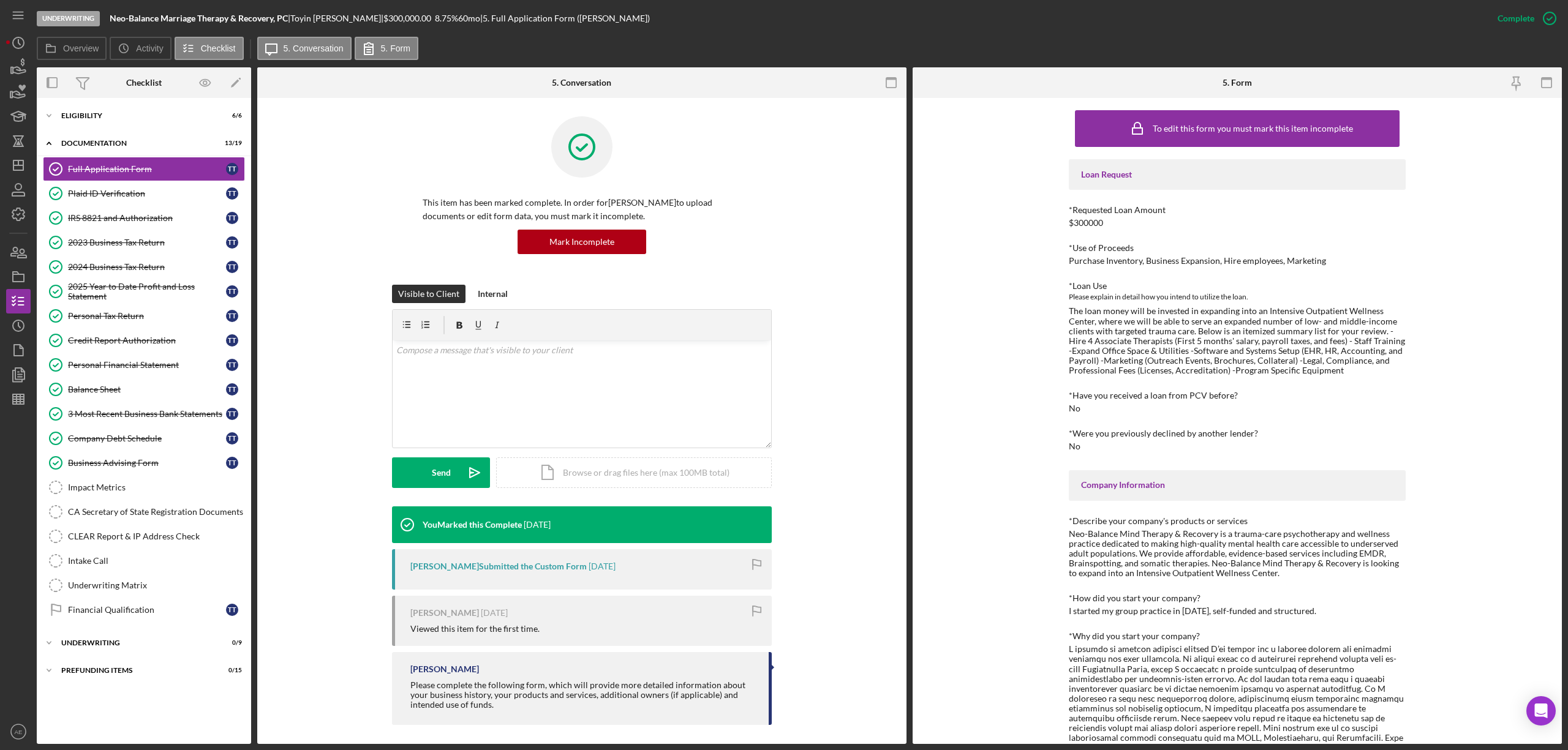
click at [807, 143] on div "This item has been marked complete. In order for [PERSON_NAME] to upload docume…" at bounding box center [582, 200] width 613 height 168
click at [141, 272] on div "2024 Business Tax Return" at bounding box center [147, 266] width 158 height 9
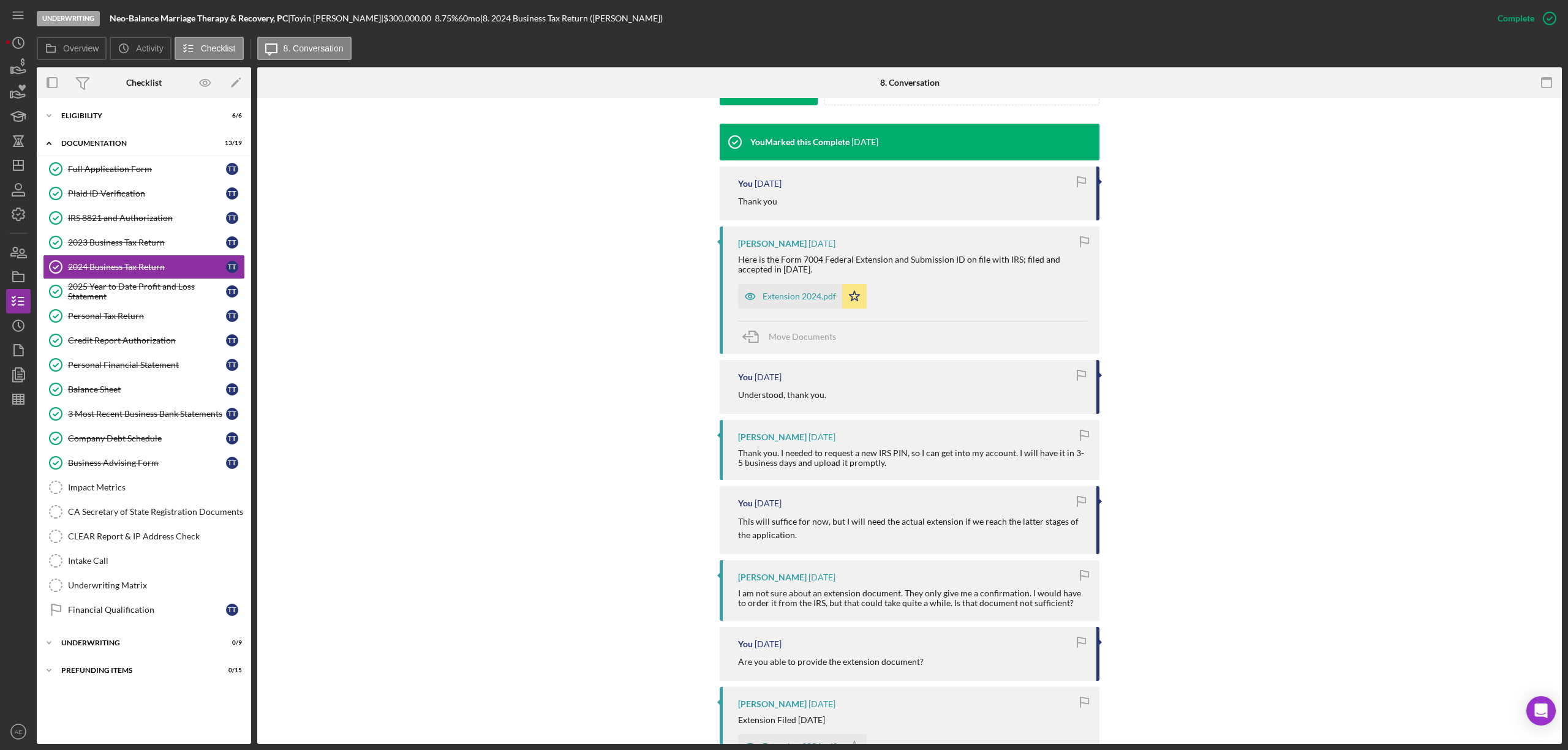
scroll to position [245, 0]
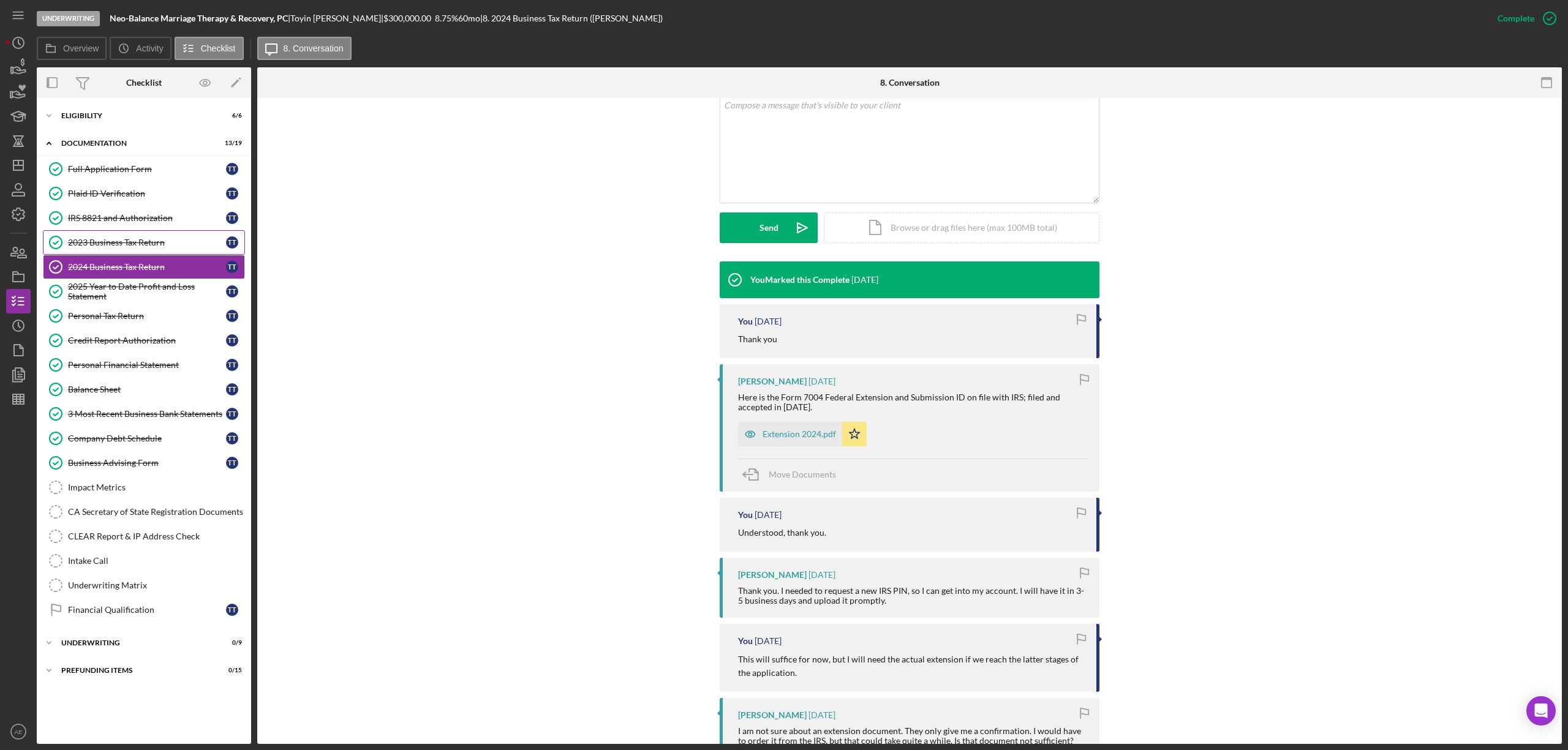
click at [113, 245] on div "2023 Business Tax Return" at bounding box center [147, 242] width 158 height 9
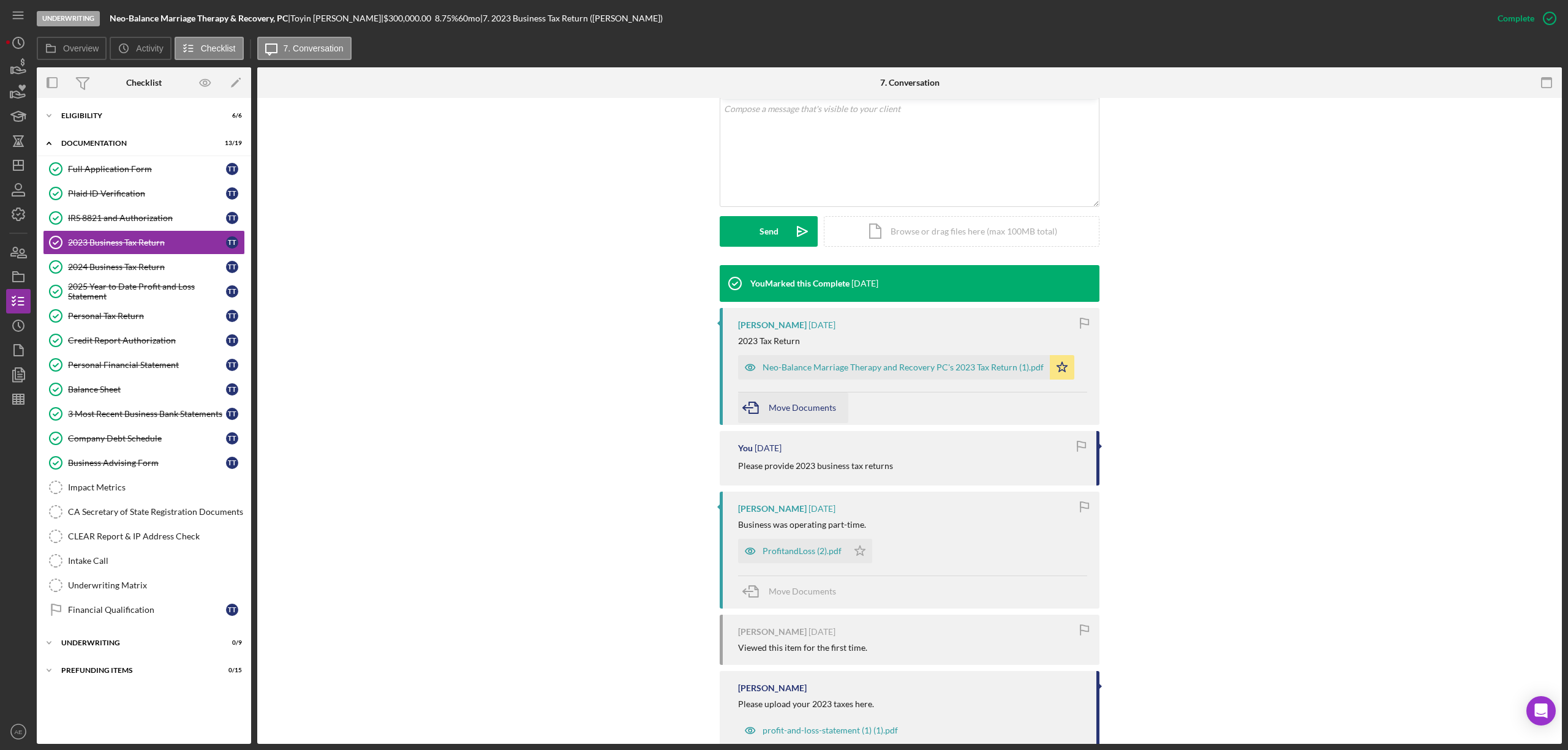
scroll to position [245, 0]
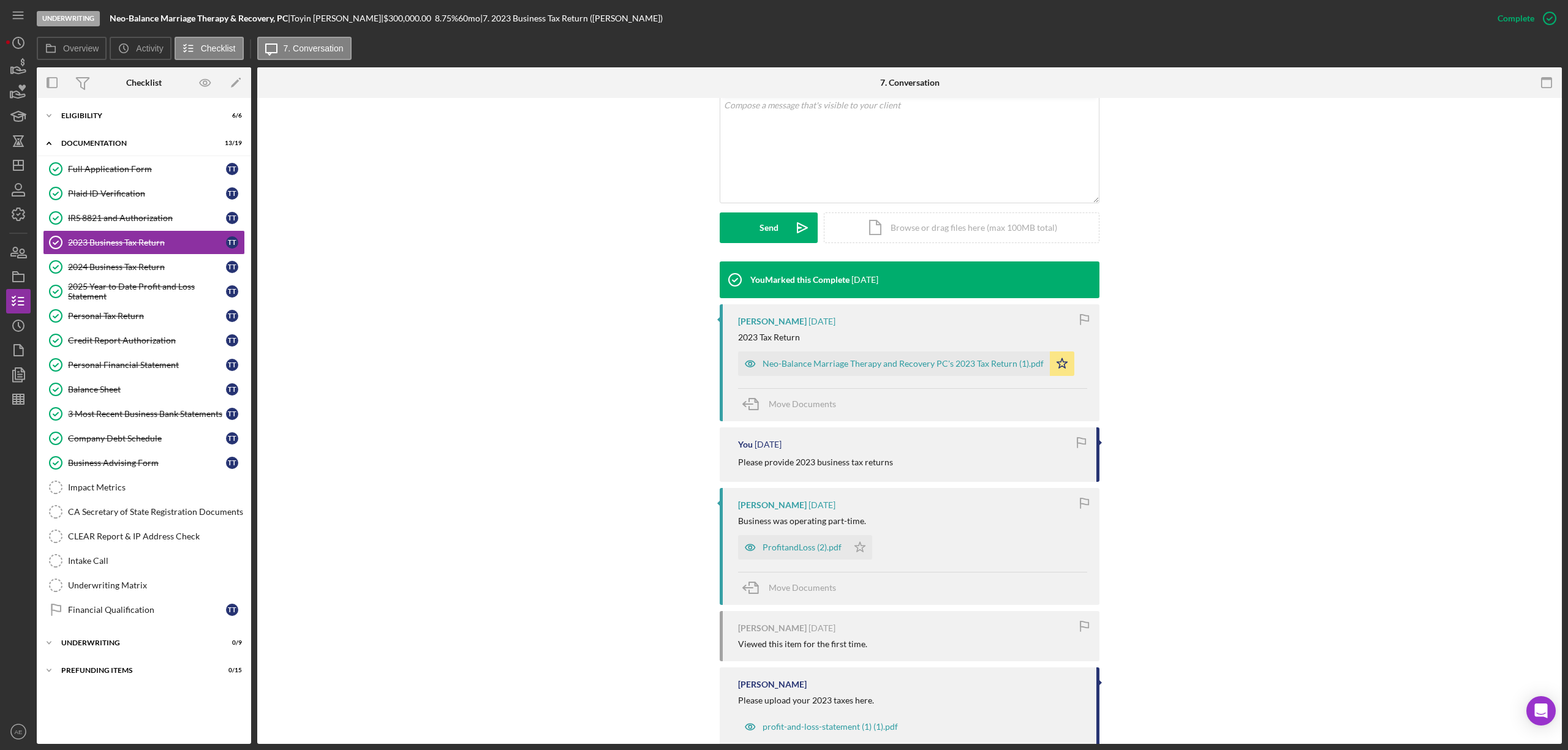
click at [733, 366] on div "[PERSON_NAME] [DATE] 2023 Tax Return Neo-Balance Marriage Therapy and Recovery …" at bounding box center [909, 362] width 380 height 117
click at [754, 358] on icon "button" at bounding box center [750, 364] width 25 height 25
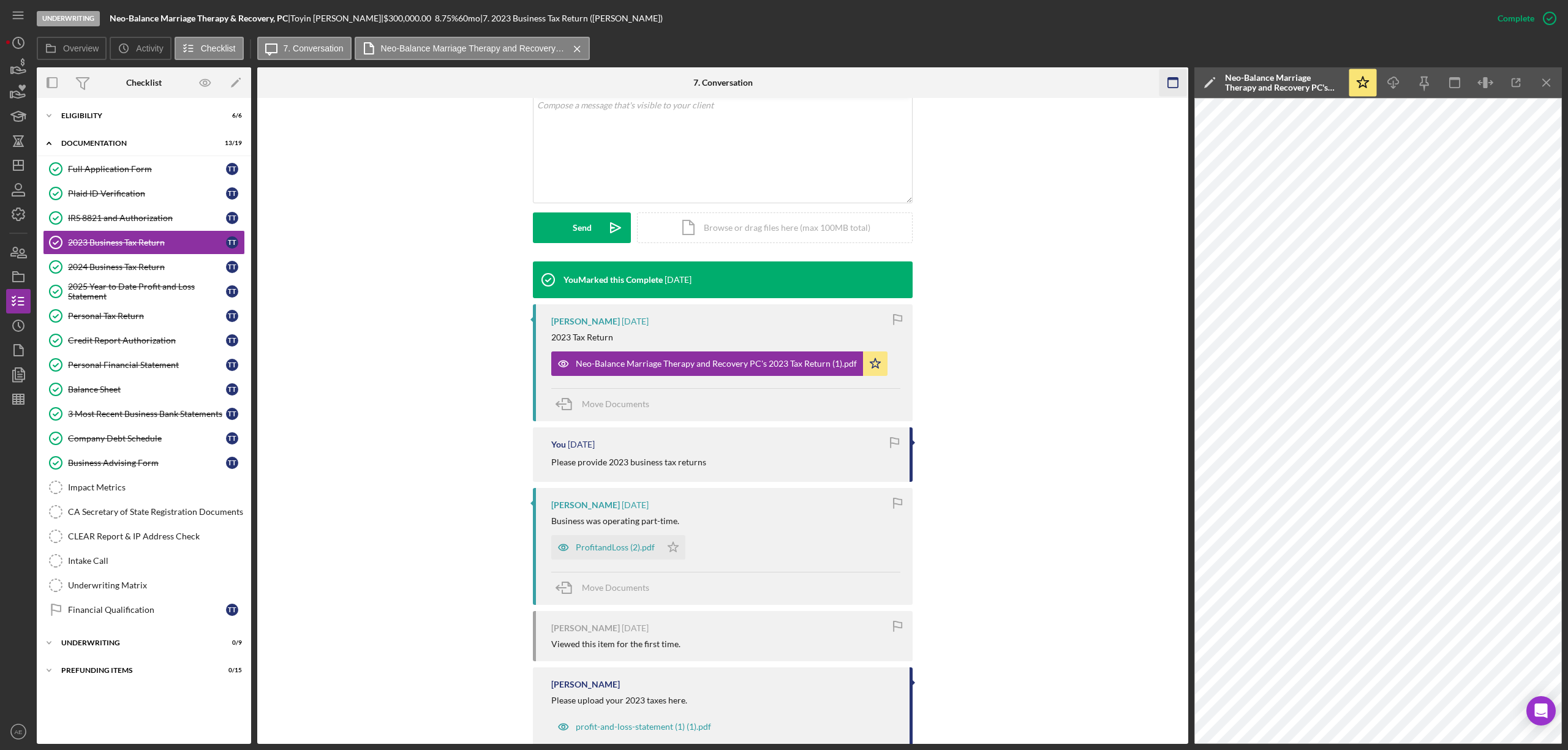
click at [1178, 78] on g "button" at bounding box center [1173, 82] width 9 height 9
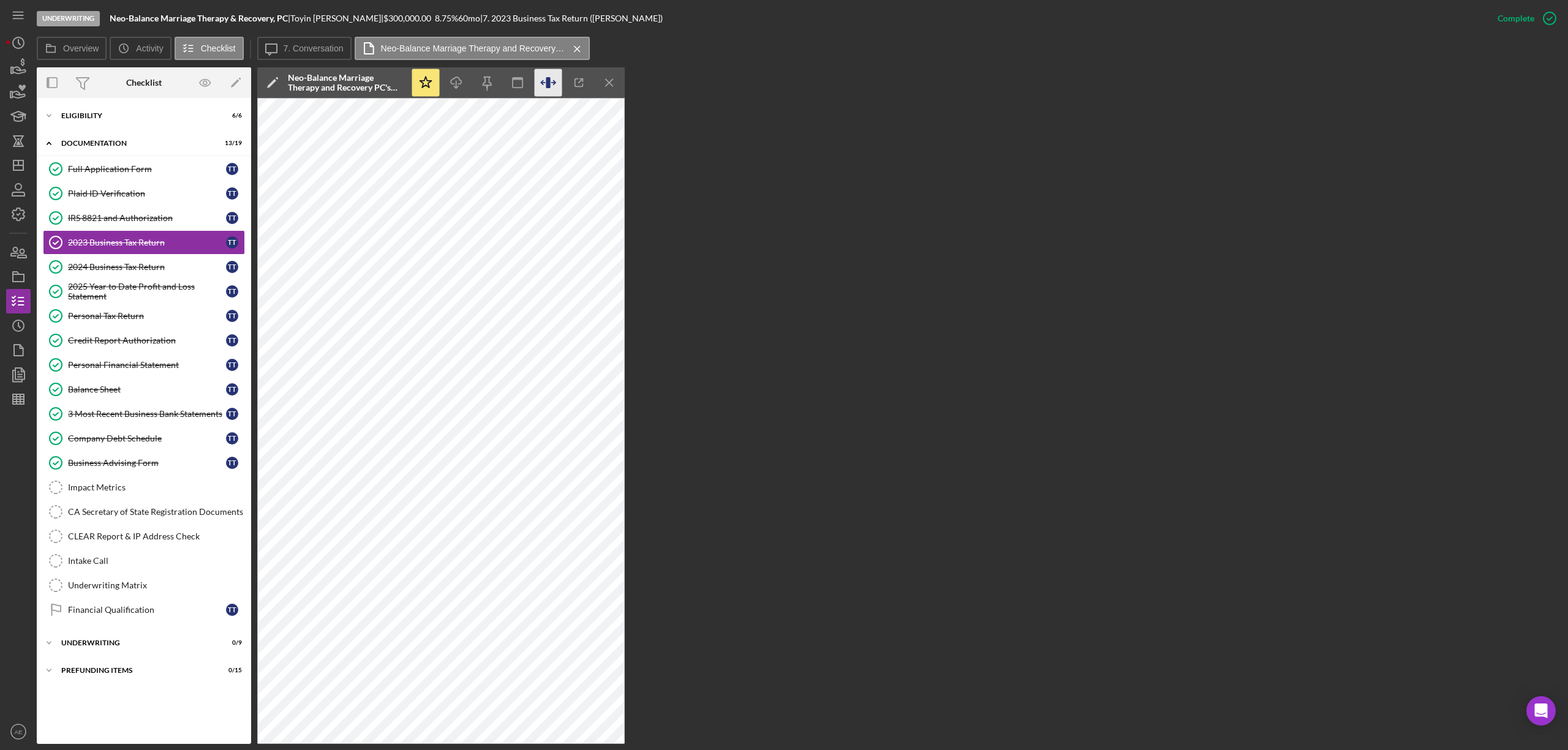
click at [554, 83] on icon "button" at bounding box center [554, 83] width 4 height 0
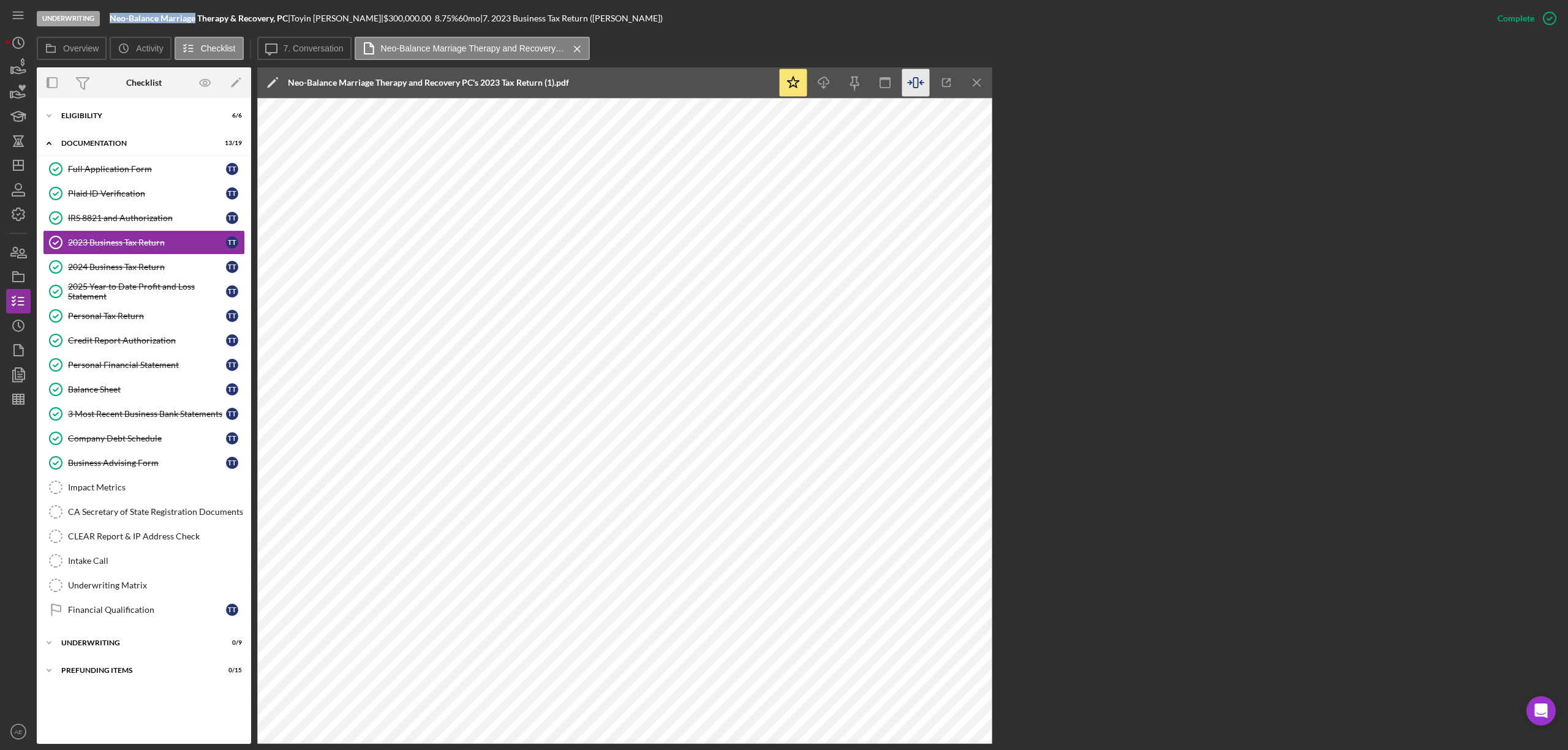
drag, startPoint x: 108, startPoint y: 17, endPoint x: 196, endPoint y: 23, distance: 88.2
click at [196, 23] on div "Underwriting Neo-Balance Marriage Therapy & Recovery, PC | [PERSON_NAME] | $300…" at bounding box center [761, 18] width 1448 height 37
copy b "Neo-Balance Marriage"
click at [130, 612] on div "Financial Qualification" at bounding box center [147, 609] width 158 height 9
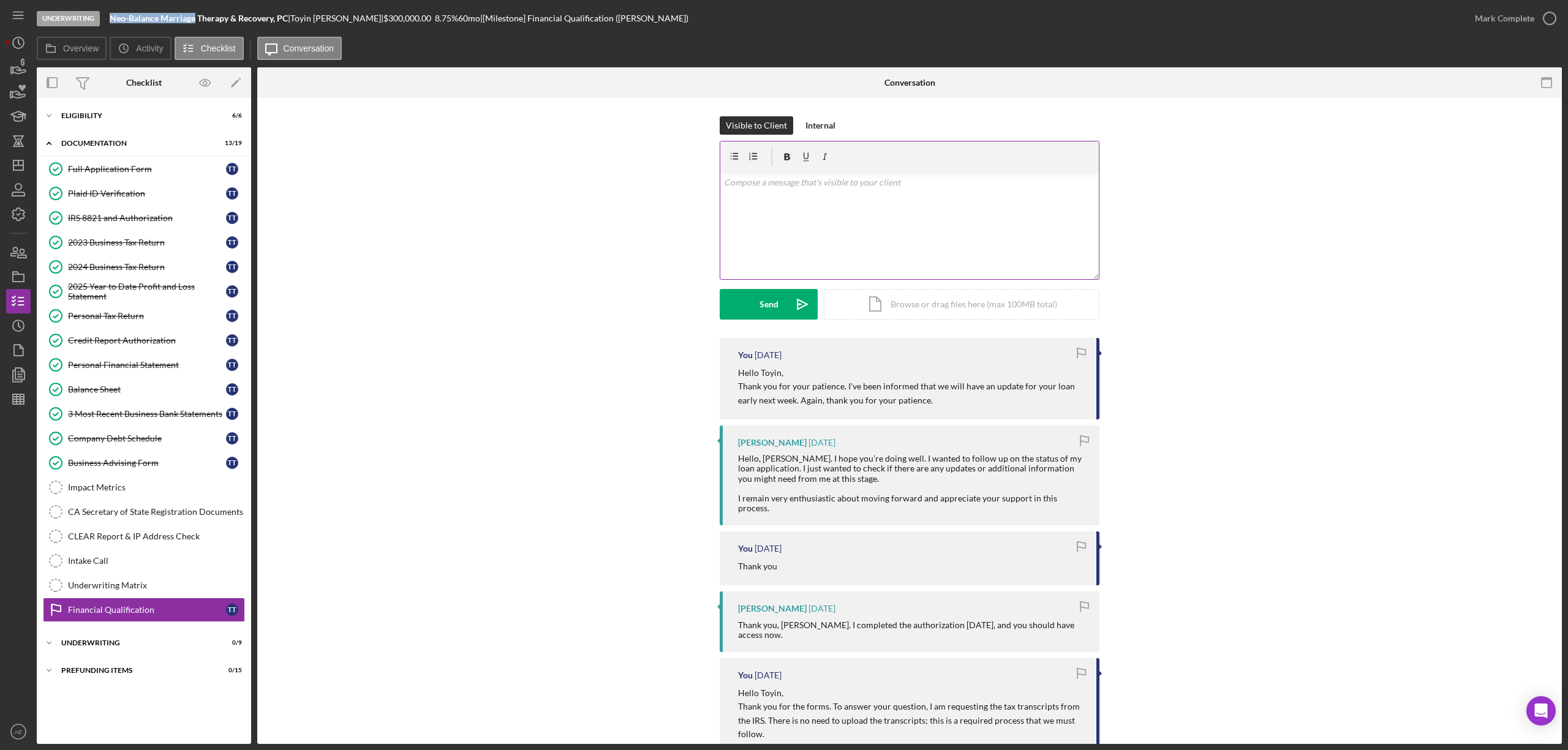
click at [828, 245] on div "v Color teal Color pink Remove color Add row above Add row below Add column bef…" at bounding box center [909, 225] width 378 height 107
click at [756, 185] on p "Hel" at bounding box center [910, 182] width 372 height 13
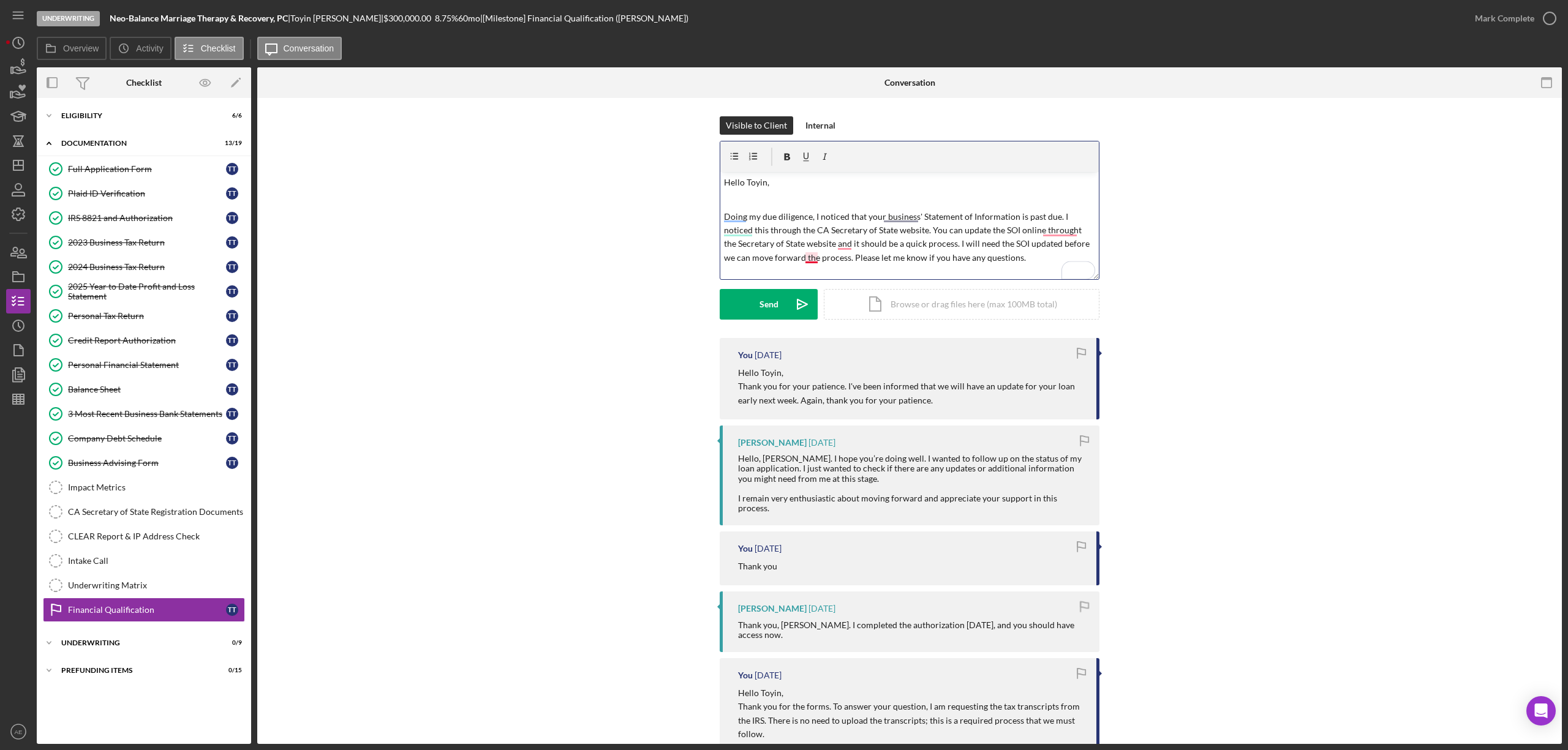
click at [809, 259] on p "Doing my due diligence, I noticed that your business' Statement of Information …" at bounding box center [910, 237] width 372 height 55
click at [844, 245] on p "Doing my due diligence, I noticed that your business' Statement of Information …" at bounding box center [910, 237] width 372 height 55
click at [1052, 239] on p "Doing my due diligence, I noticed that your business' Statement of Information …" at bounding box center [910, 237] width 372 height 55
click at [1052, 230] on p "Doing my due diligence, I noticed that your business' Statement of Information …" at bounding box center [910, 237] width 372 height 55
click at [905, 219] on p "Doing my due diligence, I noticed that your business' Statement of Information …" at bounding box center [910, 237] width 372 height 55
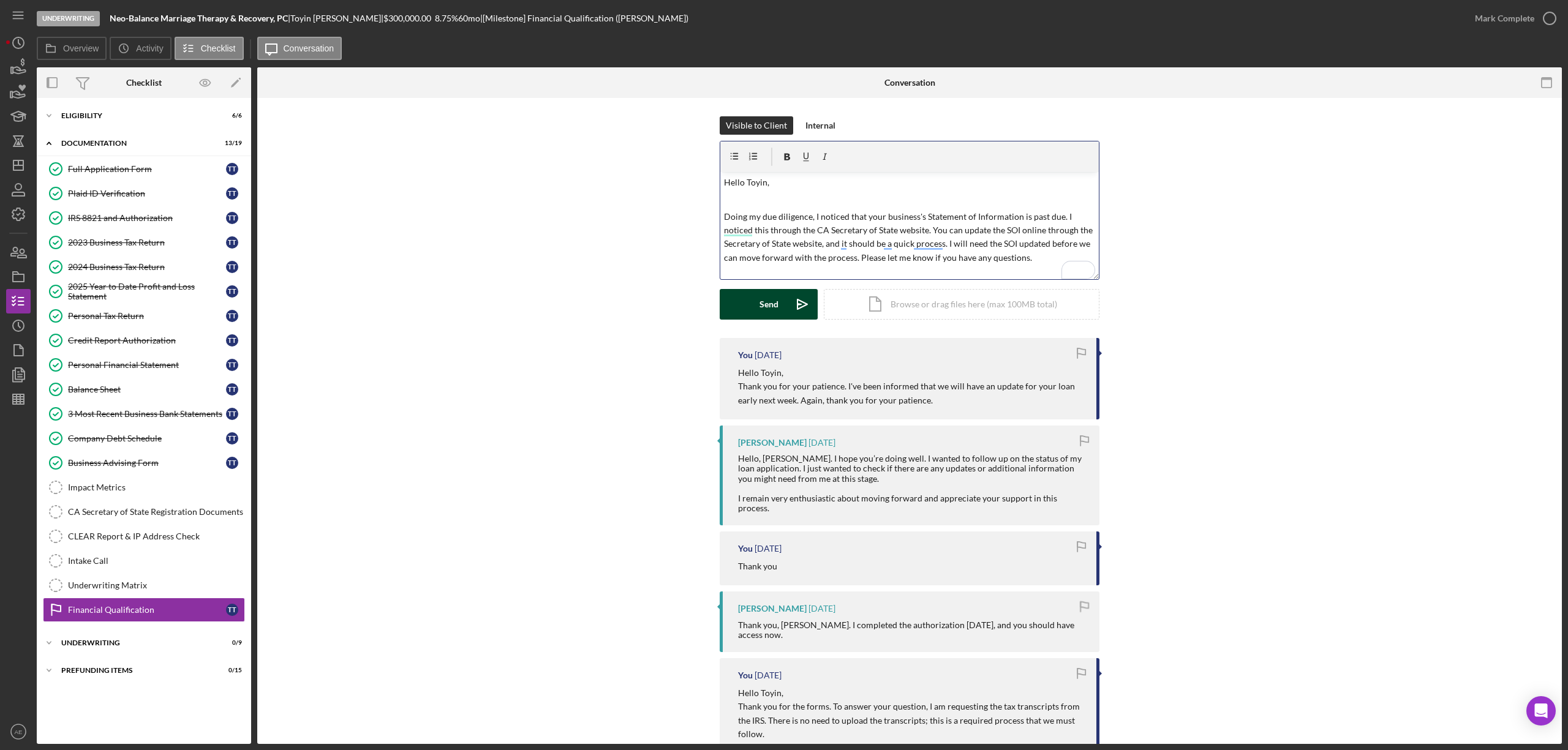
click at [793, 304] on icon "Icon/icon-invite-send" at bounding box center [802, 304] width 30 height 30
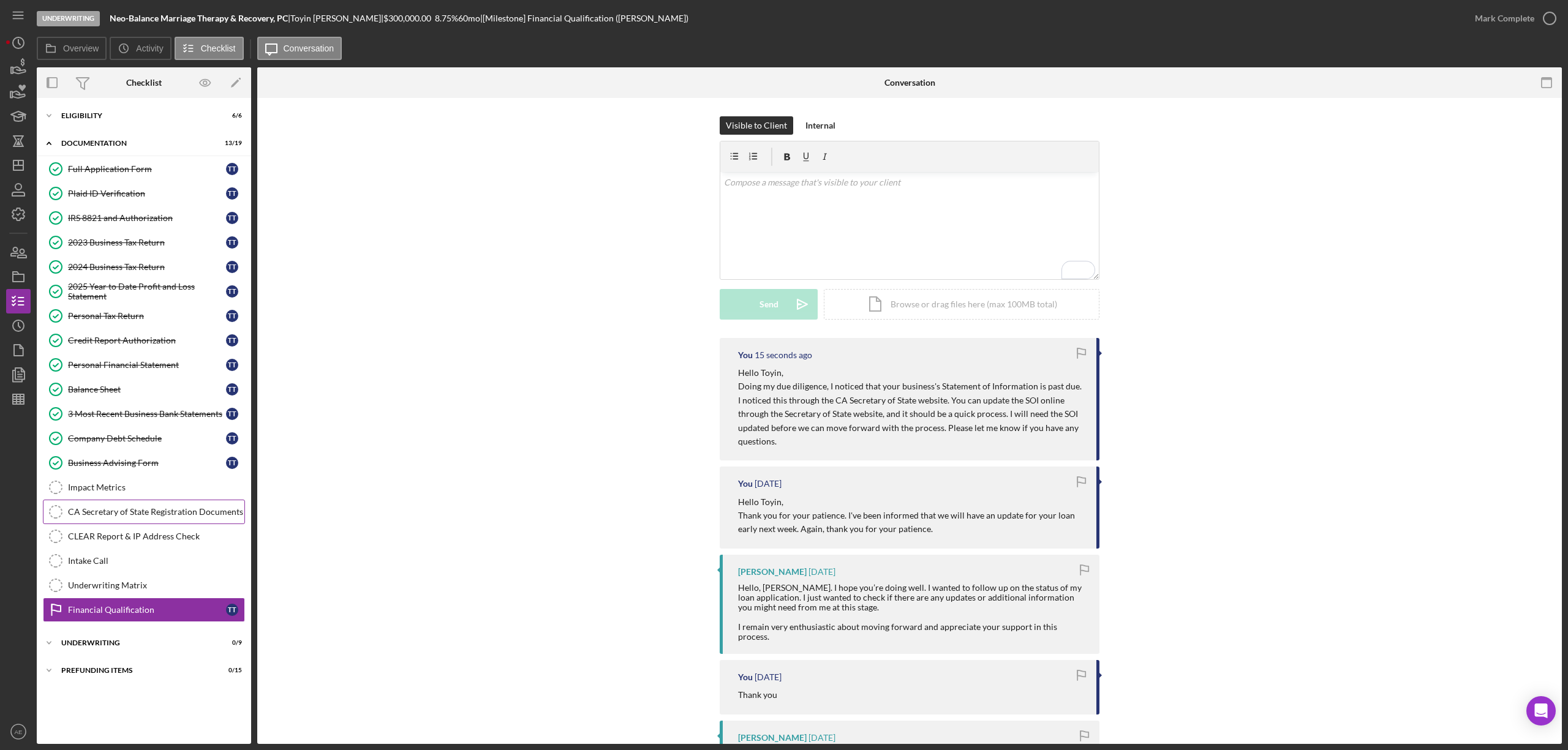
click at [140, 512] on div "CA Secretary of State Registration Documents" at bounding box center [156, 512] width 177 height 9
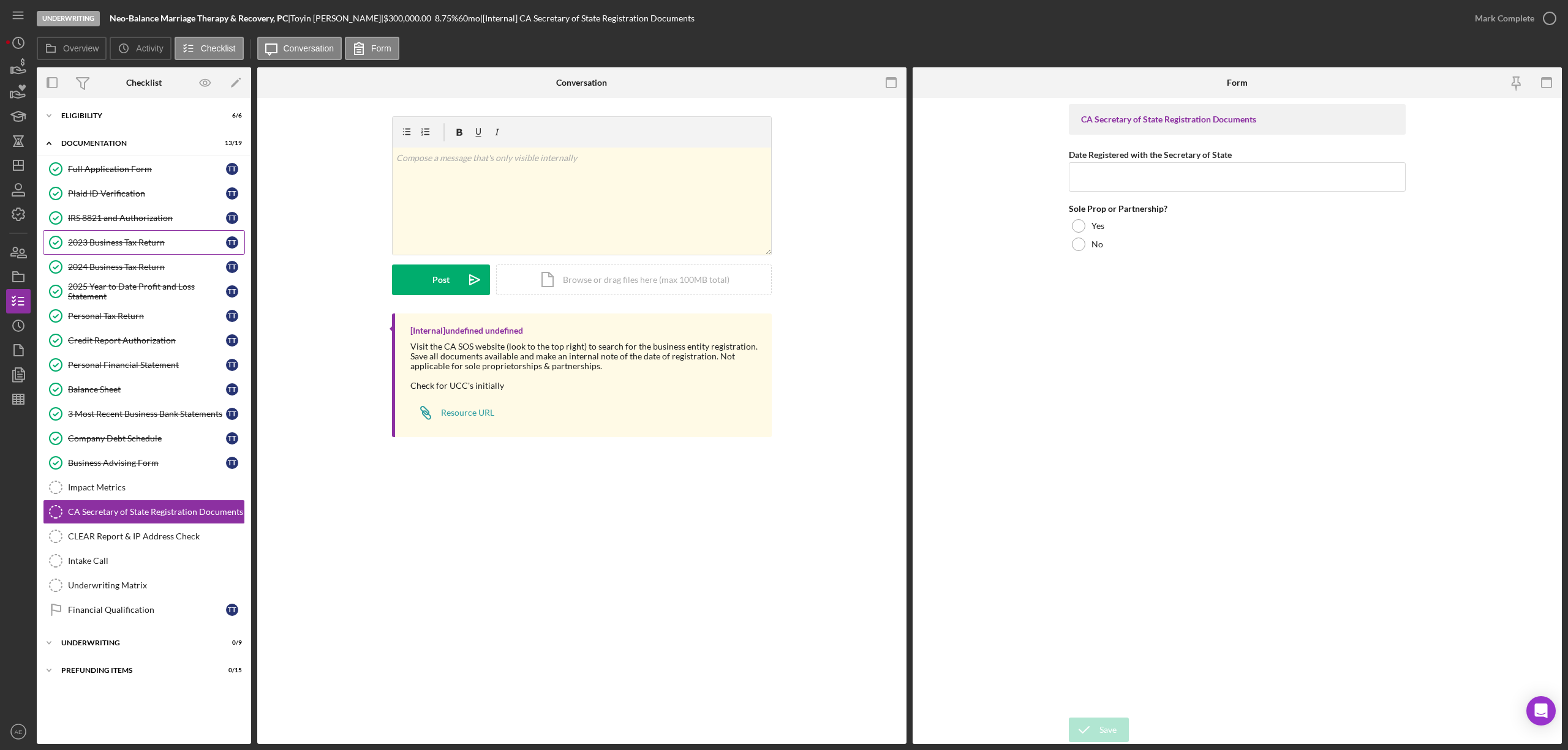
click at [150, 241] on div "2023 Business Tax Return" at bounding box center [147, 242] width 158 height 9
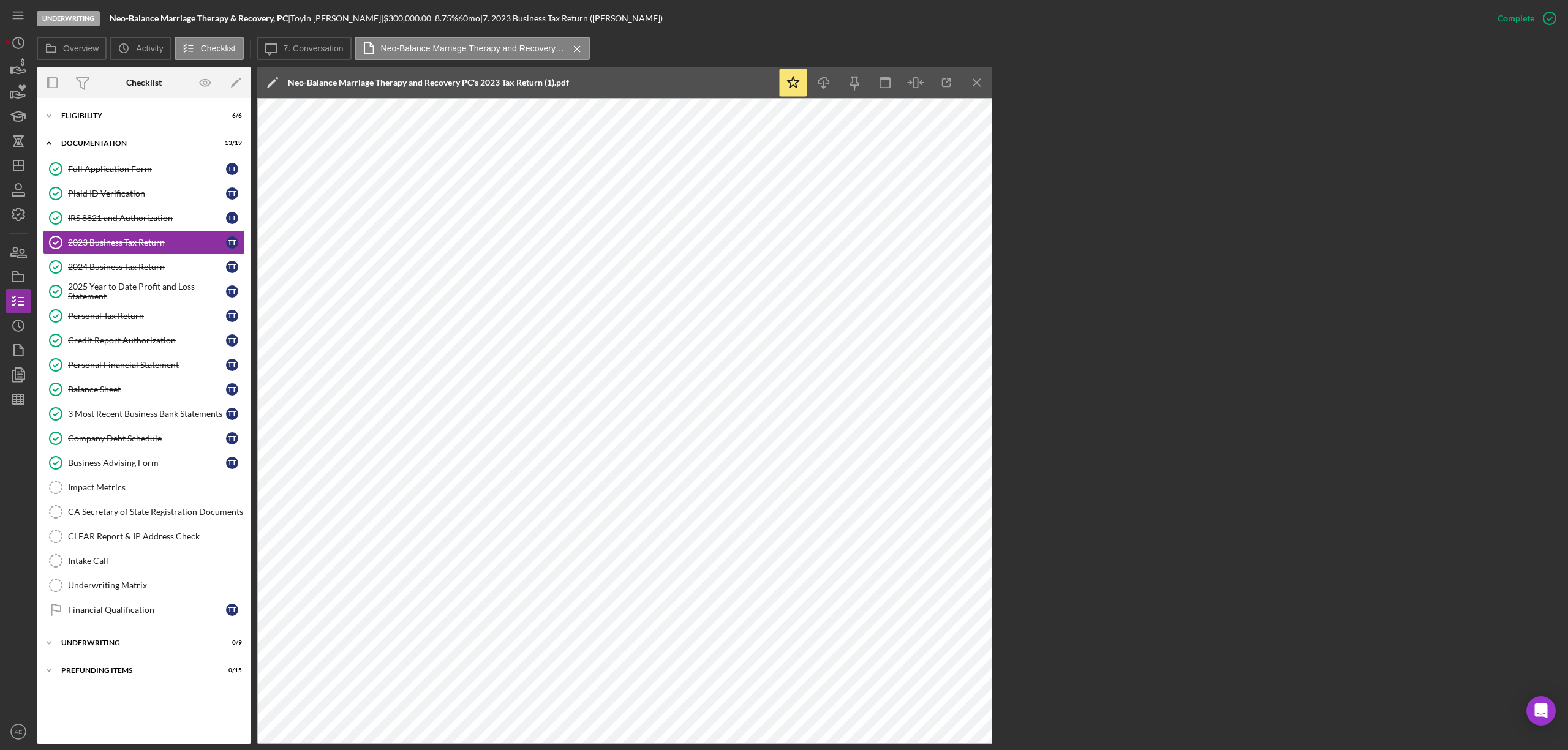
click at [684, 30] on div "Underwriting Neo-Balance Marriage Therapy & Recovery, PC | Toyin Thompson | $30…" at bounding box center [761, 18] width 1448 height 37
click at [135, 164] on div "Full Application Form" at bounding box center [147, 168] width 158 height 9
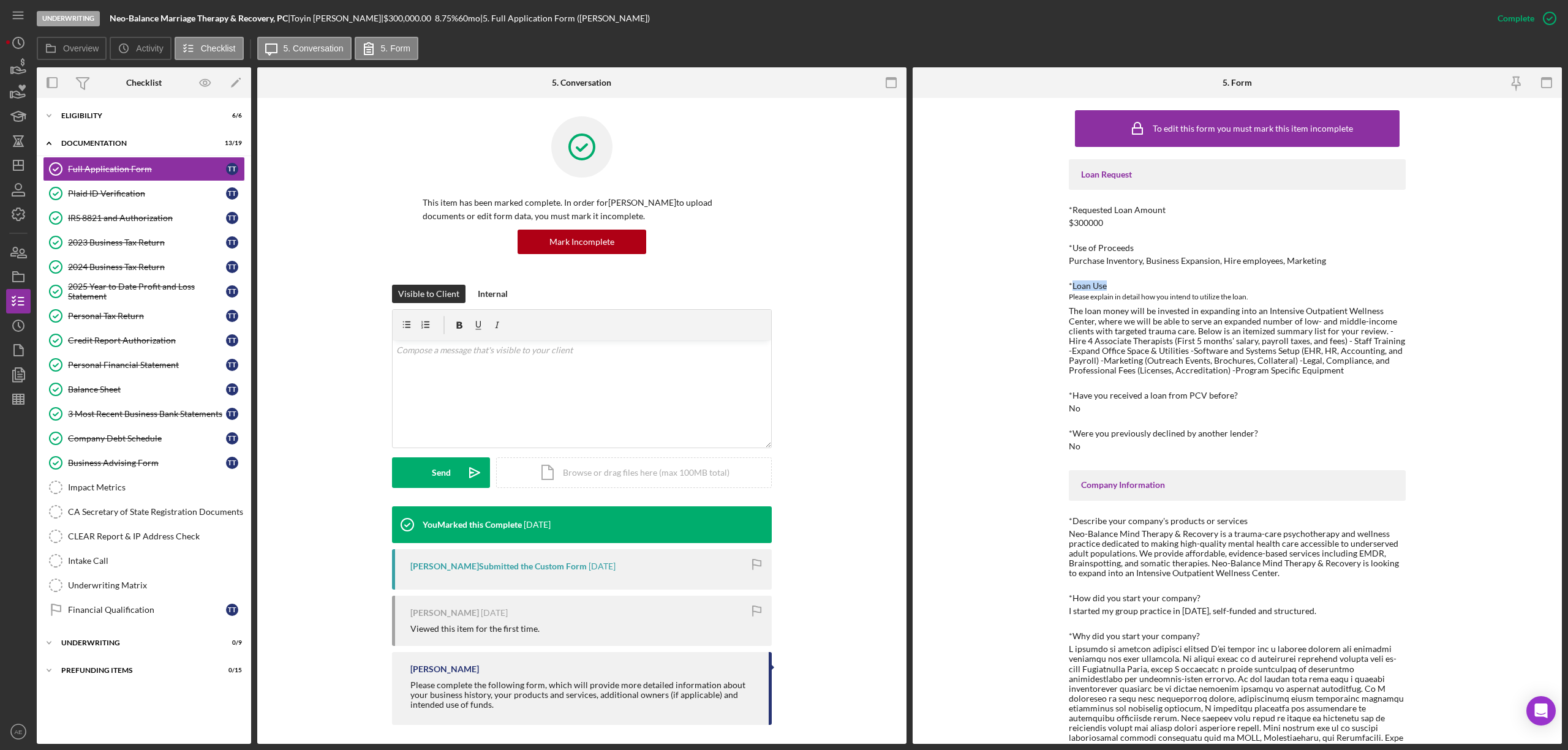
drag, startPoint x: 1069, startPoint y: 285, endPoint x: 1105, endPoint y: 286, distance: 36.0
click at [1105, 286] on div "*Loan Use" at bounding box center [1237, 285] width 337 height 9
click at [1117, 335] on div "The loan money will be invested in expanding into an Intensive Outpatient Welln…" at bounding box center [1237, 340] width 337 height 69
drag, startPoint x: 1074, startPoint y: 309, endPoint x: 1176, endPoint y: 309, distance: 102.0
click at [1176, 309] on div "The loan money will be invested in expanding into an Intensive Outpatient Welln…" at bounding box center [1237, 340] width 337 height 69
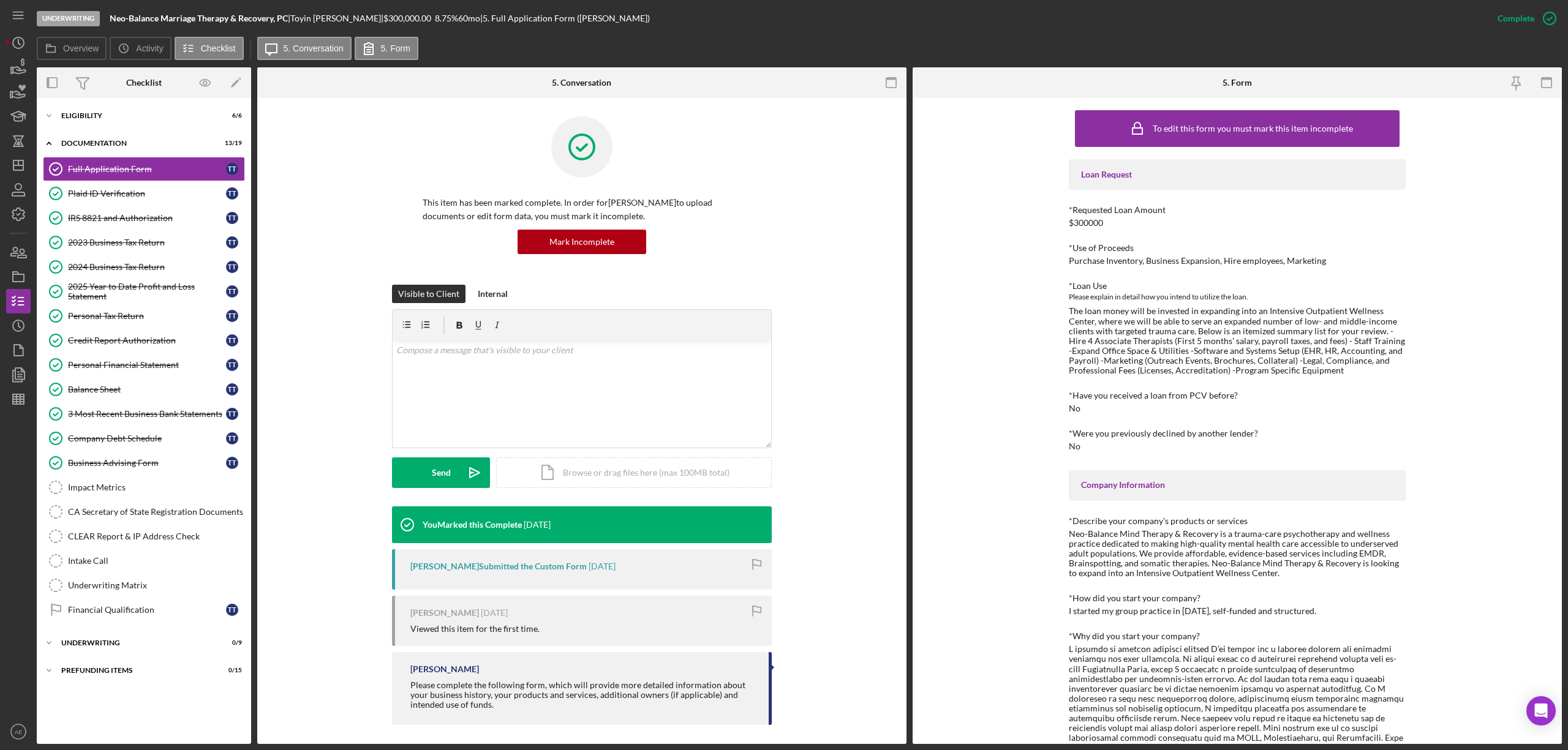
click at [1433, 326] on div "To edit this form you must mark this item incomplete Loan Request *Requested Lo…" at bounding box center [1237, 421] width 649 height 646
drag, startPoint x: 1102, startPoint y: 341, endPoint x: 1160, endPoint y: 341, distance: 58.0
click at [1160, 341] on div "The loan money will be invested in expanding into an Intensive Outpatient Welln…" at bounding box center [1237, 340] width 337 height 69
click at [1184, 345] on div "The loan money will be invested in expanding into an Intensive Outpatient Welln…" at bounding box center [1237, 340] width 337 height 69
drag, startPoint x: 1159, startPoint y: 341, endPoint x: 1185, endPoint y: 341, distance: 26.0
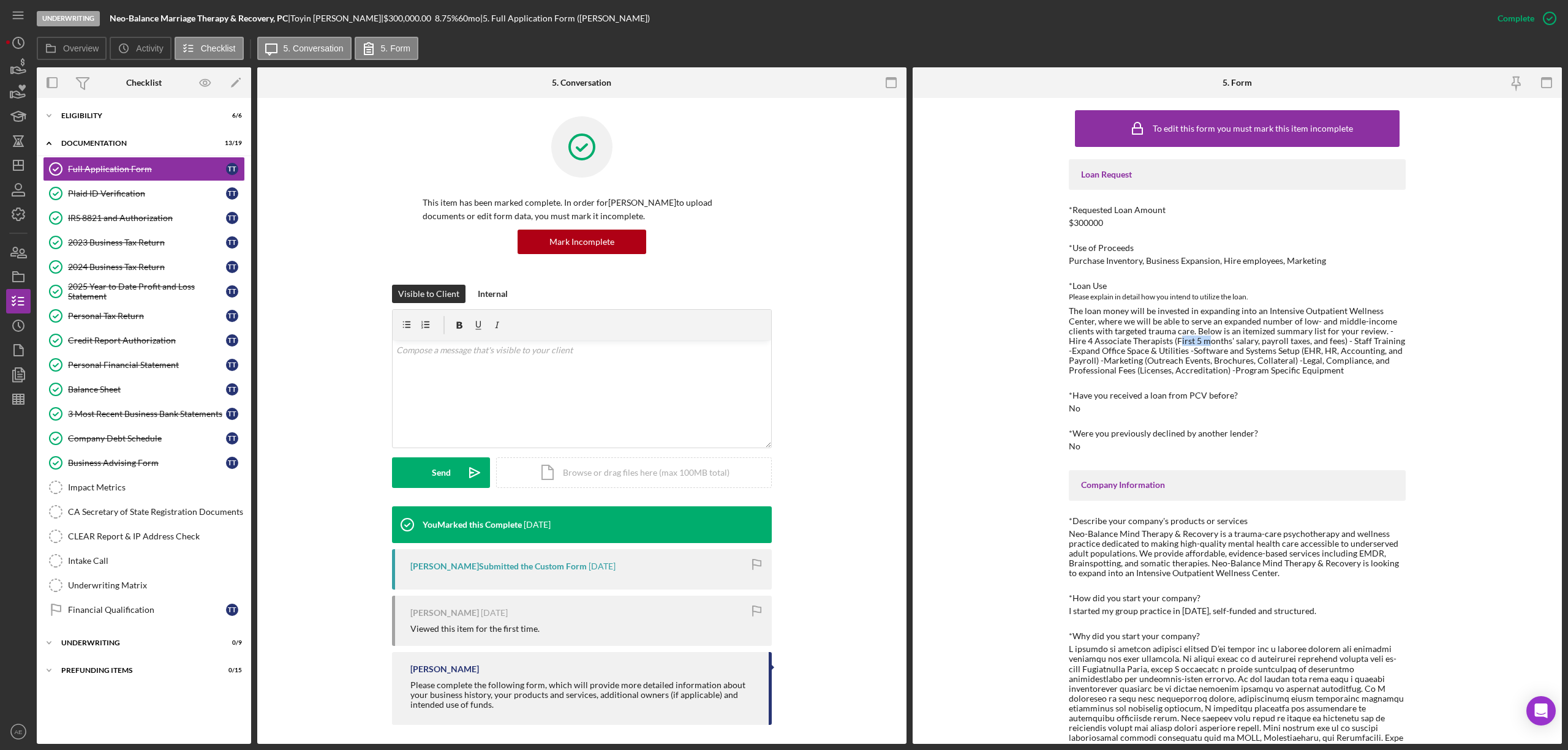
click at [1185, 341] on div "The loan money will be invested in expanding into an Intensive Outpatient Welln…" at bounding box center [1237, 340] width 337 height 69
click at [1179, 341] on div "The loan money will be invested in expanding into an Intensive Outpatient Welln…" at bounding box center [1237, 340] width 337 height 69
drag, startPoint x: 1179, startPoint y: 341, endPoint x: 1260, endPoint y: 343, distance: 81.0
click at [1212, 341] on div "The loan money will be invested in expanding into an Intensive Outpatient Welln…" at bounding box center [1237, 340] width 337 height 69
drag, startPoint x: 1250, startPoint y: 338, endPoint x: 1283, endPoint y: 339, distance: 33.0
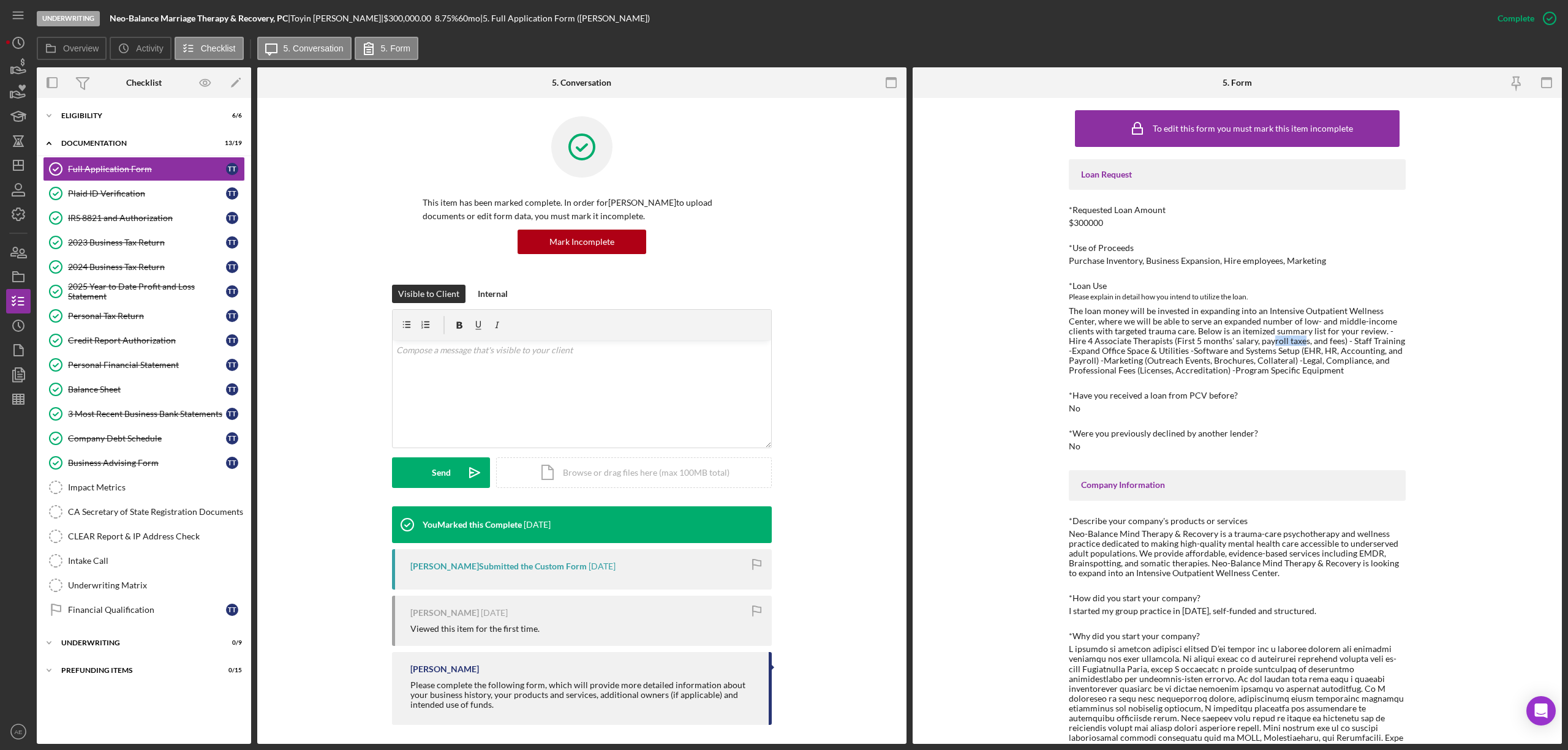
click at [1283, 339] on div "The loan money will be invested in expanding into an Intensive Outpatient Welln…" at bounding box center [1237, 340] width 337 height 69
drag, startPoint x: 1300, startPoint y: 340, endPoint x: 1319, endPoint y: 340, distance: 19.0
click at [1319, 340] on div "The loan money will be invested in expanding into an Intensive Outpatient Welln…" at bounding box center [1237, 340] width 337 height 69
drag, startPoint x: 1085, startPoint y: 352, endPoint x: 1187, endPoint y: 353, distance: 102.0
click at [1187, 353] on div "The loan money will be invested in expanding into an Intensive Outpatient Welln…" at bounding box center [1237, 340] width 337 height 69
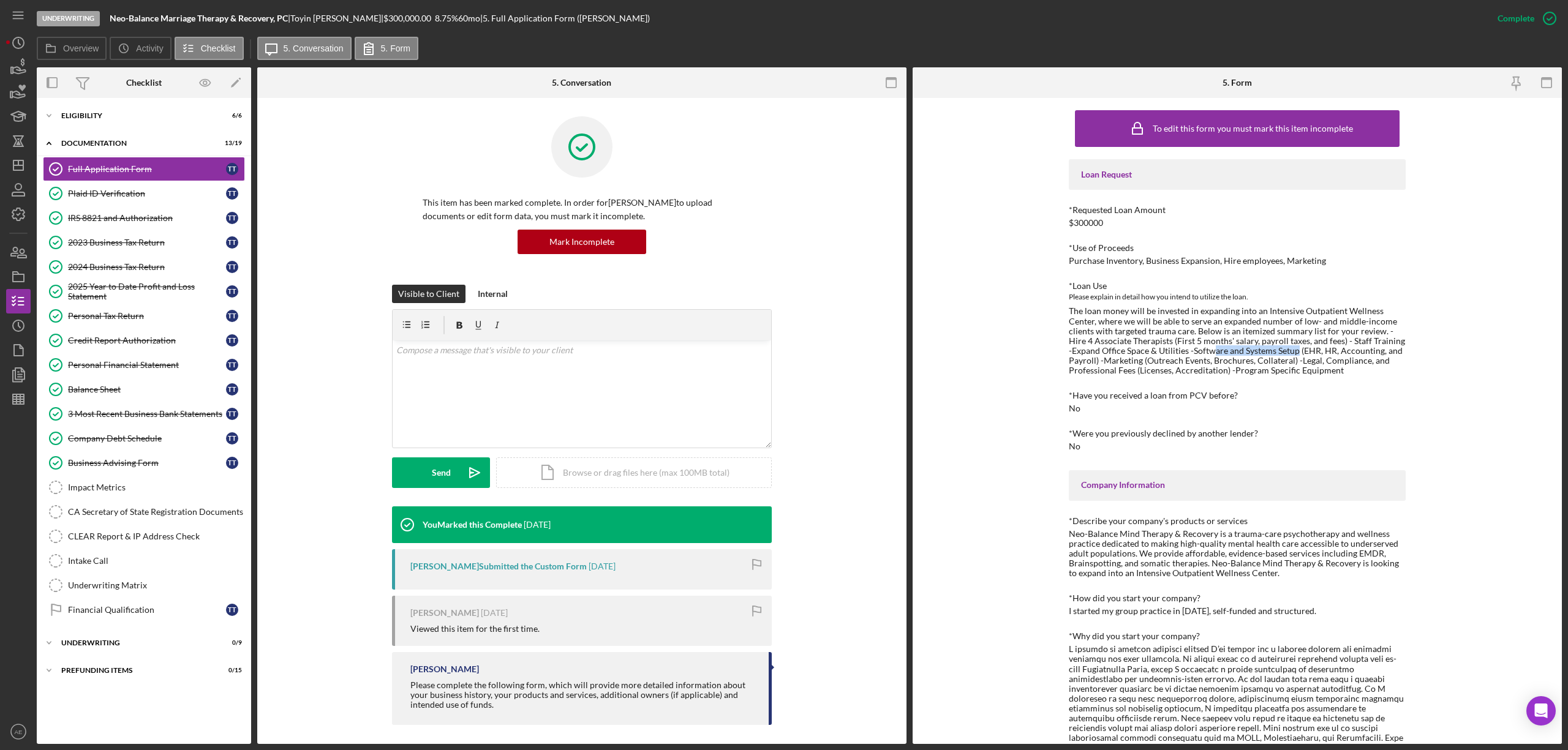
drag, startPoint x: 1206, startPoint y: 351, endPoint x: 1293, endPoint y: 353, distance: 87.0
click at [1293, 353] on div "The loan money will be invested in expanding into an Intensive Outpatient Welln…" at bounding box center [1237, 340] width 337 height 69
drag, startPoint x: 1111, startPoint y: 360, endPoint x: 1264, endPoint y: 365, distance: 153.1
click at [1147, 359] on div "The loan money will be invested in expanding into an Intensive Outpatient Welln…" at bounding box center [1237, 340] width 337 height 69
drag, startPoint x: 1300, startPoint y: 360, endPoint x: 1369, endPoint y: 363, distance: 69.1
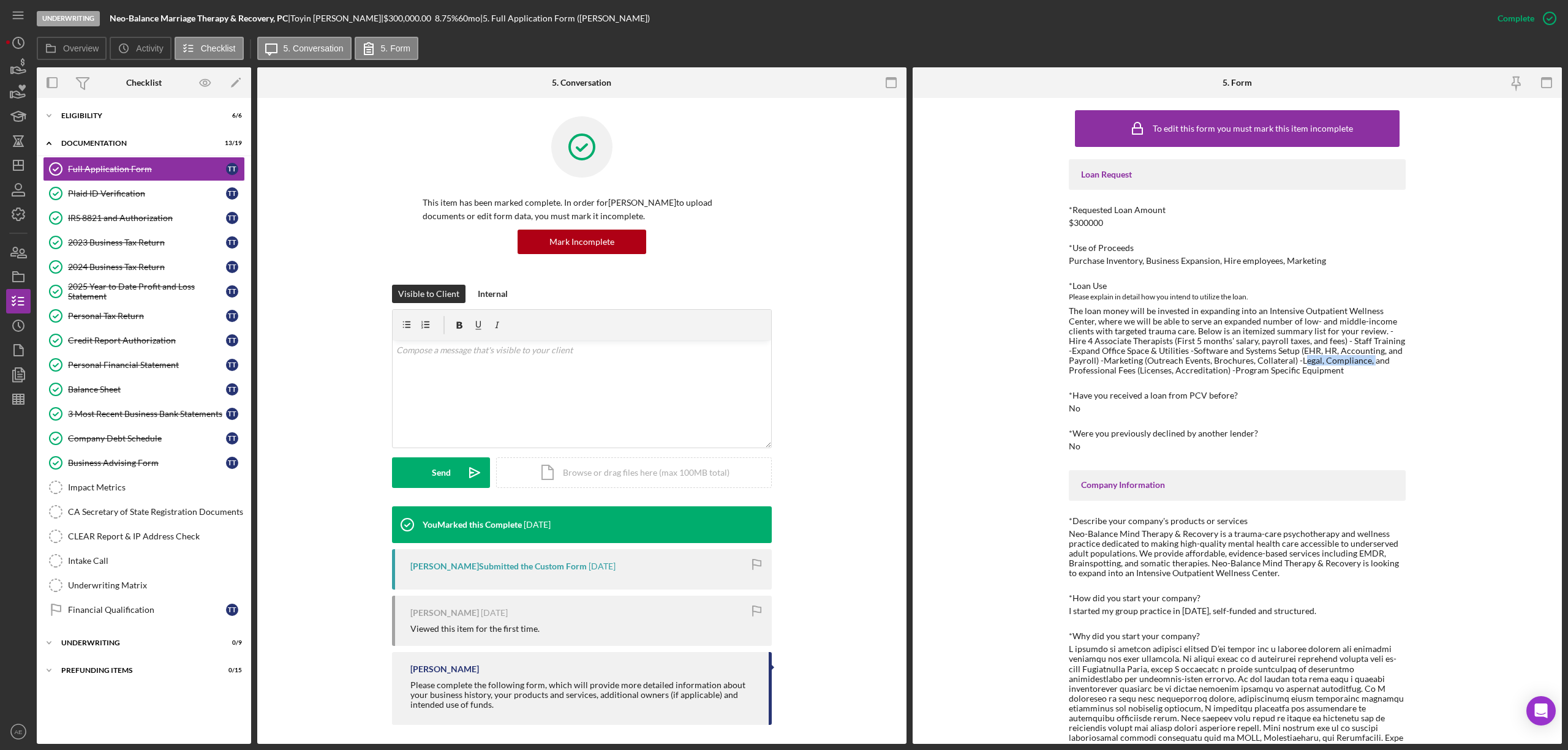
click at [1369, 363] on div "The loan money will be invested in expanding into an Intensive Outpatient Welln…" at bounding box center [1237, 340] width 337 height 69
drag, startPoint x: 1074, startPoint y: 367, endPoint x: 1138, endPoint y: 370, distance: 64.1
click at [1138, 370] on div "The loan money will be invested in expanding into an Intensive Outpatient Welln…" at bounding box center [1237, 340] width 337 height 69
drag, startPoint x: 1235, startPoint y: 369, endPoint x: 1316, endPoint y: 369, distance: 81.0
click at [1316, 369] on div "The loan money will be invested in expanding into an Intensive Outpatient Welln…" at bounding box center [1237, 340] width 337 height 69
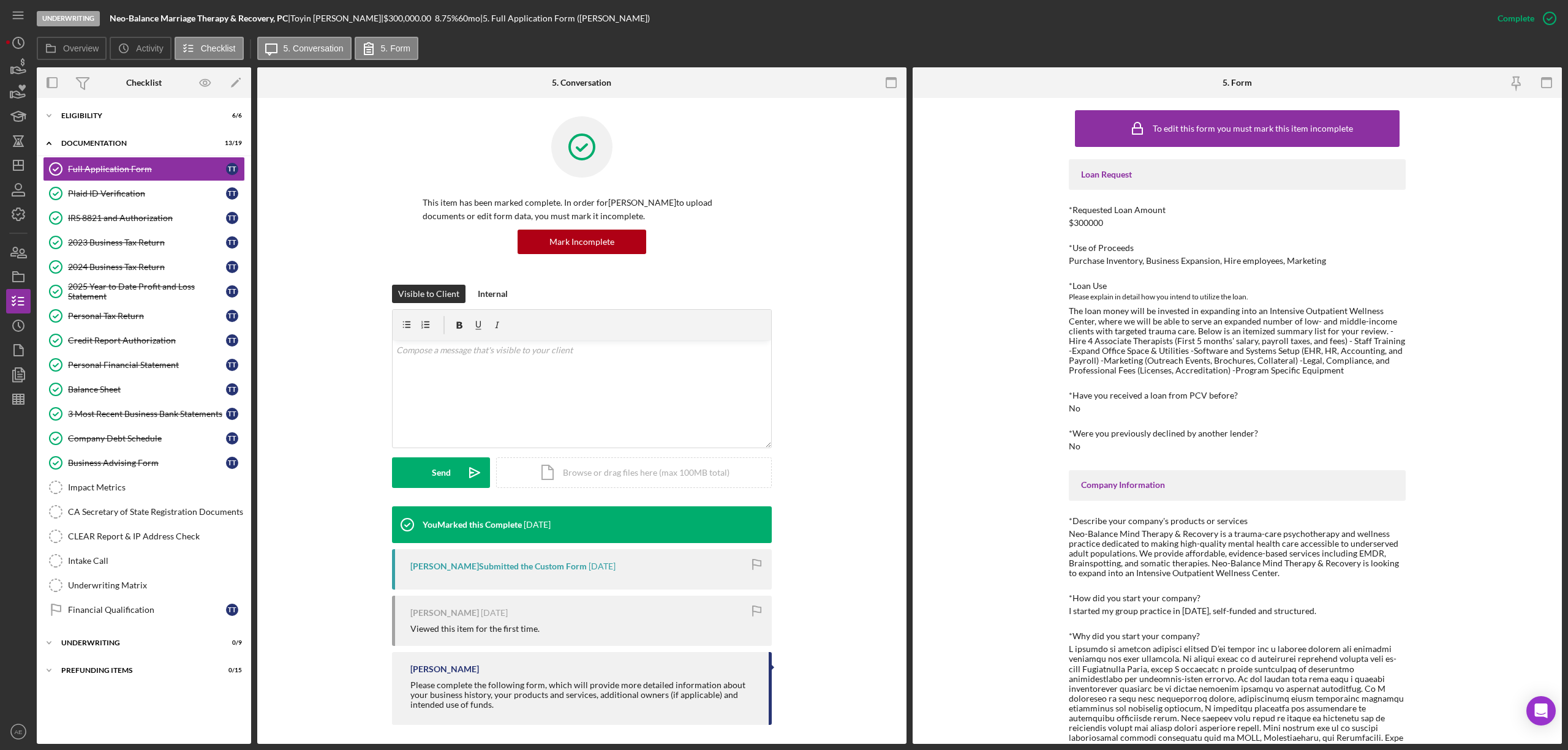
click at [1333, 361] on div "The loan money will be invested in expanding into an Intensive Outpatient Welln…" at bounding box center [1237, 340] width 337 height 69
drag, startPoint x: 1383, startPoint y: 331, endPoint x: 1236, endPoint y: 343, distance: 147.5
click at [1236, 343] on div "The loan money will be invested in expanding into an Intensive Outpatient Welln…" at bounding box center [1237, 340] width 337 height 69
click at [123, 563] on div "Intake Call" at bounding box center [156, 560] width 177 height 9
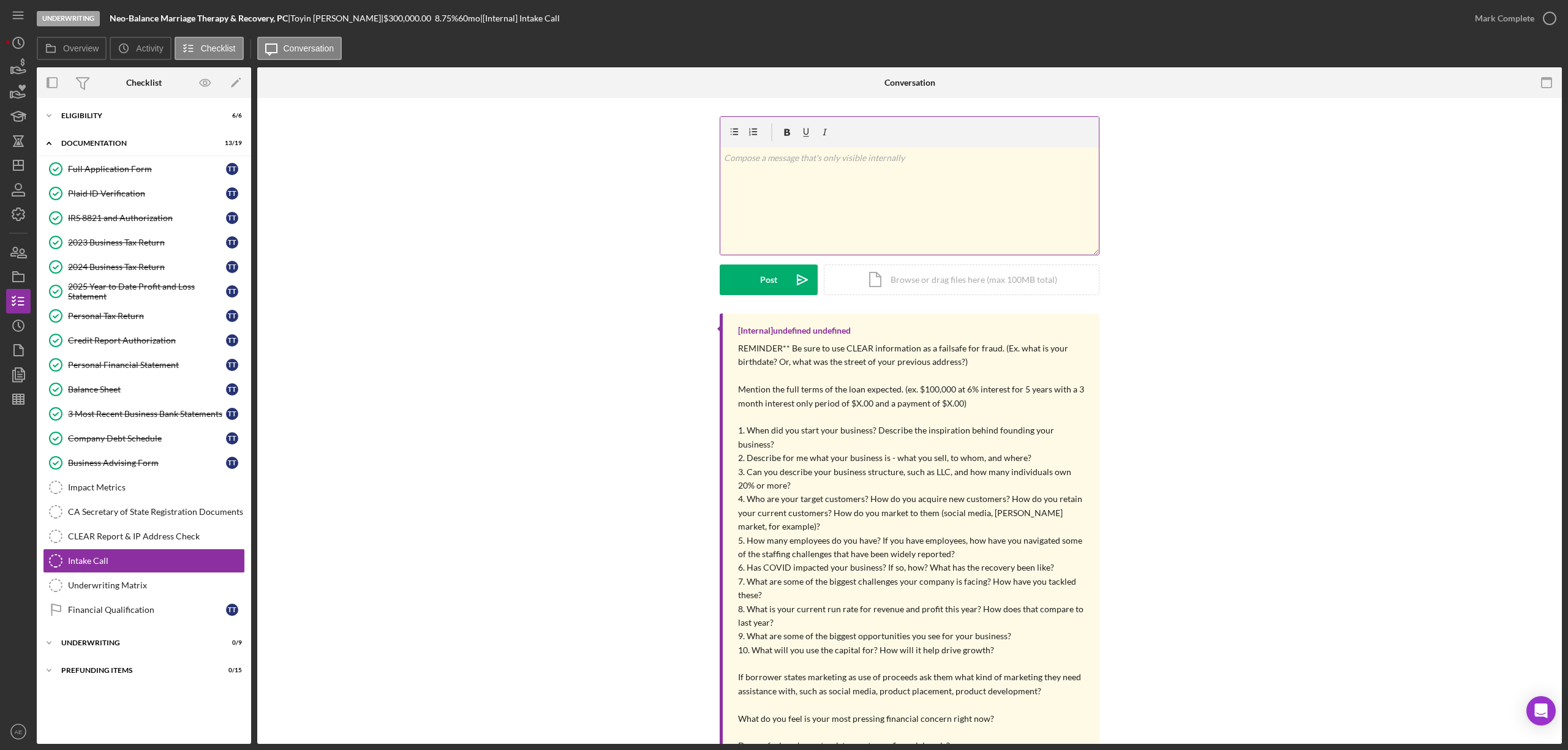
click at [768, 206] on div "v Color teal Color pink Remove color Add row above Add row below Add column bef…" at bounding box center [909, 200] width 378 height 107
click at [779, 283] on button "Post Icon/icon-invite-send" at bounding box center [768, 280] width 98 height 30
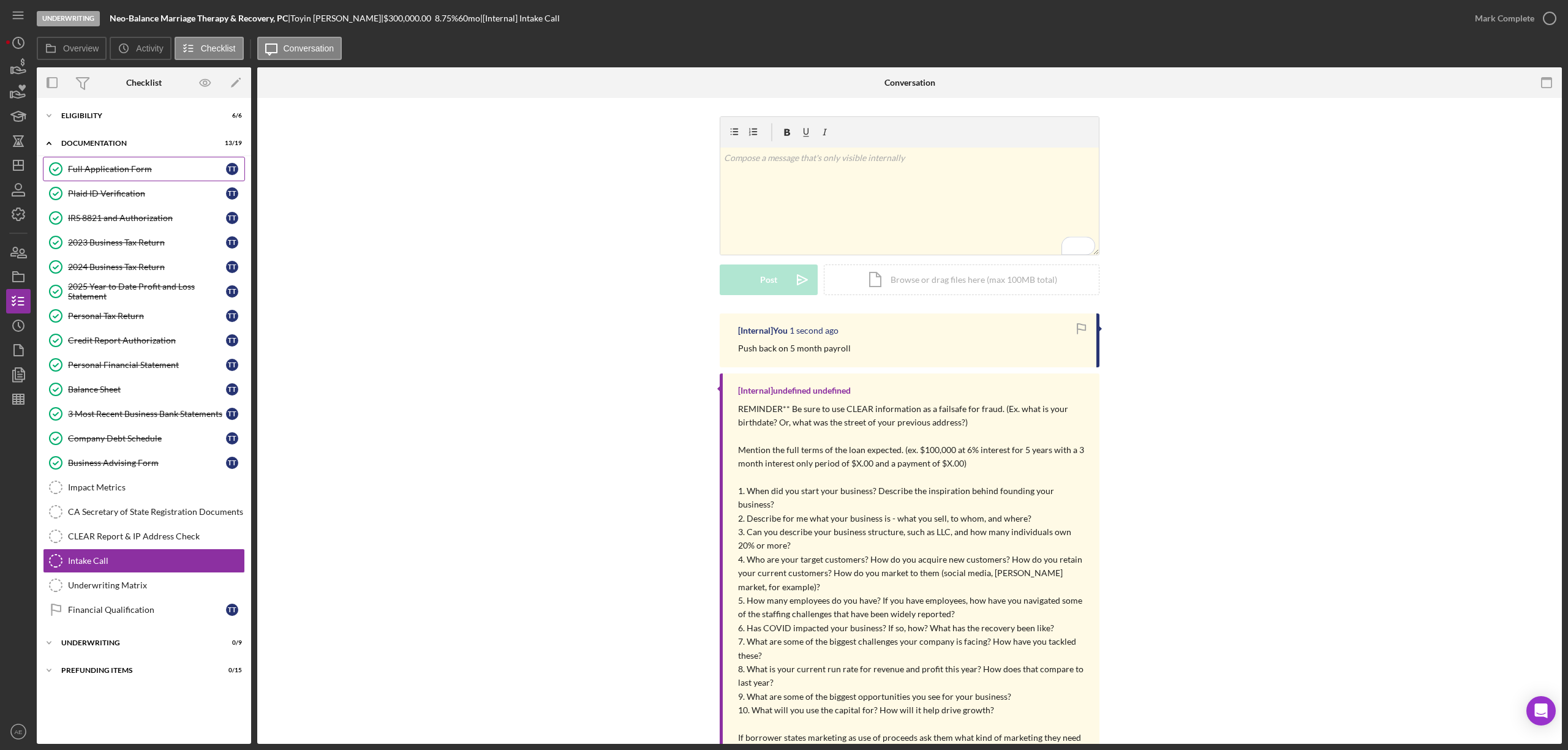
click at [139, 166] on div "Full Application Form" at bounding box center [147, 168] width 158 height 9
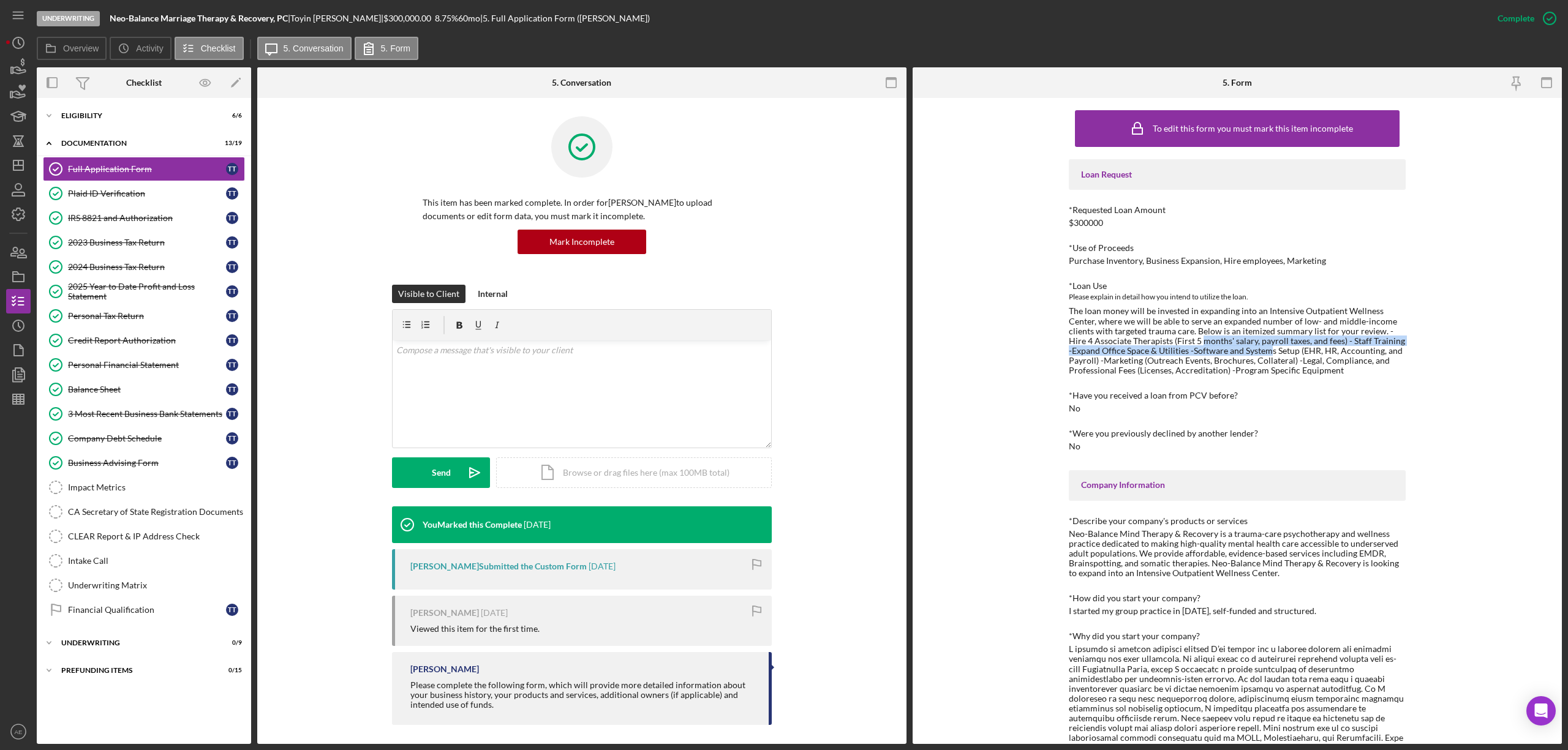
drag, startPoint x: 1181, startPoint y: 345, endPoint x: 1290, endPoint y: 353, distance: 109.3
click at [1274, 351] on div "The loan money will be invested in expanding into an Intensive Outpatient Welln…" at bounding box center [1237, 340] width 337 height 69
click at [1295, 354] on div "The loan money will be invested in expanding into an Intensive Outpatient Welln…" at bounding box center [1237, 340] width 337 height 69
drag, startPoint x: 1186, startPoint y: 350, endPoint x: 1292, endPoint y: 353, distance: 106.0
click at [1292, 353] on div "The loan money will be invested in expanding into an Intensive Outpatient Welln…" at bounding box center [1237, 340] width 337 height 69
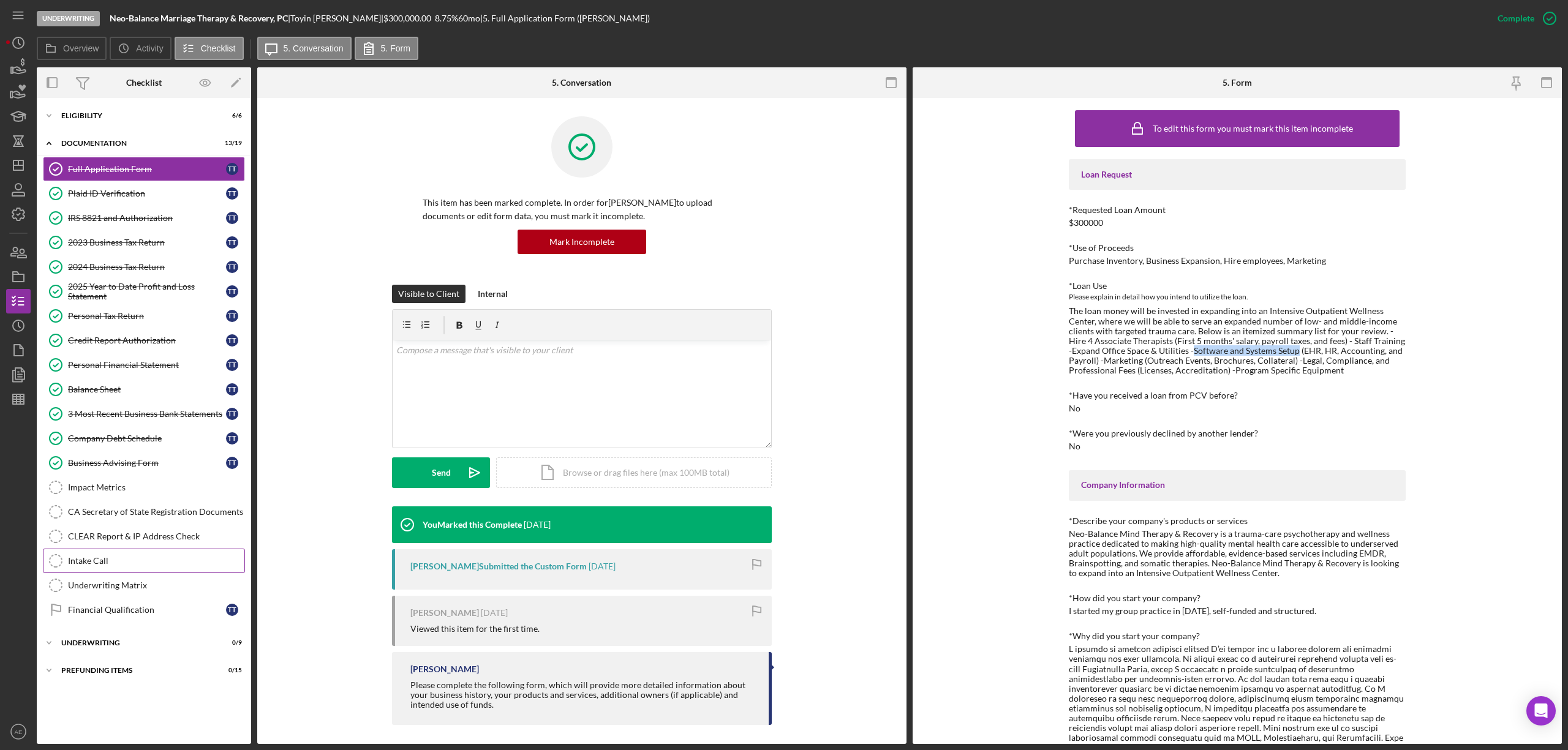
click at [165, 565] on div "Intake Call" at bounding box center [156, 560] width 177 height 9
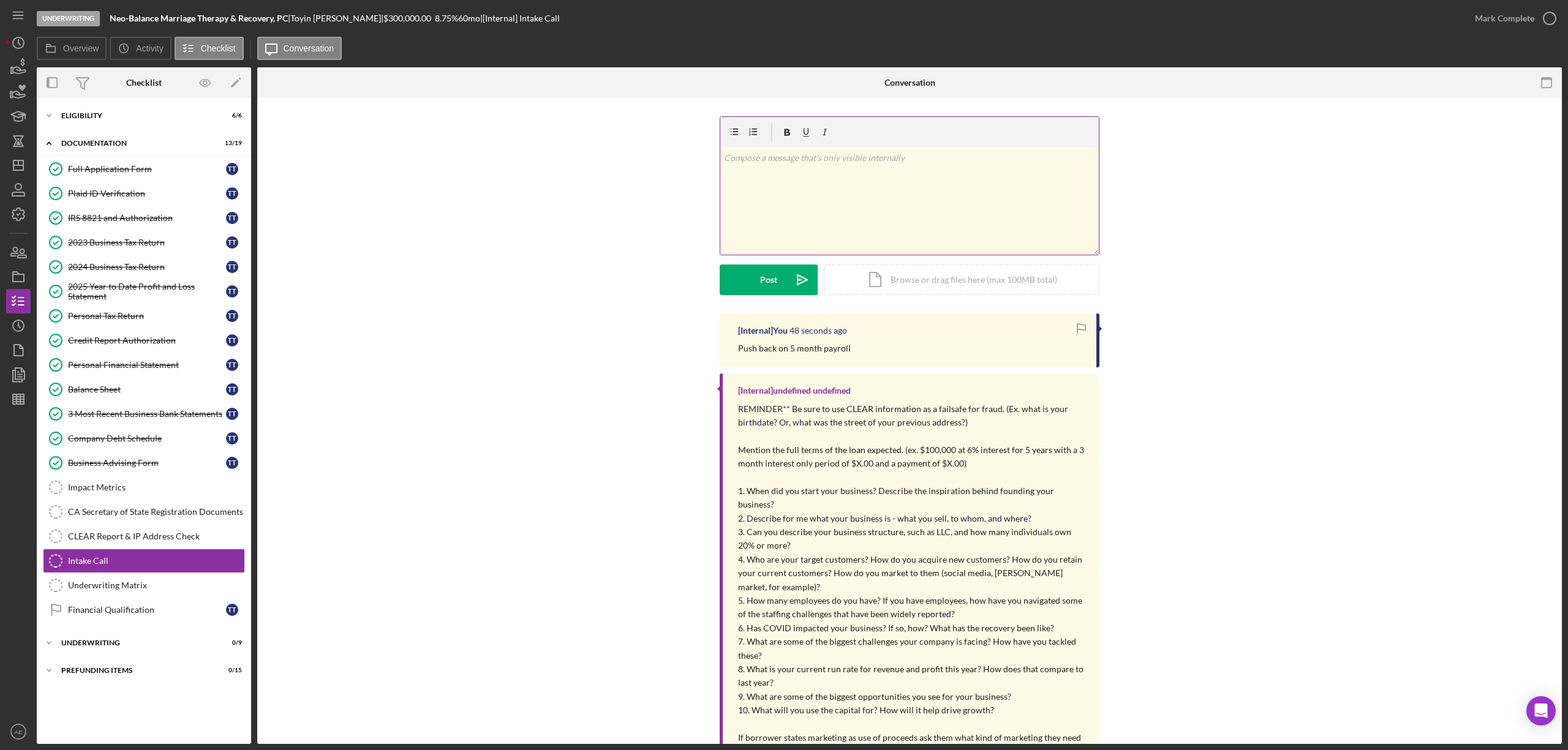
click at [792, 207] on div "v Color teal Color pink Remove color Add row above Add row below Add column bef…" at bounding box center [909, 200] width 378 height 107
click at [763, 279] on div "Post" at bounding box center [768, 280] width 17 height 30
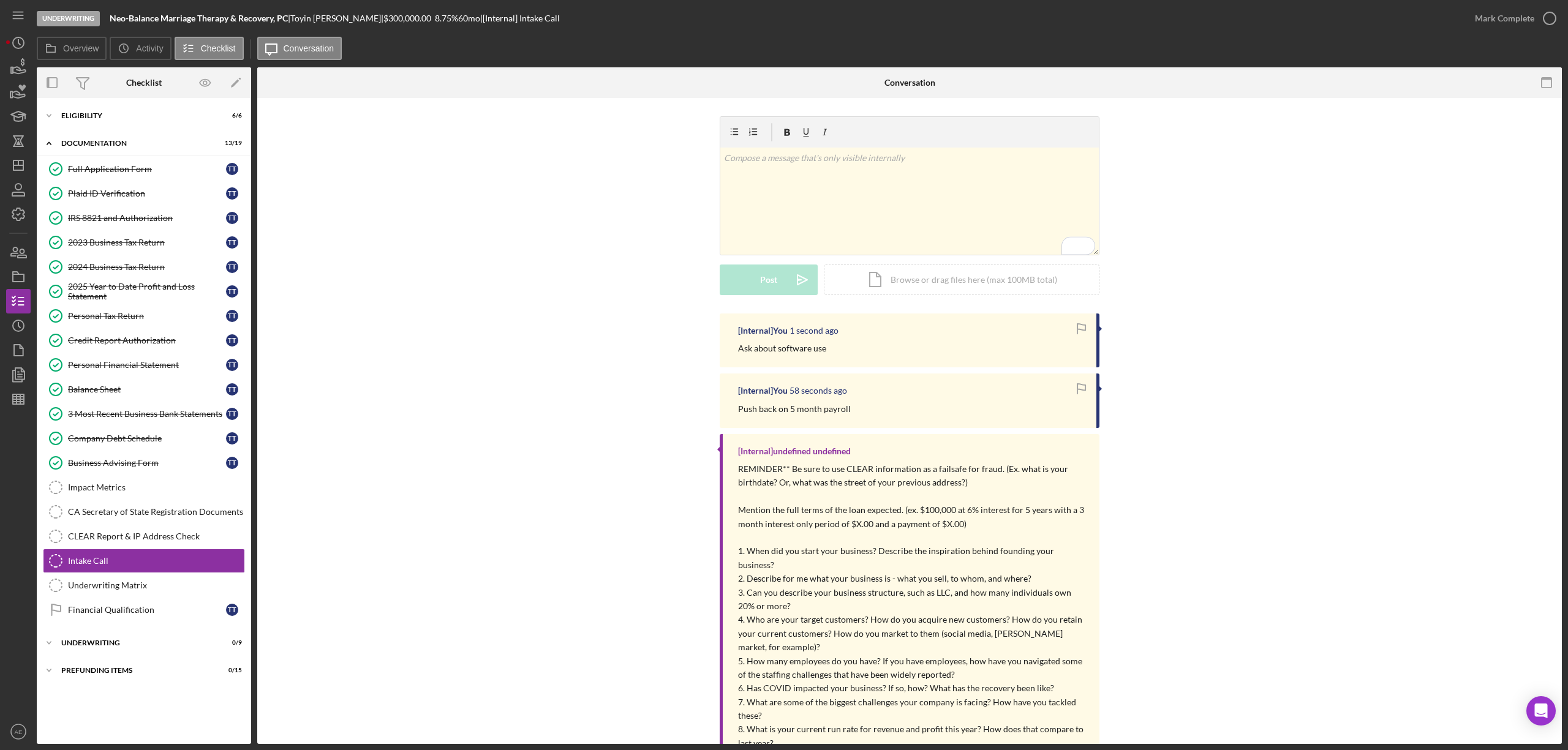
click at [140, 171] on div "Full Application Form" at bounding box center [147, 168] width 158 height 9
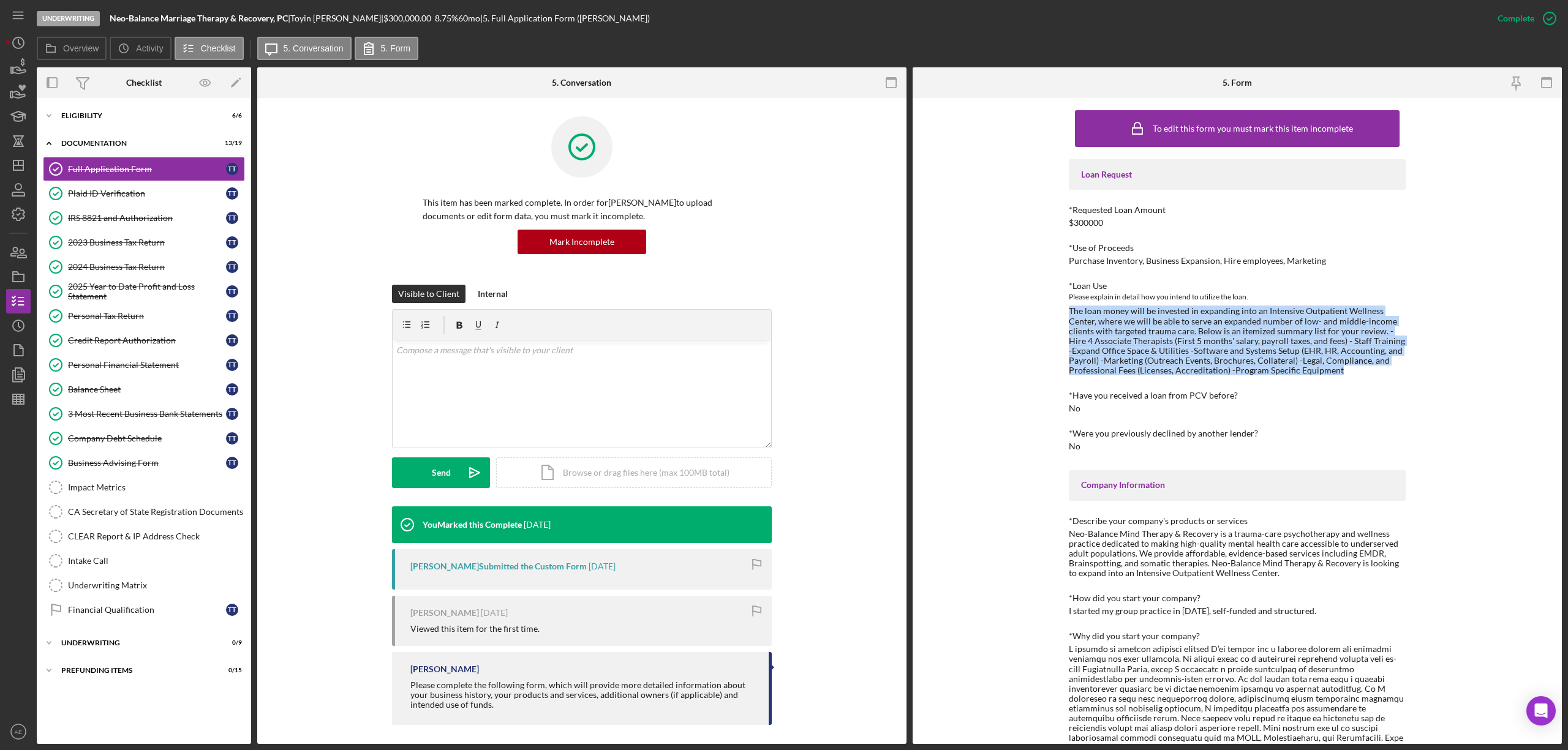
drag, startPoint x: 1338, startPoint y: 372, endPoint x: 1068, endPoint y: 311, distance: 276.8
click at [1069, 311] on div "The loan money will be invested in expanding into an Intensive Outpatient Welln…" at bounding box center [1237, 340] width 337 height 69
click at [1155, 331] on div "The loan money will be invested in expanding into an Intensive Outpatient Welln…" at bounding box center [1237, 340] width 337 height 69
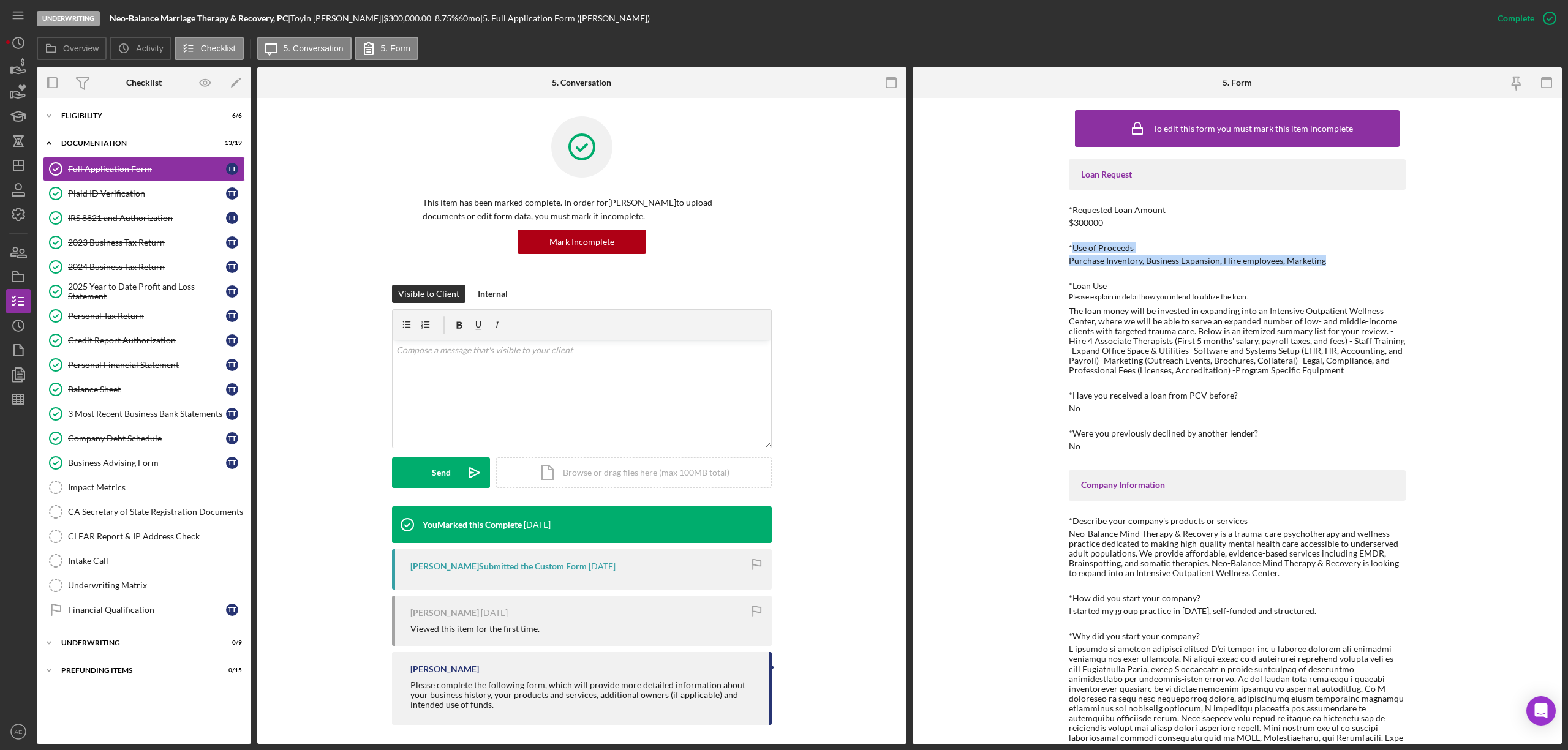
drag, startPoint x: 1073, startPoint y: 250, endPoint x: 1319, endPoint y: 261, distance: 246.2
click at [1319, 261] on div "*Use of Proceeds Purchase Inventory, Business Expansion, Hire employees, Market…" at bounding box center [1237, 254] width 337 height 23
click at [1252, 263] on div "Purchase Inventory, Business Expansion, Hire employees, Marketing" at bounding box center [1197, 261] width 258 height 9
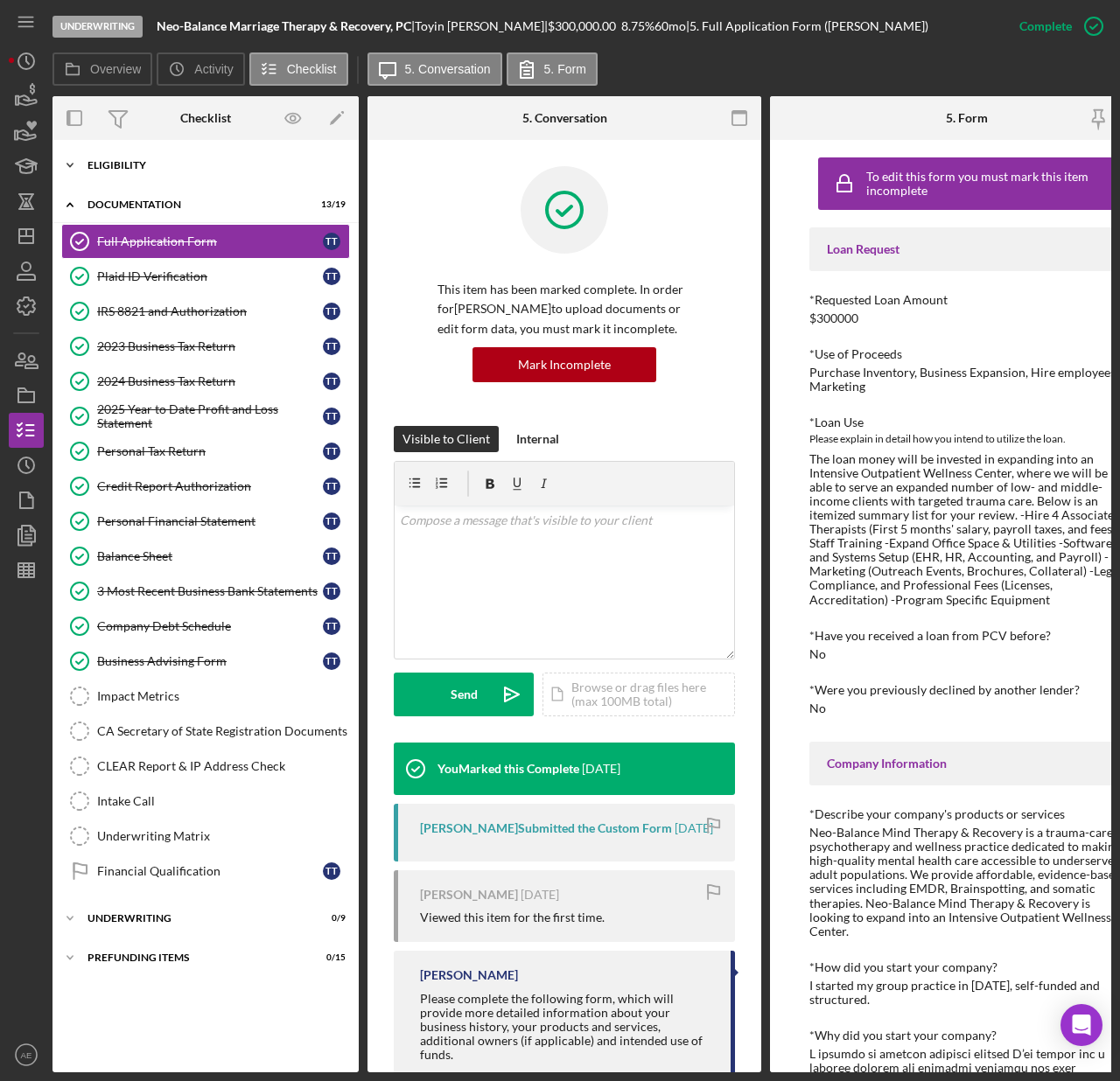
click at [186, 162] on div "Eligibility" at bounding box center [212, 165] width 249 height 11
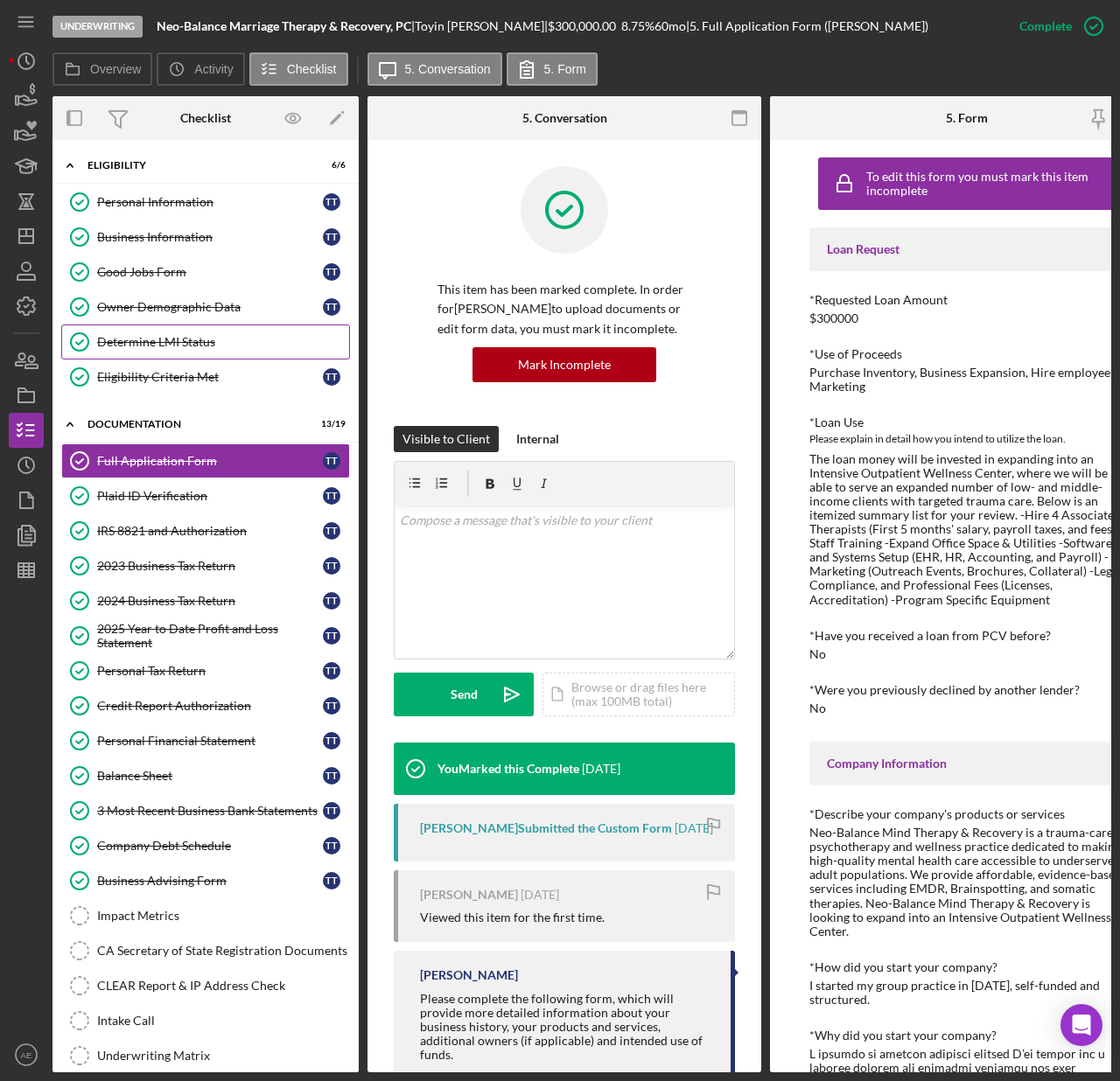
click at [179, 346] on div "Determine LMI Status" at bounding box center [222, 342] width 252 height 14
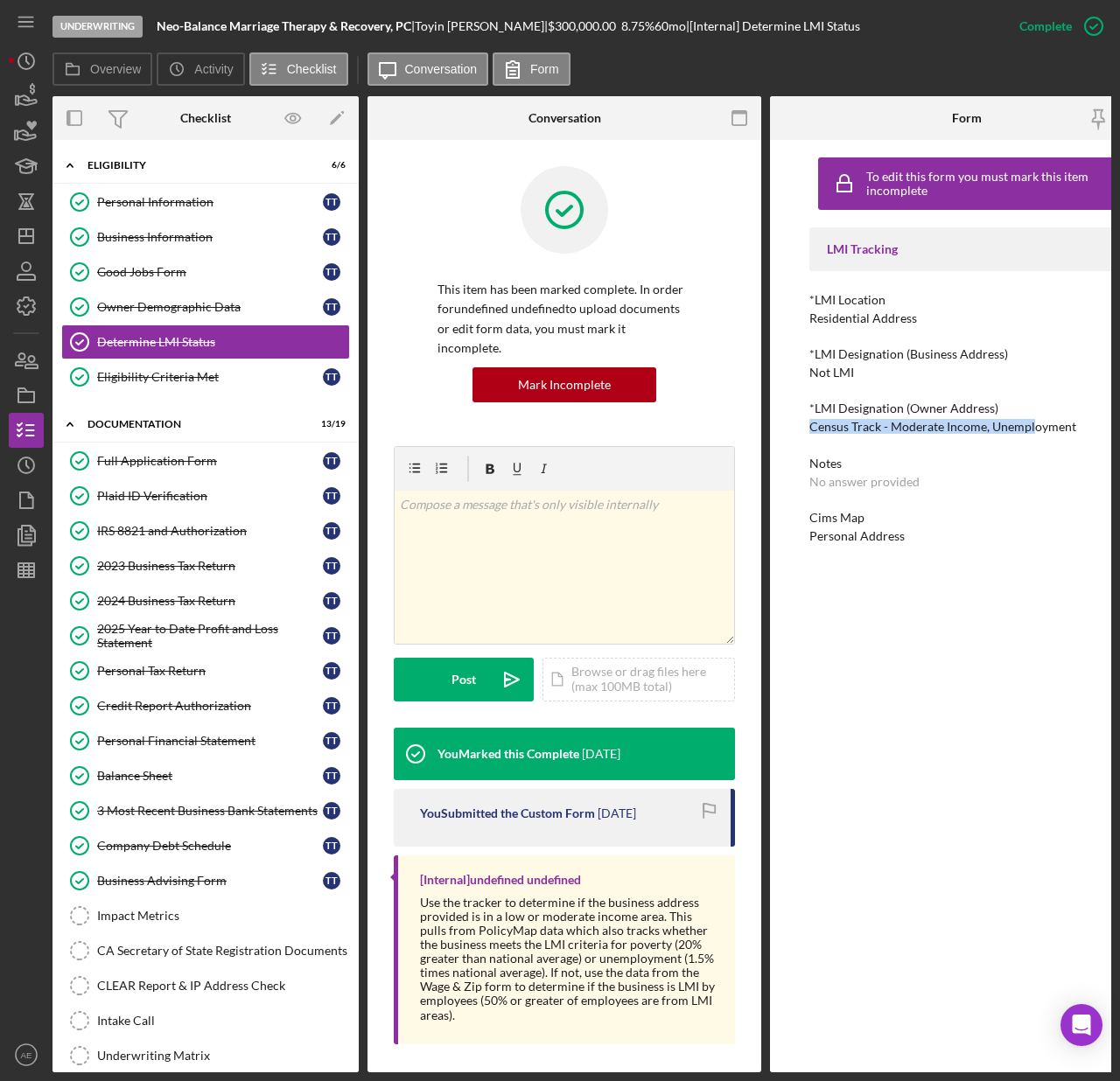
drag, startPoint x: 810, startPoint y: 424, endPoint x: 1033, endPoint y: 430, distance: 223.1
click at [1033, 430] on div "Census Track - Moderate Income, Unemployment" at bounding box center [942, 427] width 267 height 14
click at [1048, 430] on div "Census Track - Moderate Income, Unemployment" at bounding box center [942, 427] width 267 height 14
click at [809, 519] on div "Cims Map" at bounding box center [966, 517] width 315 height 14
drag, startPoint x: 813, startPoint y: 520, endPoint x: 871, endPoint y: 523, distance: 58.1
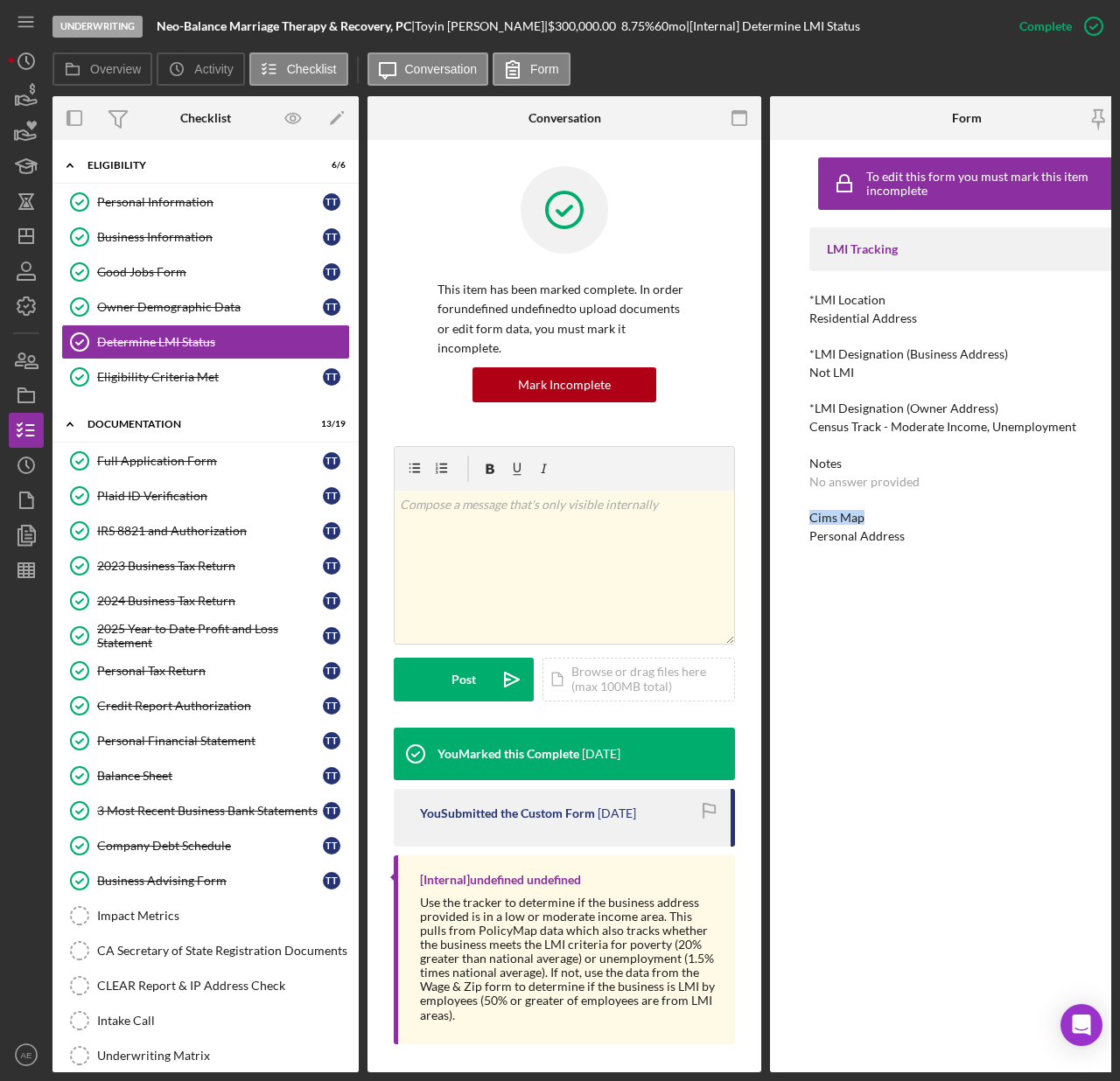
click at [871, 523] on div "Cims Map" at bounding box center [966, 517] width 315 height 14
click at [185, 236] on div "Business Information" at bounding box center [210, 237] width 226 height 14
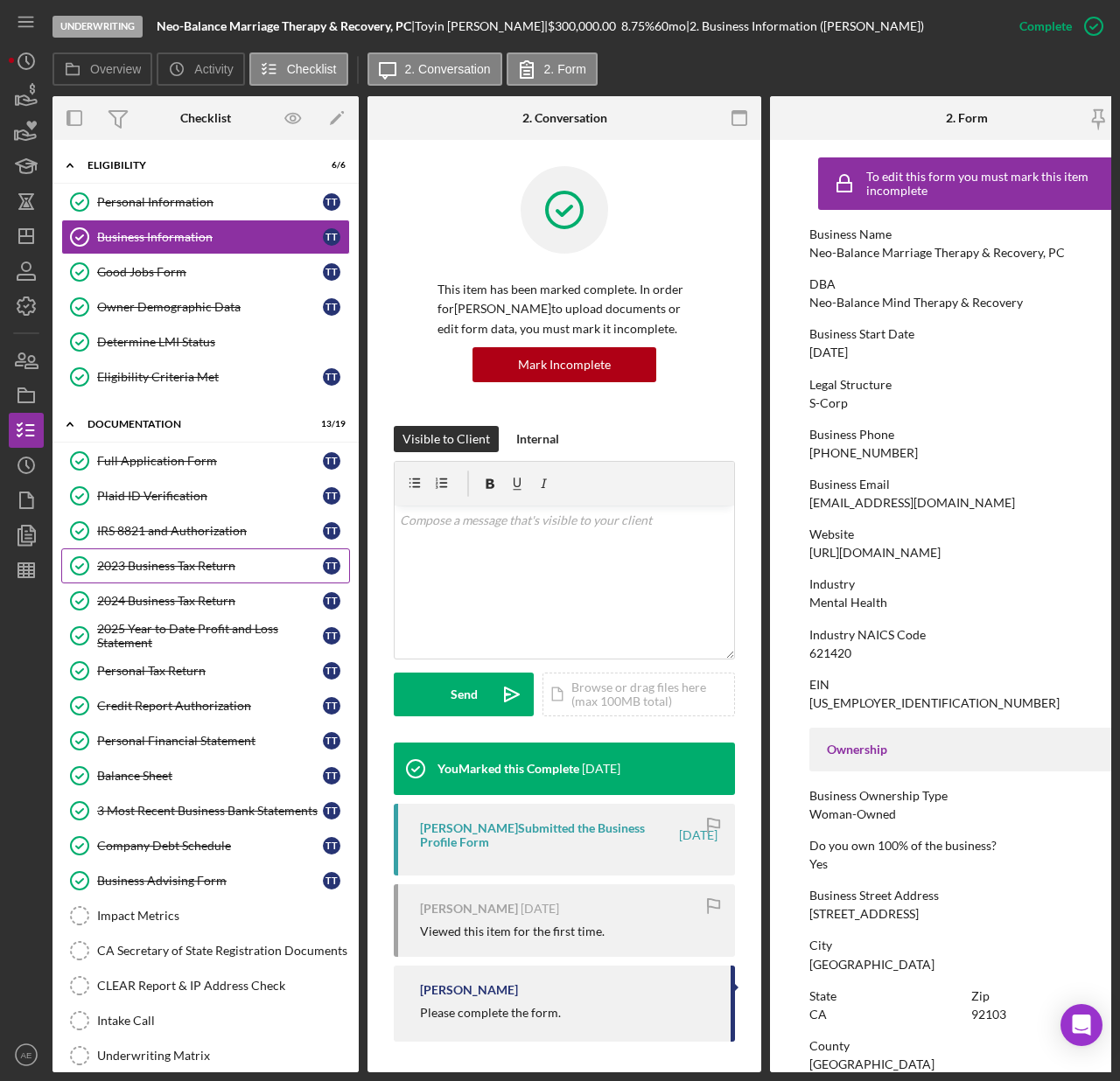
click at [173, 569] on div "2023 Business Tax Return" at bounding box center [210, 566] width 226 height 14
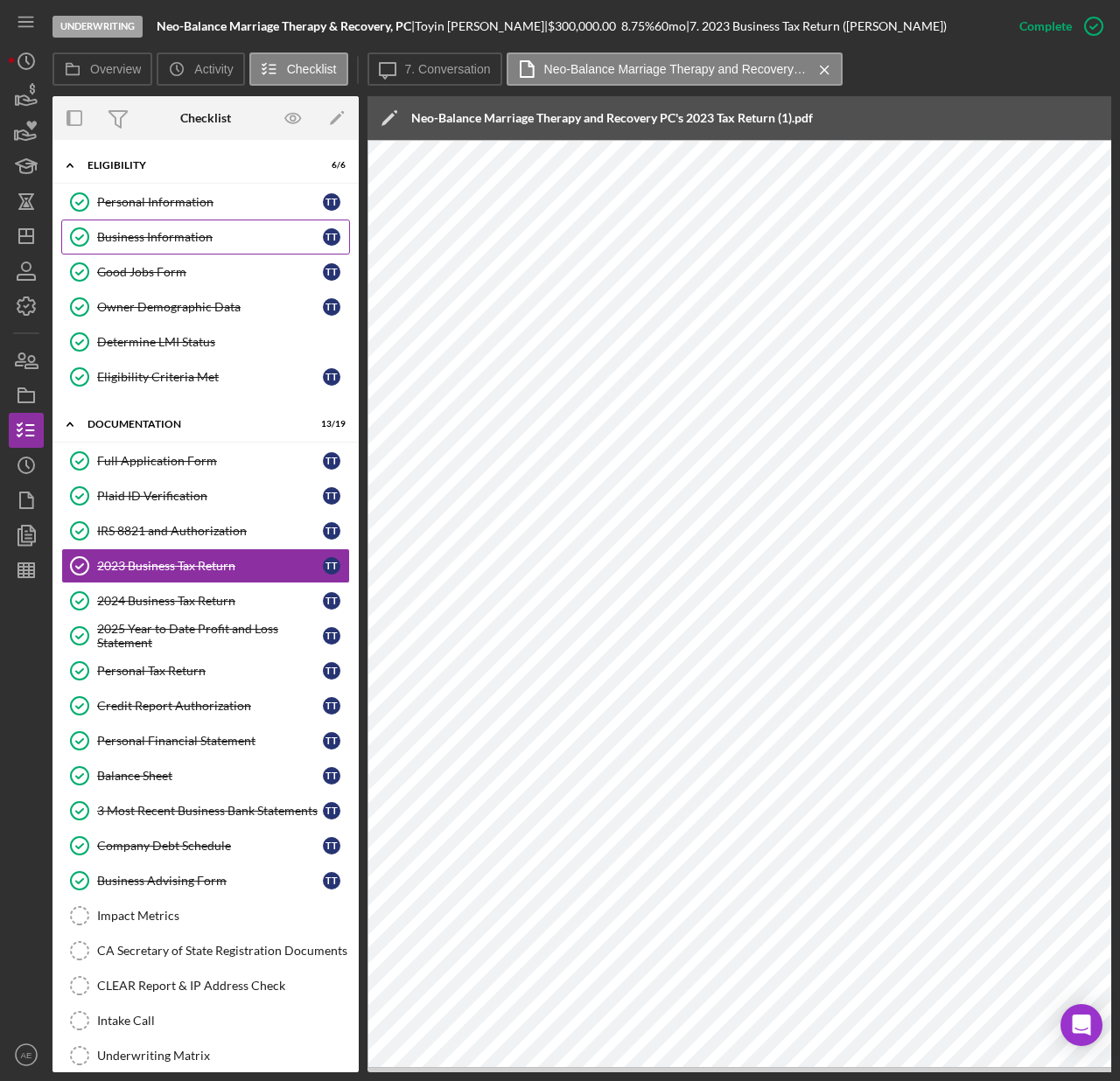
click at [215, 235] on div "Business Information" at bounding box center [210, 237] width 226 height 14
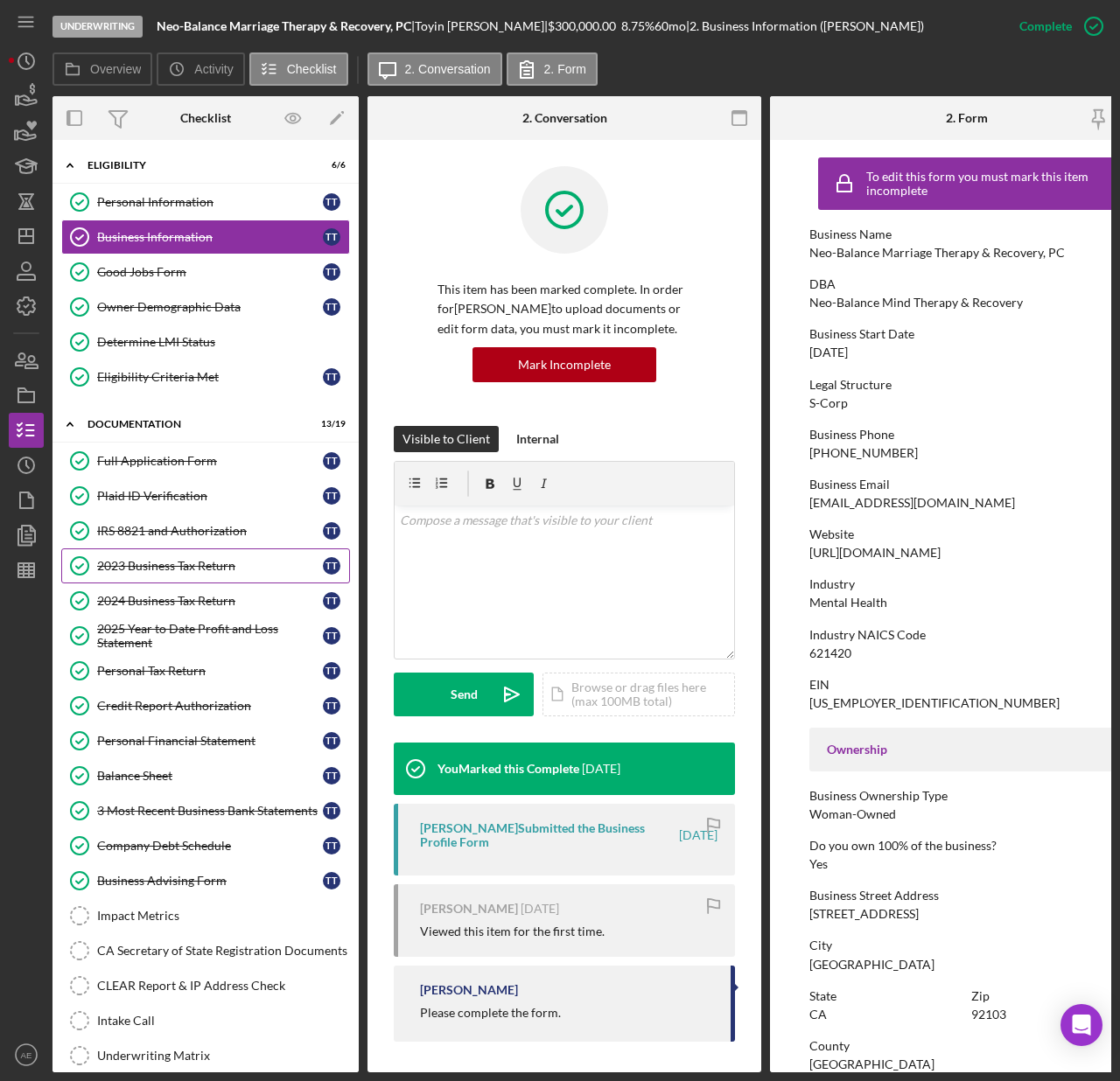
click at [201, 568] on div "2023 Business Tax Return" at bounding box center [210, 566] width 226 height 14
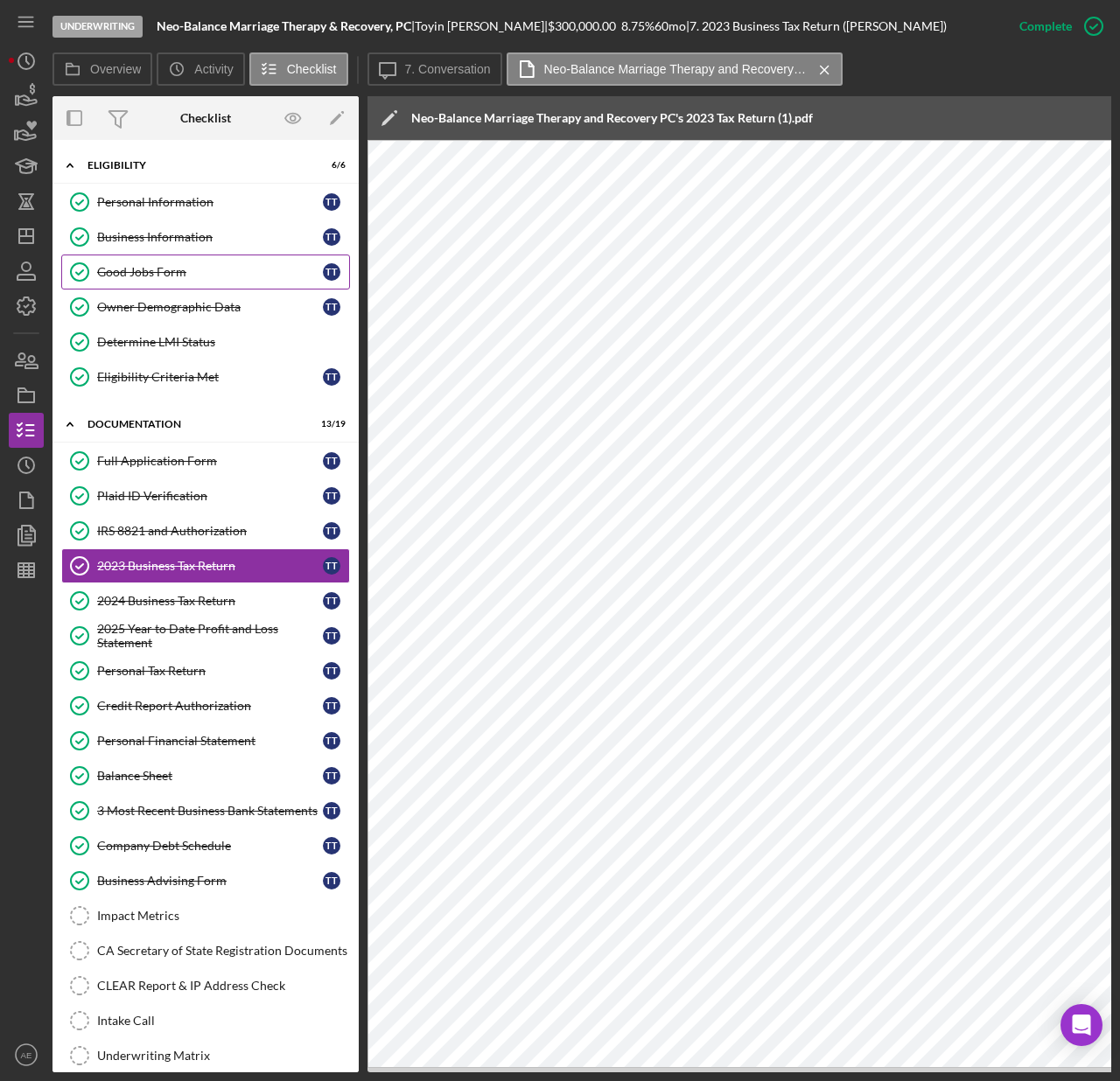
click at [179, 281] on link "Good Jobs Form Good Jobs Form T T" at bounding box center [205, 272] width 288 height 35
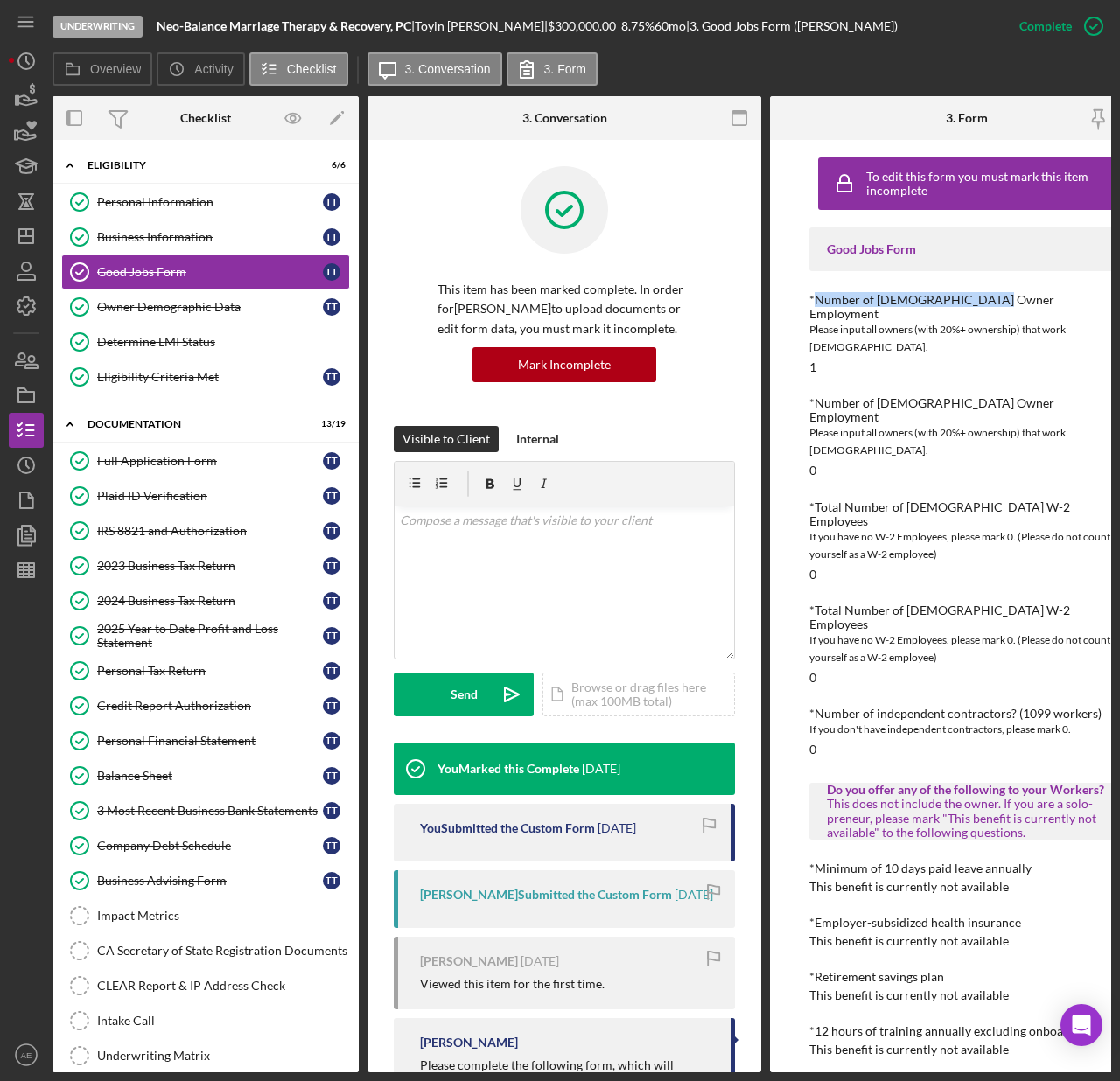
drag, startPoint x: 816, startPoint y: 298, endPoint x: 981, endPoint y: 301, distance: 165.0
click at [981, 301] on div "*Number of Full-Time Owner Employment" at bounding box center [966, 306] width 315 height 28
click at [922, 302] on div "*Number of Full-Time Owner Employment" at bounding box center [966, 306] width 315 height 28
click at [169, 573] on div "2023 Business Tax Return" at bounding box center [210, 566] width 226 height 14
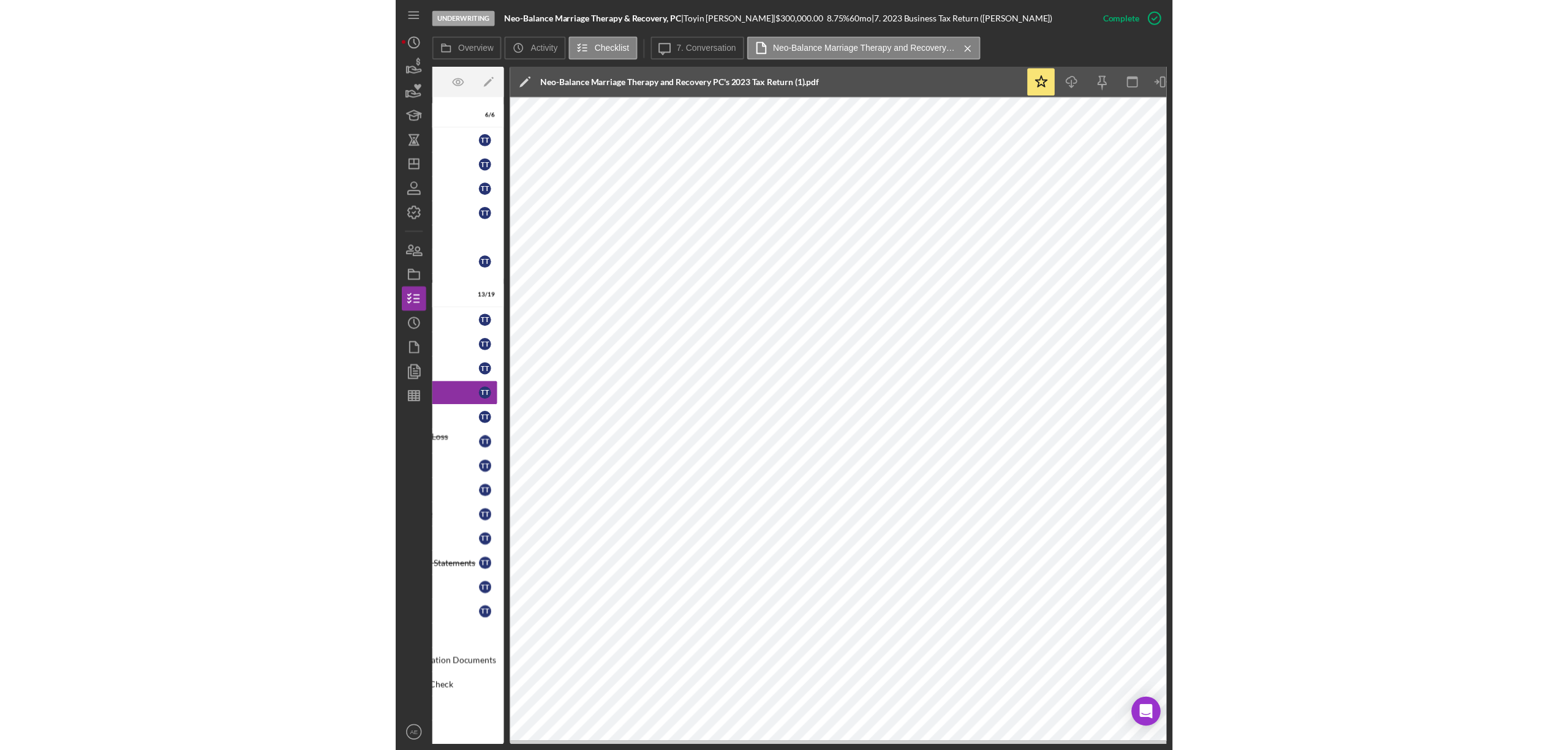
scroll to position [0, 143]
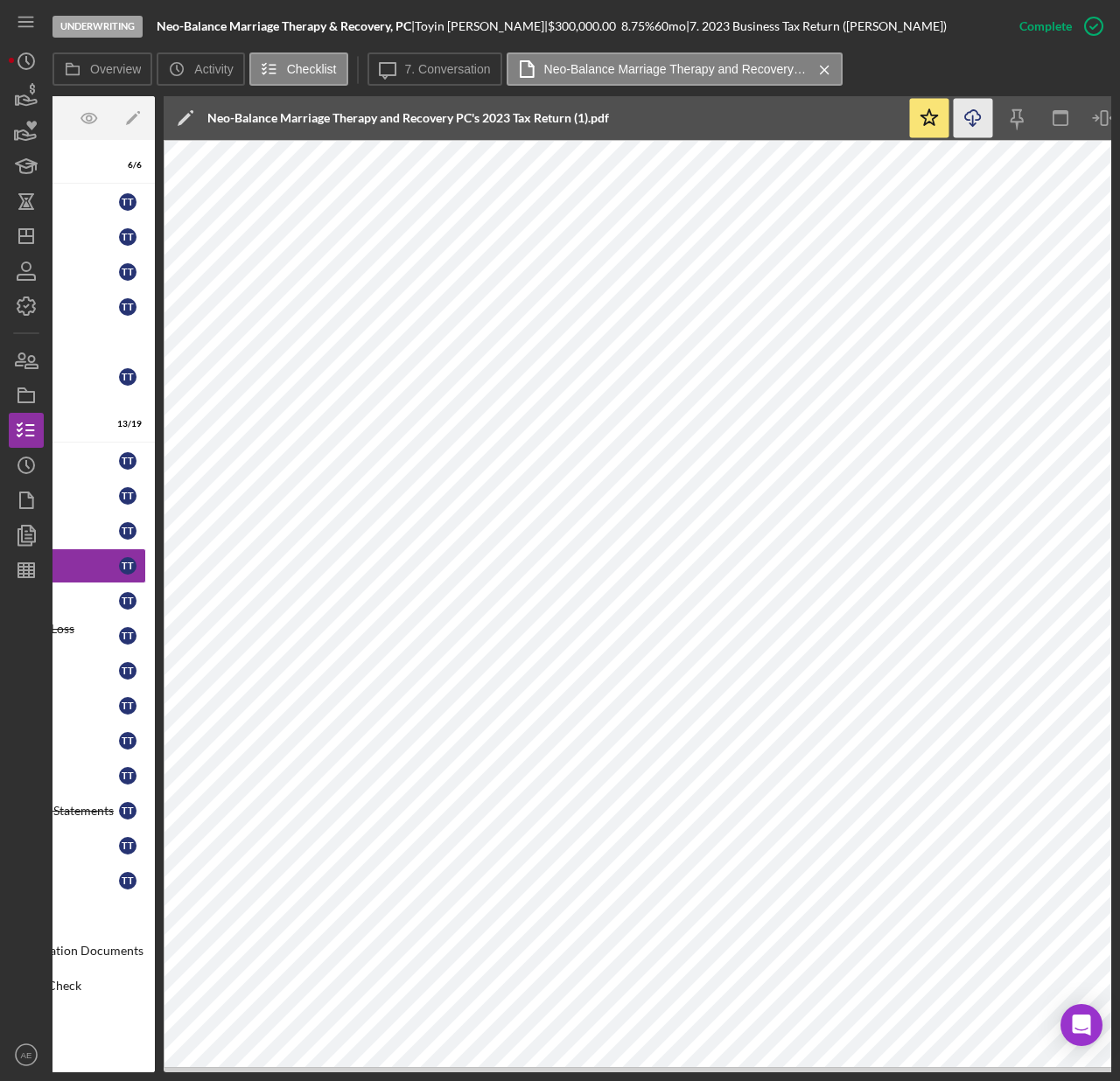
click at [984, 120] on icon "Icon/Download" at bounding box center [974, 118] width 40 height 40
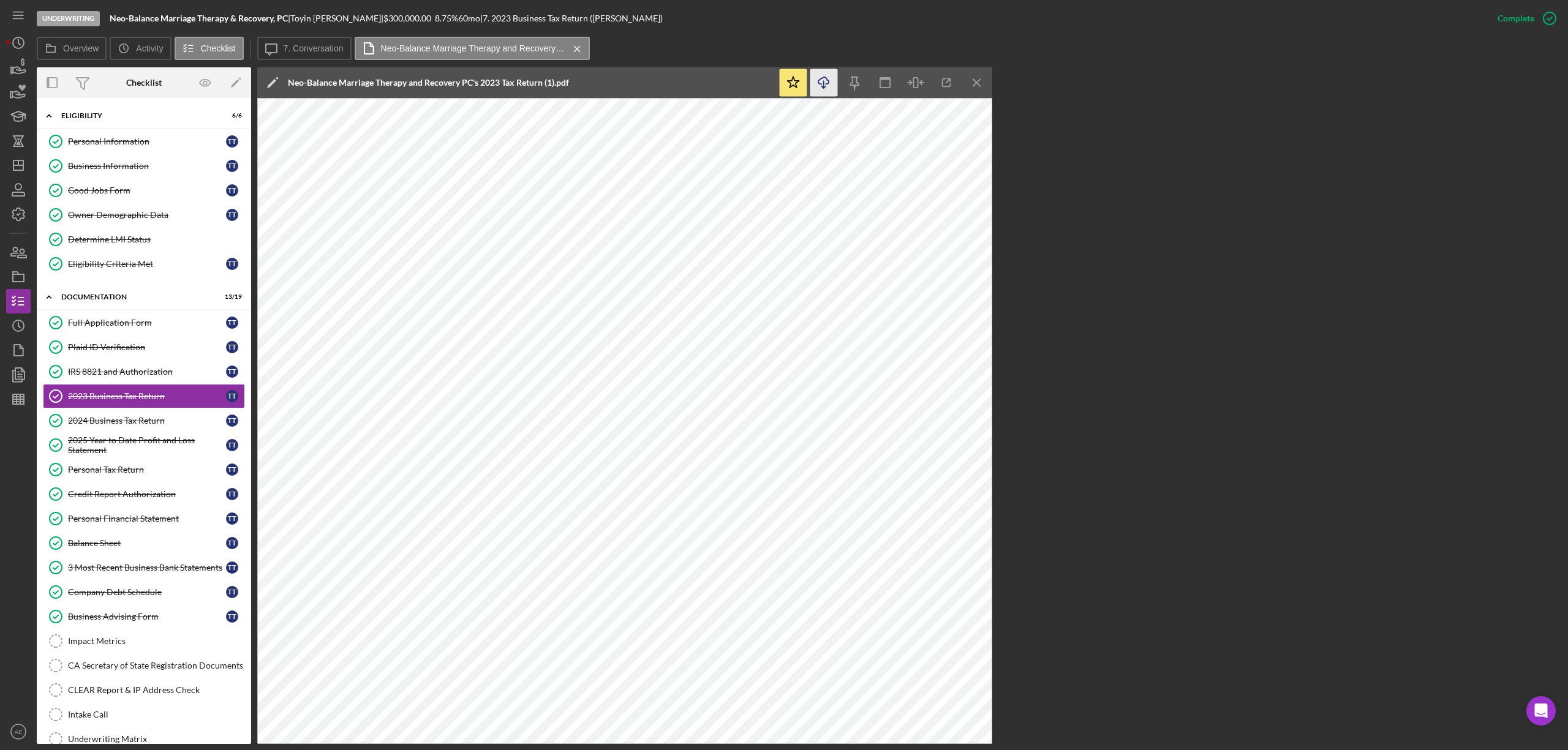
scroll to position [0, 0]
click at [153, 426] on div "2024 Business Tax Return" at bounding box center [147, 420] width 158 height 9
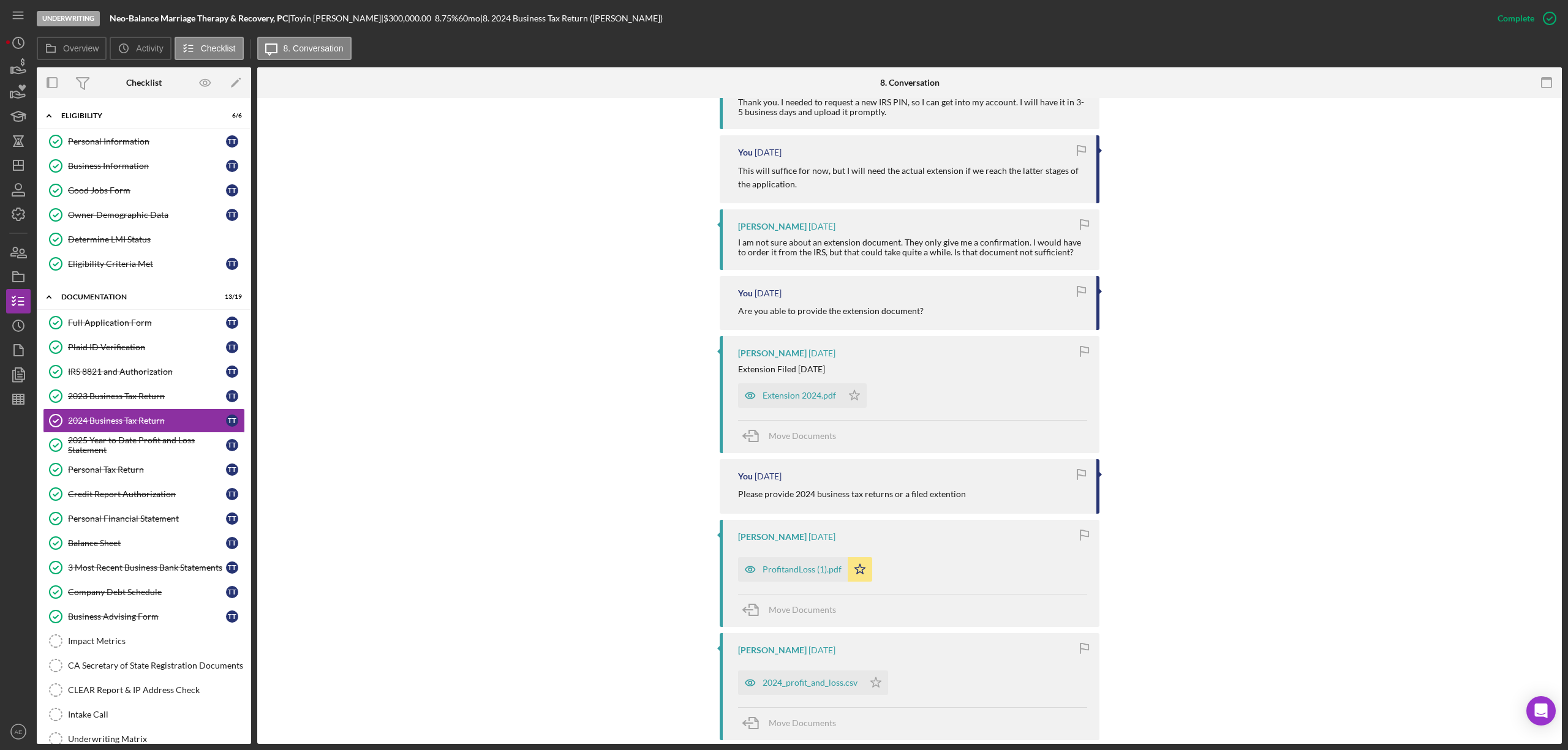
scroll to position [735, 0]
click at [748, 569] on icon "button" at bounding box center [750, 568] width 25 height 25
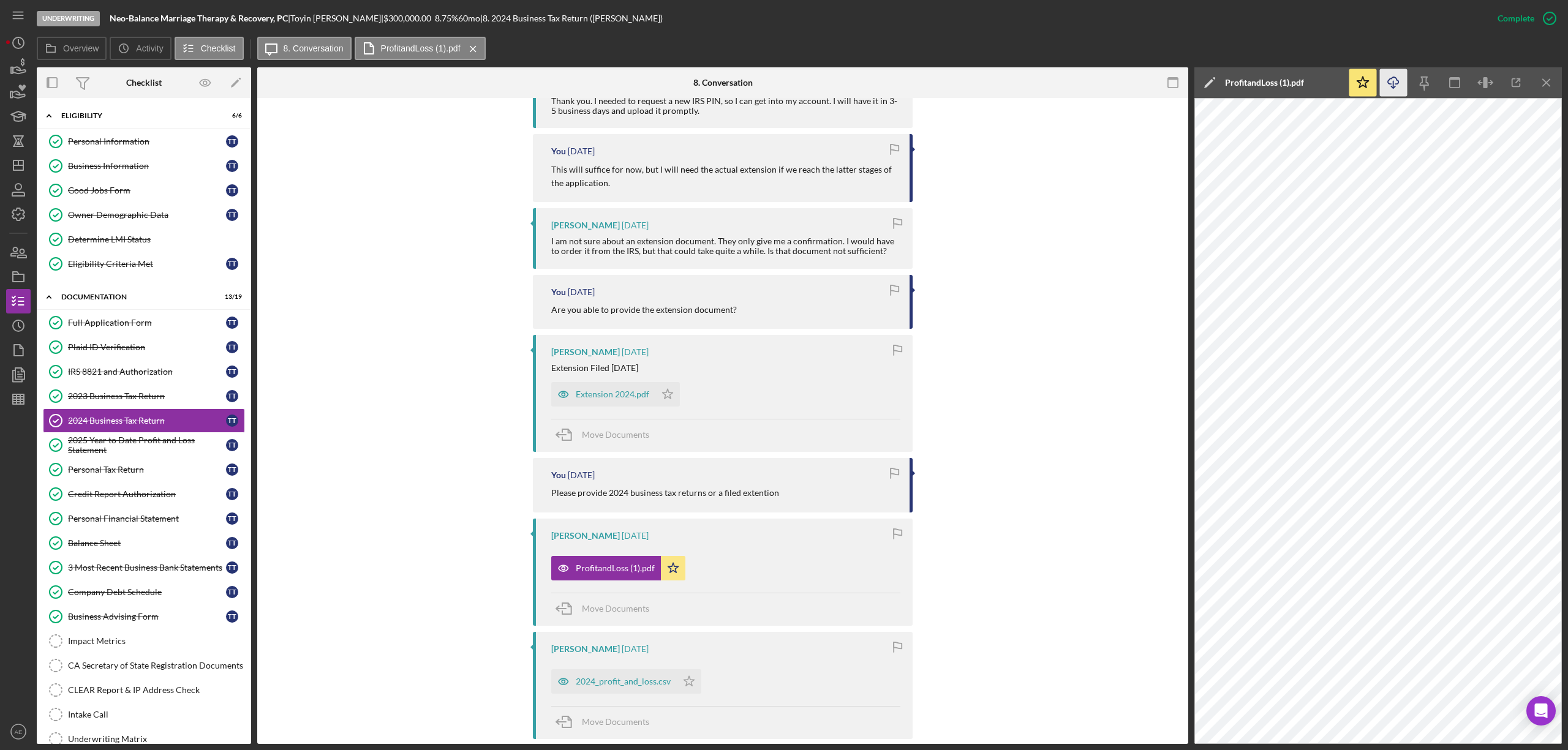
click at [1390, 86] on icon "Icon/Download" at bounding box center [1394, 83] width 28 height 28
click at [135, 197] on link "Good Jobs Form Good Jobs Form T T" at bounding box center [144, 190] width 202 height 25
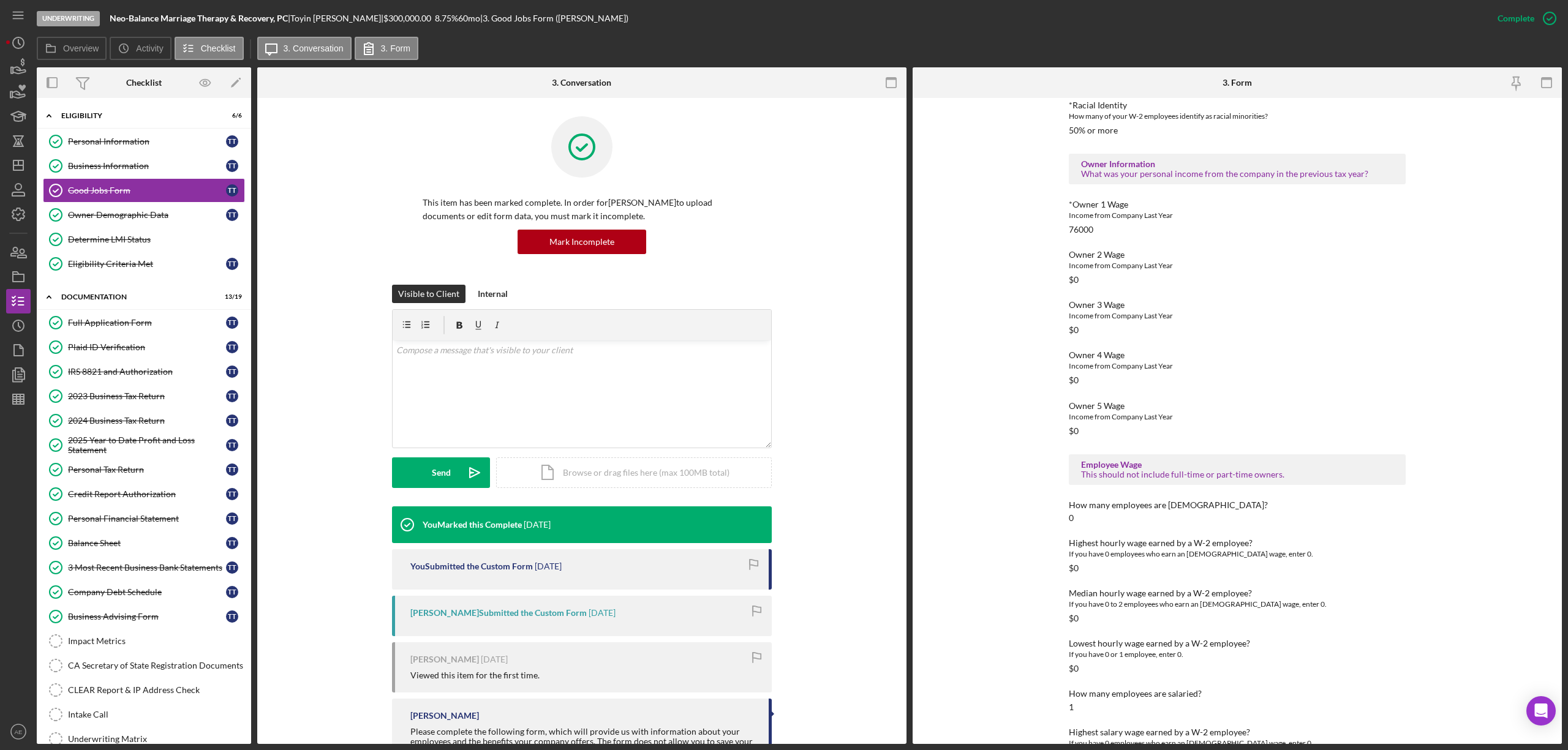
scroll to position [980, 0]
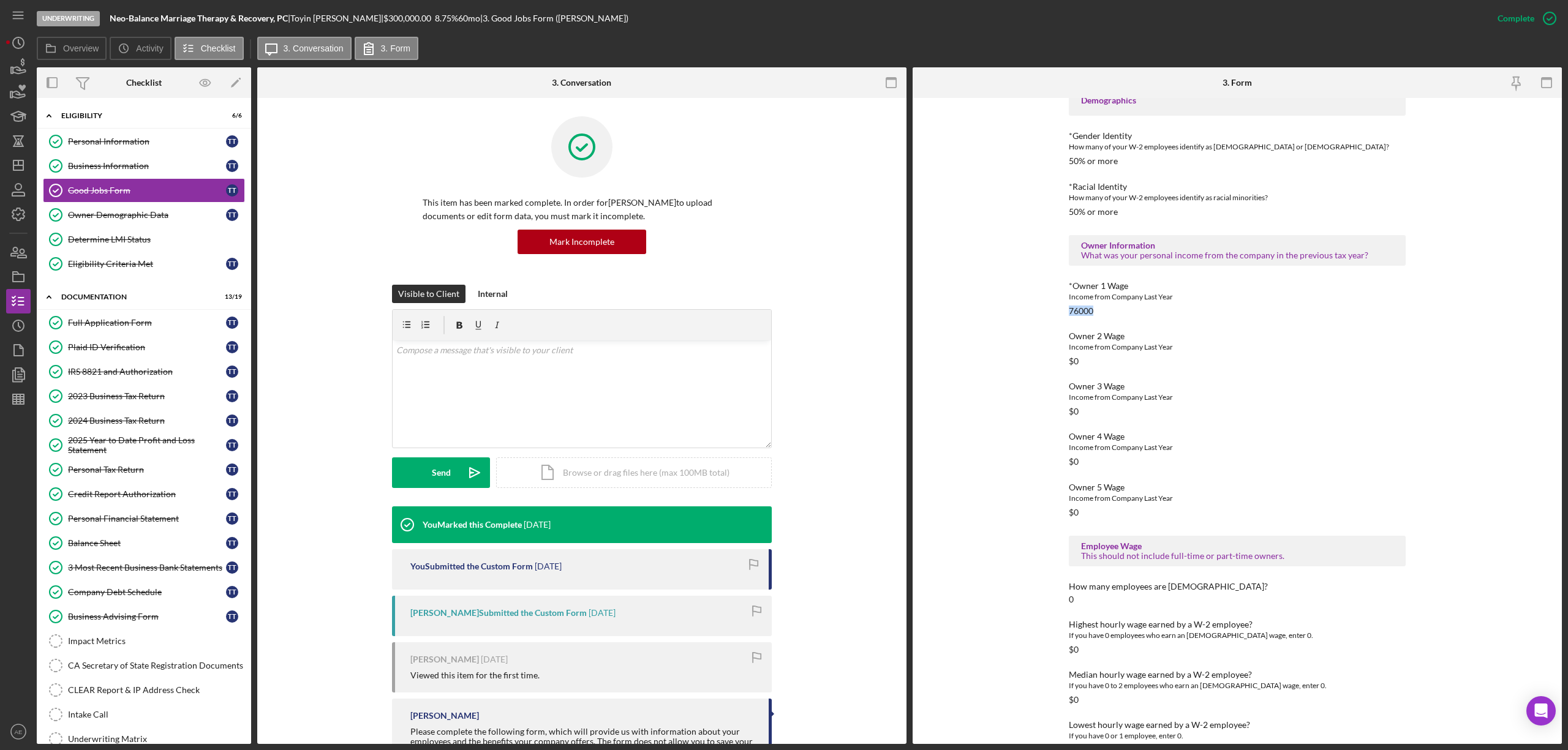
drag, startPoint x: 1064, startPoint y: 310, endPoint x: 1096, endPoint y: 309, distance: 32.0
click at [1096, 309] on div "To edit this form you must mark this item incomplete Good Jobs Form *Number of …" at bounding box center [1237, 421] width 649 height 646
click at [1160, 348] on div "Income from Company Last Year" at bounding box center [1237, 347] width 337 height 12
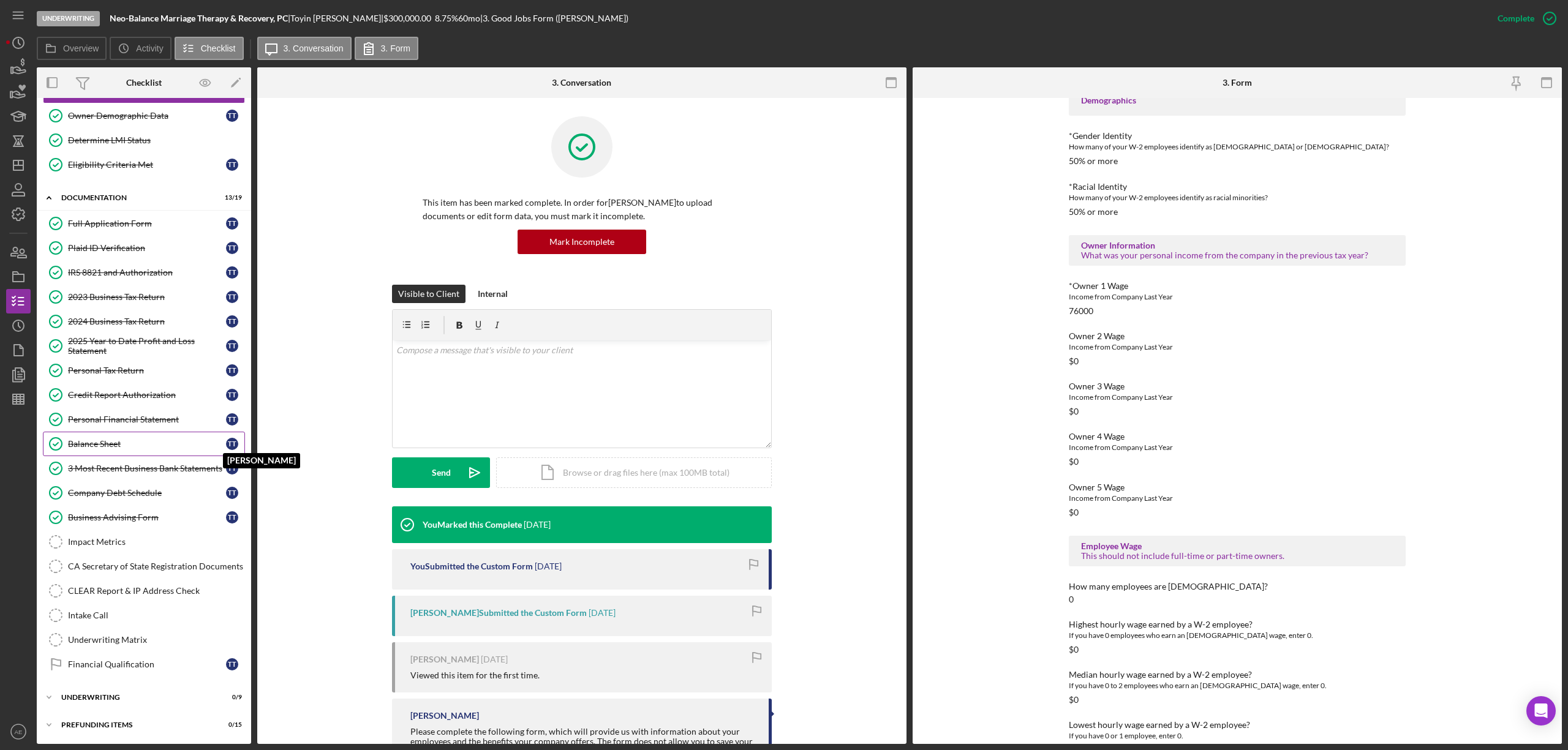
scroll to position [109, 0]
click at [145, 613] on div "Intake Call" at bounding box center [156, 615] width 177 height 9
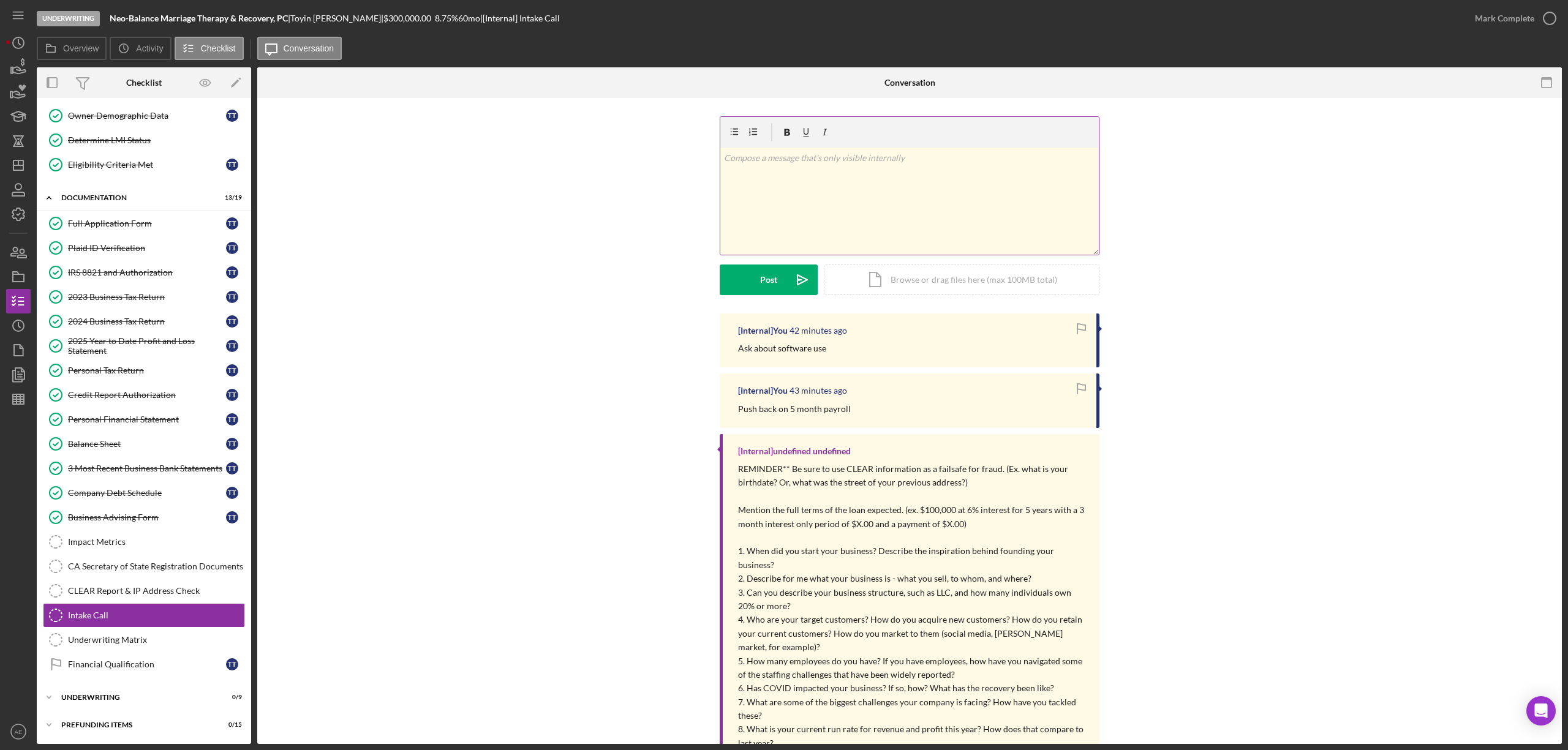
scroll to position [109, 0]
click at [770, 199] on div "v Color teal Color pink Remove color Add row above Add row below Add column bef…" at bounding box center [909, 200] width 378 height 107
click at [733, 172] on p "Why is there a difference between payroll expense in 2024 and the listed salary…" at bounding box center [910, 165] width 372 height 28
click at [776, 283] on button "Post Icon/icon-invite-send" at bounding box center [768, 280] width 98 height 30
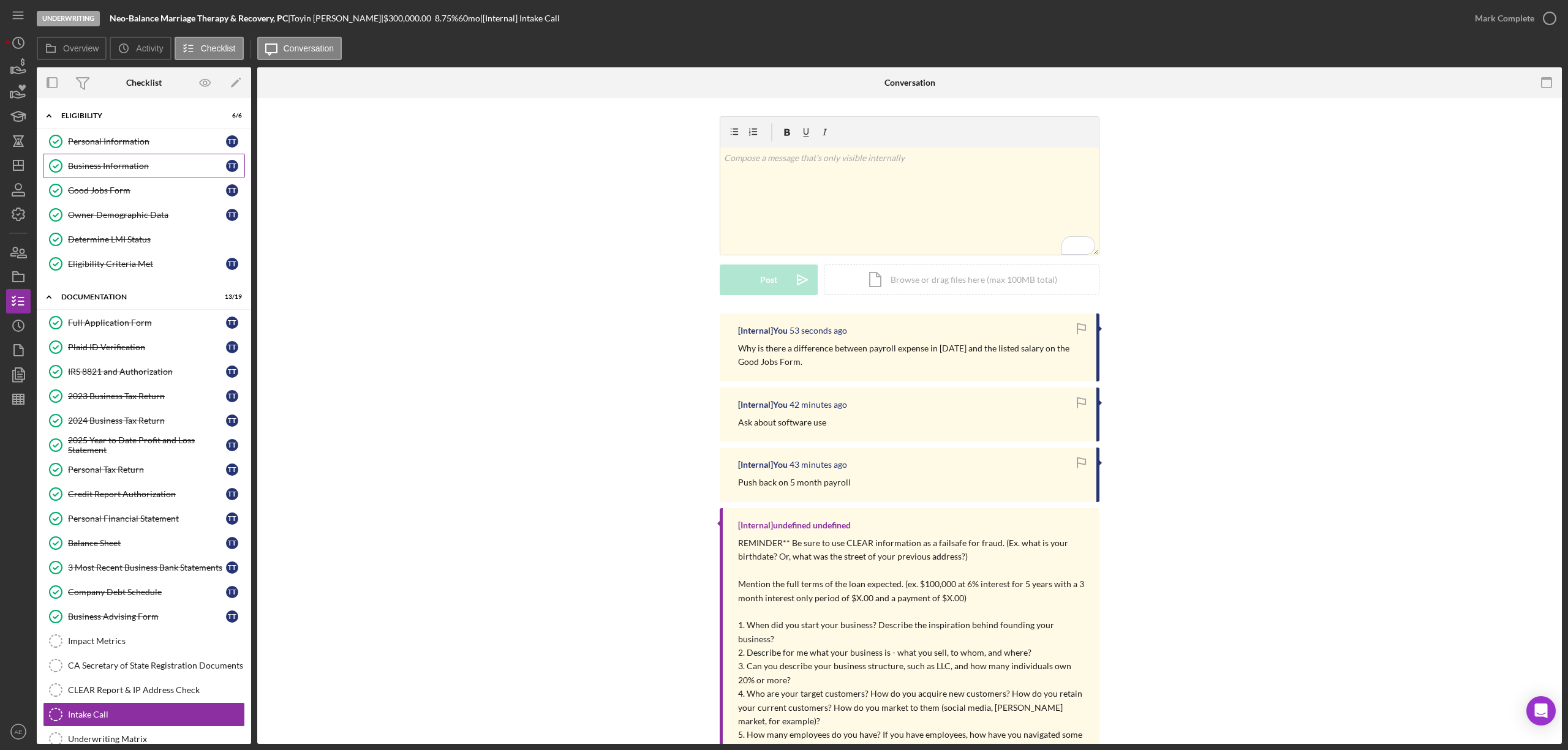
click at [130, 167] on div "Business Information" at bounding box center [147, 166] width 158 height 9
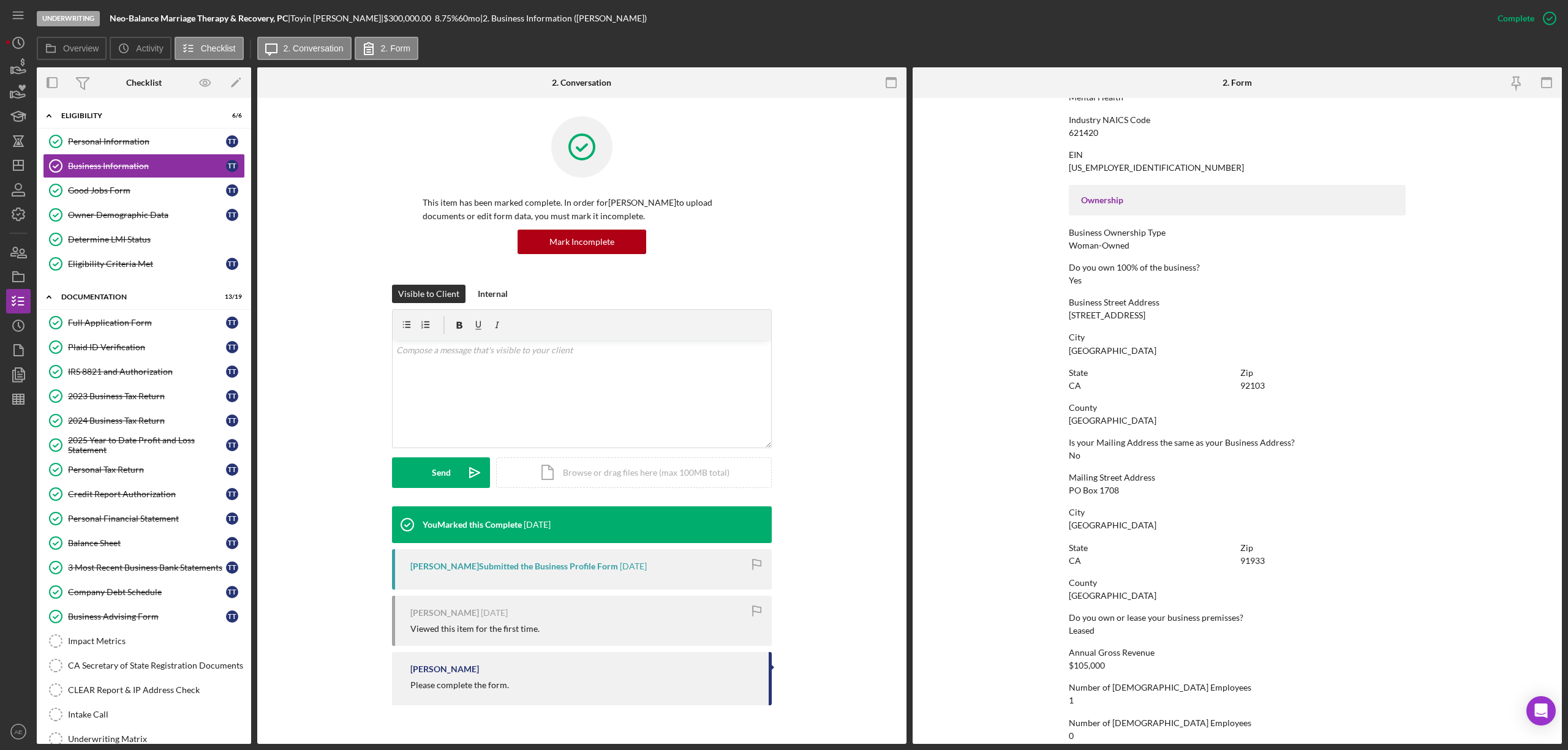
scroll to position [326, 0]
click at [108, 138] on div "Personal Information" at bounding box center [147, 141] width 158 height 9
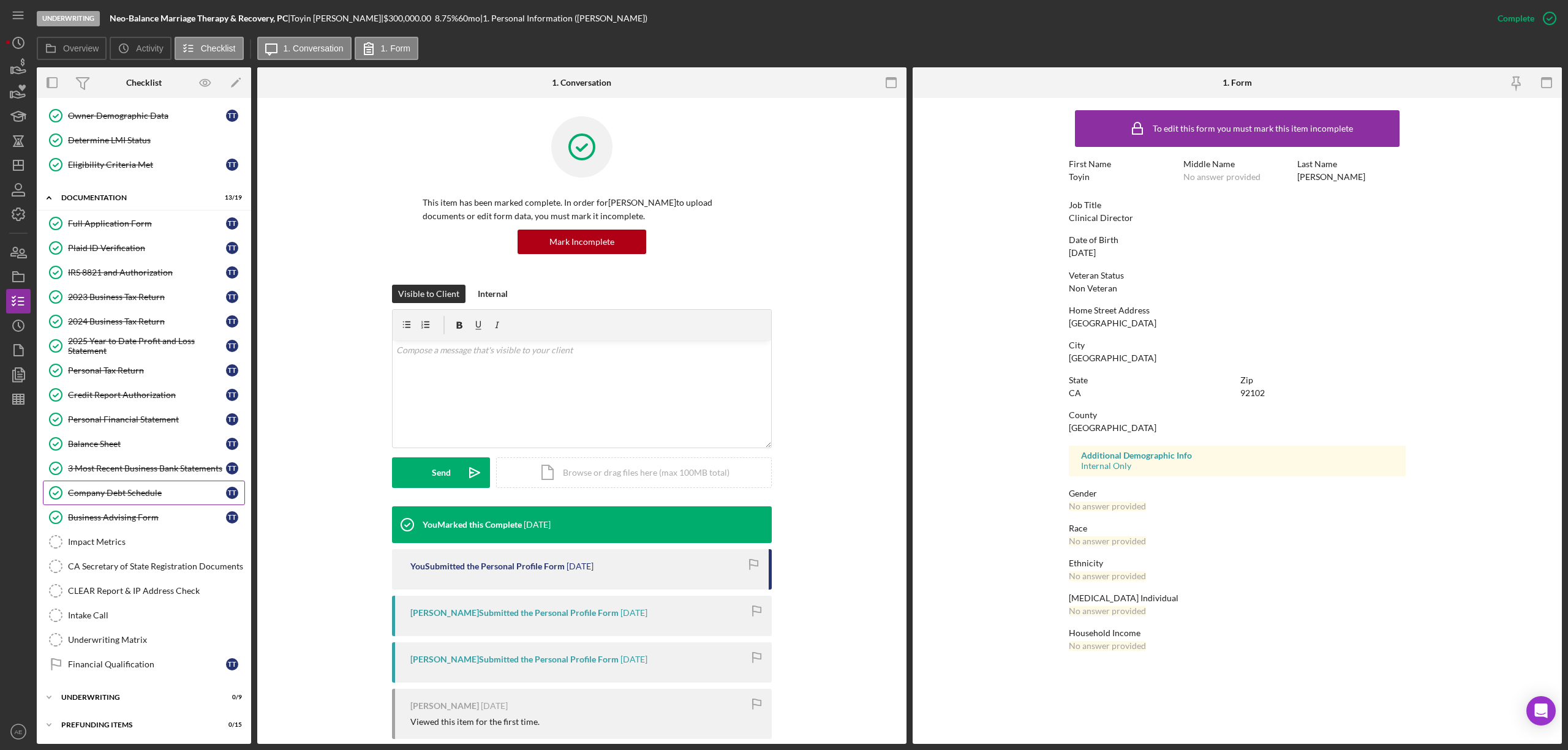
scroll to position [109, 0]
click at [134, 618] on div "Intake Call" at bounding box center [156, 615] width 177 height 9
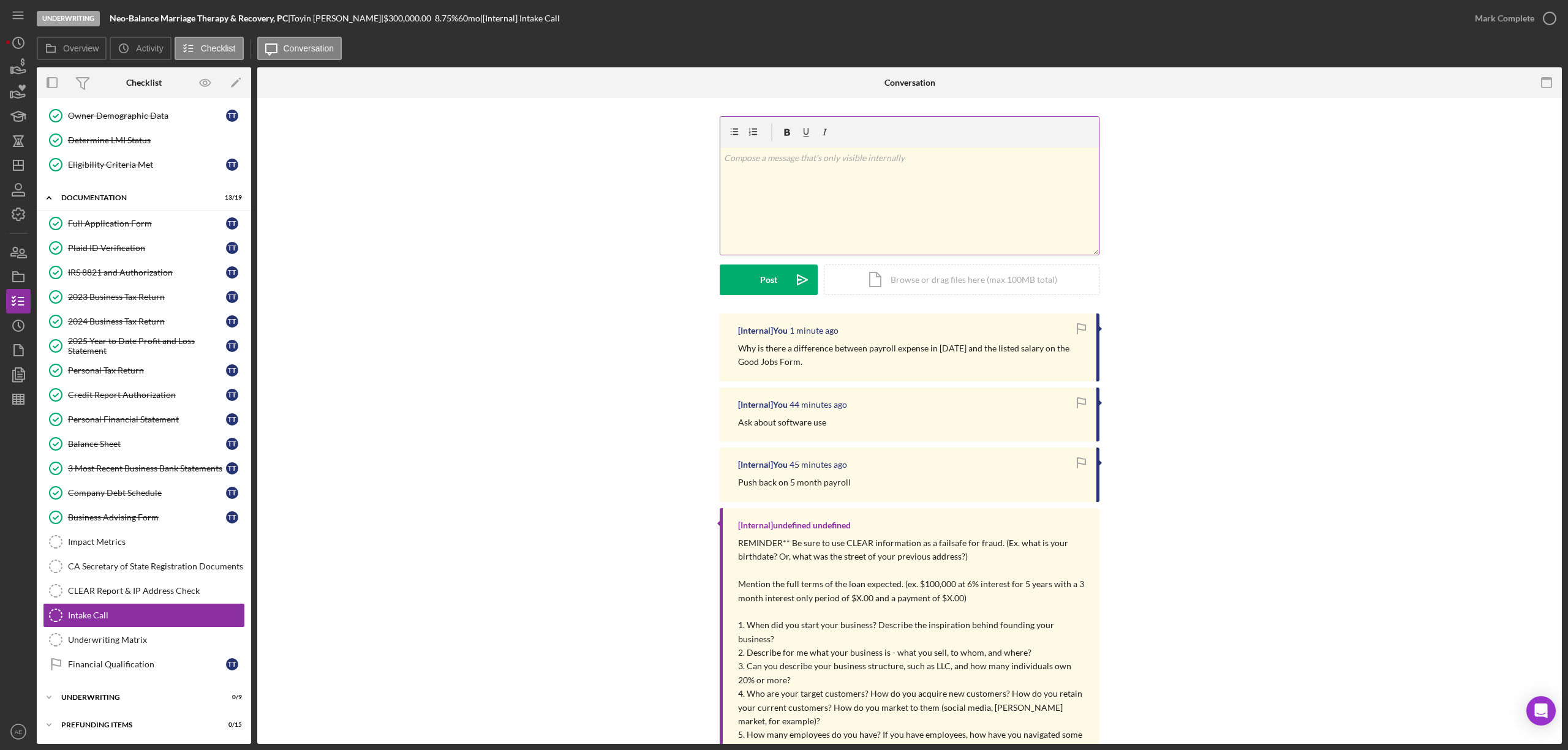
click at [880, 201] on div "v Color teal Color pink Remove color Add row above Add row below Add column bef…" at bounding box center [909, 200] width 378 height 107
click at [792, 278] on icon "Icon/icon-invite-send" at bounding box center [802, 280] width 30 height 30
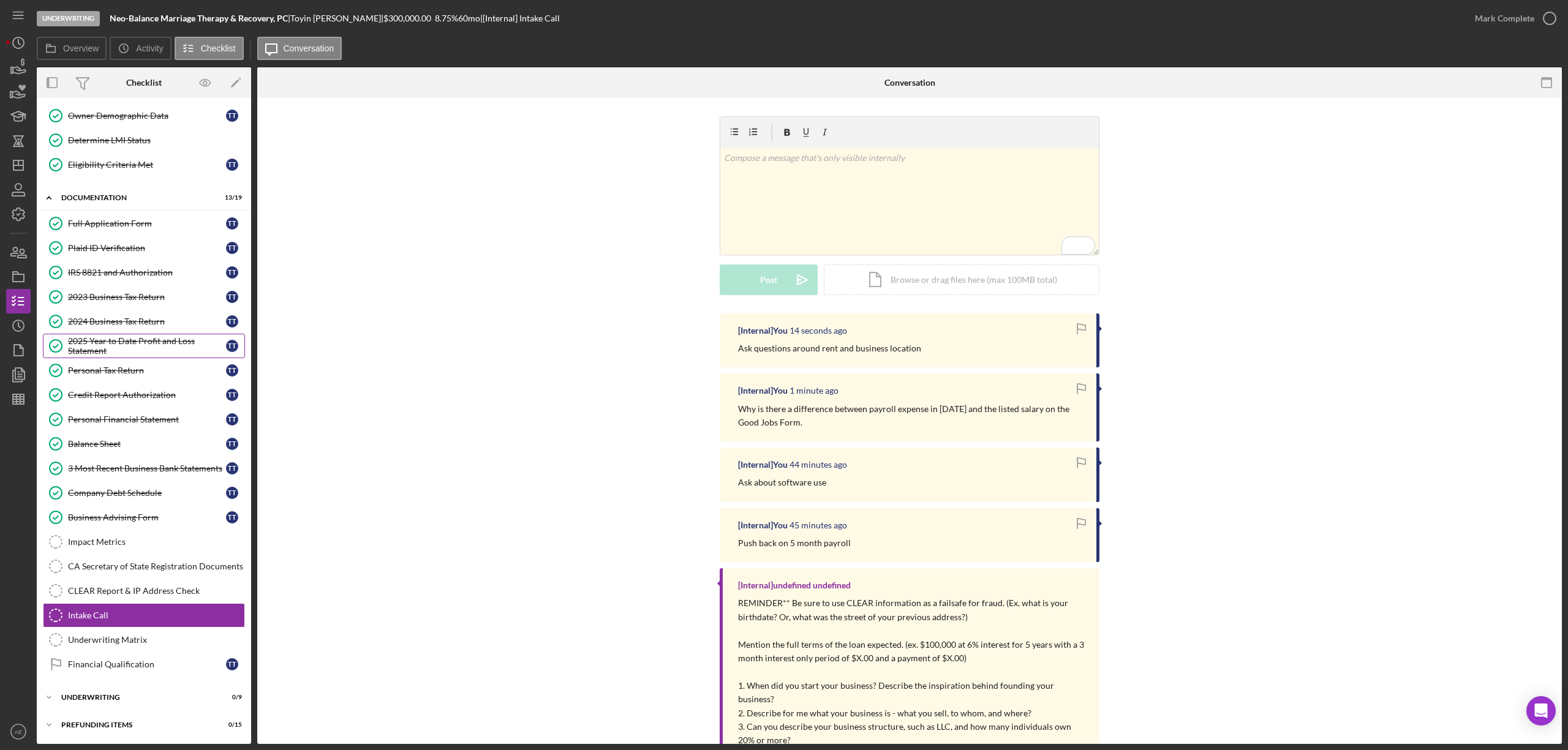
click at [128, 343] on div "2025 Year to Date Profit and Loss Statement" at bounding box center [147, 345] width 158 height 20
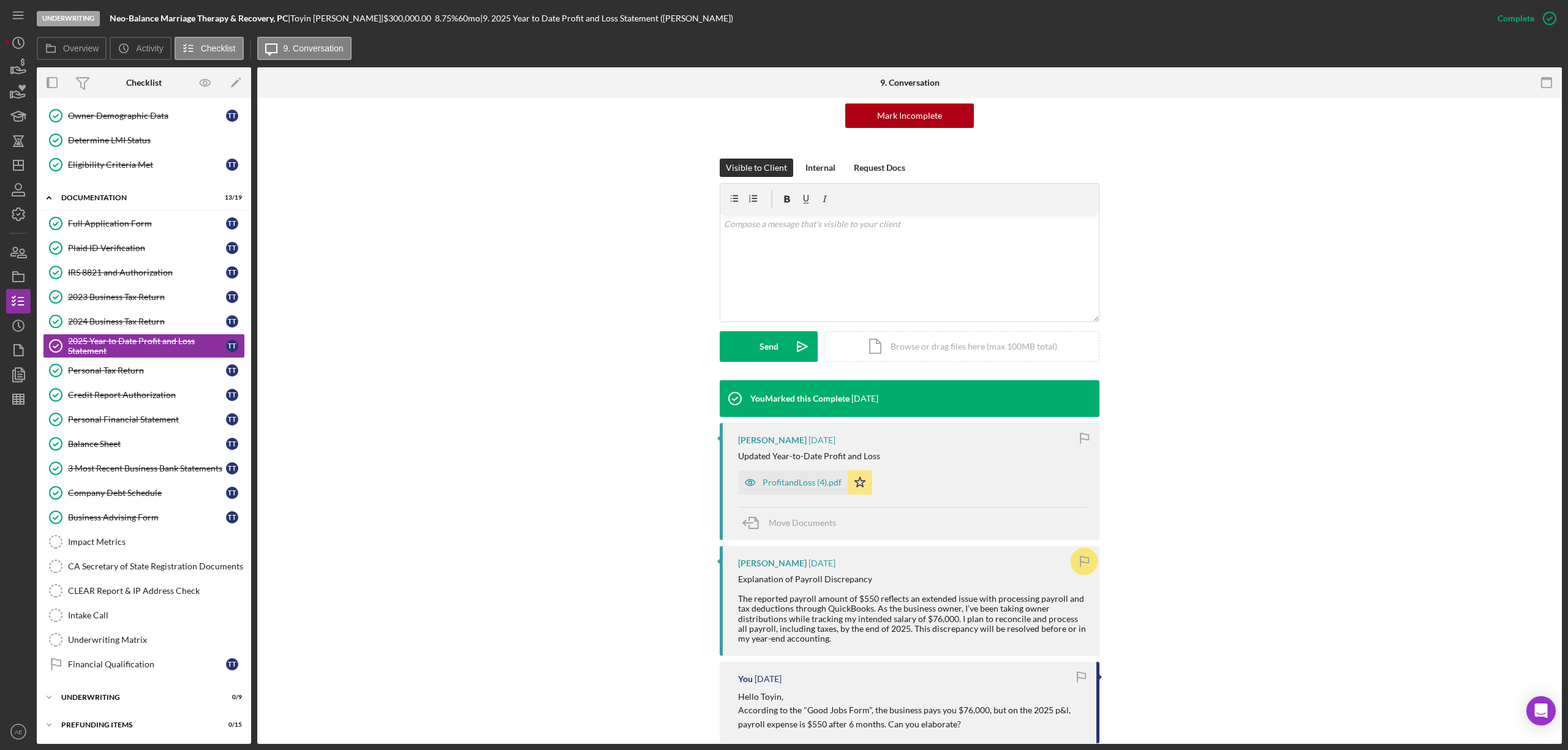
scroll to position [163, 0]
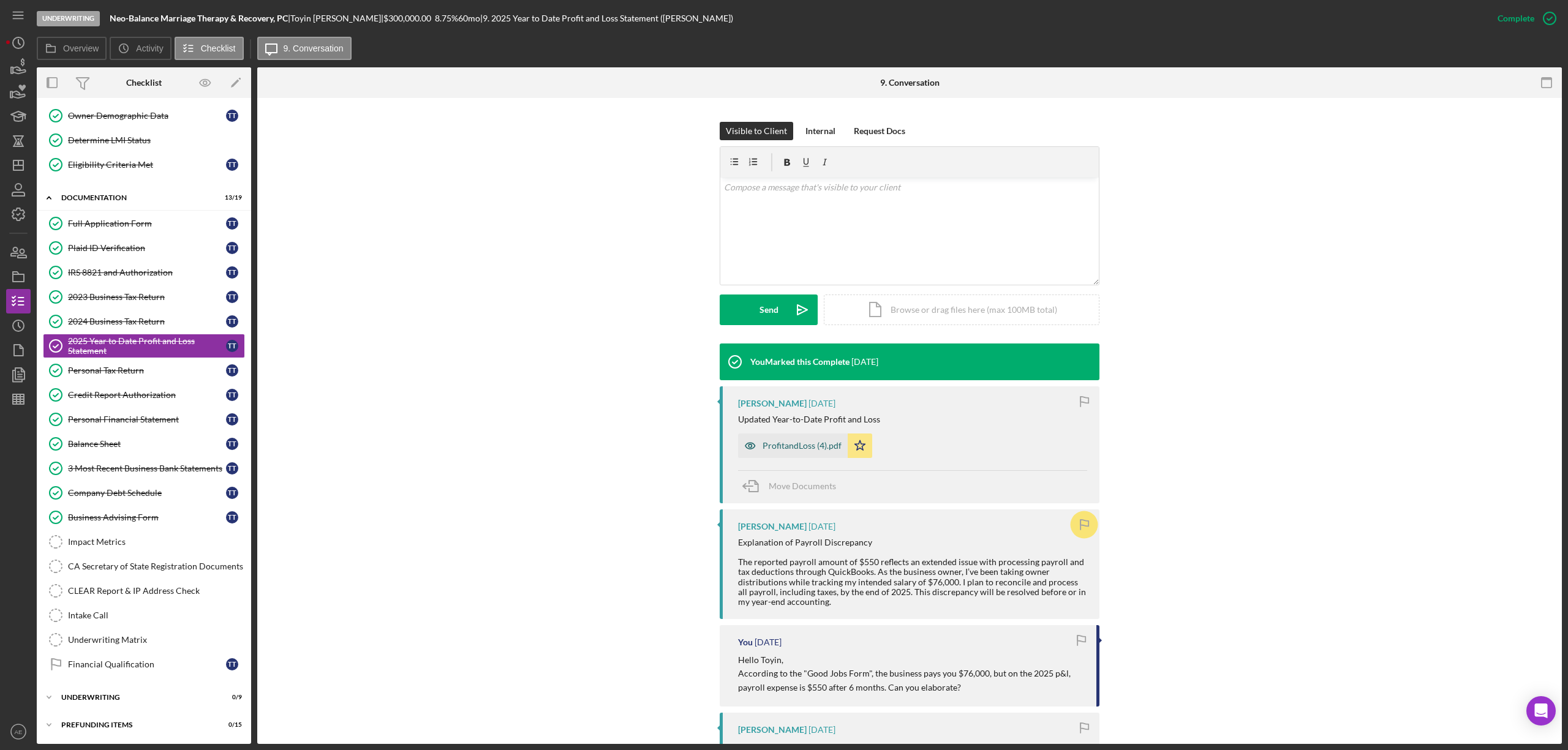
click at [793, 445] on div "ProfitandLoss (4).pdf" at bounding box center [802, 445] width 79 height 9
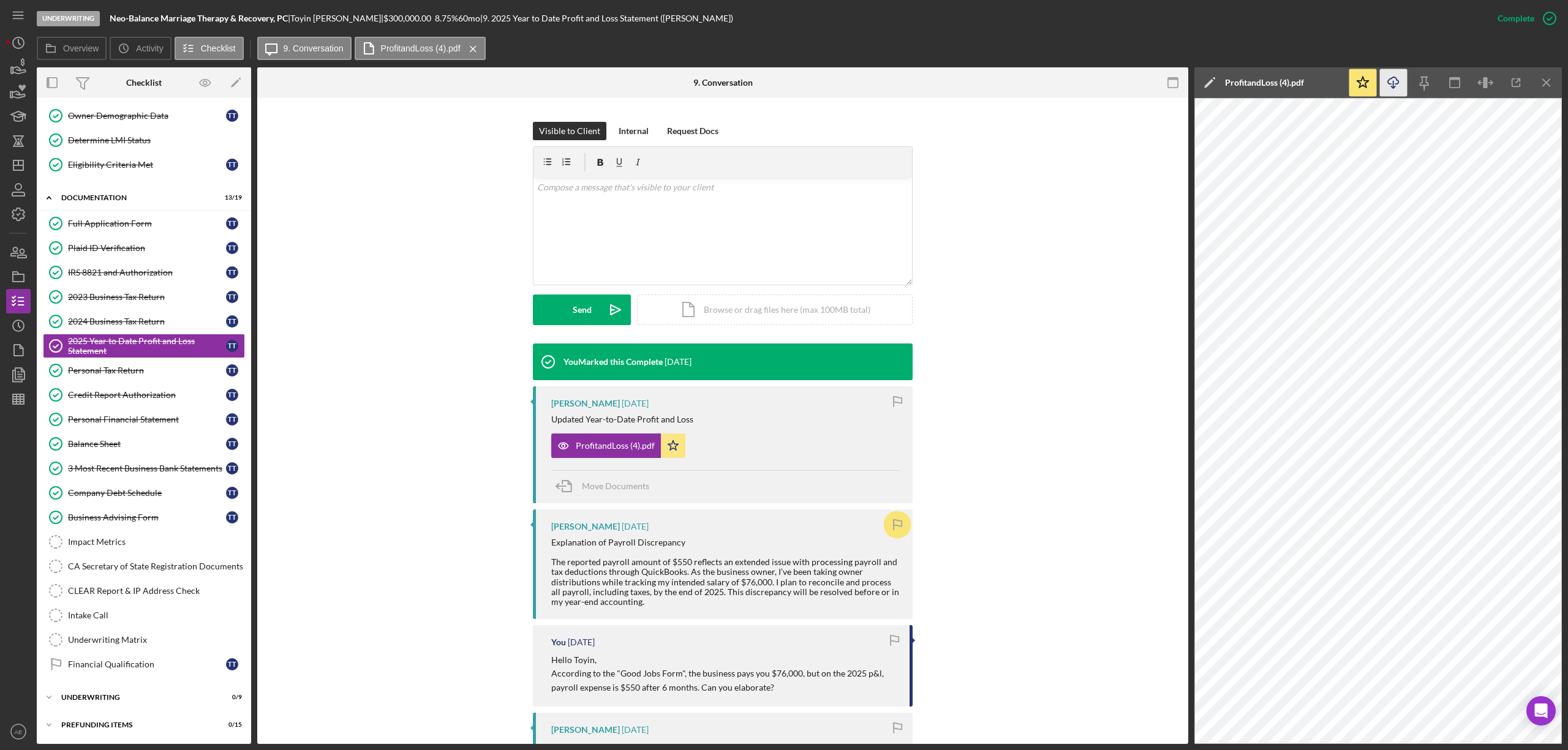
click at [1389, 82] on icon "Icon/Download" at bounding box center [1394, 83] width 28 height 28
click at [123, 492] on div "Company Debt Schedule" at bounding box center [147, 493] width 158 height 9
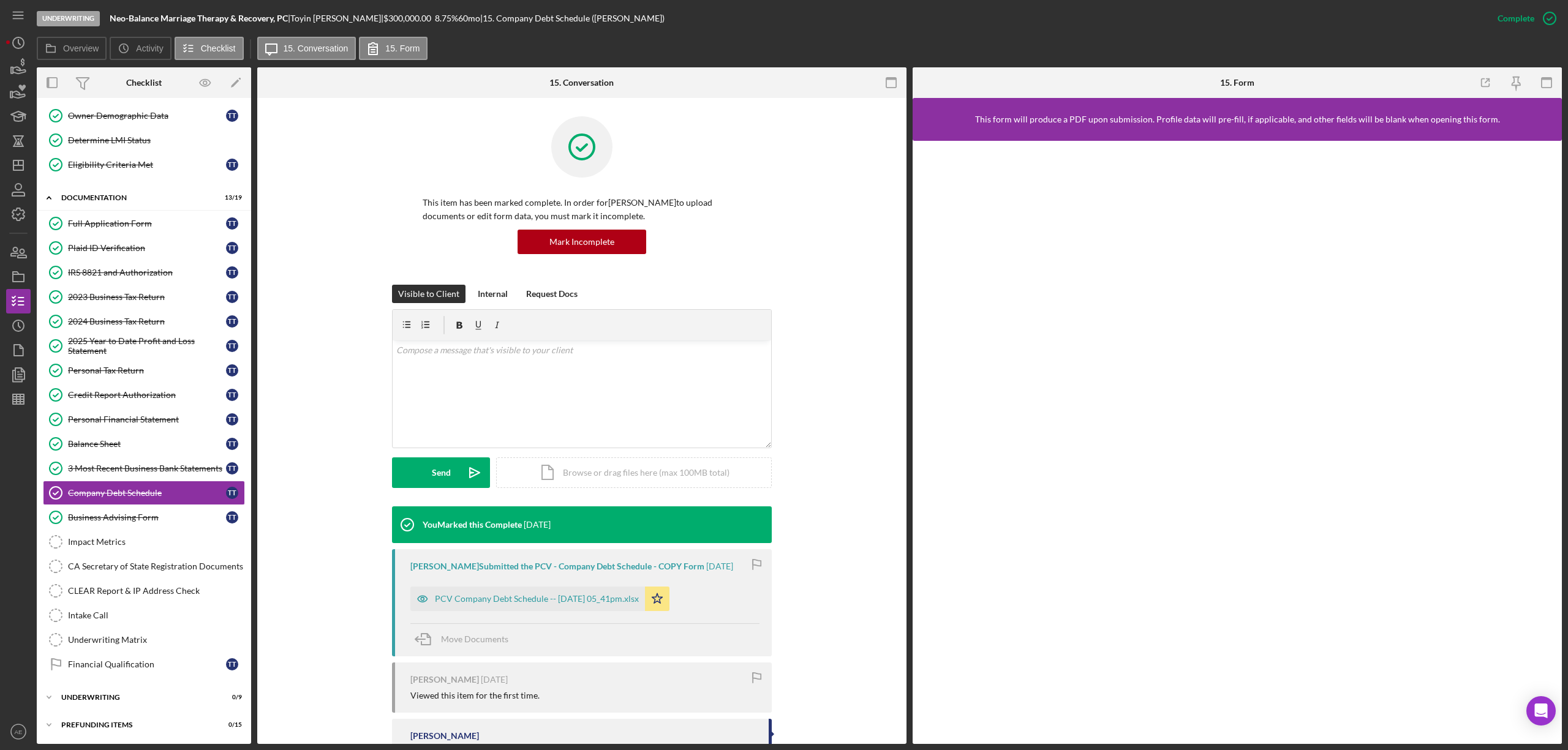
scroll to position [82, 0]
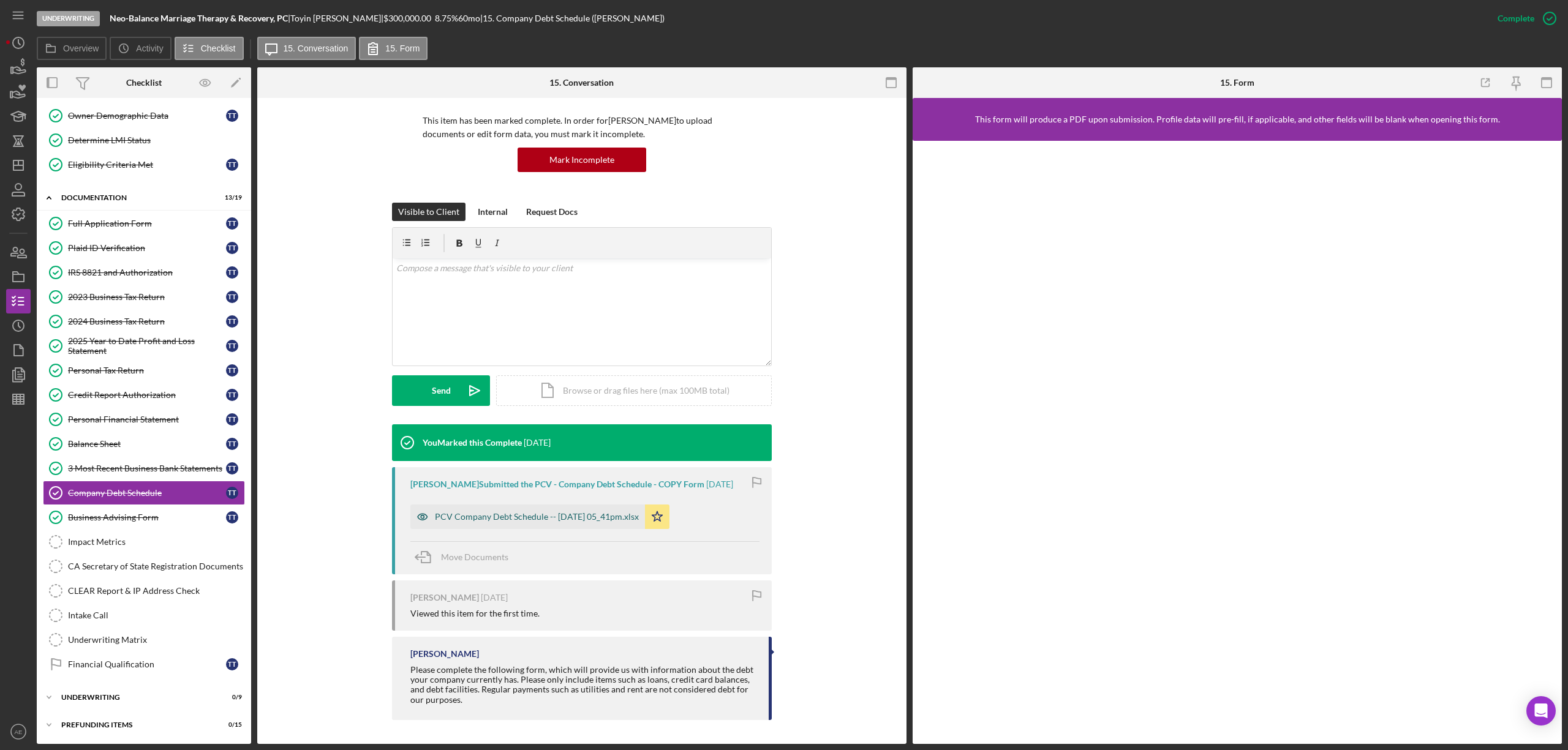
click at [425, 507] on icon "button" at bounding box center [423, 517] width 25 height 25
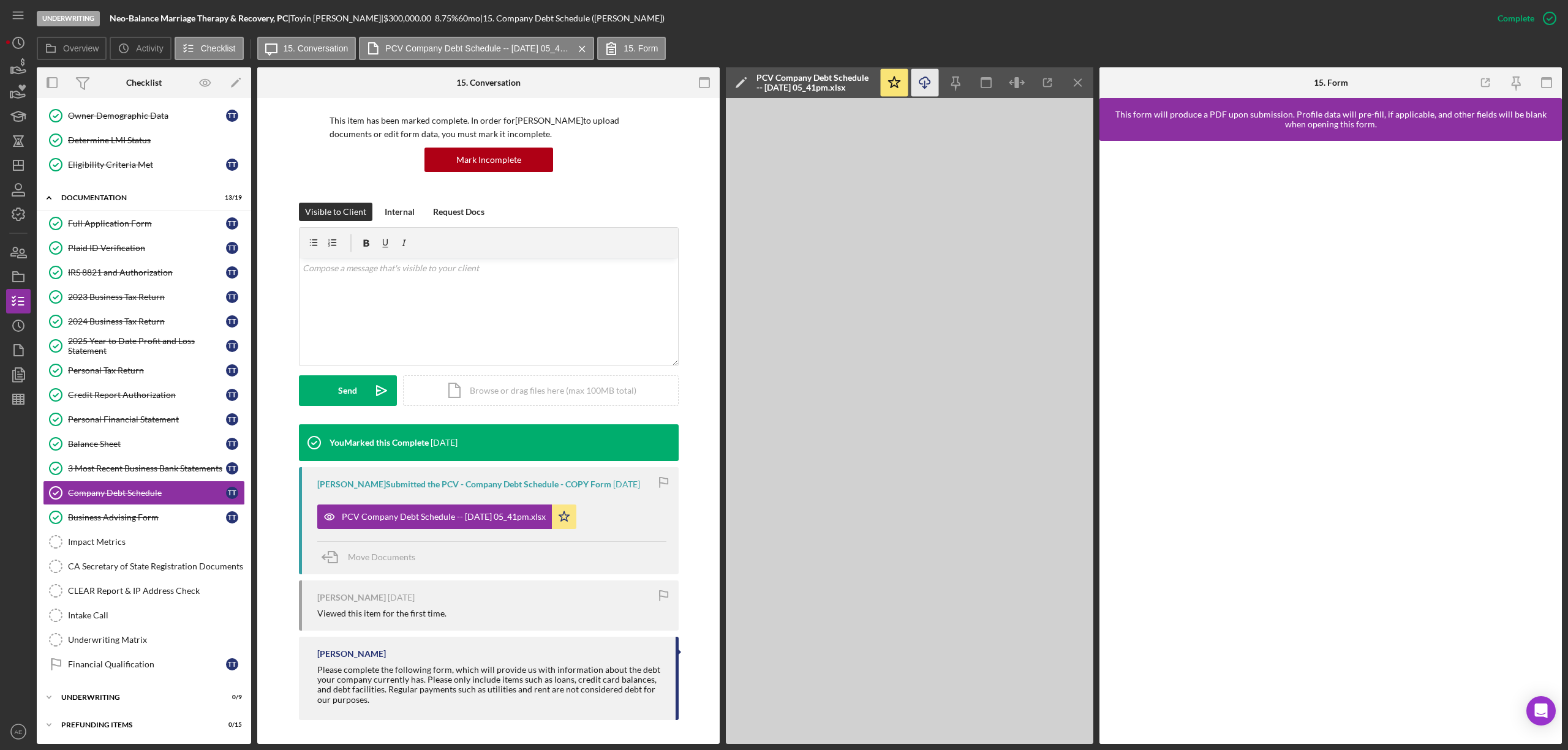
click at [927, 86] on icon "Icon/Download" at bounding box center [925, 83] width 28 height 28
click at [140, 464] on div "3 Most Recent Business Bank Statements" at bounding box center [147, 468] width 158 height 9
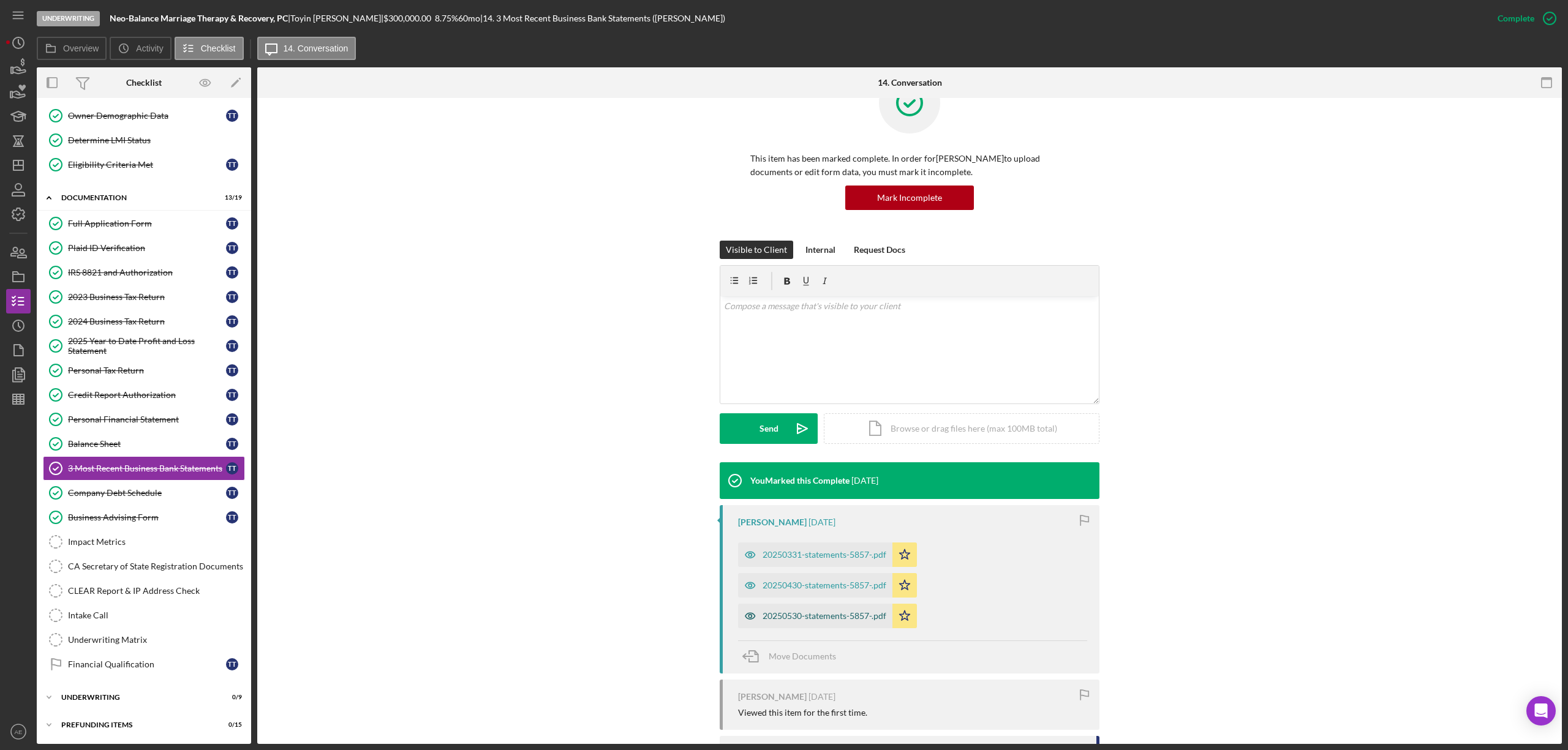
scroll to position [144, 0]
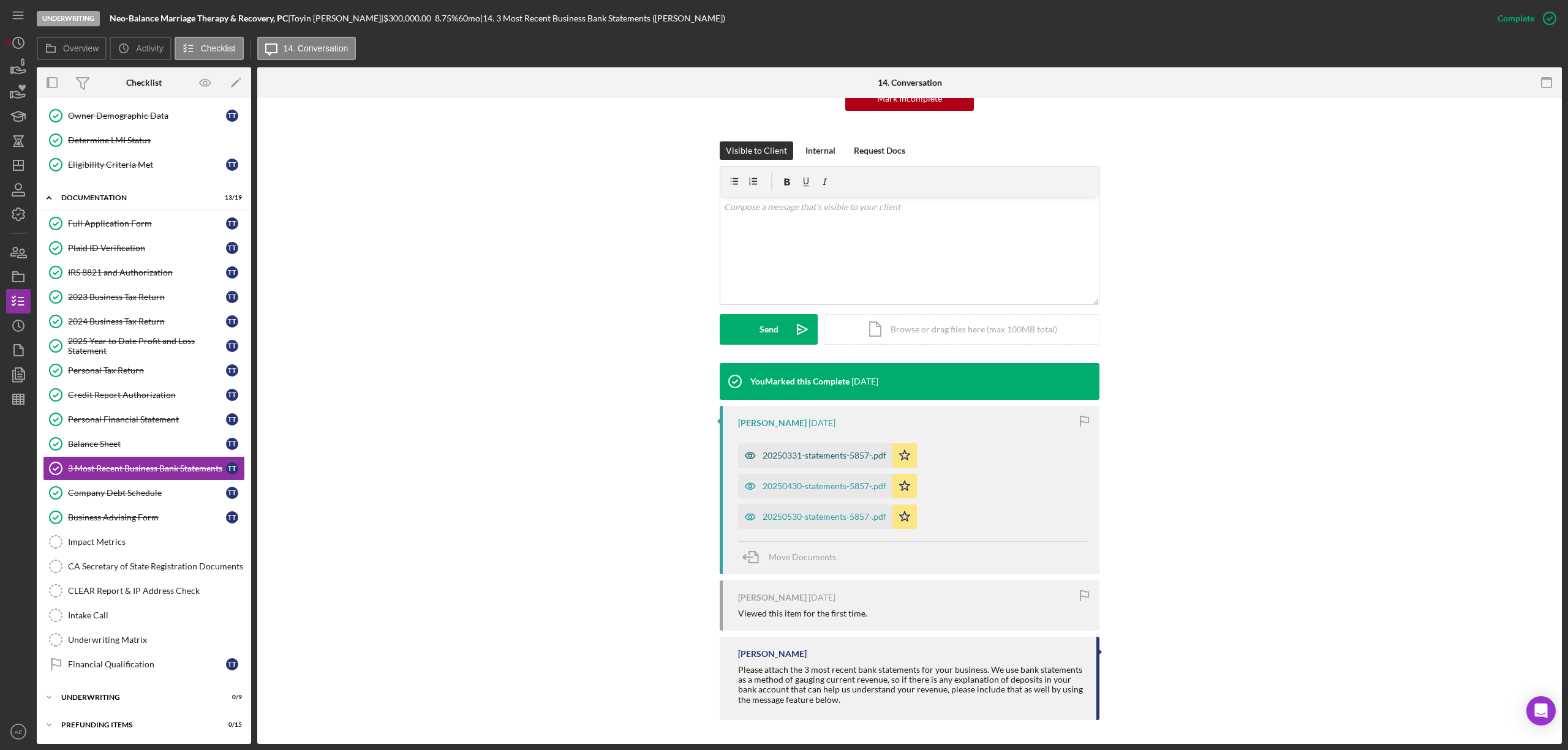
click at [823, 450] on div "20250331-statements-5857-.pdf" at bounding box center [824, 455] width 124 height 9
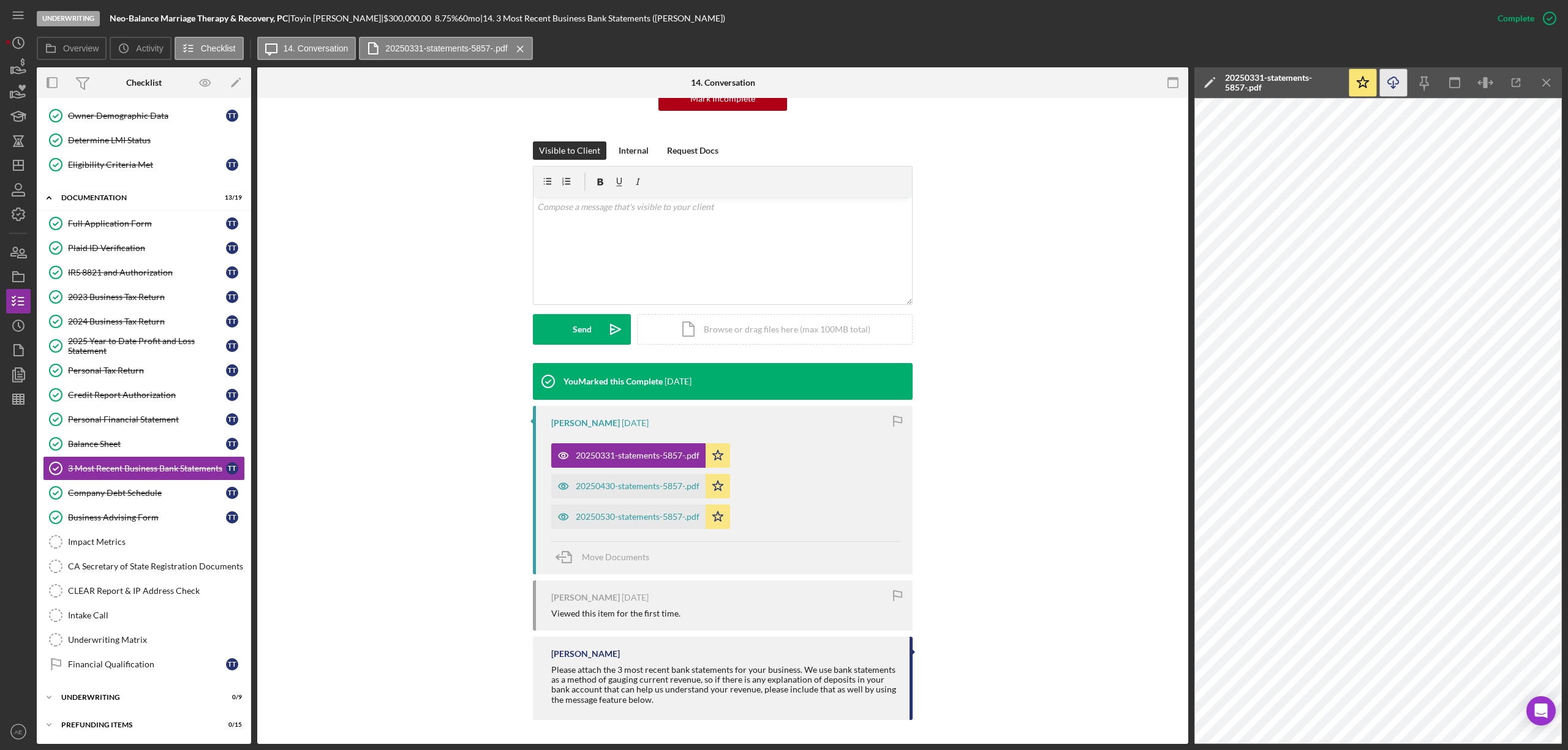
click at [1392, 87] on polyline "button" at bounding box center [1393, 87] width 4 height 2
click at [662, 481] on div "20250430-statements-5857-.pdf" at bounding box center [638, 486] width 124 height 9
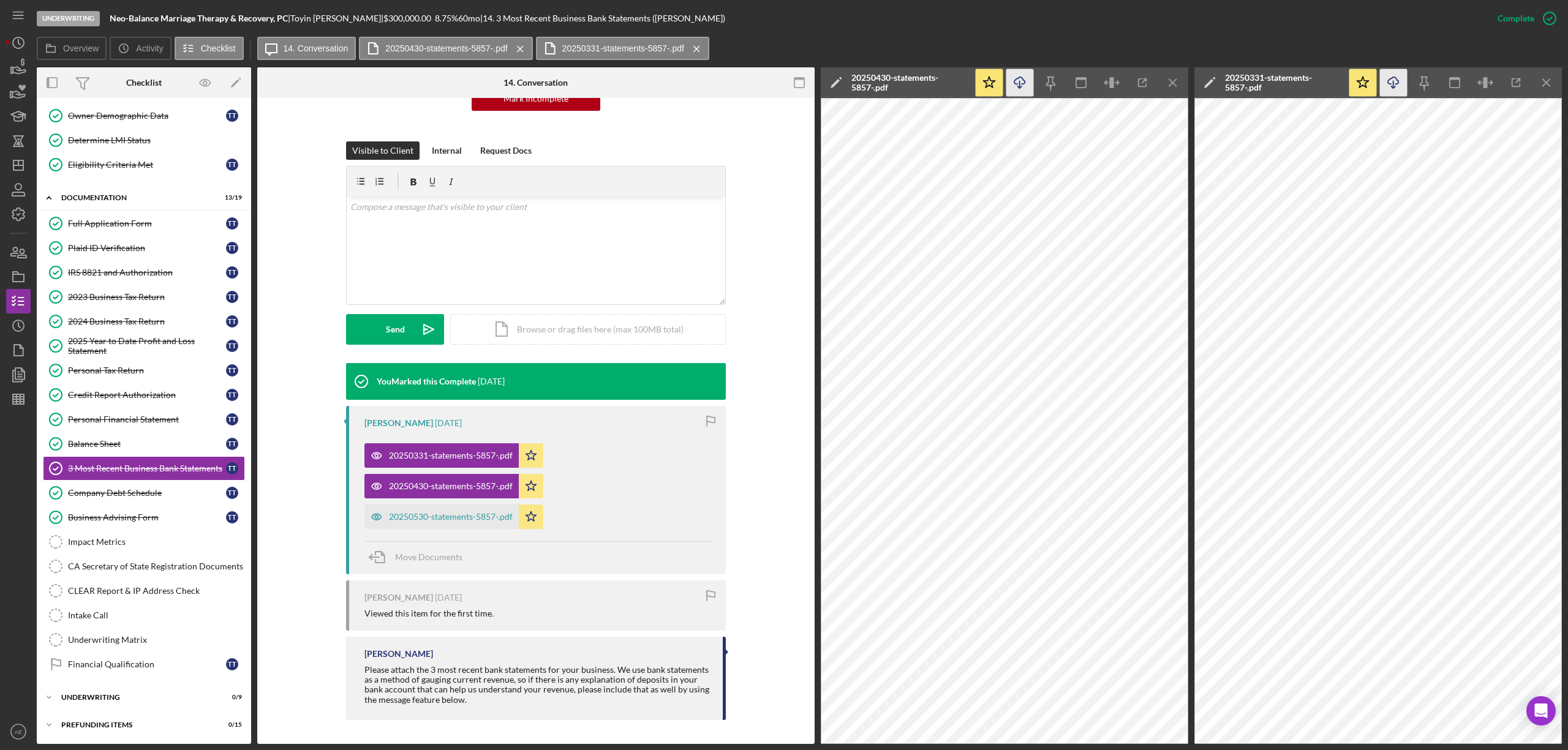
click at [1023, 81] on icon "Icon/Download" at bounding box center [1020, 83] width 28 height 28
click at [467, 514] on div "20250530-statements-5857-.pdf" at bounding box center [451, 516] width 124 height 9
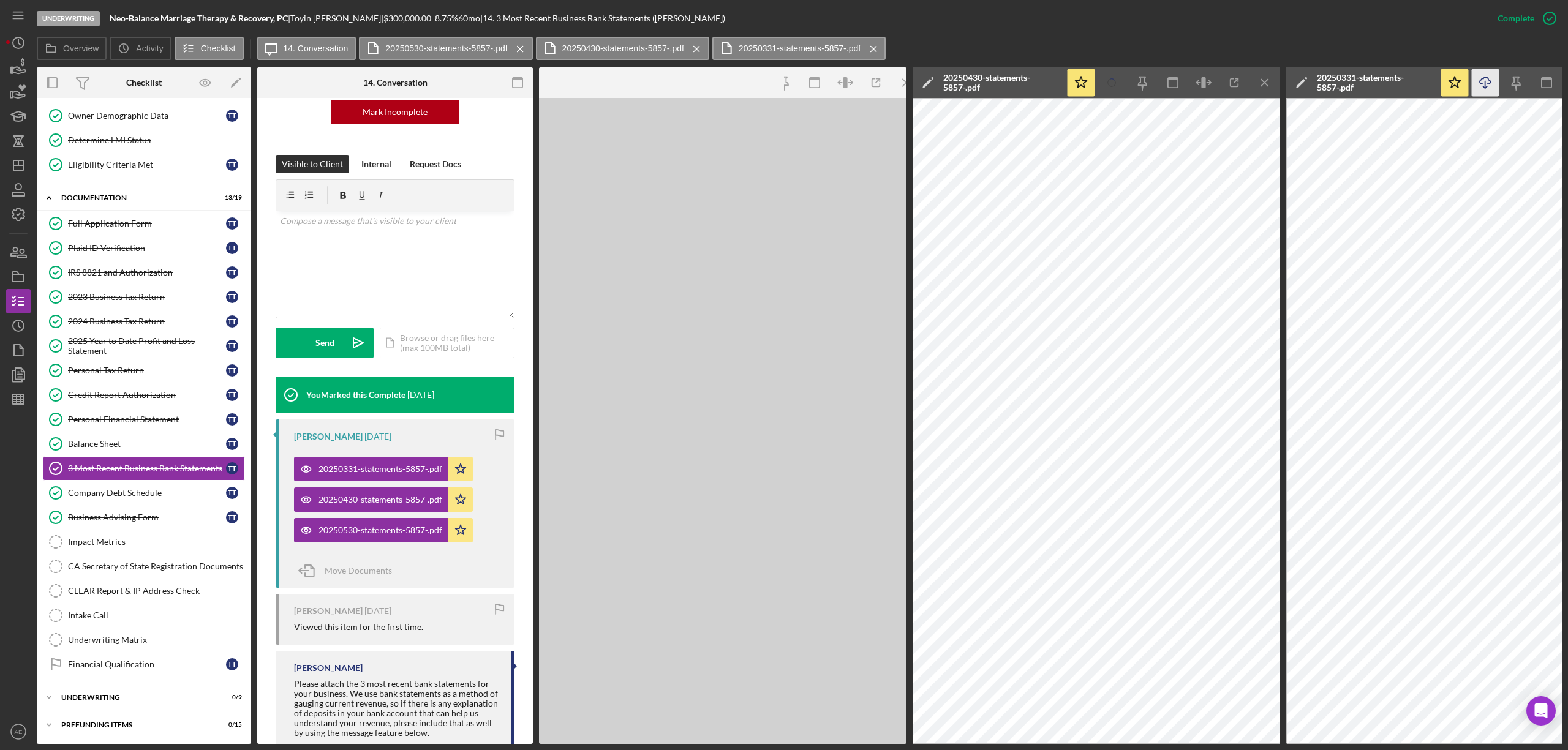
scroll to position [157, 0]
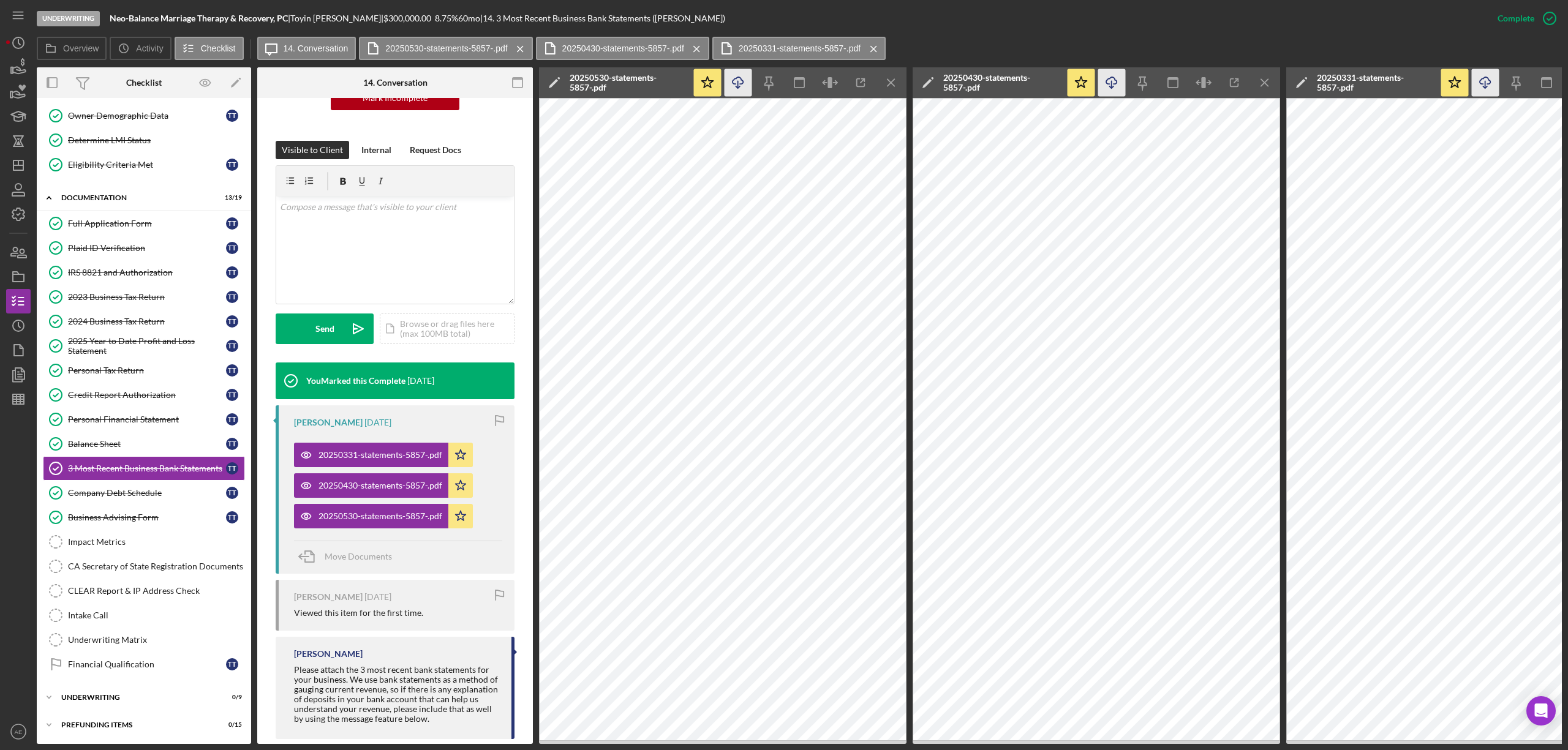
click at [745, 83] on icon "Icon/Download" at bounding box center [738, 83] width 28 height 28
click at [130, 610] on div "Intake Call" at bounding box center [156, 615] width 177 height 9
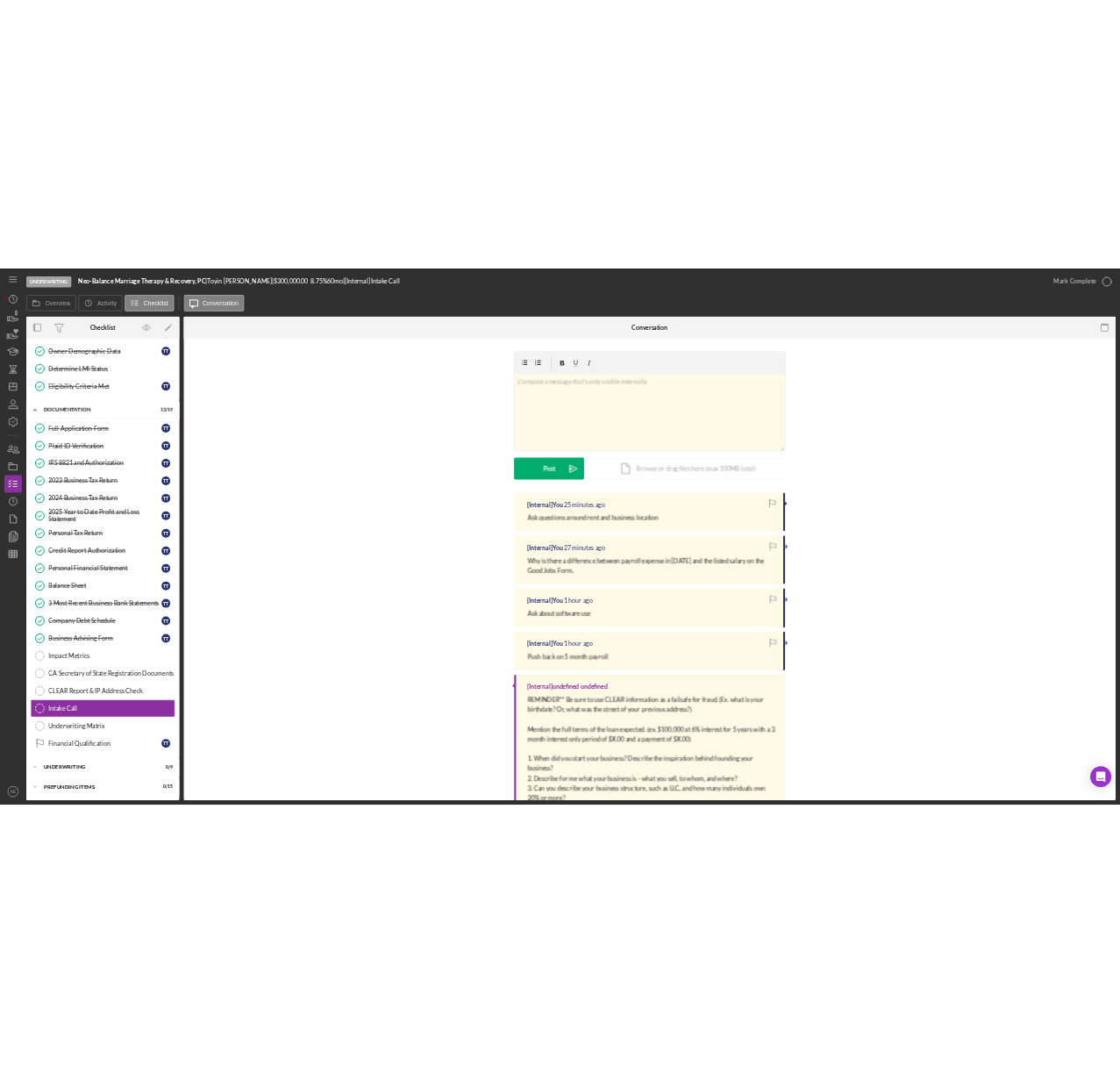
scroll to position [156, 0]
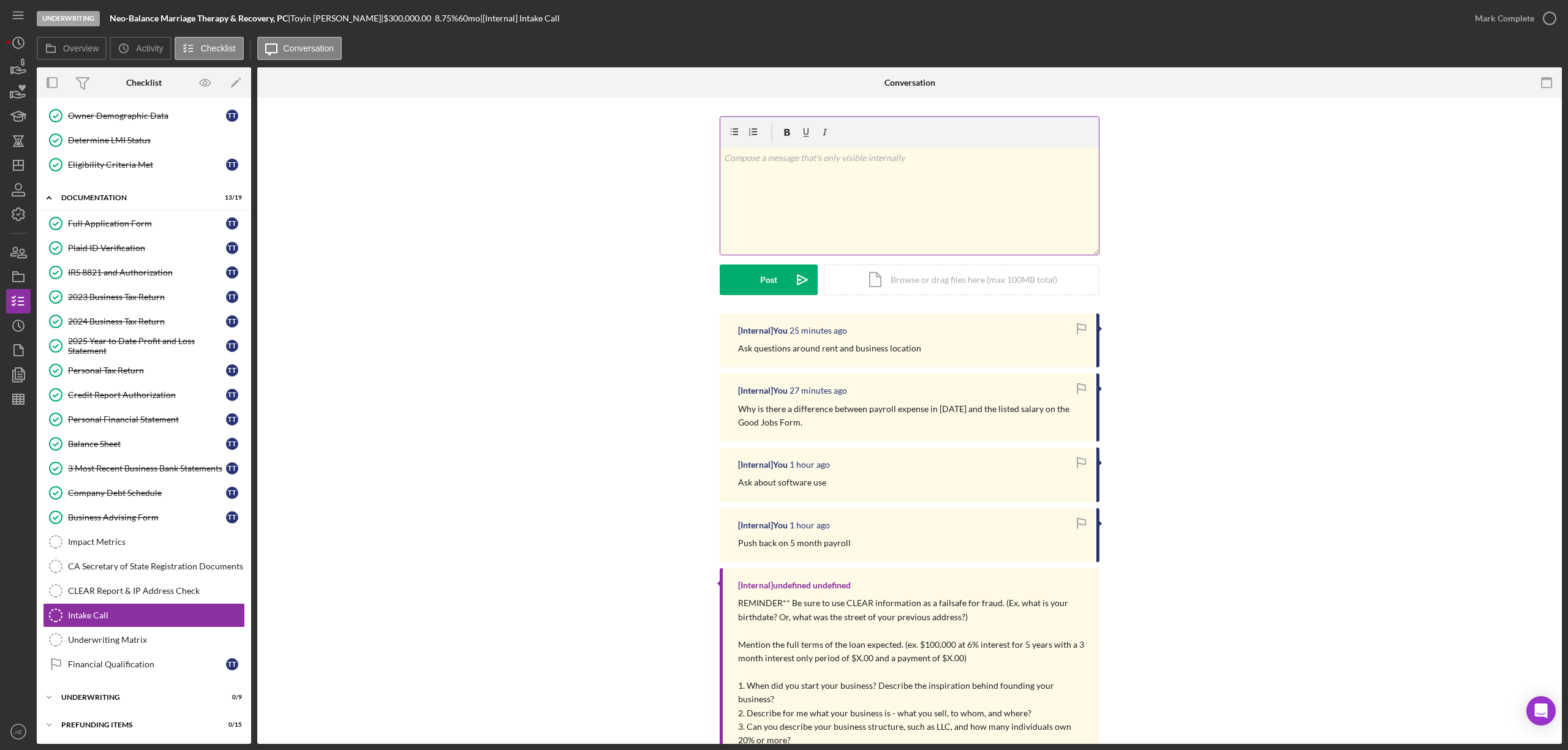
click at [801, 214] on div "v Color teal Color pink Remove color Add row above Add row below Add column bef…" at bounding box center [909, 200] width 378 height 107
click at [773, 279] on div "Post" at bounding box center [768, 280] width 17 height 30
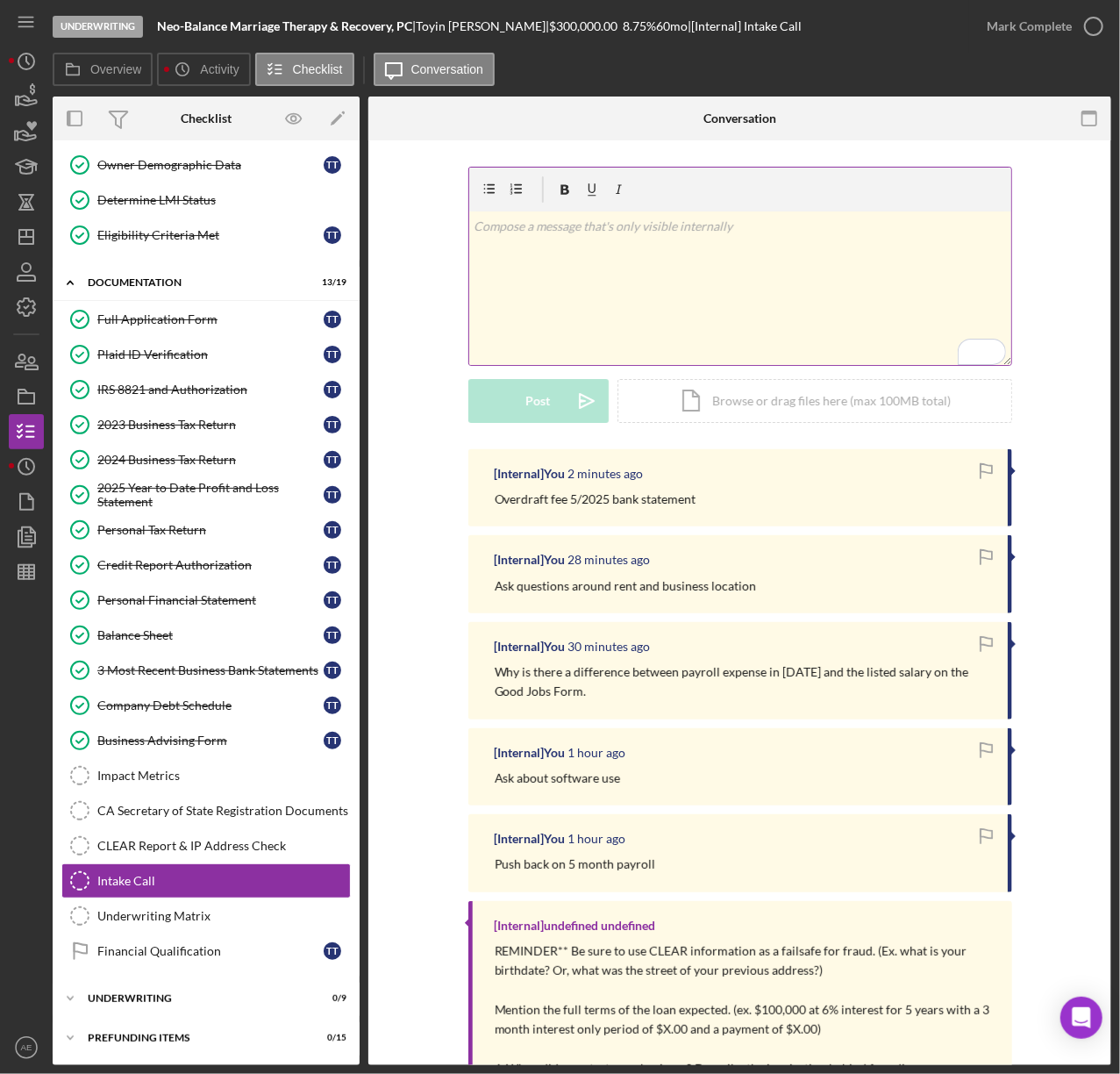
click at [570, 286] on div "v Color teal Color pink Remove color Add row above Add row below Add column bef…" at bounding box center [740, 287] width 542 height 153
click at [535, 402] on div "Post" at bounding box center [538, 401] width 24 height 44
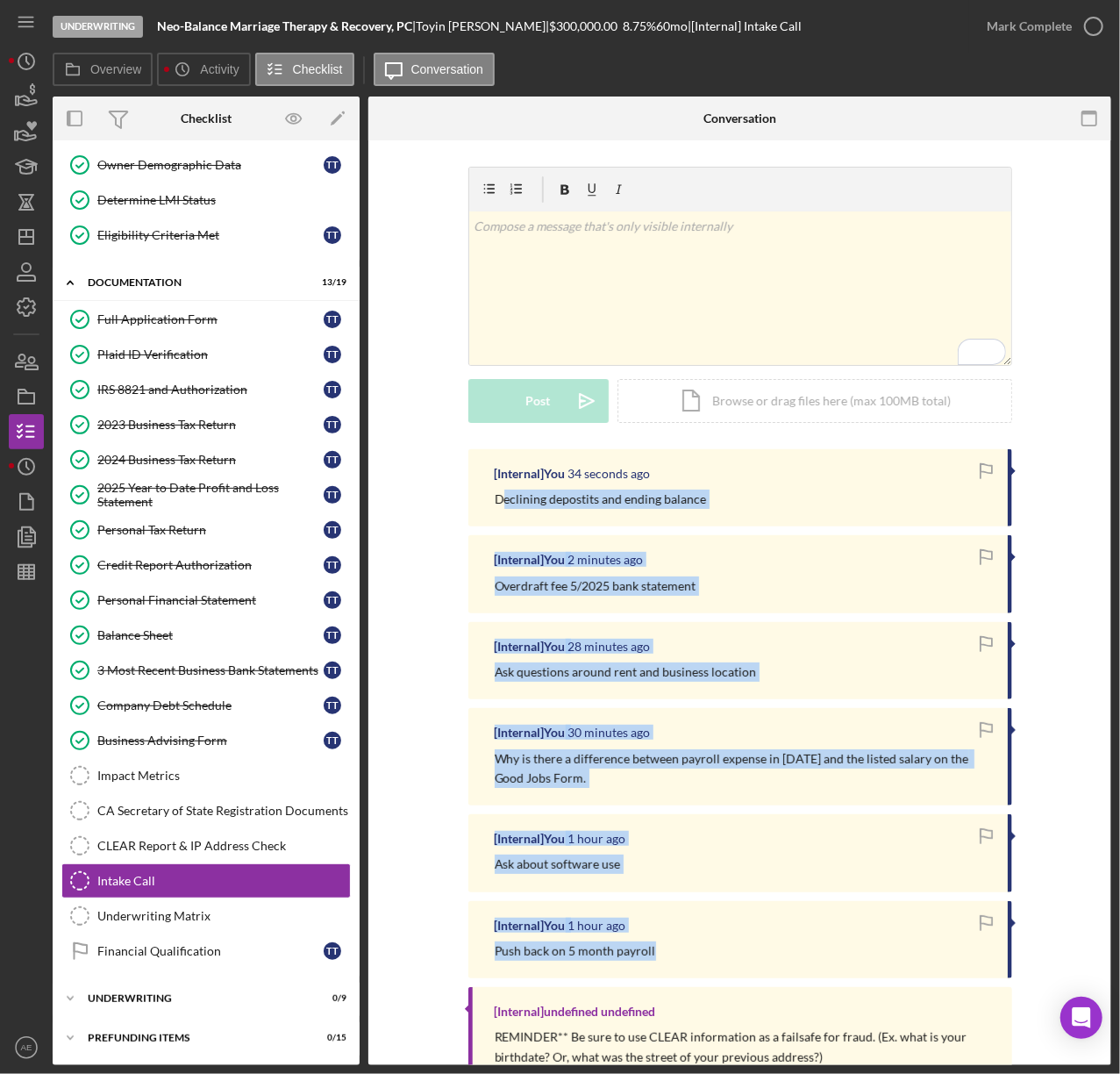
drag, startPoint x: 497, startPoint y: 498, endPoint x: 652, endPoint y: 944, distance: 472.2
click at [677, 943] on div "Push back on 5 month payroll" at bounding box center [742, 951] width 496 height 19
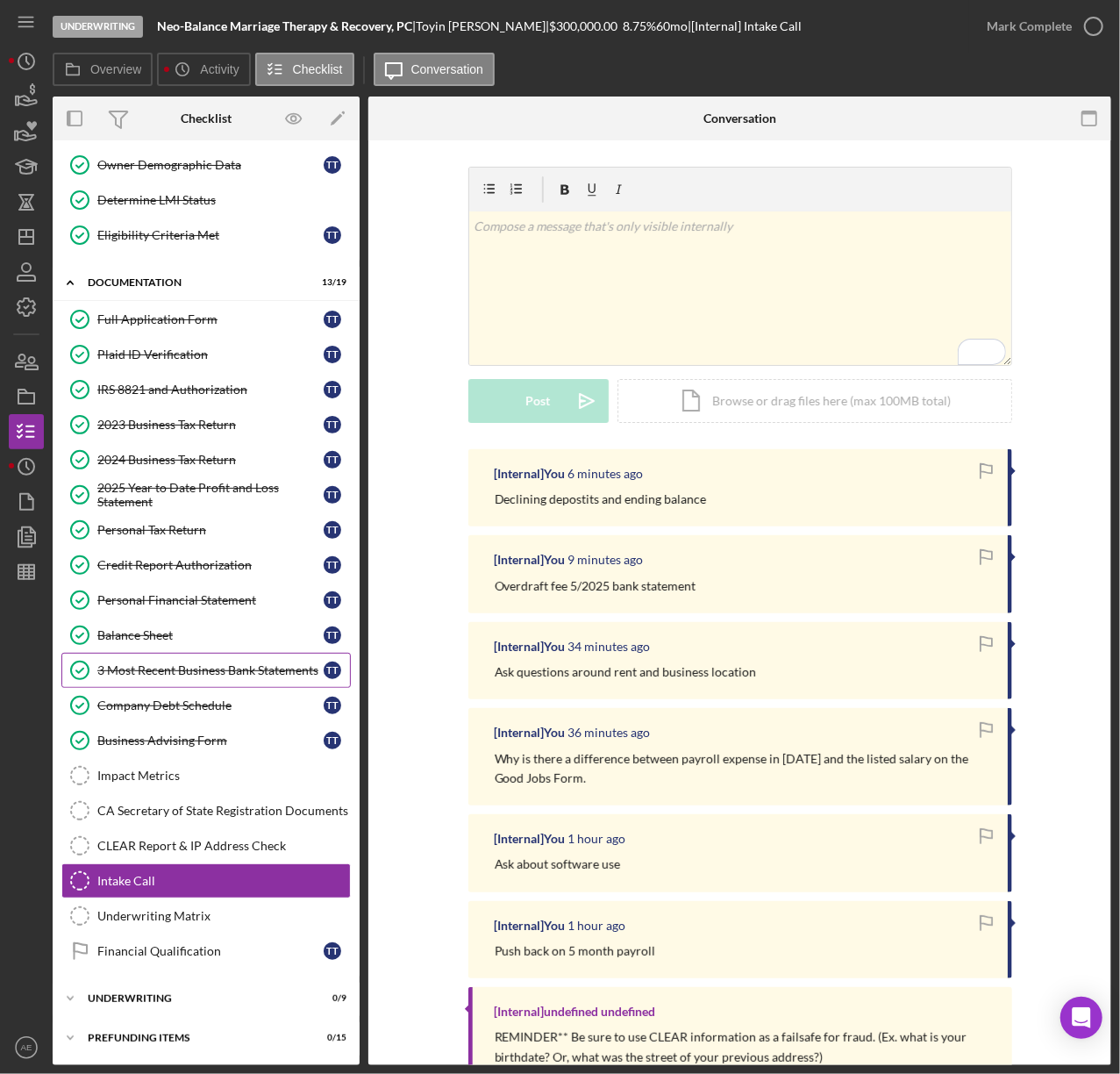
scroll to position [158, 0]
click at [161, 993] on div "Underwriting" at bounding box center [213, 999] width 250 height 11
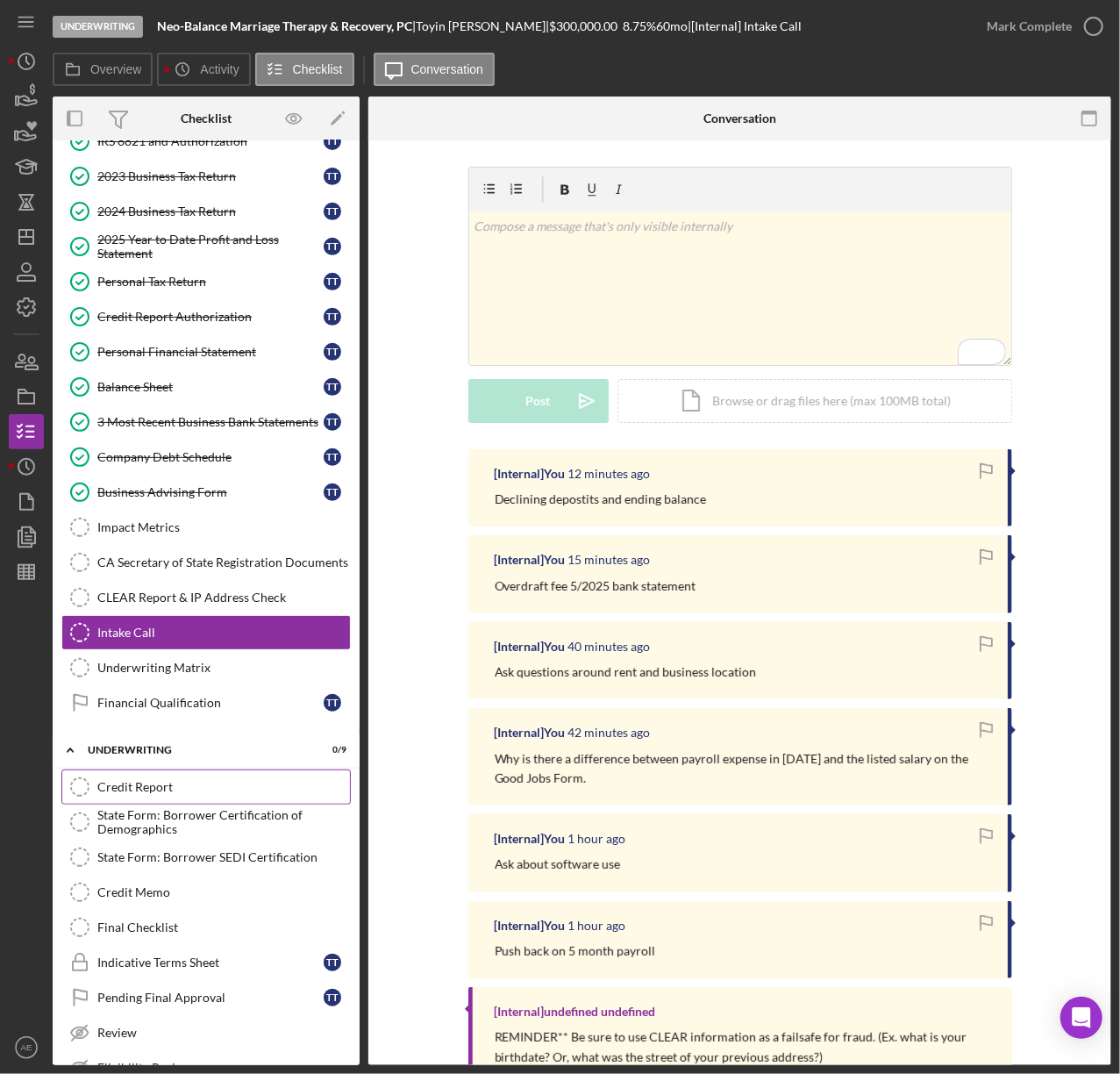
scroll to position [489, 0]
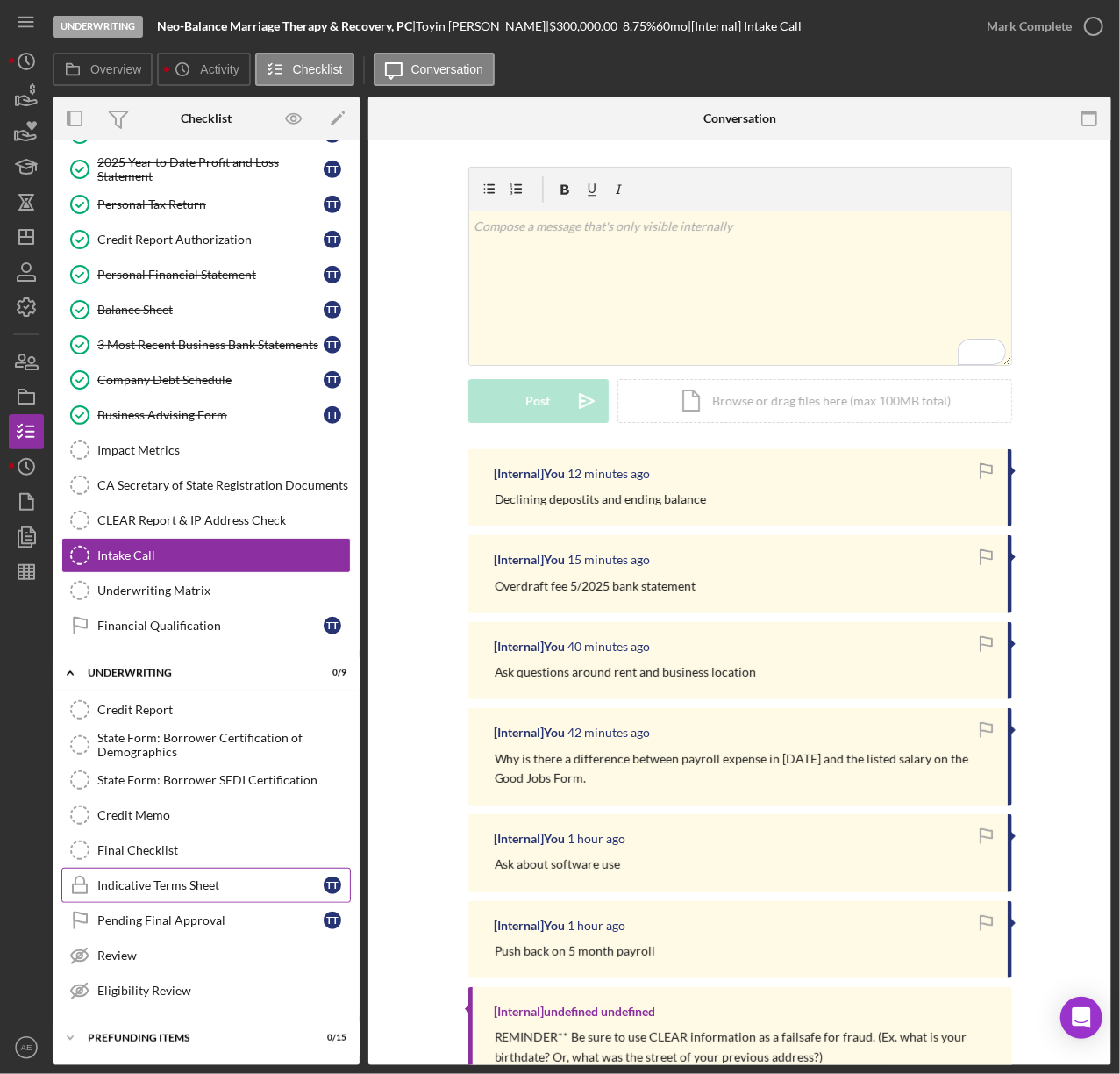
click at [142, 890] on div "Indicative Terms Sheet" at bounding box center [210, 885] width 227 height 14
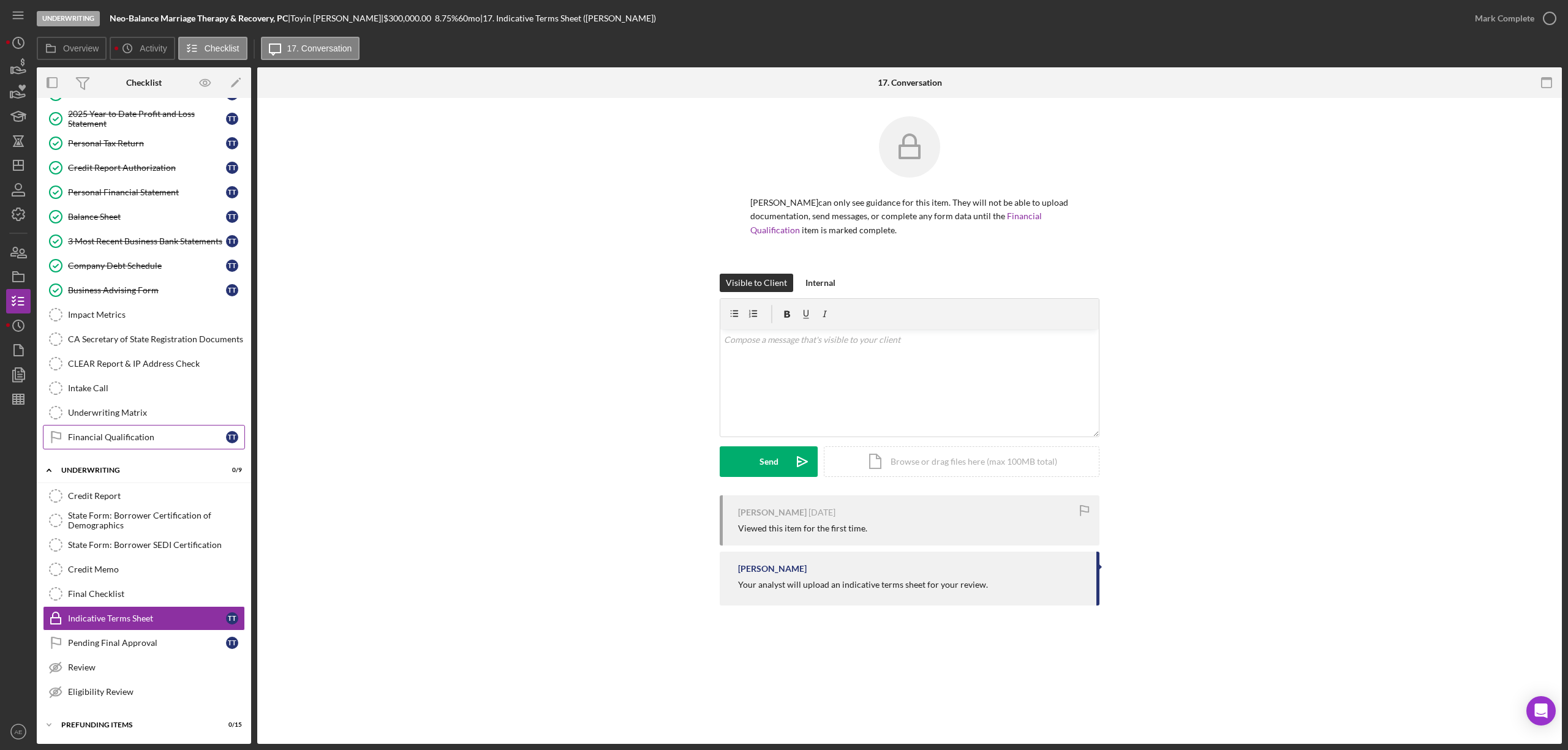
scroll to position [259, 0]
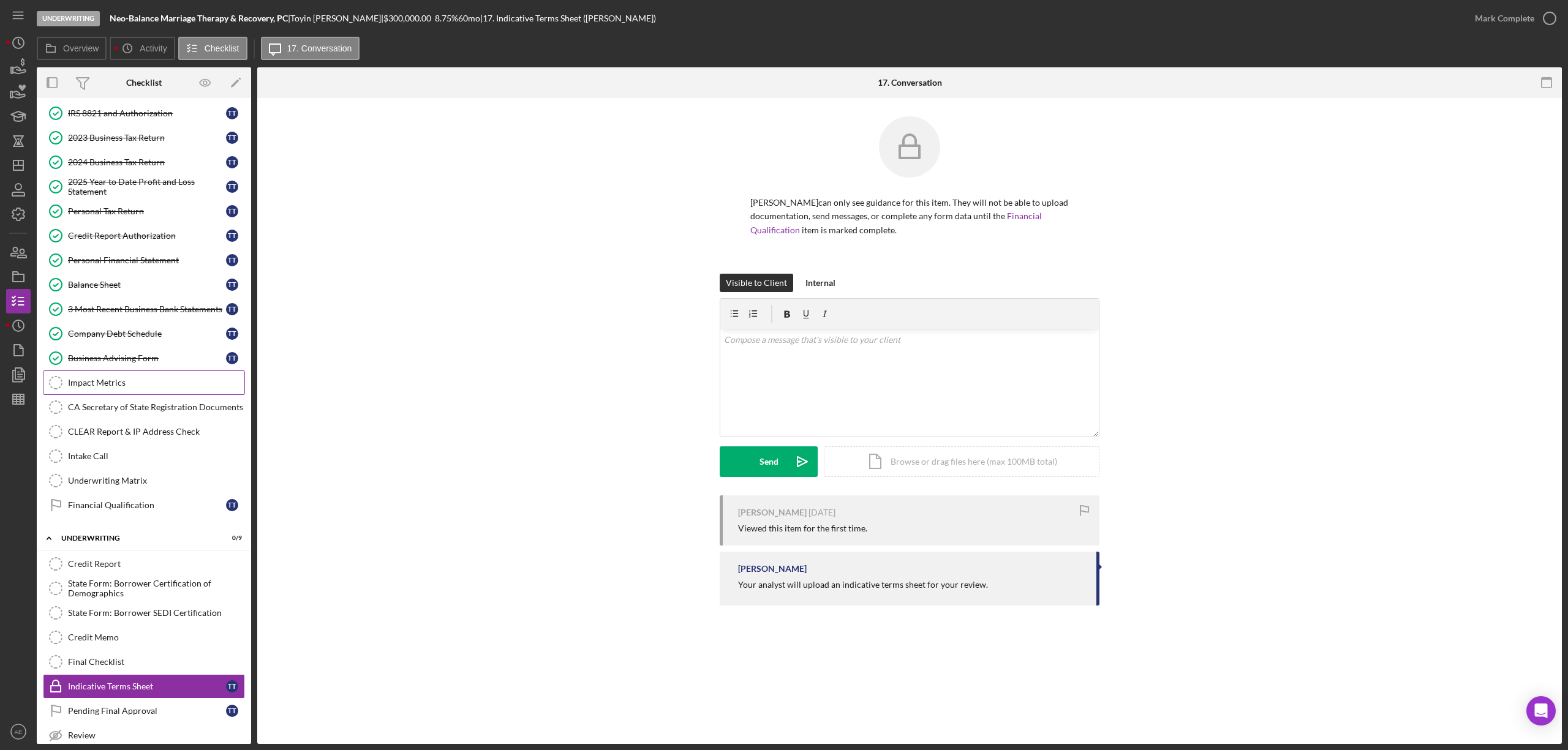
drag, startPoint x: 120, startPoint y: 393, endPoint x: 177, endPoint y: 398, distance: 57.2
click at [120, 388] on div "Impact Metrics" at bounding box center [156, 382] width 177 height 9
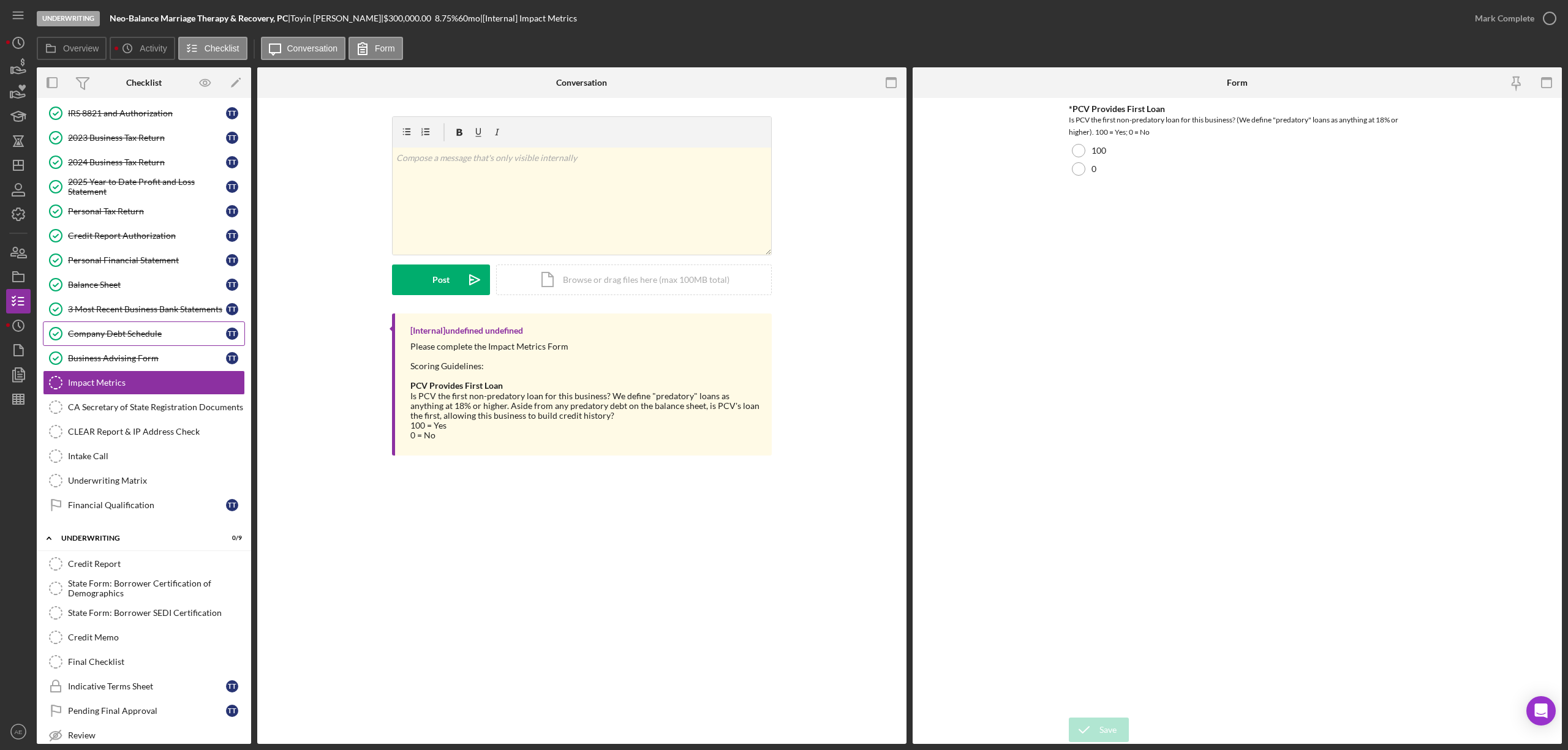
click at [161, 329] on link "Company Debt Schedule Company Debt Schedule T T" at bounding box center [144, 333] width 202 height 25
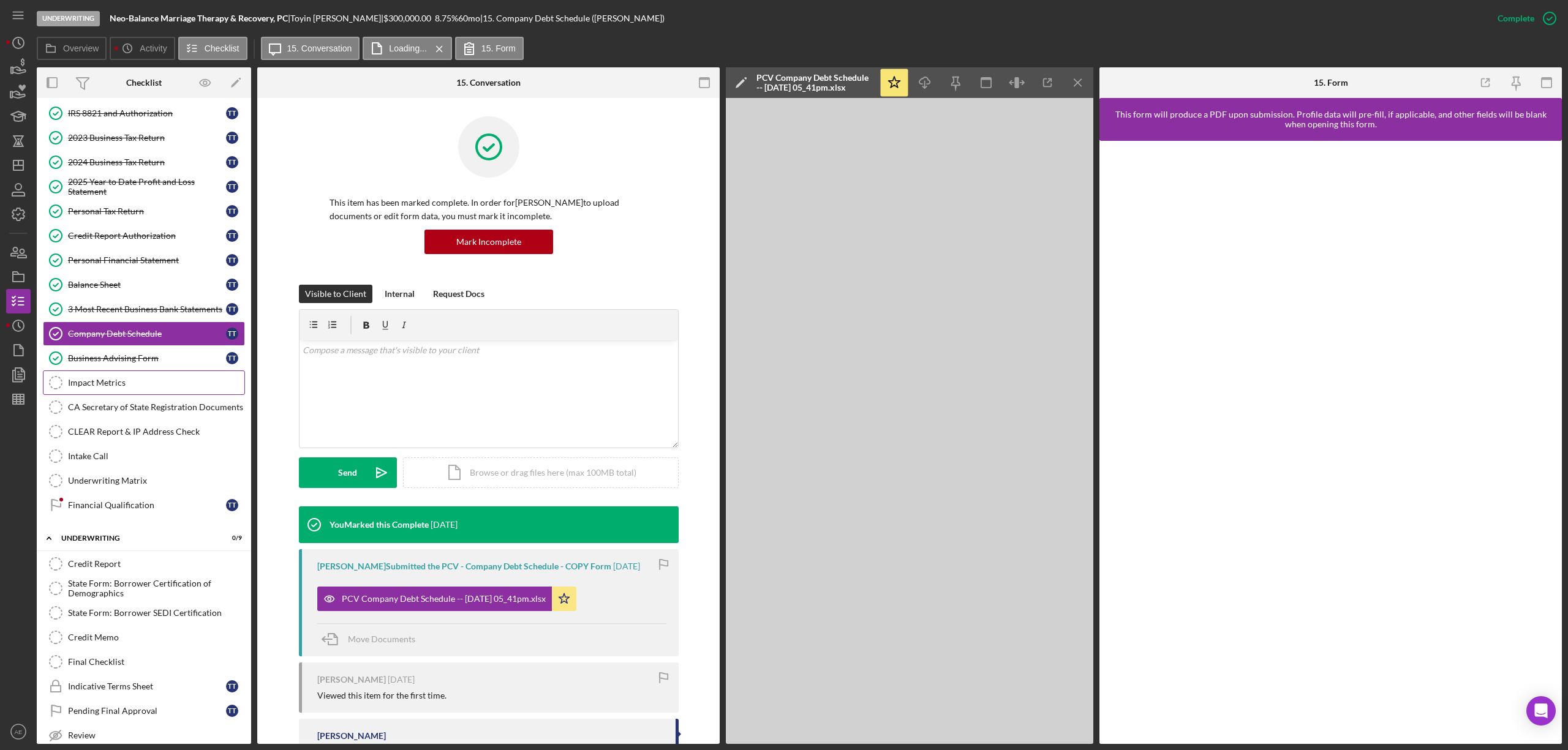
click at [178, 383] on link "Impact Metrics Impact Metrics" at bounding box center [144, 383] width 202 height 25
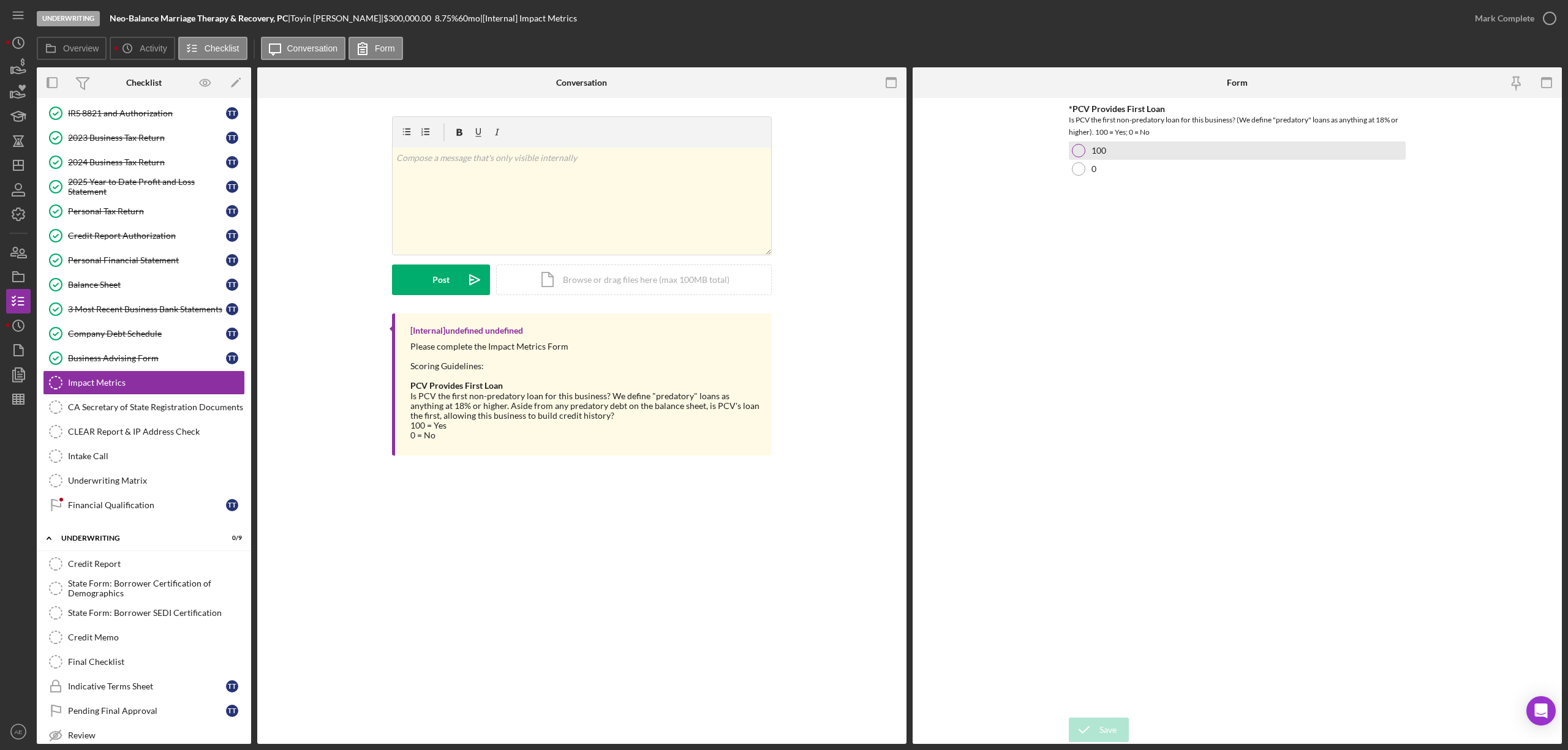
click at [1102, 149] on label "100" at bounding box center [1098, 150] width 15 height 9
click at [1109, 728] on div "Save" at bounding box center [1108, 730] width 17 height 25
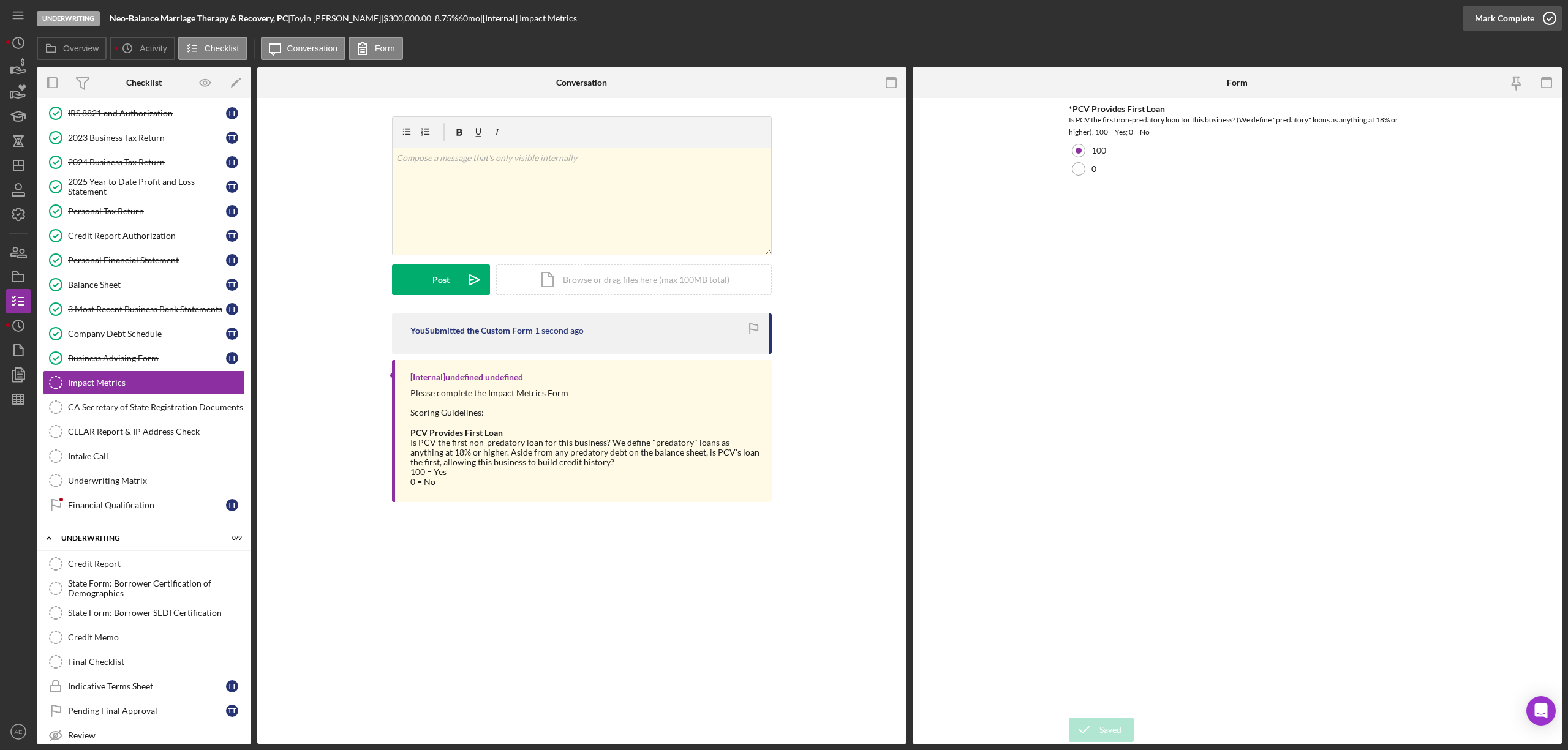
click at [1500, 9] on div "Mark Complete" at bounding box center [1505, 18] width 59 height 25
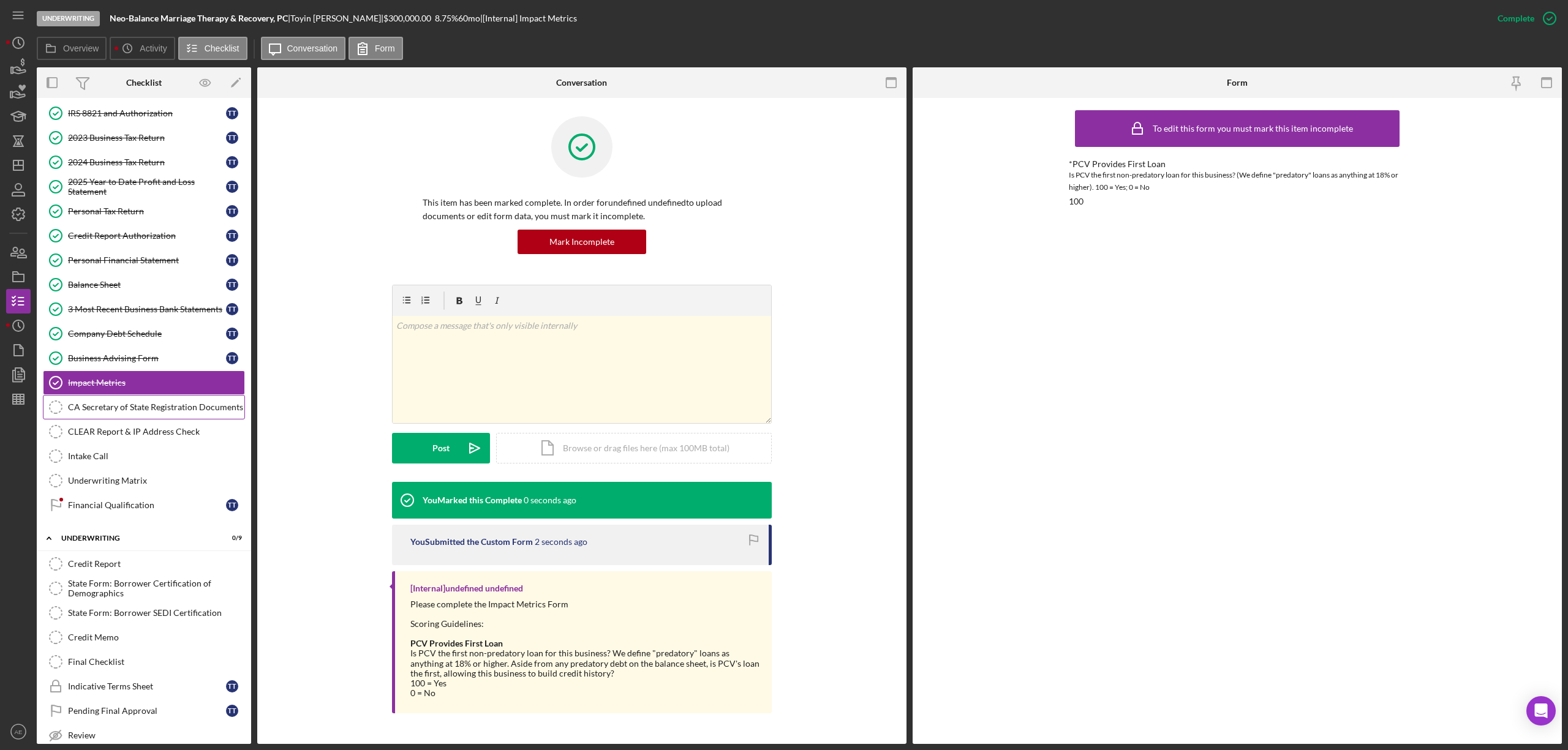
click at [165, 410] on div "CA Secretary of State Registration Documents" at bounding box center [156, 407] width 177 height 9
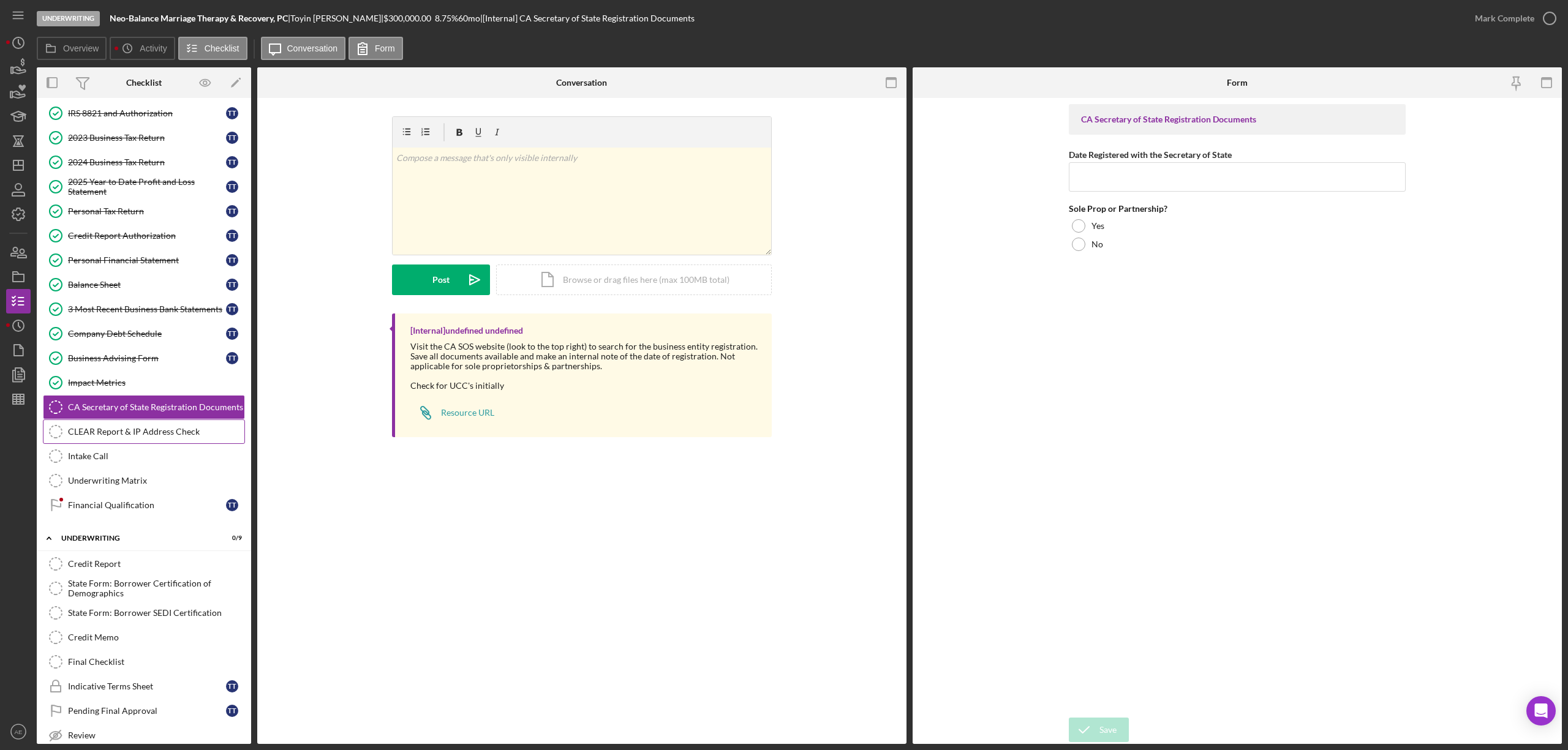
click at [135, 436] on div "CLEAR Report & IP Address Check" at bounding box center [156, 431] width 177 height 9
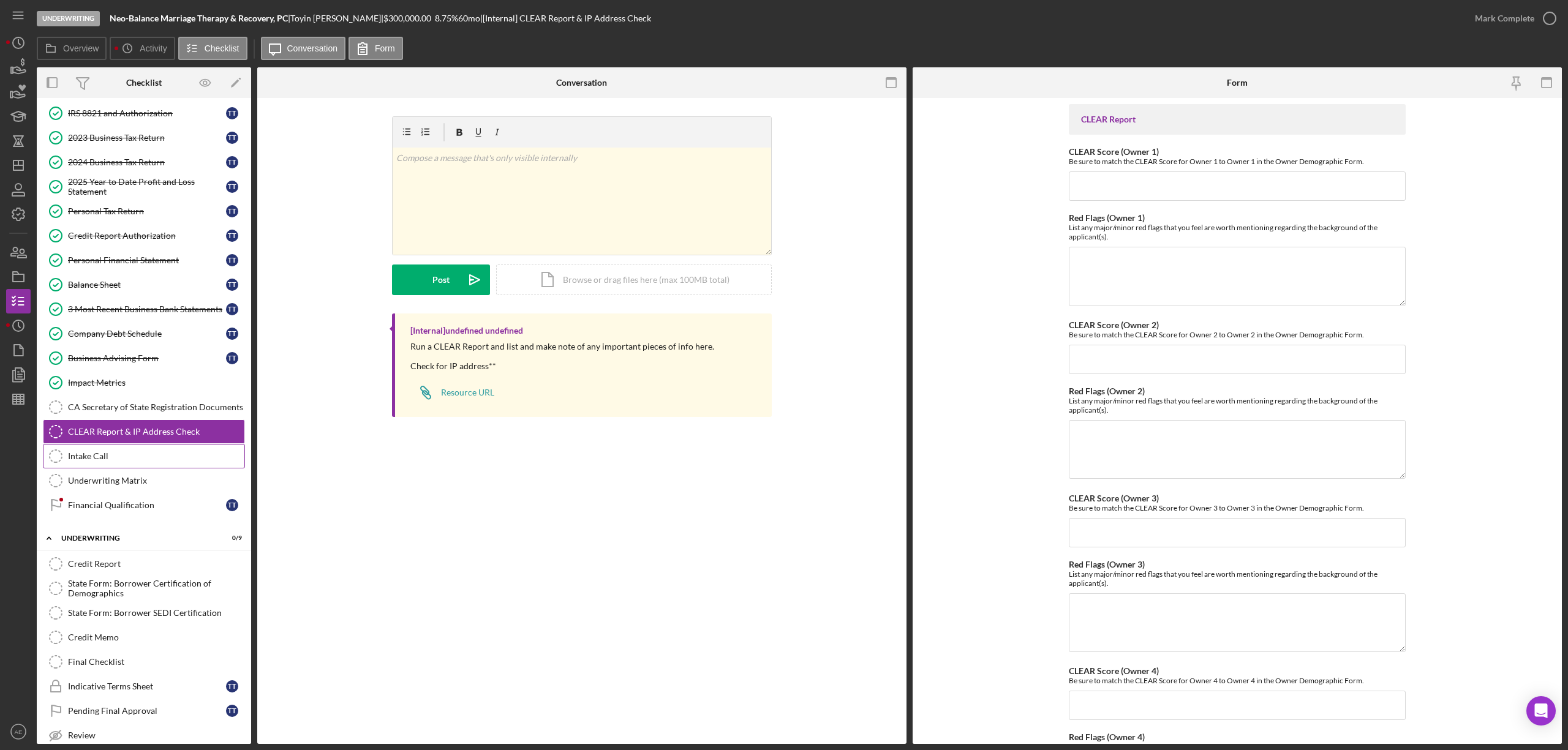
click at [123, 461] on div "Intake Call" at bounding box center [156, 455] width 177 height 9
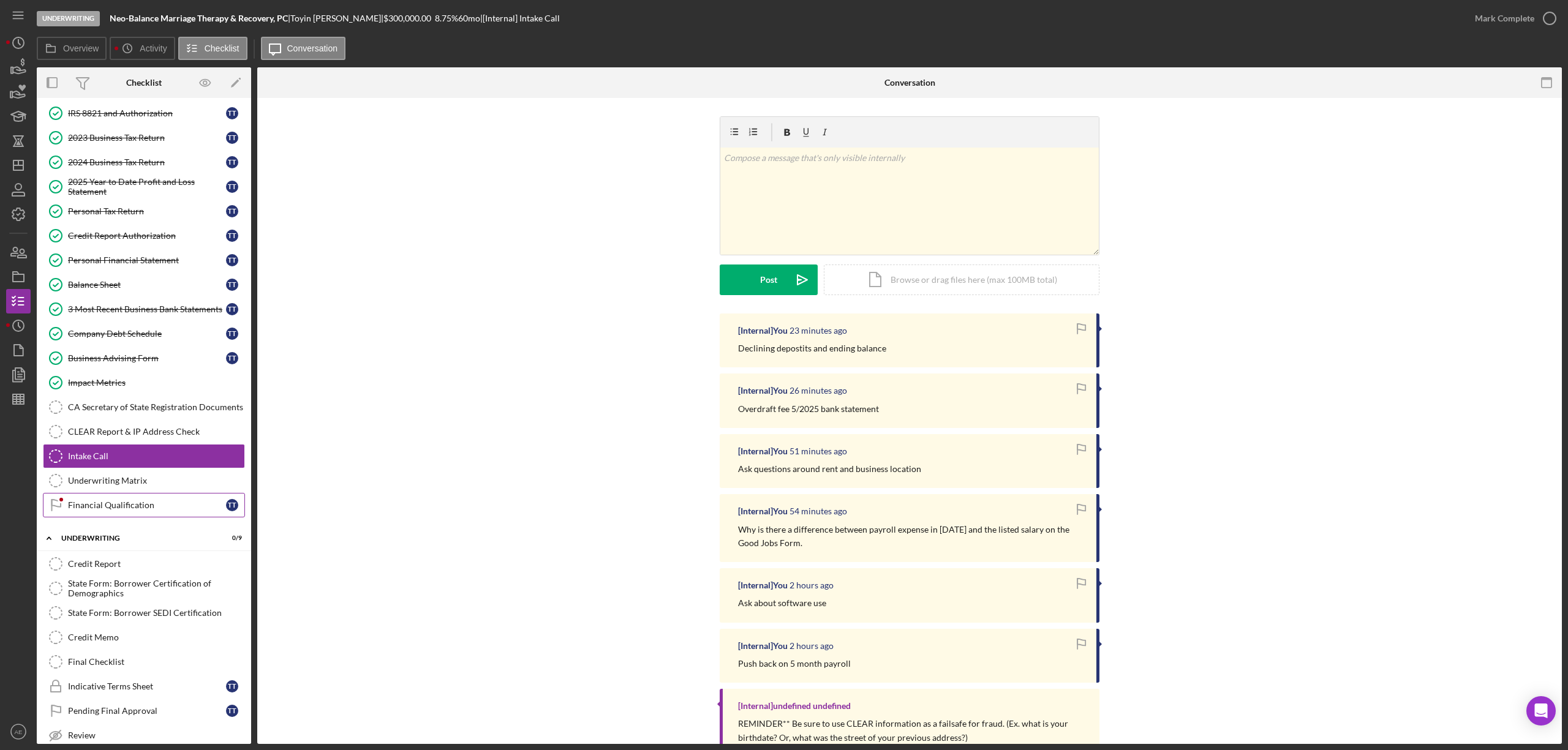
drag, startPoint x: 131, startPoint y: 512, endPoint x: 147, endPoint y: 512, distance: 16.0
click at [131, 510] on div "Financial Qualification" at bounding box center [147, 505] width 158 height 9
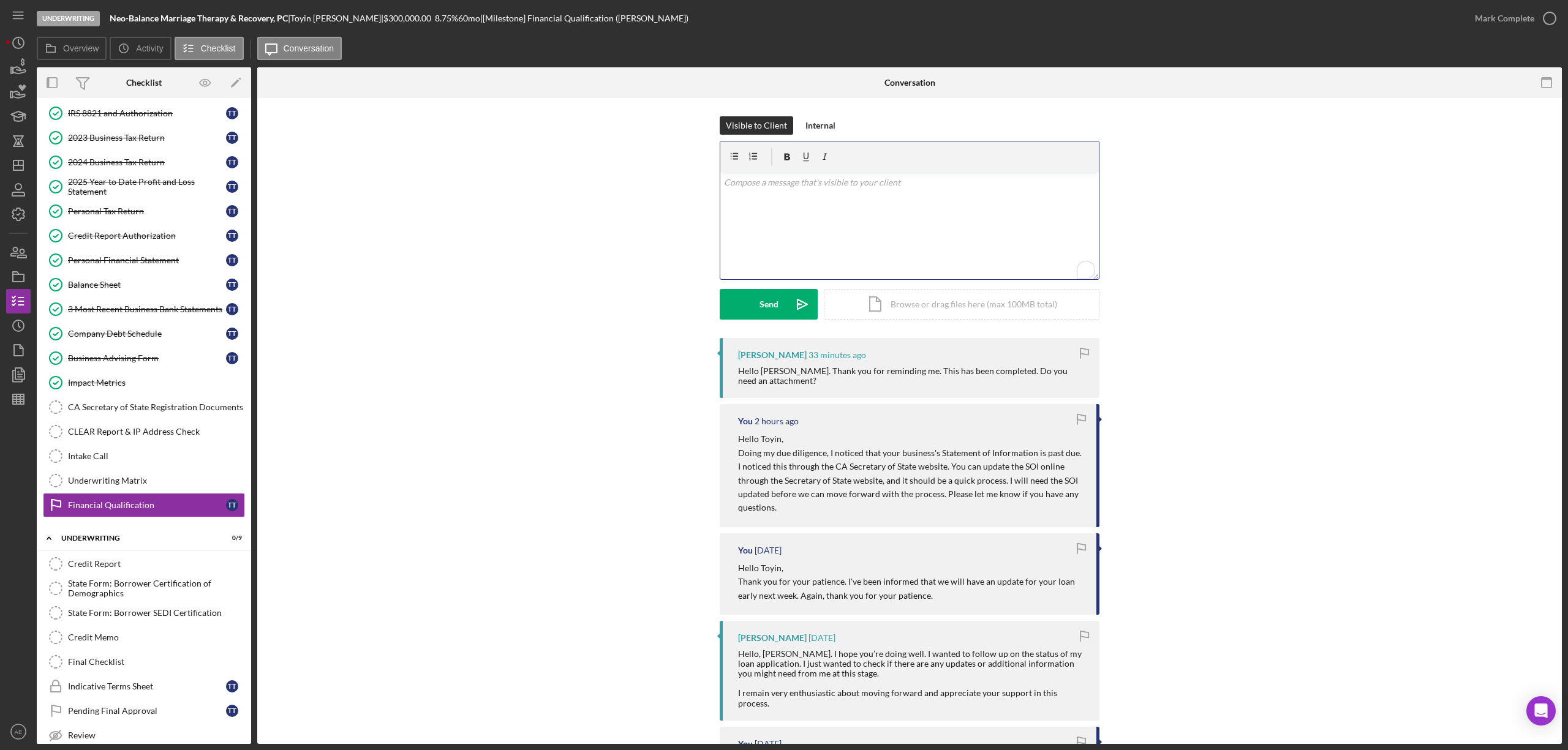
click at [861, 217] on div "v Color teal Color pink Remove color Add row above Add row below Add column bef…" at bounding box center [909, 225] width 378 height 107
click at [751, 182] on p "Perfect, you don't need to upload the document." at bounding box center [910, 182] width 372 height 13
click at [920, 179] on p "Perfect! No, you don't need to upload the document." at bounding box center [910, 182] width 372 height 13
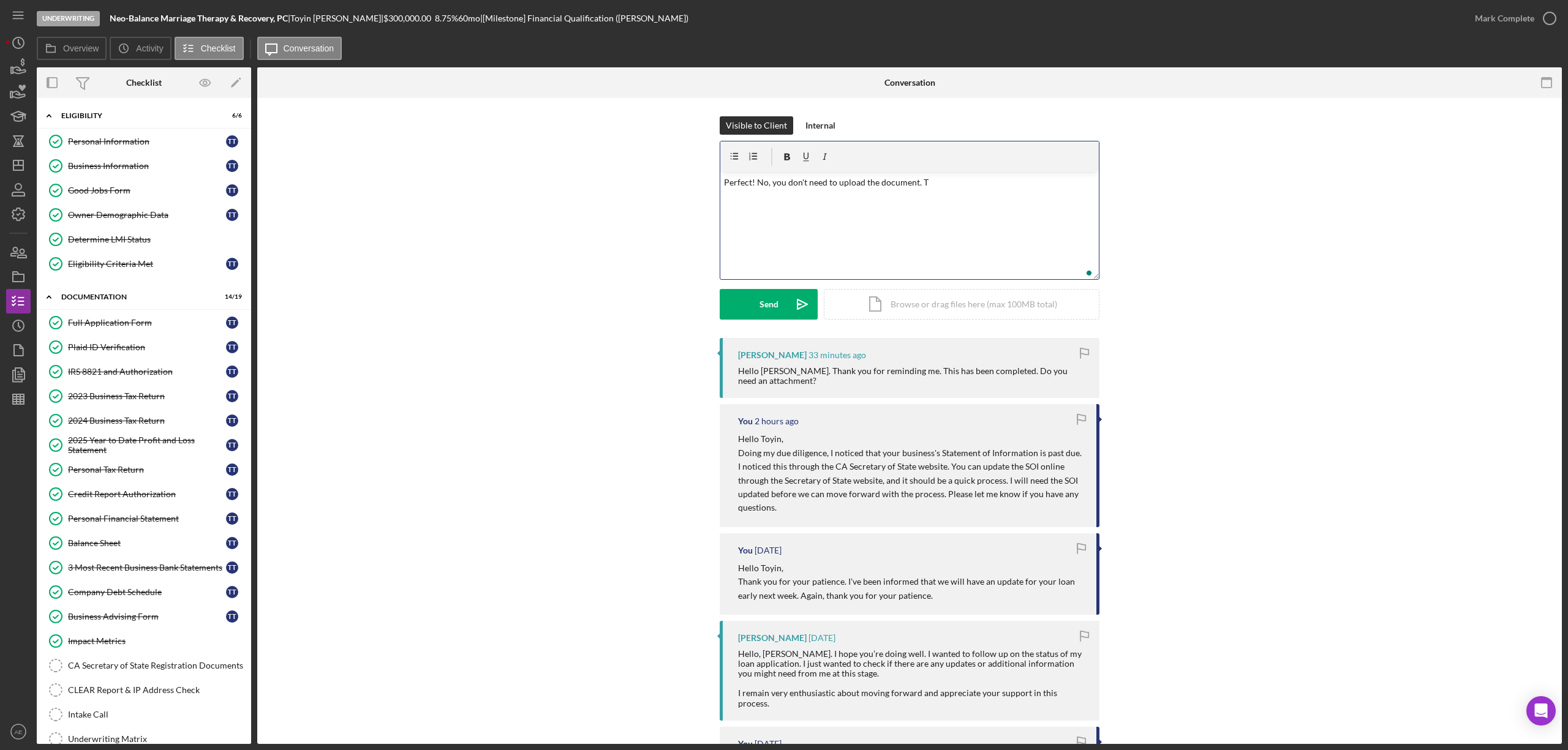
scroll to position [259, 0]
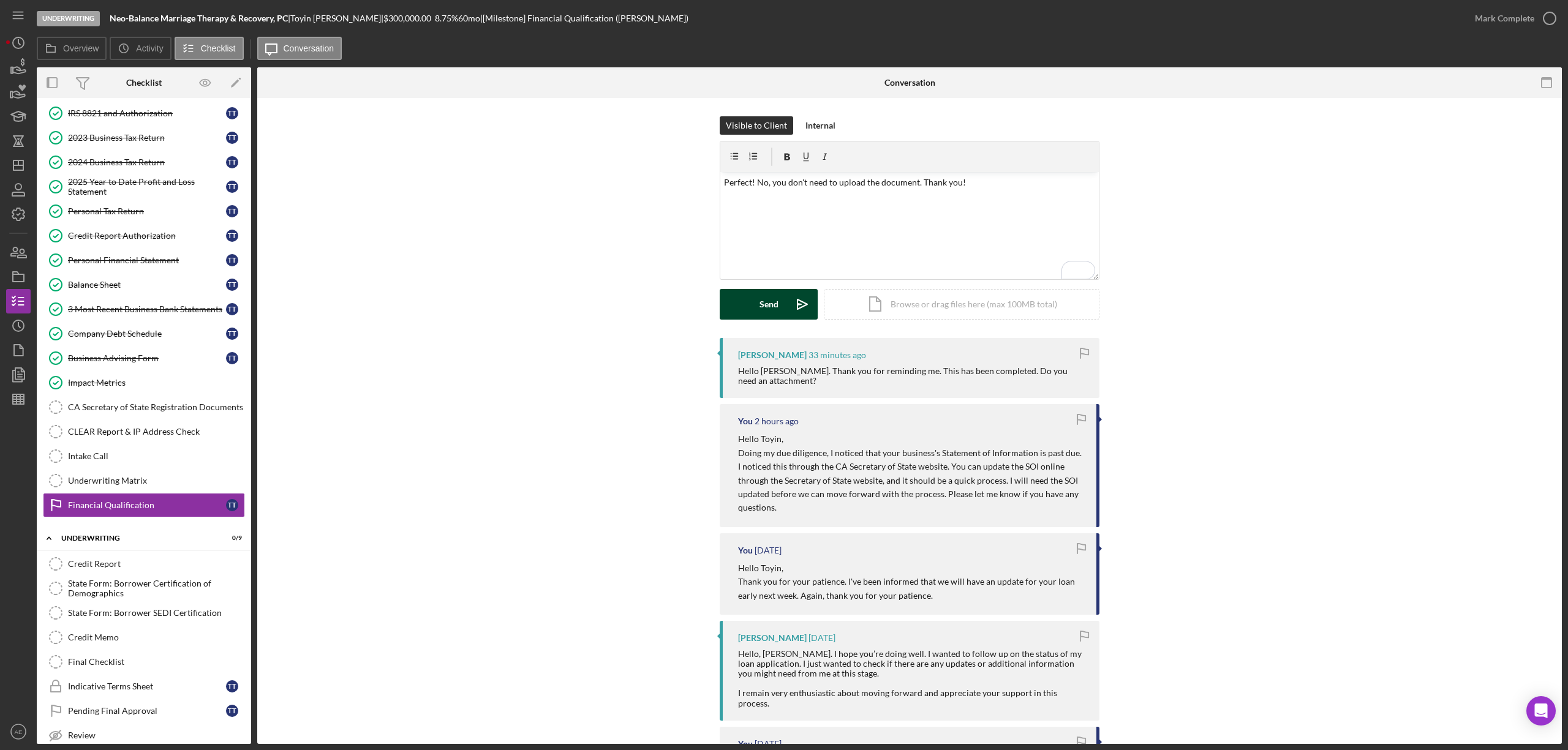
click at [784, 312] on button "Send Icon/icon-invite-send" at bounding box center [768, 304] width 98 height 30
